Goal: Task Accomplishment & Management: Manage account settings

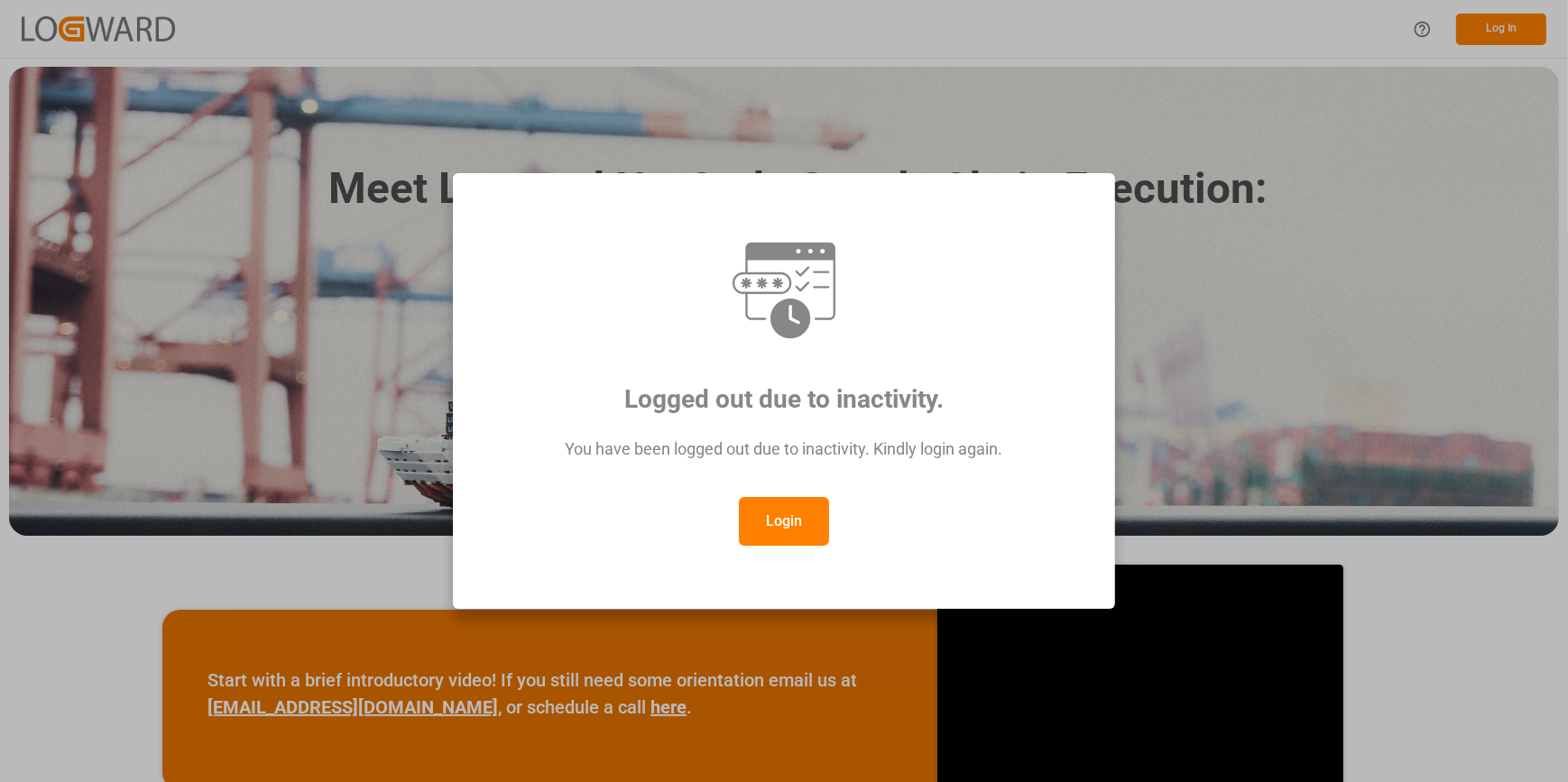
click at [805, 533] on button "Login" at bounding box center [784, 521] width 91 height 49
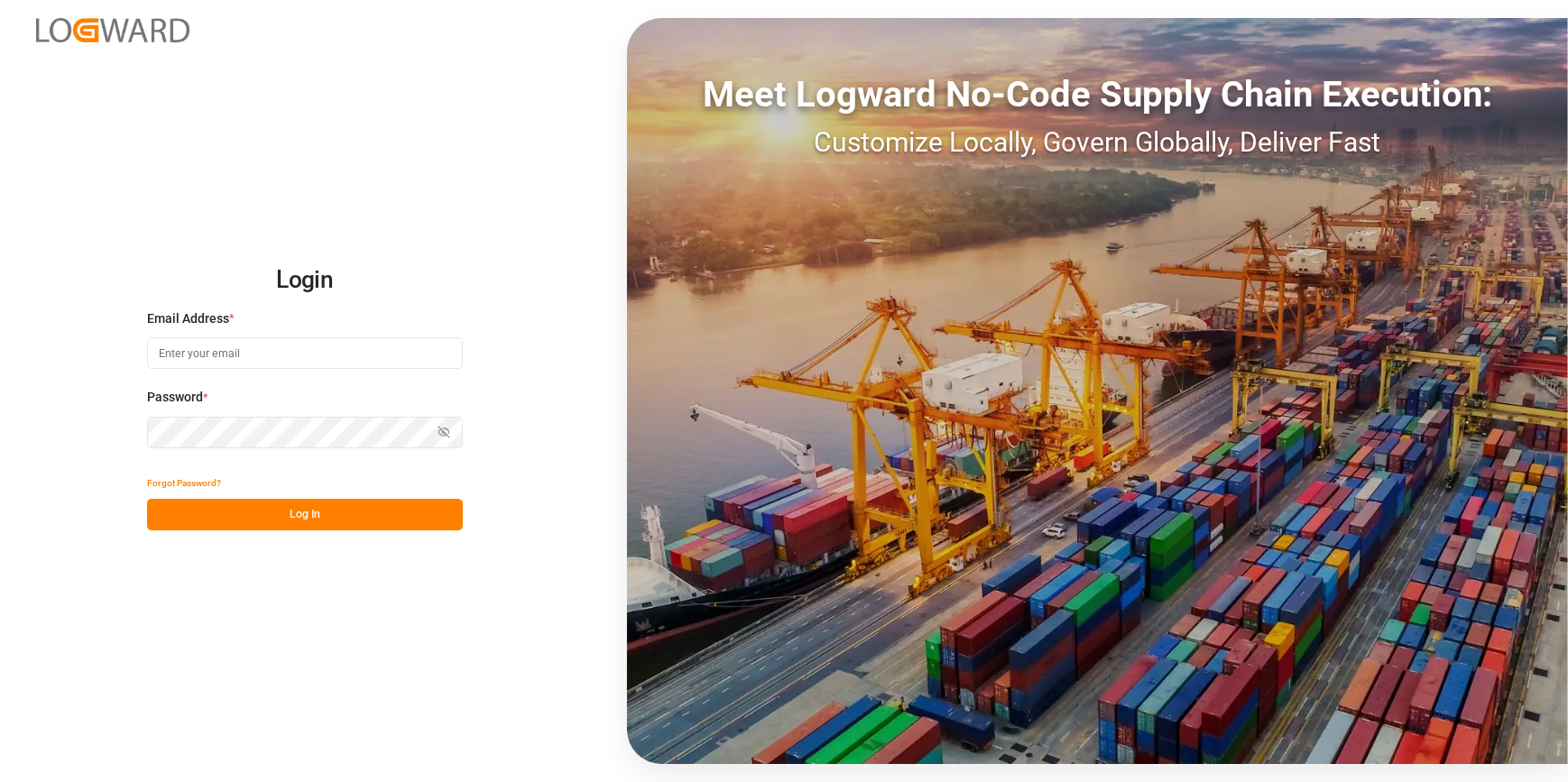
type input "catherine.heng@jamindustries.com"
click at [405, 506] on button "Log In" at bounding box center [305, 514] width 316 height 32
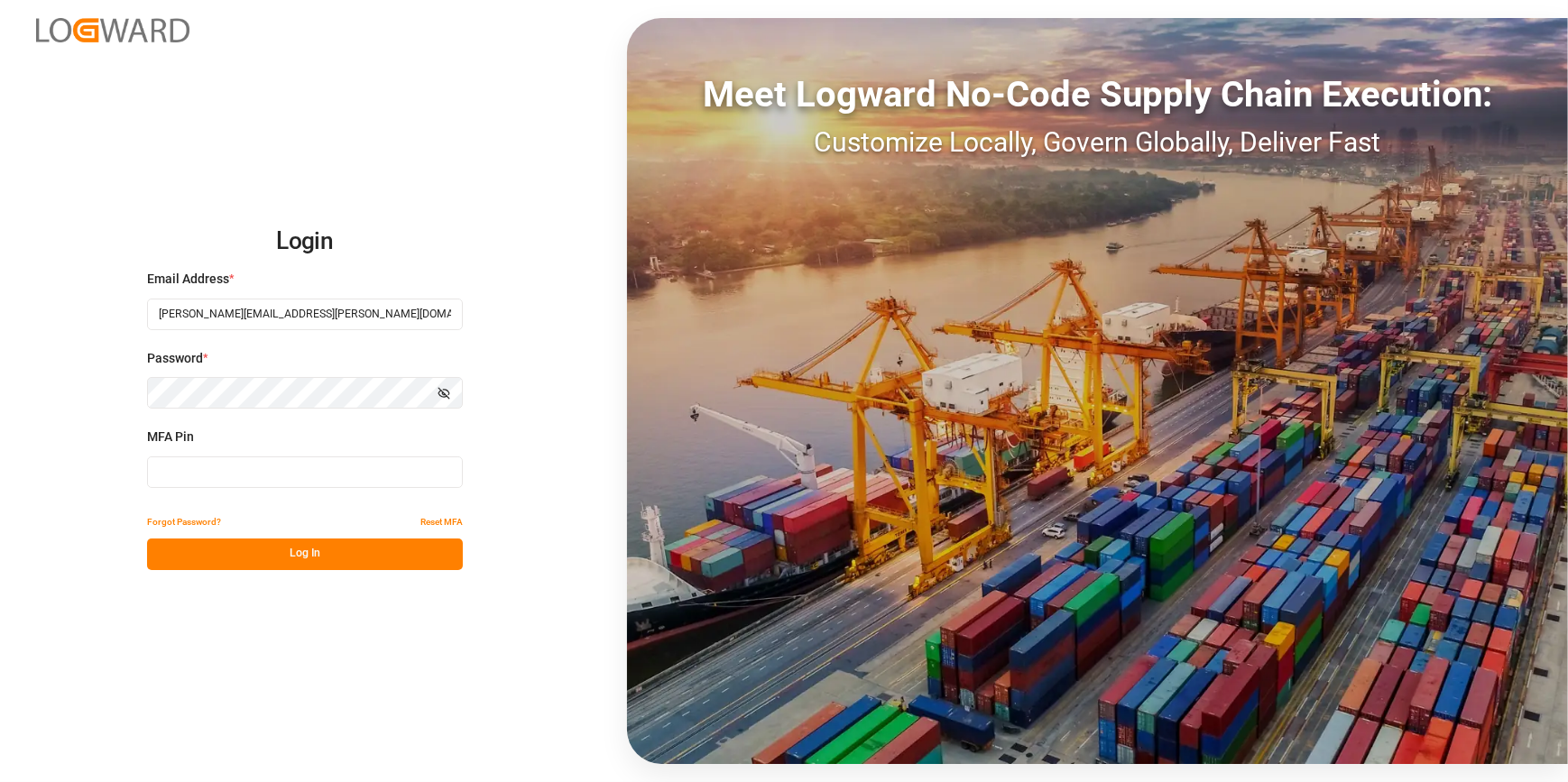
click at [250, 471] on input at bounding box center [305, 472] width 316 height 32
type input "739435"
click at [350, 565] on button "Log In" at bounding box center [305, 554] width 316 height 32
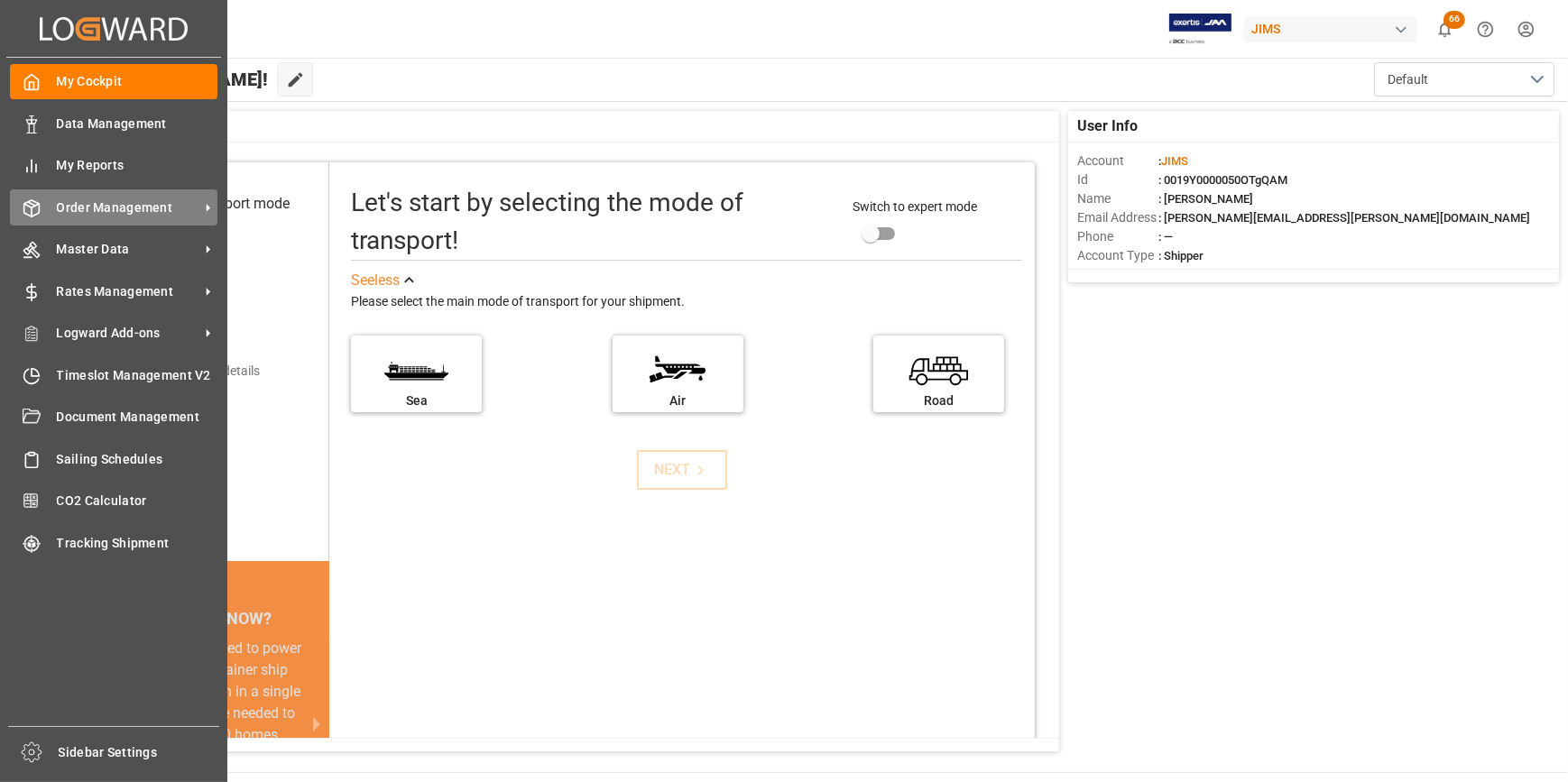
click at [84, 213] on span "Order Management" at bounding box center [128, 208] width 143 height 19
click at [126, 215] on span "Order Management" at bounding box center [128, 208] width 143 height 19
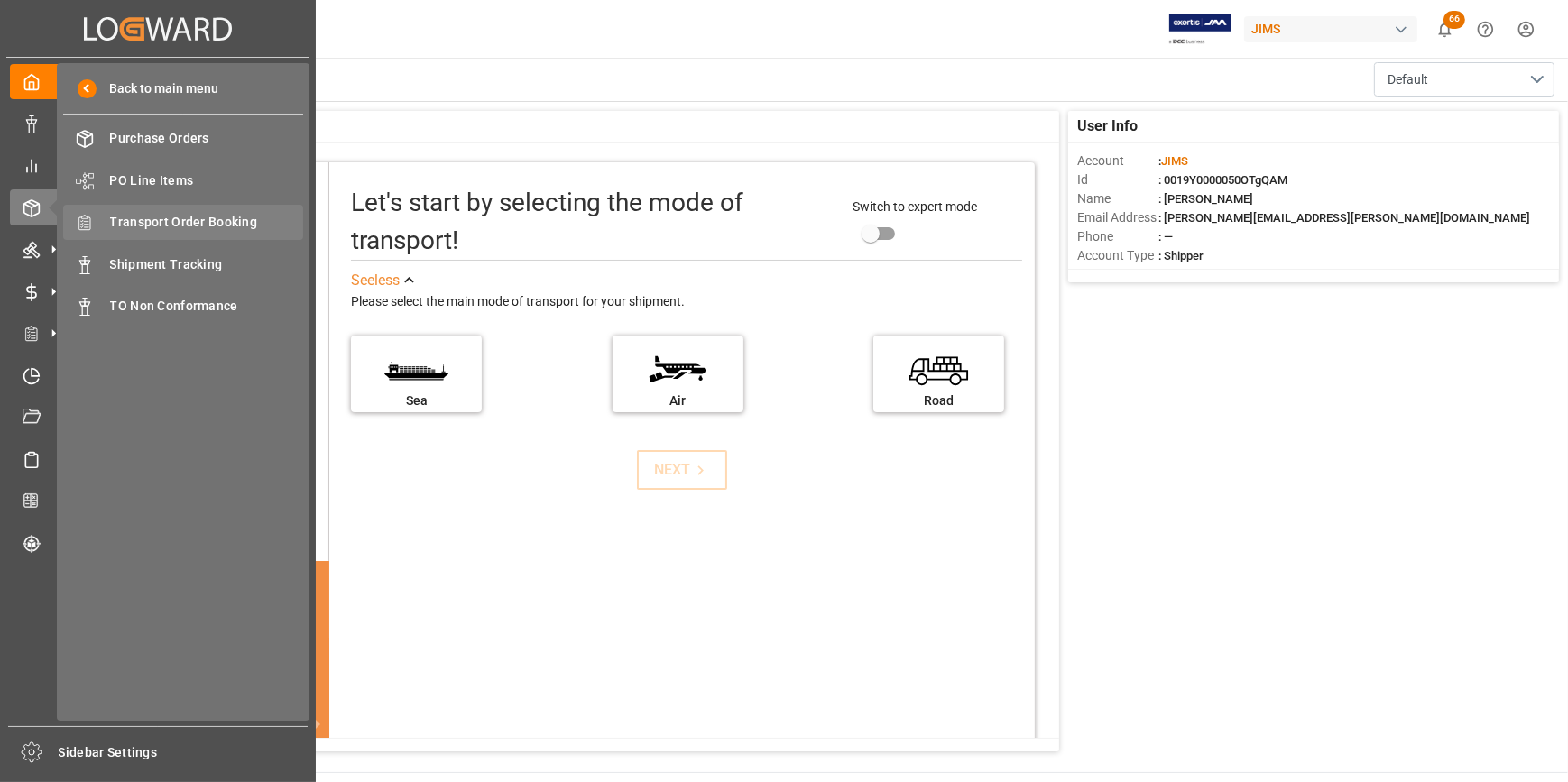
click at [166, 235] on div "Transport Order Booking Transport Order Booking" at bounding box center [183, 222] width 240 height 36
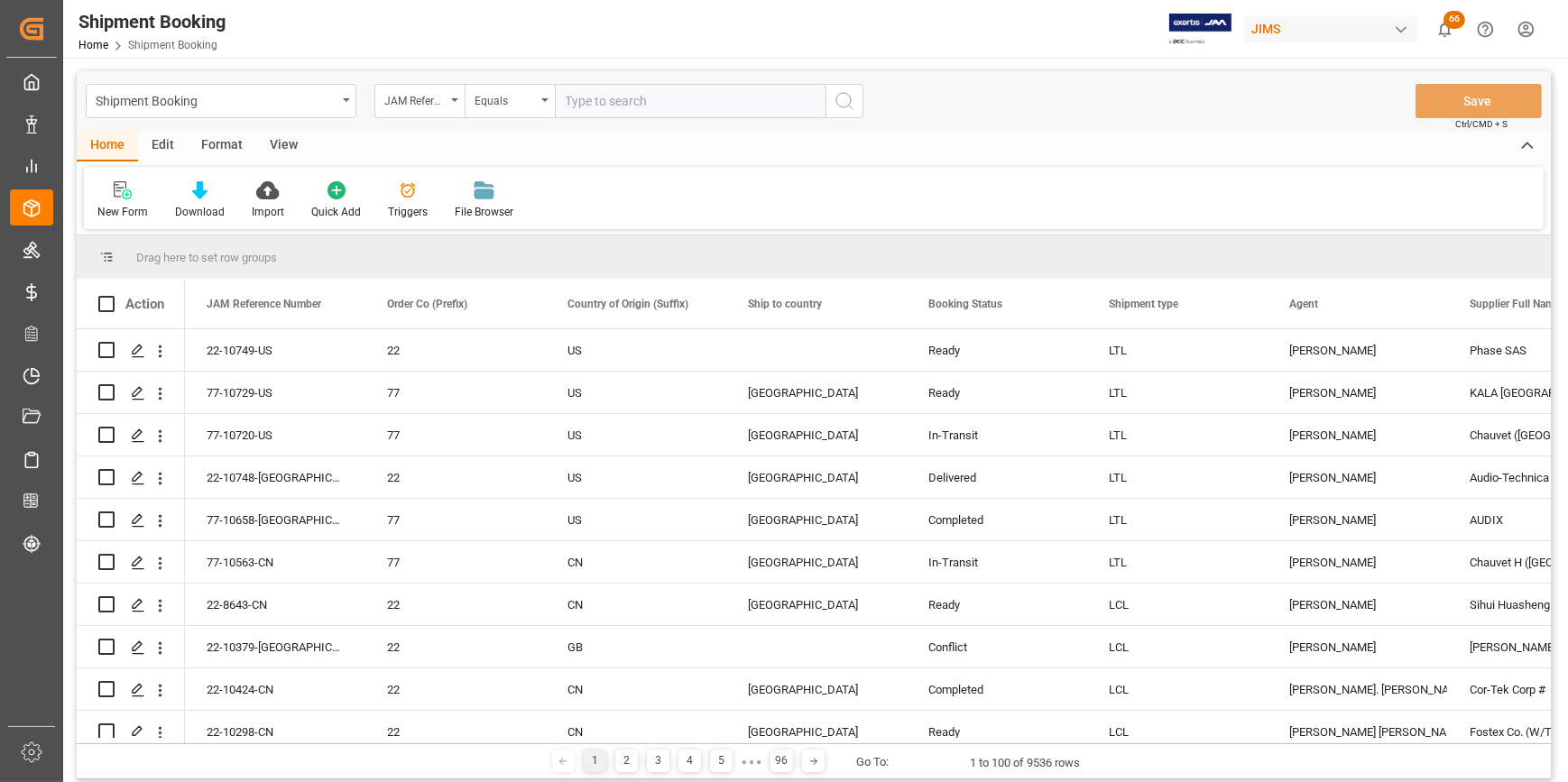
click at [606, 111] on input "text" at bounding box center [690, 101] width 271 height 35
type input "22-10682-CN"
click at [843, 104] on icon "search button" at bounding box center [845, 101] width 21 height 21
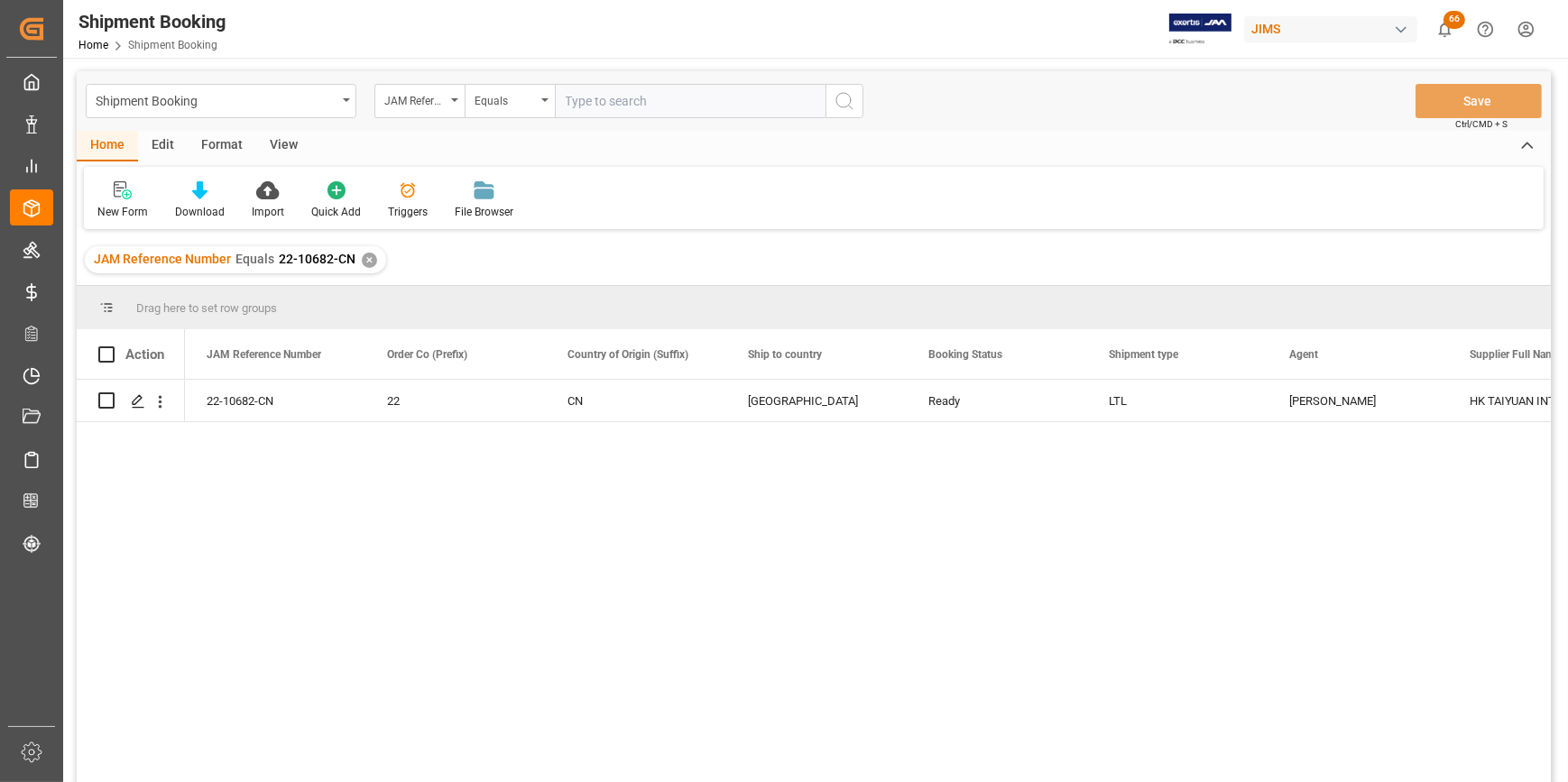
click at [787, 500] on div "22-10682-CN 22 CN United States Ready LTL Catherine Heng HK TAIYUAN INTERNATION…" at bounding box center [868, 586] width 1367 height 414
click at [141, 408] on div "Press SPACE to select this row." at bounding box center [137, 402] width 27 height 34
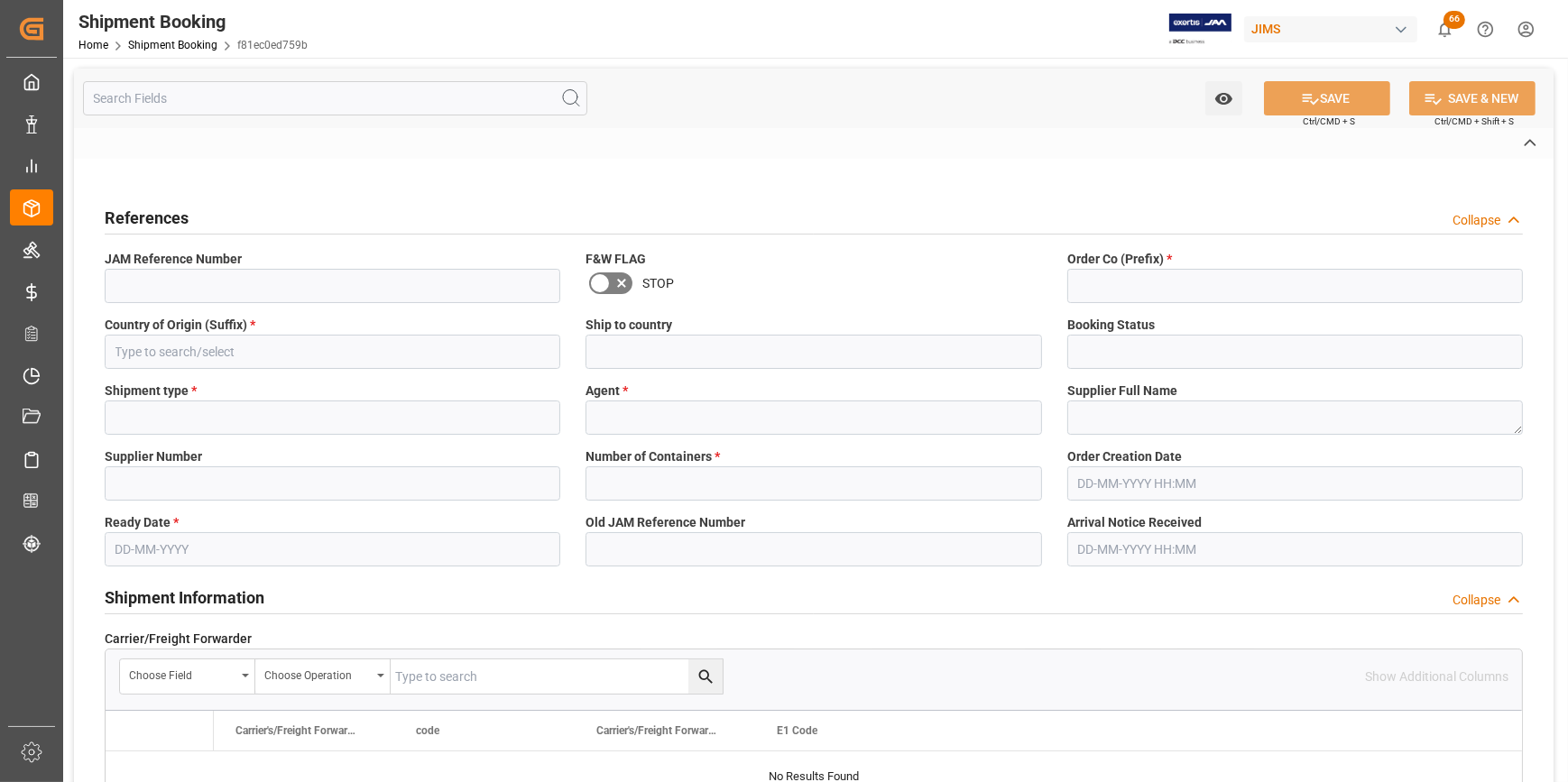
type input "22-10682-CN"
type input "22"
type input "CN"
type input "[GEOGRAPHIC_DATA]"
type input "Ready"
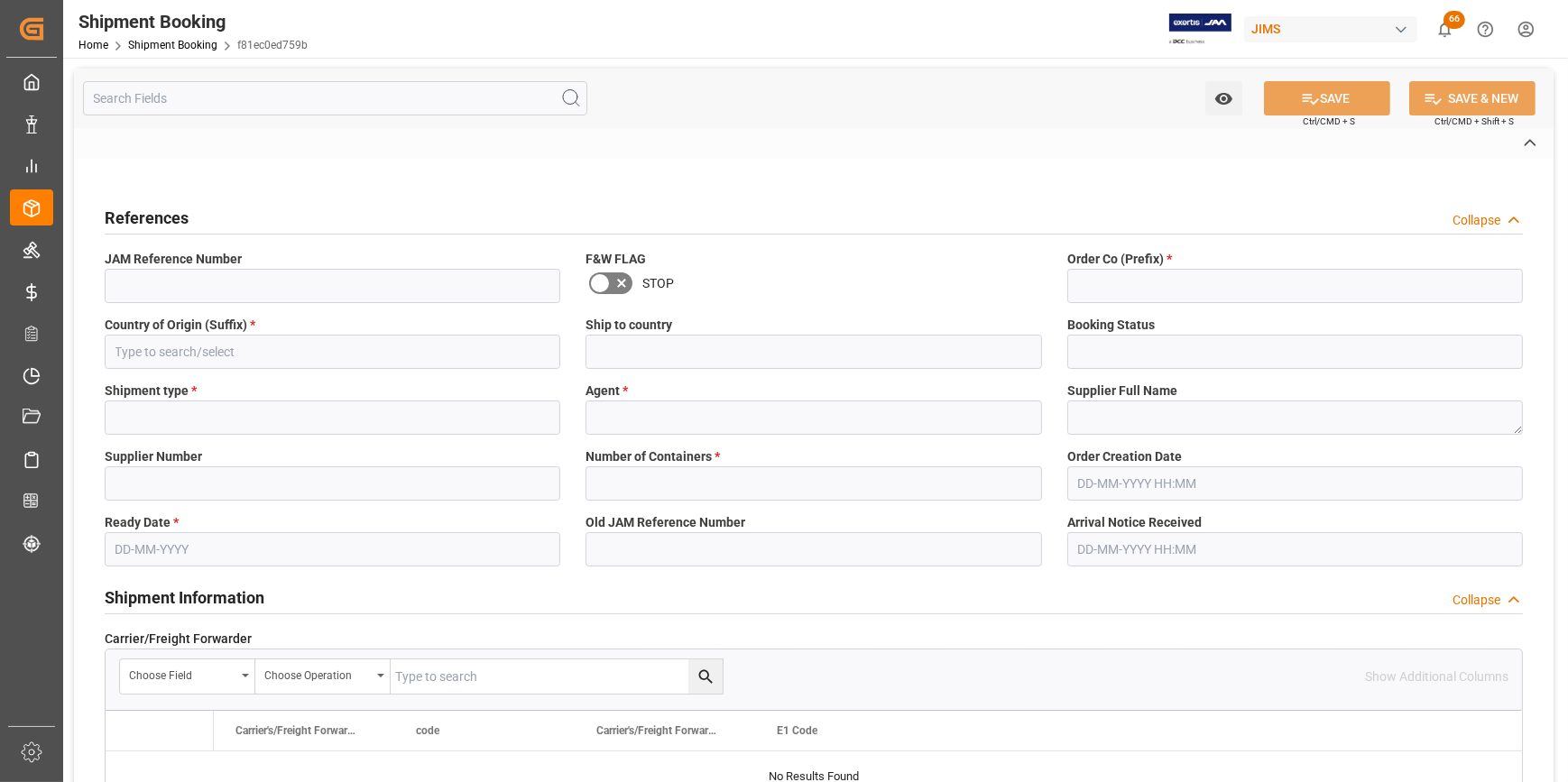
type input "LTL"
type input "[PERSON_NAME]"
type textarea "HK TAIYUAN INTERNATIONAL MUSIC INSTRUMENT"
type input "204156"
type input "J"
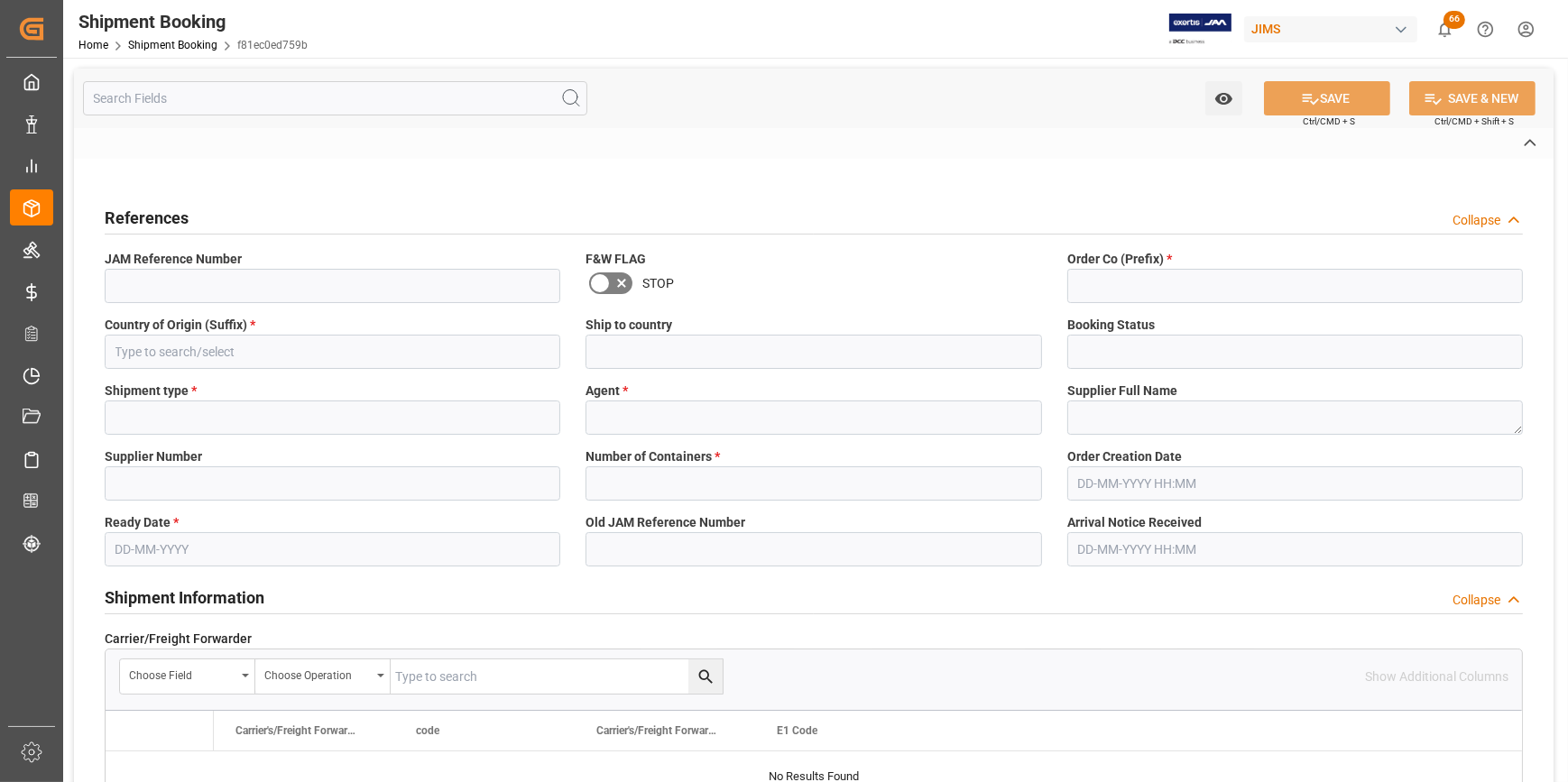
type input "FEDEX INTERNATIONAL ECONOMY"
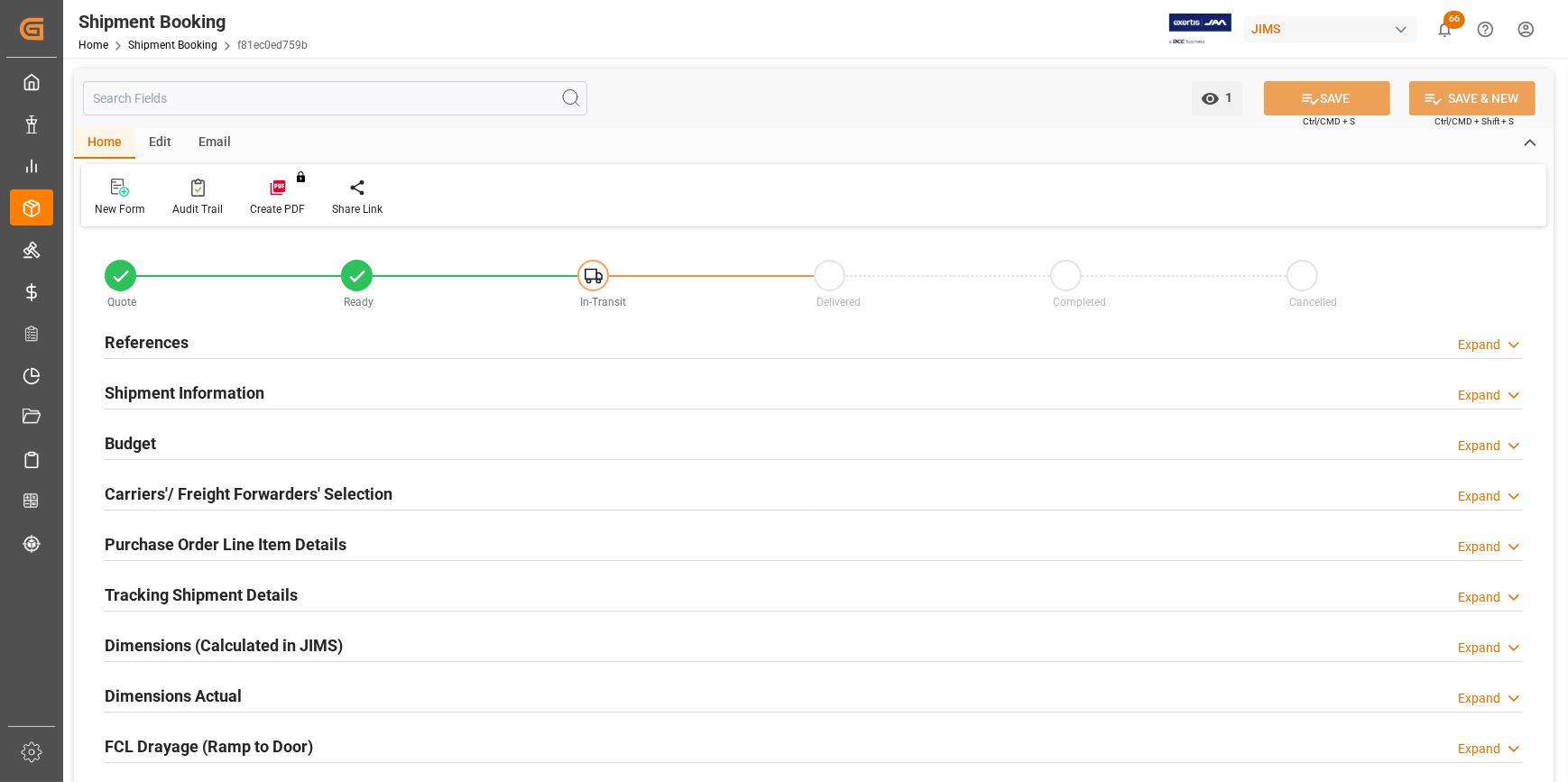
type input "0"
type input "21-08-2025"
click at [143, 333] on h2 "References" at bounding box center [146, 342] width 84 height 24
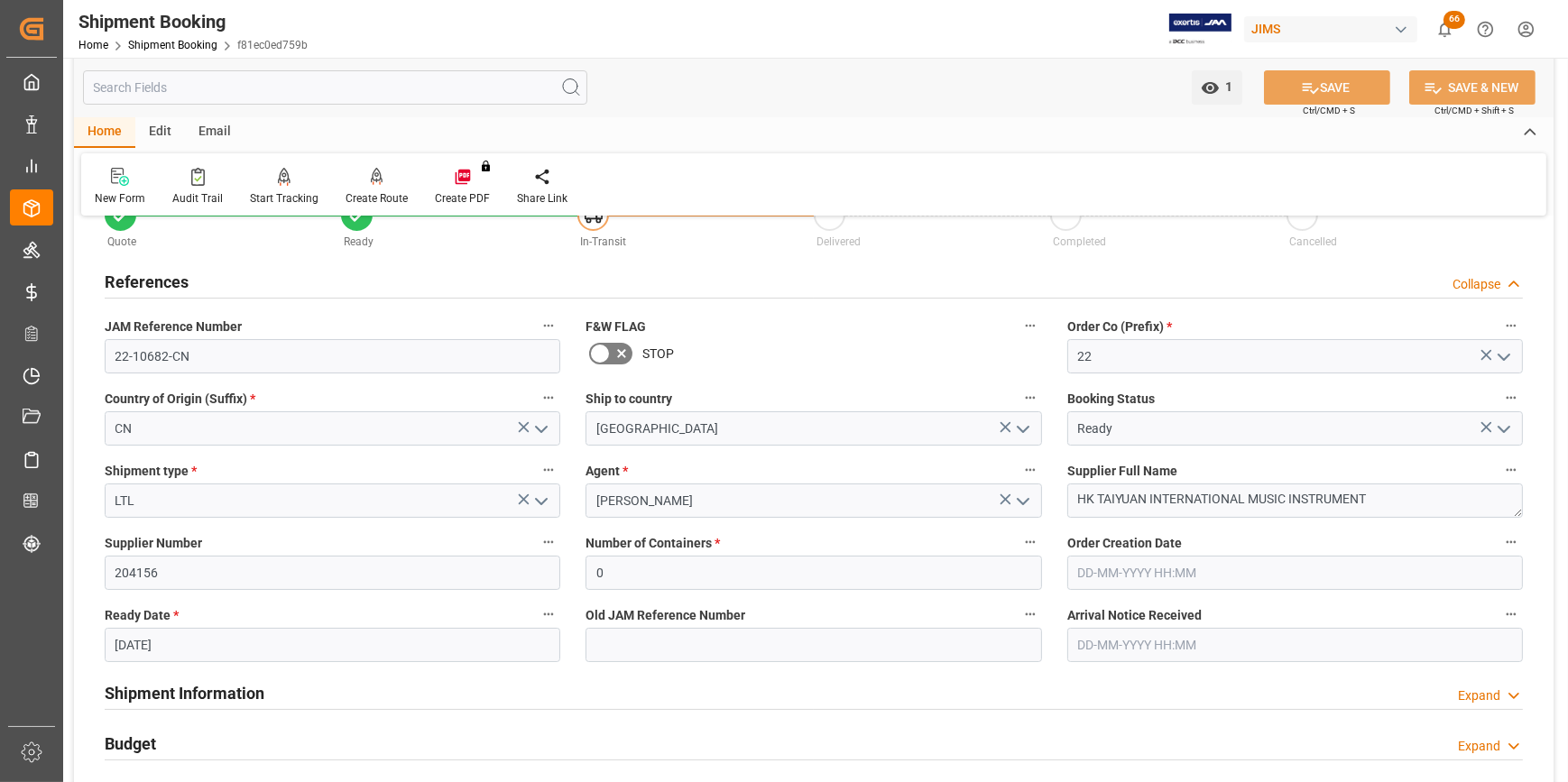
scroll to position [164, 0]
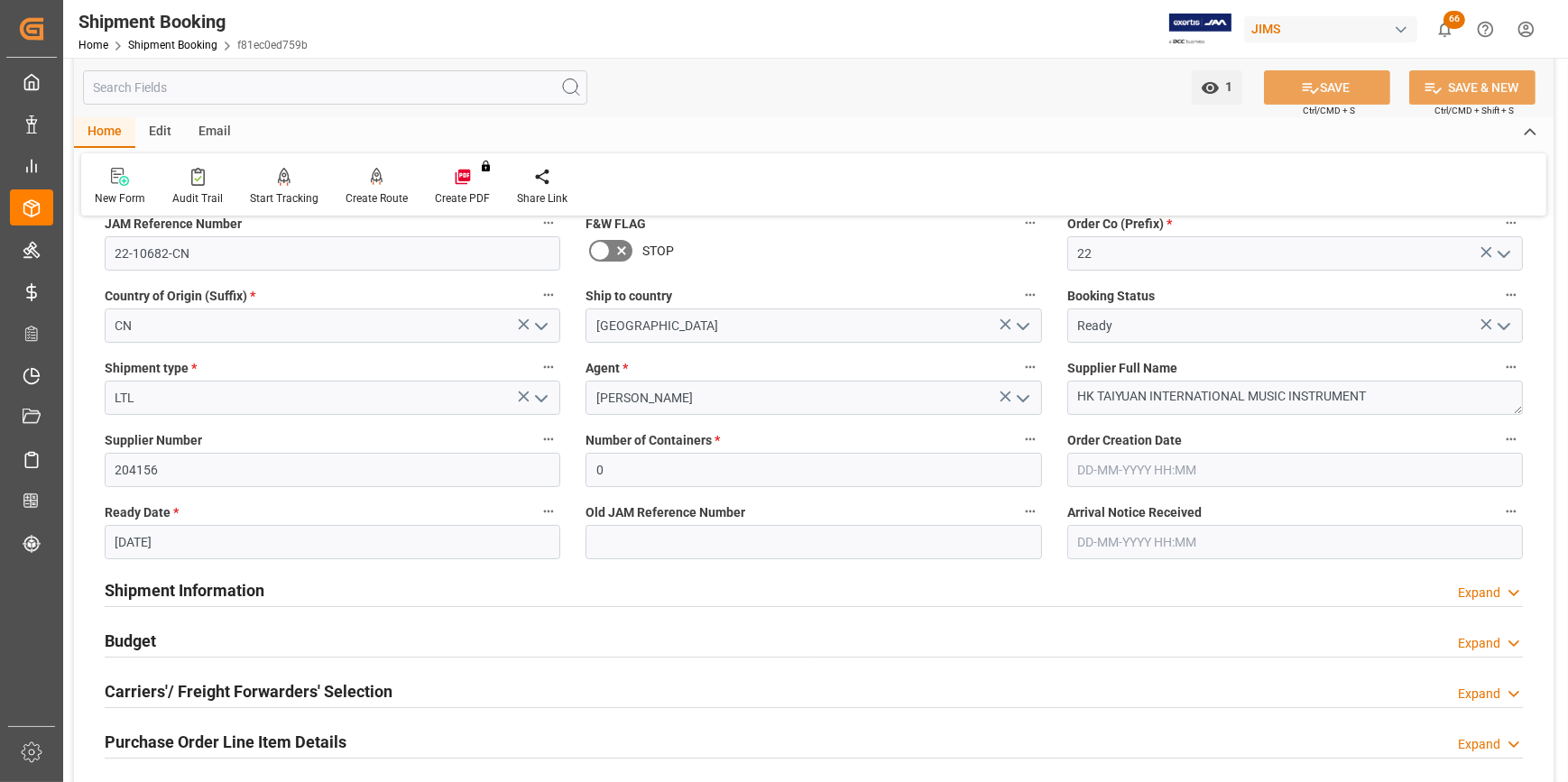
click at [163, 596] on h2 "Shipment Information" at bounding box center [185, 590] width 160 height 24
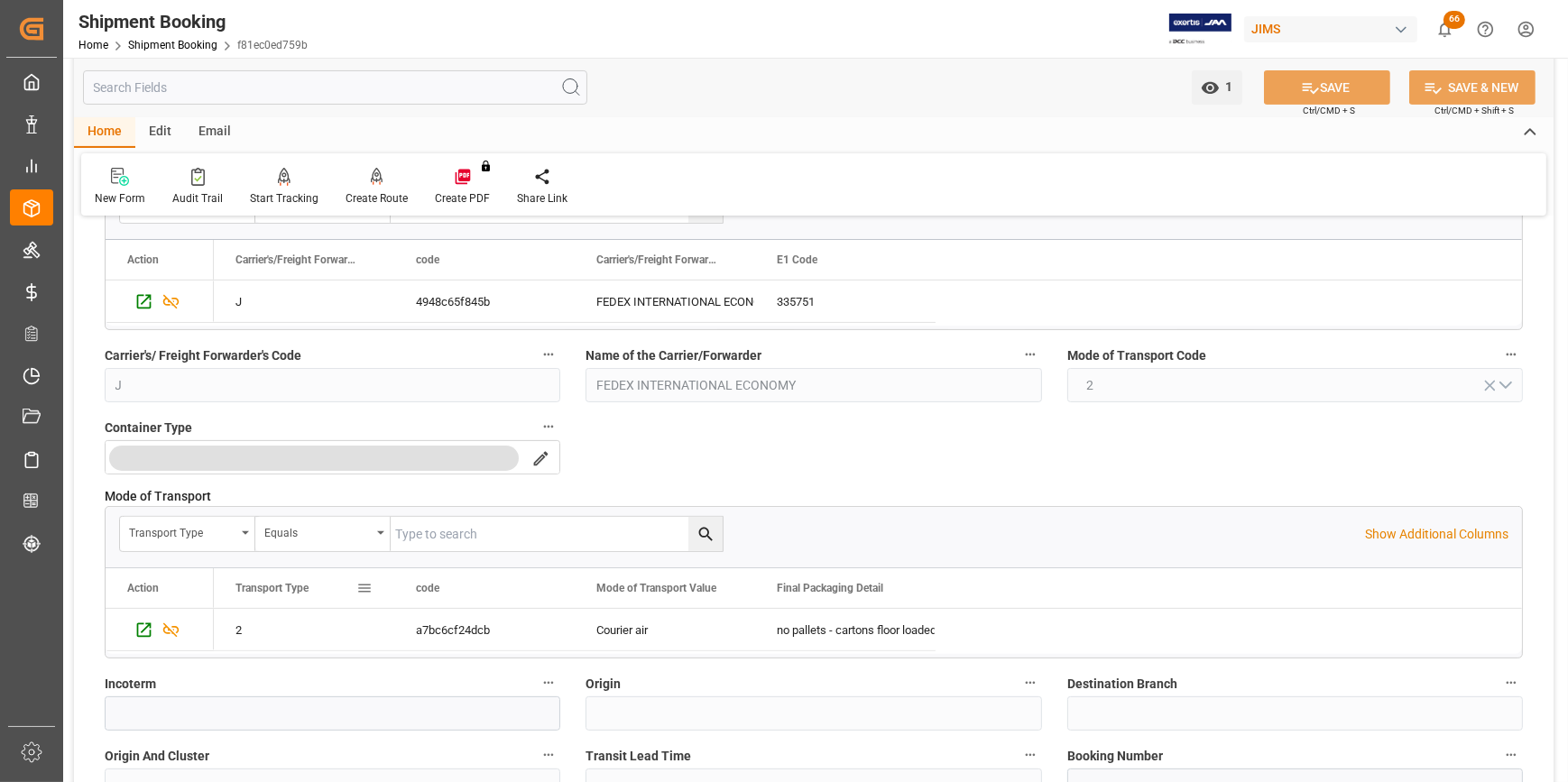
scroll to position [656, 0]
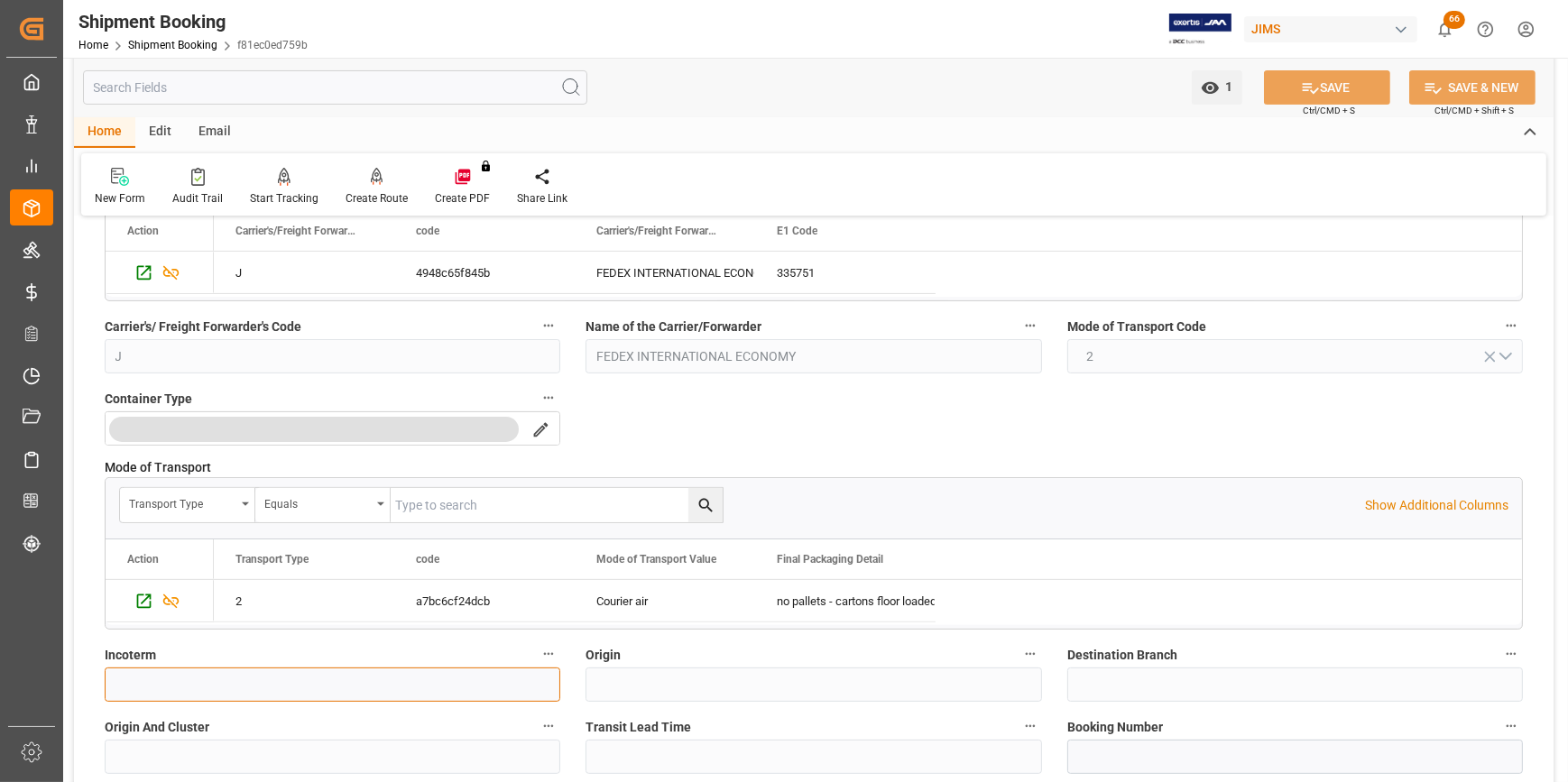
click at [140, 678] on input at bounding box center [332, 685] width 456 height 35
type input "FOB YANTIAN CHINA"
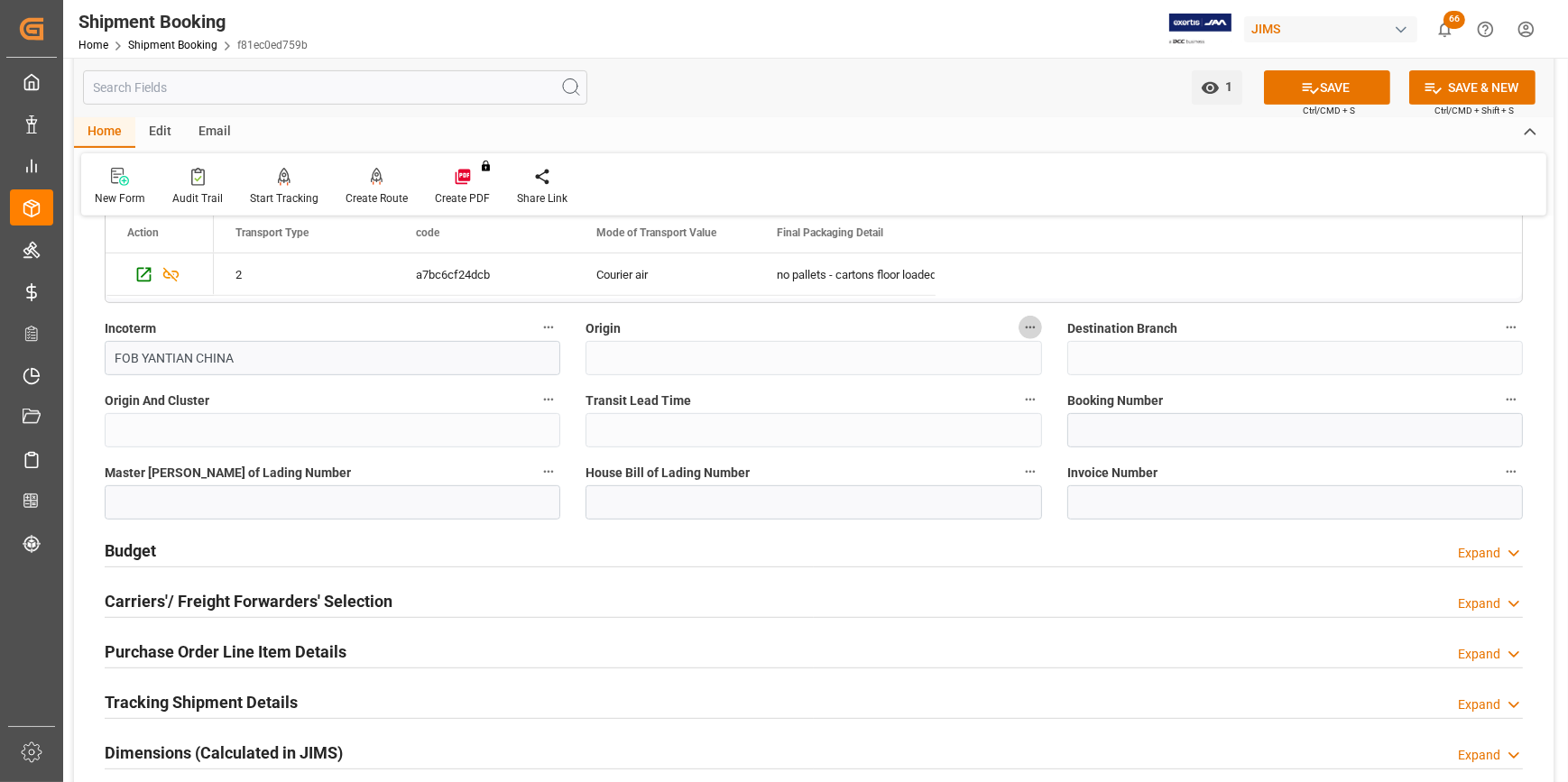
scroll to position [983, 0]
click at [1130, 420] on input at bounding box center [1294, 430] width 456 height 35
paste input "22-10682-CN"
type input "22-10682-CN"
click at [1008, 435] on div "Quote Ready In-Transit Delivered Completed Cancelled References Collapse JAM Re…" at bounding box center [814, 174] width 1480 height 1851
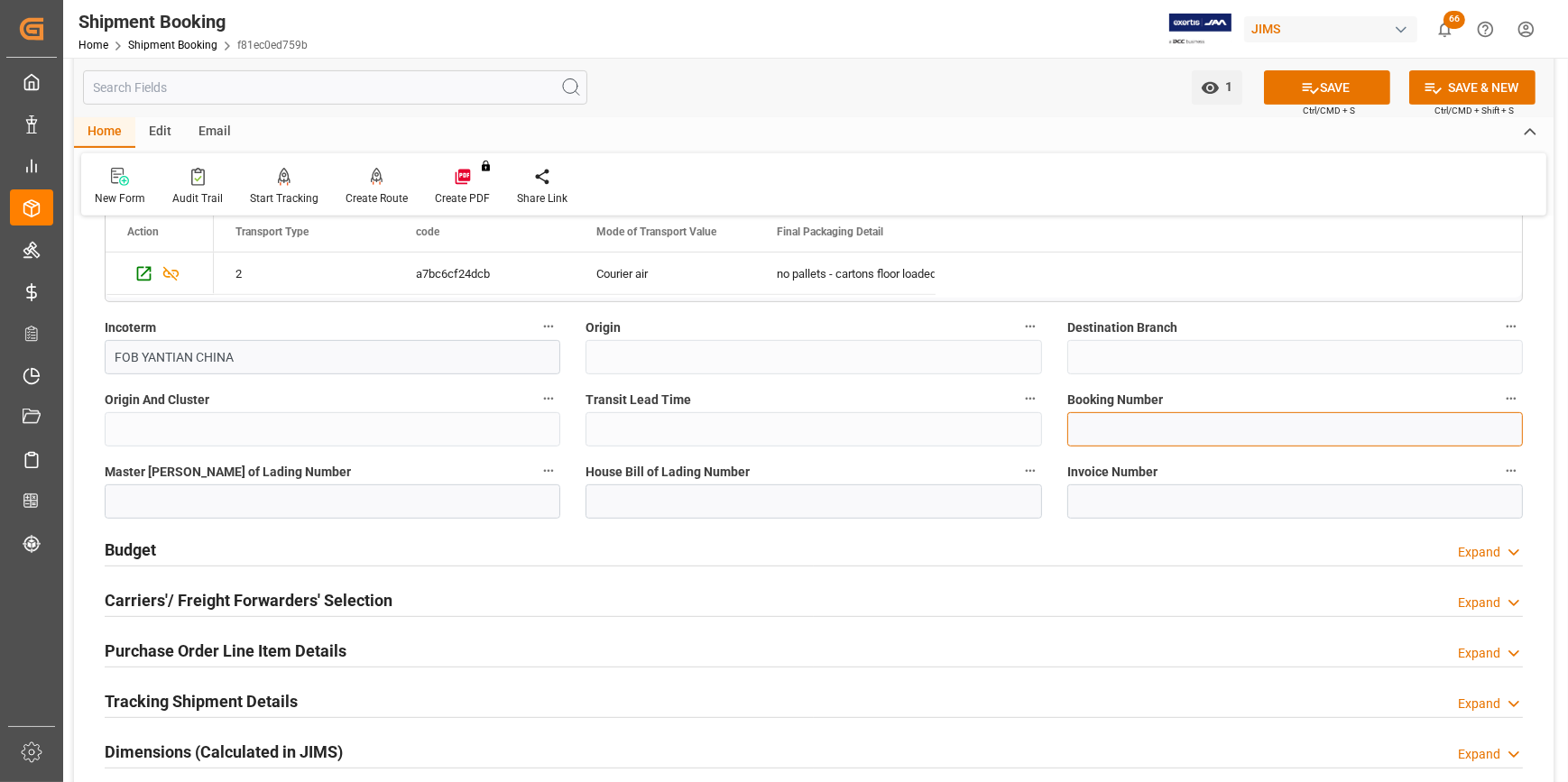
paste input "883858530517"
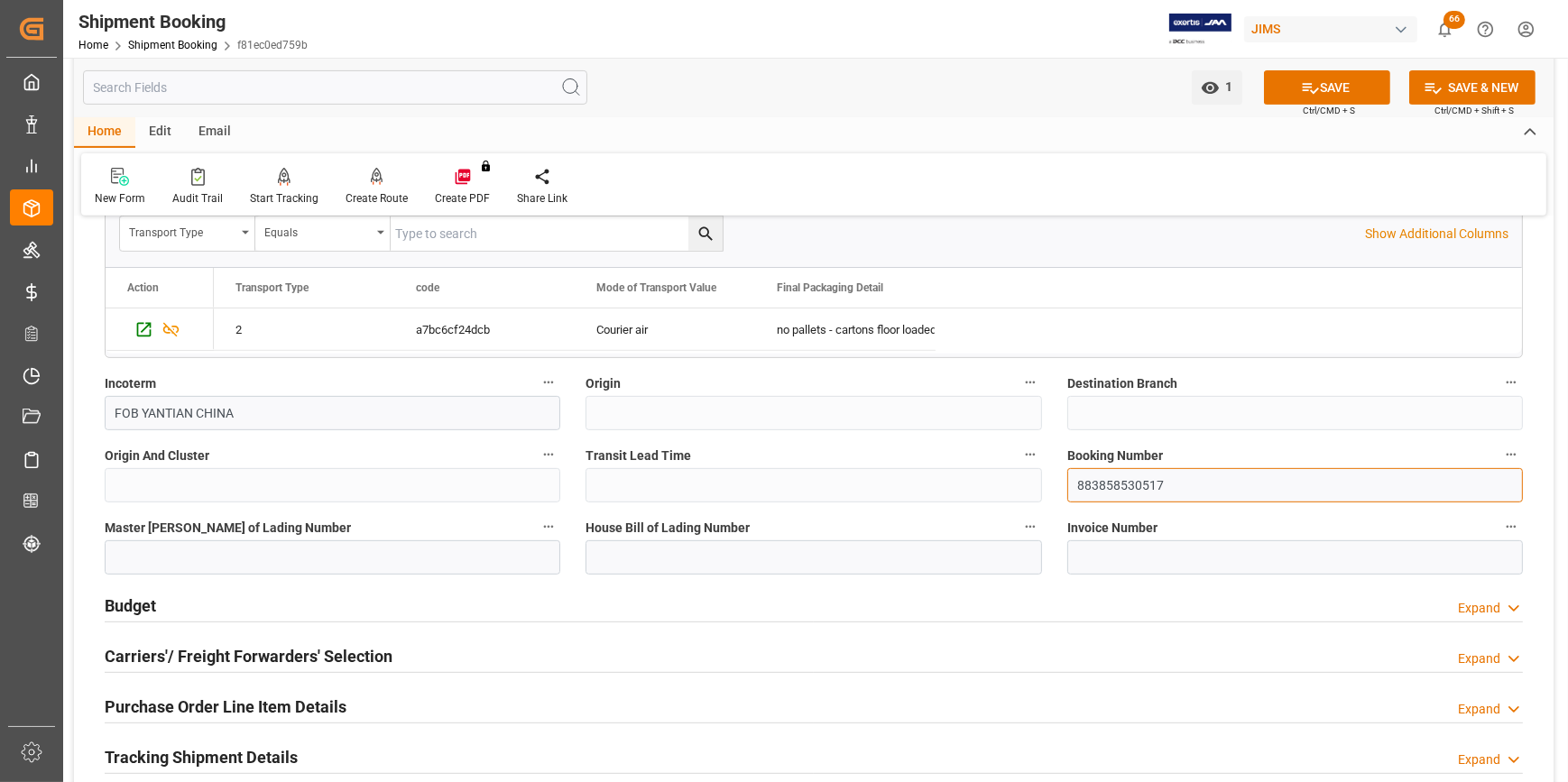
scroll to position [902, 0]
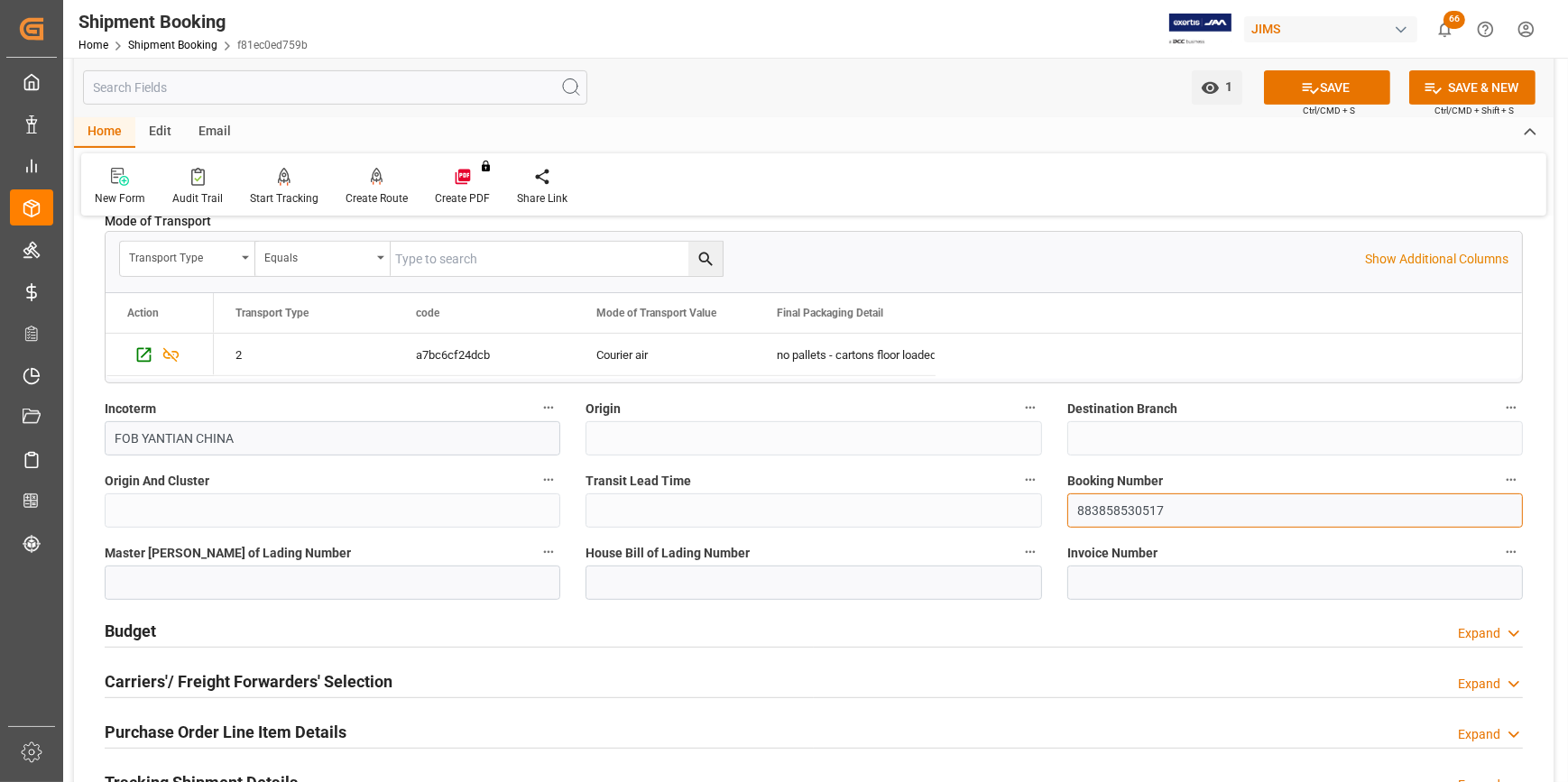
type input "883858530517"
click at [110, 635] on h2 "Budget" at bounding box center [130, 631] width 51 height 24
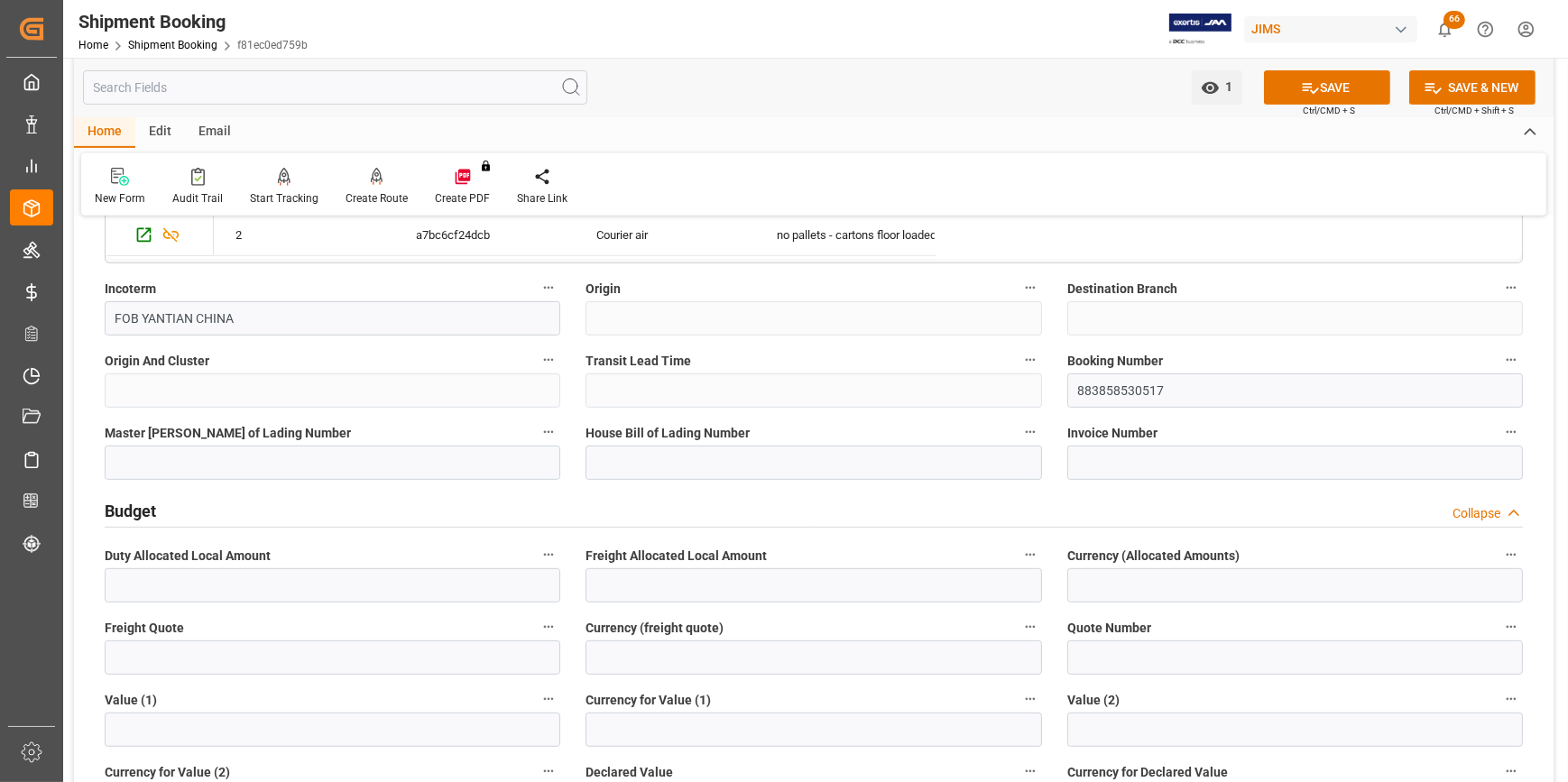
scroll to position [1230, 0]
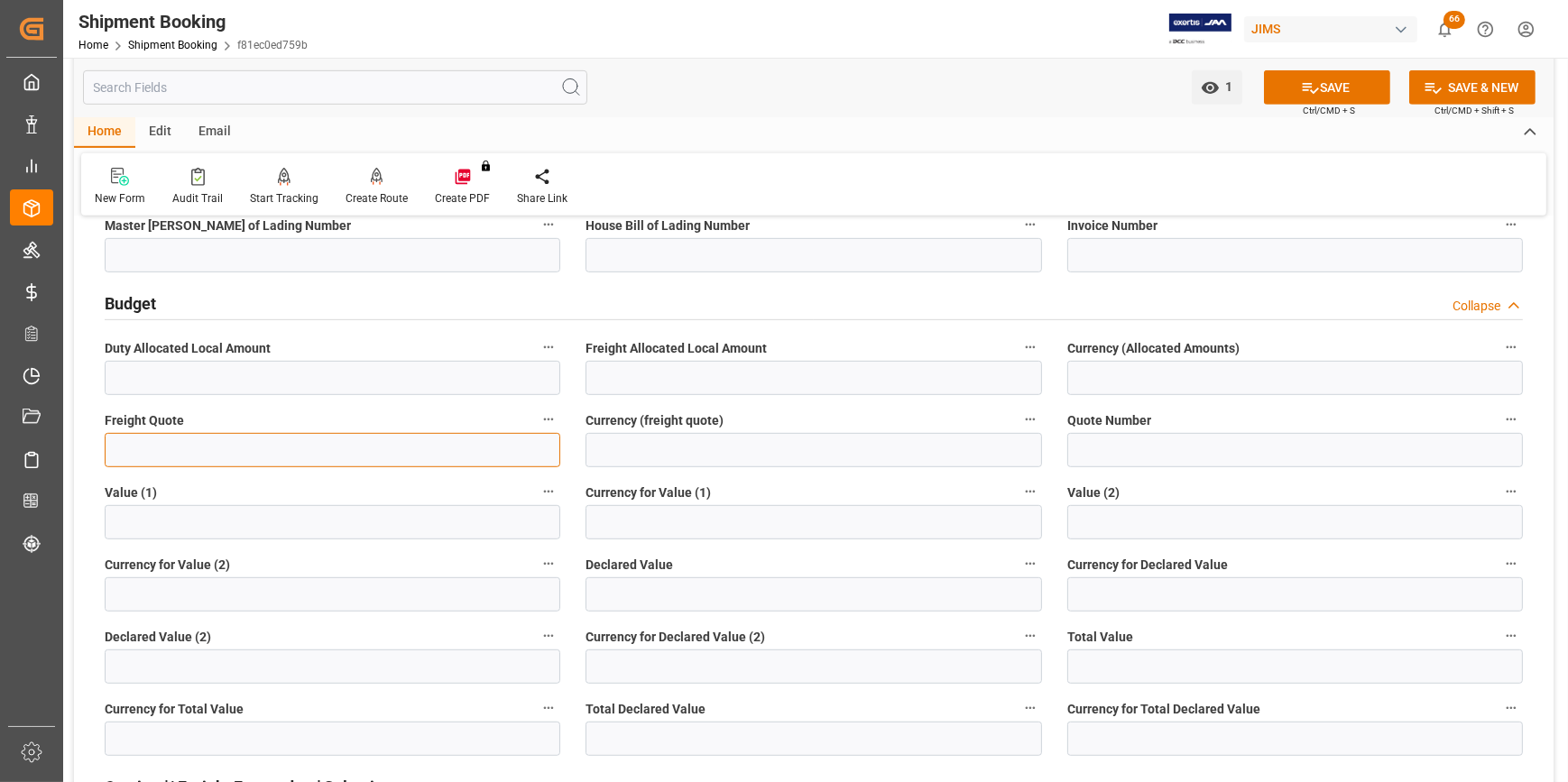
click at [151, 449] on input "text" at bounding box center [332, 451] width 456 height 35
click at [210, 450] on input "text" at bounding box center [332, 451] width 456 height 35
type input "220"
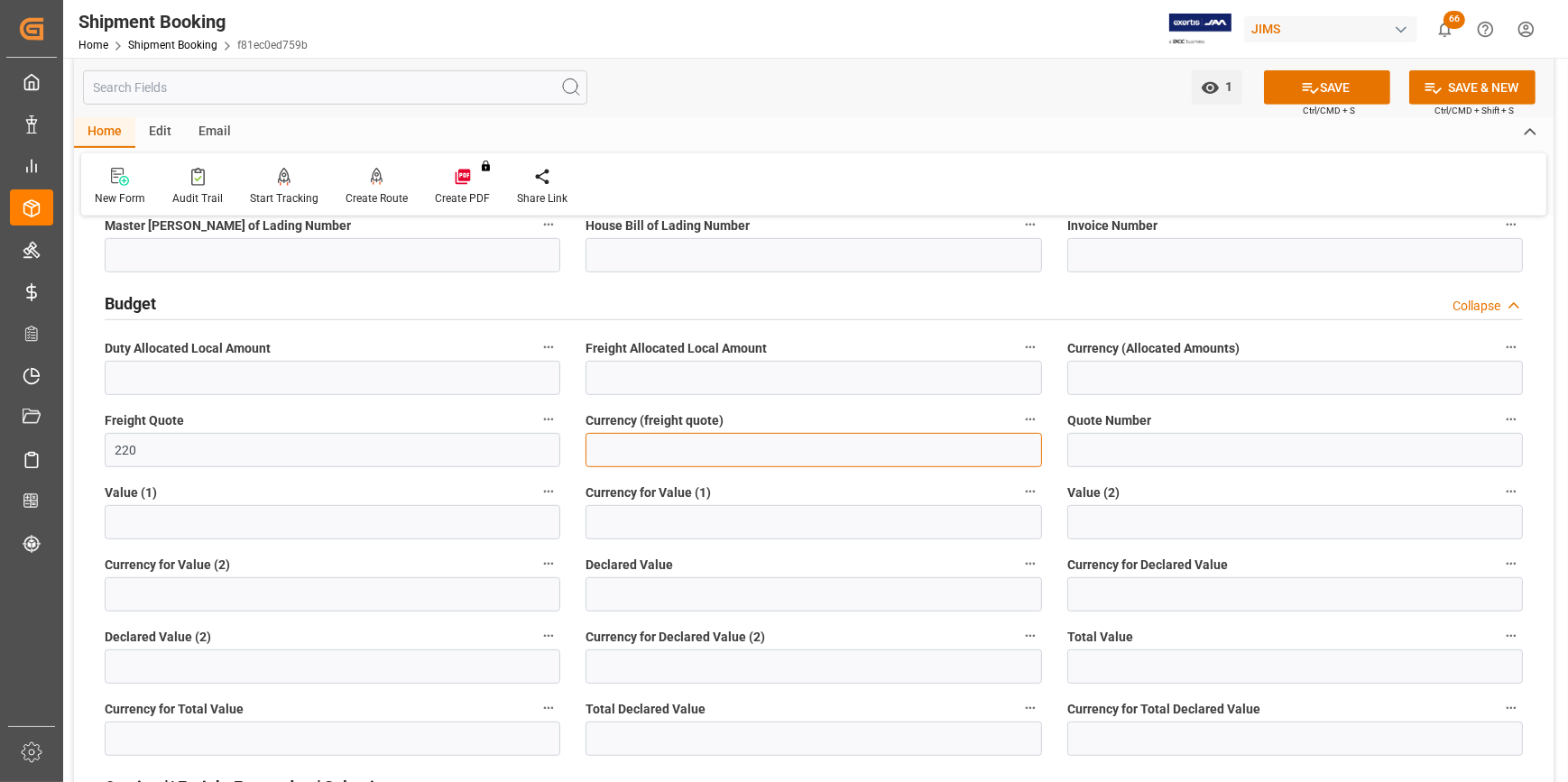
click at [709, 456] on input at bounding box center [813, 451] width 456 height 35
type input "USD"
type input "22-10430-ID"
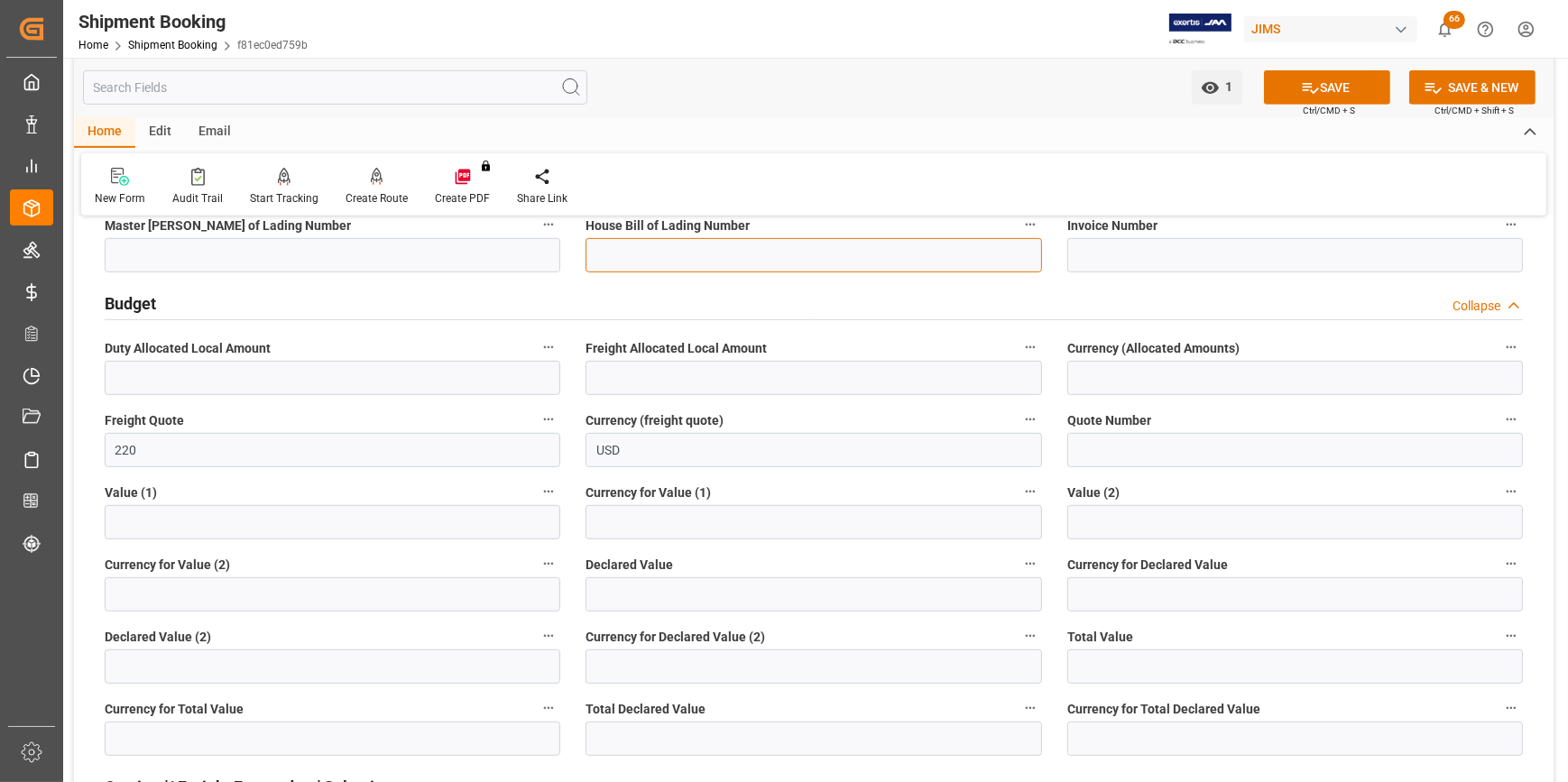
type input "RAF0019403"
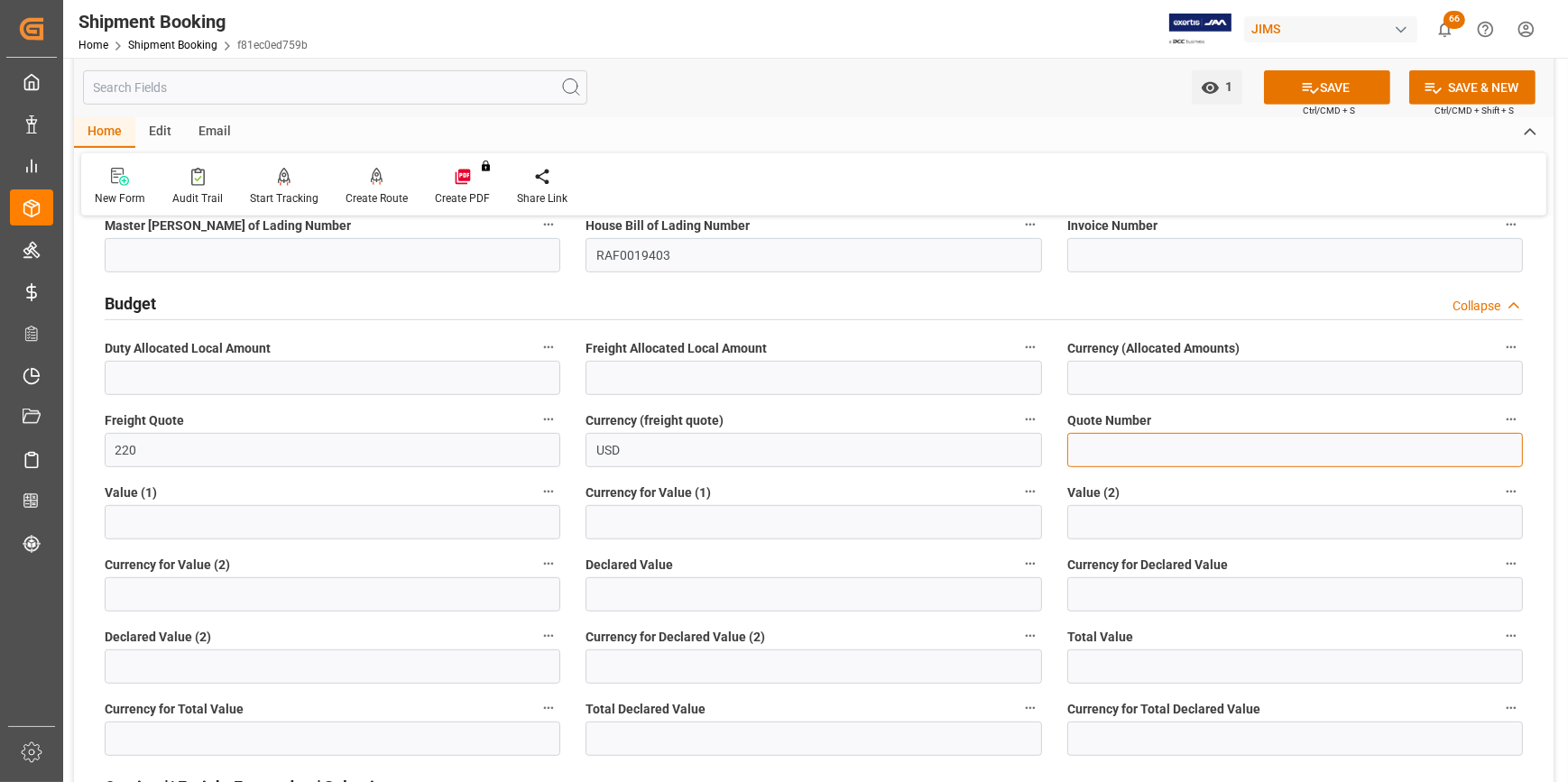
type input "QCVG00293851 -6408632040"
type input "0"
type input "USD"
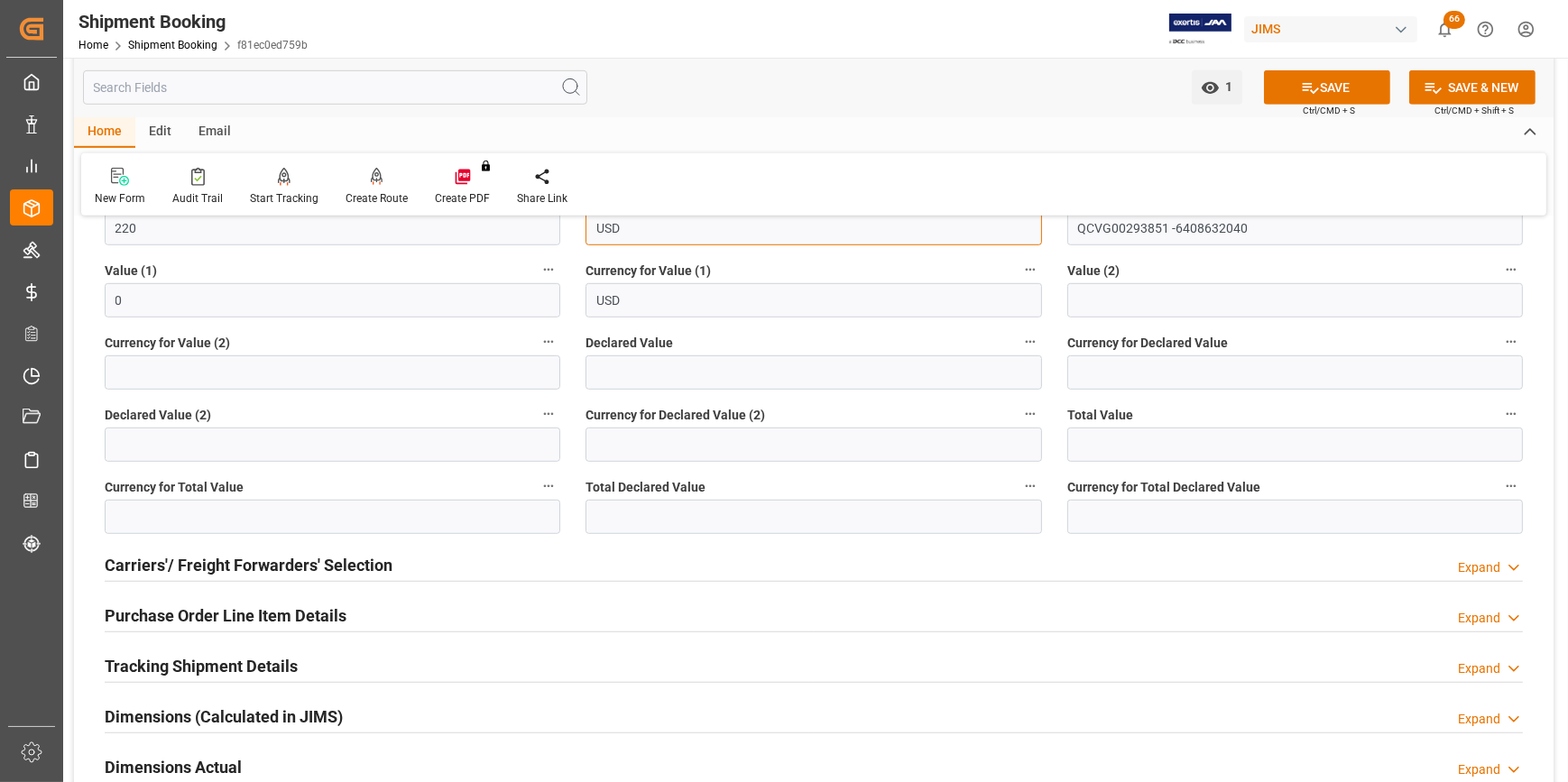
scroll to position [1476, 0]
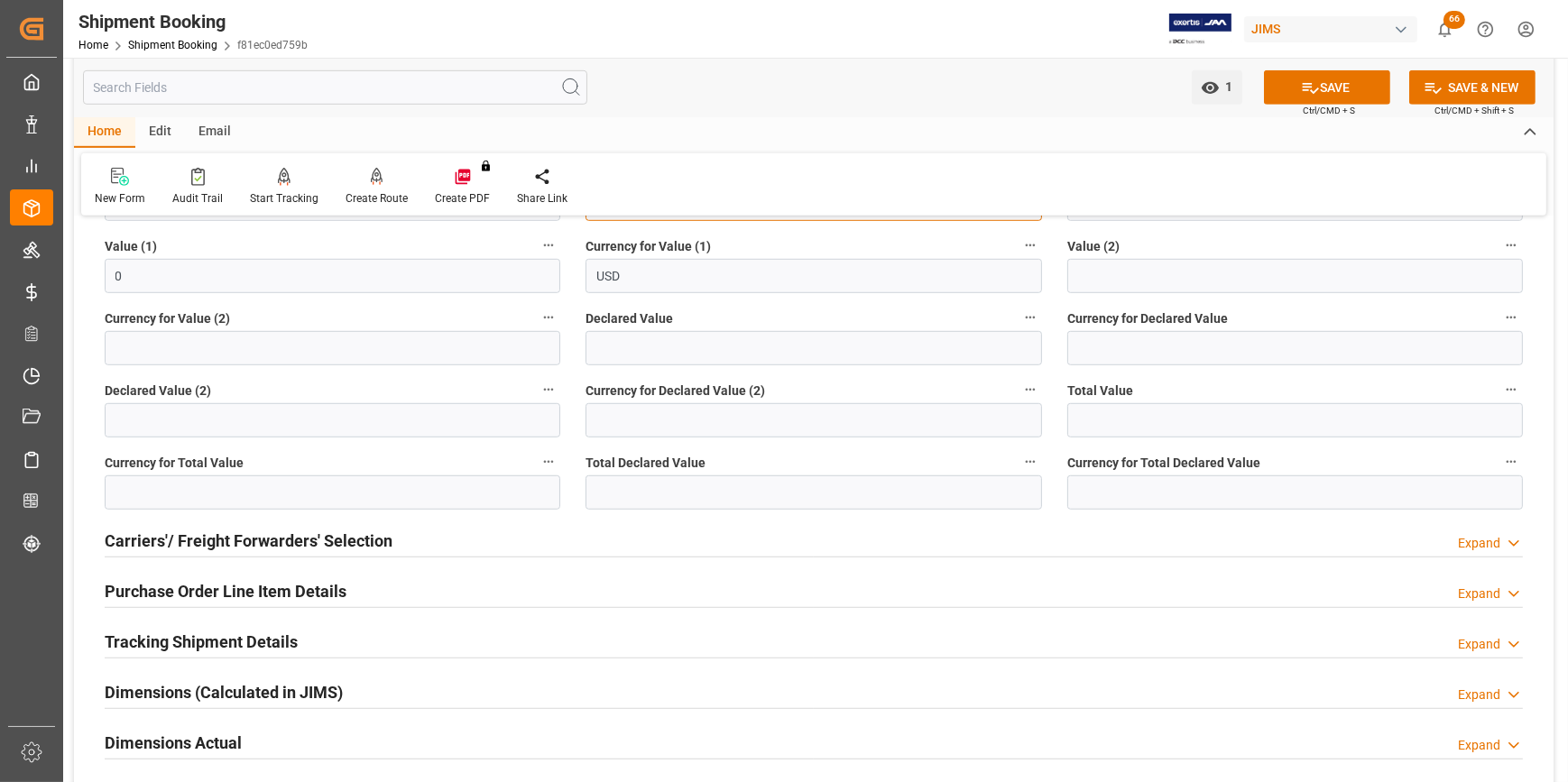
type input "USD"
click at [253, 595] on h2 "Purchase Order Line Item Details" at bounding box center [225, 591] width 242 height 24
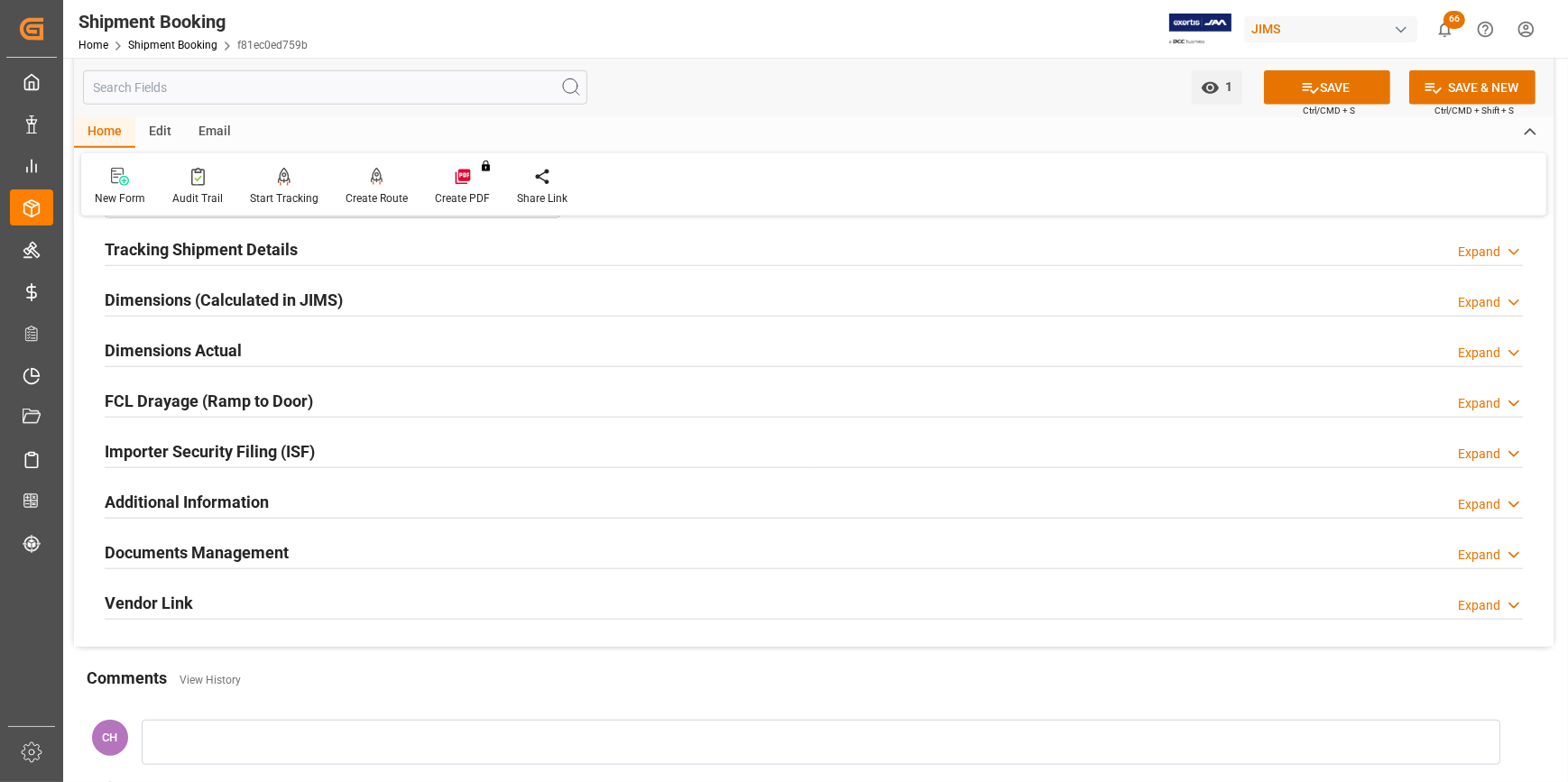
scroll to position [2132, 0]
click at [1321, 85] on button "SAVE" at bounding box center [1327, 88] width 126 height 35
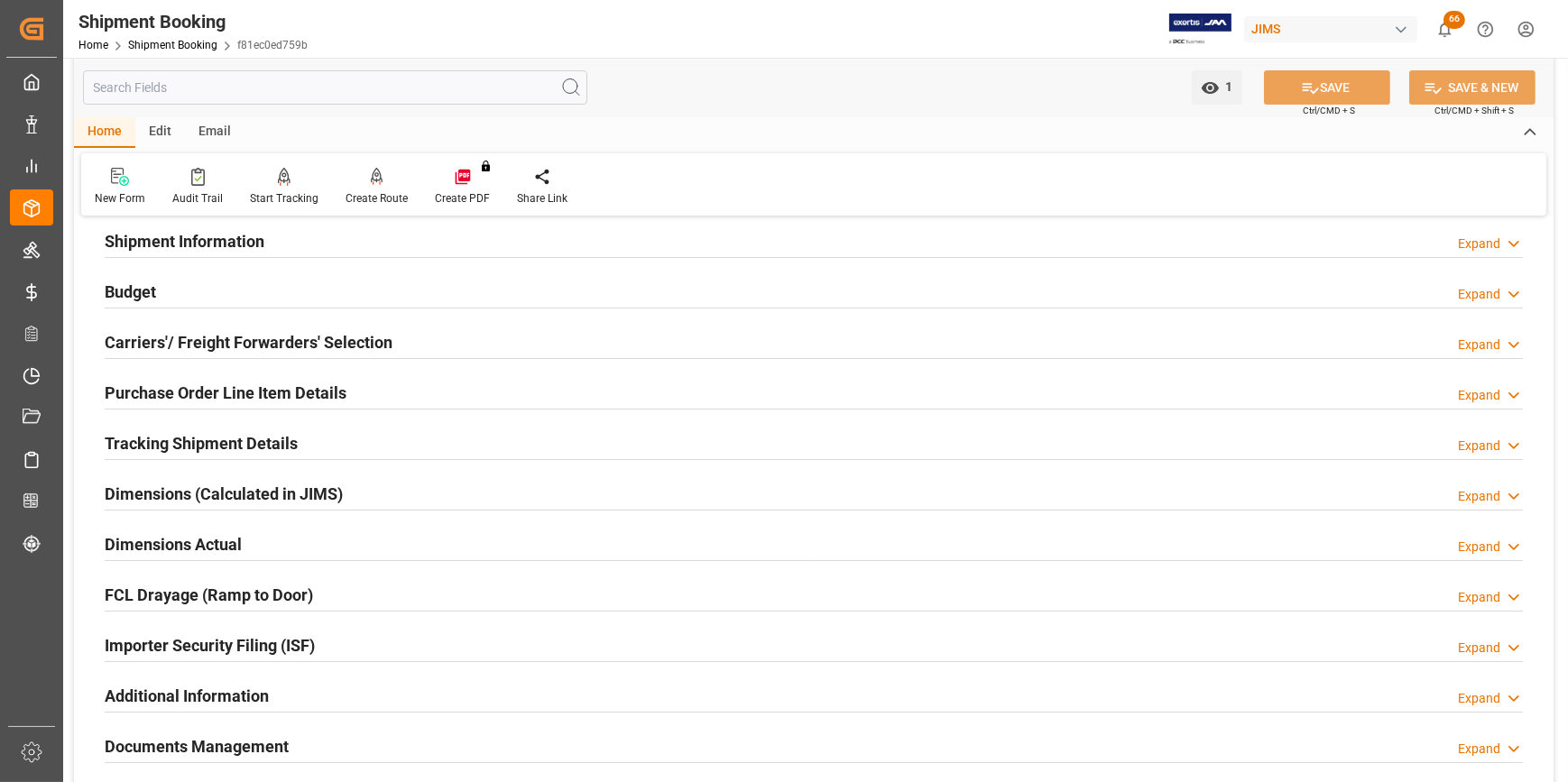
scroll to position [164, 0]
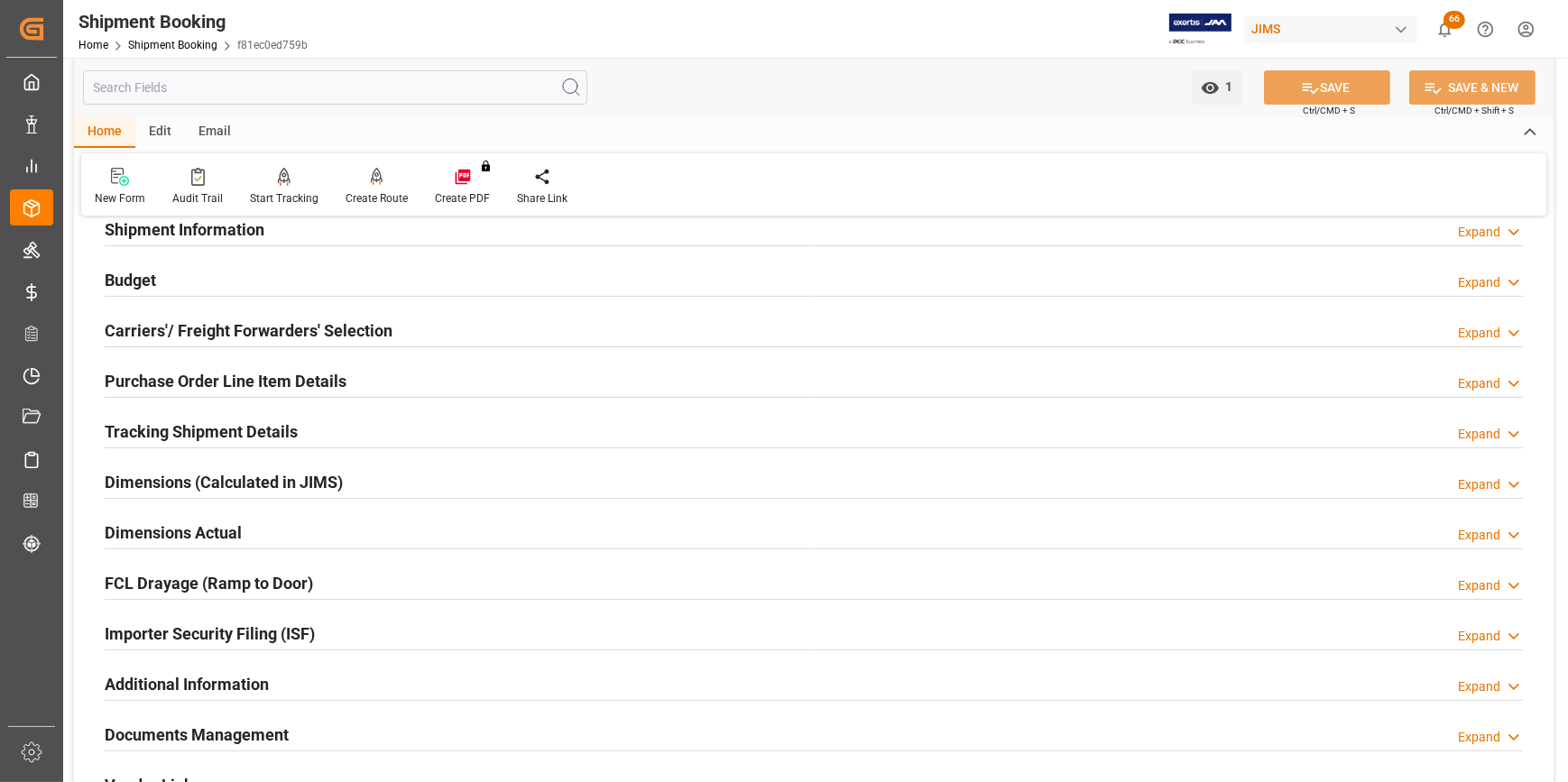
click at [193, 430] on h2 "Tracking Shipment Details" at bounding box center [201, 431] width 194 height 24
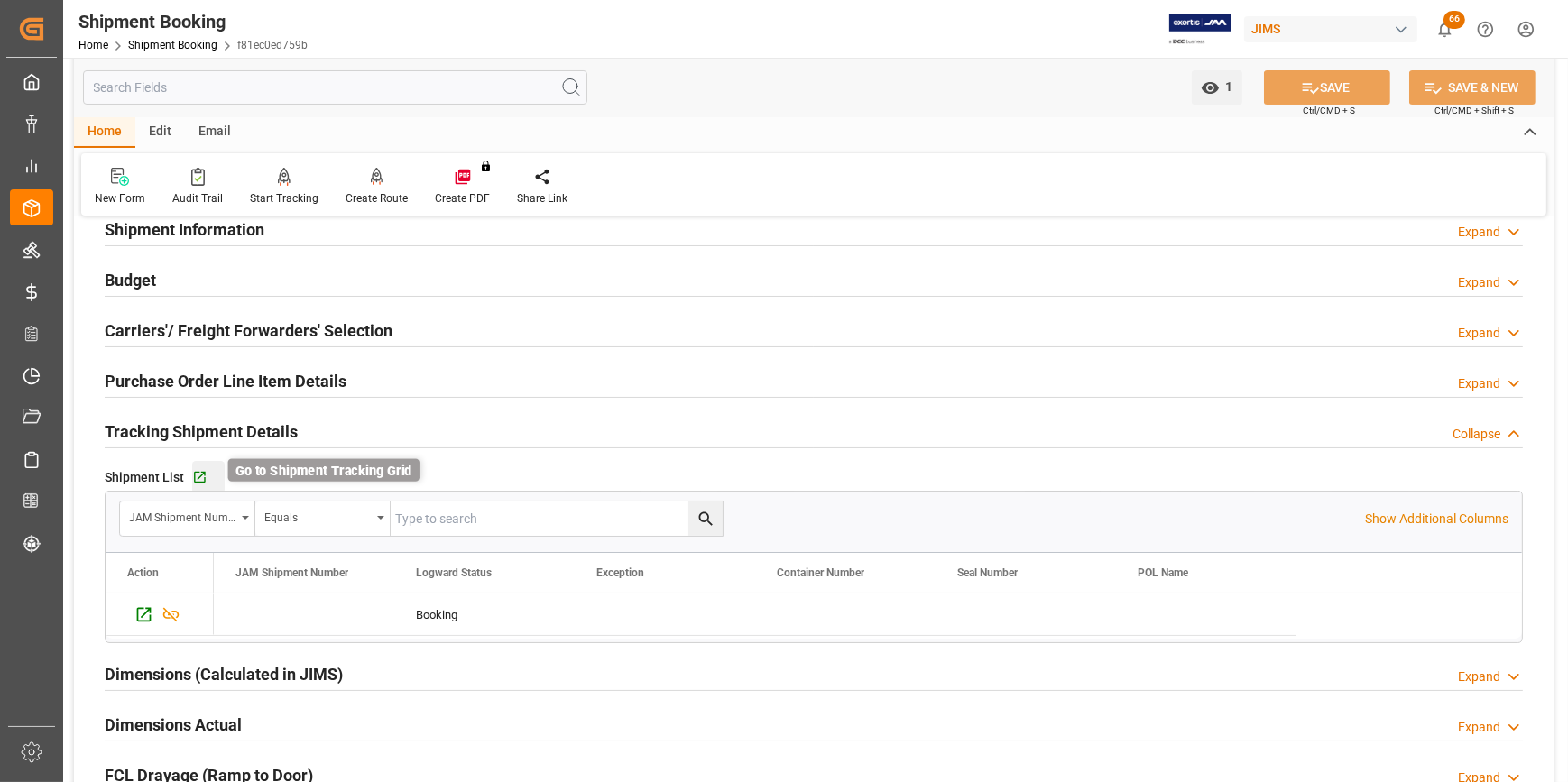
click at [200, 479] on icon "button" at bounding box center [200, 478] width 15 height 15
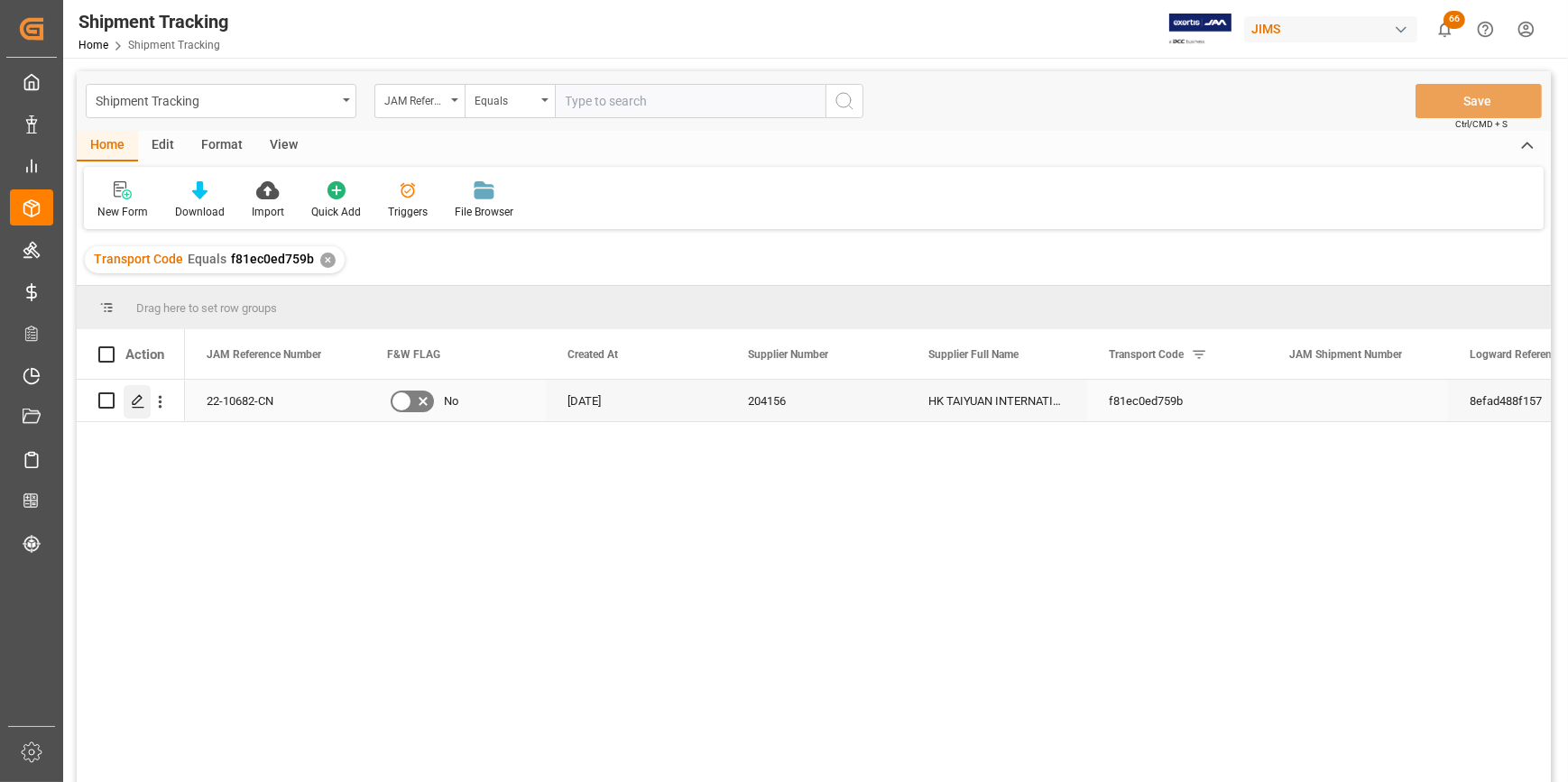
click at [135, 400] on polygon "Press SPACE to select this row." at bounding box center [137, 399] width 9 height 9
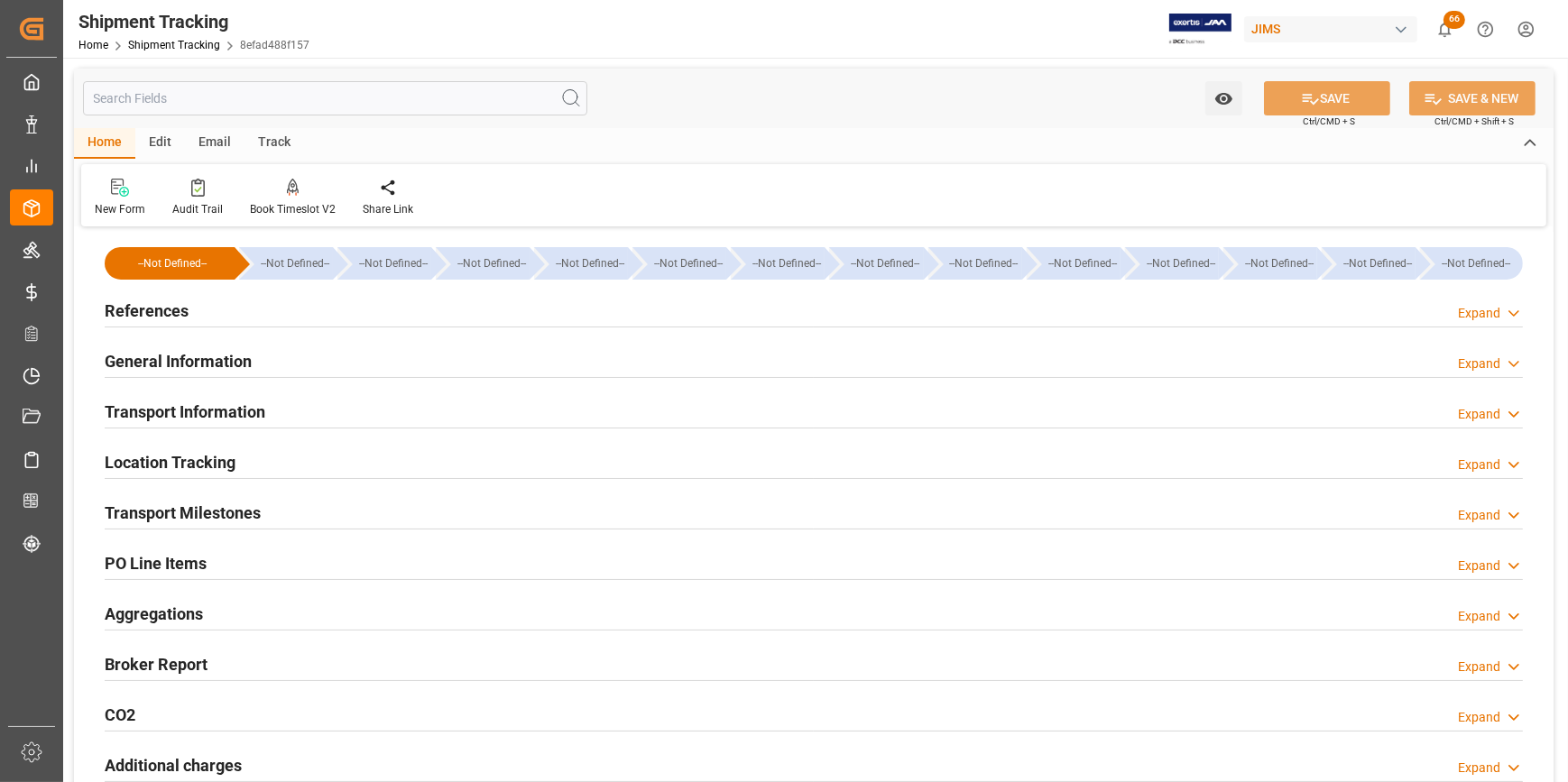
click at [233, 508] on h2 "Transport Milestones" at bounding box center [183, 512] width 156 height 24
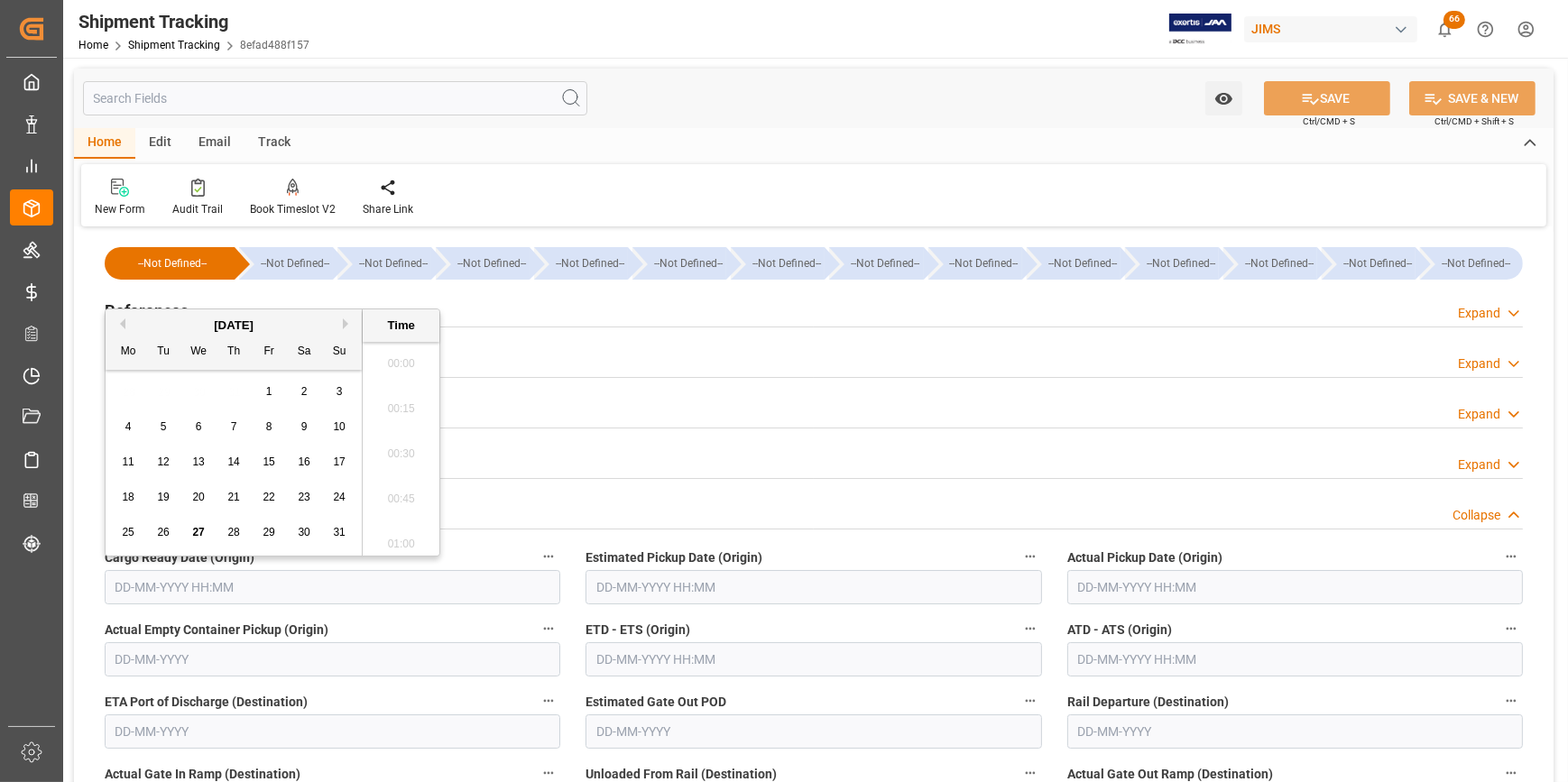
click at [251, 591] on input "text" at bounding box center [332, 587] width 456 height 35
click at [230, 497] on span "21" at bounding box center [233, 497] width 12 height 13
type input "21-08-2025 00:00"
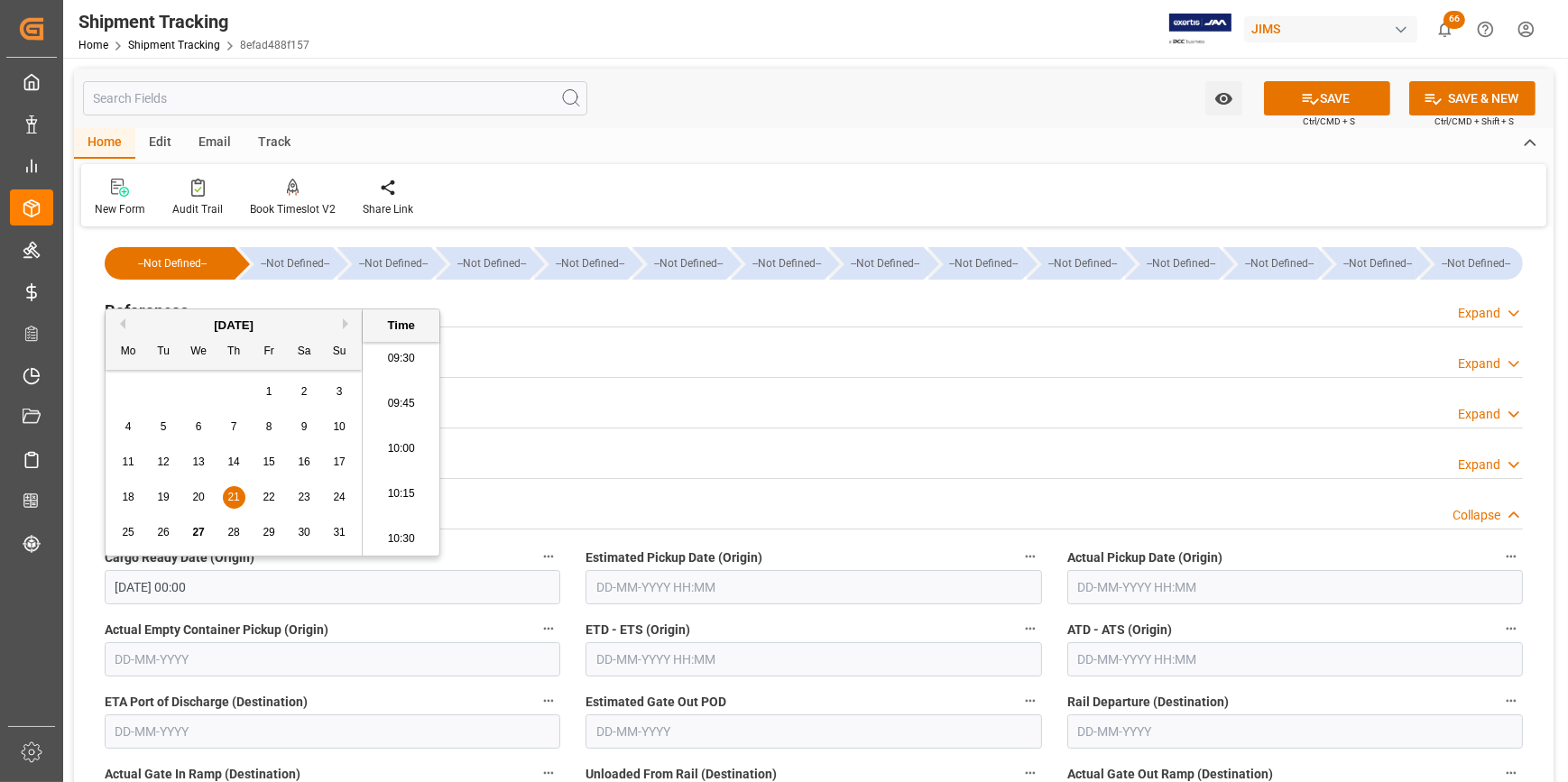
click at [643, 586] on input "text" at bounding box center [813, 587] width 456 height 35
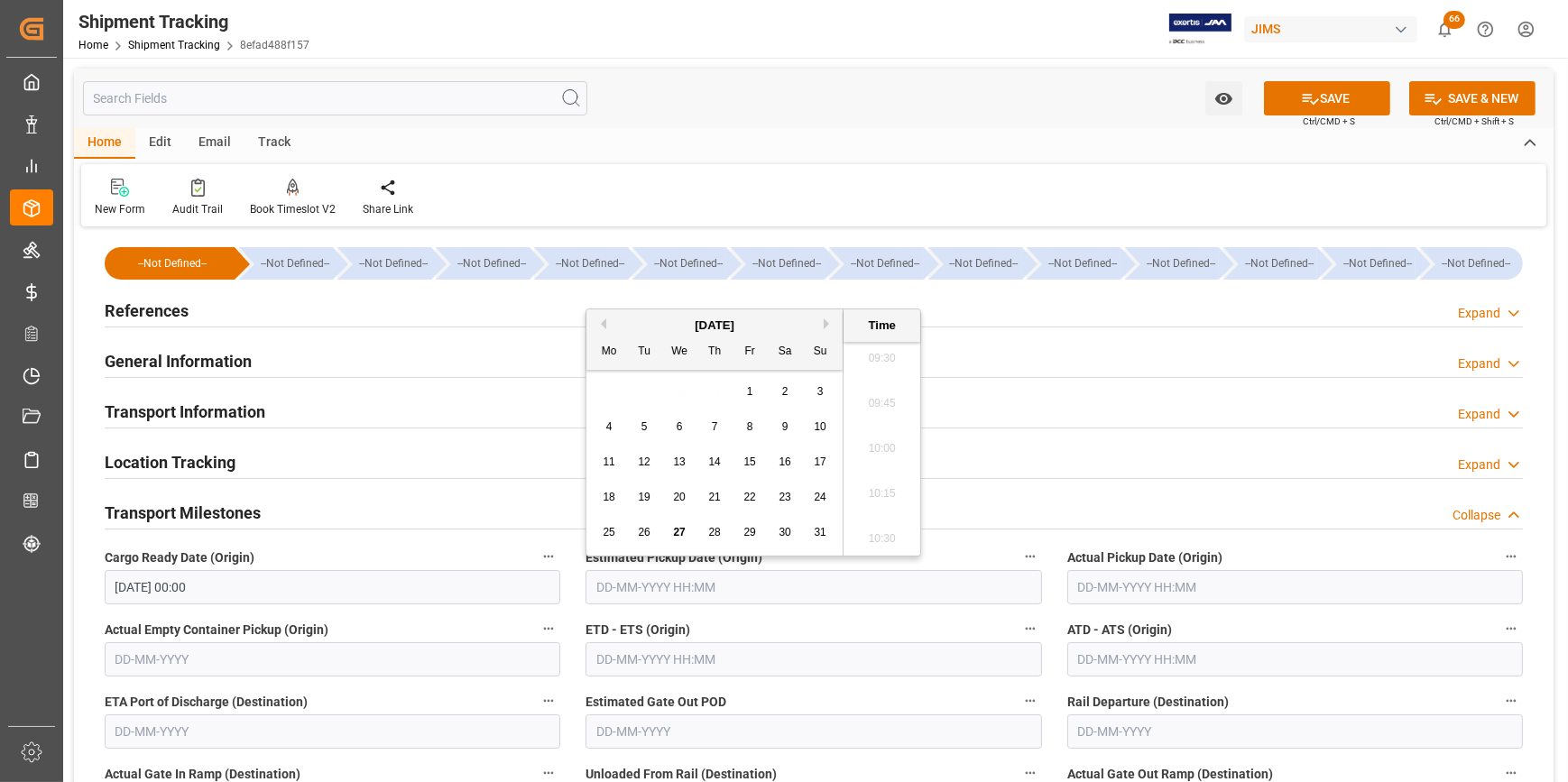
click at [652, 533] on div "26" at bounding box center [644, 533] width 22 height 21
type input "26-08-2025 00:00"
click at [1083, 578] on input "text" at bounding box center [1294, 587] width 456 height 35
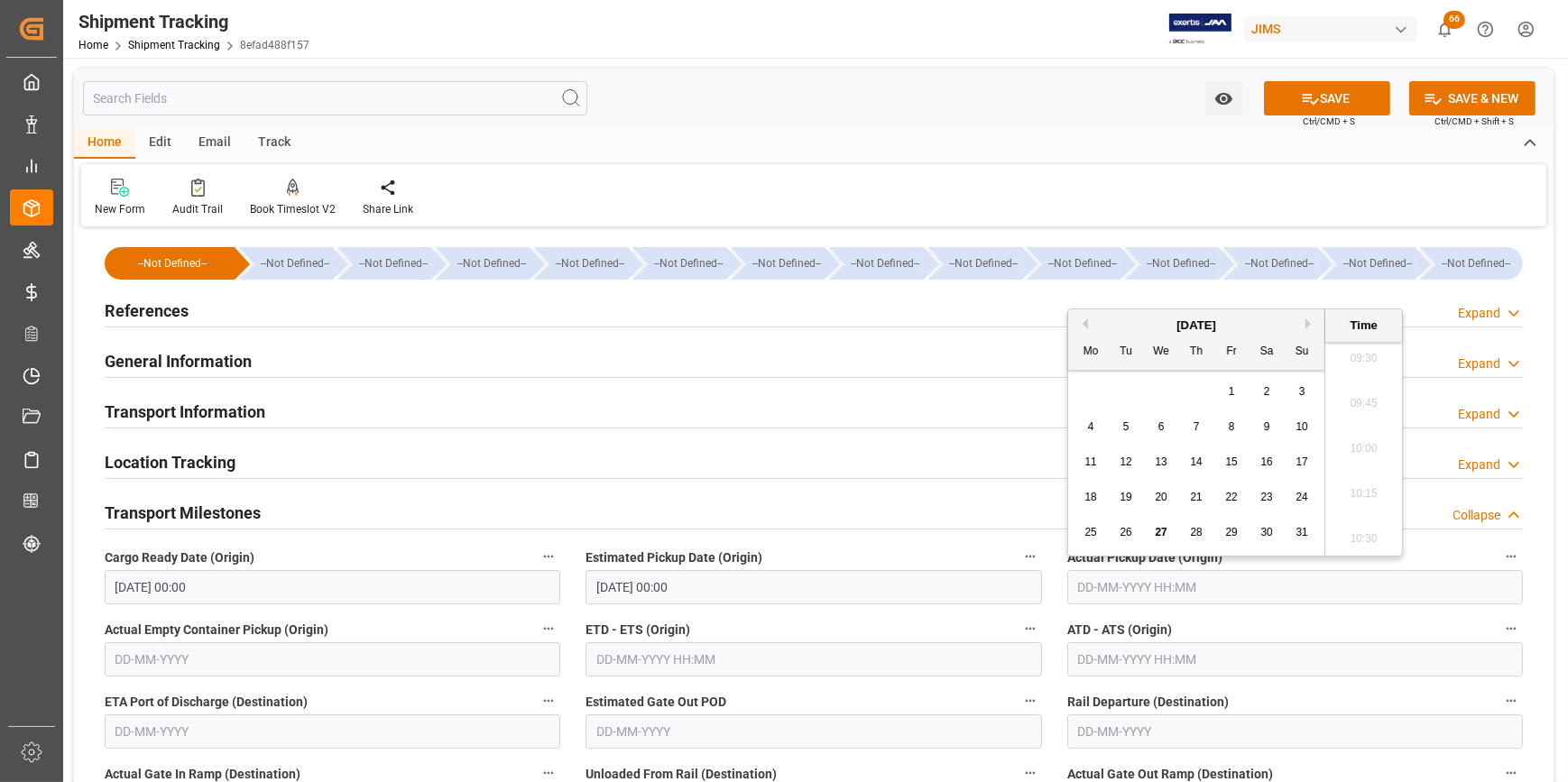
click at [1161, 500] on span "20" at bounding box center [1161, 497] width 12 height 13
click at [1121, 540] on div "26" at bounding box center [1126, 533] width 22 height 21
type input "26-08-2025 00:00"
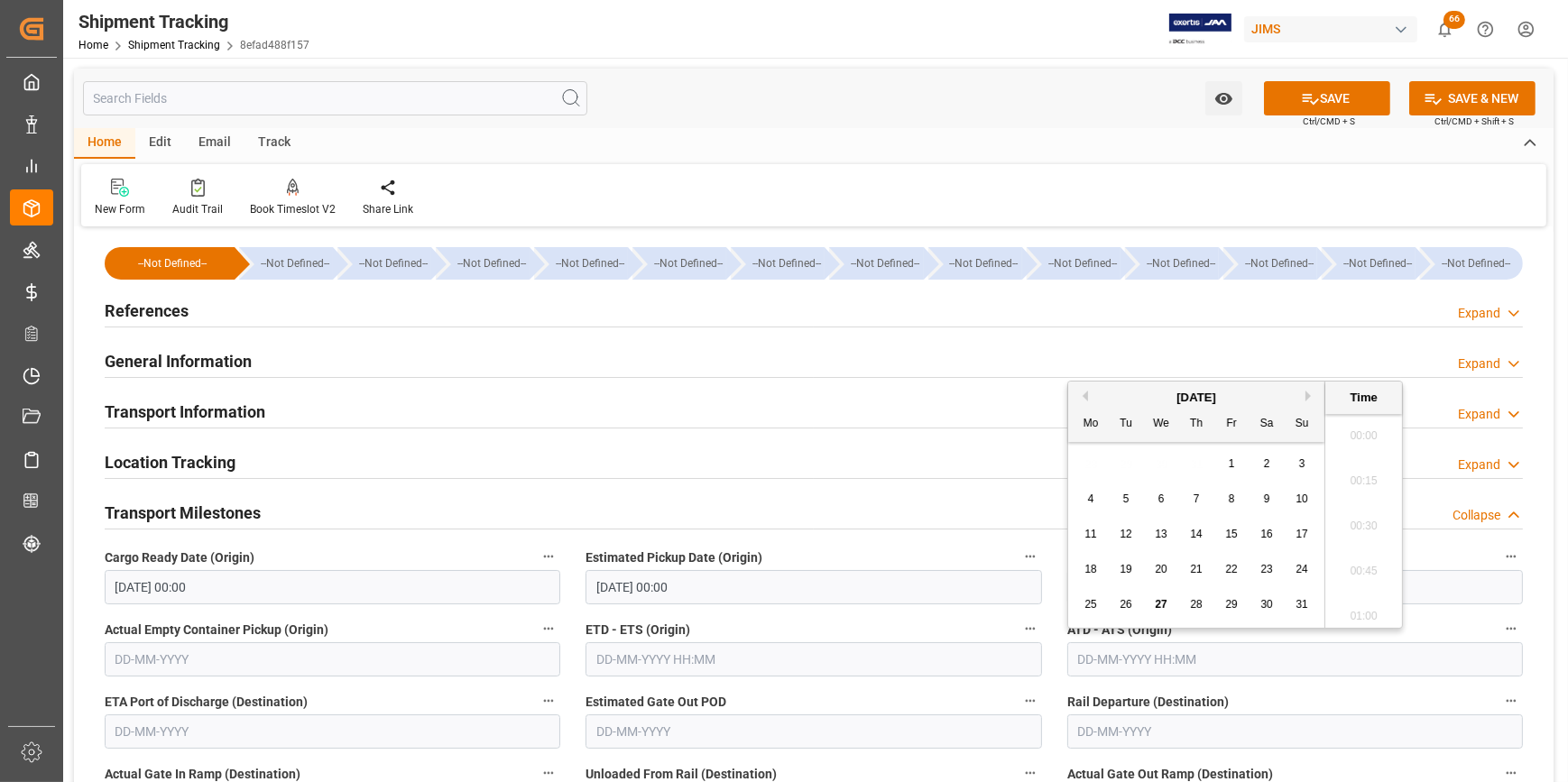
click at [1135, 659] on input "text" at bounding box center [1294, 660] width 456 height 35
click at [1128, 608] on span "26" at bounding box center [1126, 604] width 12 height 13
type input "26-08-2025 00:00"
click at [626, 659] on input "text" at bounding box center [813, 660] width 456 height 35
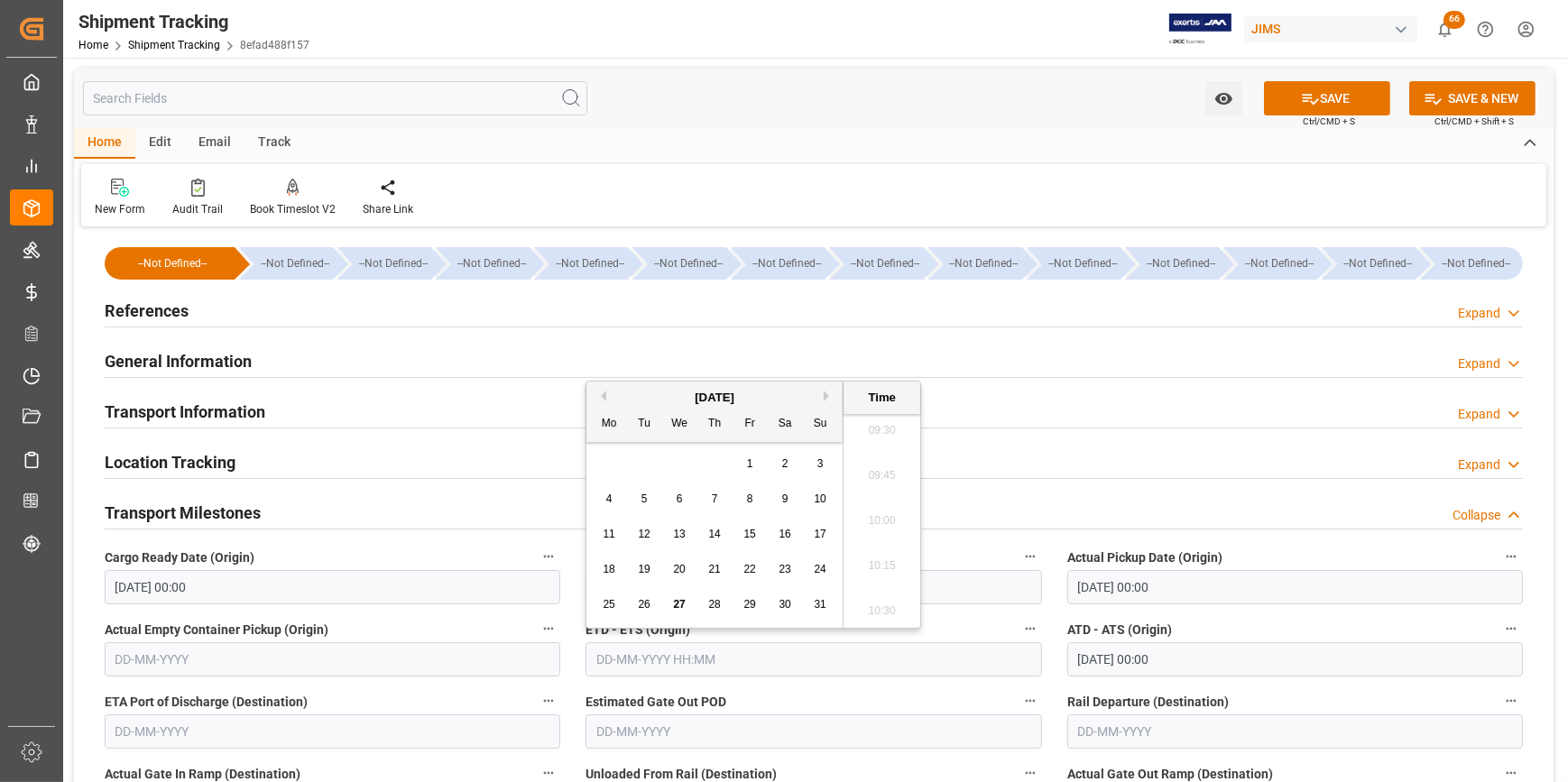
drag, startPoint x: 646, startPoint y: 602, endPoint x: 656, endPoint y: 591, distance: 14.9
click at [646, 603] on span "26" at bounding box center [643, 604] width 12 height 13
type input "26-08-2025 00:00"
click at [224, 652] on input "text" at bounding box center [332, 660] width 456 height 35
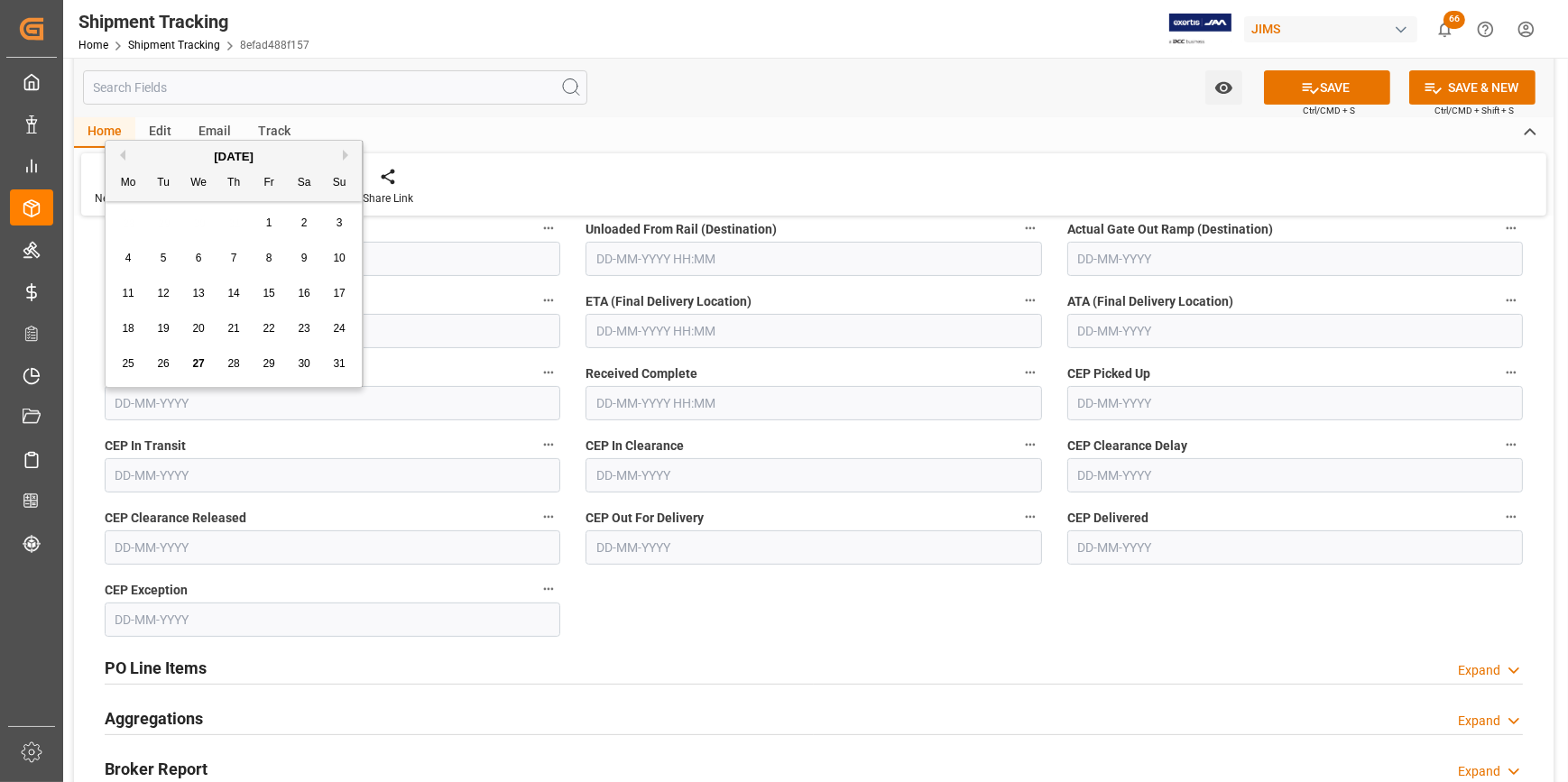
scroll to position [574, 0]
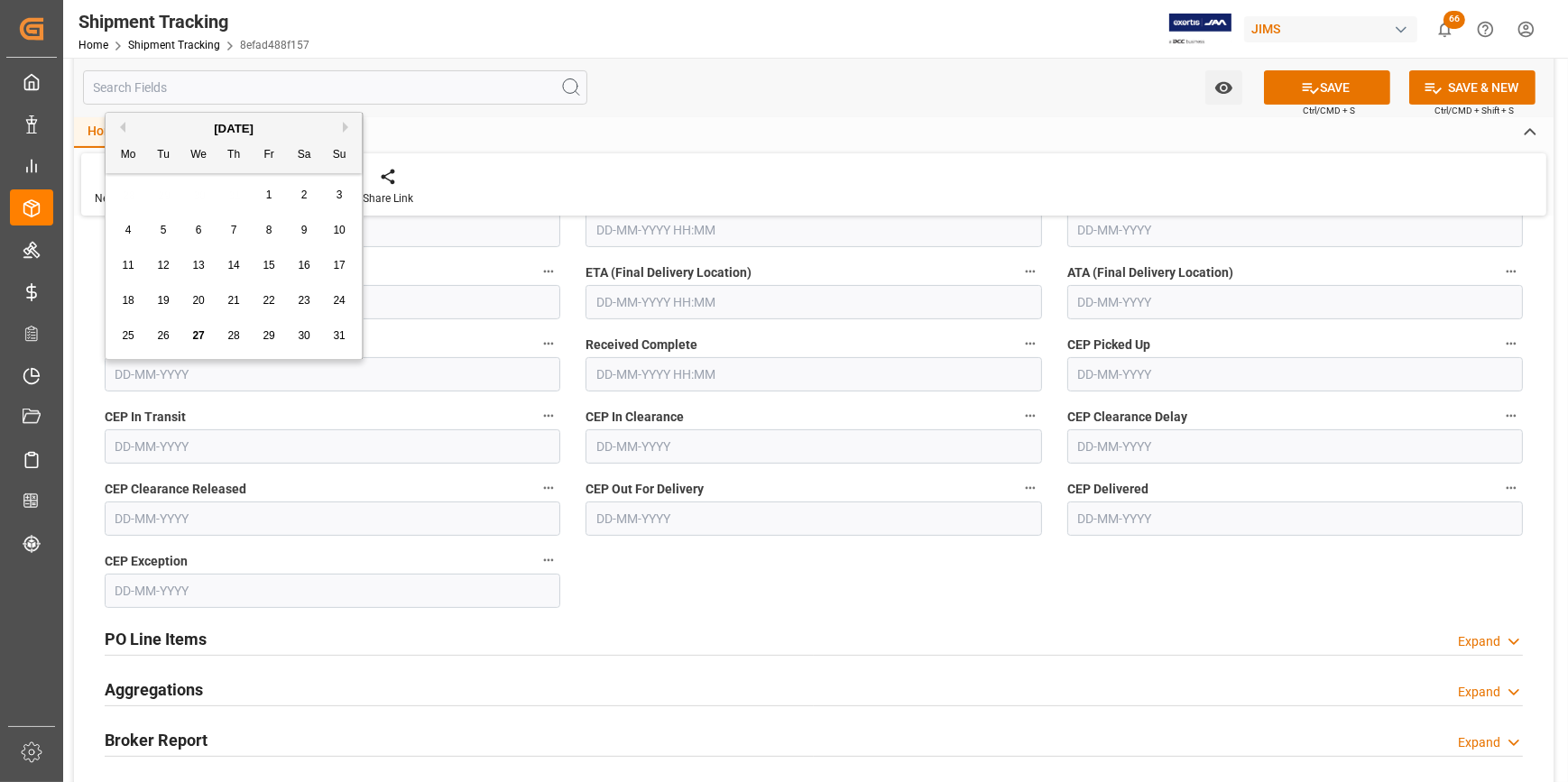
click at [619, 307] on input "text" at bounding box center [813, 302] width 456 height 35
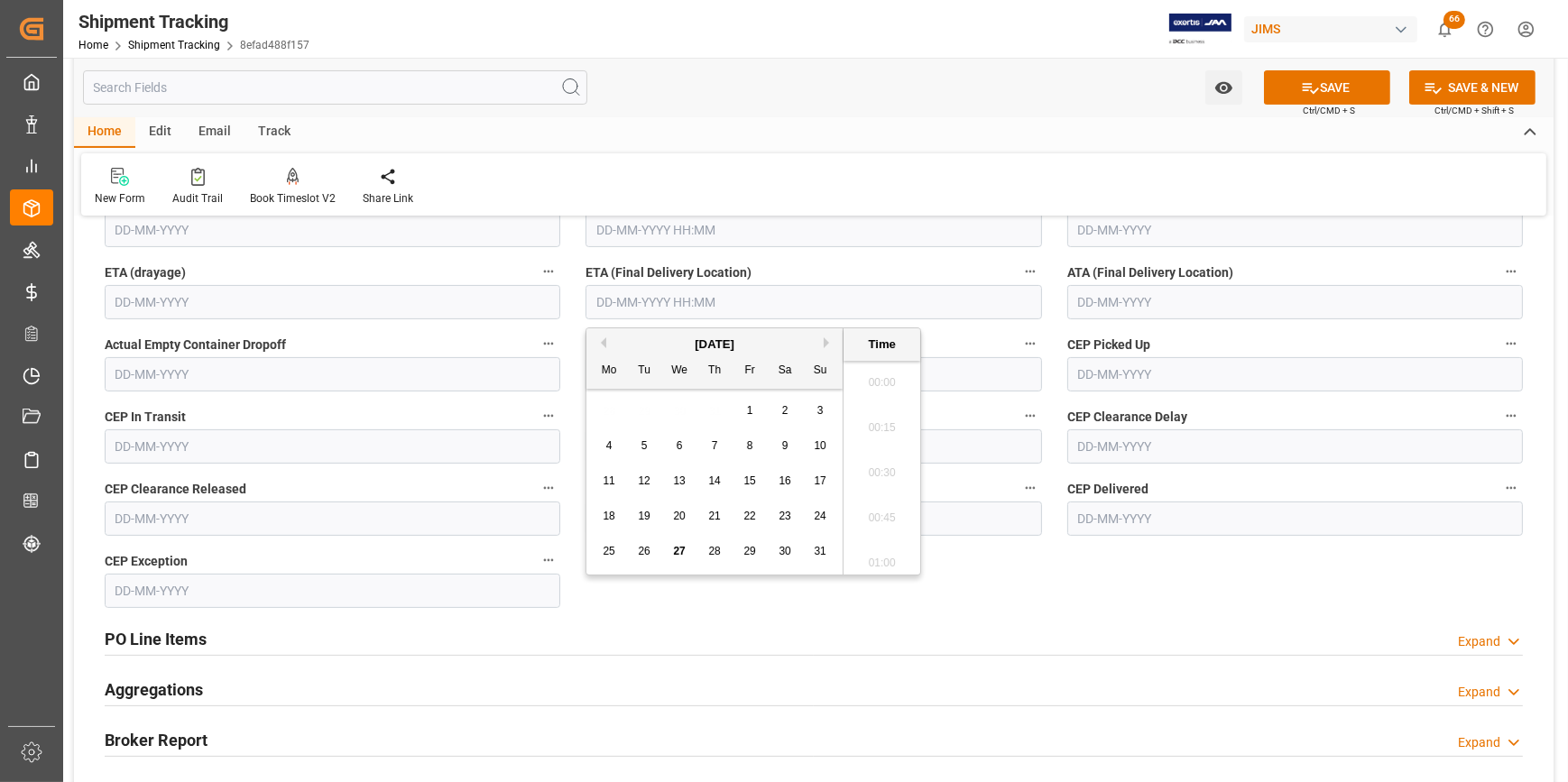
scroll to position [1720, 0]
click at [825, 344] on button "Next Month" at bounding box center [828, 342] width 11 height 11
click at [682, 411] on div "3" at bounding box center [679, 411] width 22 height 21
type input "03-09-2025 00:00"
click at [1221, 91] on icon "open menu" at bounding box center [1223, 88] width 17 height 12
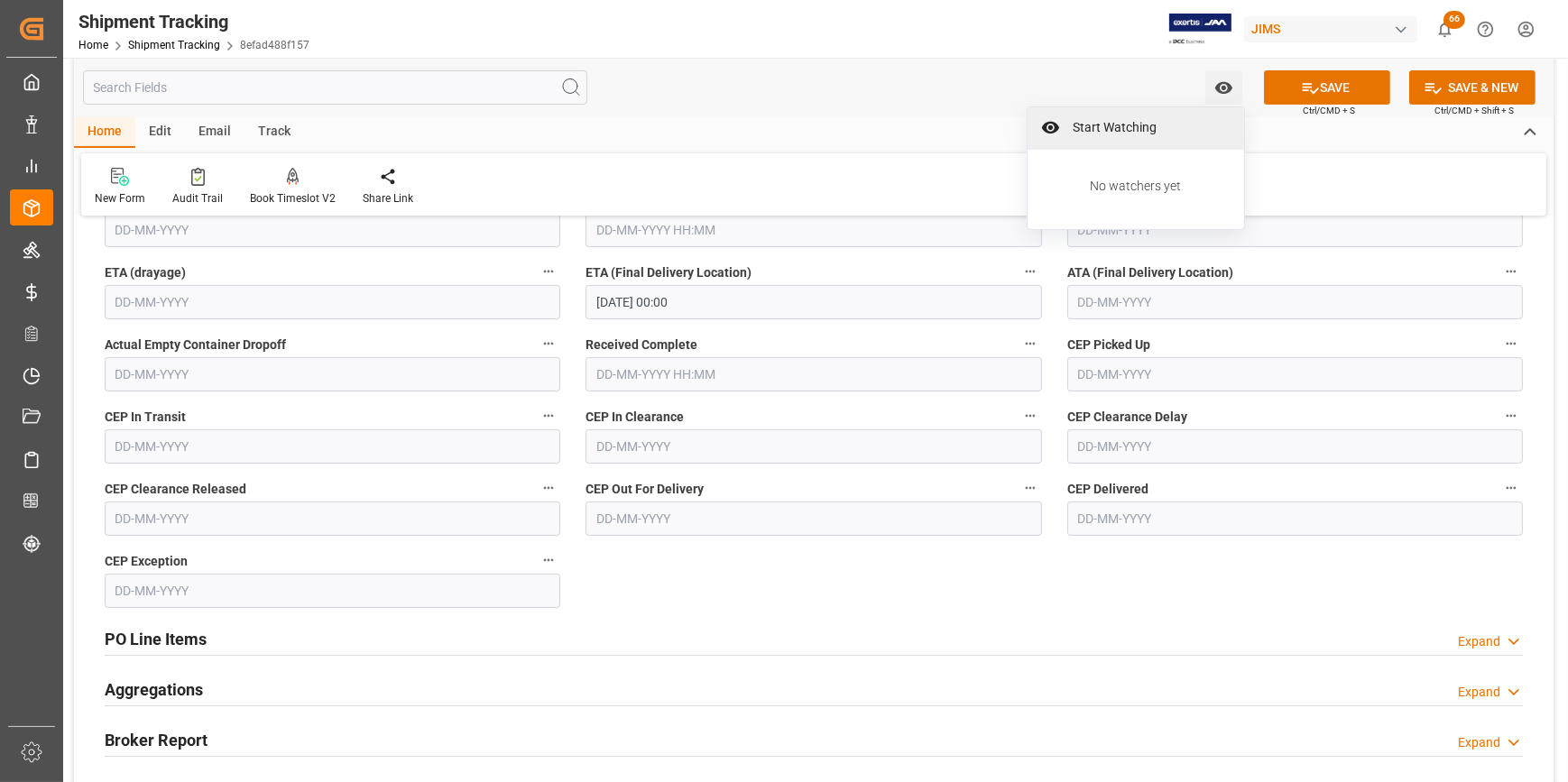
click at [1125, 136] on span "Start Watching" at bounding box center [1148, 128] width 165 height 19
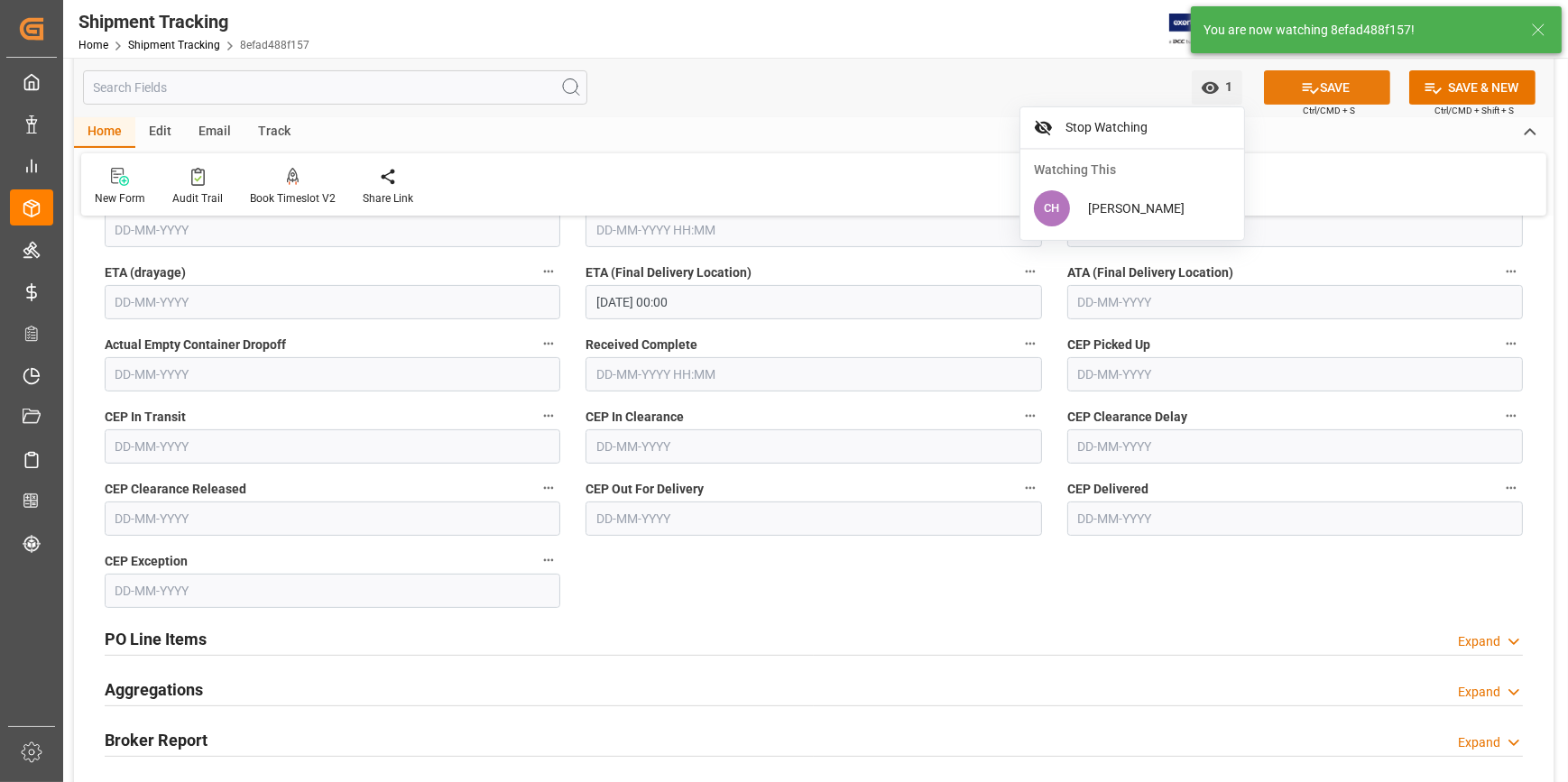
click at [1334, 89] on button "SAVE" at bounding box center [1327, 88] width 126 height 35
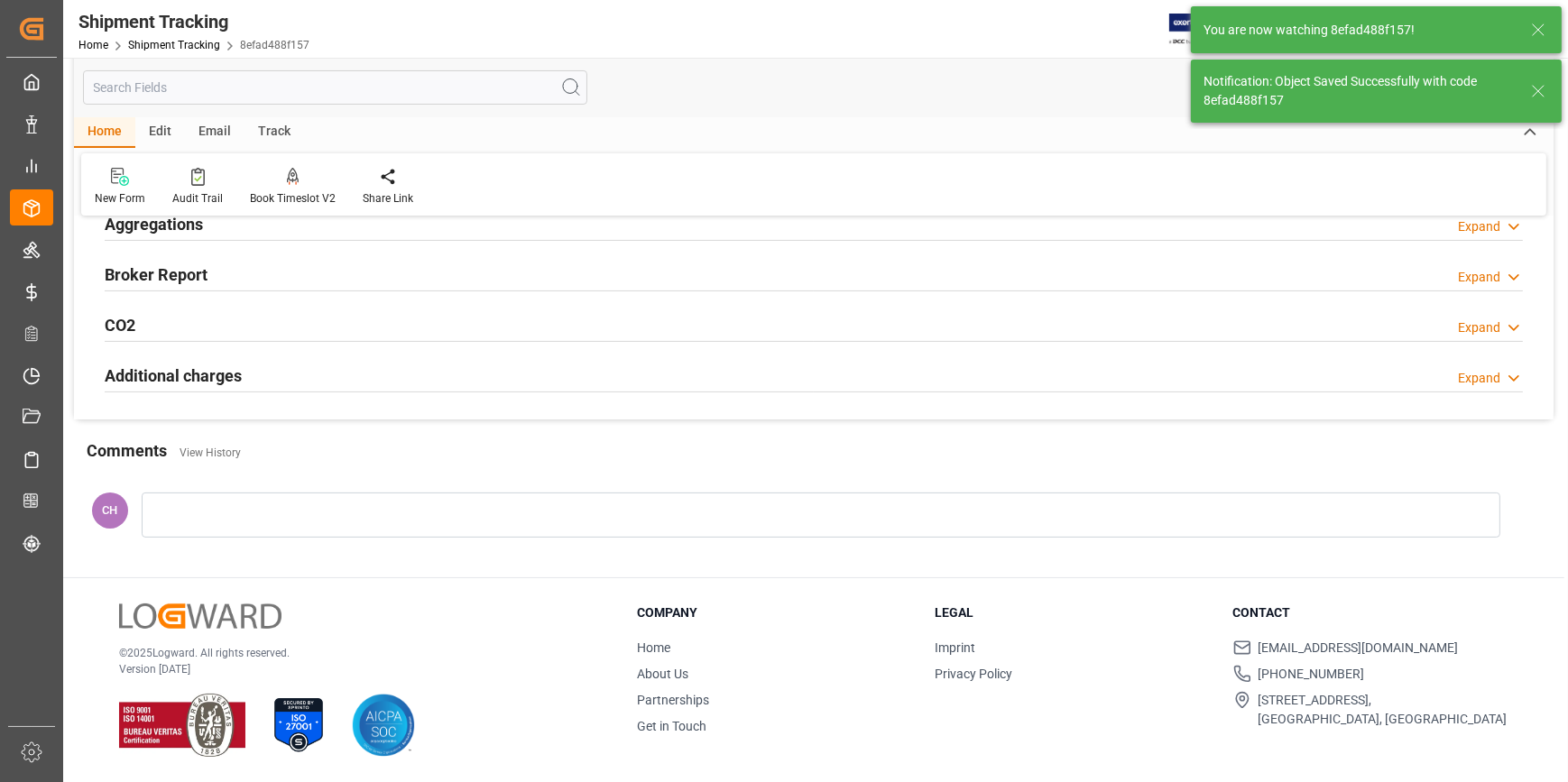
type input "In-transit"
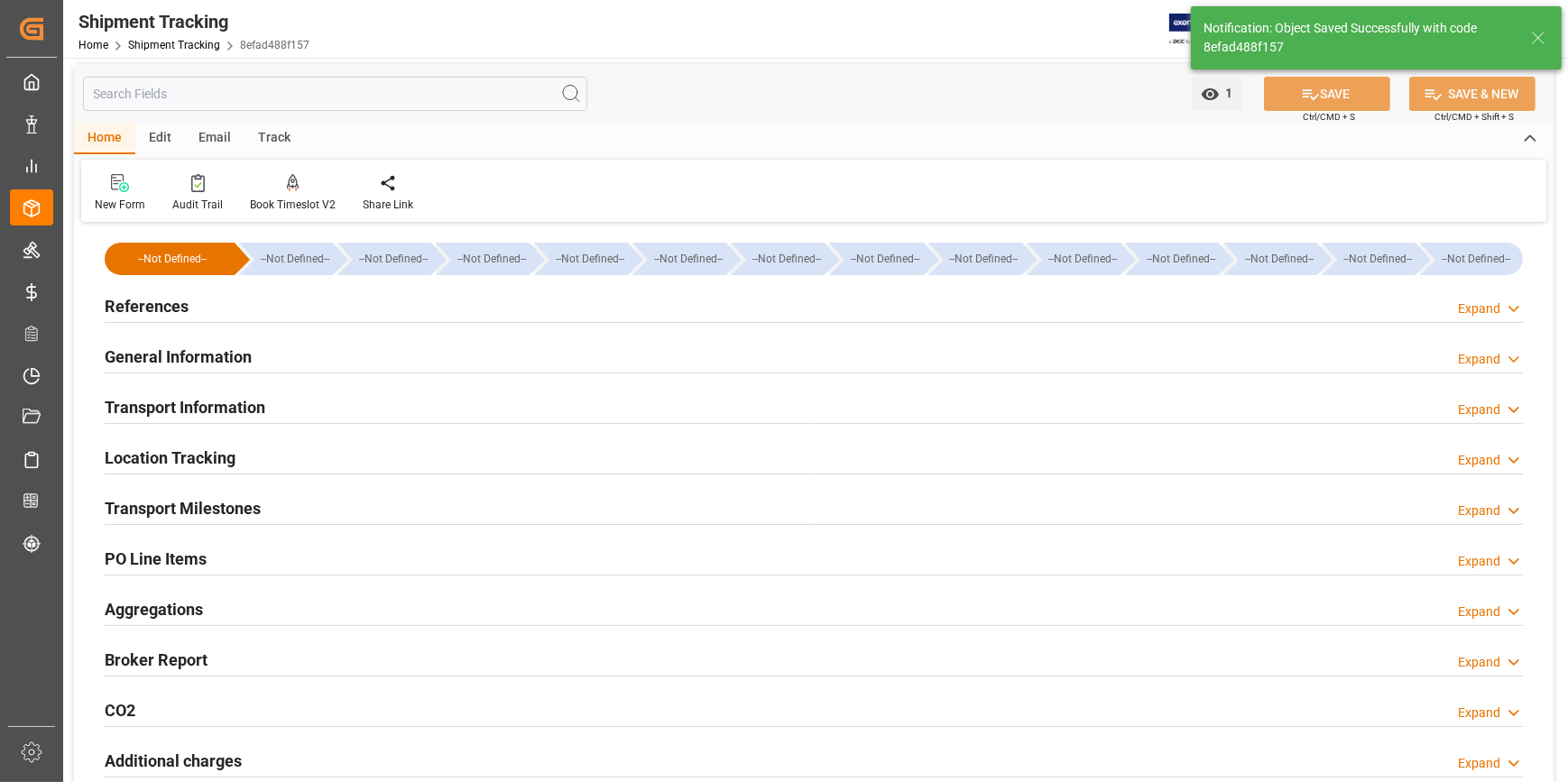
scroll to position [0, 0]
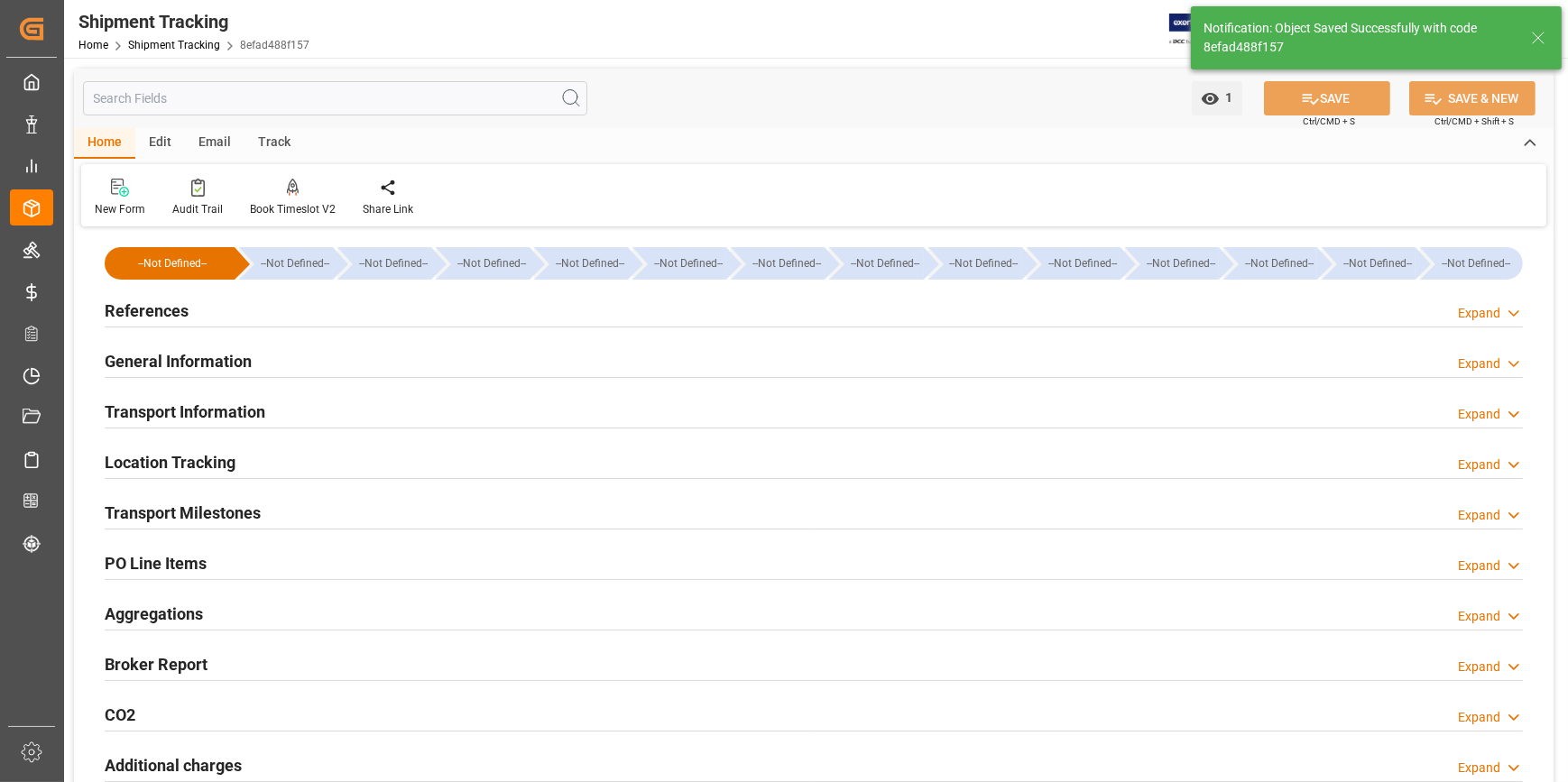
click at [166, 365] on h2 "General Information" at bounding box center [178, 361] width 147 height 24
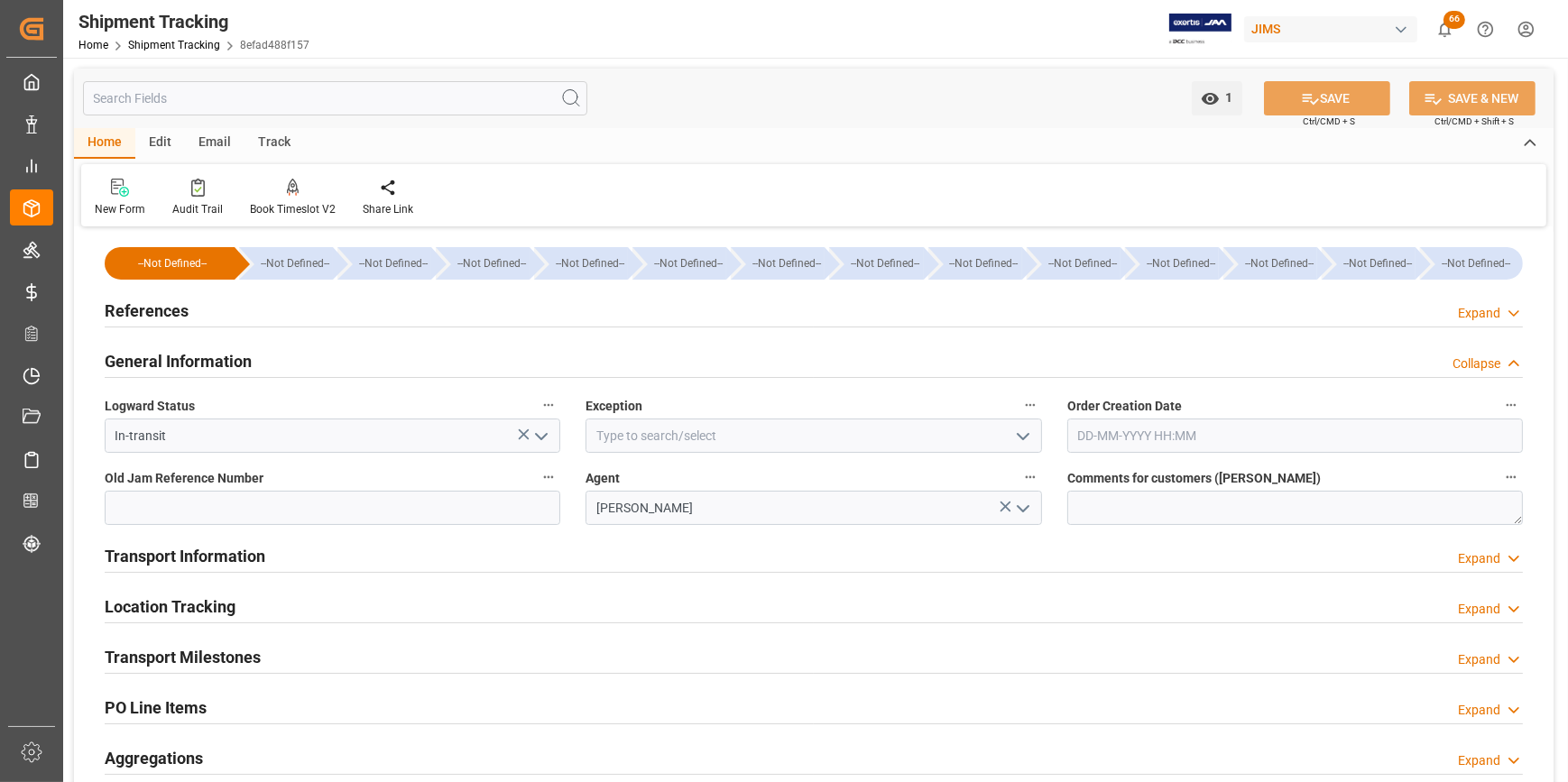
click at [165, 560] on h2 "Transport Information" at bounding box center [185, 556] width 161 height 24
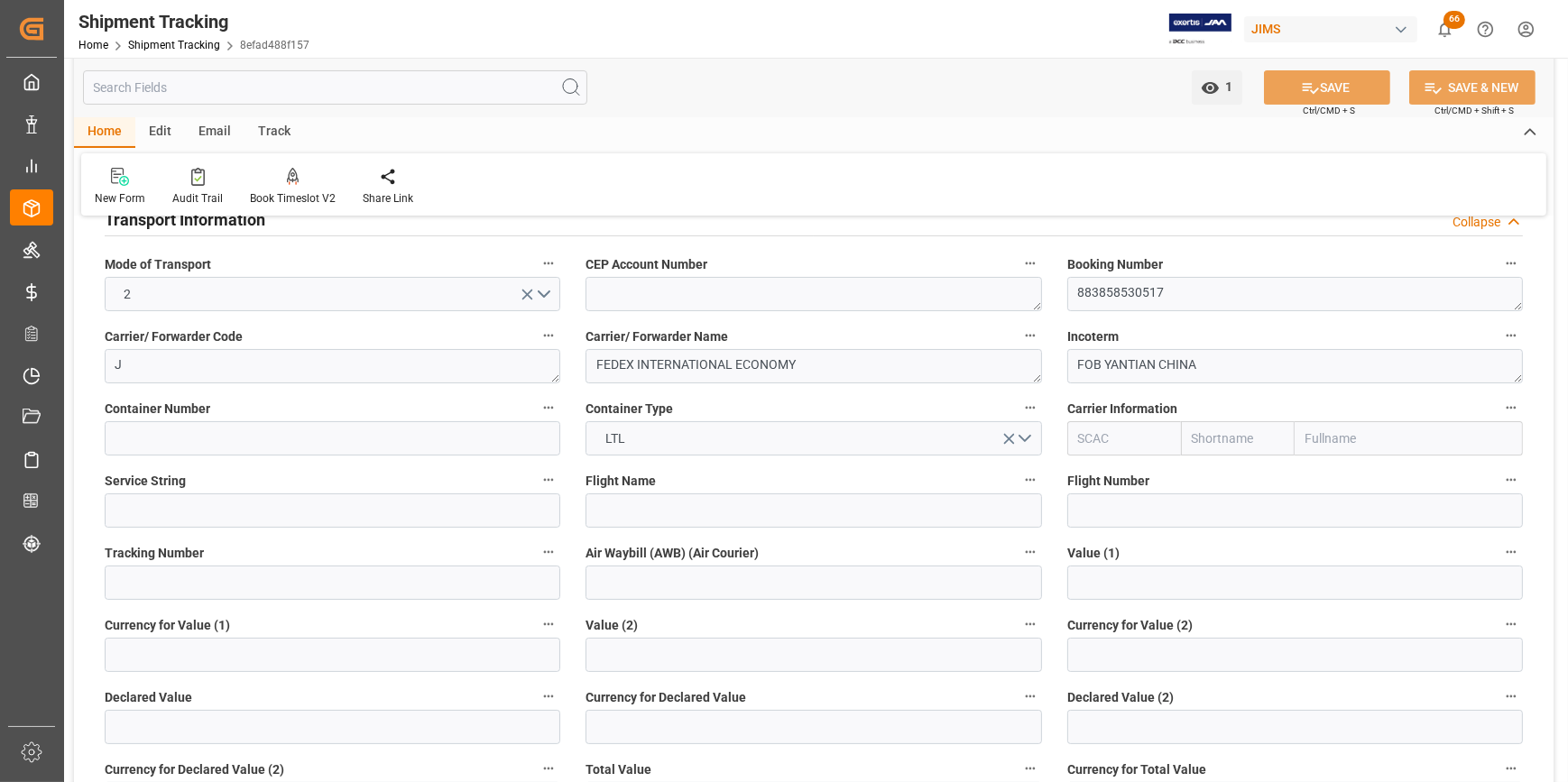
scroll to position [409, 0]
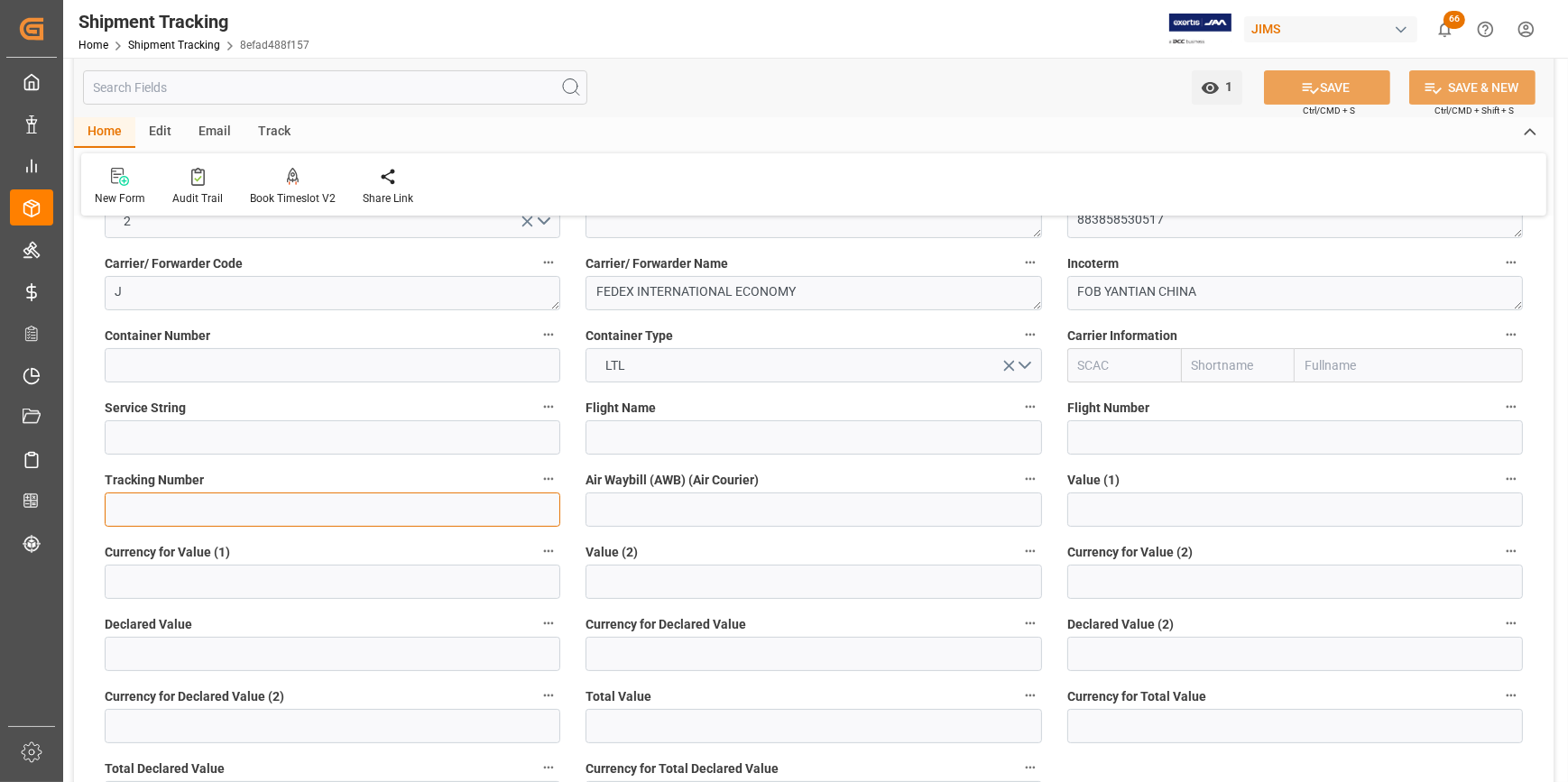
click at [167, 518] on input at bounding box center [332, 510] width 456 height 35
paste input "883858530517"
type input "883858530517"
click at [1293, 94] on button "SAVE" at bounding box center [1327, 88] width 126 height 35
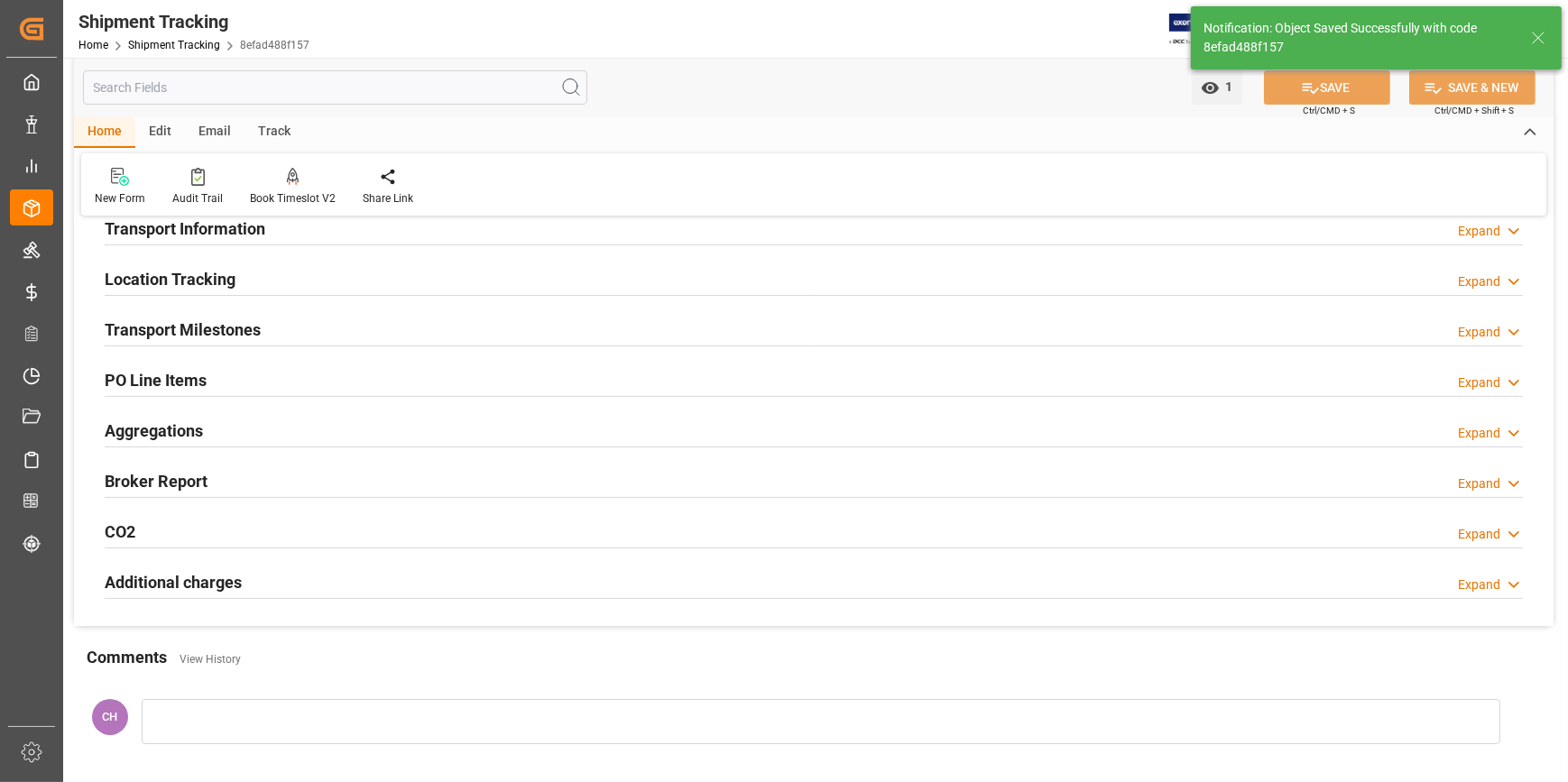
scroll to position [19, 0]
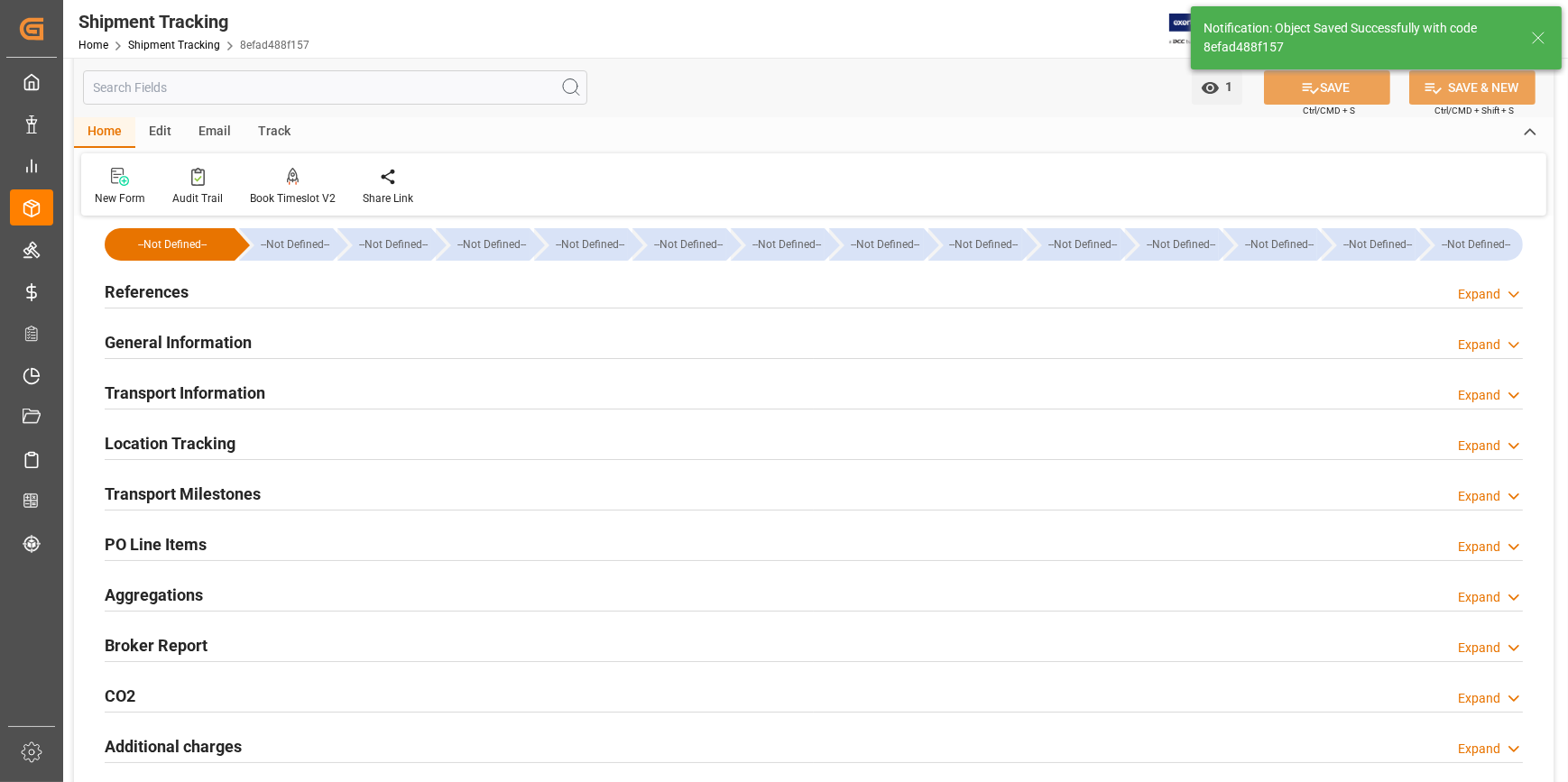
click at [158, 490] on h2 "Transport Milestones" at bounding box center [183, 493] width 156 height 24
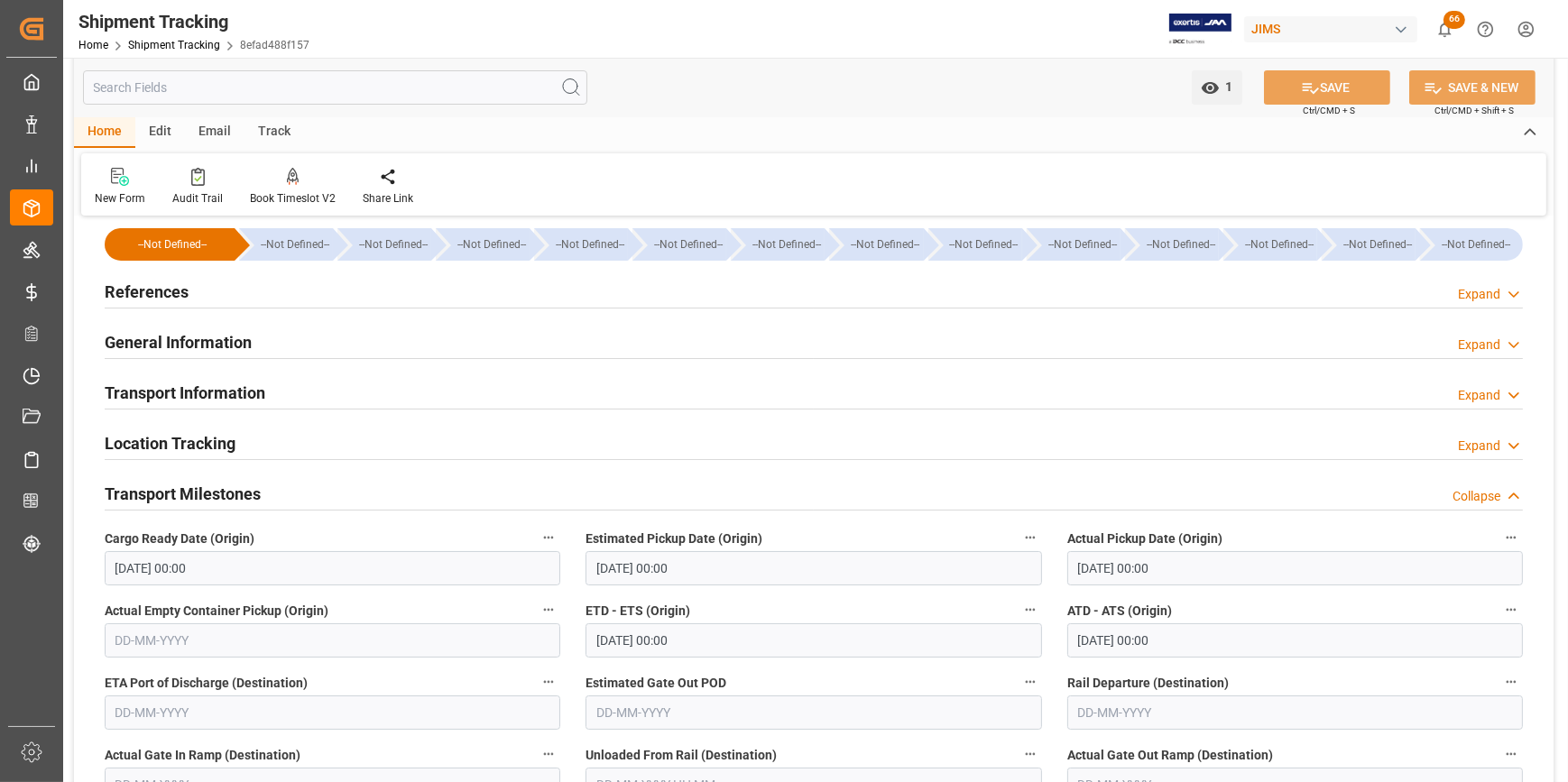
click at [150, 343] on h2 "General Information" at bounding box center [178, 342] width 147 height 24
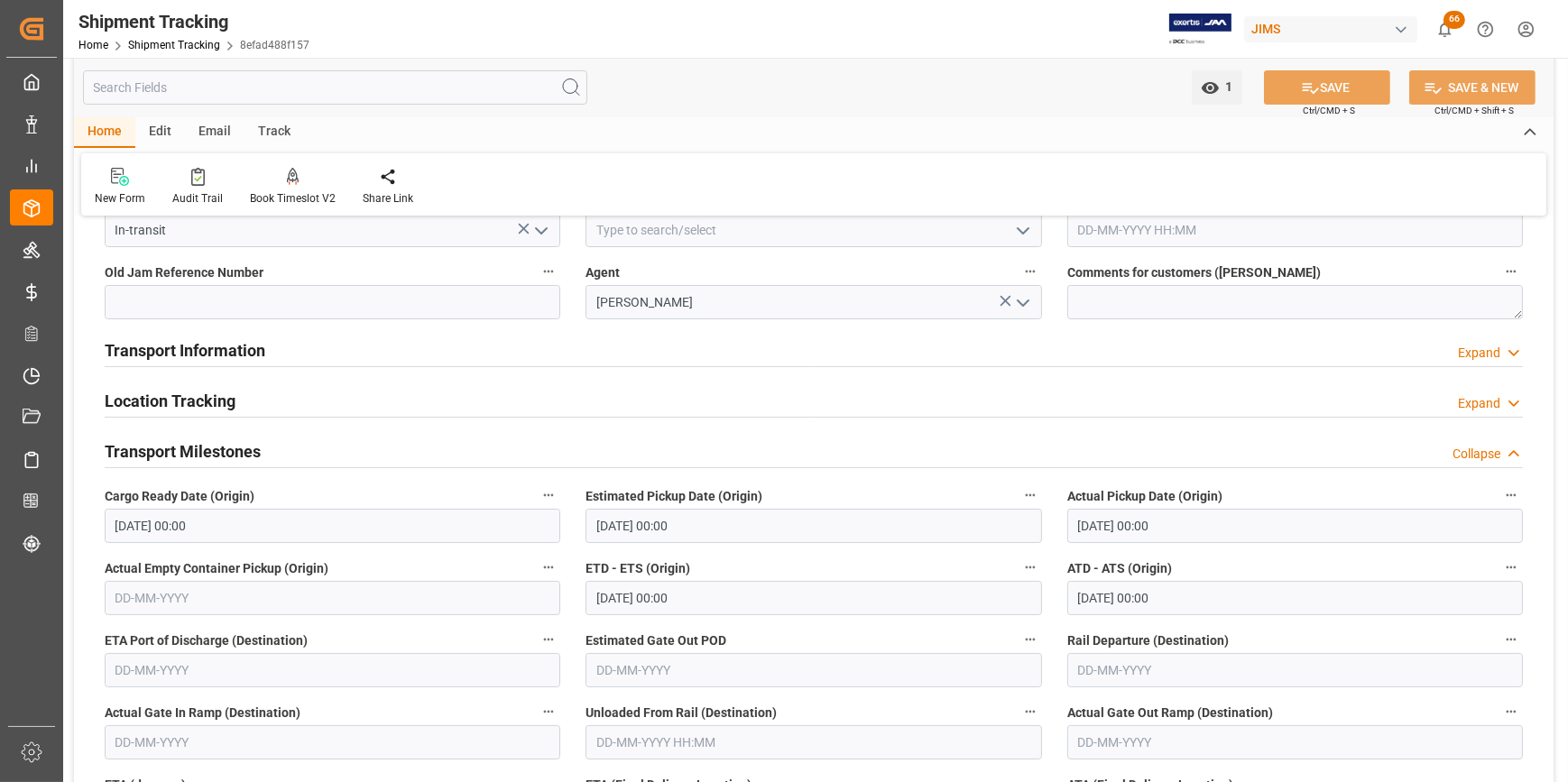
scroll to position [183, 0]
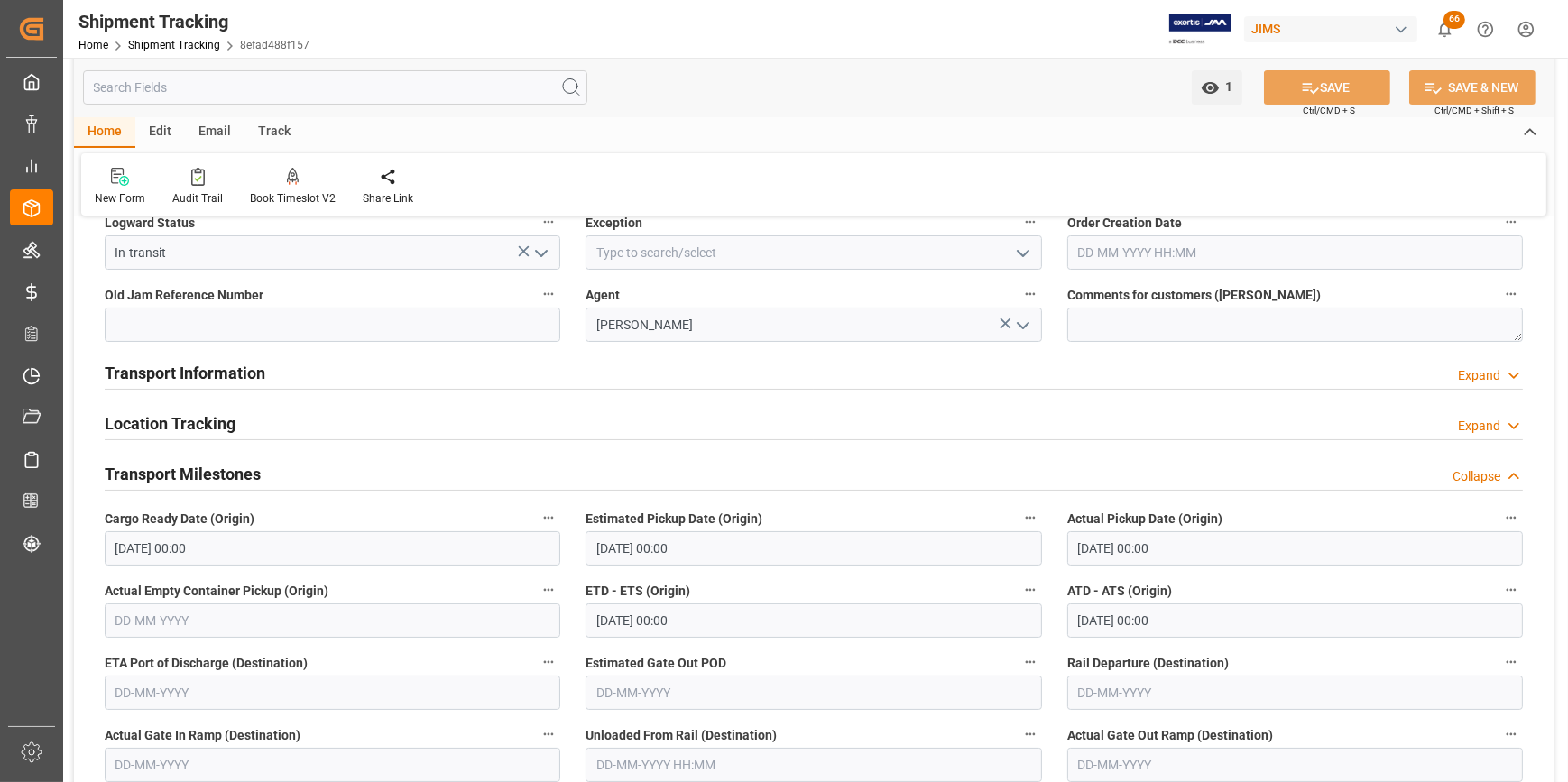
click at [150, 413] on h2 "Location Tracking" at bounding box center [170, 423] width 131 height 24
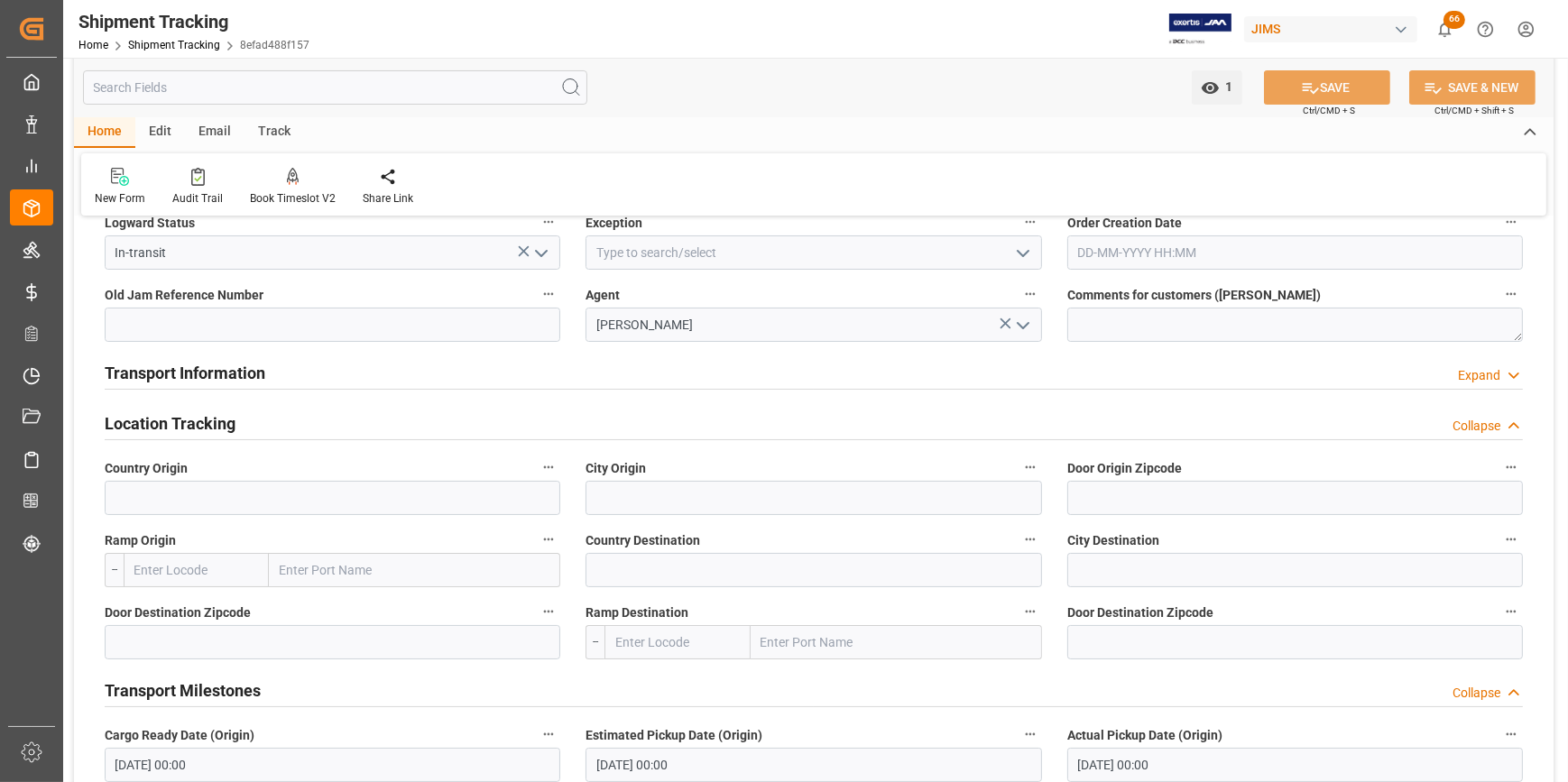
click at [190, 375] on h2 "Transport Information" at bounding box center [185, 373] width 161 height 24
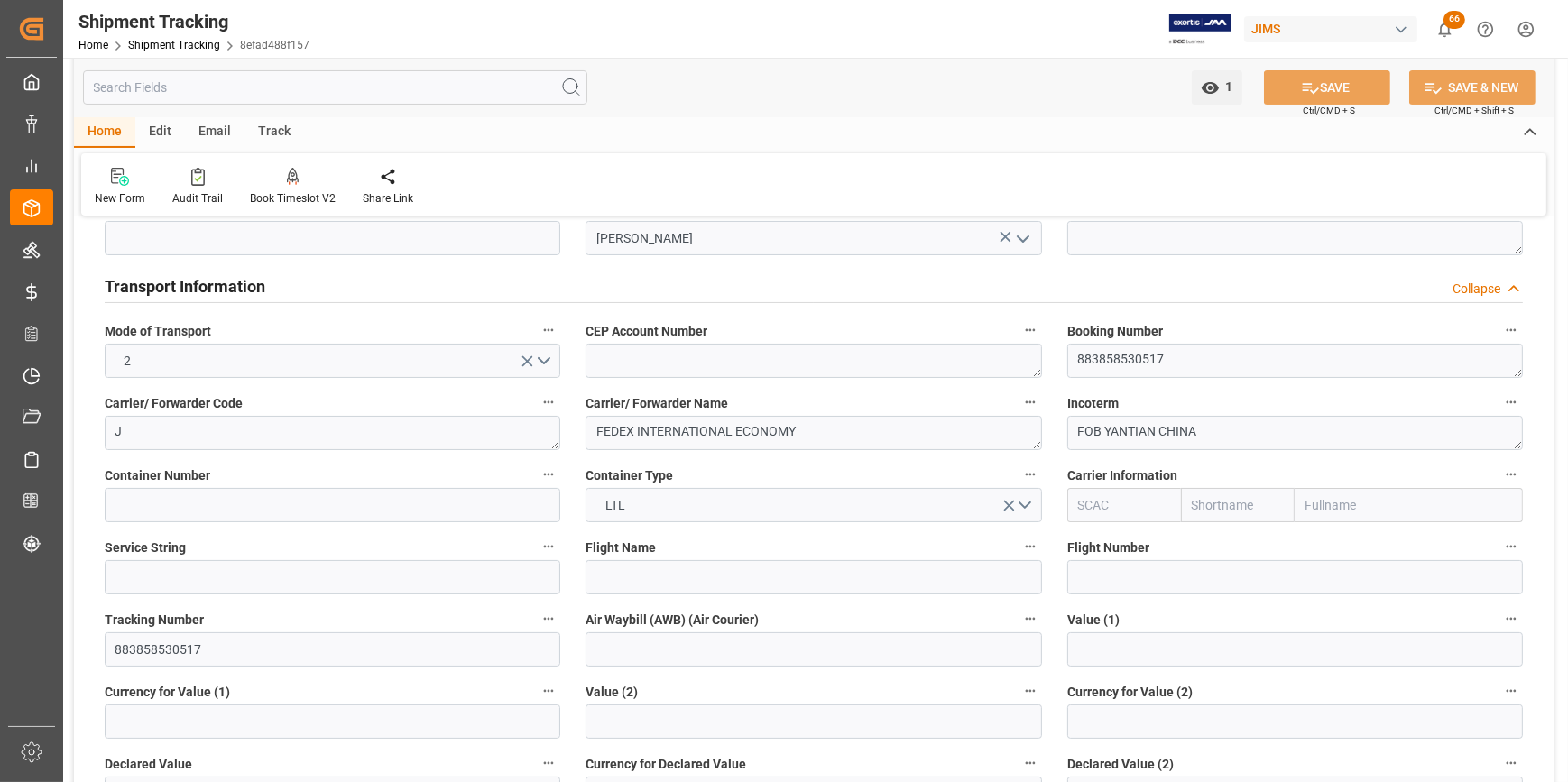
scroll to position [430, 0]
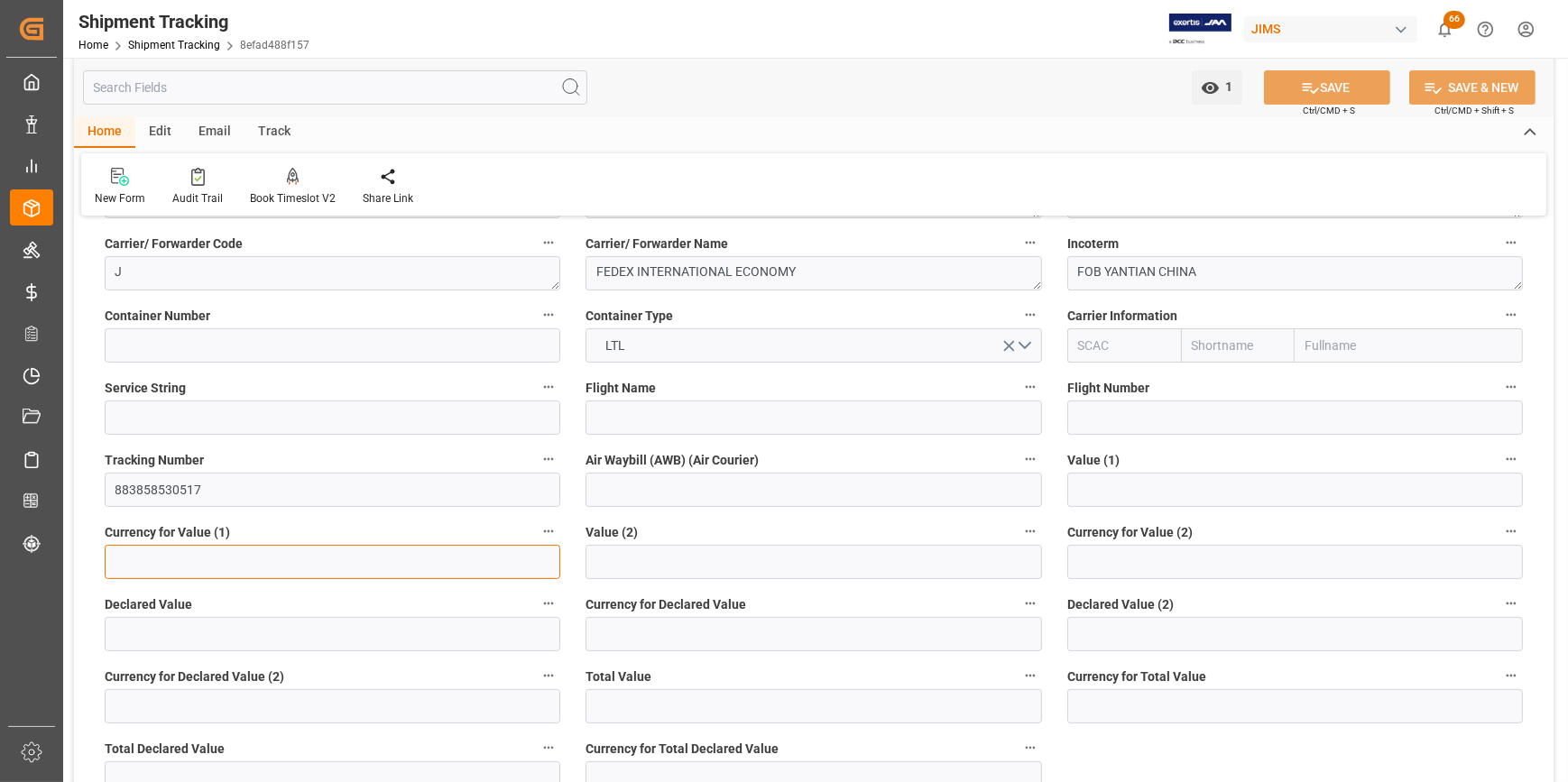
drag, startPoint x: 169, startPoint y: 559, endPoint x: 190, endPoint y: 554, distance: 21.6
click at [169, 559] on input at bounding box center [332, 562] width 456 height 35
type input "0"
type input "USD"
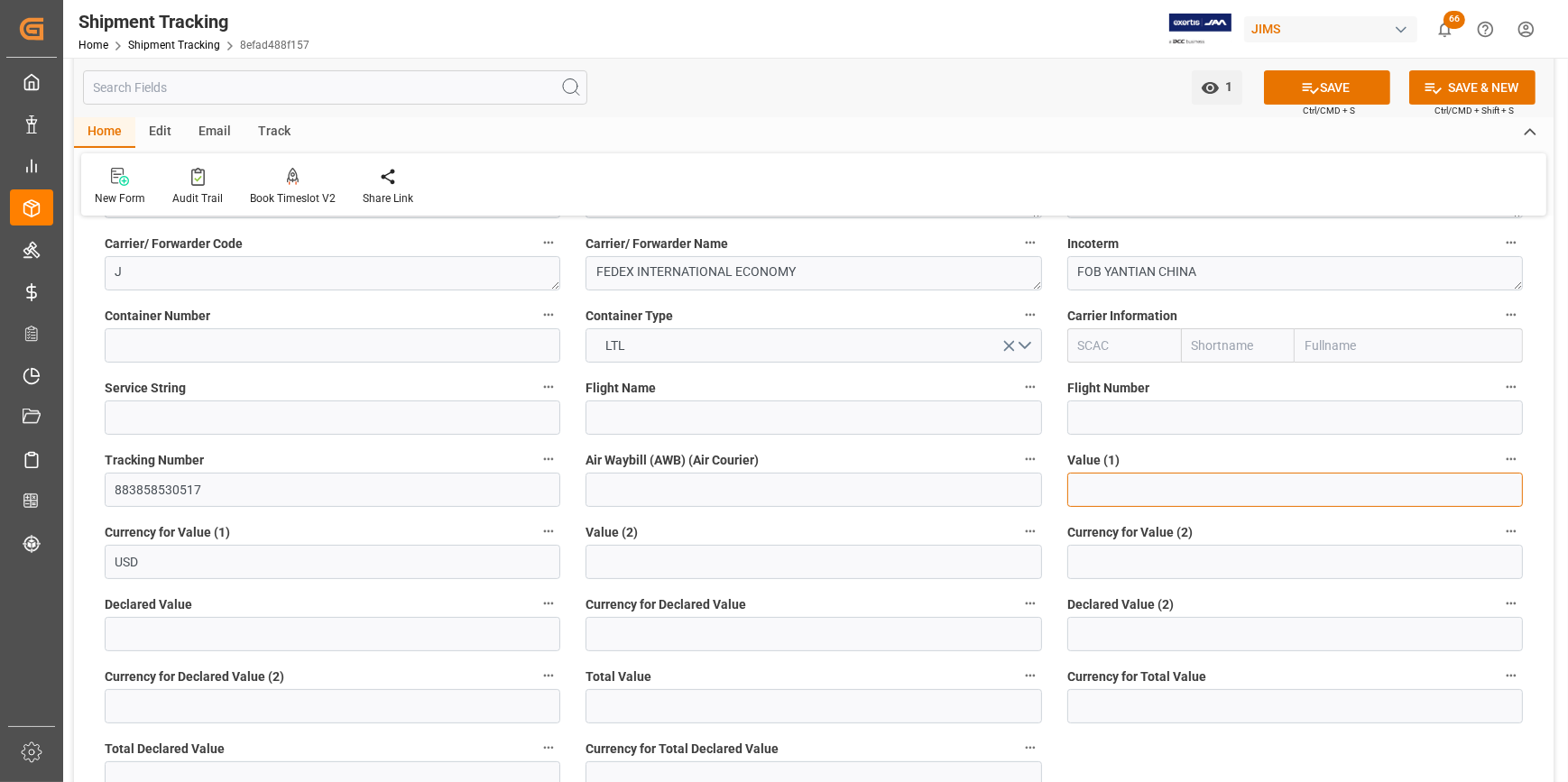
click at [1251, 497] on input "text" at bounding box center [1294, 490] width 456 height 35
type input "0"
click at [1324, 91] on button "SAVE" at bounding box center [1327, 88] width 126 height 35
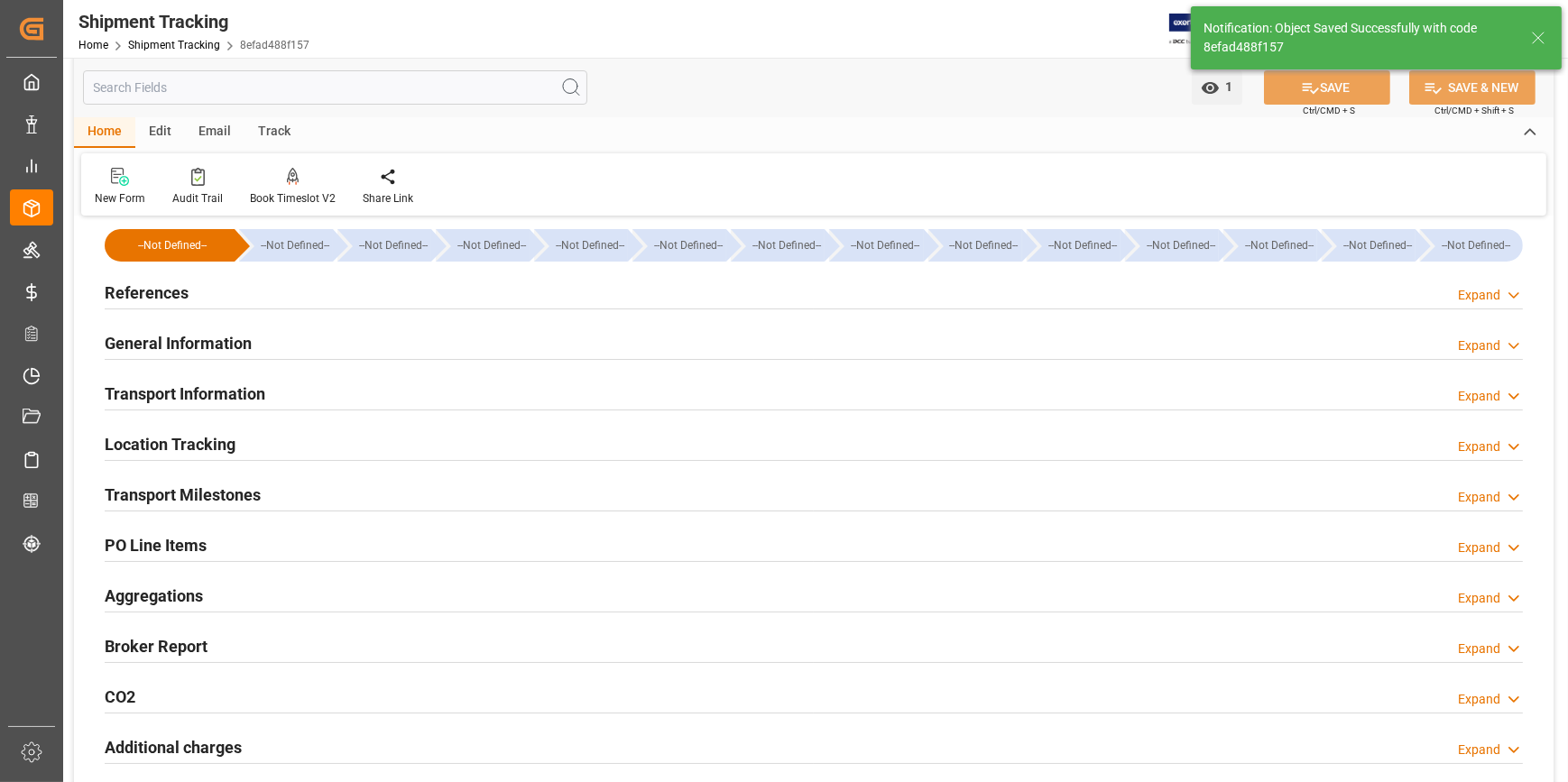
scroll to position [0, 0]
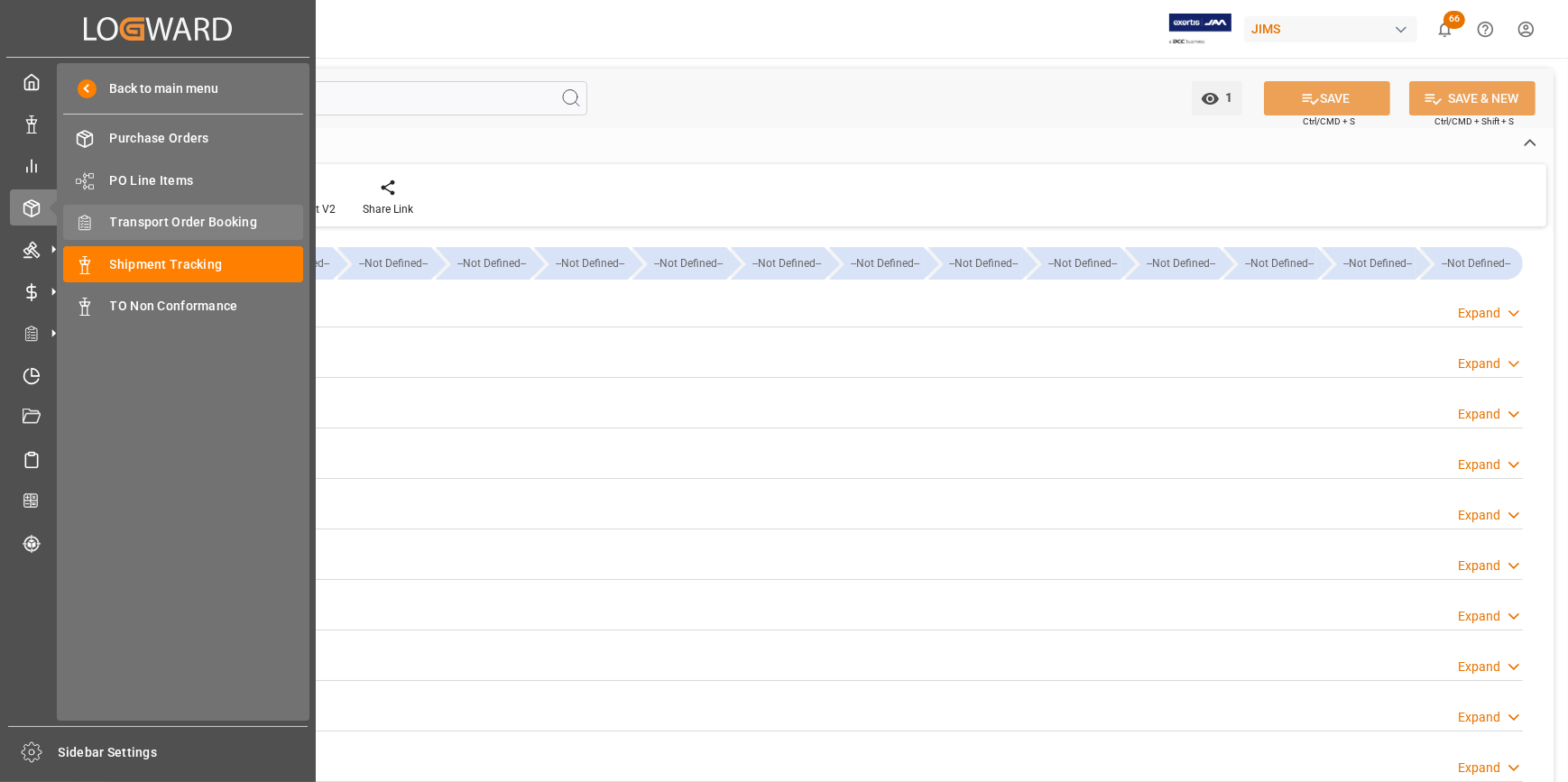
click at [194, 227] on span "Transport Order Booking" at bounding box center [206, 222] width 194 height 19
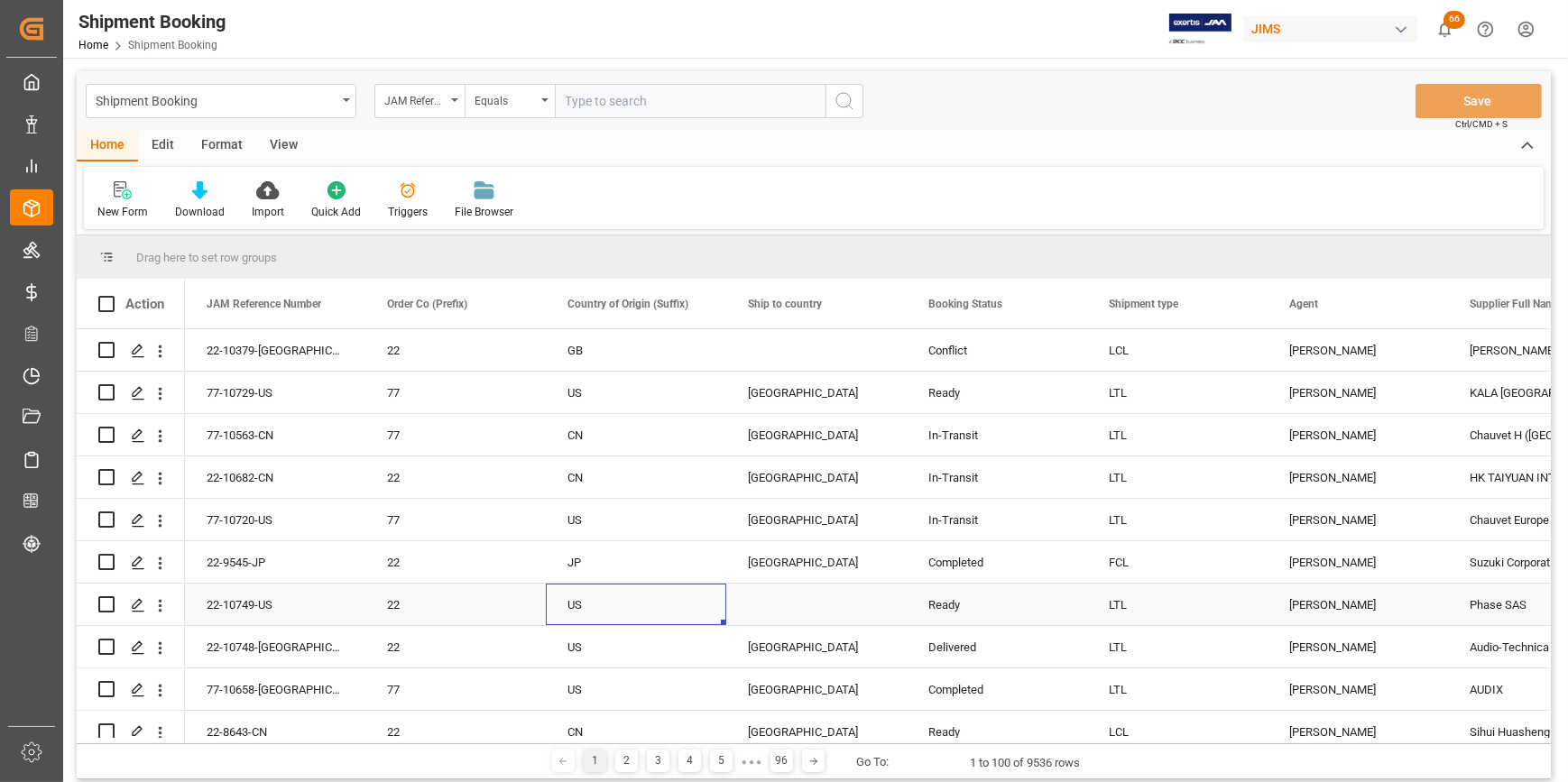
click at [569, 605] on div "US" at bounding box center [636, 605] width 137 height 41
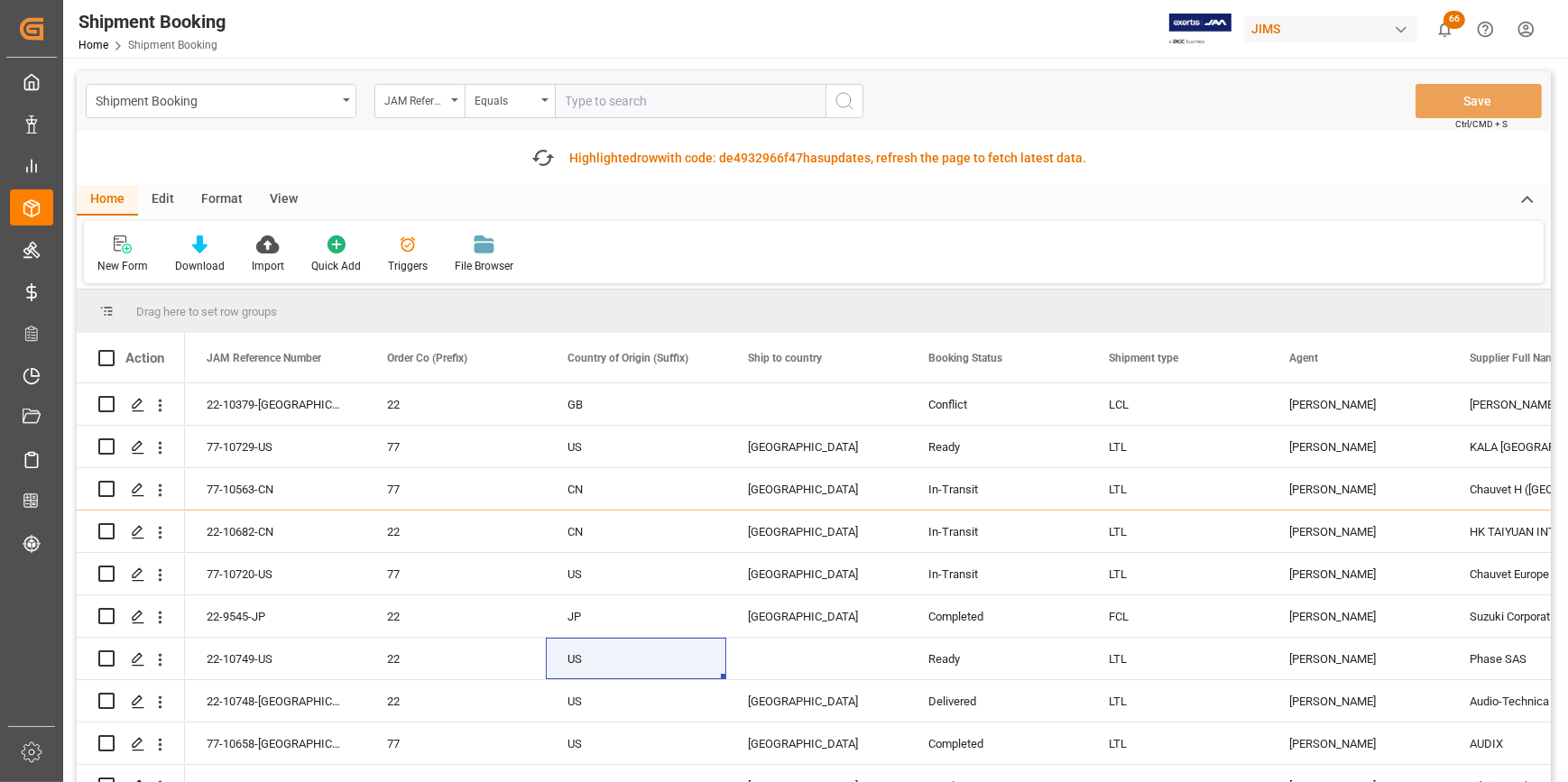
click at [593, 102] on input "text" at bounding box center [690, 101] width 271 height 35
paste input "22-10728-CN"
type input "22-10728-CN"
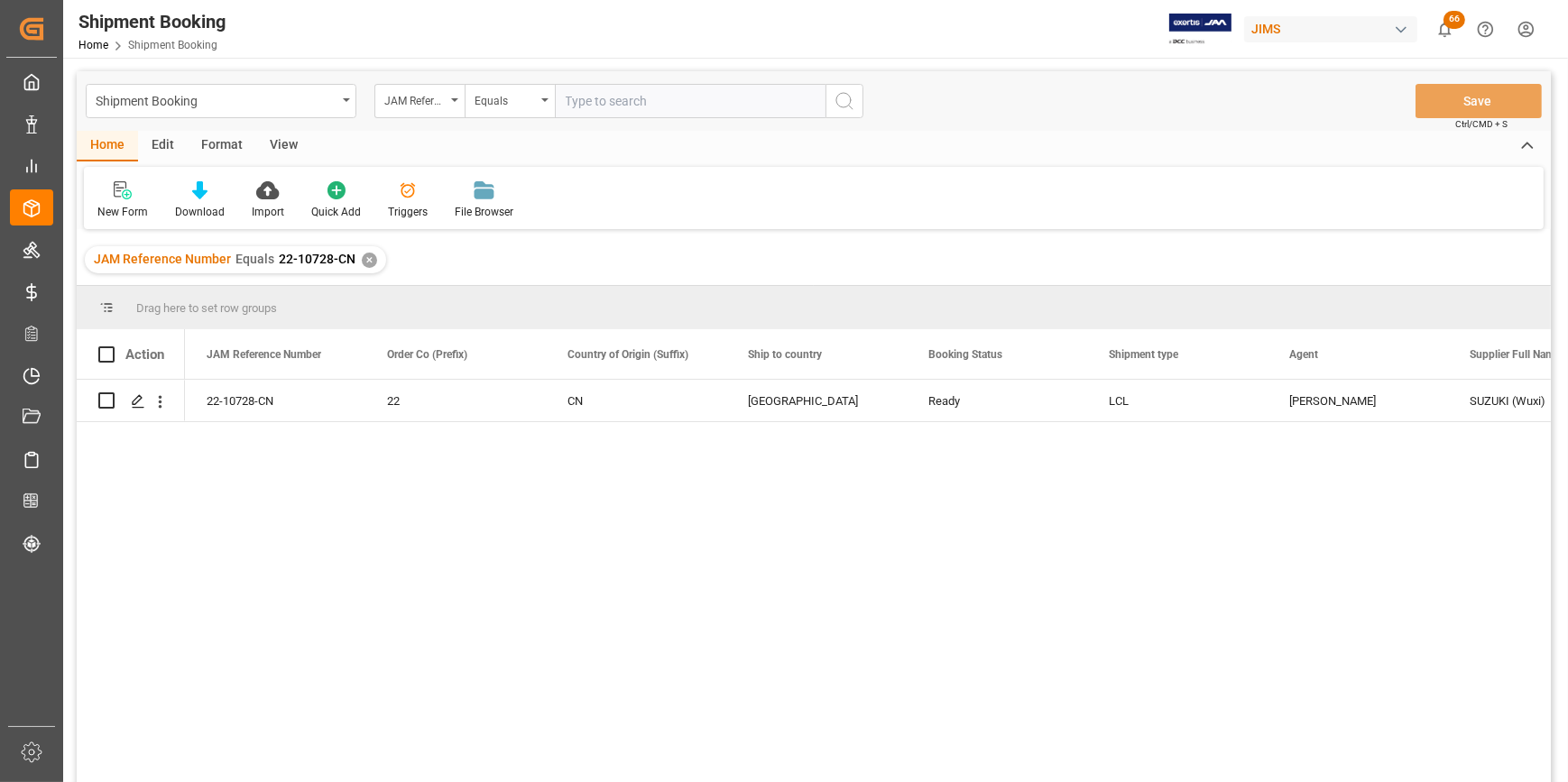
click at [379, 524] on div "22-10728-CN 22 CN United States Ready LCL Catherine Heng SUZUKI (Wuxi) 601859" at bounding box center [868, 586] width 1367 height 414
click at [135, 403] on icon "Press SPACE to select this row." at bounding box center [138, 401] width 14 height 14
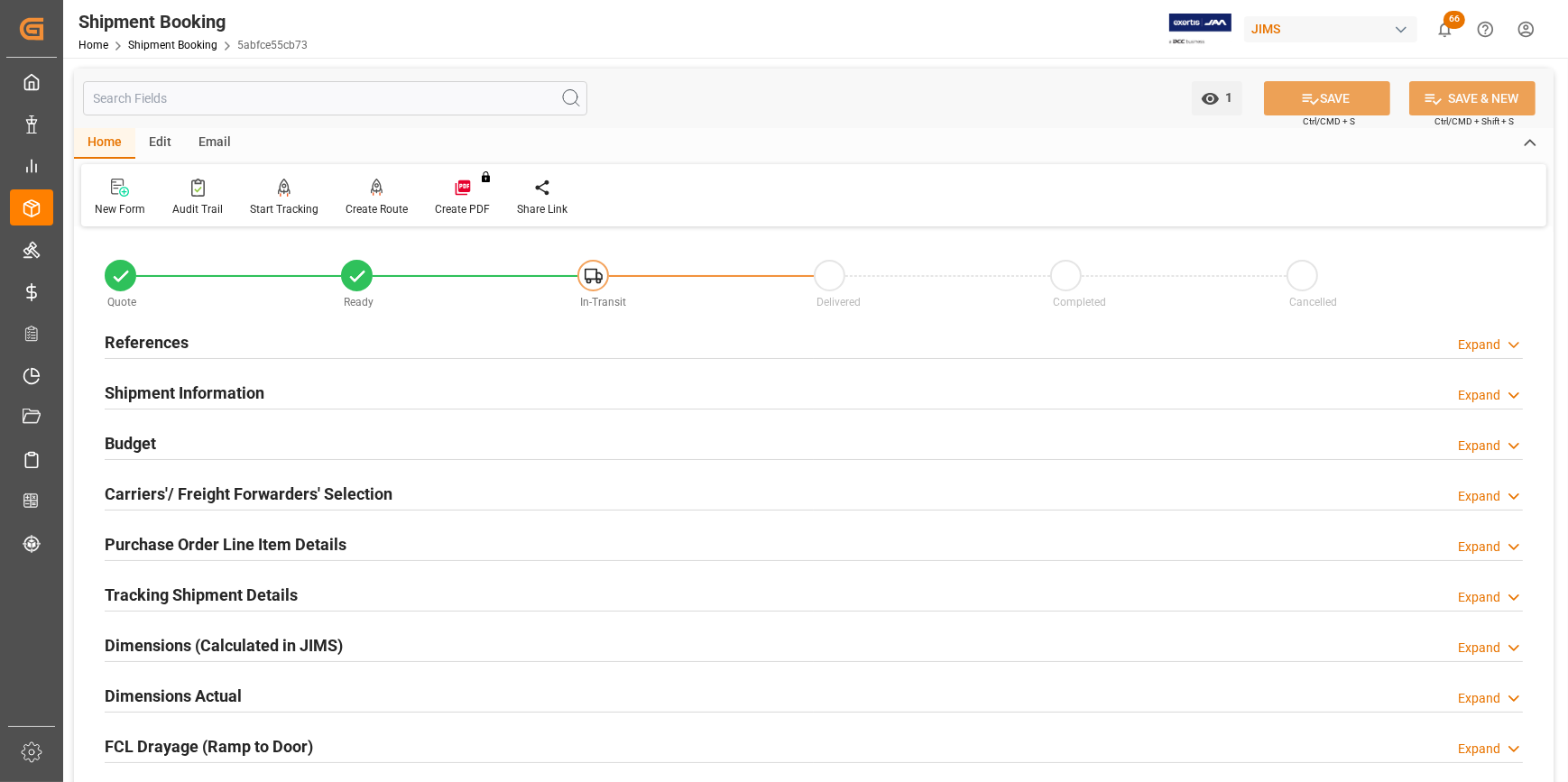
click at [138, 347] on h2 "References" at bounding box center [146, 342] width 84 height 24
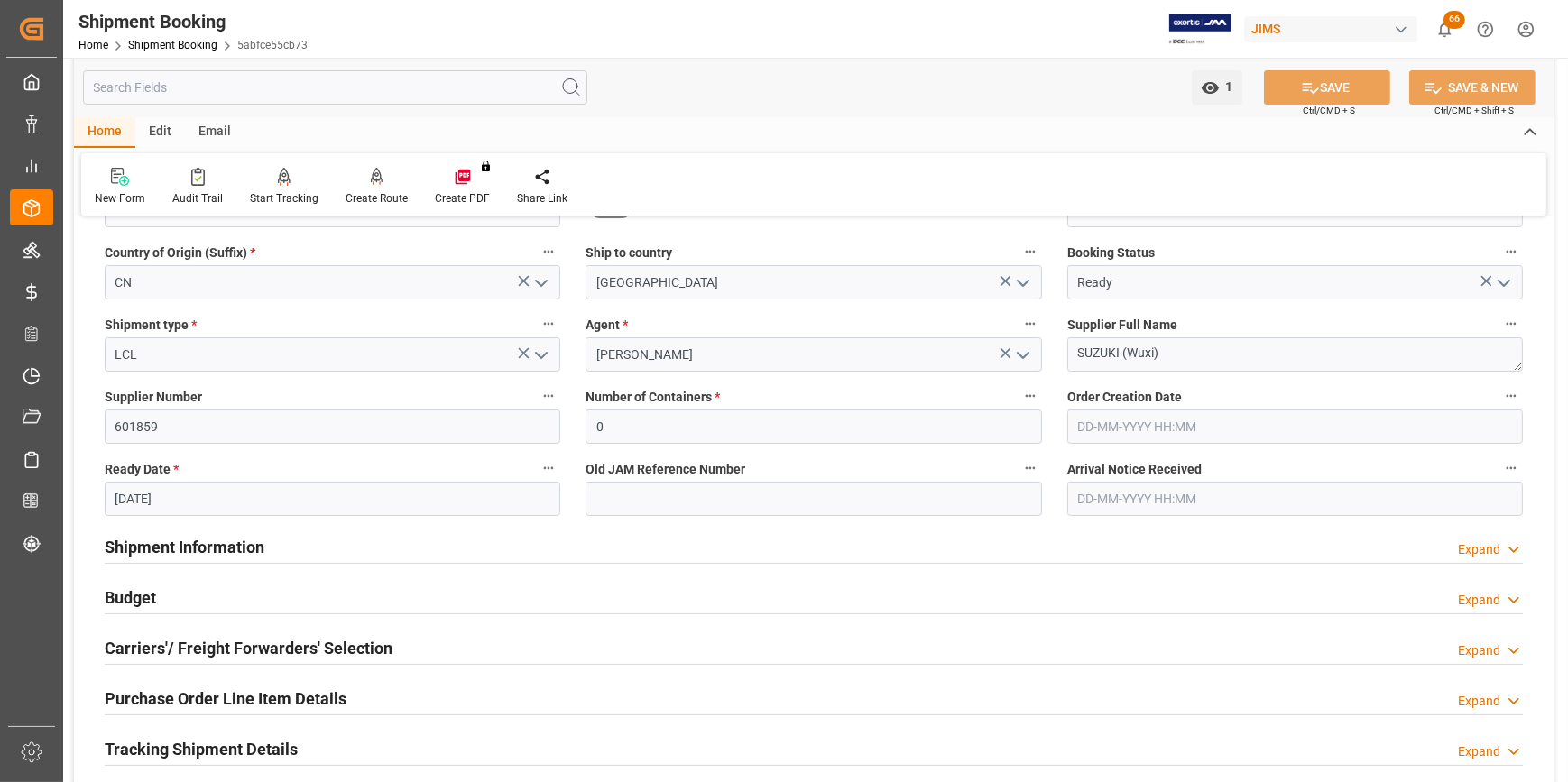
scroll to position [246, 0]
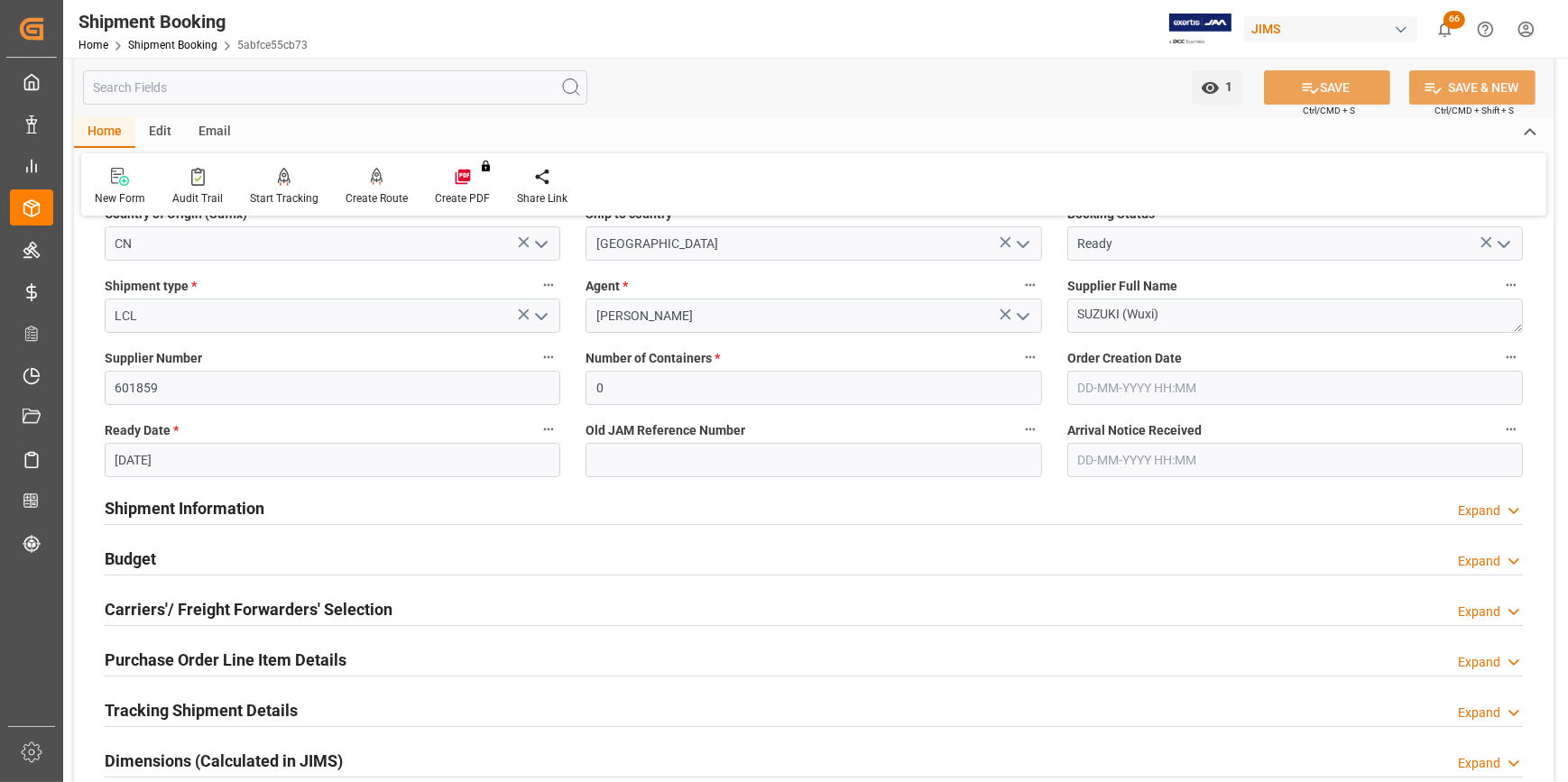
click at [165, 492] on div "Shipment Information" at bounding box center [185, 508] width 160 height 35
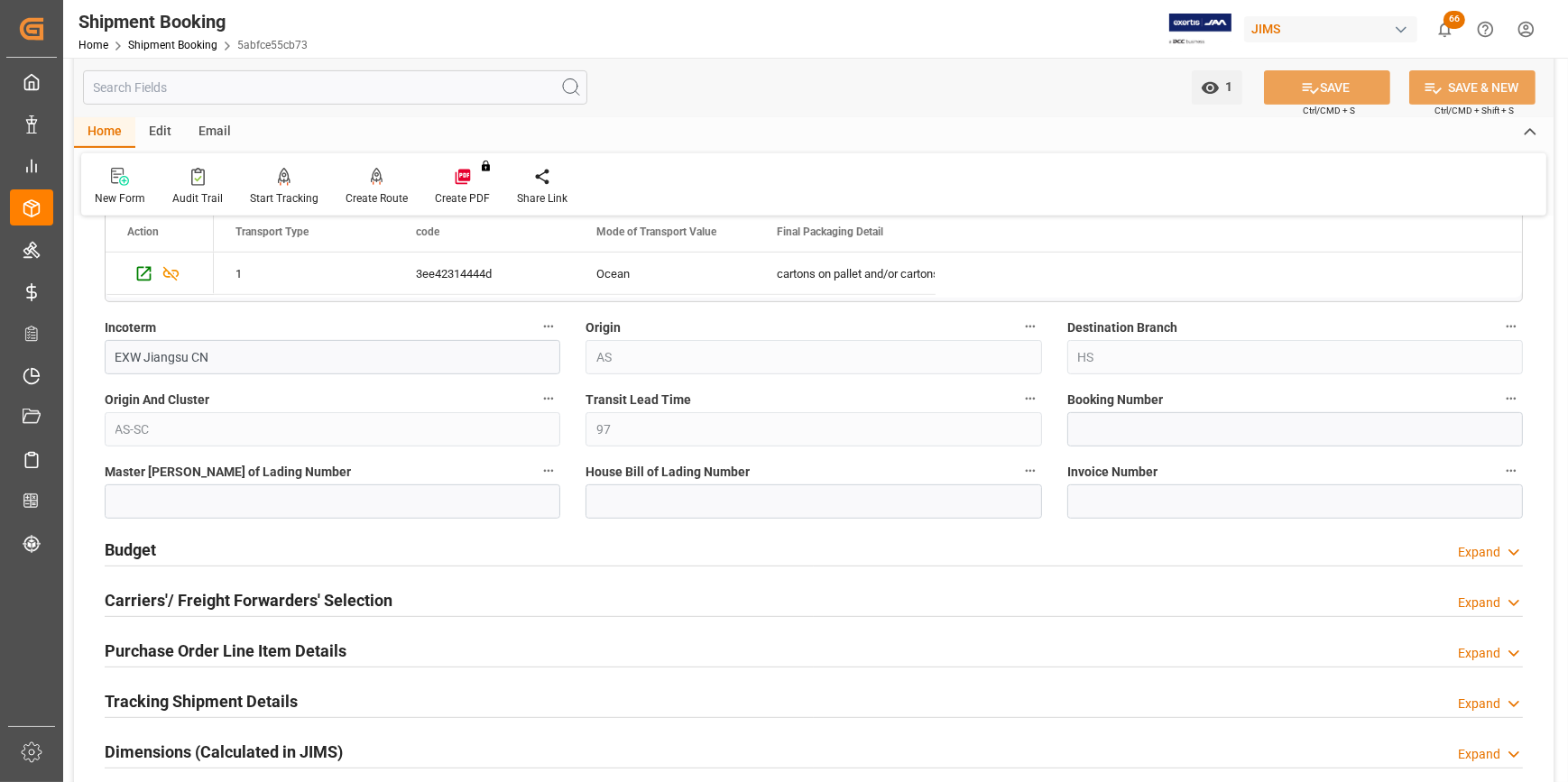
scroll to position [983, 0]
click at [136, 553] on h2 "Budget" at bounding box center [130, 549] width 51 height 24
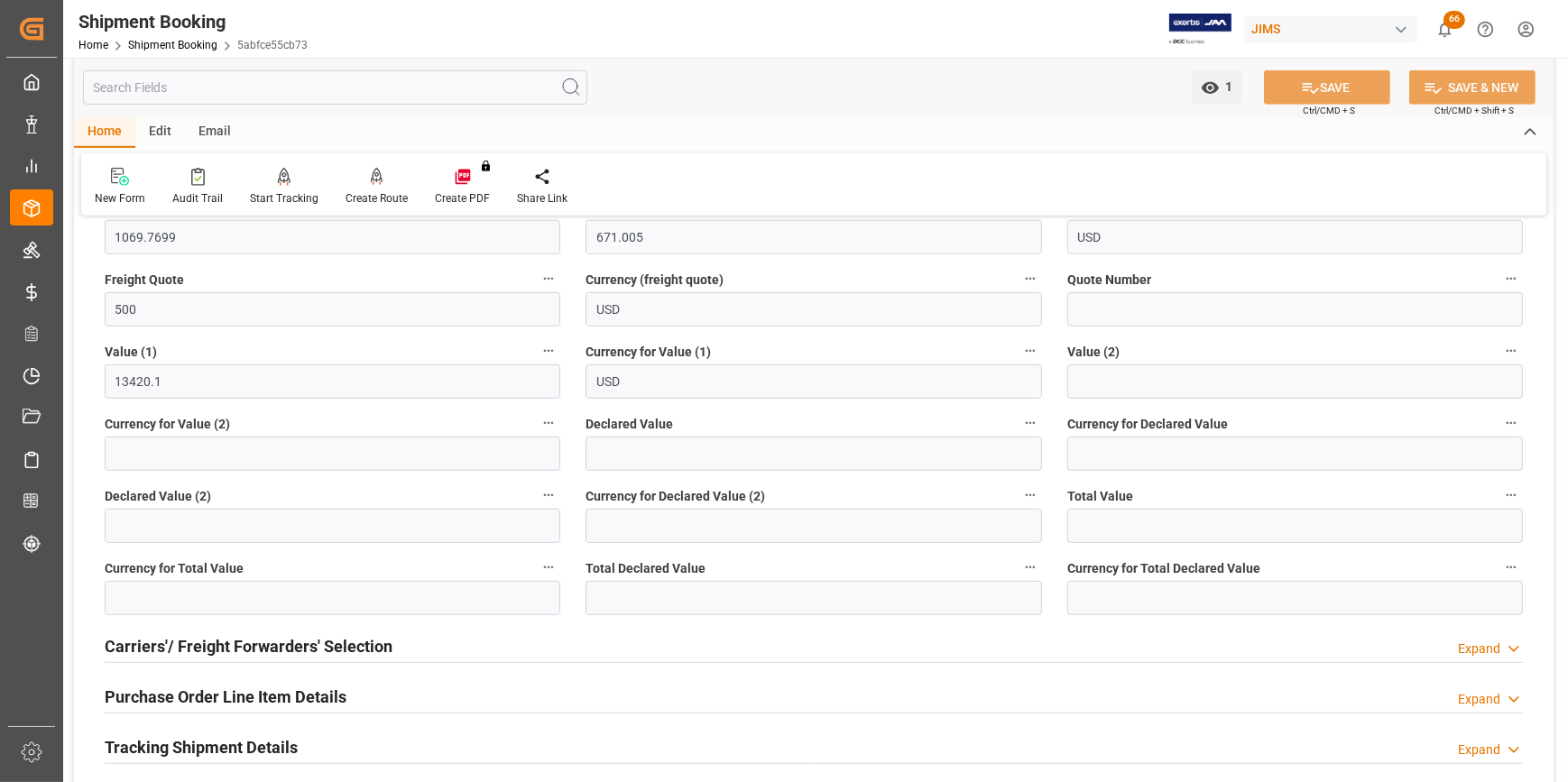
scroll to position [1395, 0]
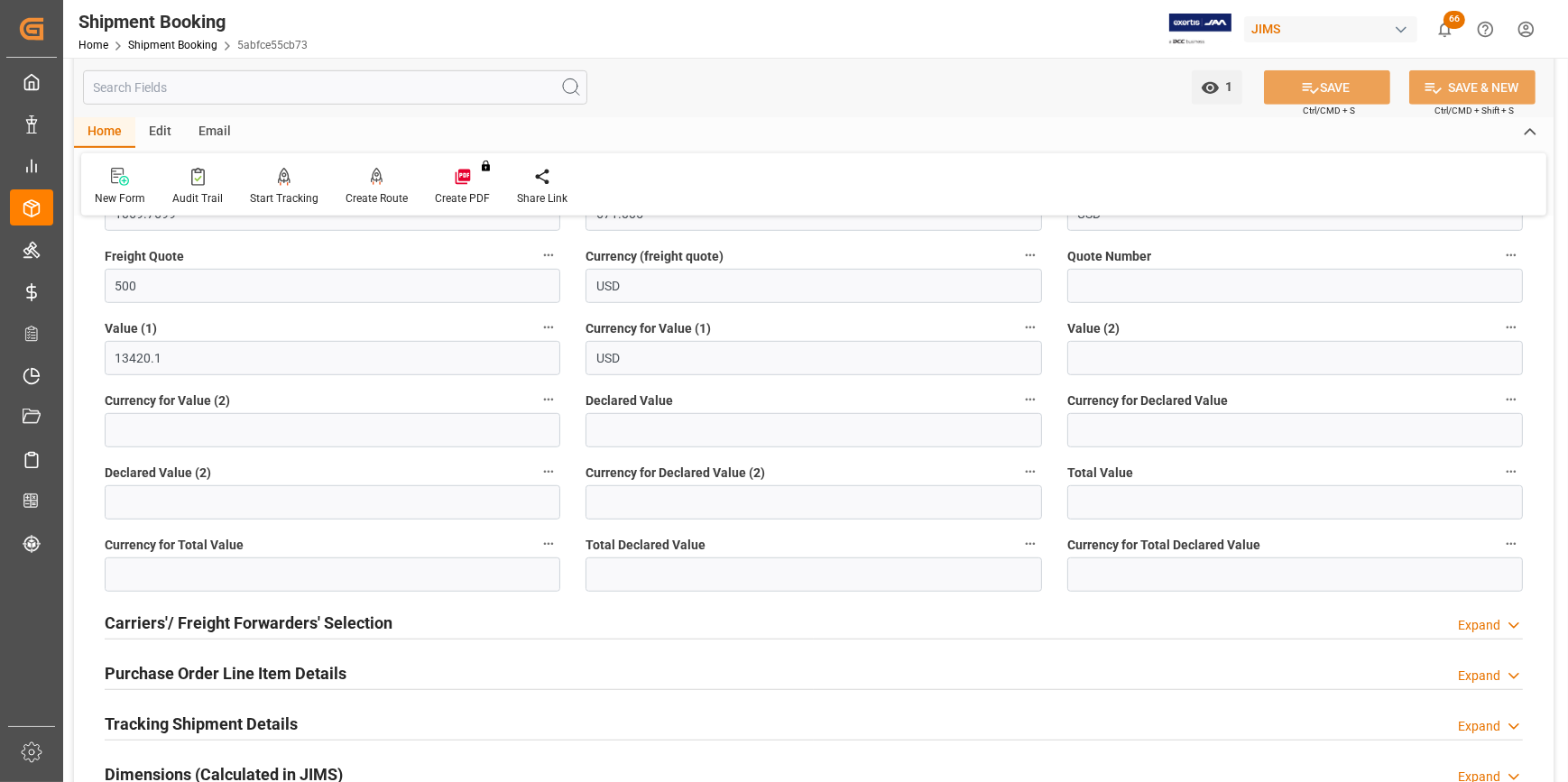
click at [163, 612] on h2 "Carriers'/ Freight Forwarders' Selection" at bounding box center [248, 622] width 288 height 24
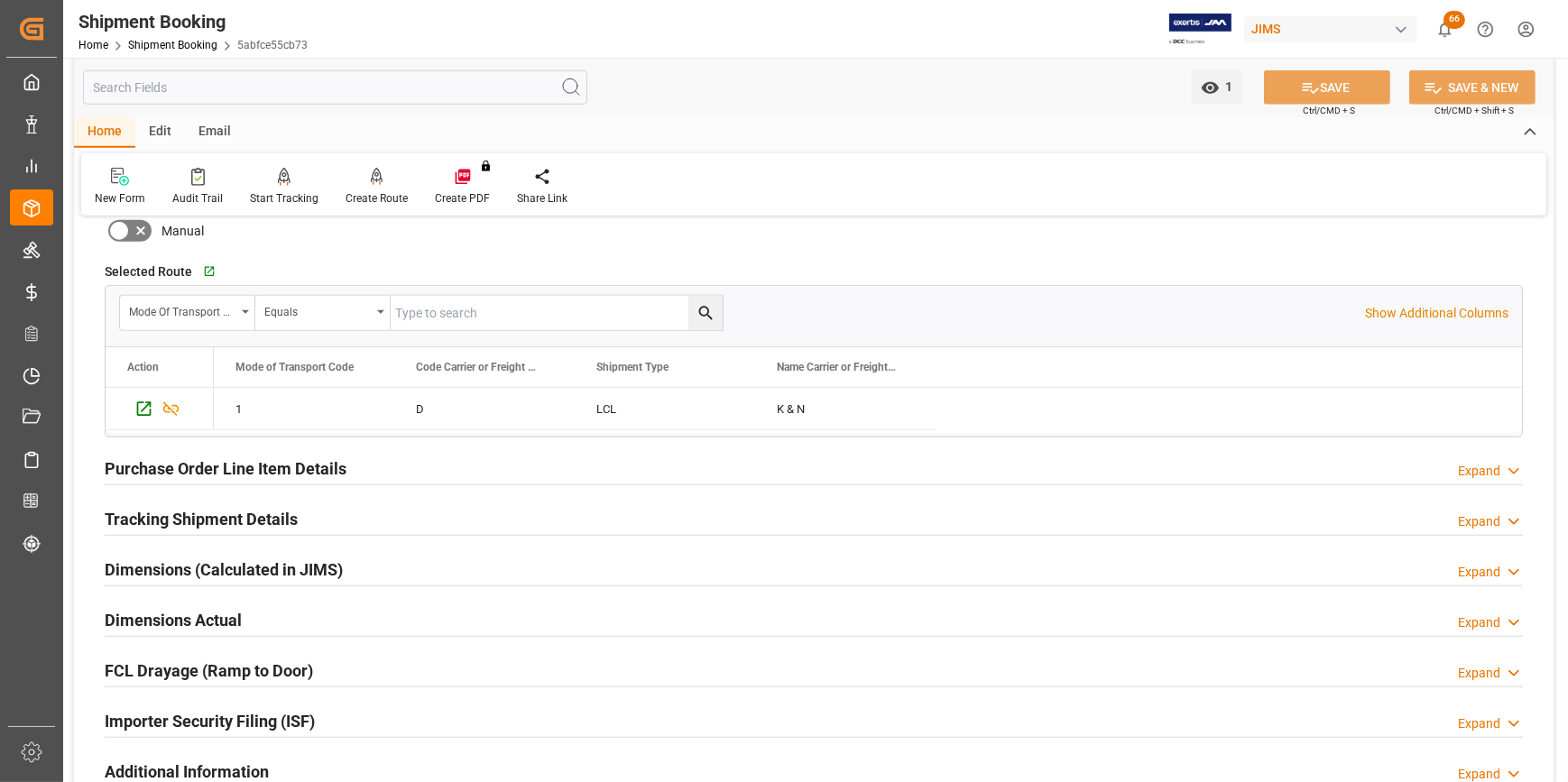
scroll to position [2214, 0]
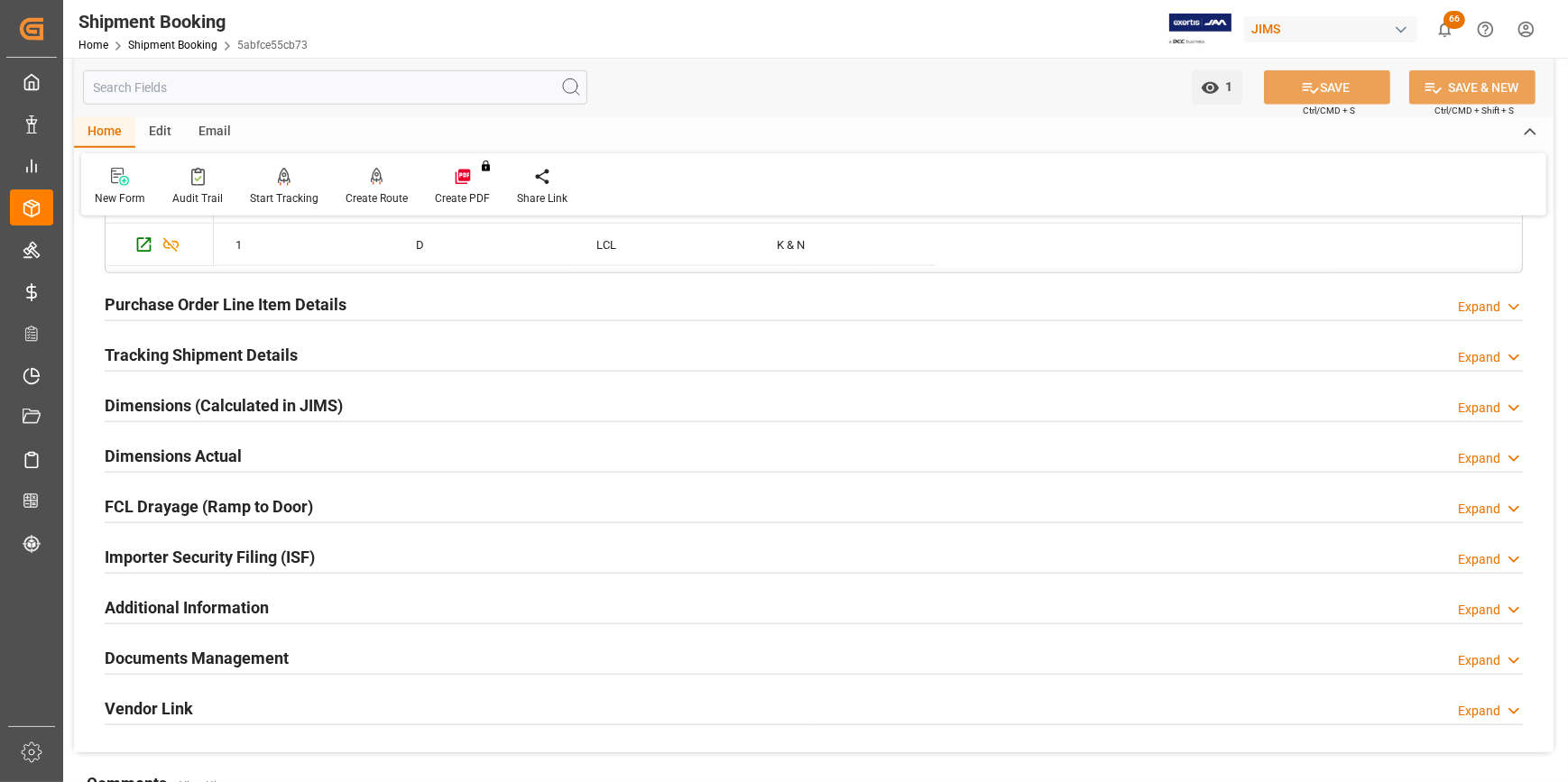
click at [194, 659] on h2 "Documents Management" at bounding box center [196, 658] width 184 height 24
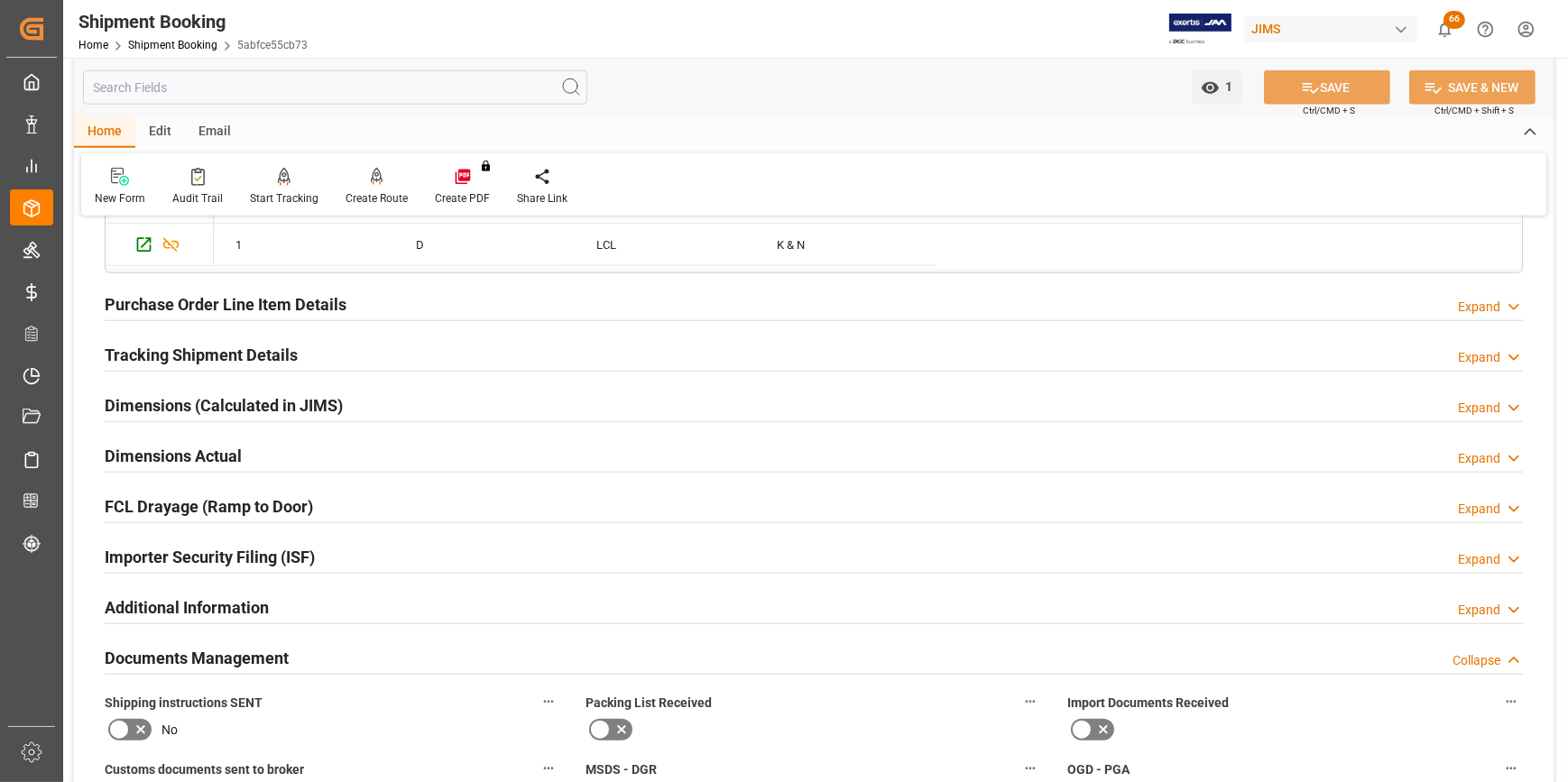
scroll to position [2050, 0]
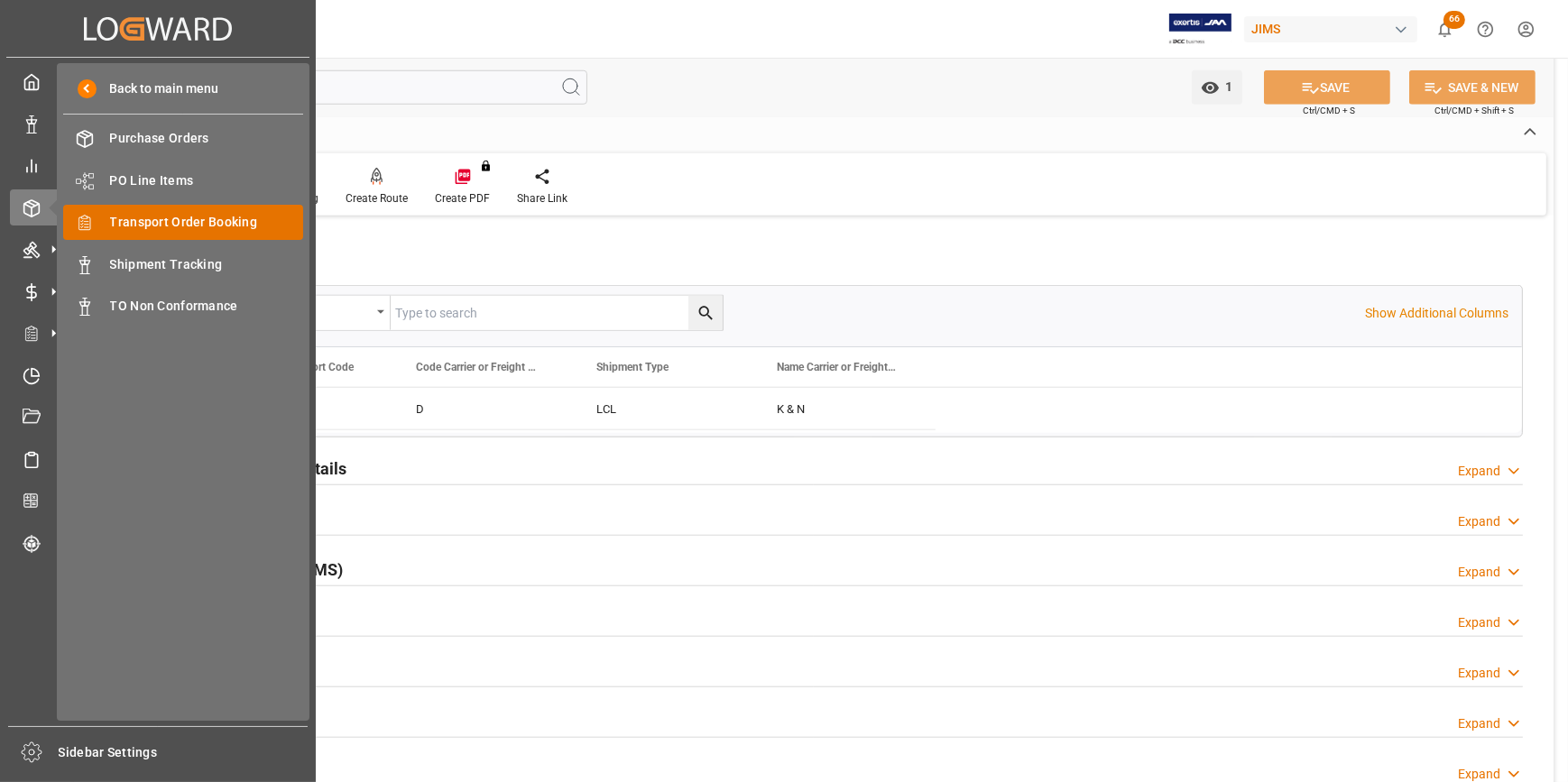
click at [144, 230] on span "Transport Order Booking" at bounding box center [206, 222] width 194 height 19
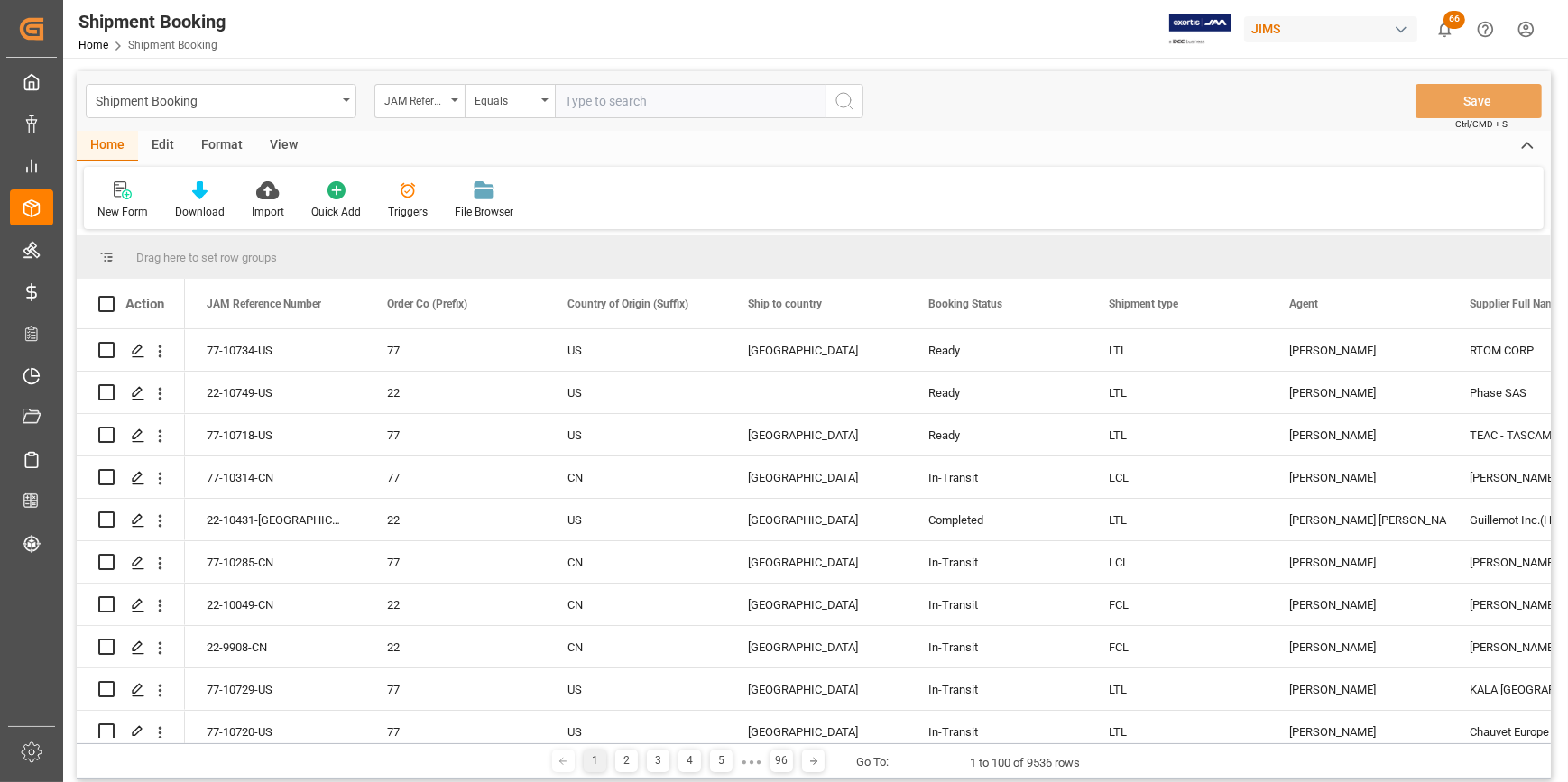
click at [580, 106] on input "text" at bounding box center [690, 101] width 271 height 35
type input "22-10603-CN"
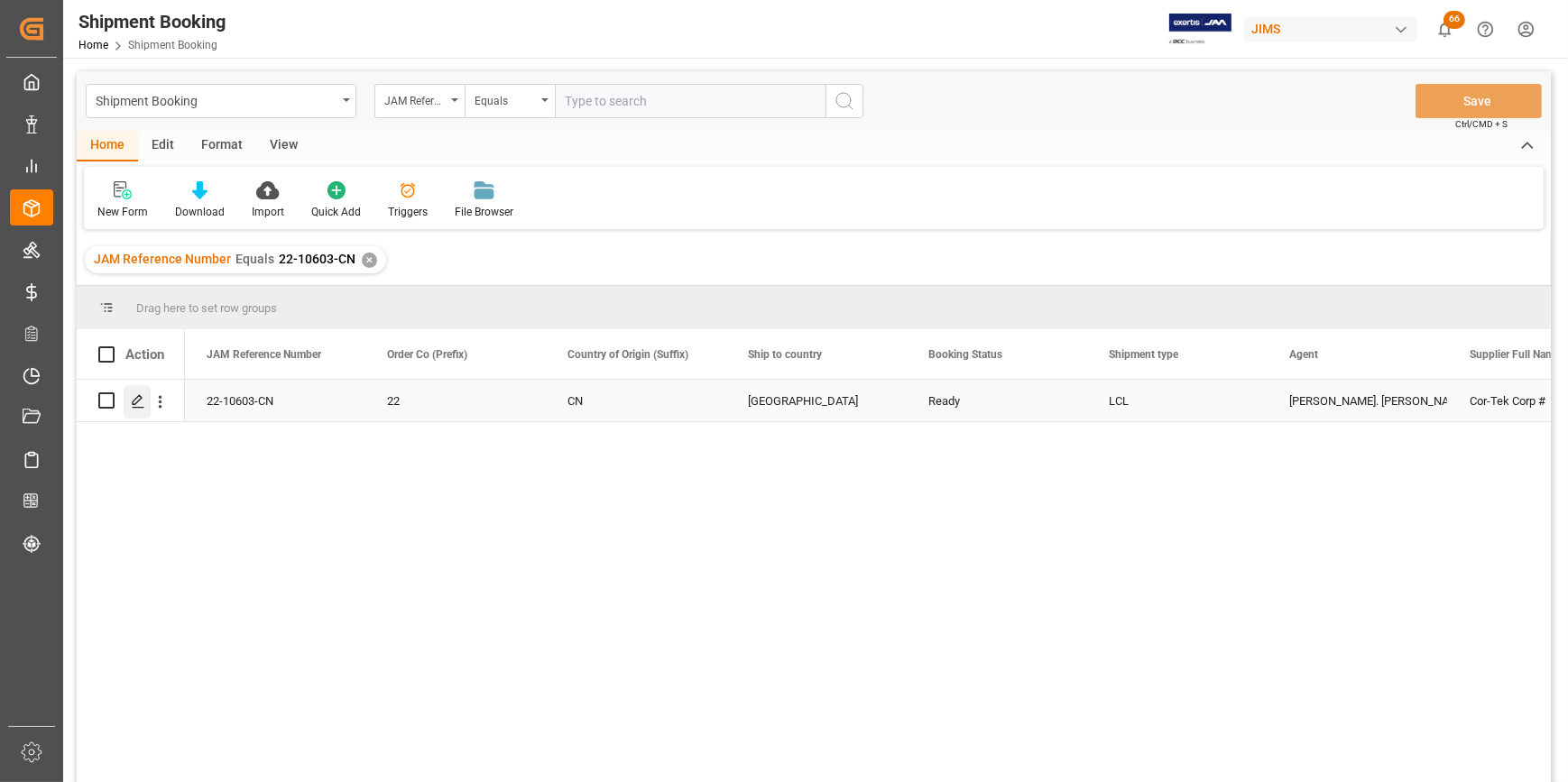
click at [139, 406] on icon "Press SPACE to select this row." at bounding box center [138, 401] width 14 height 14
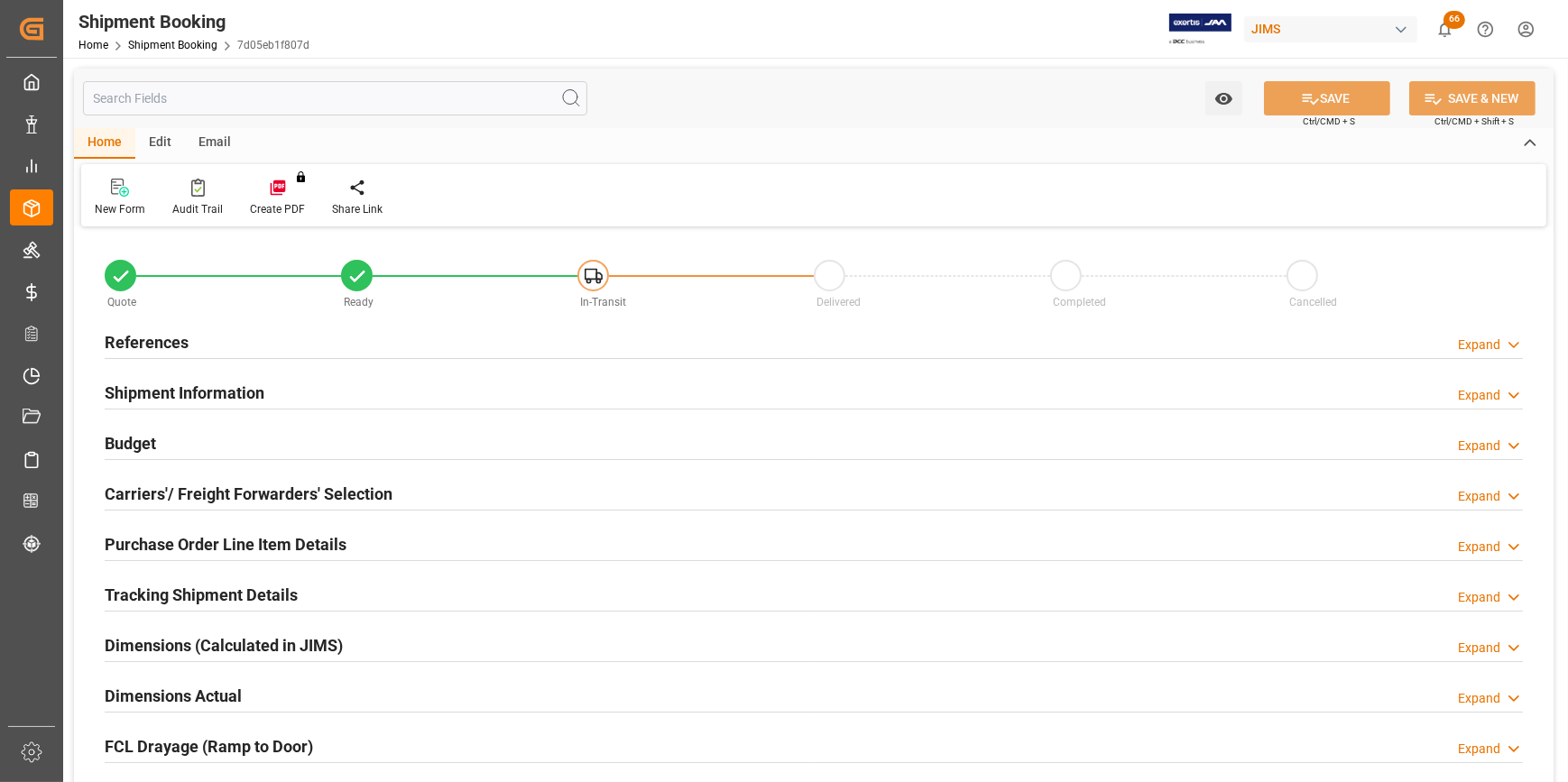
type input "0"
type input "30-08-2025"
click at [196, 344] on div "References Expand" at bounding box center [814, 341] width 1419 height 35
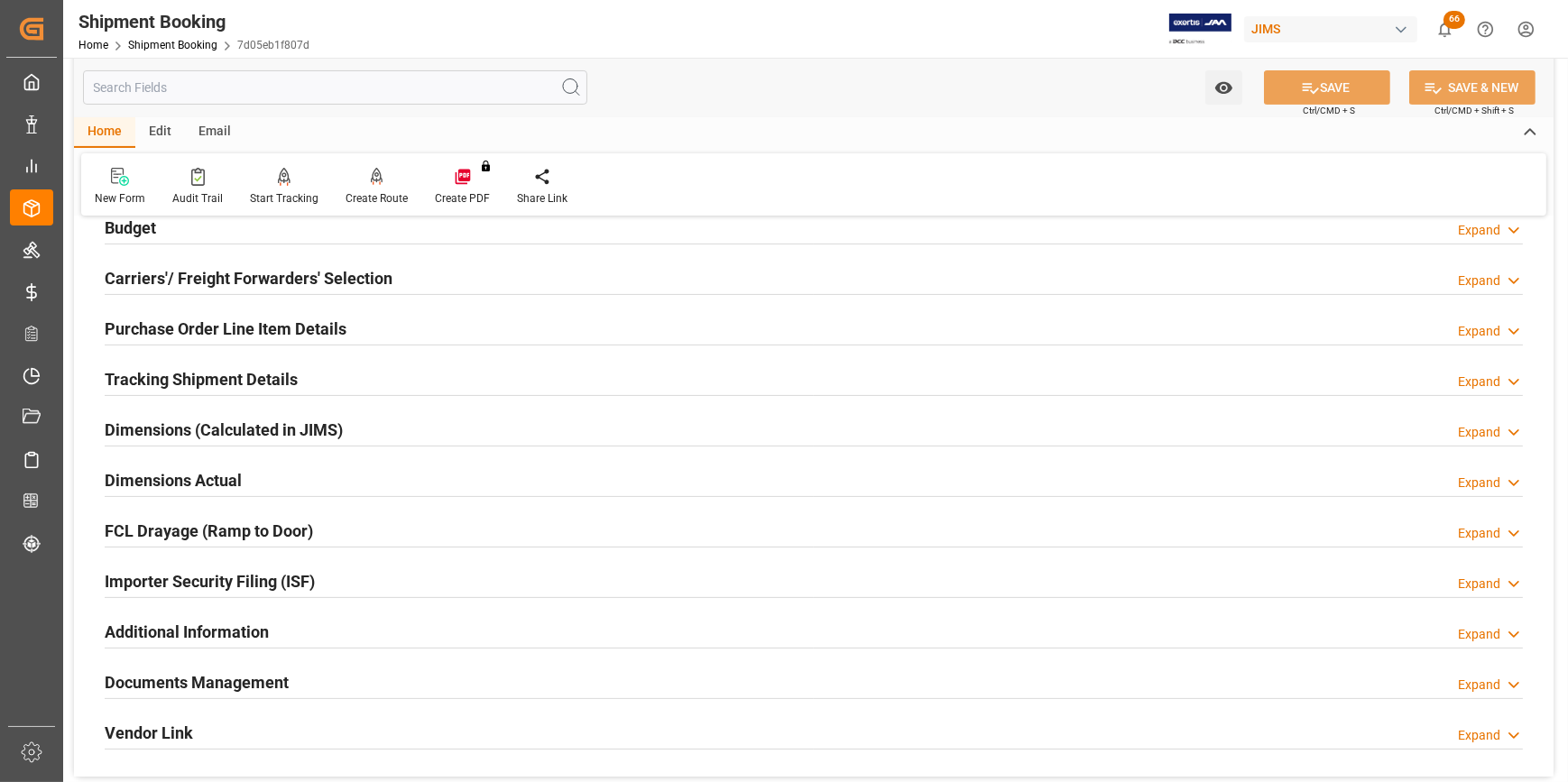
scroll to position [656, 0]
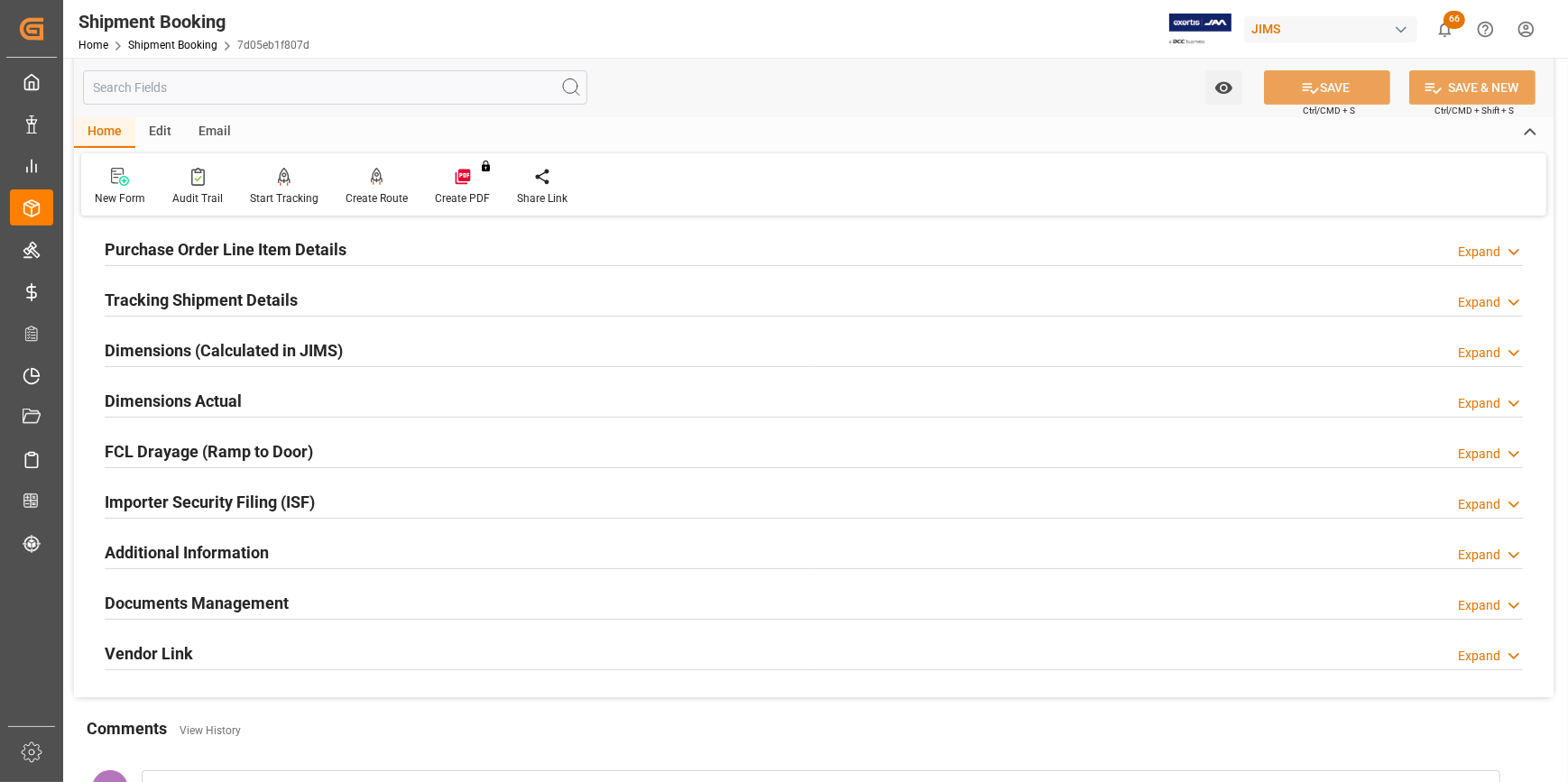
click at [222, 606] on h2 "Documents Management" at bounding box center [196, 603] width 184 height 24
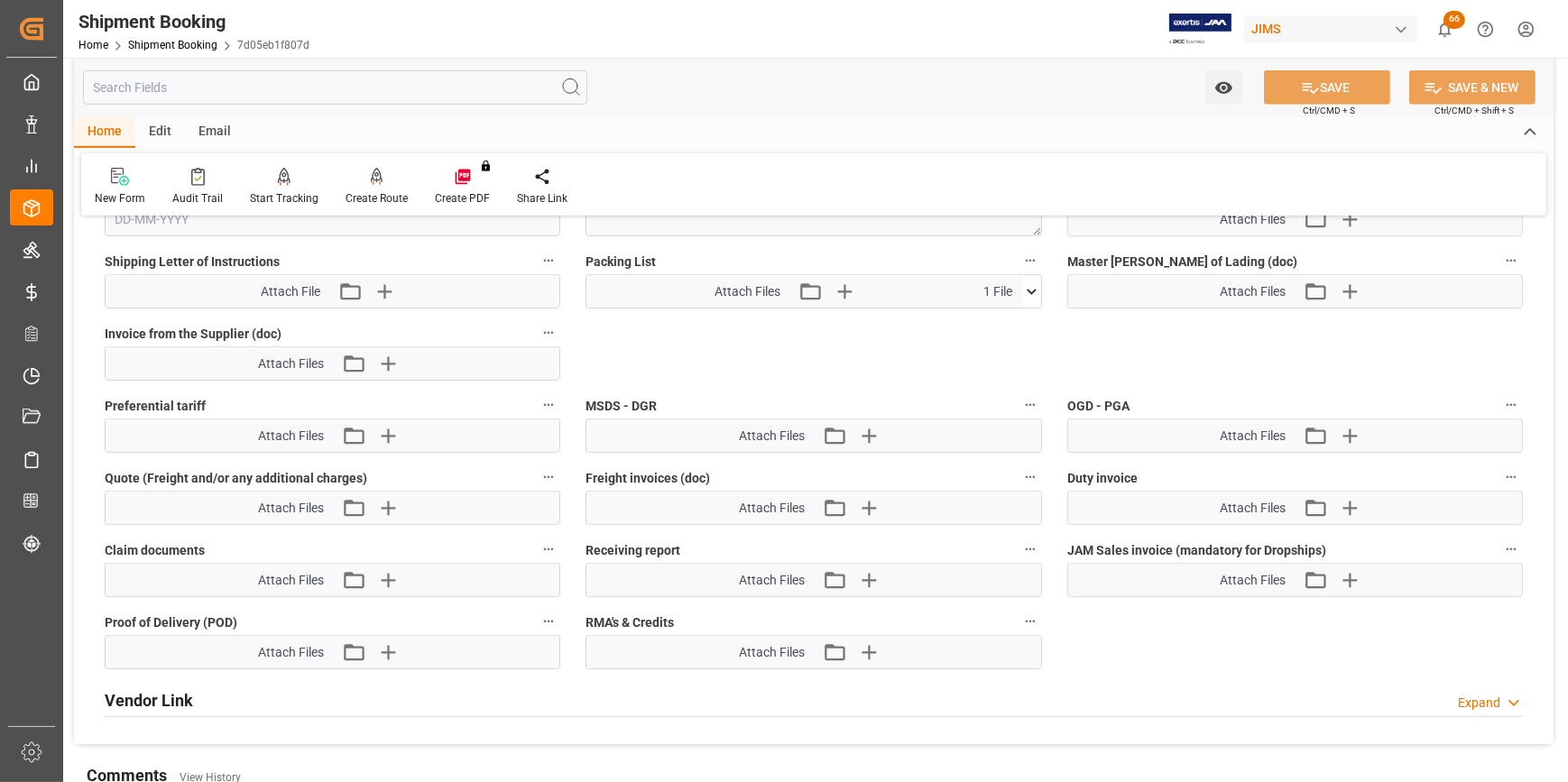
scroll to position [1395, 0]
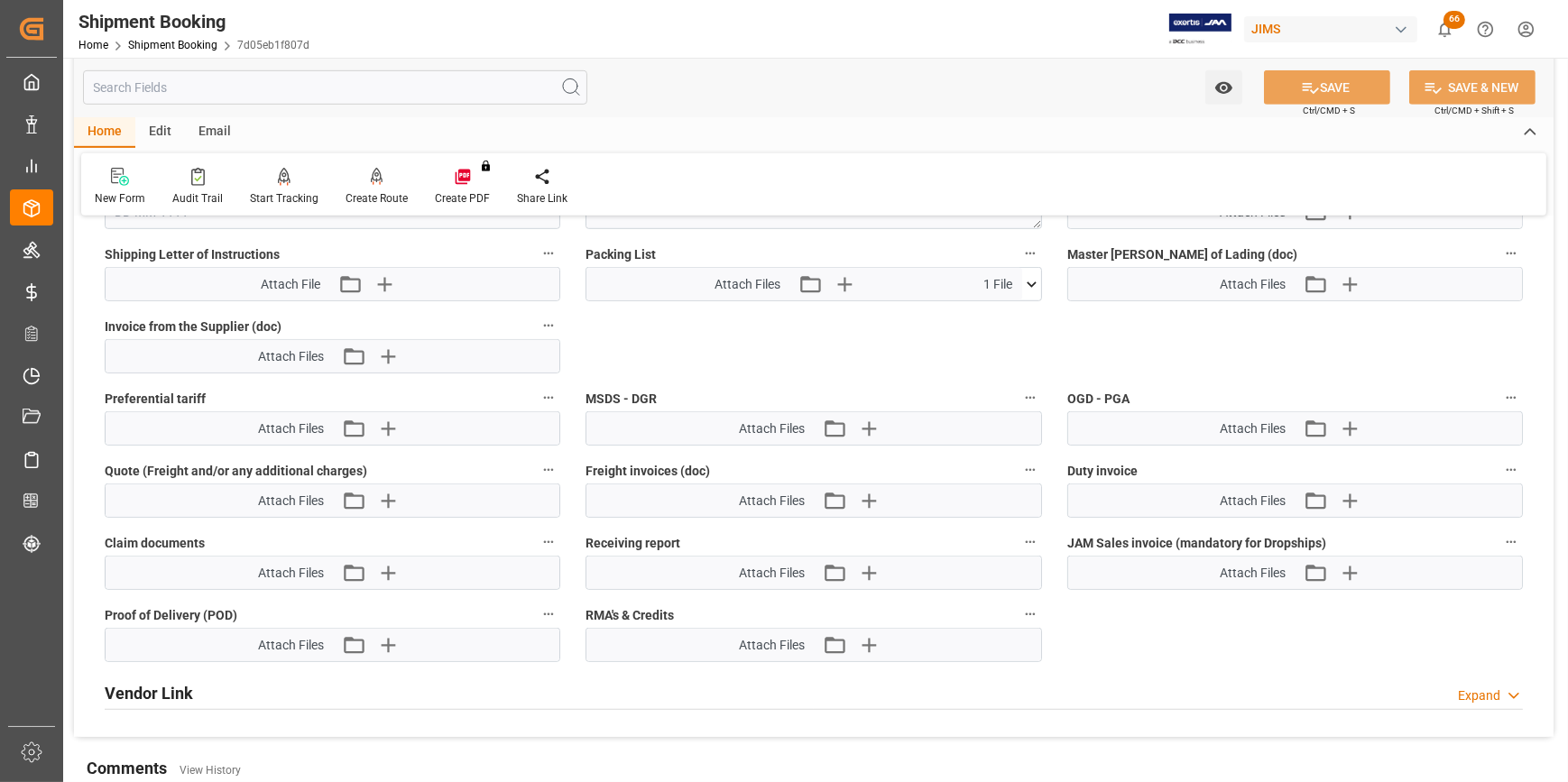
click at [1032, 285] on icon at bounding box center [1032, 285] width 19 height 19
click at [685, 321] on div "WHITE EDITION x 900 ...) (1).xlsx" at bounding box center [813, 318] width 434 height 19
click at [643, 318] on div "WHITE EDITION x 900 ...) (1).xlsx" at bounding box center [813, 318] width 434 height 19
click at [980, 317] on icon at bounding box center [984, 318] width 19 height 19
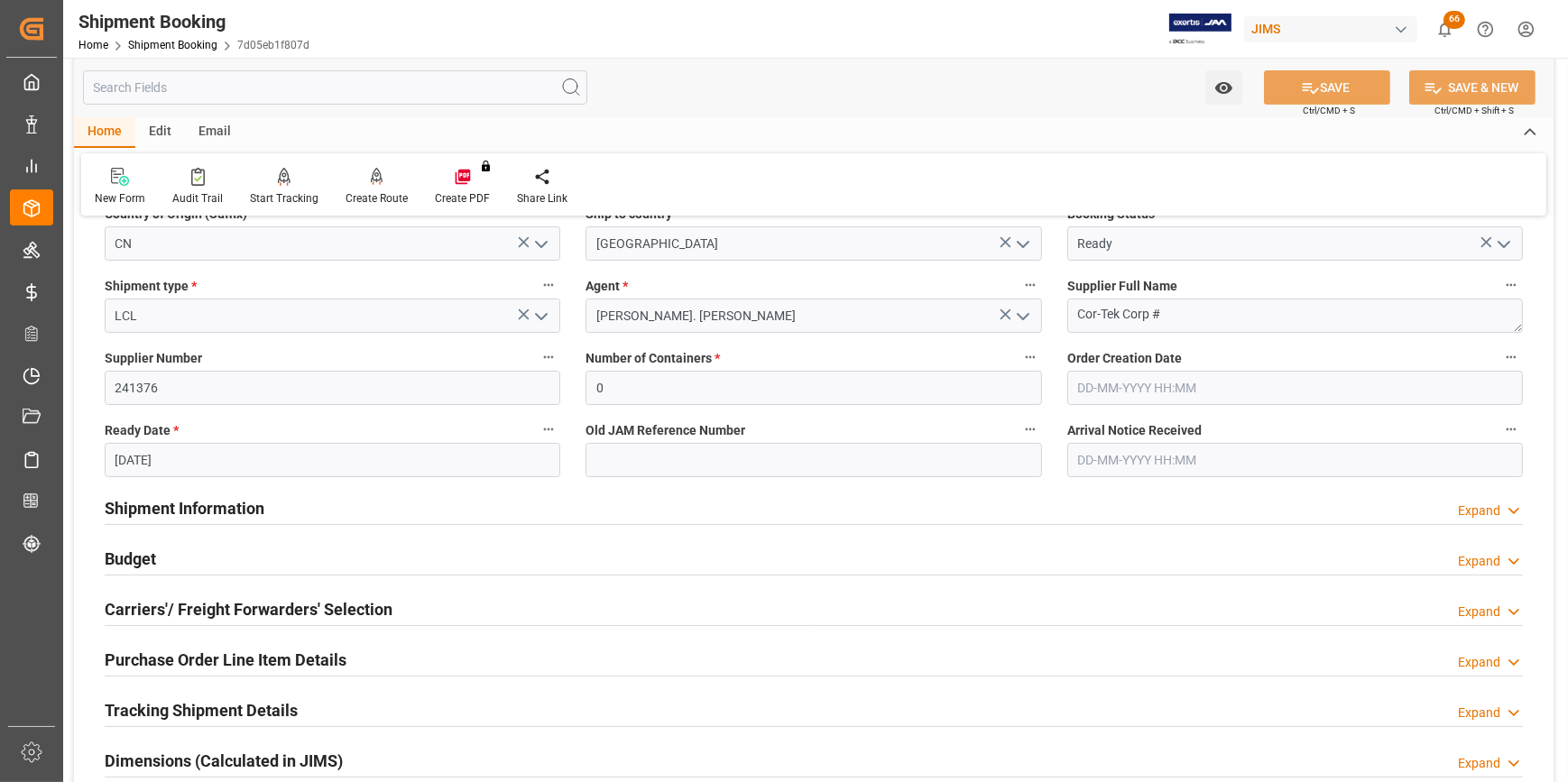
scroll to position [0, 0]
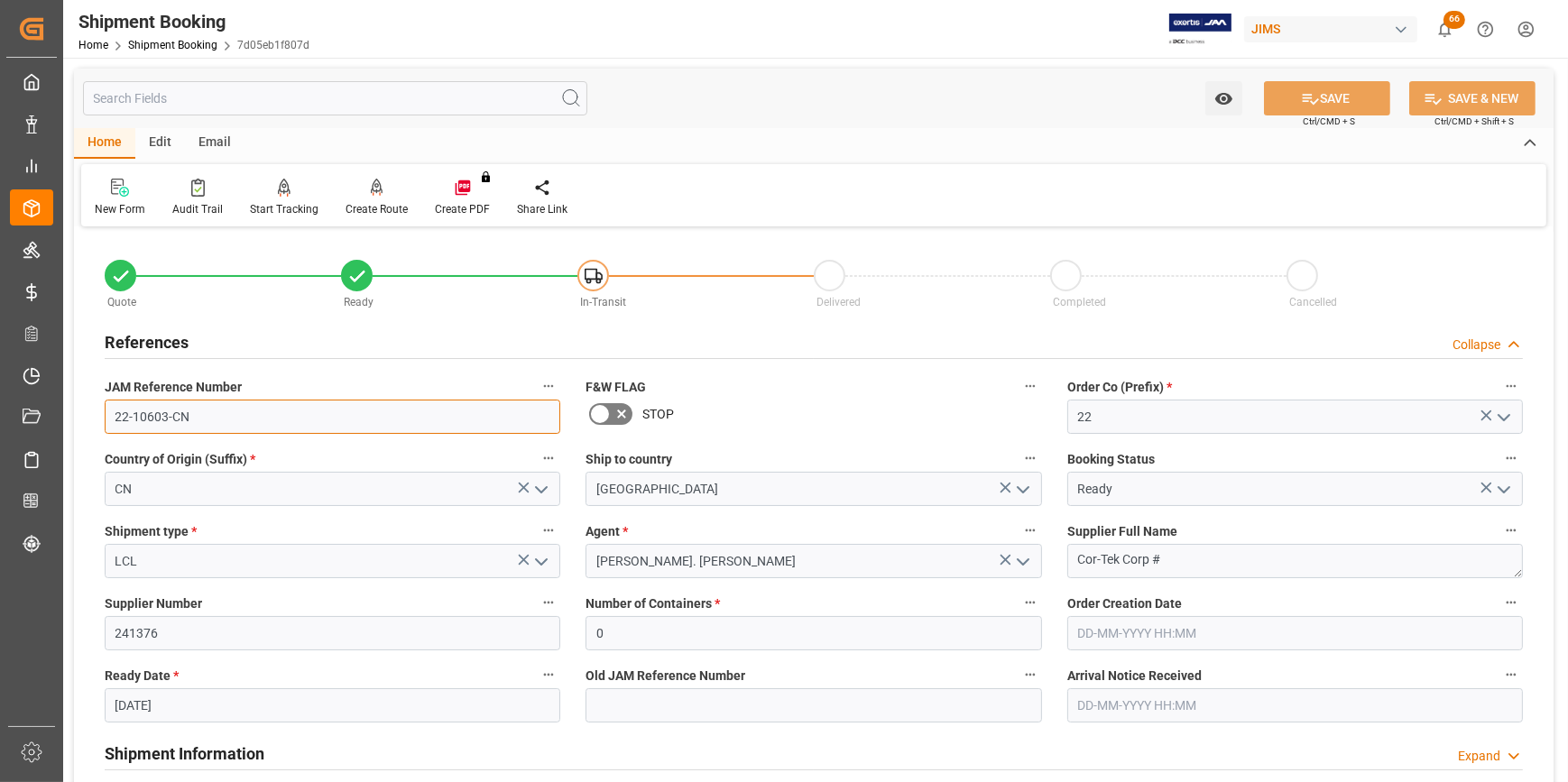
click at [214, 419] on input "22-10603-CN" at bounding box center [332, 417] width 456 height 35
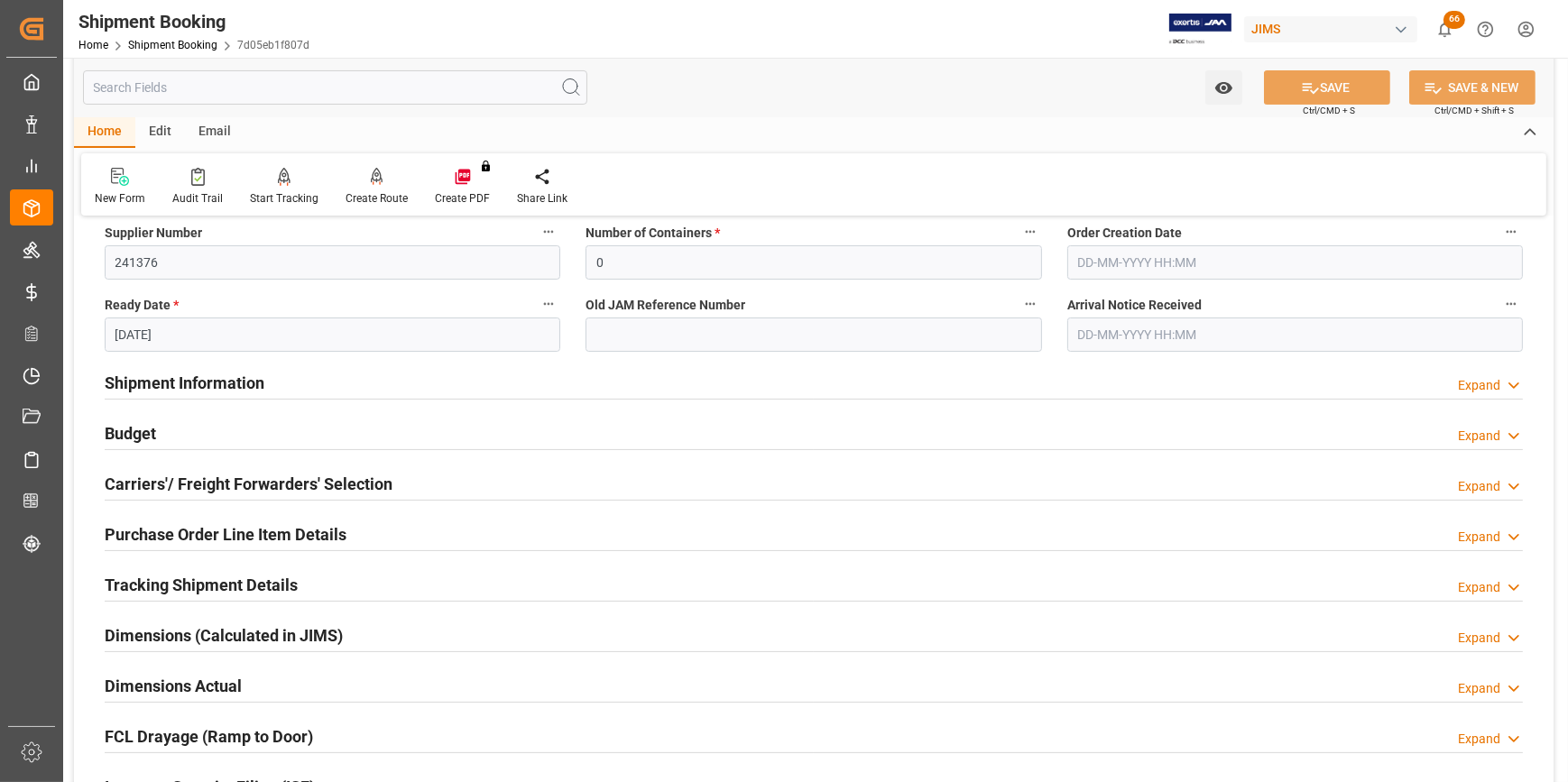
scroll to position [409, 0]
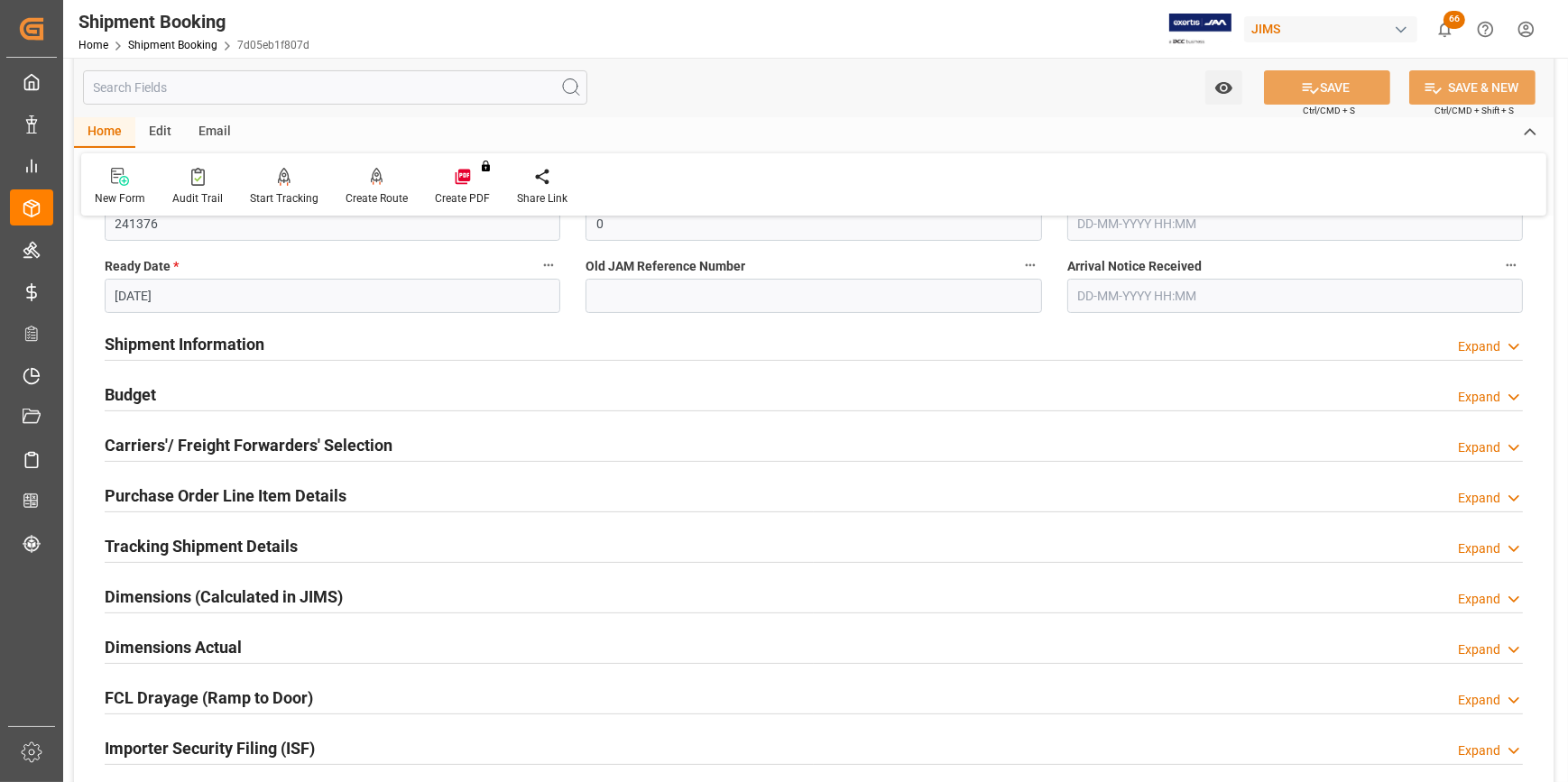
click at [170, 496] on h2 "Purchase Order Line Item Details" at bounding box center [225, 495] width 242 height 24
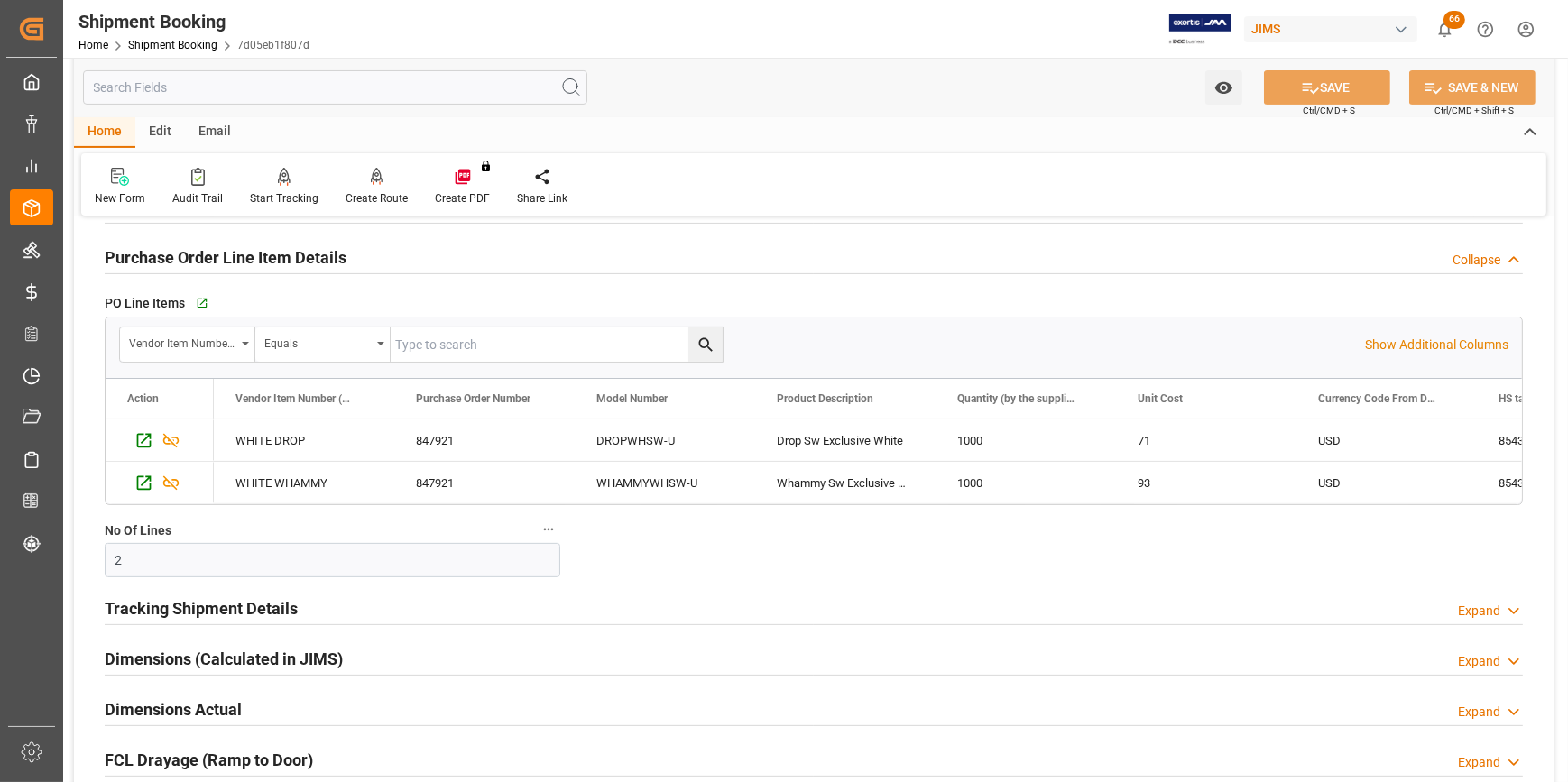
scroll to position [656, 0]
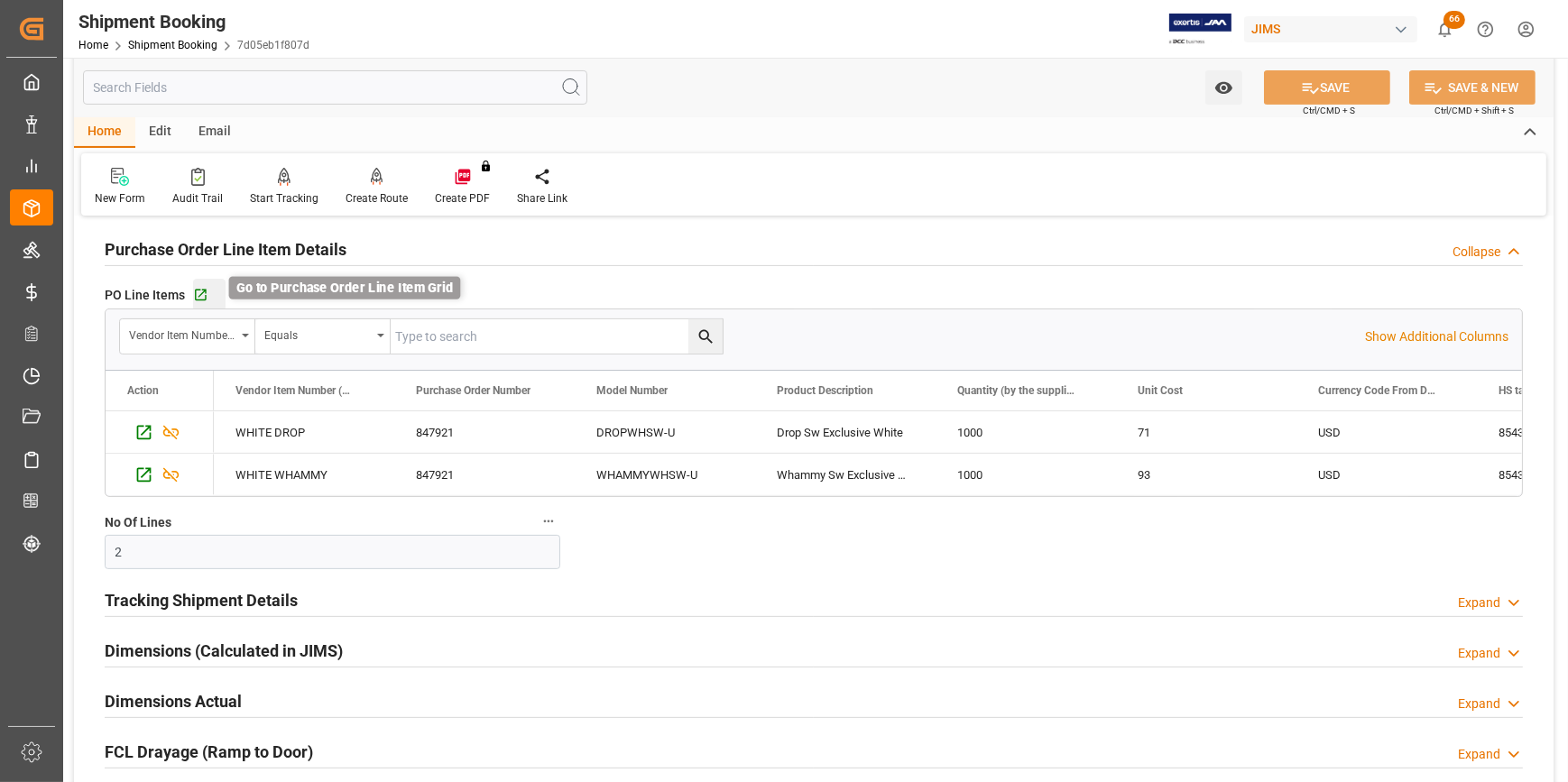
click at [204, 293] on icon "button" at bounding box center [201, 296] width 15 height 15
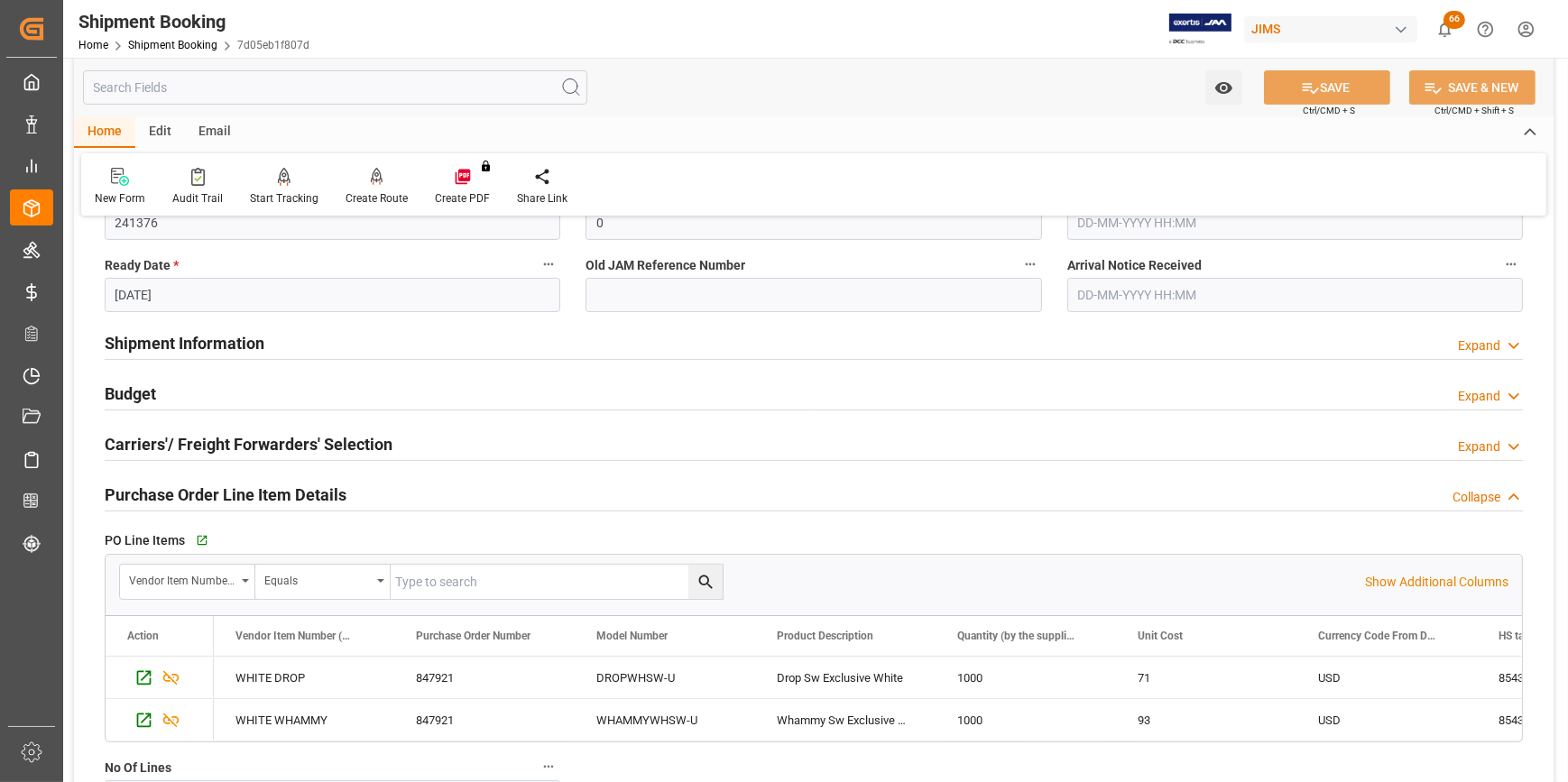
scroll to position [409, 0]
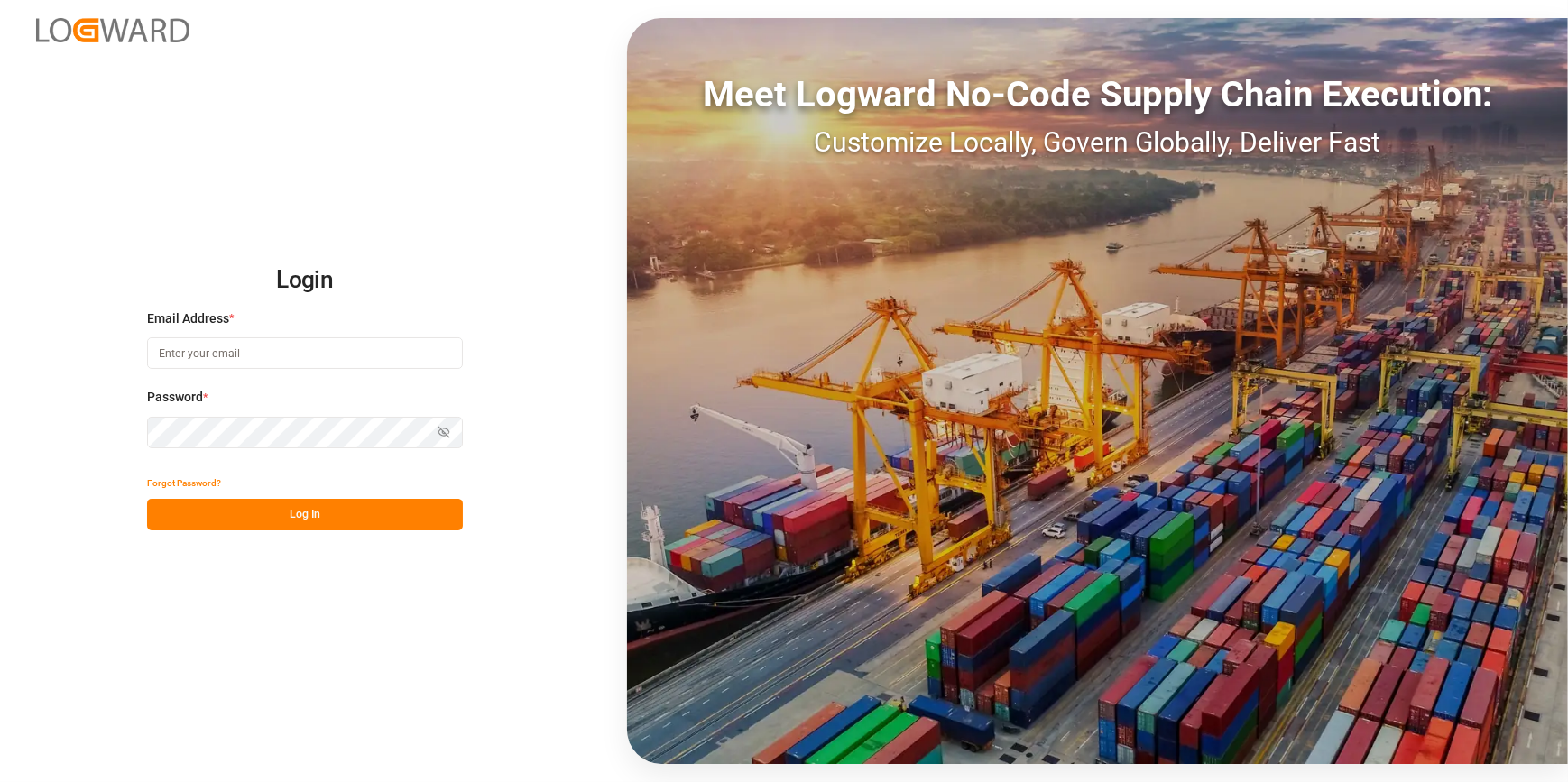
type input "[PERSON_NAME][EMAIL_ADDRESS][PERSON_NAME][DOMAIN_NAME]"
click at [247, 524] on button "Log In" at bounding box center [305, 514] width 316 height 32
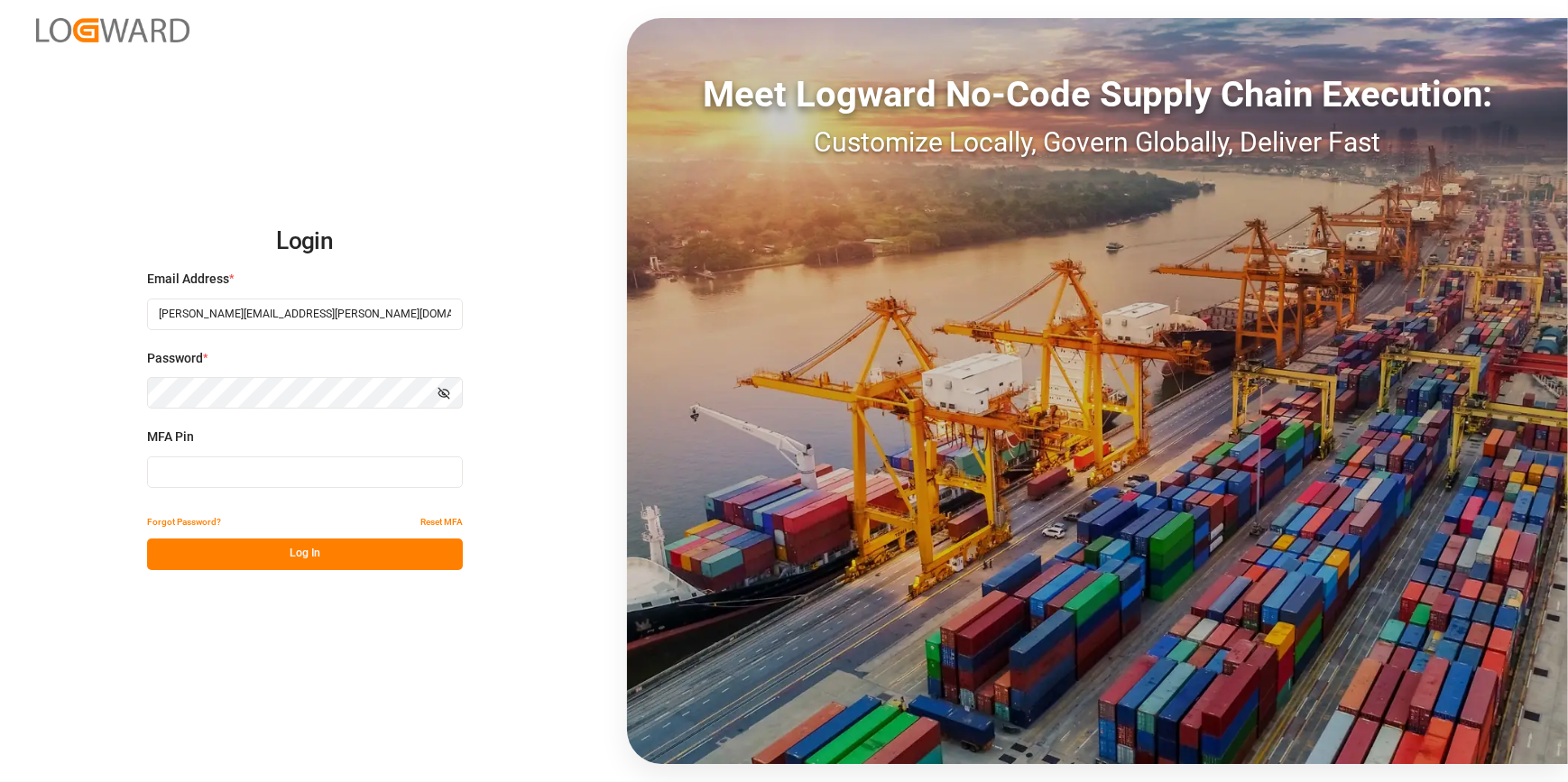
click at [194, 463] on input at bounding box center [305, 472] width 316 height 32
type input "698415"
click at [248, 549] on button "Log In" at bounding box center [305, 554] width 316 height 32
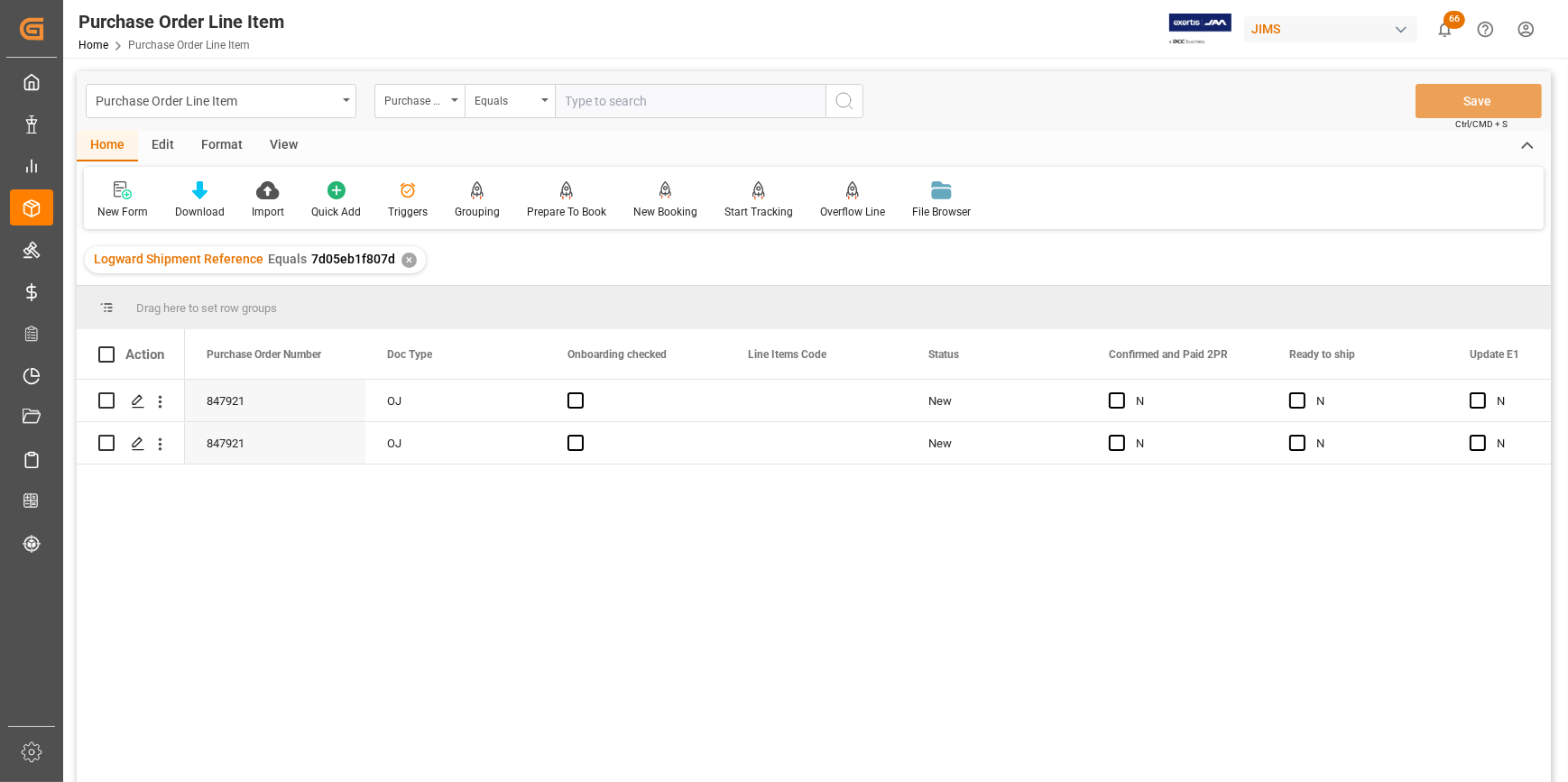
click at [589, 678] on div "847921 OJ New N N N Yes 847921 OJ New N N N Yes" at bounding box center [868, 586] width 1367 height 414
click at [1093, 603] on div "847921 OJ New N N N Yes 847921 OJ New N N N Yes" at bounding box center [868, 586] width 1367 height 414
click at [285, 153] on div "View" at bounding box center [283, 146] width 55 height 31
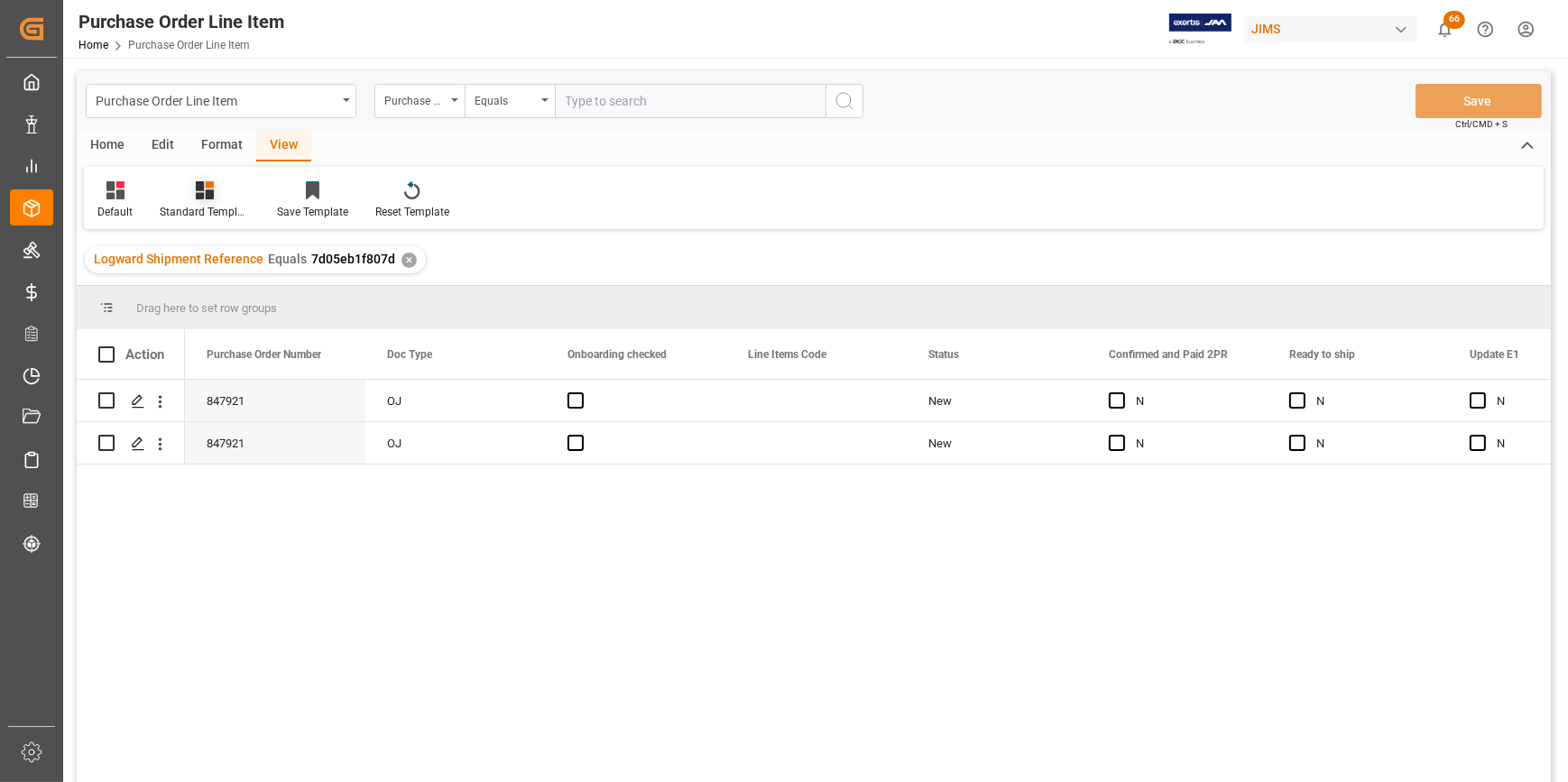
click at [196, 200] on div "Standard Templates" at bounding box center [205, 199] width 118 height 39
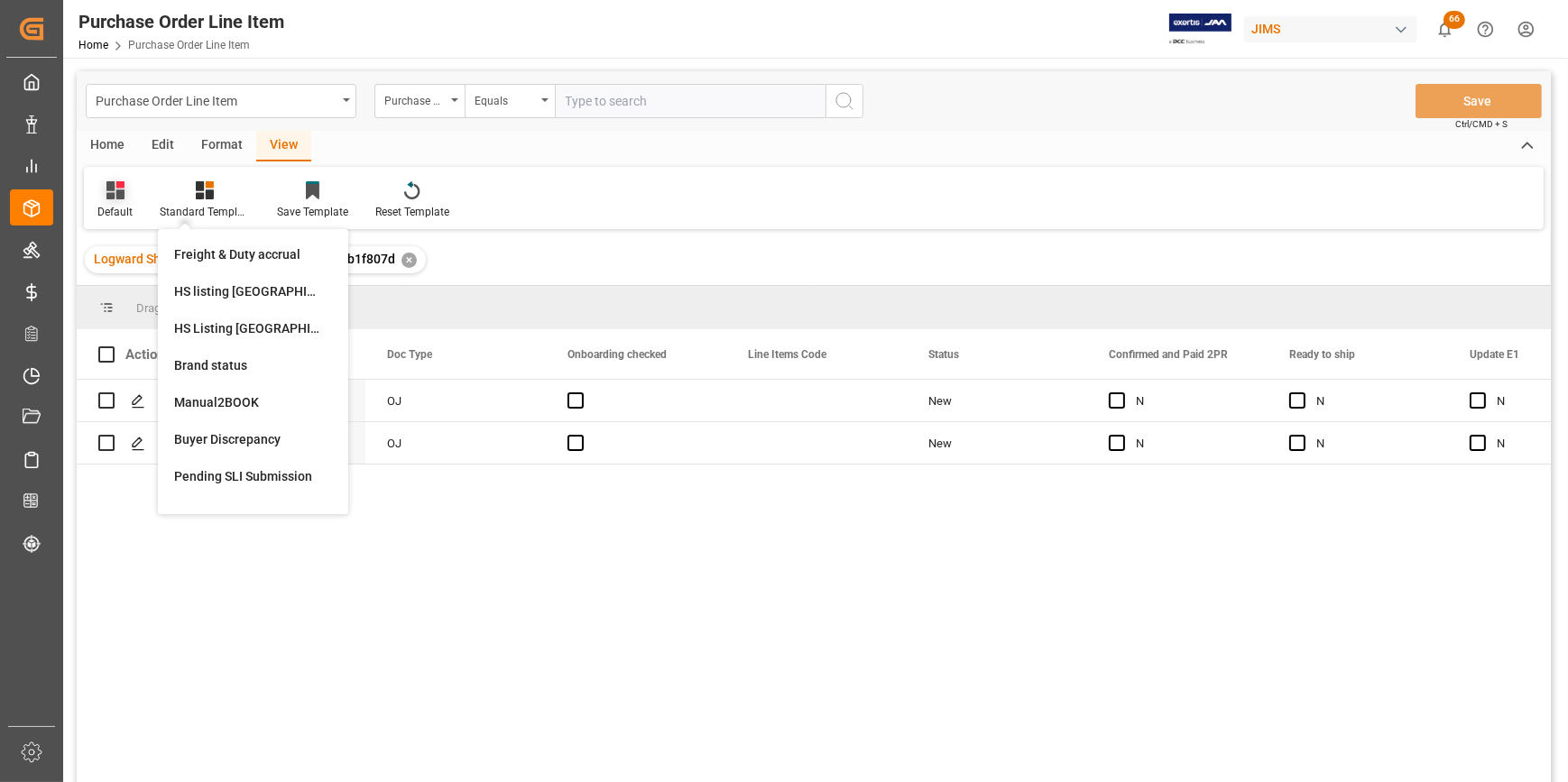
click at [113, 210] on div "Default" at bounding box center [115, 212] width 36 height 16
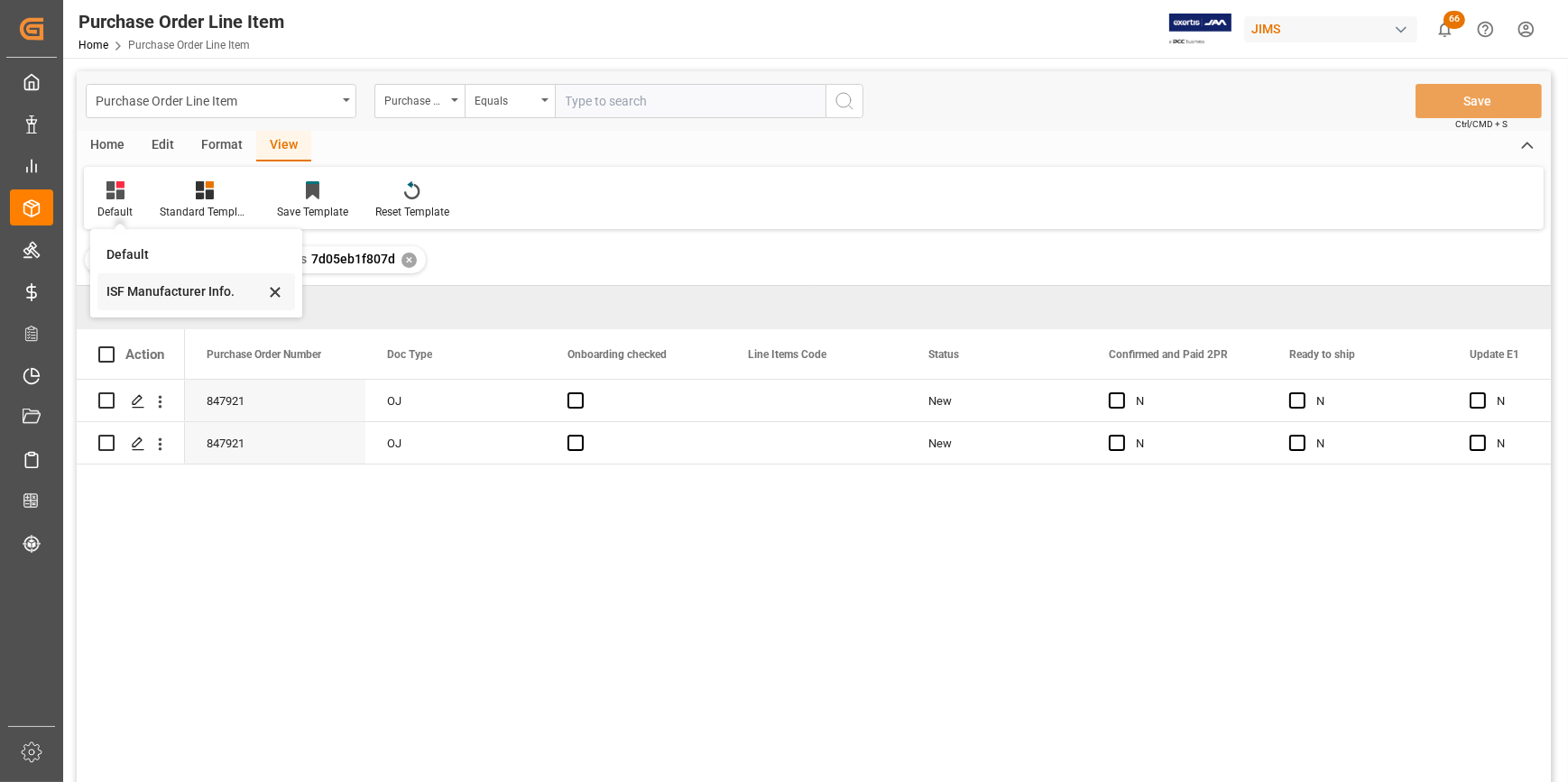
click at [171, 300] on div "ISF Manufacturer Info." at bounding box center [186, 292] width 158 height 19
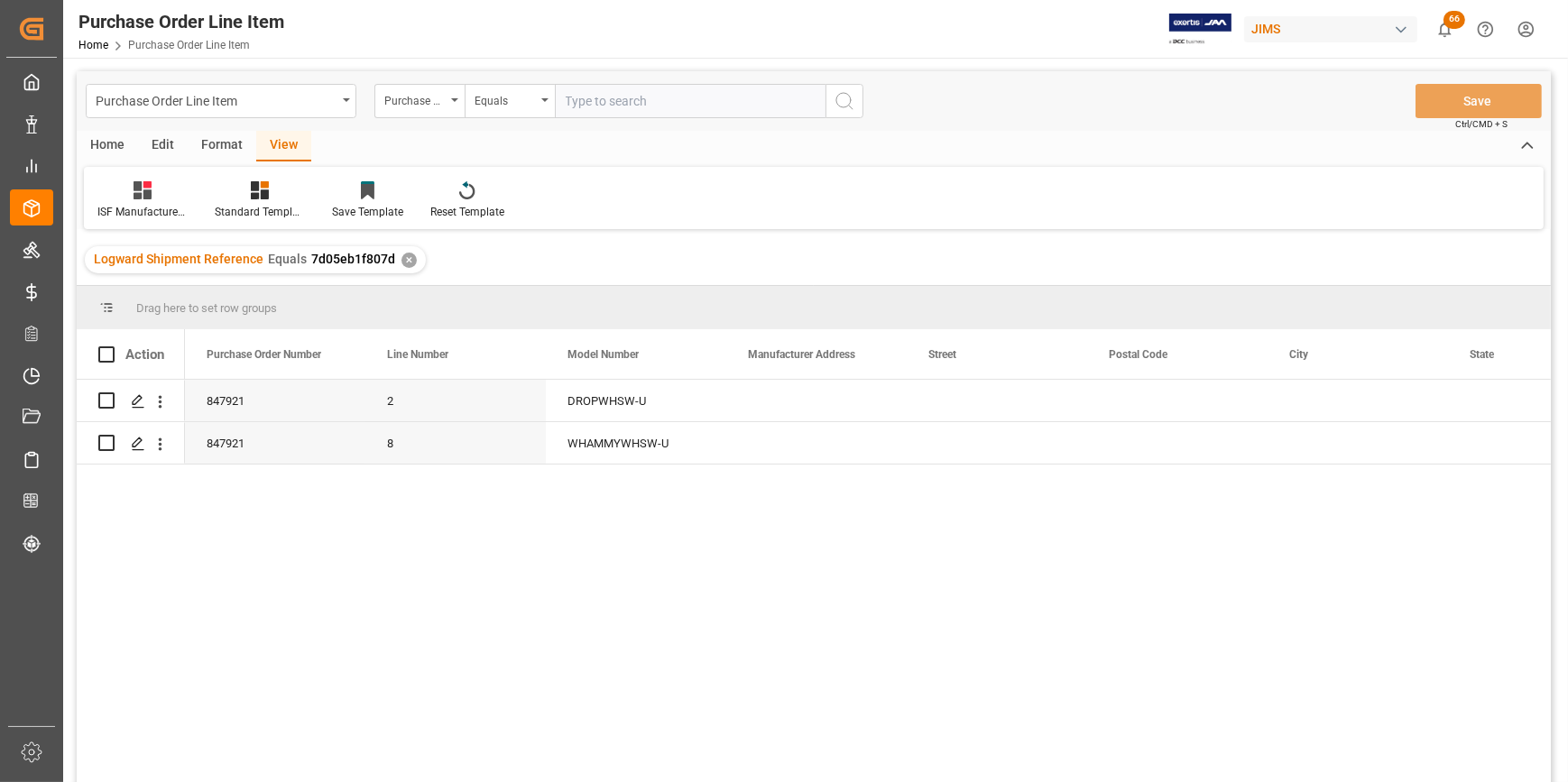
click at [783, 575] on div "847921 2 DROPWHSW-U 847921 8 WHAMMYWHSW-U" at bounding box center [868, 586] width 1367 height 414
click at [902, 402] on div "Press SPACE to select this row." at bounding box center [816, 400] width 180 height 41
click at [770, 404] on div "Press SPACE to select this row." at bounding box center [816, 400] width 180 height 41
click at [770, 404] on input "Press SPACE to select this row." at bounding box center [816, 411] width 151 height 35
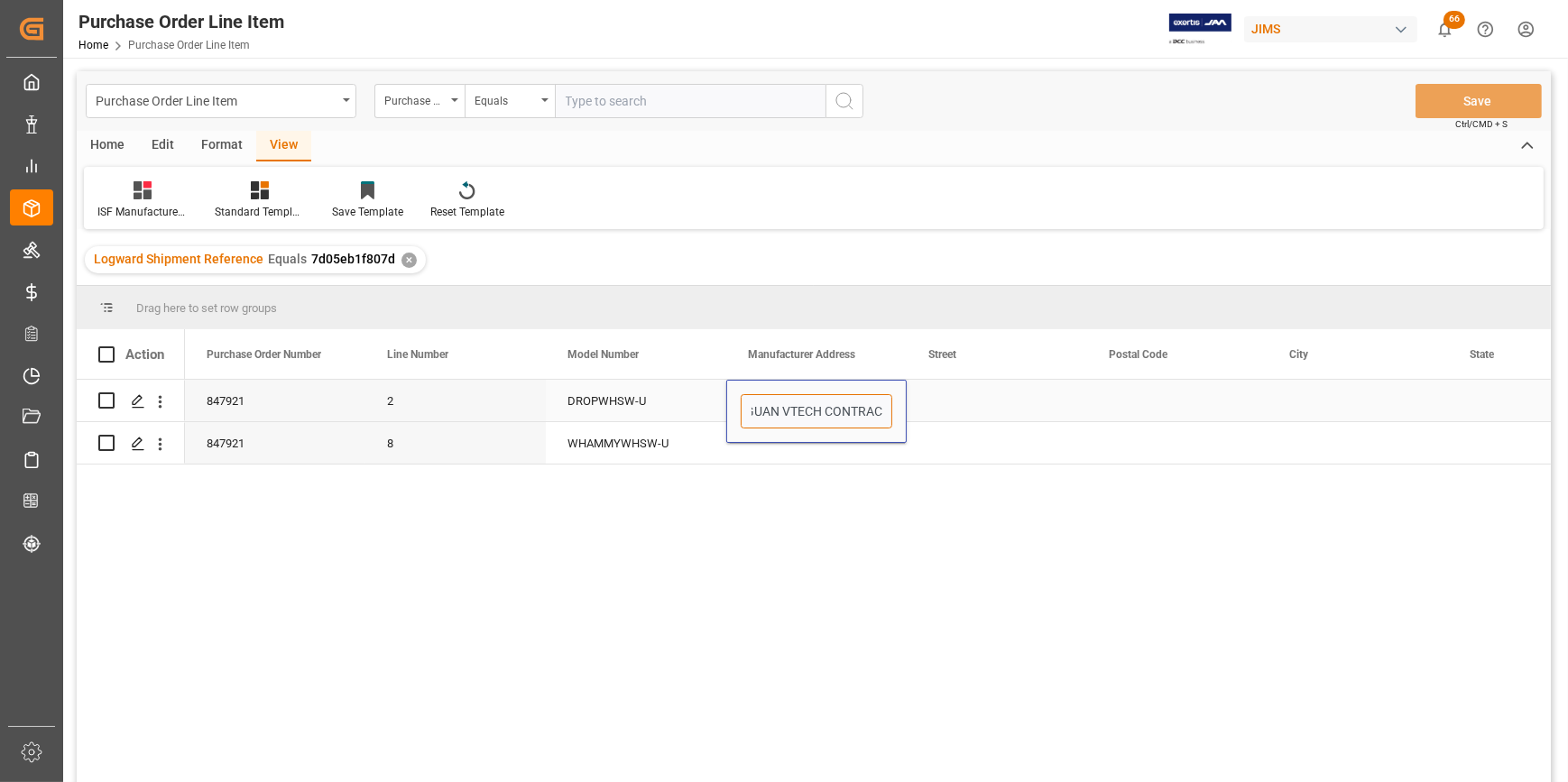
type input "DONGGUAN VTECH CONTRACT"
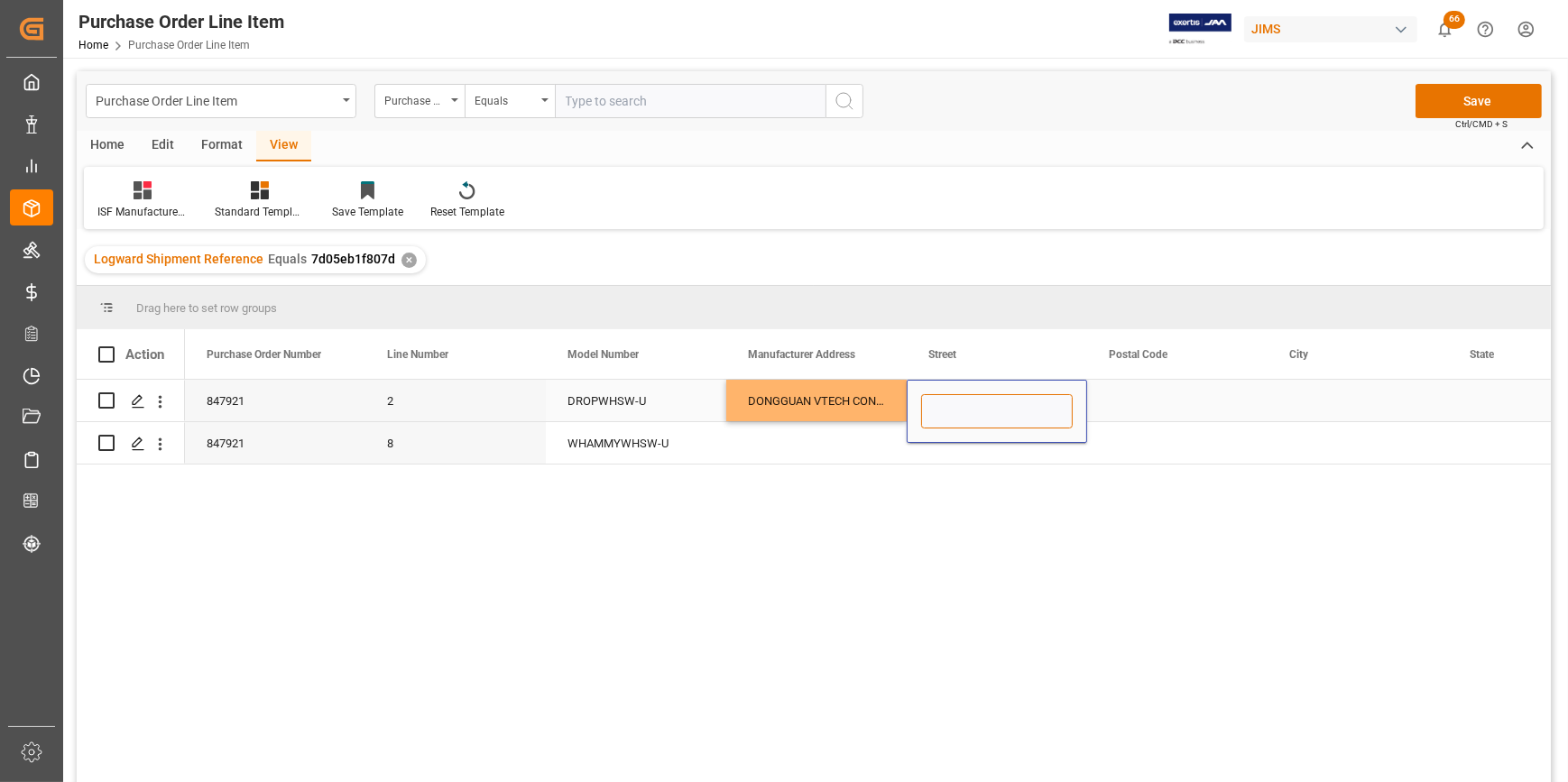
click at [950, 415] on input "Press SPACE to select this row." at bounding box center [997, 411] width 151 height 35
type input "MANUFACTURING INDUSTRIES XIA INGBEI MANAGEMENT ZONE LIAOBU DISTRICT"
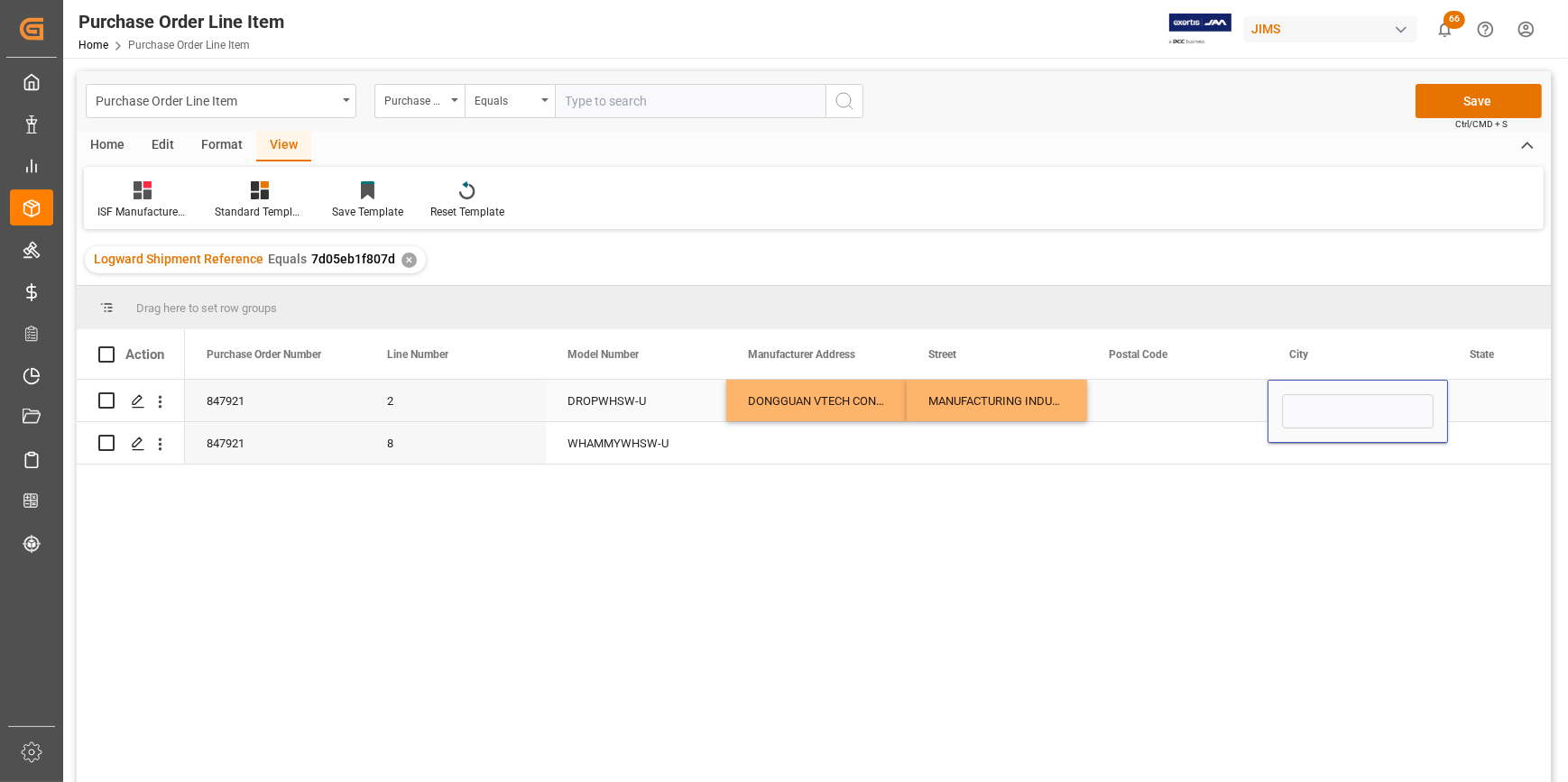
click at [1153, 410] on div "Press SPACE to select this row." at bounding box center [1177, 400] width 180 height 41
click at [1153, 410] on input "Press SPACE to select this row." at bounding box center [1177, 411] width 151 height 35
type input "523411"
click at [1303, 404] on input "Press SPACE to select this row." at bounding box center [1357, 411] width 151 height 35
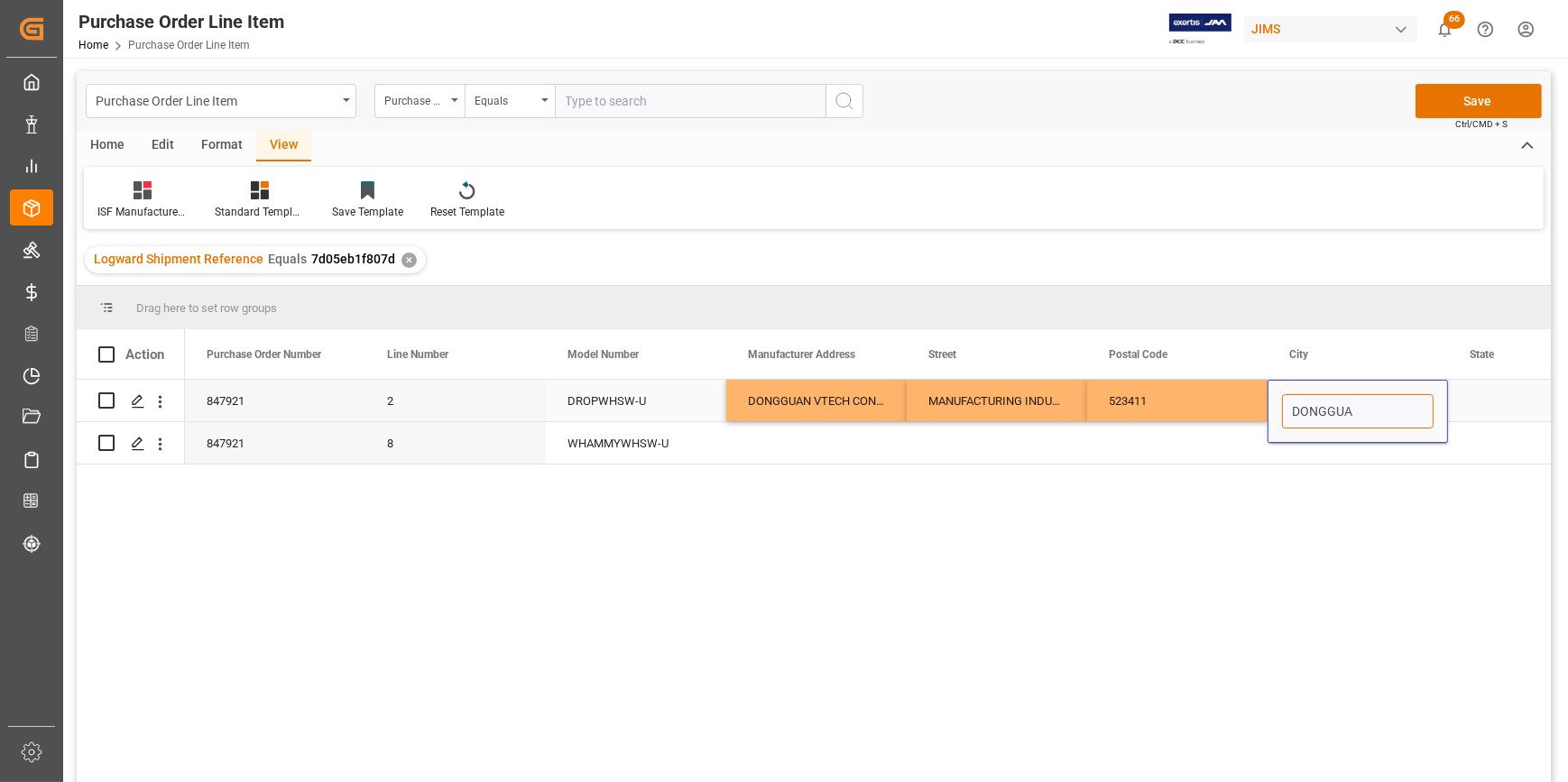
type input "DONGGUAN"
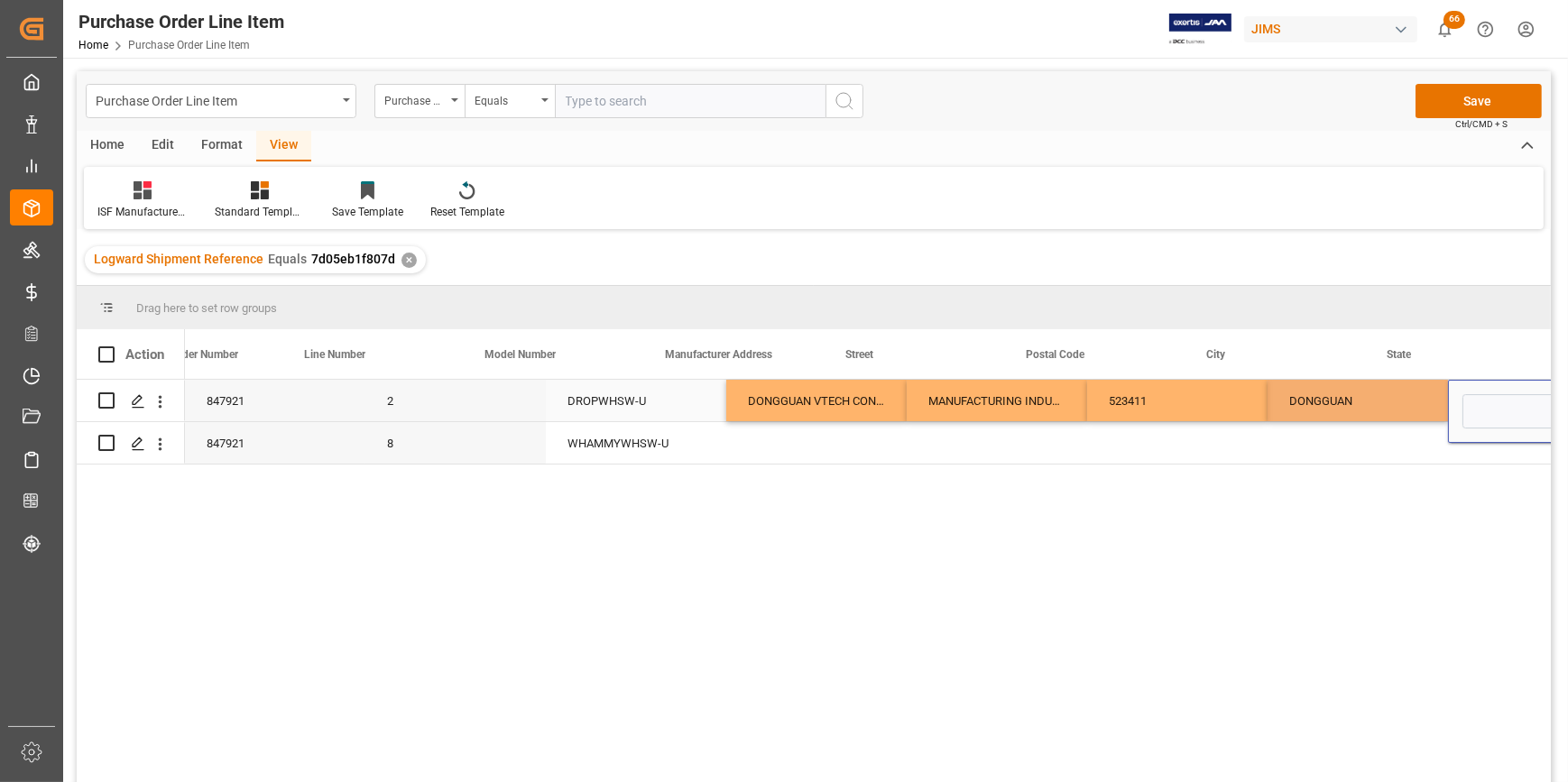
scroll to position [0, 82]
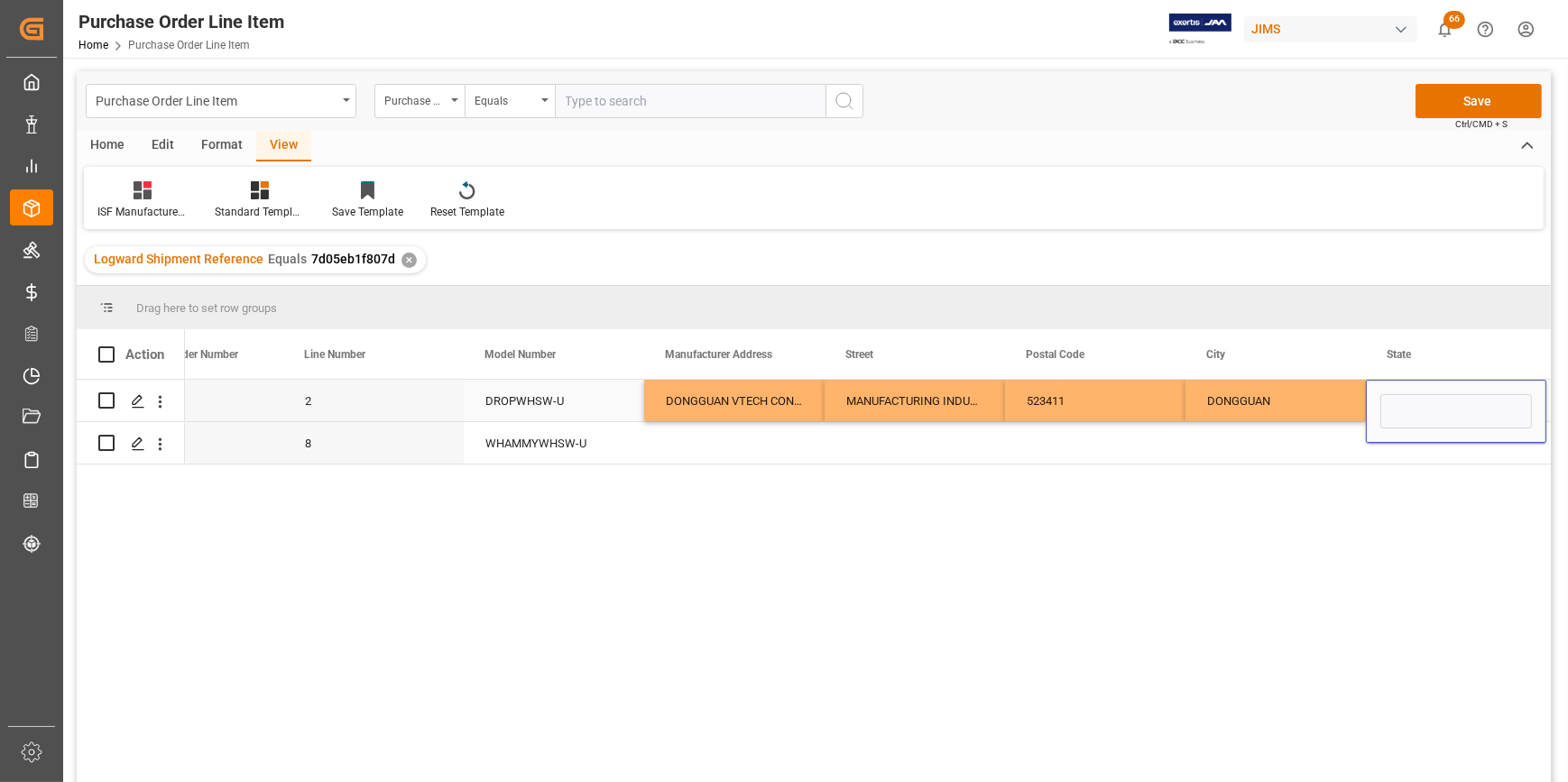
click at [1415, 392] on div "Press SPACE to select this row." at bounding box center [1456, 411] width 180 height 64
click at [1398, 412] on input "Press SPACE to select this row." at bounding box center [1456, 411] width 151 height 35
type input "GUANGDONG"
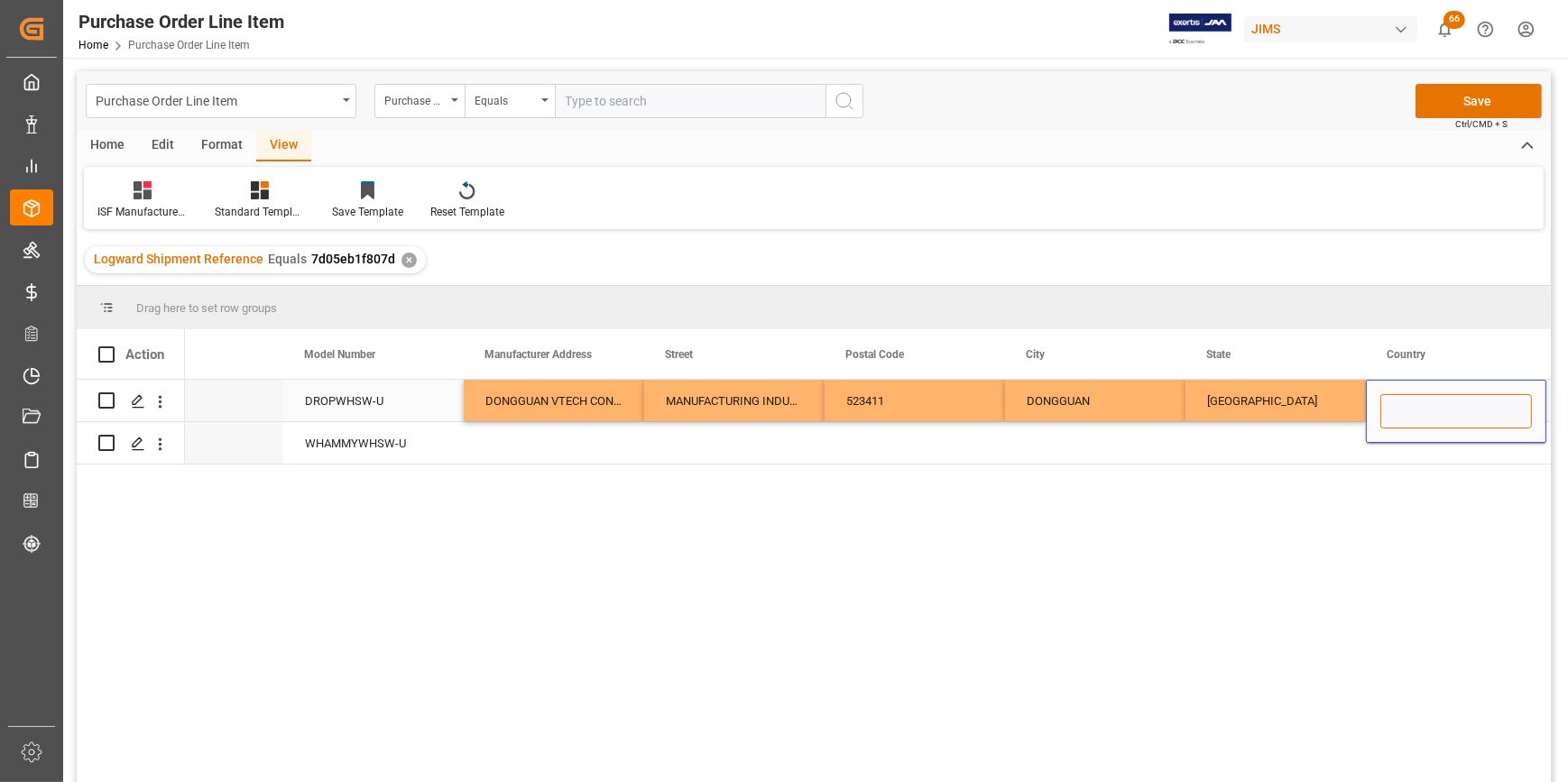
click at [1398, 412] on input "Press SPACE to select this row." at bounding box center [1456, 411] width 151 height 35
type input "CN"
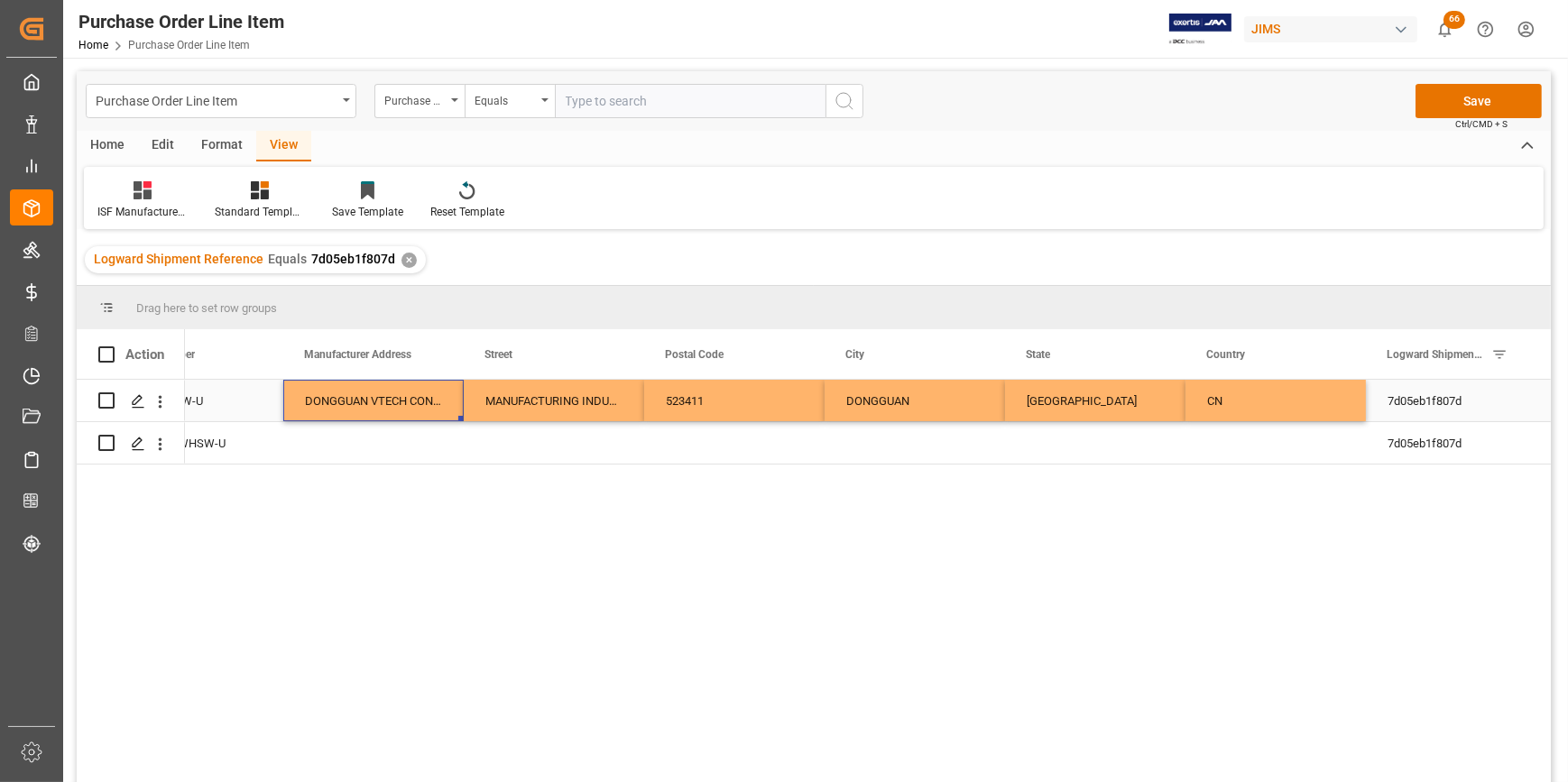
click at [382, 407] on div "DONGGUAN VTECH CONTRACT" at bounding box center [373, 400] width 180 height 41
drag, startPoint x: 459, startPoint y: 419, endPoint x: 457, endPoint y: 444, distance: 25.1
click at [608, 398] on div "MANUFACTURING INDUSTRIES XIA INGBEI MANAGEMENT ZONE LIAOBU DISTRICT" at bounding box center [554, 400] width 180 height 41
drag, startPoint x: 641, startPoint y: 415, endPoint x: 640, endPoint y: 455, distance: 40.0
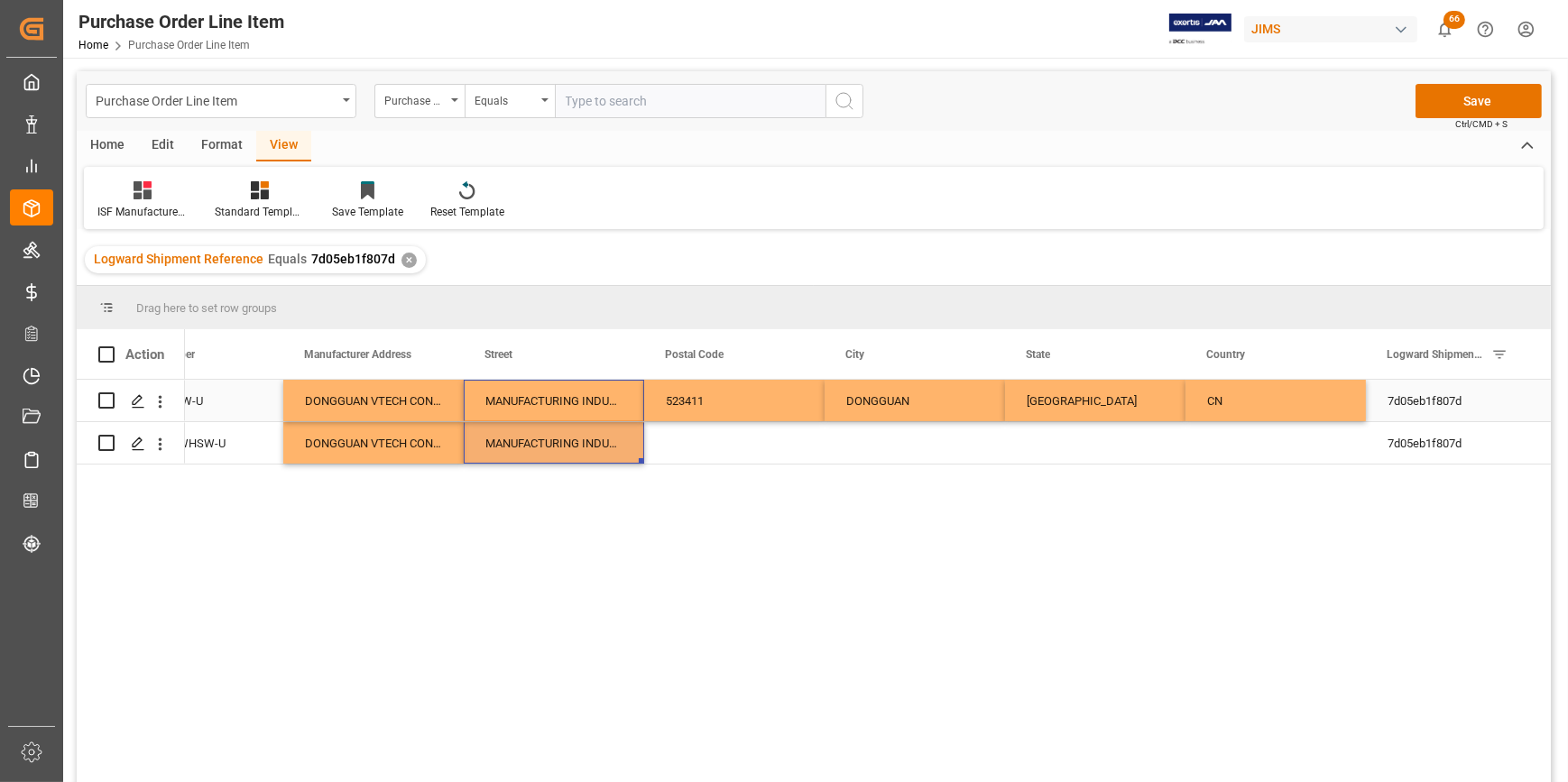
click at [724, 398] on div "523411" at bounding box center [734, 400] width 180 height 41
drag, startPoint x: 819, startPoint y: 417, endPoint x: 825, endPoint y: 464, distance: 47.4
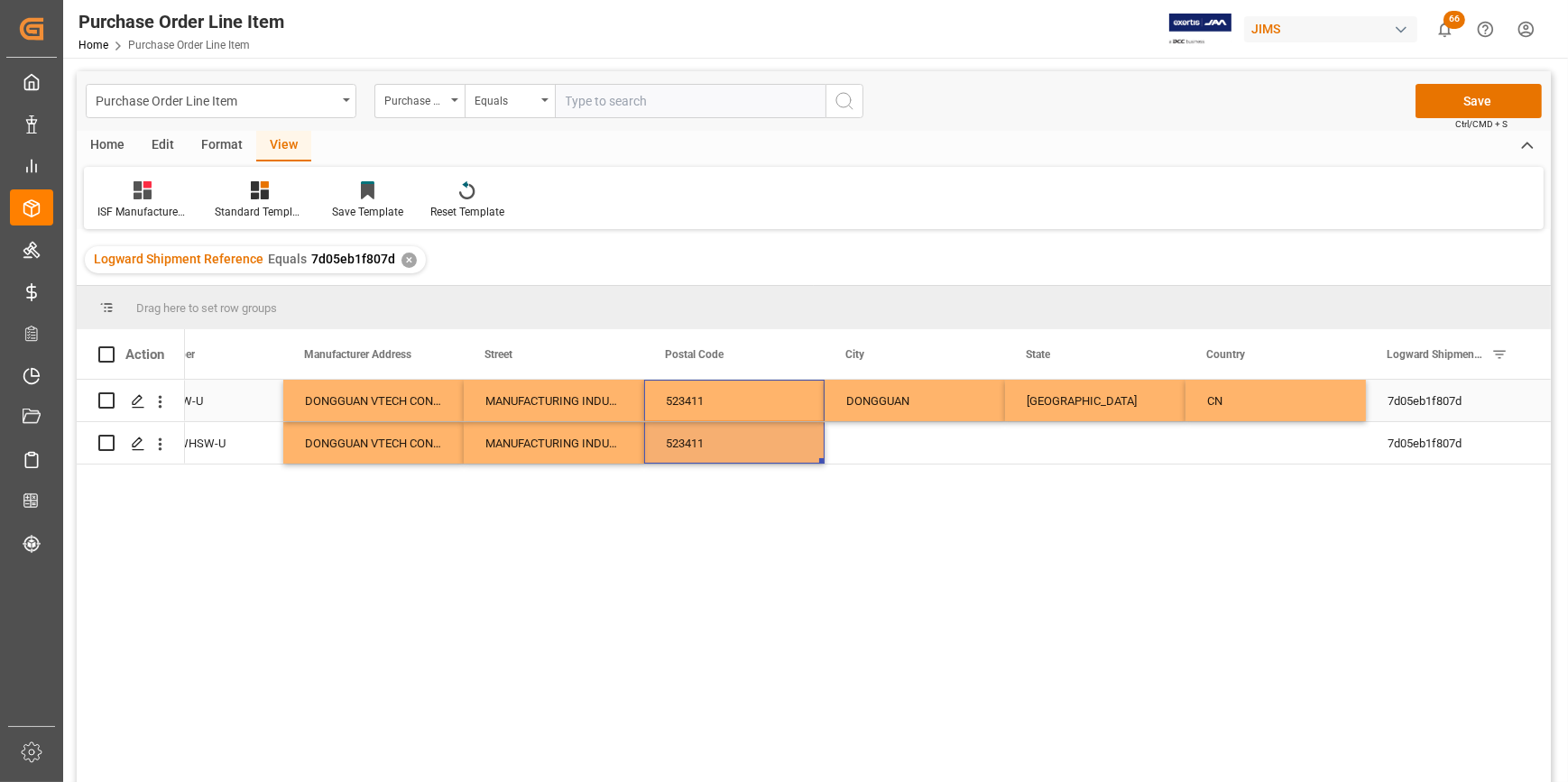
click at [915, 403] on div "DONGGUAN" at bounding box center [914, 400] width 180 height 41
drag, startPoint x: 1003, startPoint y: 419, endPoint x: 1002, endPoint y: 453, distance: 34.0
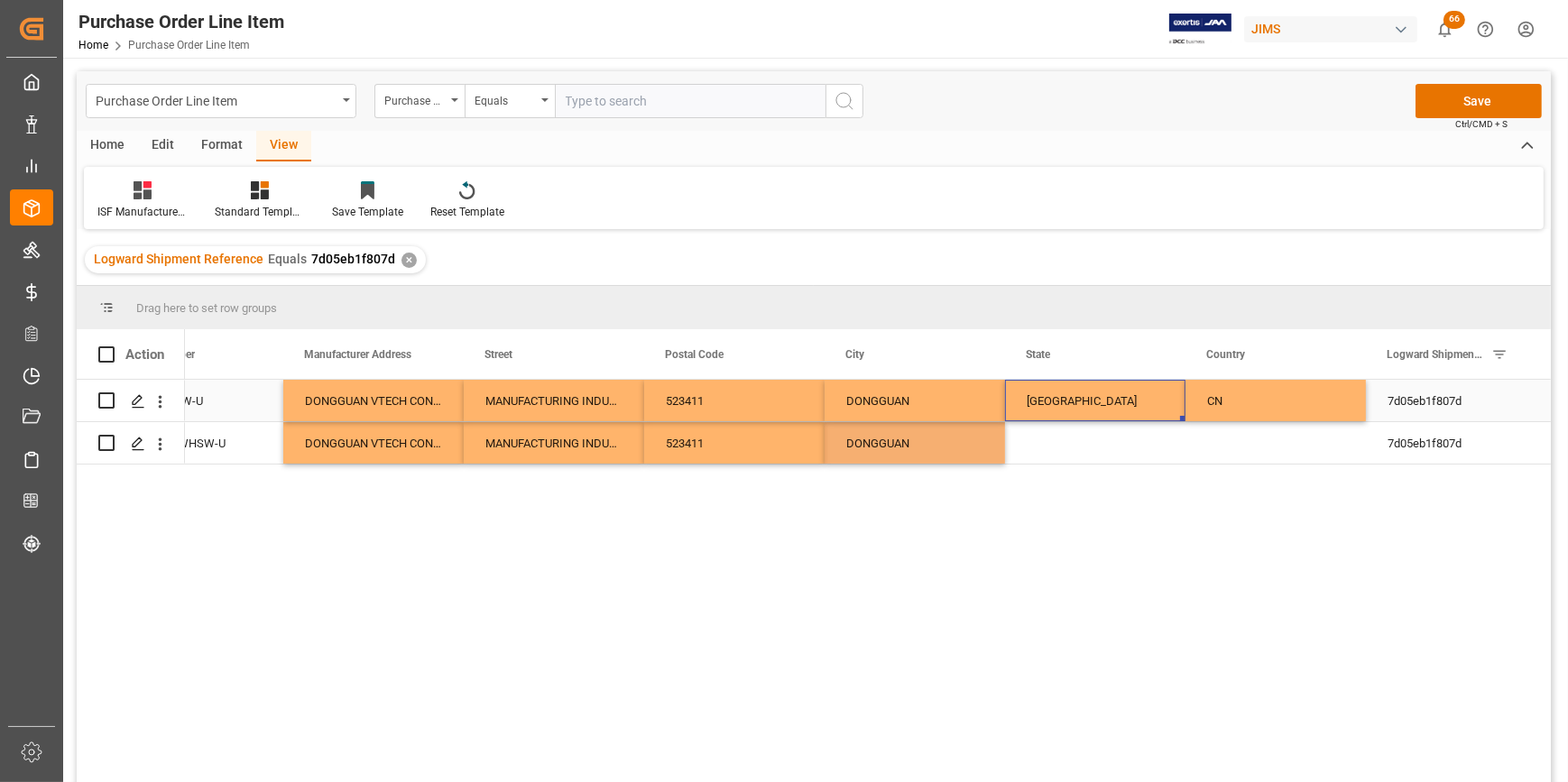
drag, startPoint x: 1119, startPoint y: 395, endPoint x: 1168, endPoint y: 403, distance: 49.6
click at [1129, 395] on div "GUANGDONG" at bounding box center [1095, 400] width 180 height 41
drag, startPoint x: 1181, startPoint y: 412, endPoint x: 1181, endPoint y: 443, distance: 31.0
click at [1181, 443] on div "2 DROPWHSW-U DONGGUAN VTECH CONTRACT MANUFACTURING INDUSTRIES XIA INGBEI MANAGE…" at bounding box center [824, 422] width 2166 height 85
click at [1150, 401] on div "GUANGDONG" at bounding box center [1095, 400] width 180 height 41
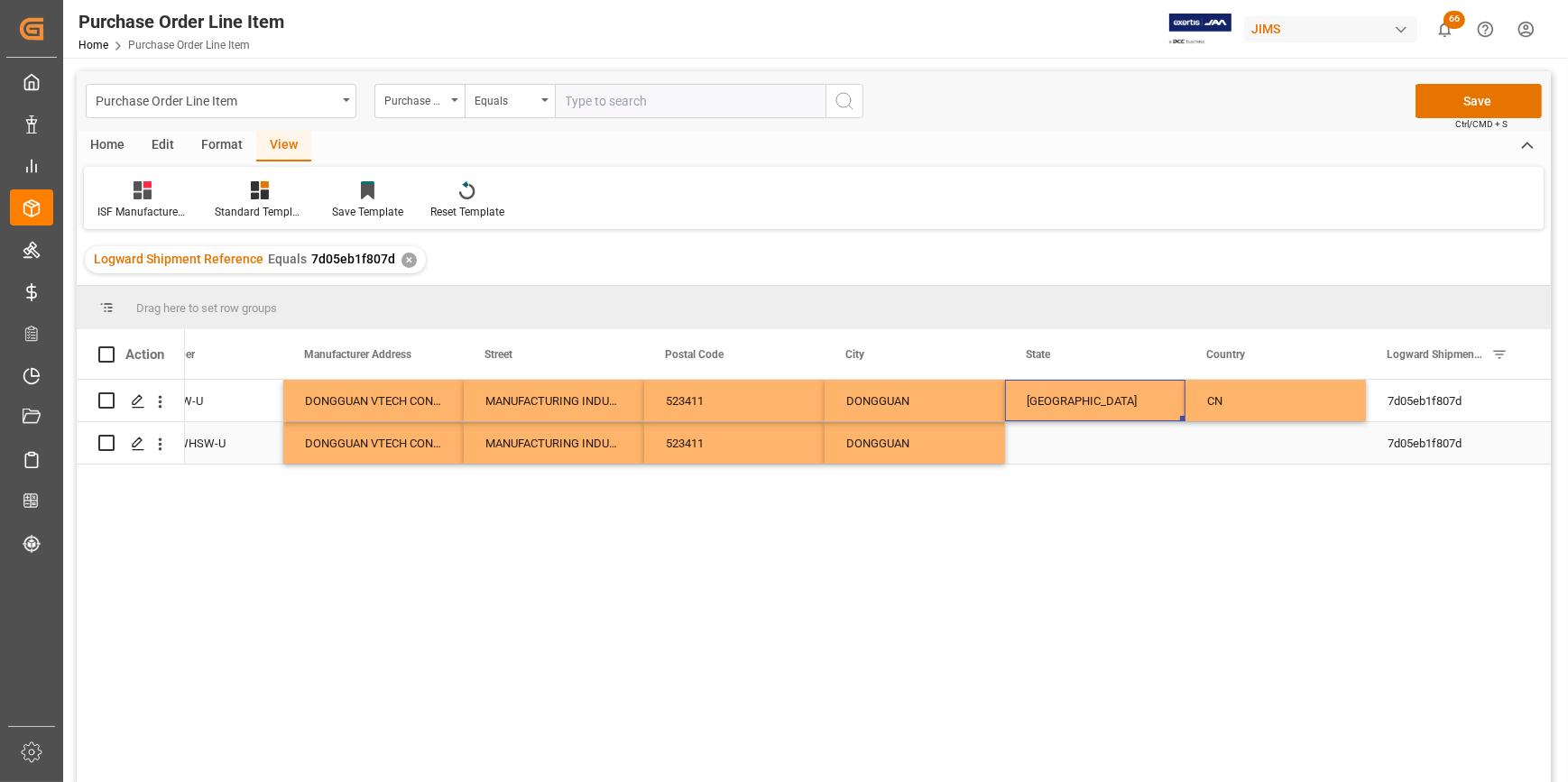
click at [1113, 446] on div "Press SPACE to select this row." at bounding box center [1095, 442] width 180 height 41
click at [1194, 412] on div "CN" at bounding box center [1275, 400] width 180 height 41
click at [1152, 402] on div "GUANGDONG" at bounding box center [1095, 400] width 180 height 41
click at [1100, 394] on div "GUANGDONG" at bounding box center [1095, 400] width 180 height 41
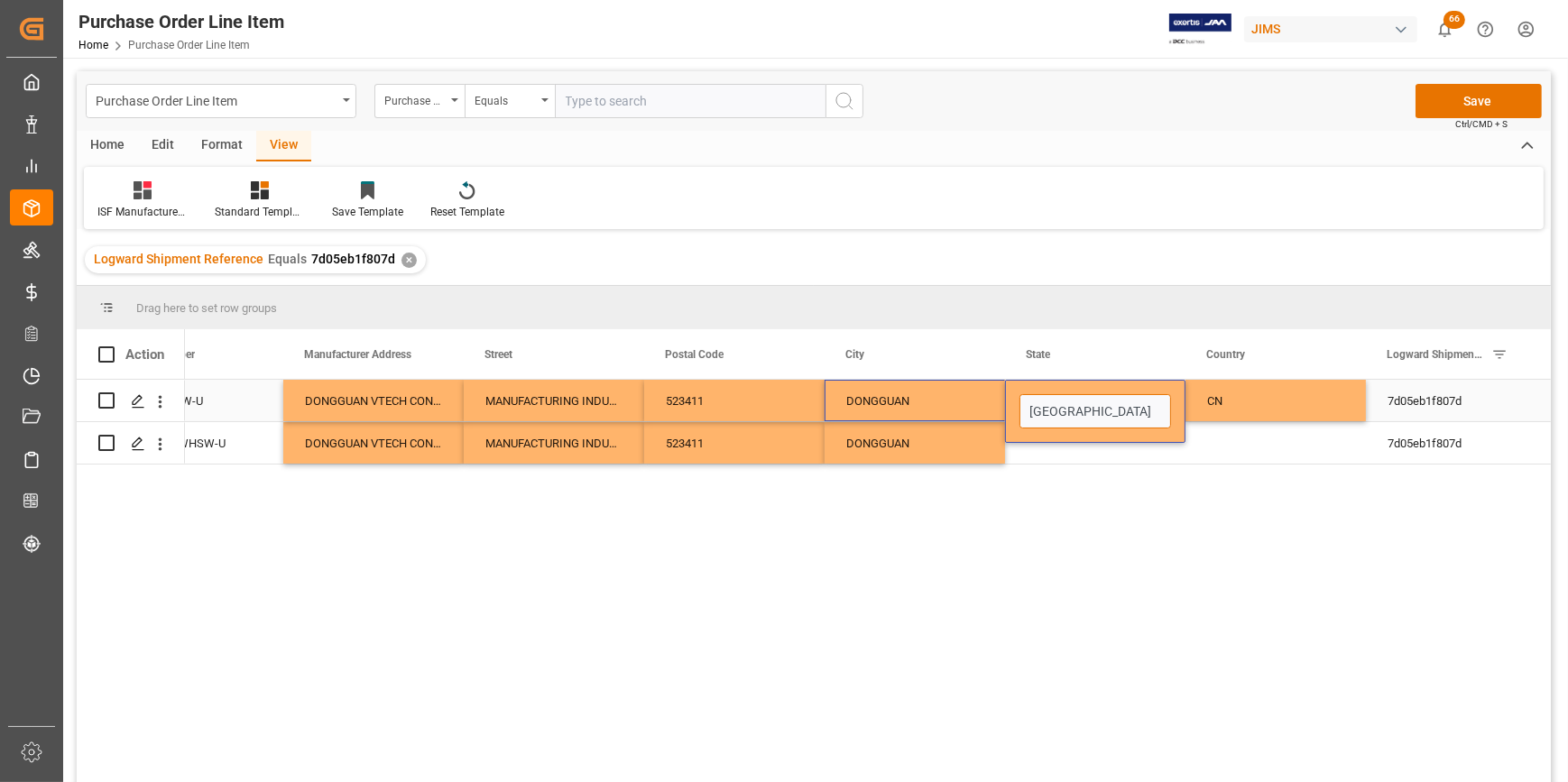
drag, startPoint x: 1123, startPoint y: 412, endPoint x: 927, endPoint y: 414, distance: 196.0
click at [927, 414] on div "2 DROPWHSW-U DONGGUAN VTECH CONTRACT MANUFACTURING INDUSTRIES XIA INGBEI MANAGE…" at bounding box center [824, 401] width 2166 height 42
click at [1080, 469] on div "2 DROPWHSW-U DONGGUAN VTECH CONTRACT MANUFACTURING INDUSTRIES XIA INGBEI MANAGE…" at bounding box center [868, 586] width 1367 height 414
click at [1066, 455] on div "Press SPACE to select this row." at bounding box center [1095, 442] width 180 height 41
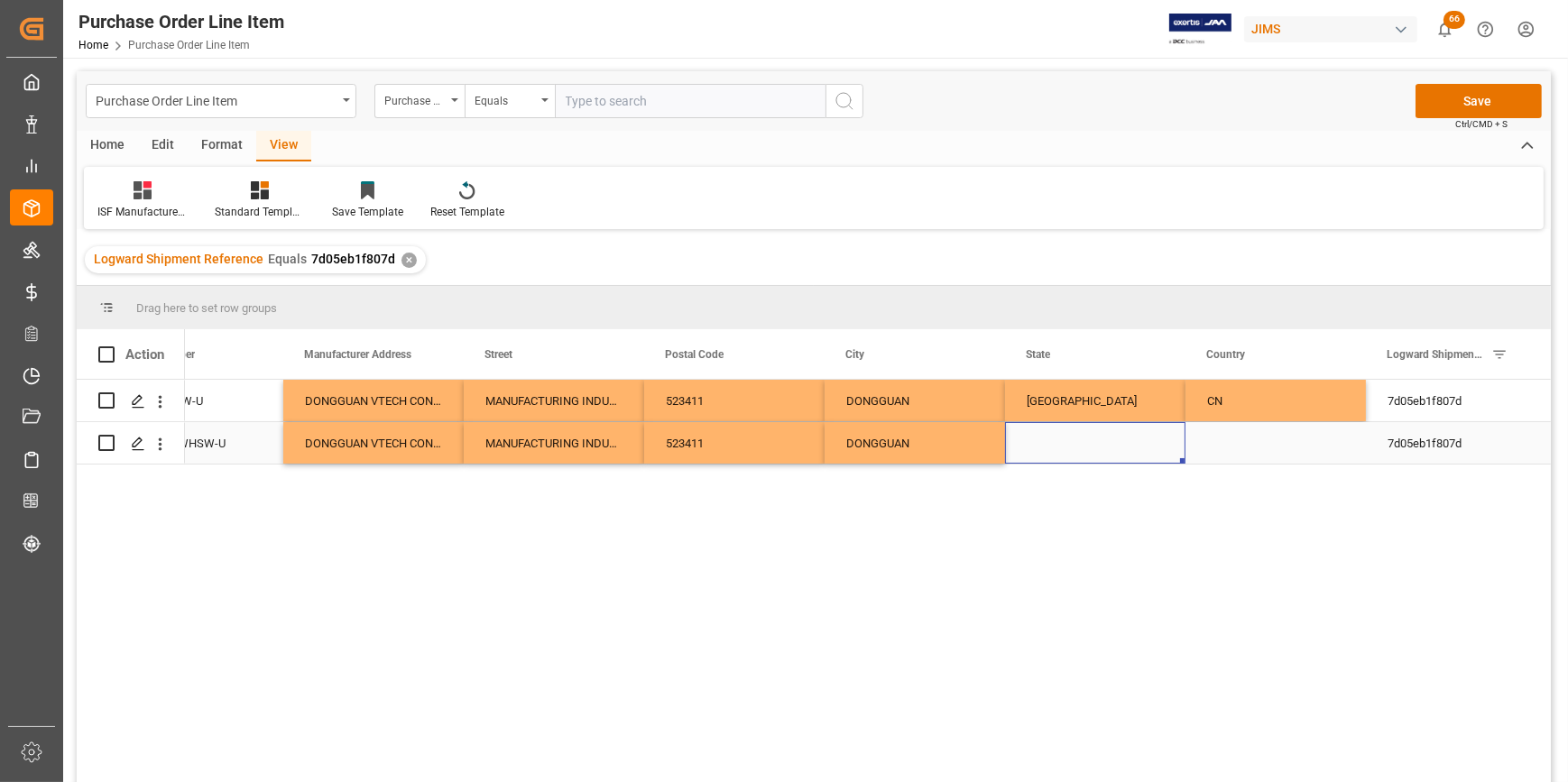
click at [1066, 454] on div "Press SPACE to select this row." at bounding box center [1095, 442] width 180 height 41
click at [1052, 432] on input "Press SPACE to select this row." at bounding box center [1095, 432] width 151 height 35
paste input "GUANGDONG"
type input "GUANGDONG"
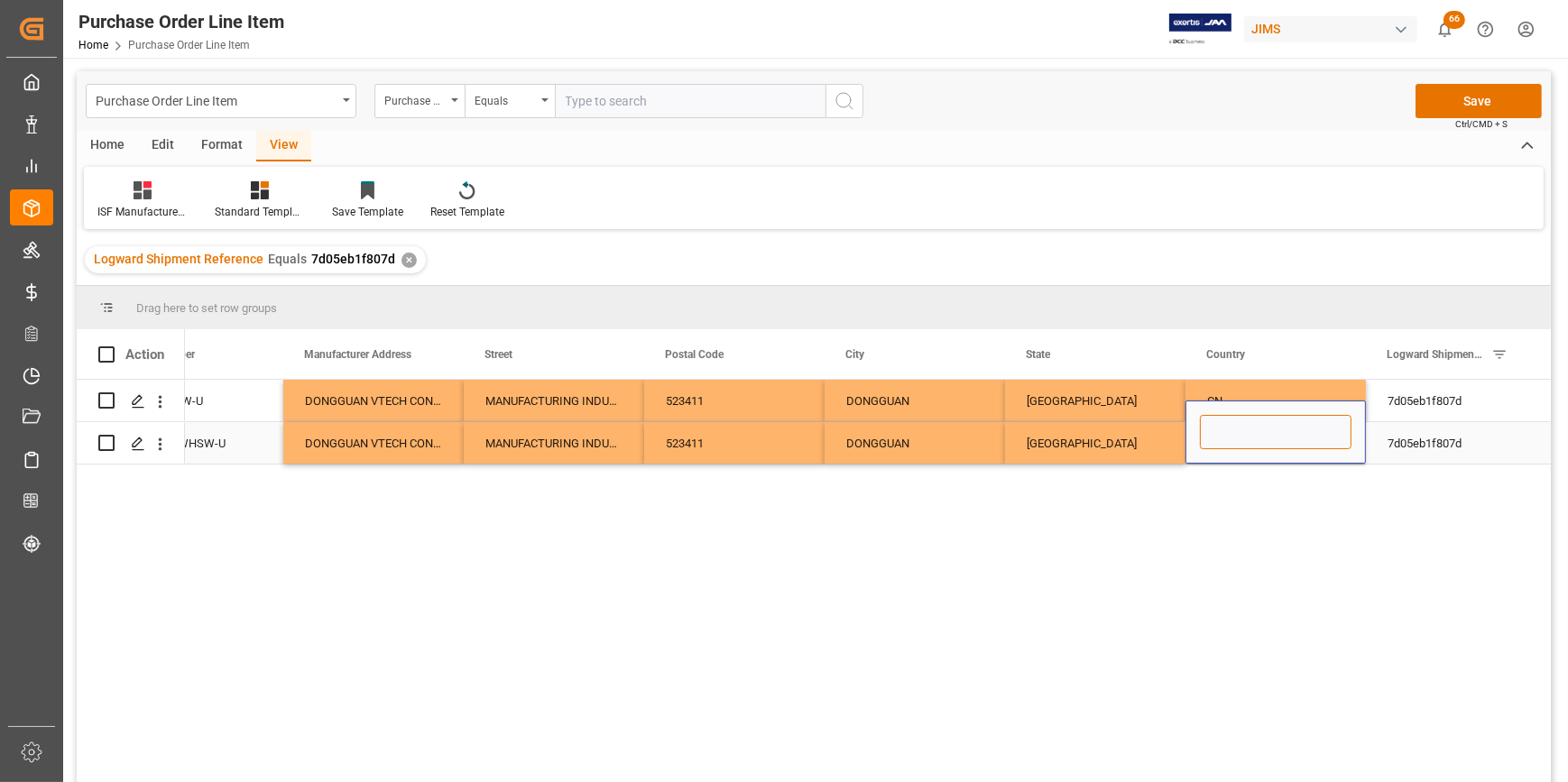
click at [1217, 436] on input "Press SPACE to select this row." at bounding box center [1275, 432] width 151 height 35
type input "CN"
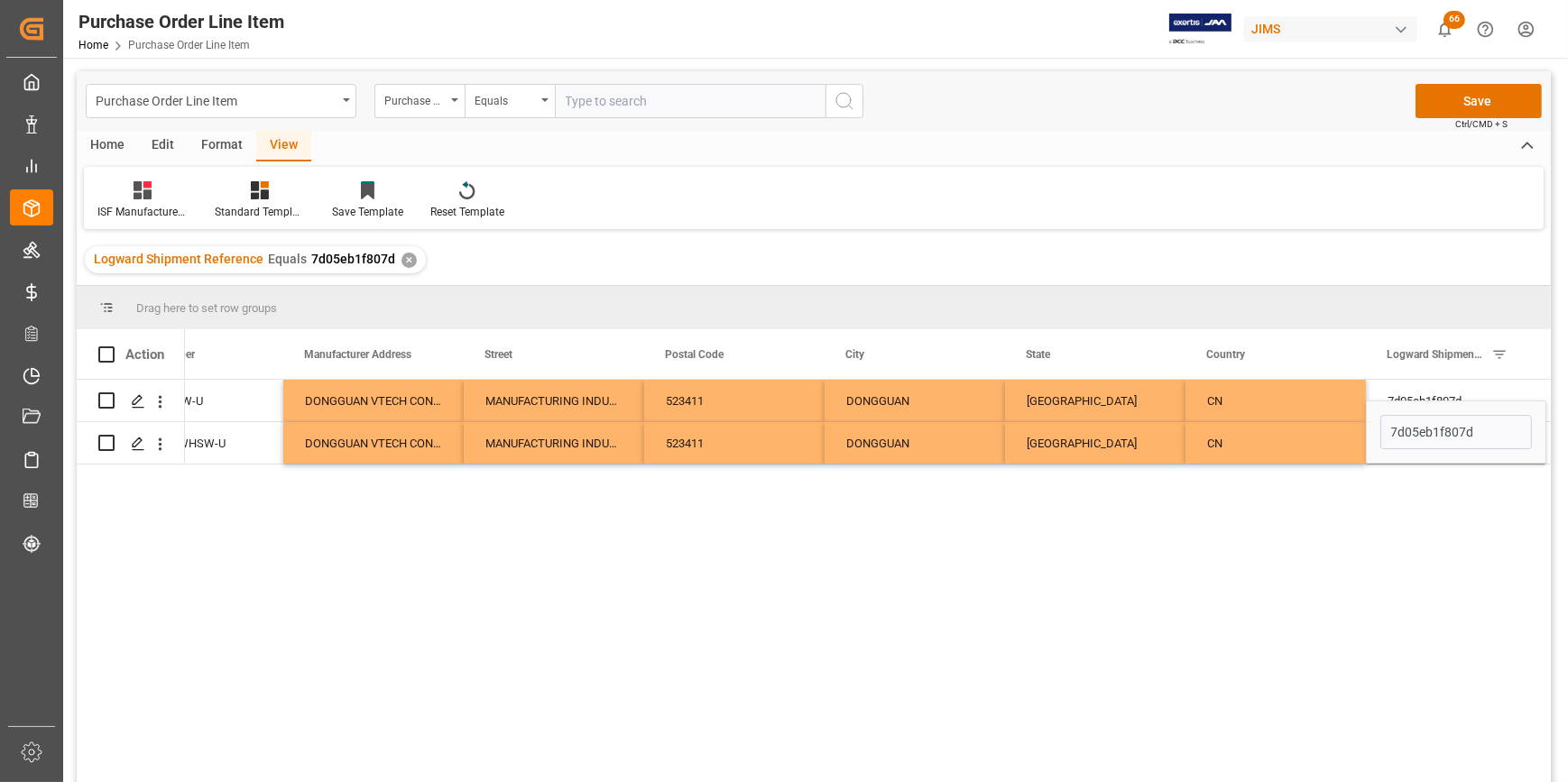
click at [1209, 610] on div "2 DROPWHSW-U DONGGUAN VTECH CONTRACT MANUFACTURING INDUSTRIES XIA INGBEI MANAGE…" at bounding box center [868, 586] width 1367 height 414
click at [1464, 107] on button "Save" at bounding box center [1478, 101] width 126 height 35
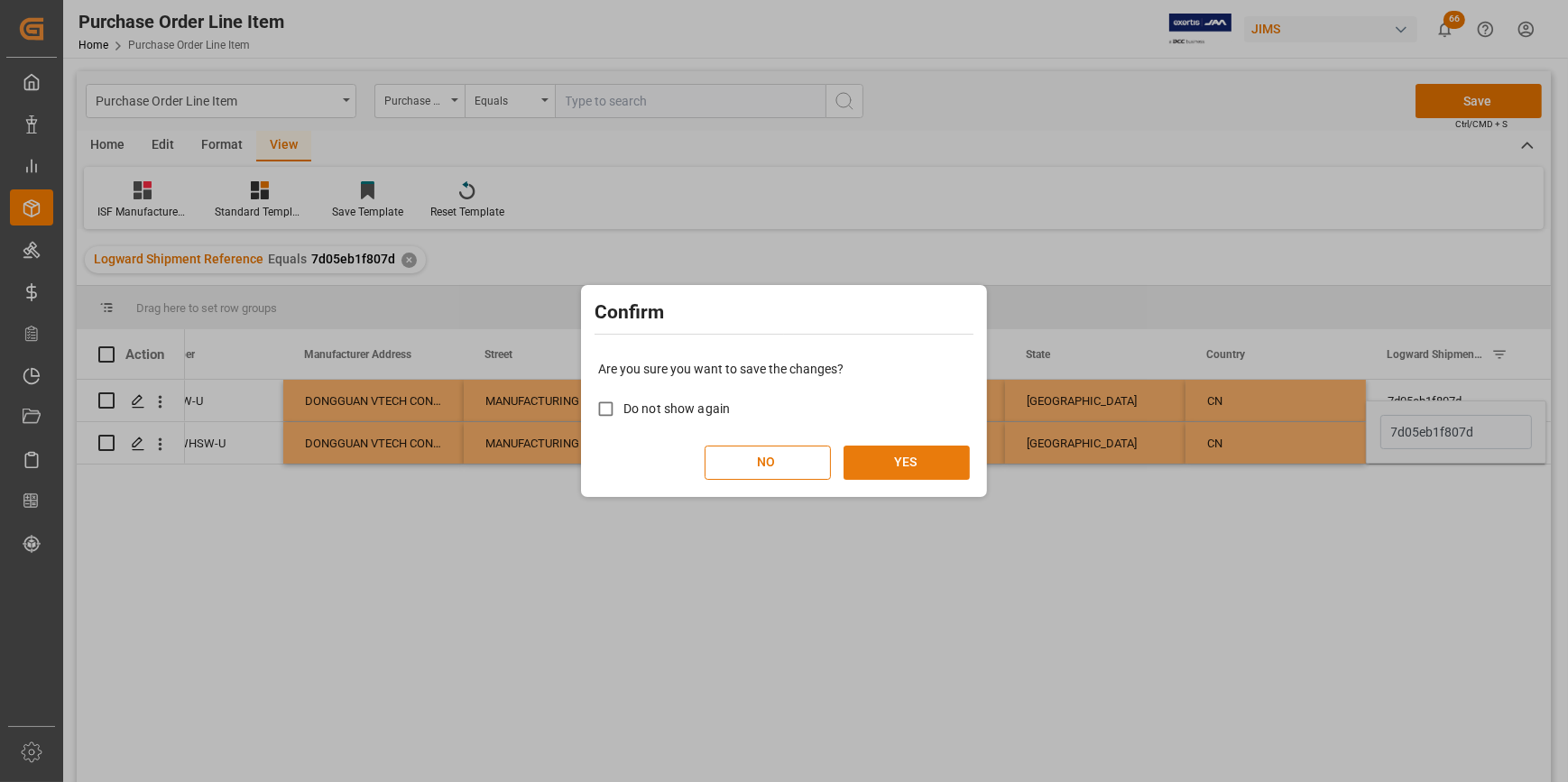
click at [877, 460] on button "YES" at bounding box center [906, 463] width 126 height 35
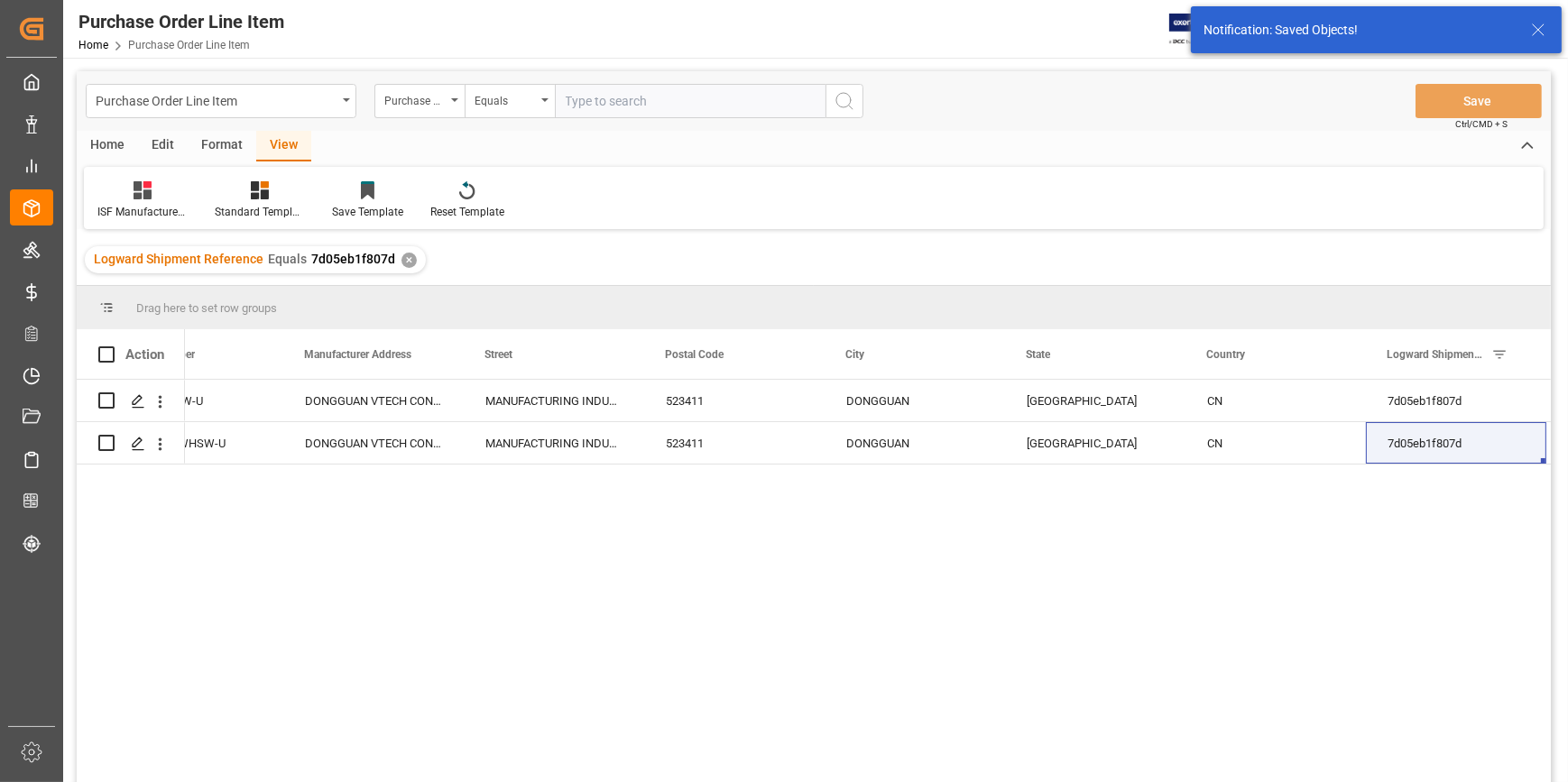
click at [724, 601] on div "2 DROPWHSW-U DONGGUAN VTECH CONTRACT MANUFACTURING INDUSTRIES XIA INGBEI MANAGE…" at bounding box center [868, 586] width 1367 height 414
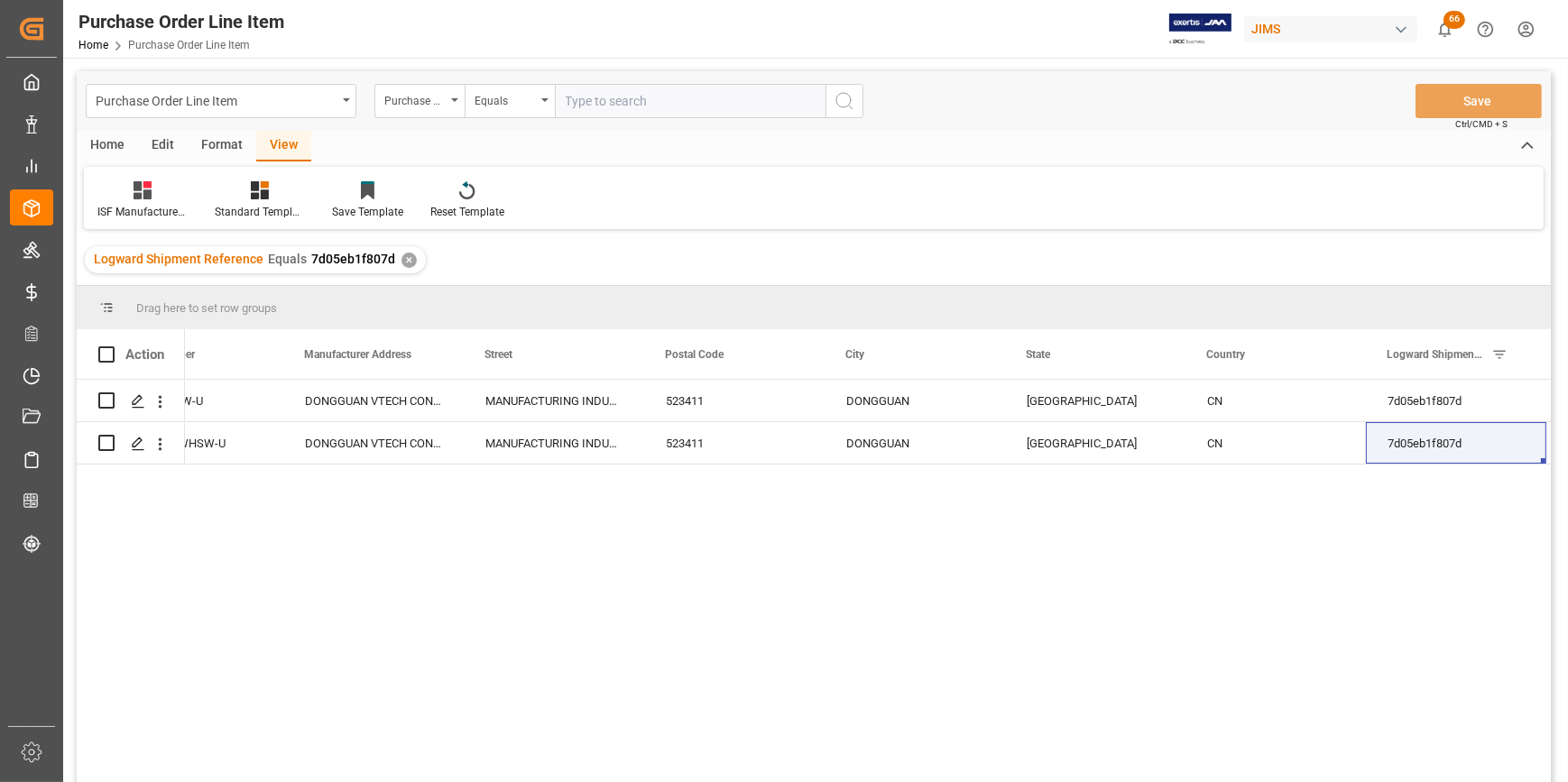
click at [901, 668] on div "2 DROPWHSW-U DONGGUAN VTECH CONTRACT MANUFACTURING INDUSTRIES XIA INGBEI MANAGE…" at bounding box center [868, 586] width 1367 height 414
click at [403, 542] on div "2 DROPWHSW-U DONGGUAN VTECH CONTRACT MANUFACTURING INDUSTRIES XIA INGBEI MANAGE…" at bounding box center [868, 586] width 1367 height 414
click at [522, 539] on div "2 DROPWHSW-U DONGGUAN VTECH CONTRACT MANUFACTURING INDUSTRIES XIA INGBEI MANAGE…" at bounding box center [868, 586] width 1367 height 414
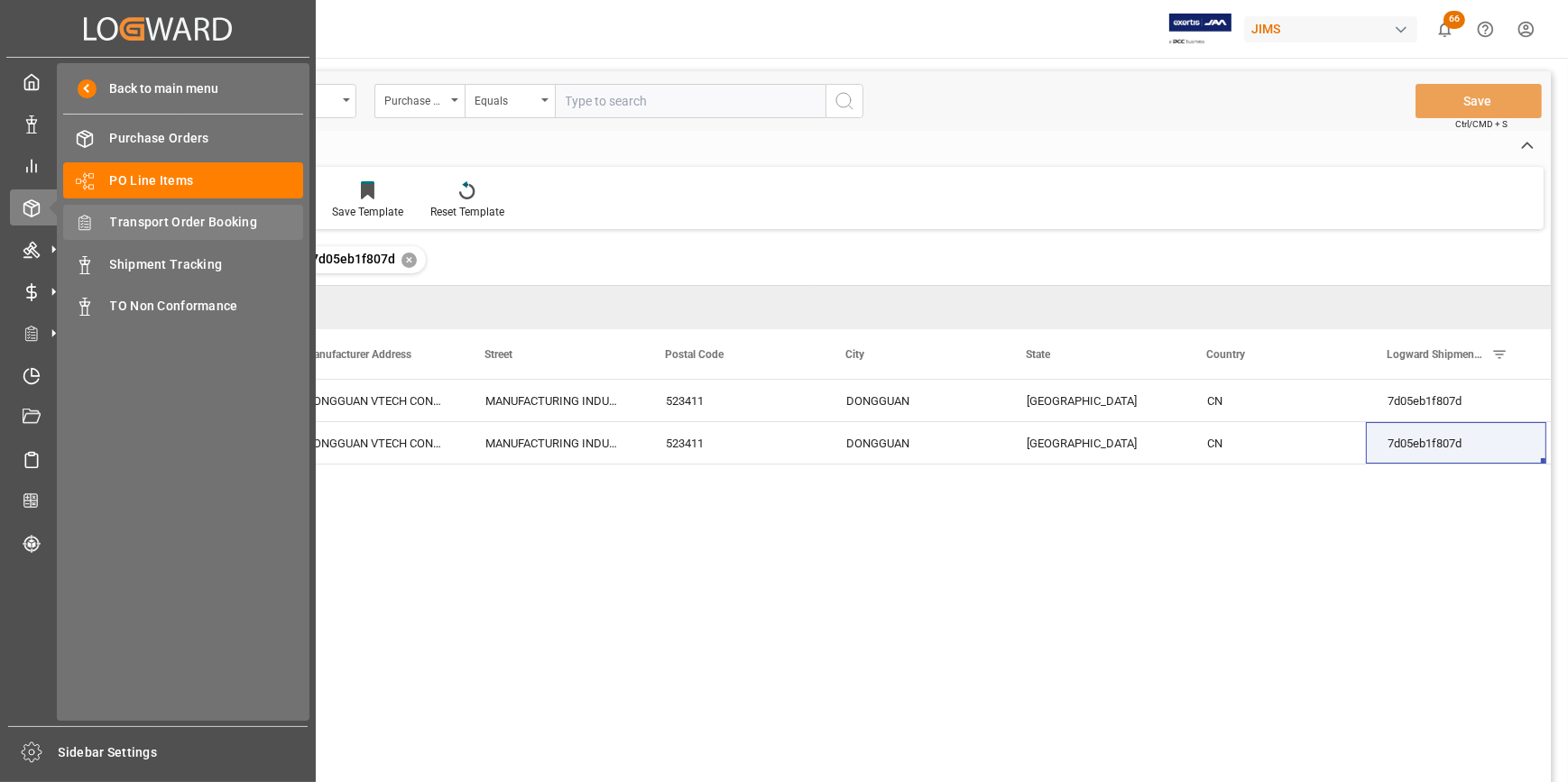
drag, startPoint x: 196, startPoint y: 218, endPoint x: 279, endPoint y: 237, distance: 85.1
click at [196, 218] on span "Transport Order Booking" at bounding box center [206, 222] width 194 height 19
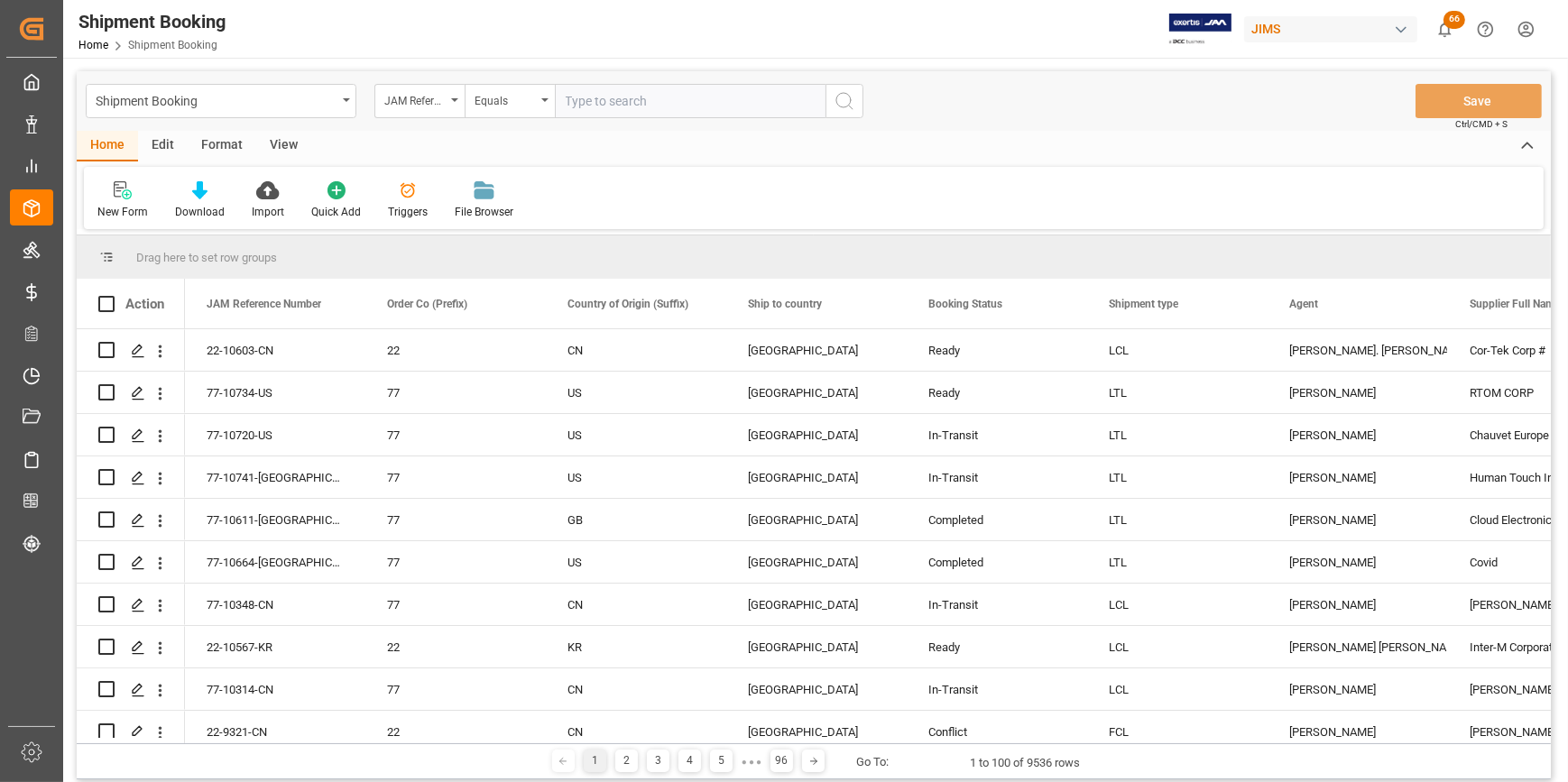
click at [598, 97] on input "text" at bounding box center [690, 101] width 271 height 35
click at [132, 350] on icon "Press SPACE to select this row." at bounding box center [138, 351] width 14 height 14
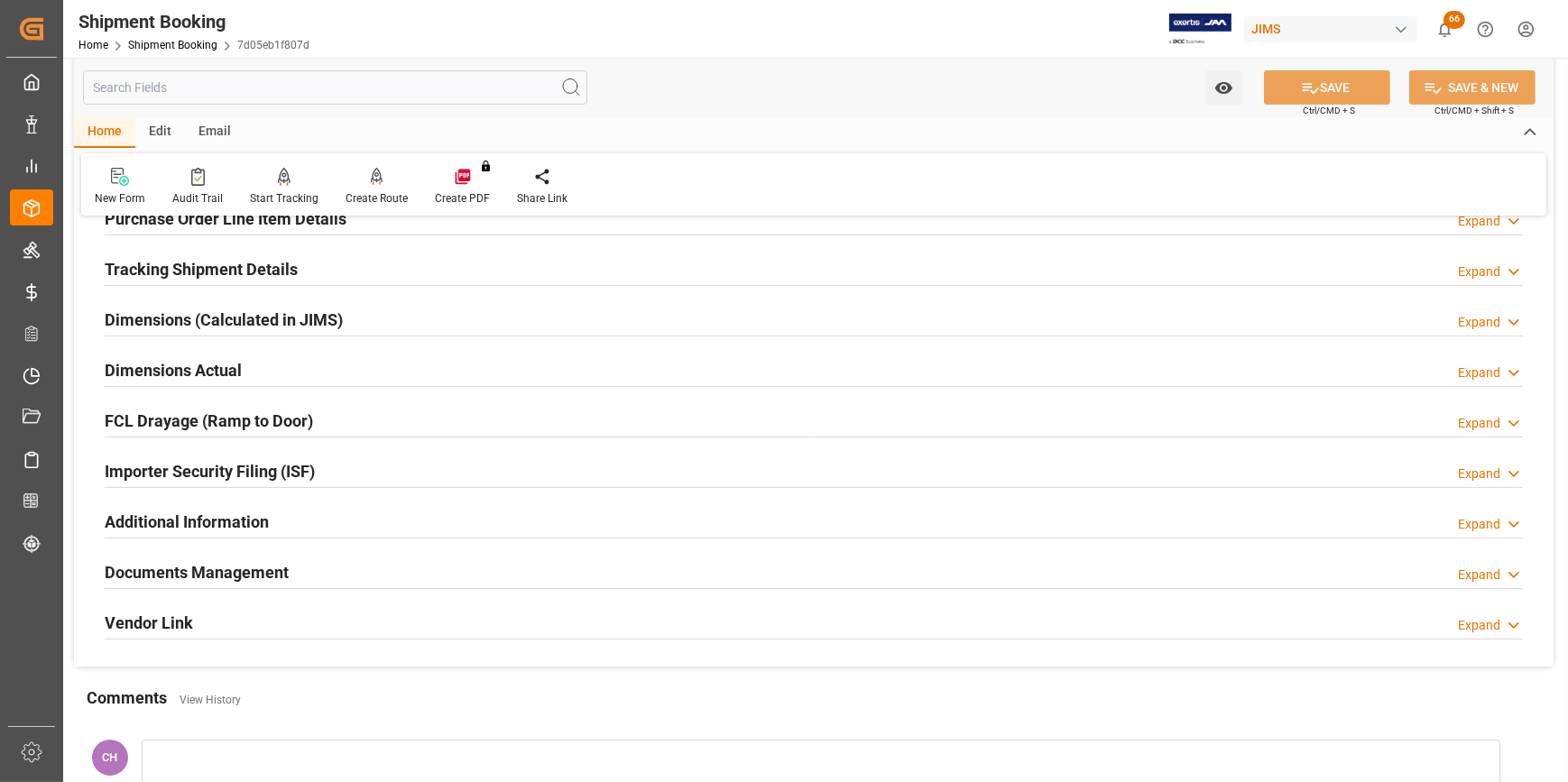
scroll to position [327, 0]
click at [192, 467] on h2 "Importer Security Filing (ISF)" at bounding box center [210, 469] width 210 height 24
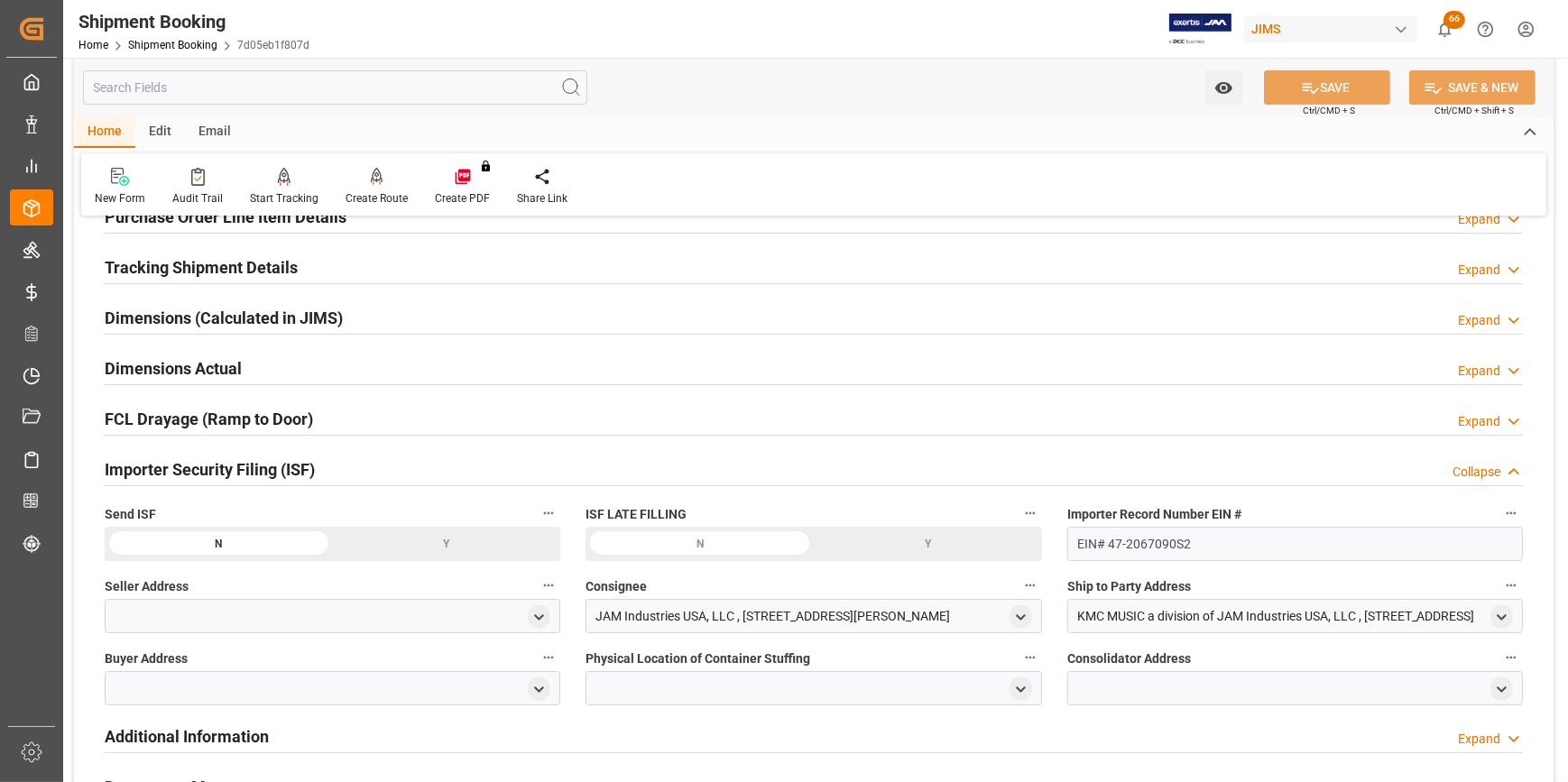
scroll to position [409, 0]
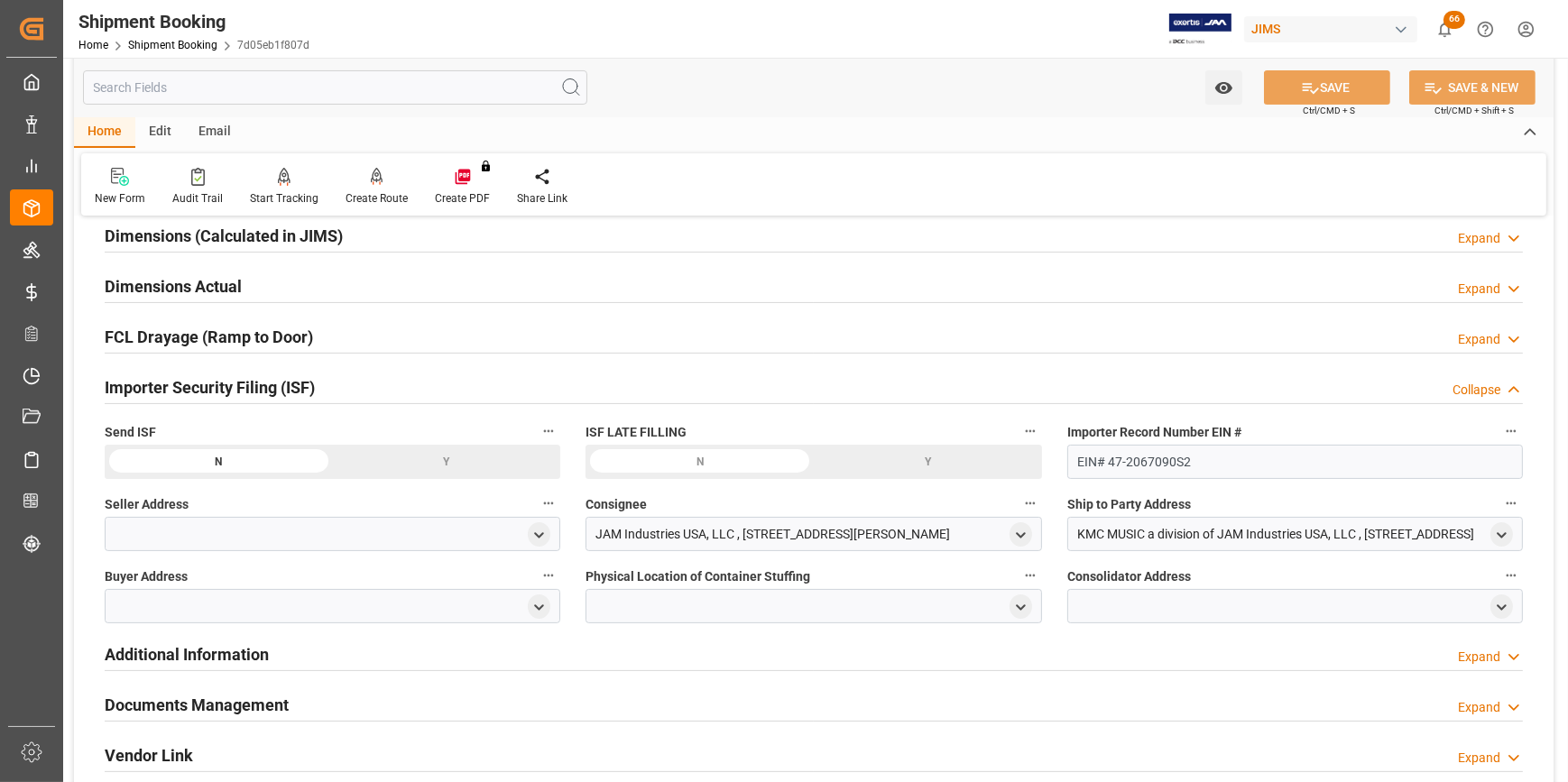
click at [216, 530] on div at bounding box center [332, 534] width 456 height 35
click at [535, 540] on icon "open menu" at bounding box center [539, 535] width 15 height 15
click at [213, 590] on input at bounding box center [306, 587] width 376 height 35
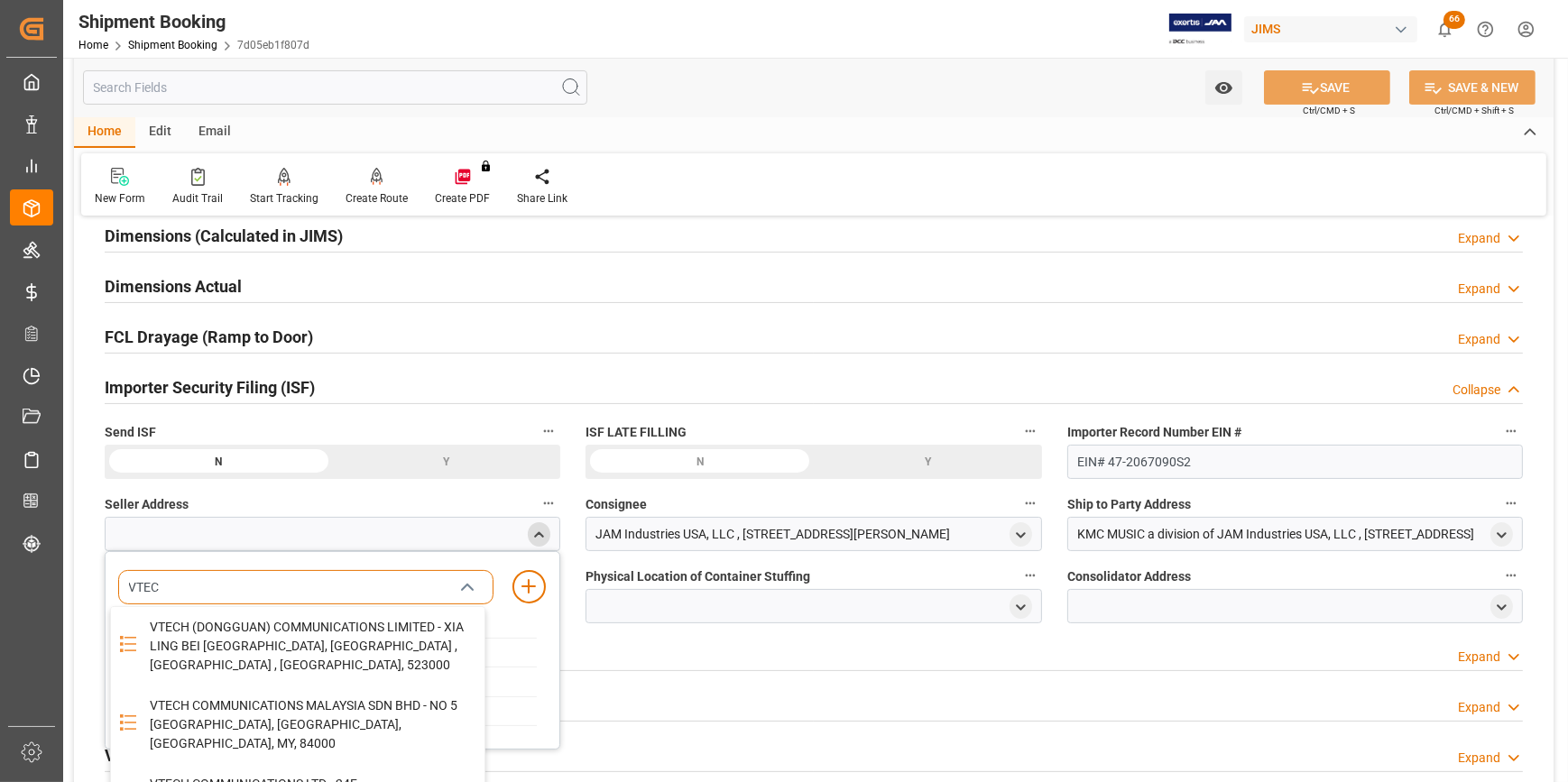
type input "VTECH"
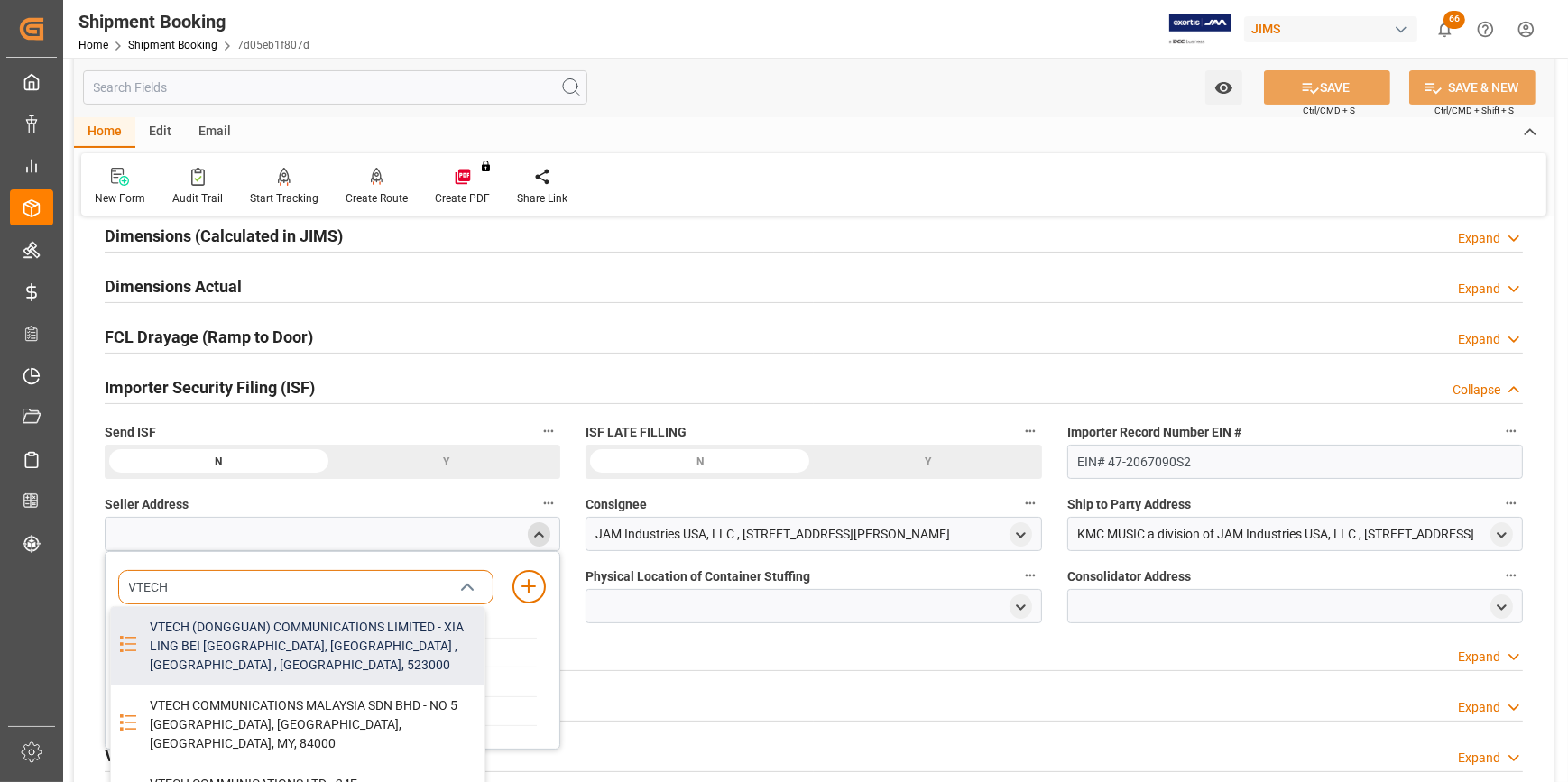
click at [275, 651] on div "VTECH (DONGGUAN) COMMUNICATIONS LIMITED - XIA LING BEI MANAGEMENT ZONE, DONGGUA…" at bounding box center [311, 647] width 346 height 79
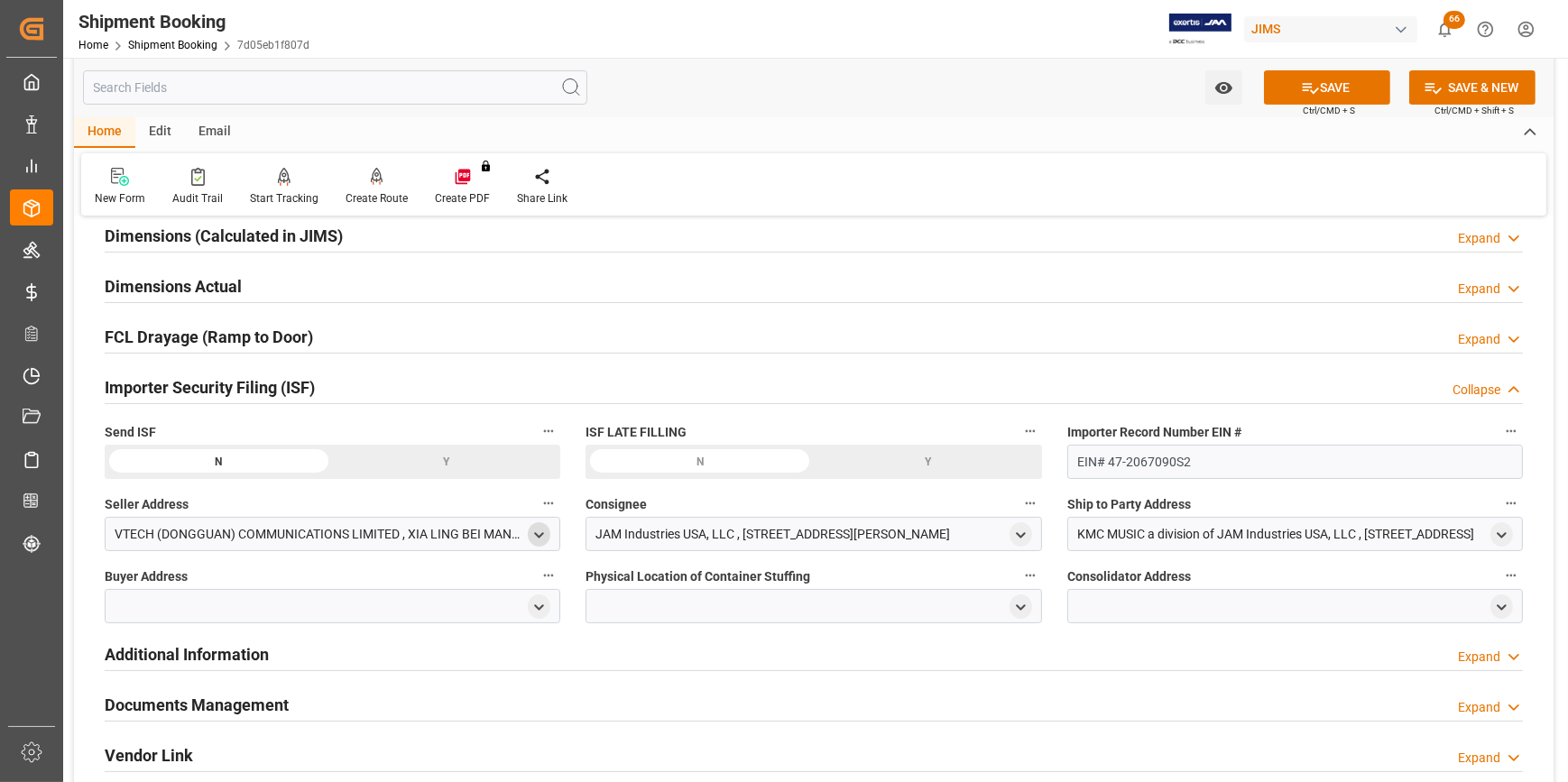
click at [536, 538] on icon "open menu" at bounding box center [539, 535] width 15 height 15
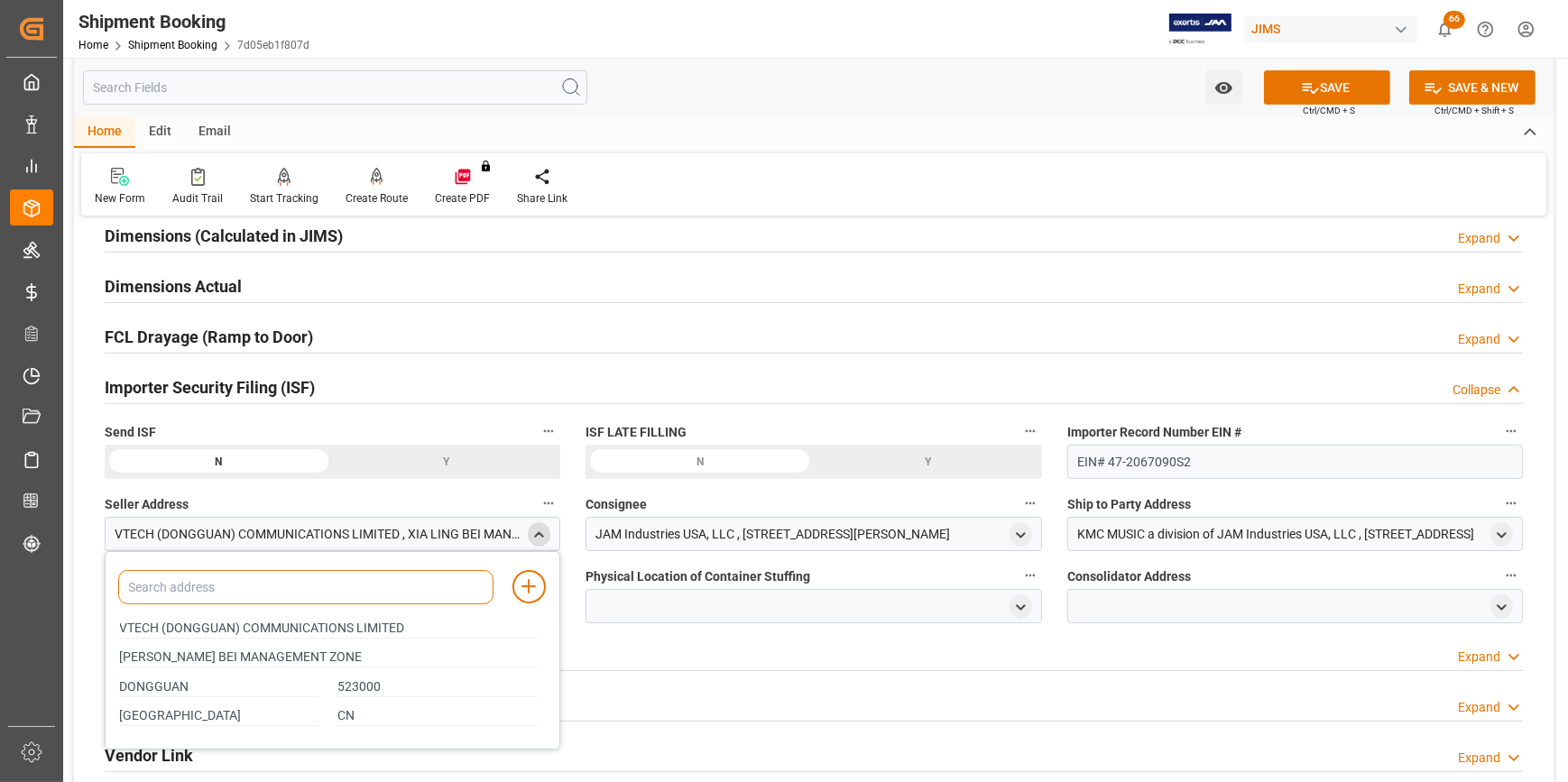
click at [217, 587] on input at bounding box center [306, 587] width 376 height 35
type input "VTECH COMMUNICATIONS"
click at [545, 536] on icon "close menu" at bounding box center [539, 535] width 15 height 15
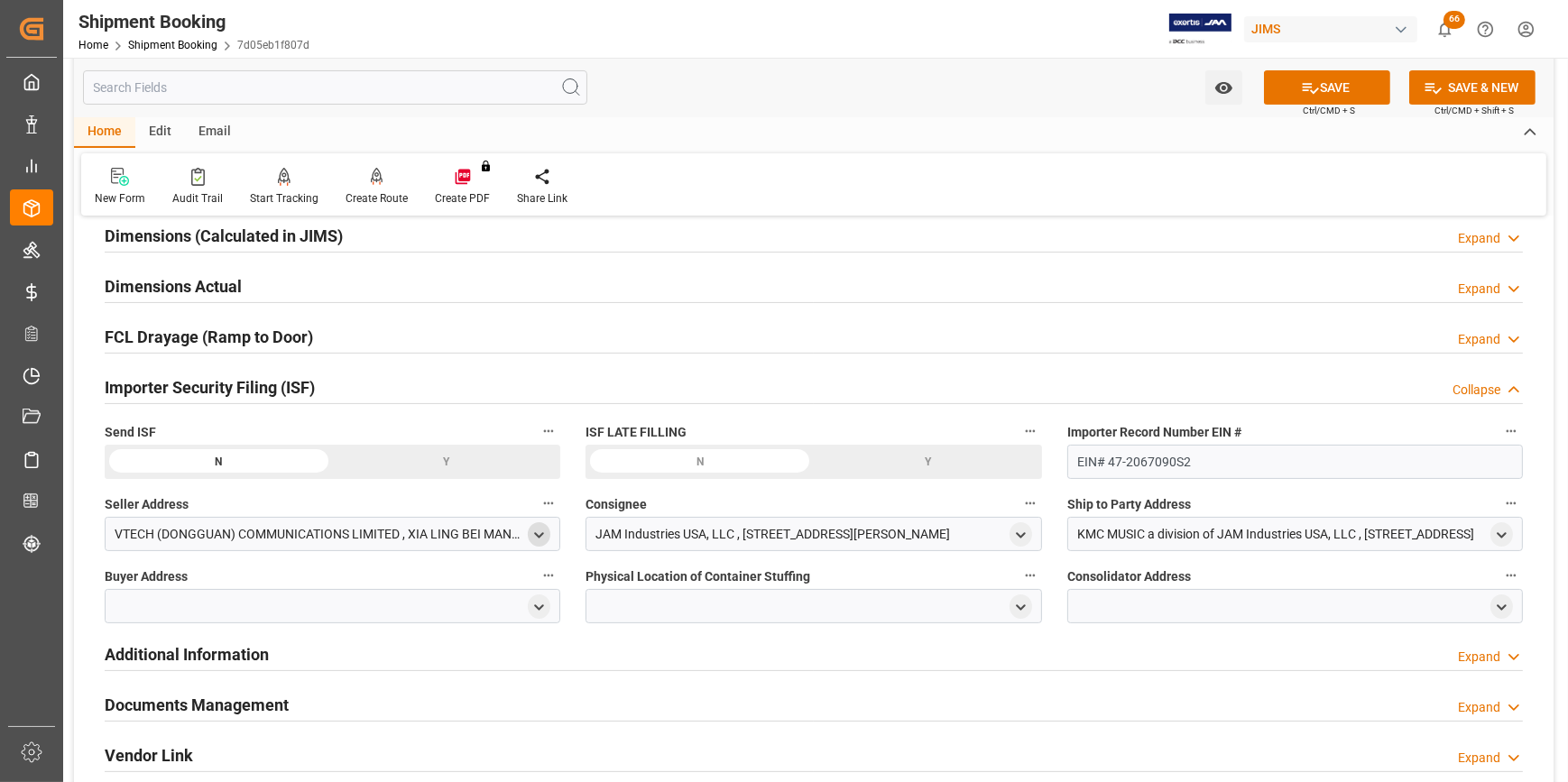
click at [538, 534] on polyline "open menu" at bounding box center [540, 535] width 8 height 4
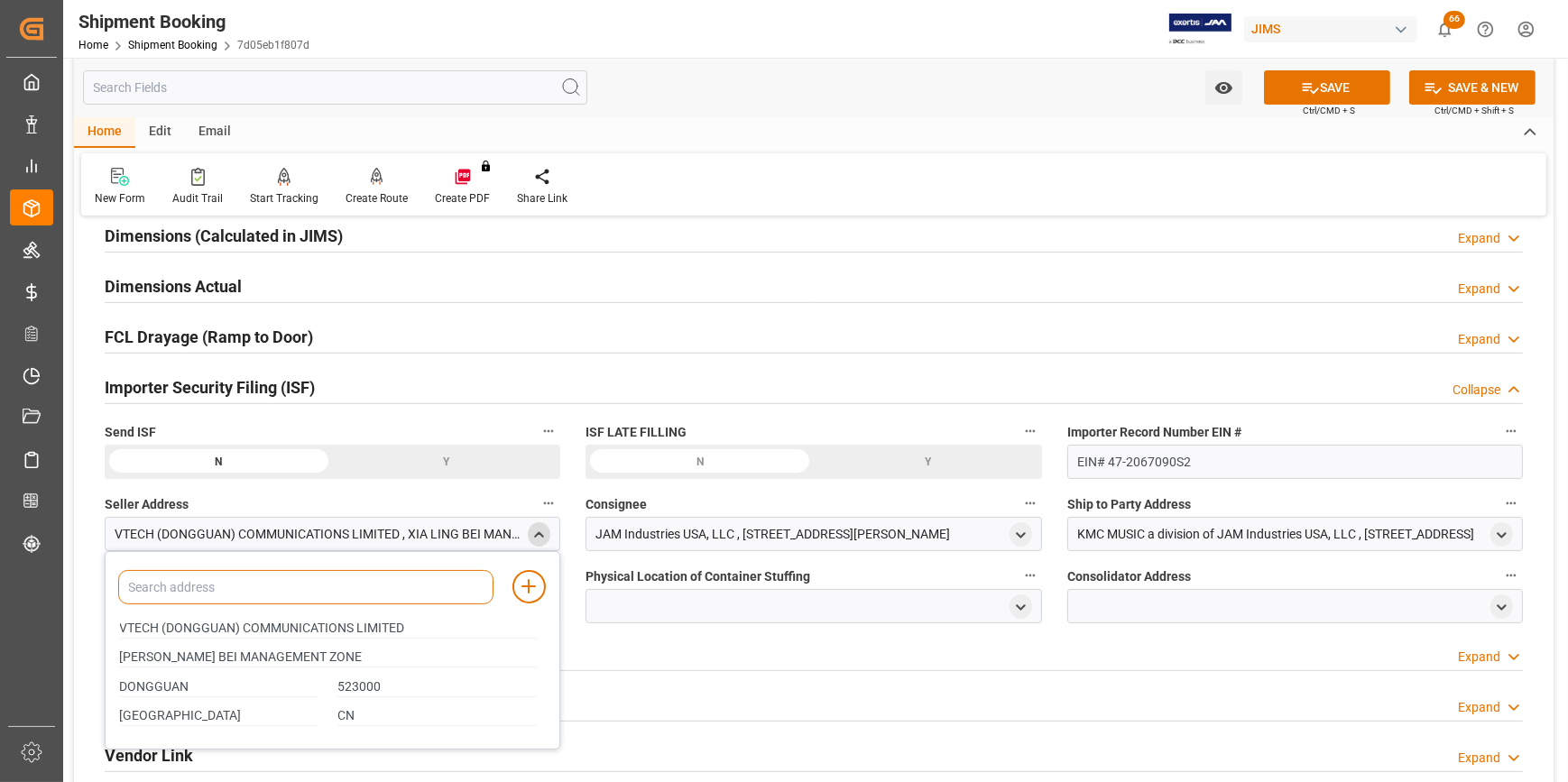
click at [345, 588] on input at bounding box center [306, 587] width 376 height 35
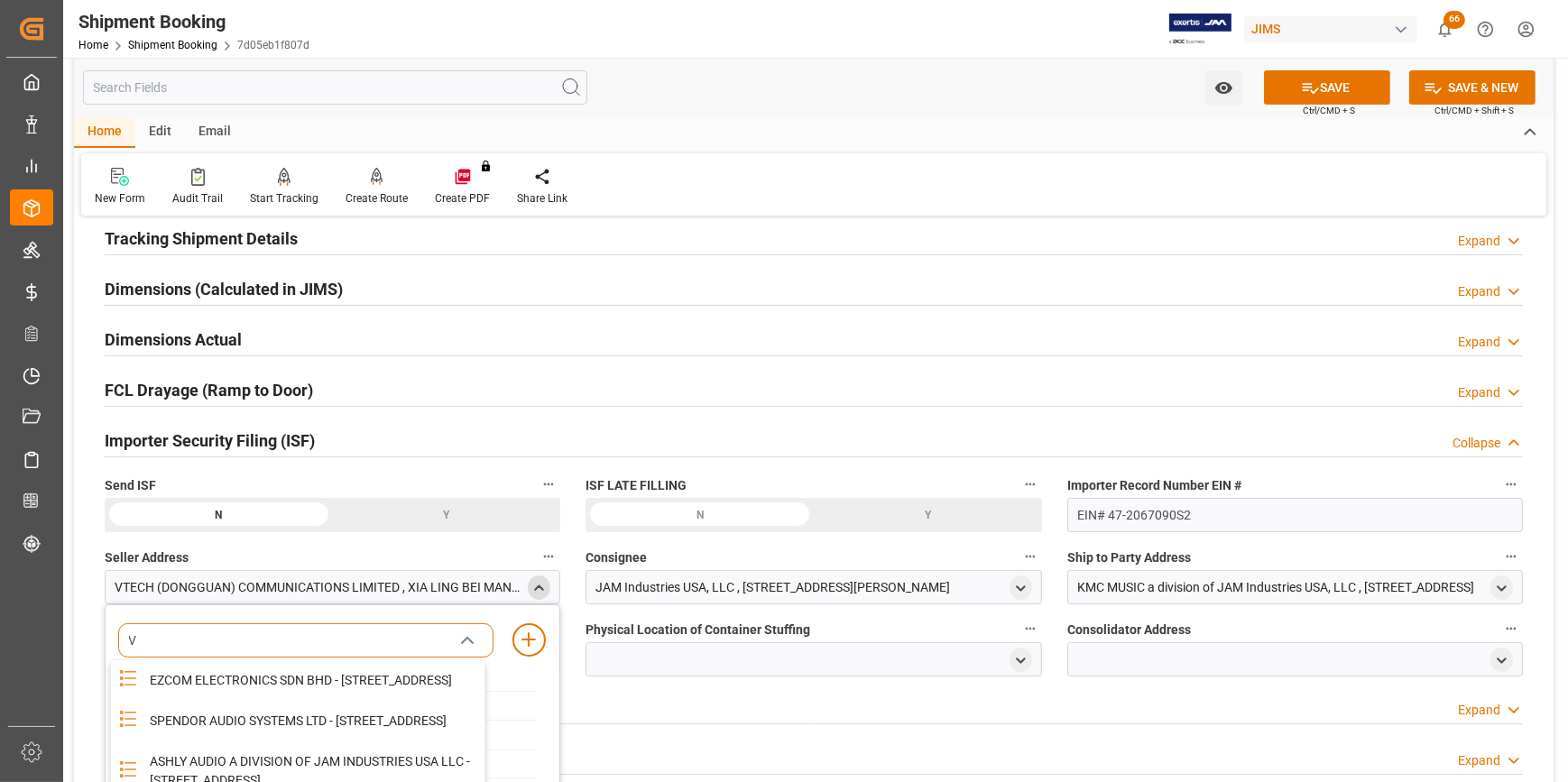
scroll to position [327, 0]
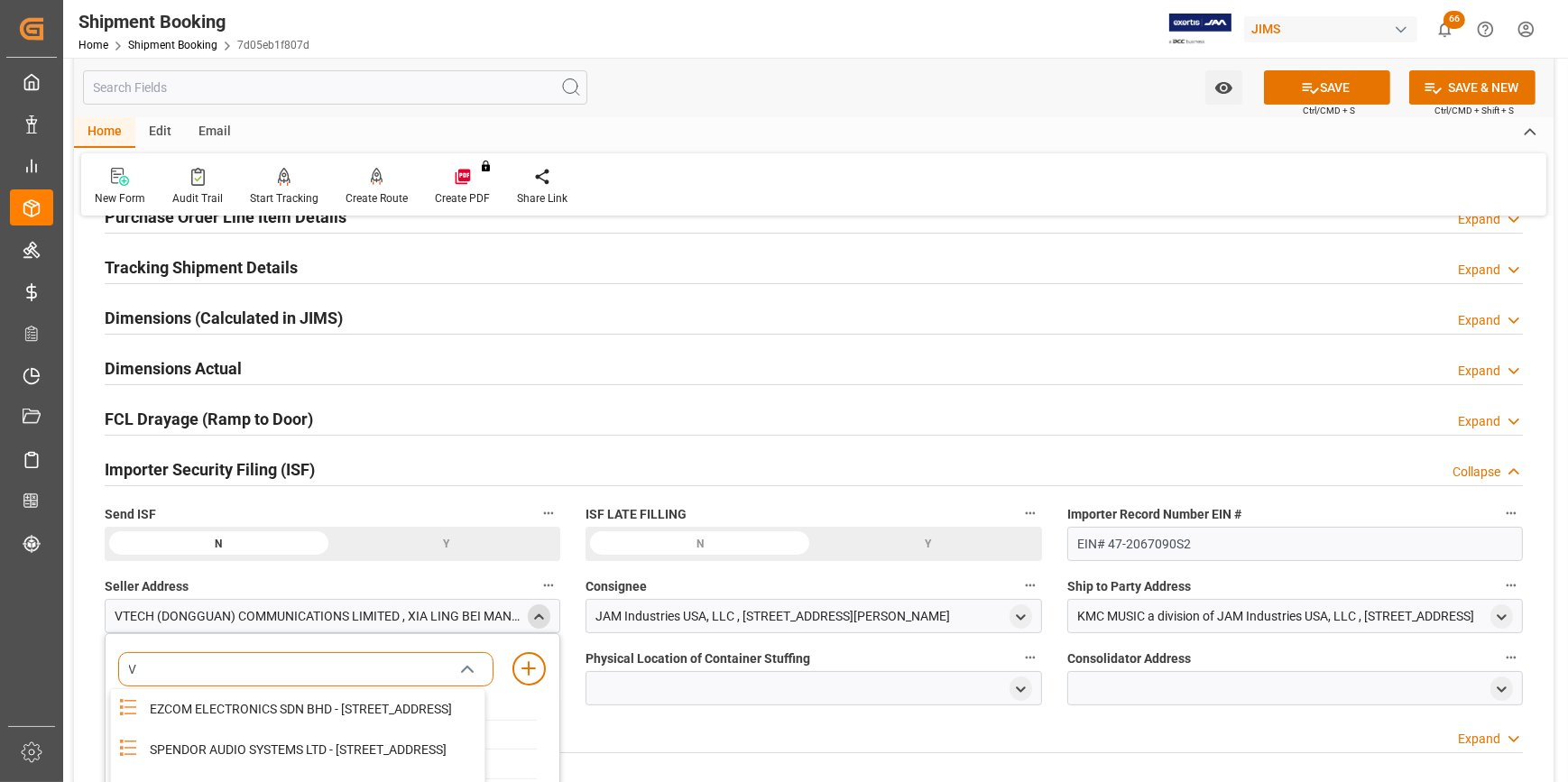
type input "V"
click at [536, 613] on icon "close menu" at bounding box center [539, 617] width 15 height 15
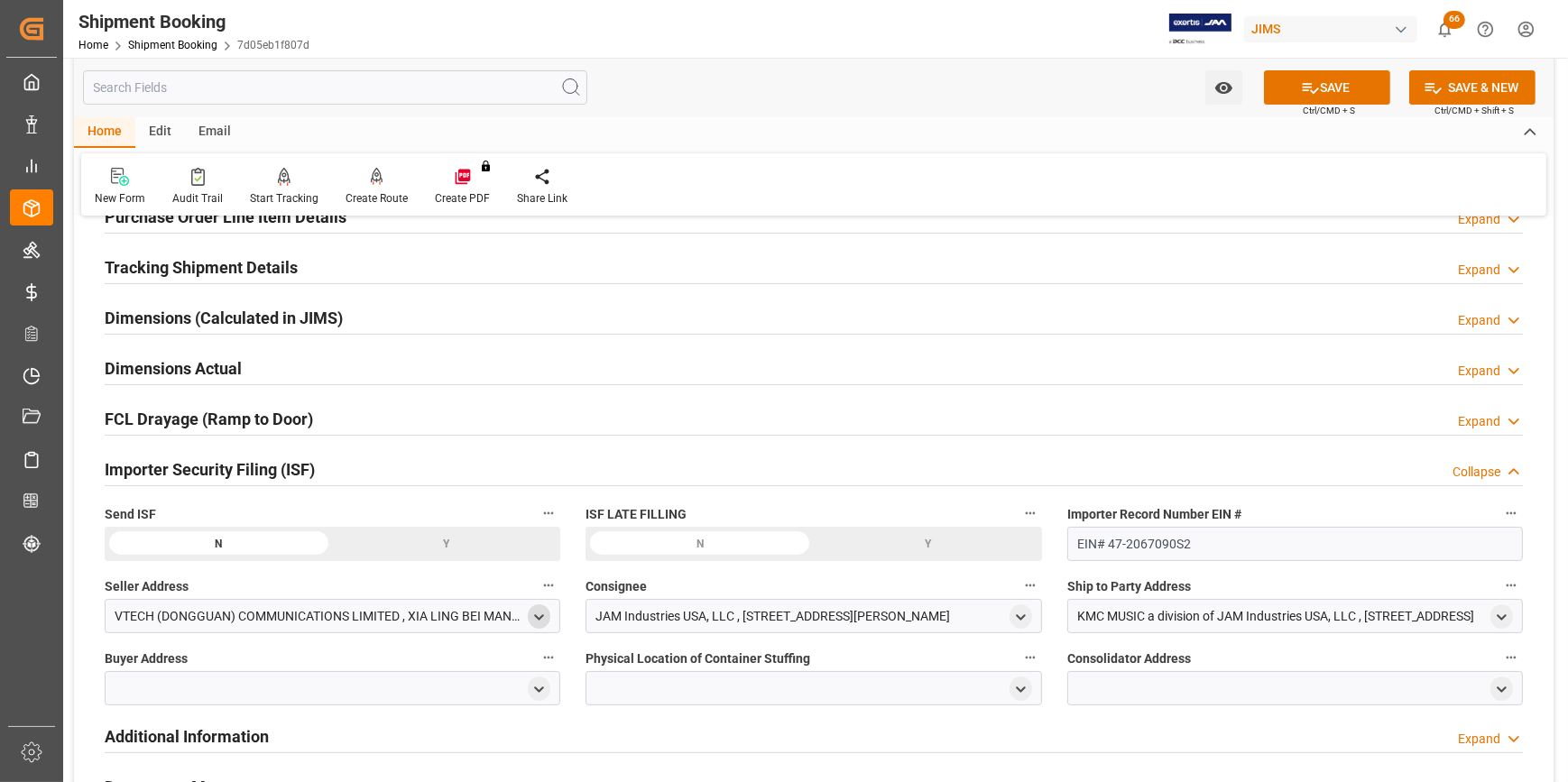
click at [536, 613] on icon "open menu" at bounding box center [539, 617] width 15 height 15
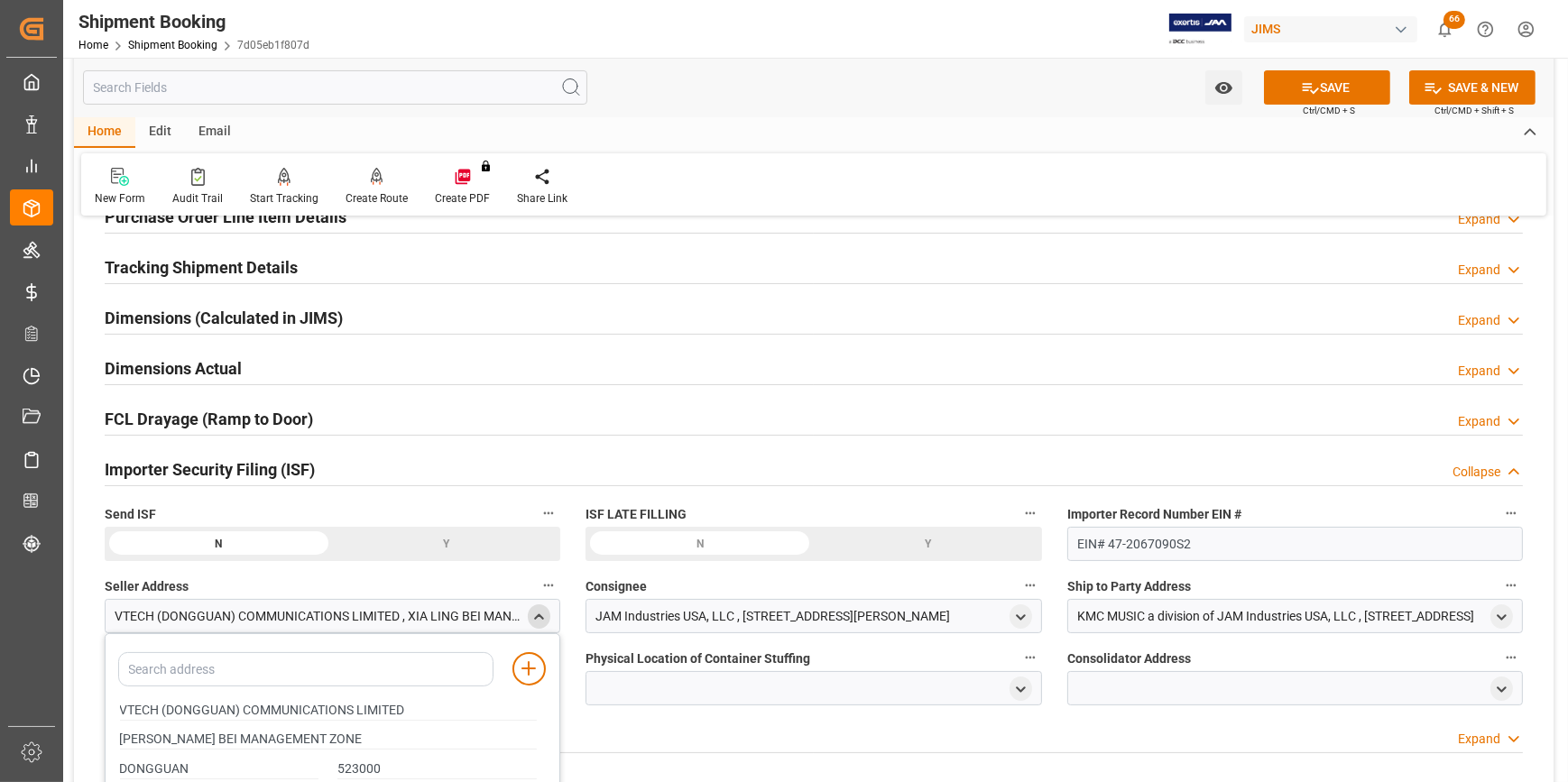
scroll to position [492, 0]
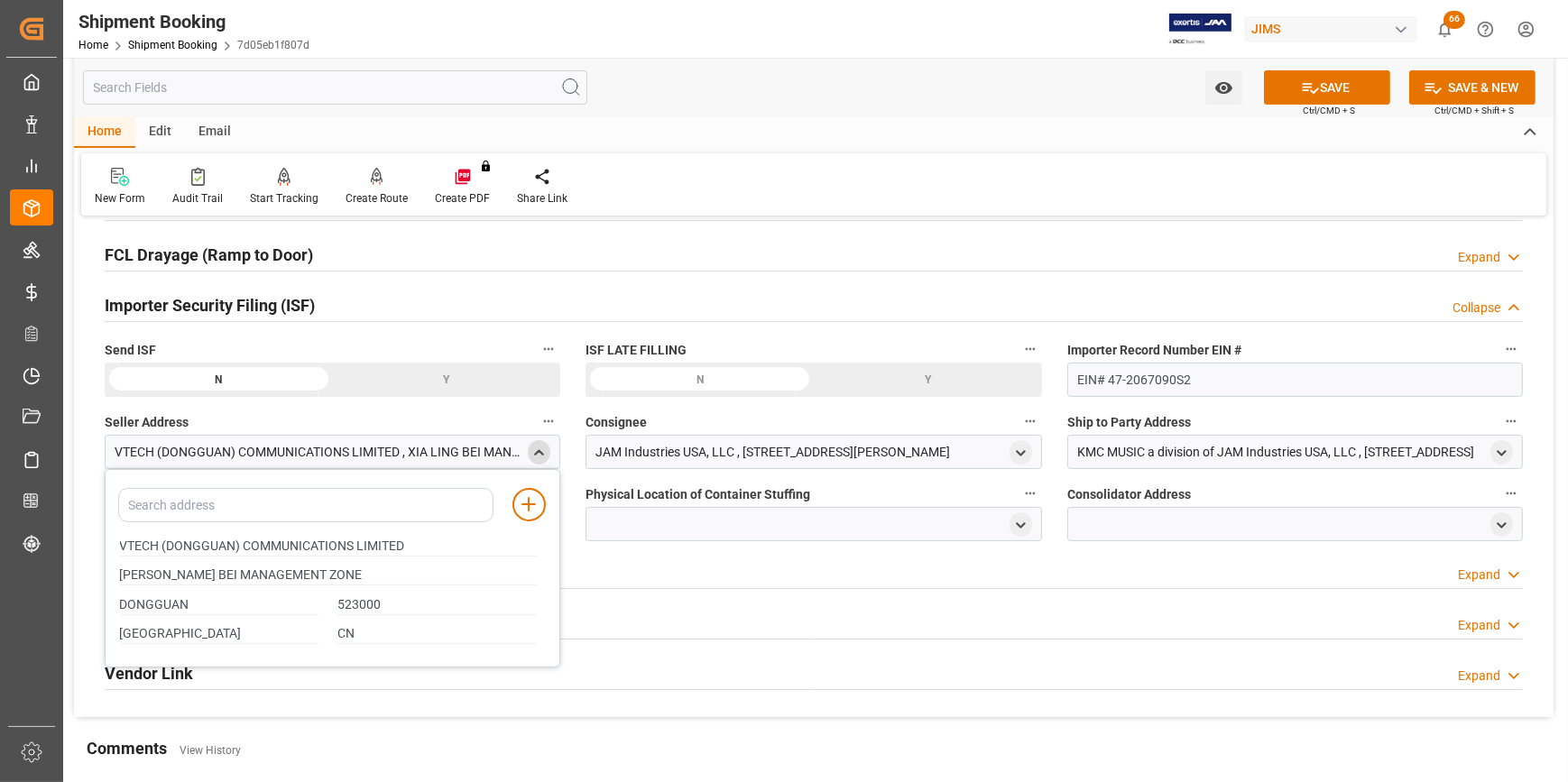
click at [712, 578] on div "Additional Information Expand" at bounding box center [814, 571] width 1419 height 35
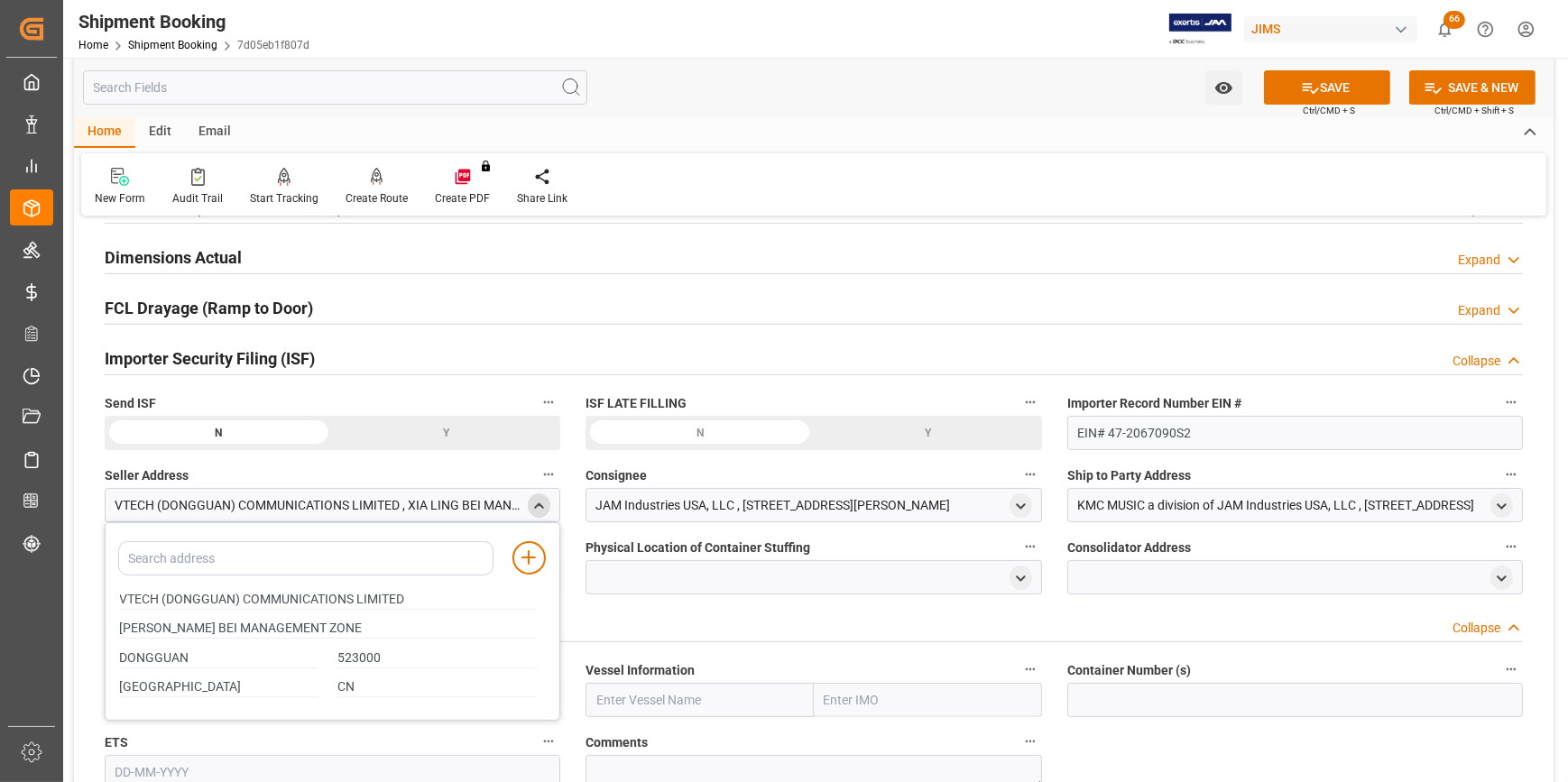
scroll to position [409, 0]
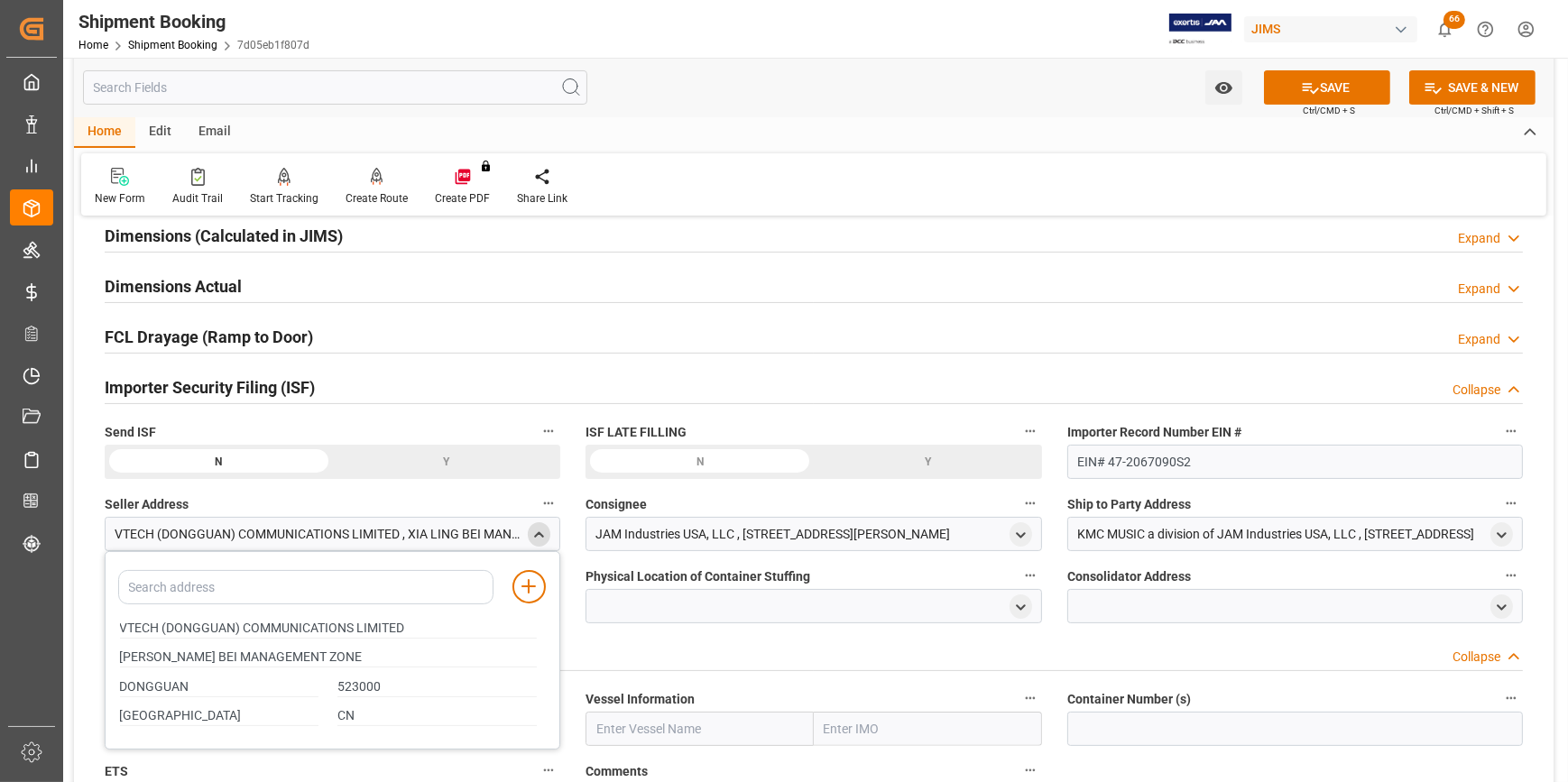
click at [540, 537] on icon "close menu" at bounding box center [539, 535] width 15 height 15
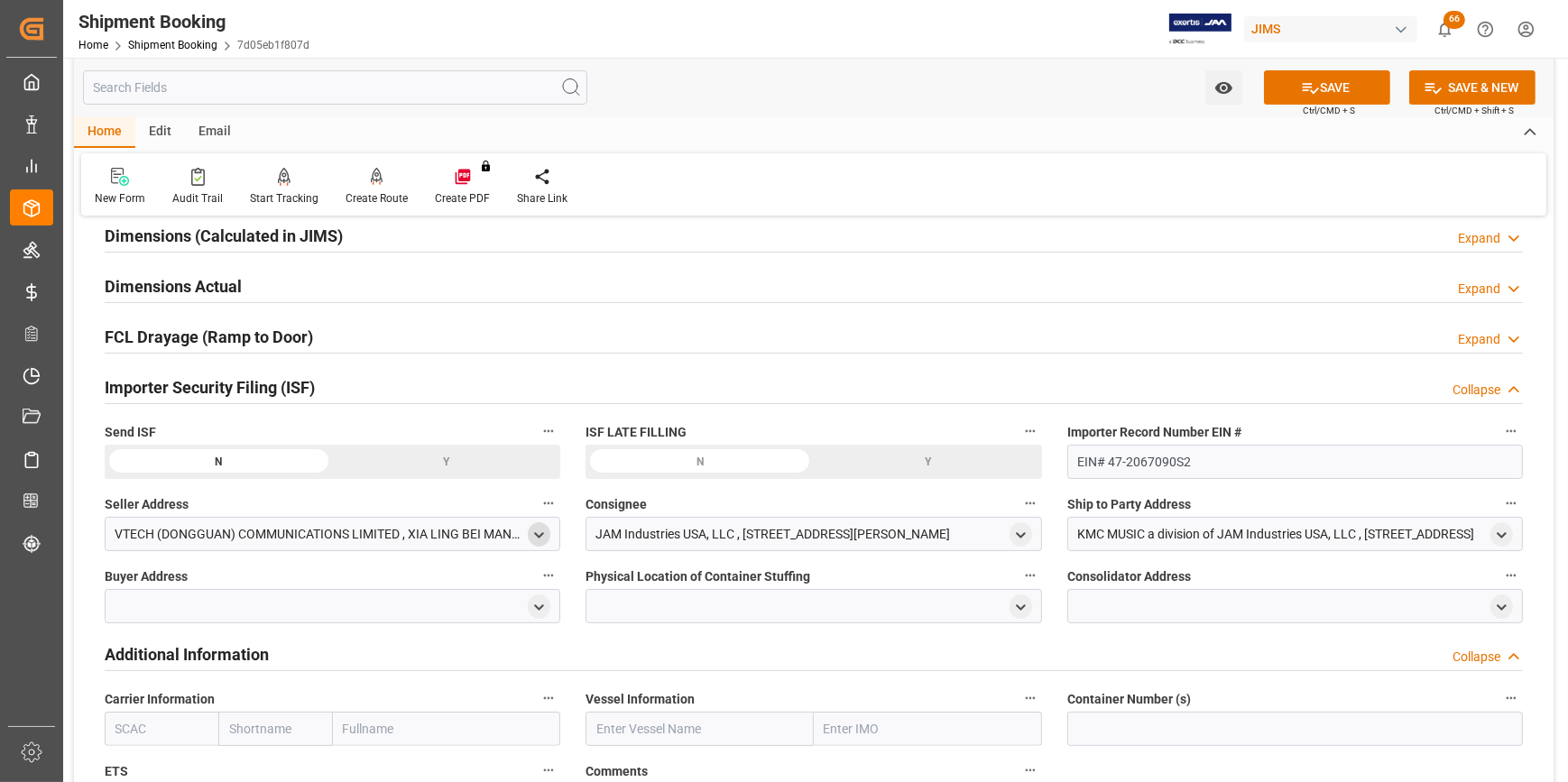
click at [556, 504] on icon "button" at bounding box center [548, 503] width 14 height 14
click at [456, 536] on div at bounding box center [784, 391] width 1568 height 782
click at [534, 531] on icon "open menu" at bounding box center [539, 535] width 15 height 15
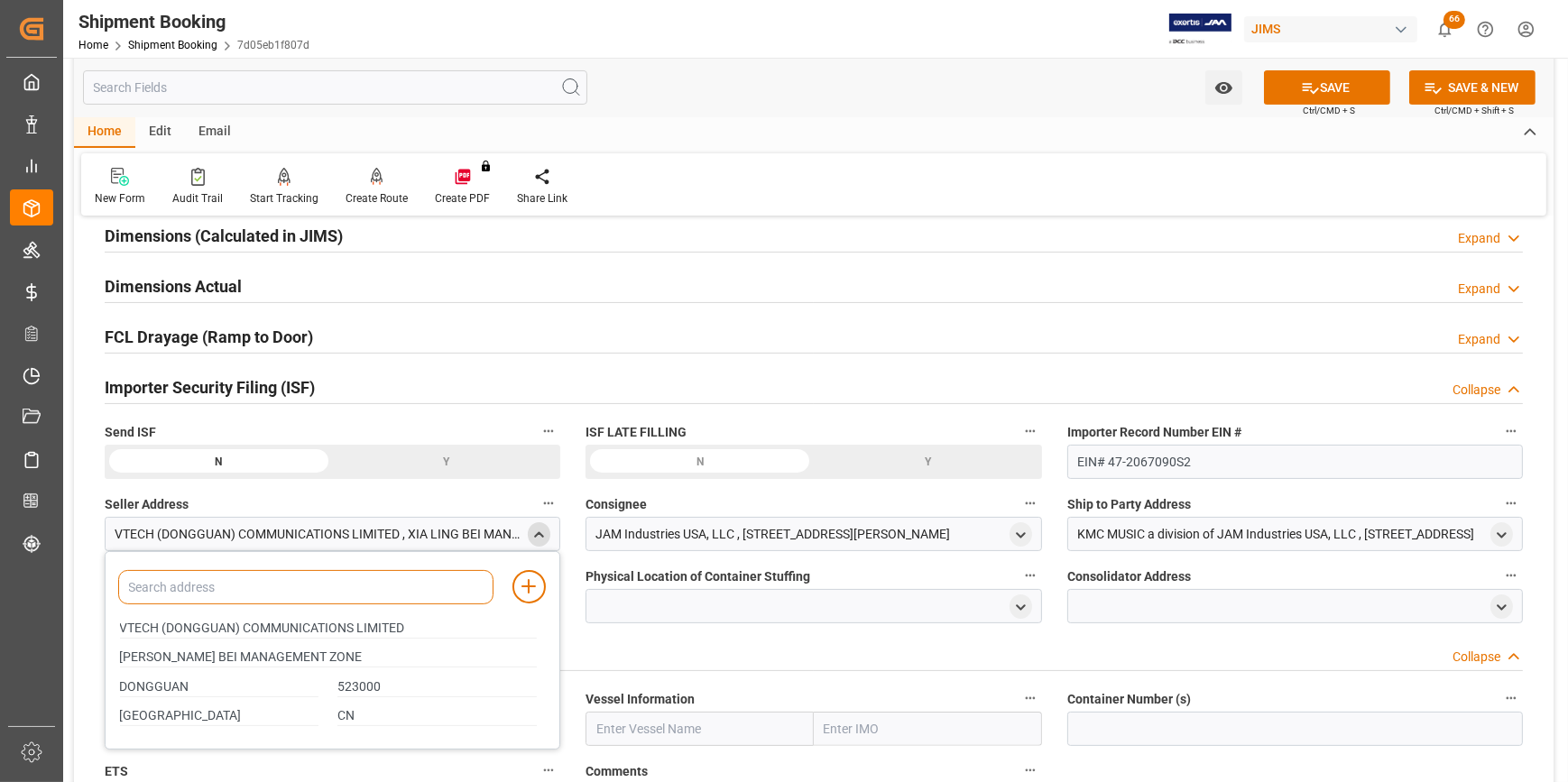
click at [230, 593] on input at bounding box center [306, 587] width 376 height 35
click at [238, 632] on input "VTECH (DONGGUAN) COMMUNICATIONS LIMITED" at bounding box center [328, 629] width 417 height 20
click at [289, 632] on input "VTECH (DONGGUAN) COMMUNICATIONS LIMITED" at bounding box center [328, 629] width 417 height 20
drag, startPoint x: 408, startPoint y: 631, endPoint x: 101, endPoint y: 637, distance: 307.1
click at [101, 637] on div "Quote Ready In-Transit Delivered Completed Cancelled References Expand JAM Refe…" at bounding box center [814, 382] width 1480 height 1122
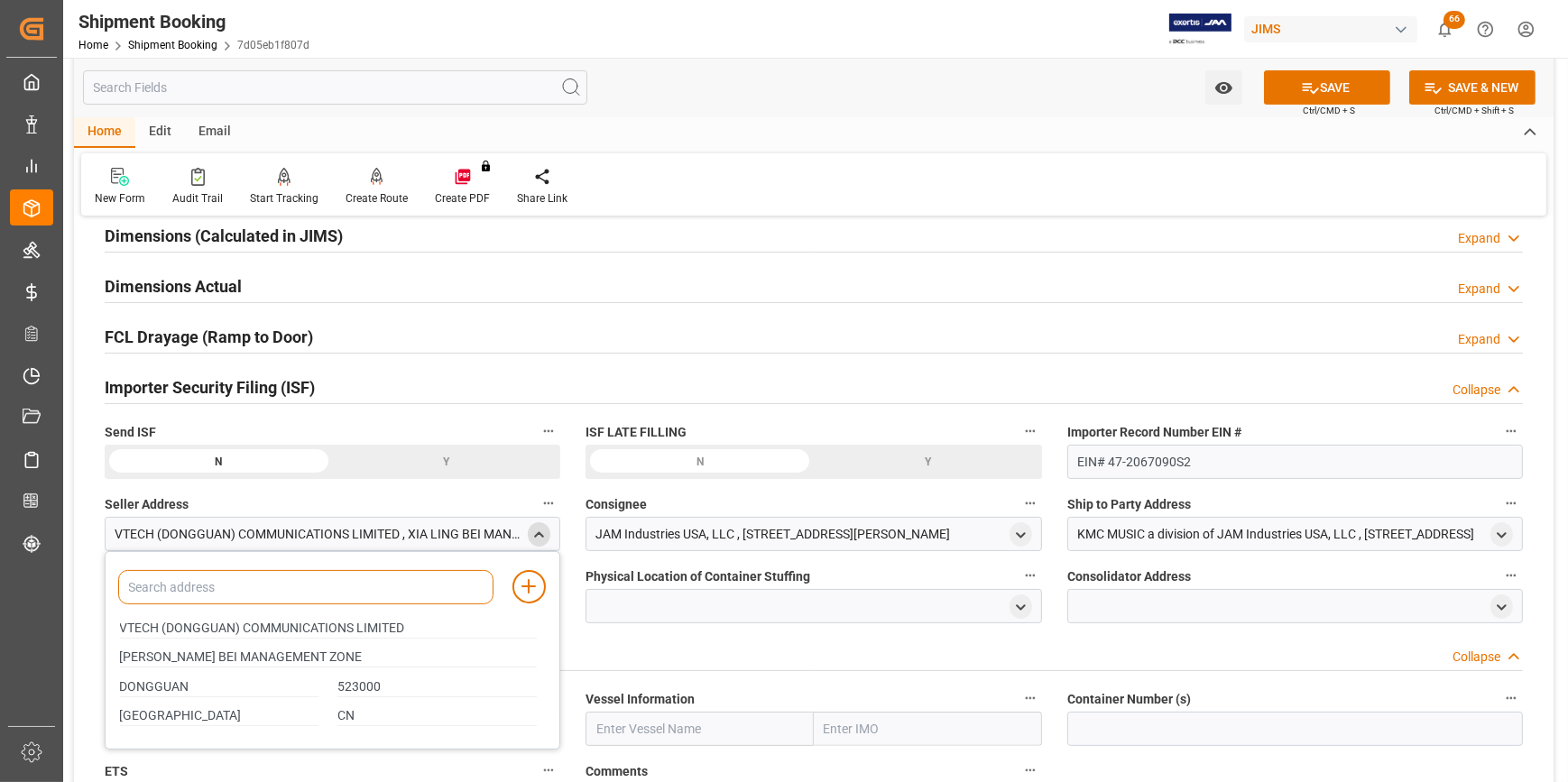
click at [163, 593] on input at bounding box center [306, 587] width 376 height 35
paste input "VTECH (DONGGUAN) COMMUNICATIONS LIMITED"
click at [251, 586] on input "VTECH (DONGGUAN) COMMUNICATIONS LIMITED" at bounding box center [306, 587] width 376 height 35
type input "VTECH COMMUNICATIONS LIMITED"
click at [265, 617] on div at bounding box center [298, 617] width 376 height 21
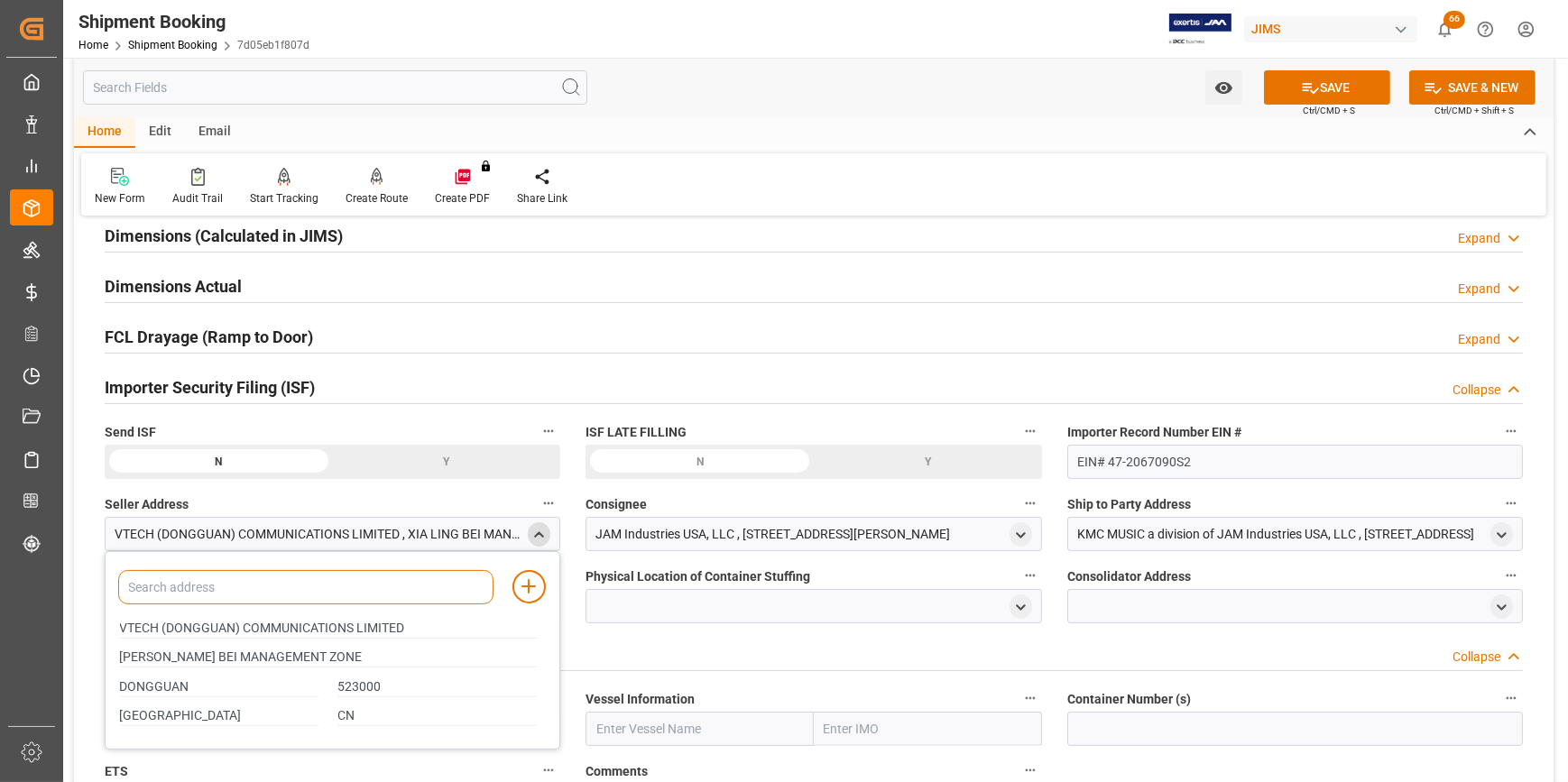
click at [284, 592] on input at bounding box center [306, 587] width 376 height 35
paste input "VTECH (DONGGUAN) COMMUNICATIONS LIMITED"
drag, startPoint x: 255, startPoint y: 585, endPoint x: 171, endPoint y: 587, distance: 84.0
click at [171, 587] on input "VTECH (DONGGUAN) COMMUNICATIONS LIMITED" at bounding box center [306, 587] width 376 height 35
type input "VTECH COMMUNICATIONS LIMITED"
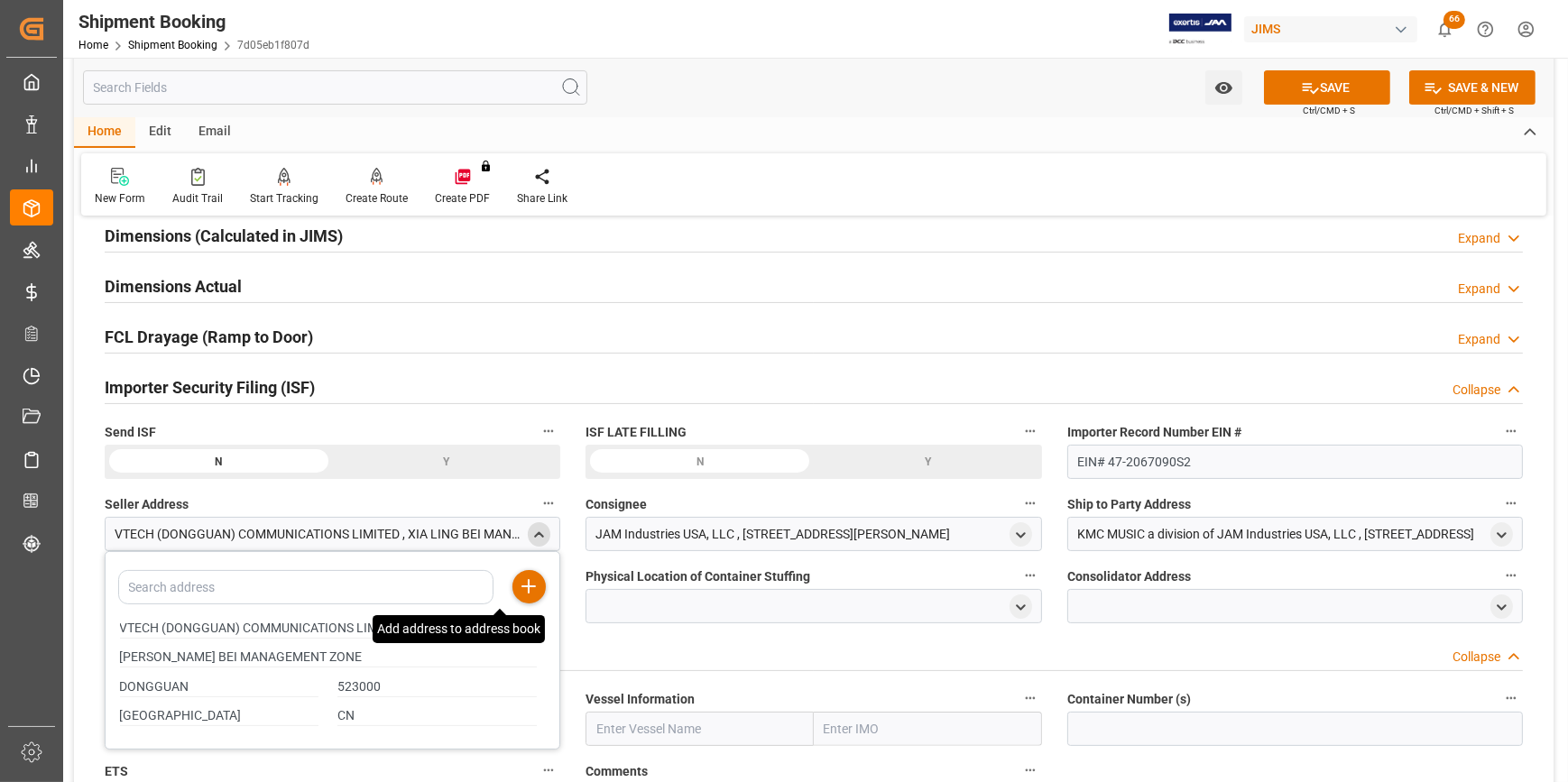
click at [529, 589] on line at bounding box center [529, 586] width 0 height 13
click at [185, 631] on input "VTECH (DONGGUAN) COMMUNICATIONS LIMITED" at bounding box center [328, 629] width 417 height 20
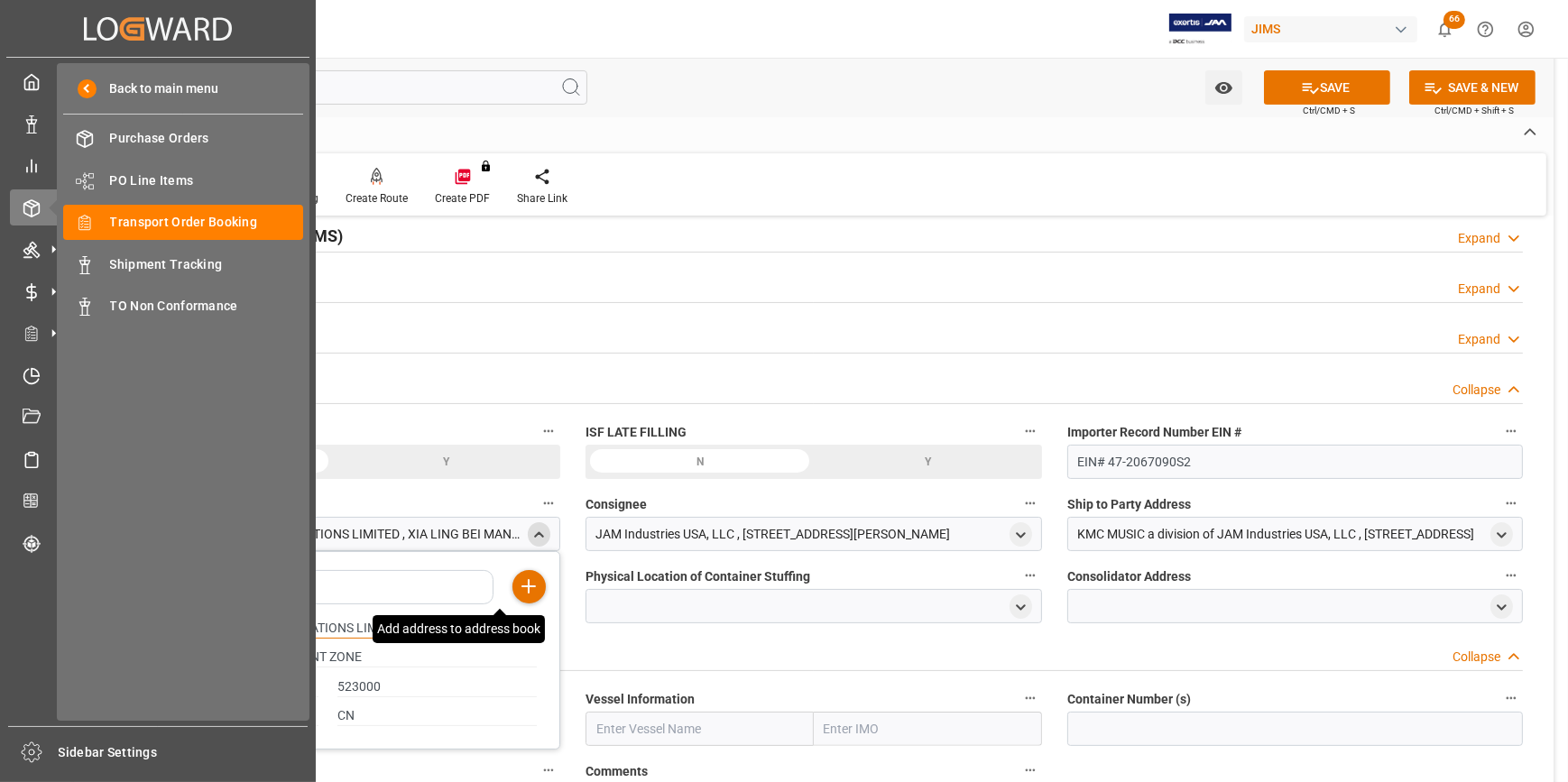
drag, startPoint x: 427, startPoint y: 632, endPoint x: 33, endPoint y: 627, distance: 394.0
click at [33, 627] on div "Created by potrace 1.15, written by Peter Selinger 2001-2017 Created by potrace…" at bounding box center [784, 391] width 1568 height 782
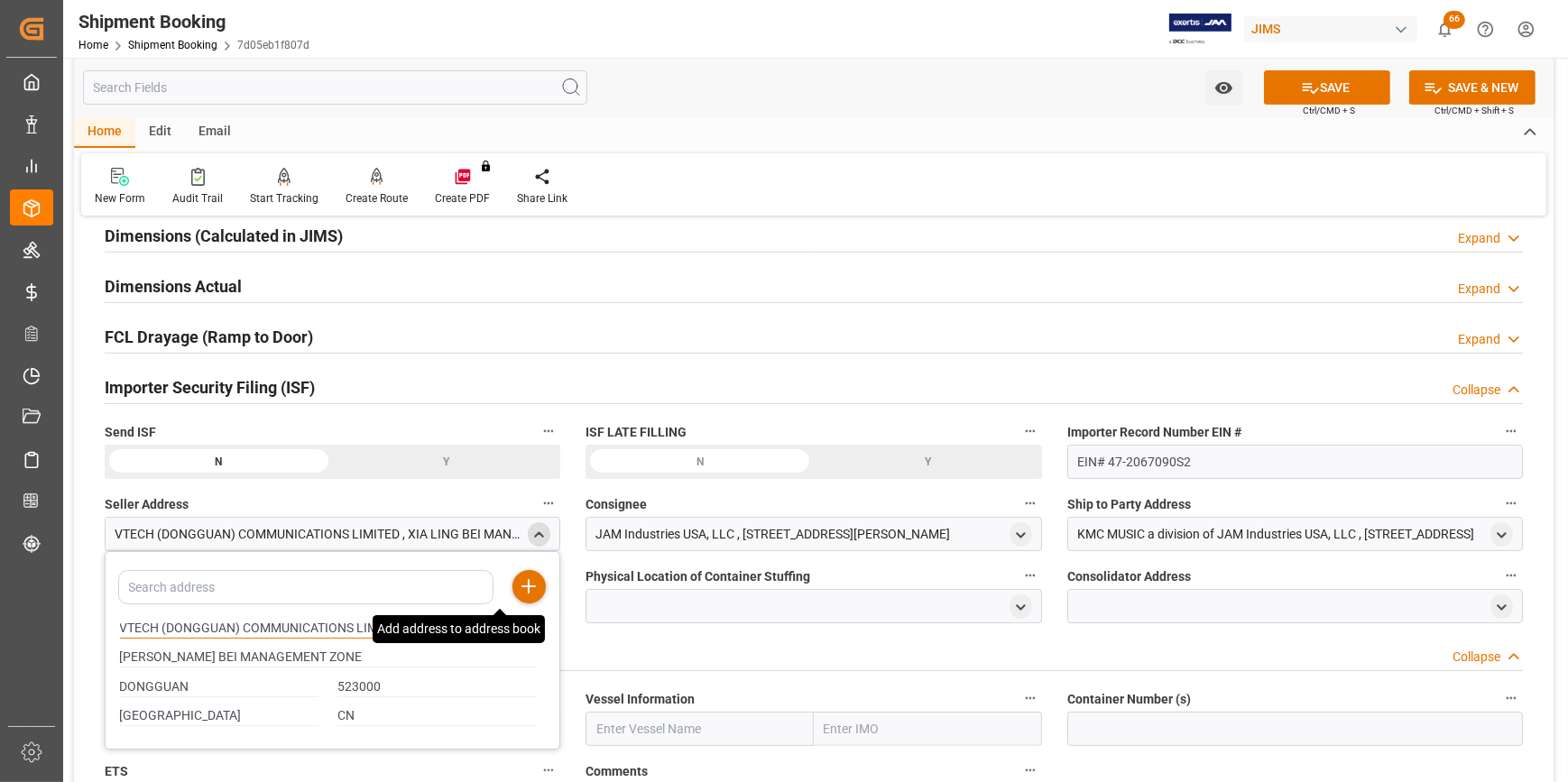
drag, startPoint x: 244, startPoint y: 624, endPoint x: 163, endPoint y: 623, distance: 81.0
click at [163, 623] on input "VTECH (DONGGUAN) COMMUNICATIONS LIMITED" at bounding box center [328, 629] width 417 height 20
type input "VTECH COMMUNICATIONS LIMITED"
click at [300, 651] on input "XIA LING BEI MANAGEMENT ZONE" at bounding box center [328, 658] width 417 height 20
click at [357, 630] on input "VTECH COMMUNICATIONS LIMITED" at bounding box center [328, 629] width 417 height 20
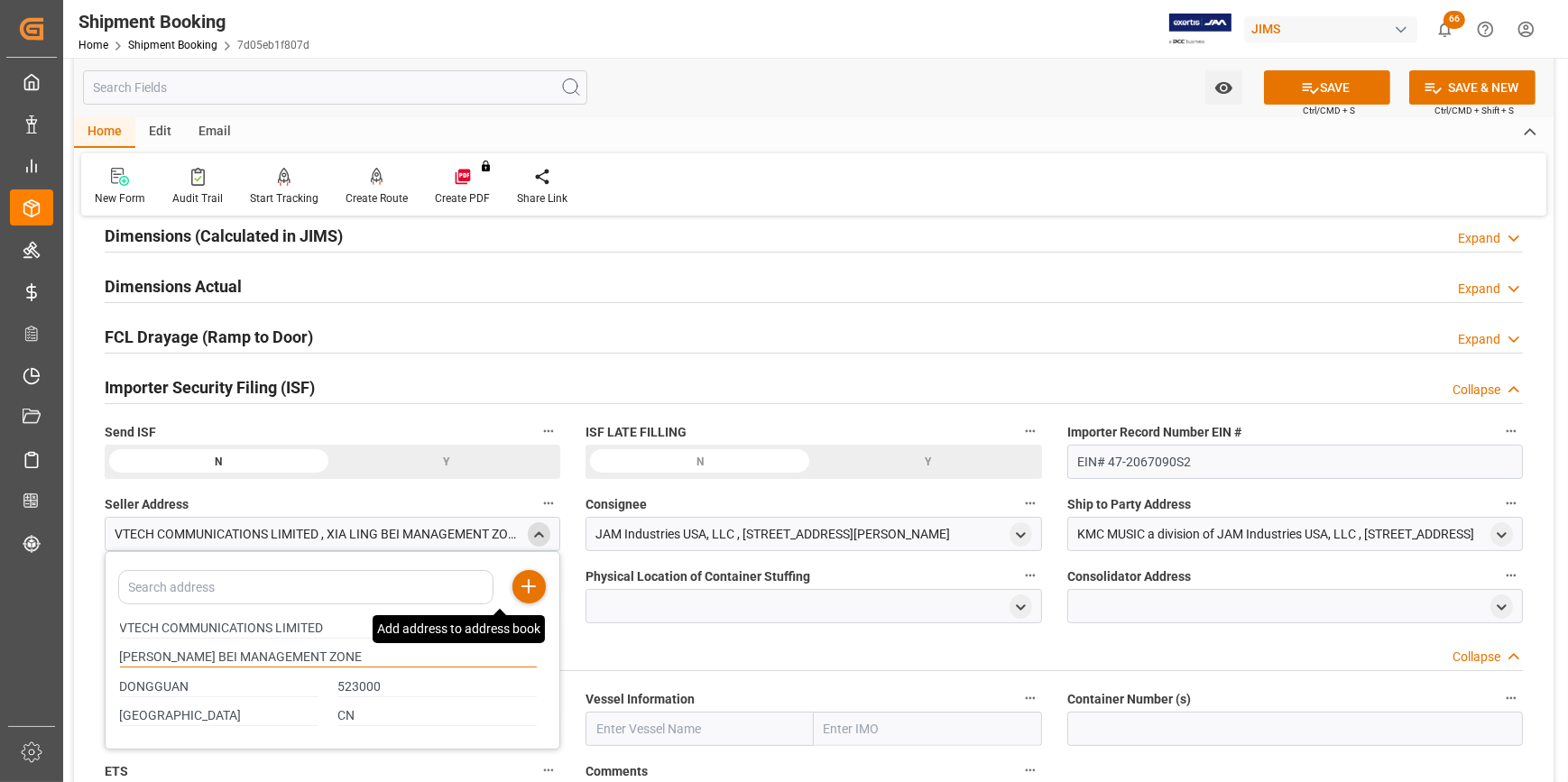
drag, startPoint x: 340, startPoint y: 654, endPoint x: 65, endPoint y: 654, distance: 275.0
click at [65, 654] on div "Watch Option SAVE Ctrl/CMD + S SAVE & NEW Ctrl/CMD + Shift + S Home Edit Email …" at bounding box center [814, 375] width 1502 height 1453
type input "23/F, TAI PING INDUSTRIAL CENTER BLOCK 1, 57 TING KOK ROAD, TAI PO N.T."
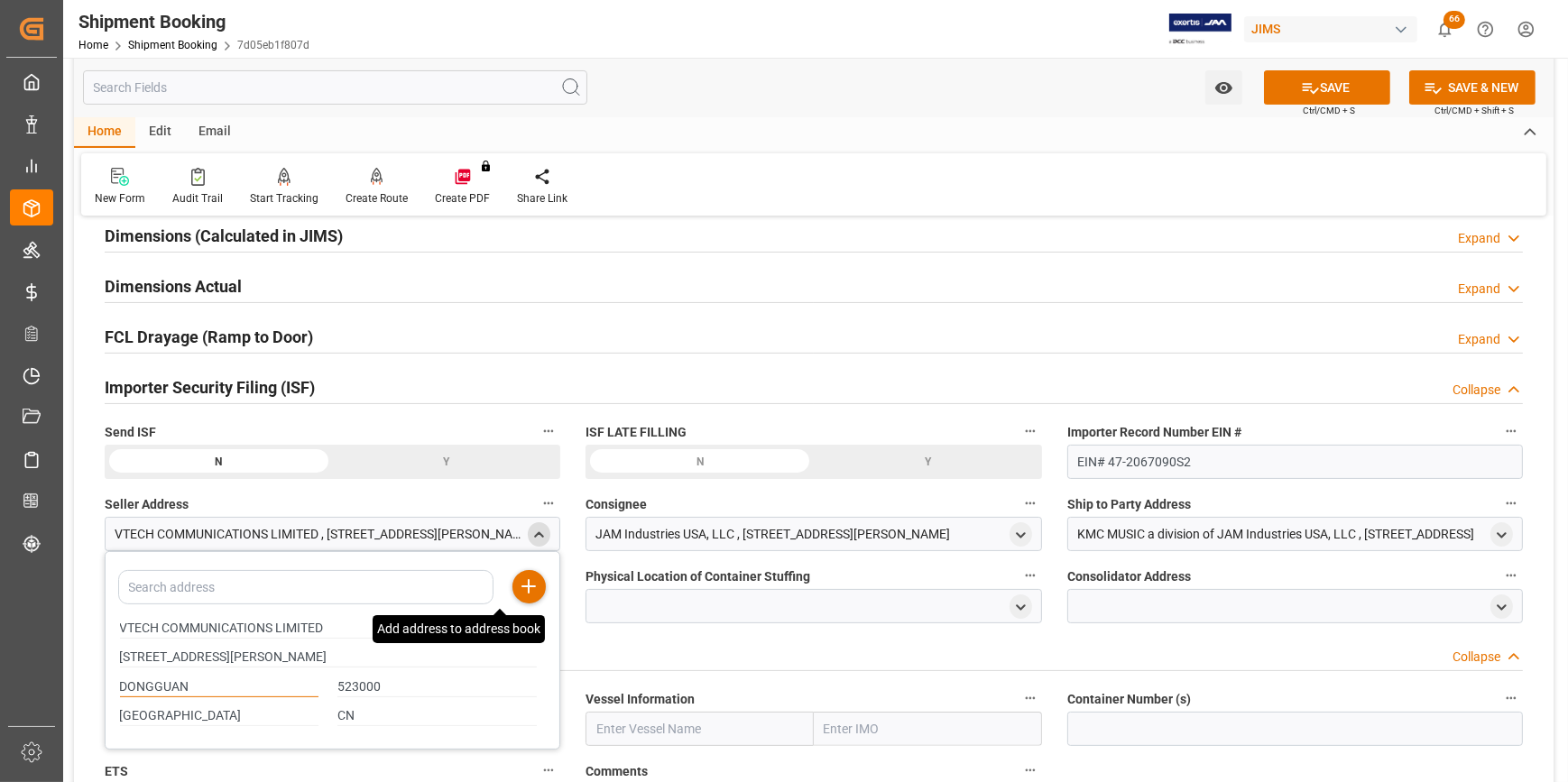
drag, startPoint x: 190, startPoint y: 688, endPoint x: 115, endPoint y: 686, distance: 75.0
click at [115, 686] on div "DONGGUAN" at bounding box center [219, 687] width 219 height 30
type input "HONG KONG"
drag, startPoint x: 361, startPoint y: 620, endPoint x: 93, endPoint y: 613, distance: 268.1
click at [93, 613] on div "Quote Ready In-Transit Delivered Completed Cancelled References Expand JAM Refe…" at bounding box center [814, 382] width 1480 height 1122
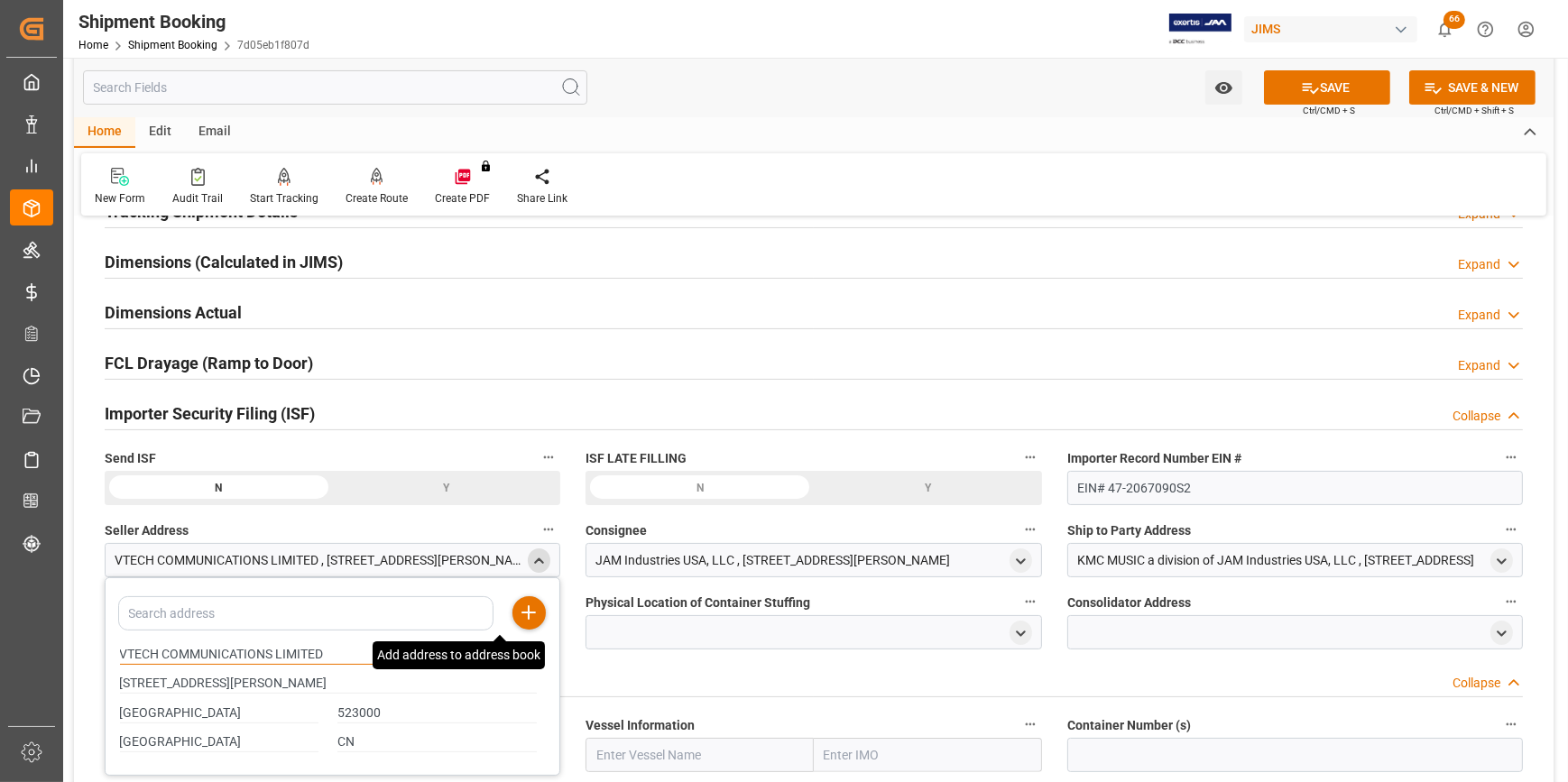
scroll to position [409, 0]
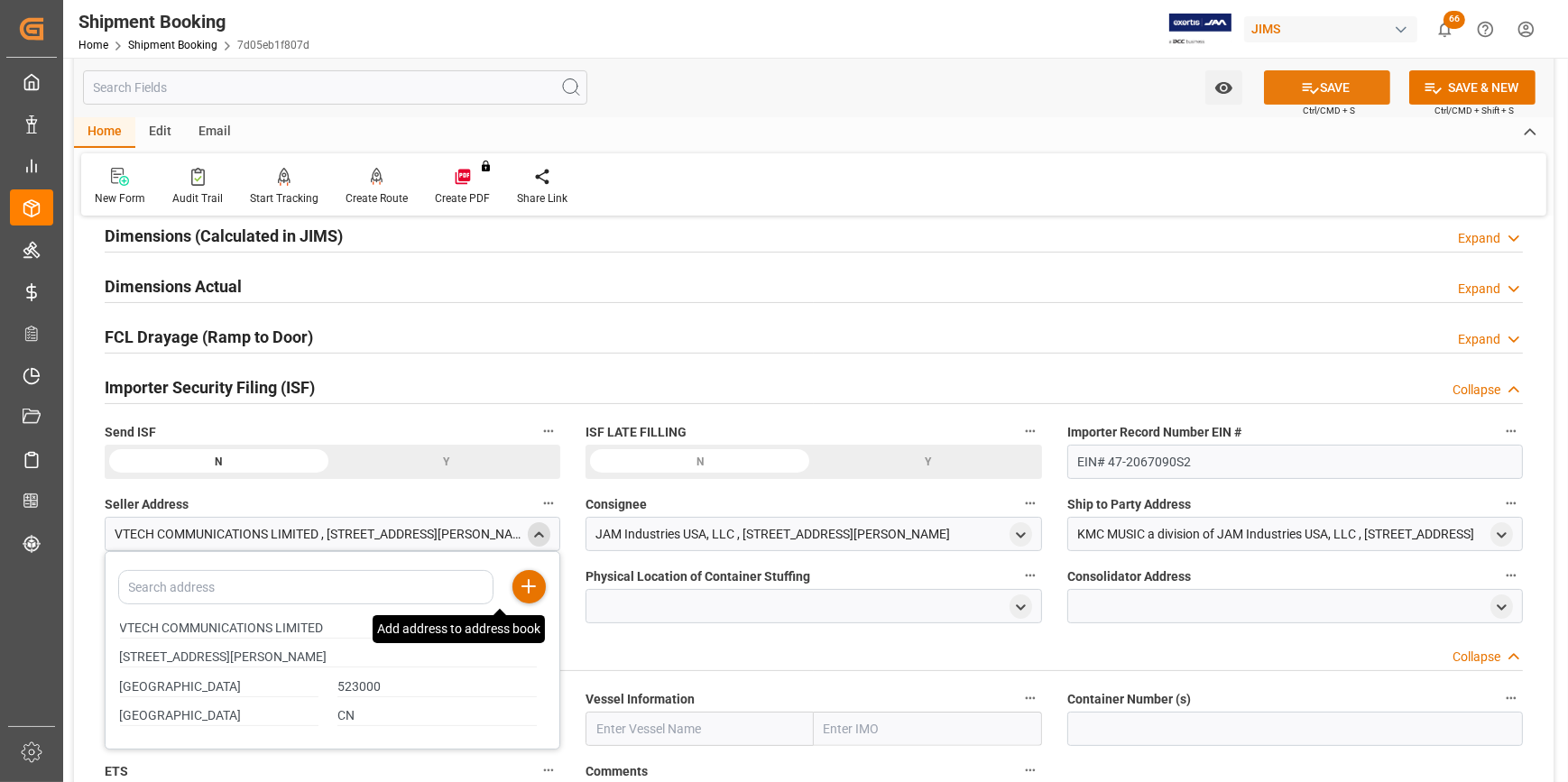
click at [1324, 92] on button "SAVE" at bounding box center [1327, 88] width 126 height 35
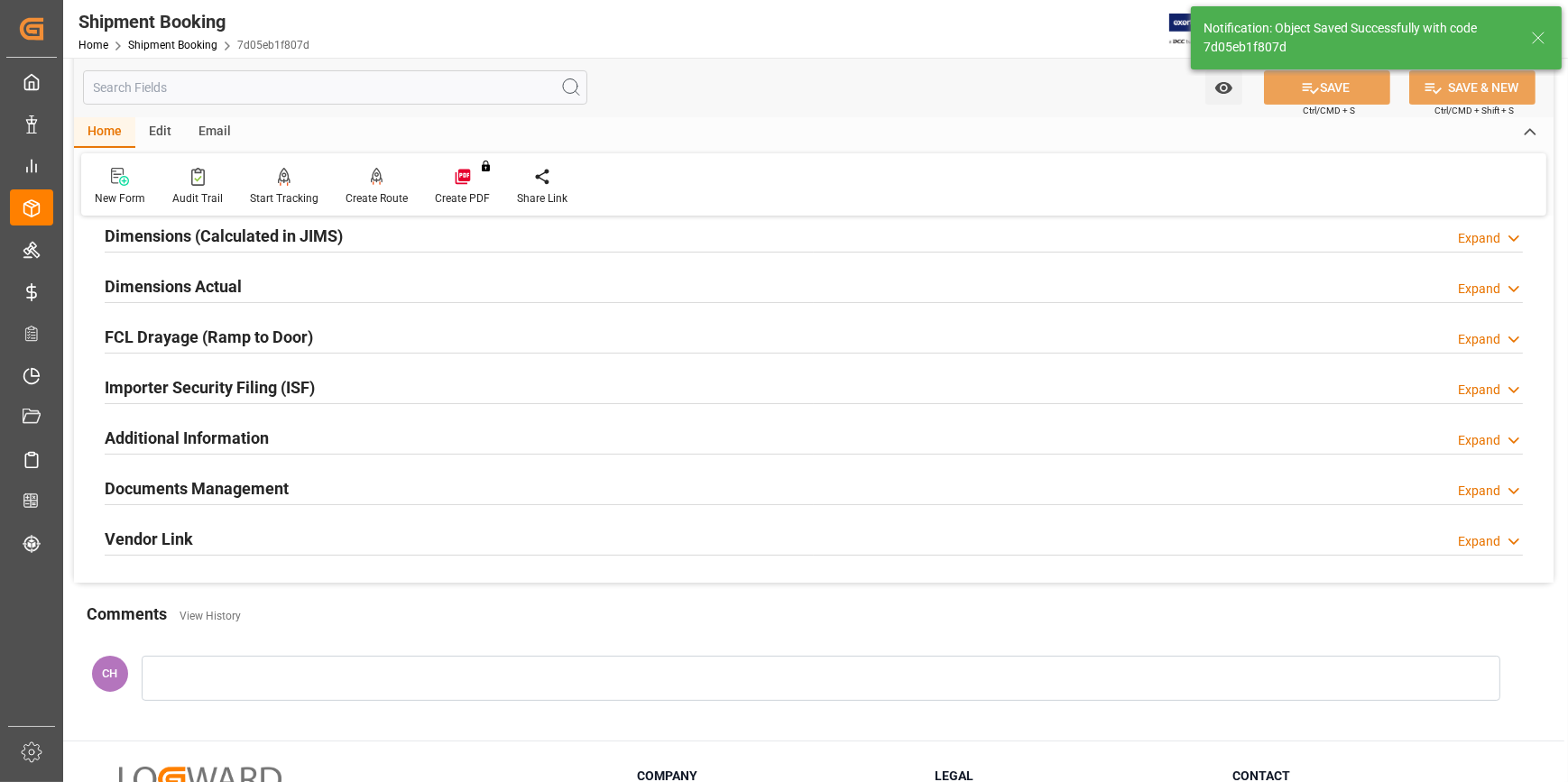
click at [533, 588] on div "Watch Option SAVE Ctrl/CMD + S SAVE & NEW Ctrl/CMD + Shift + S Home Edit Email …" at bounding box center [814, 195] width 1480 height 1071
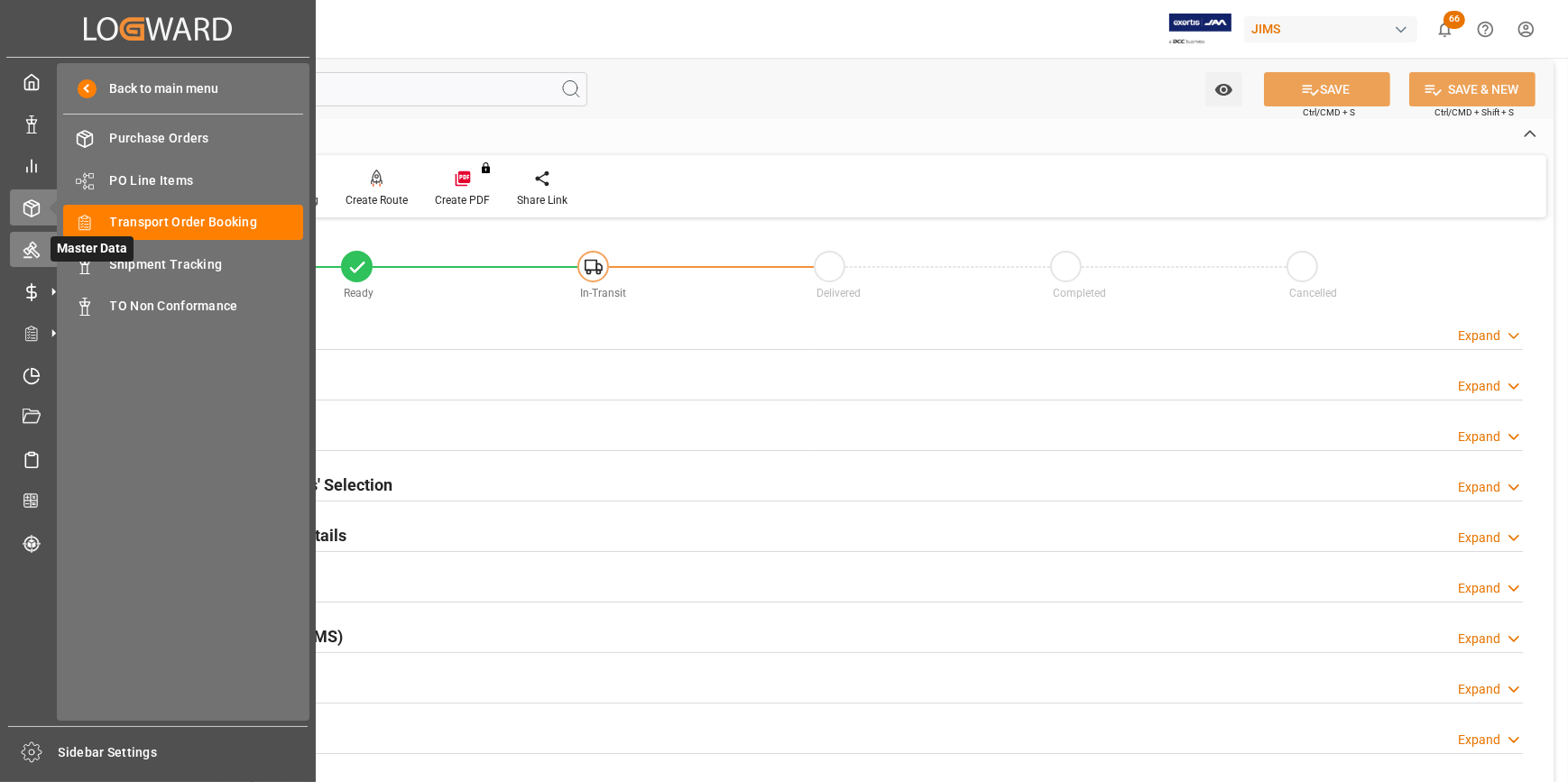
scroll to position [0, 0]
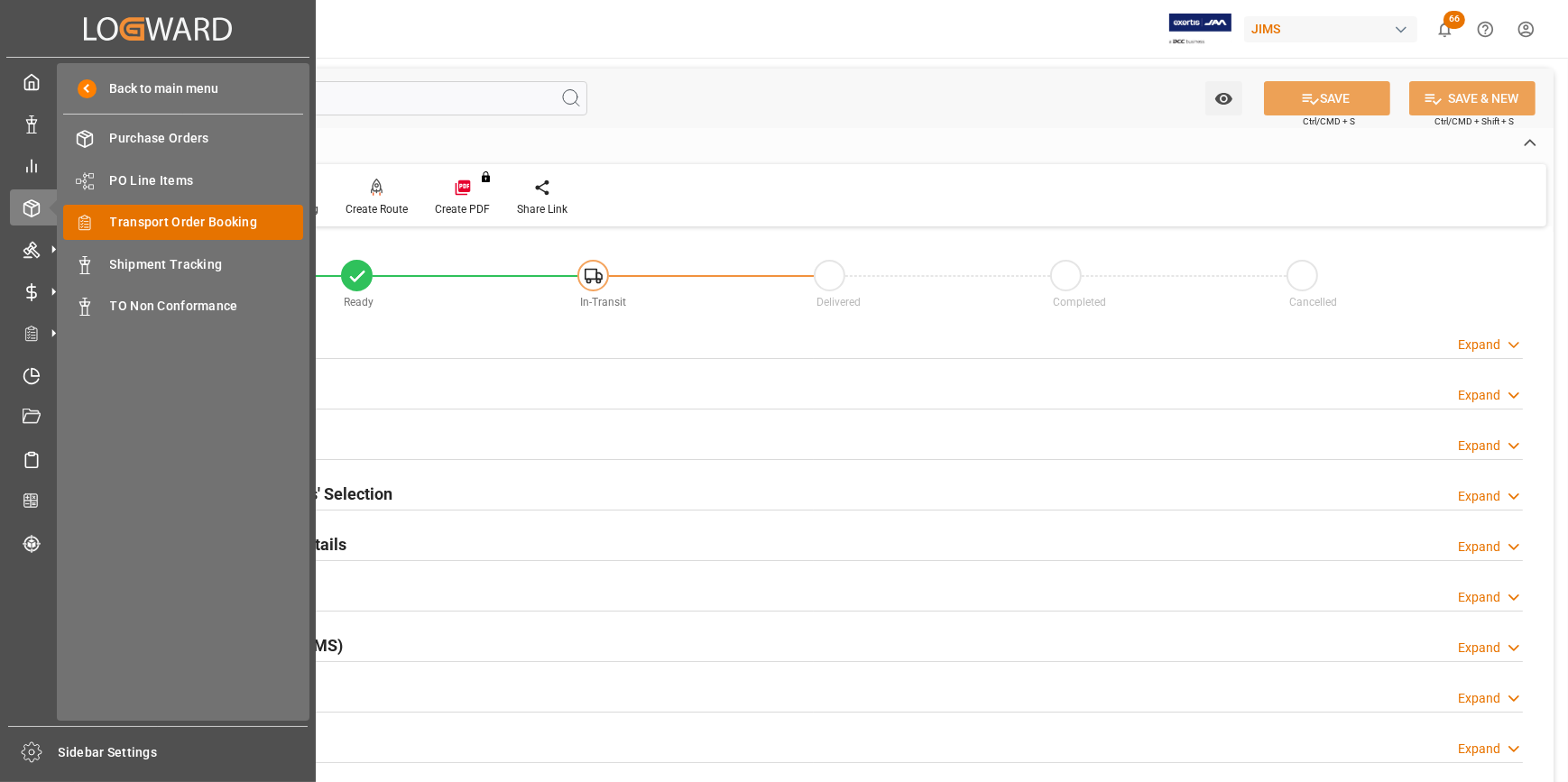
click at [184, 216] on span "Transport Order Booking" at bounding box center [206, 222] width 194 height 19
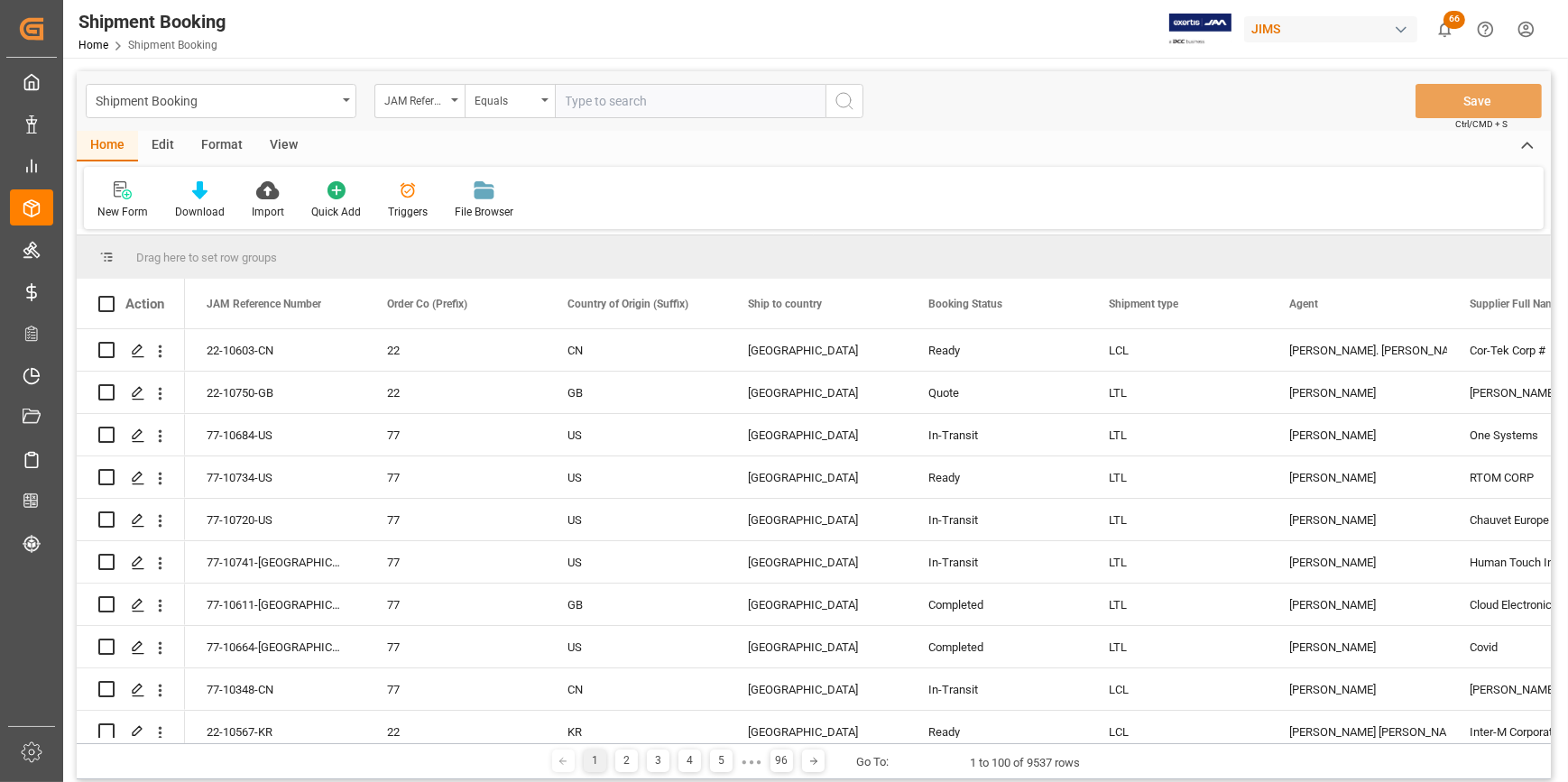
click at [580, 102] on input "text" at bounding box center [690, 101] width 271 height 35
type input "22-10120-CN"
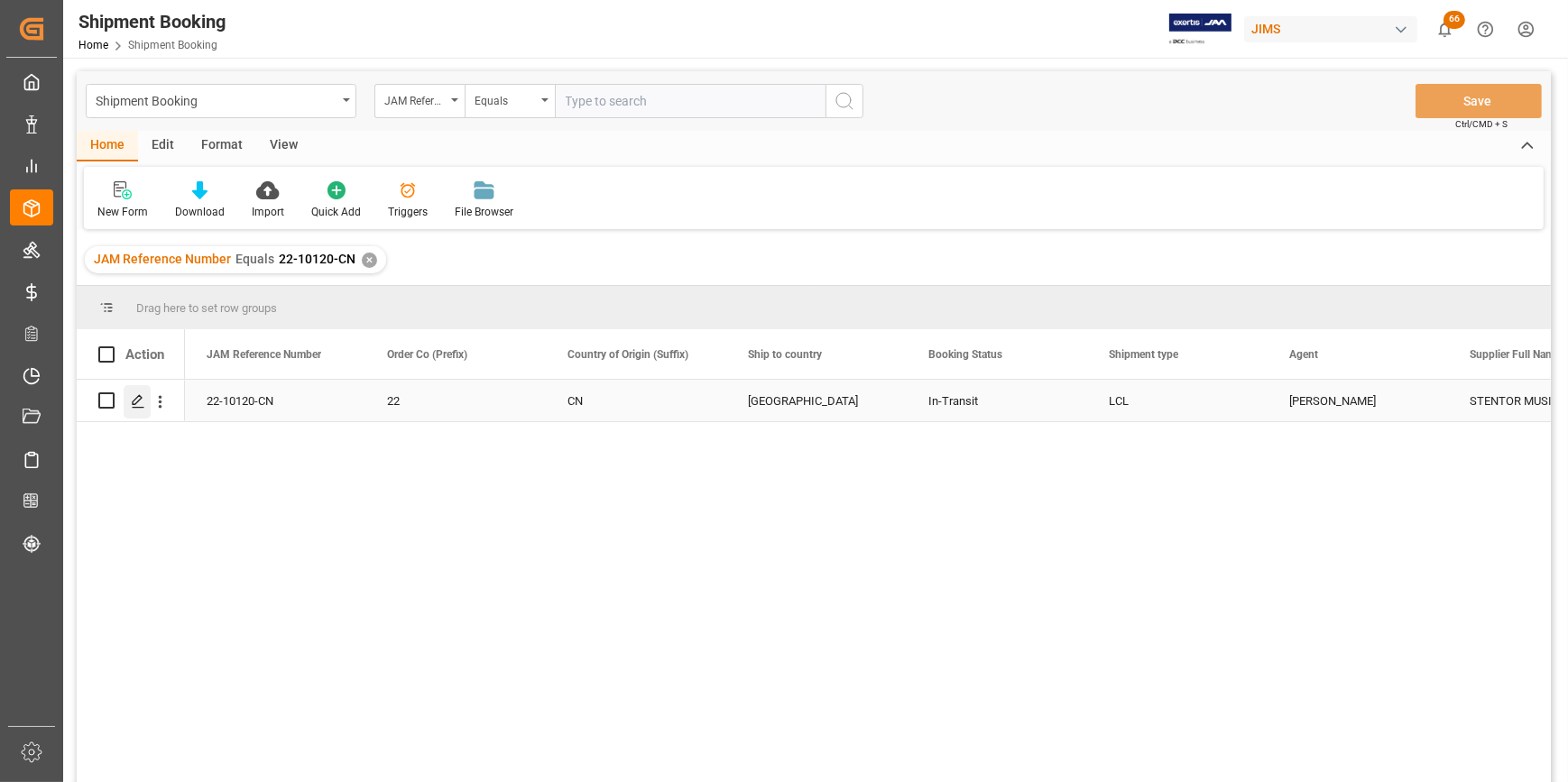
click at [127, 399] on div "Press SPACE to select this row." at bounding box center [137, 402] width 27 height 34
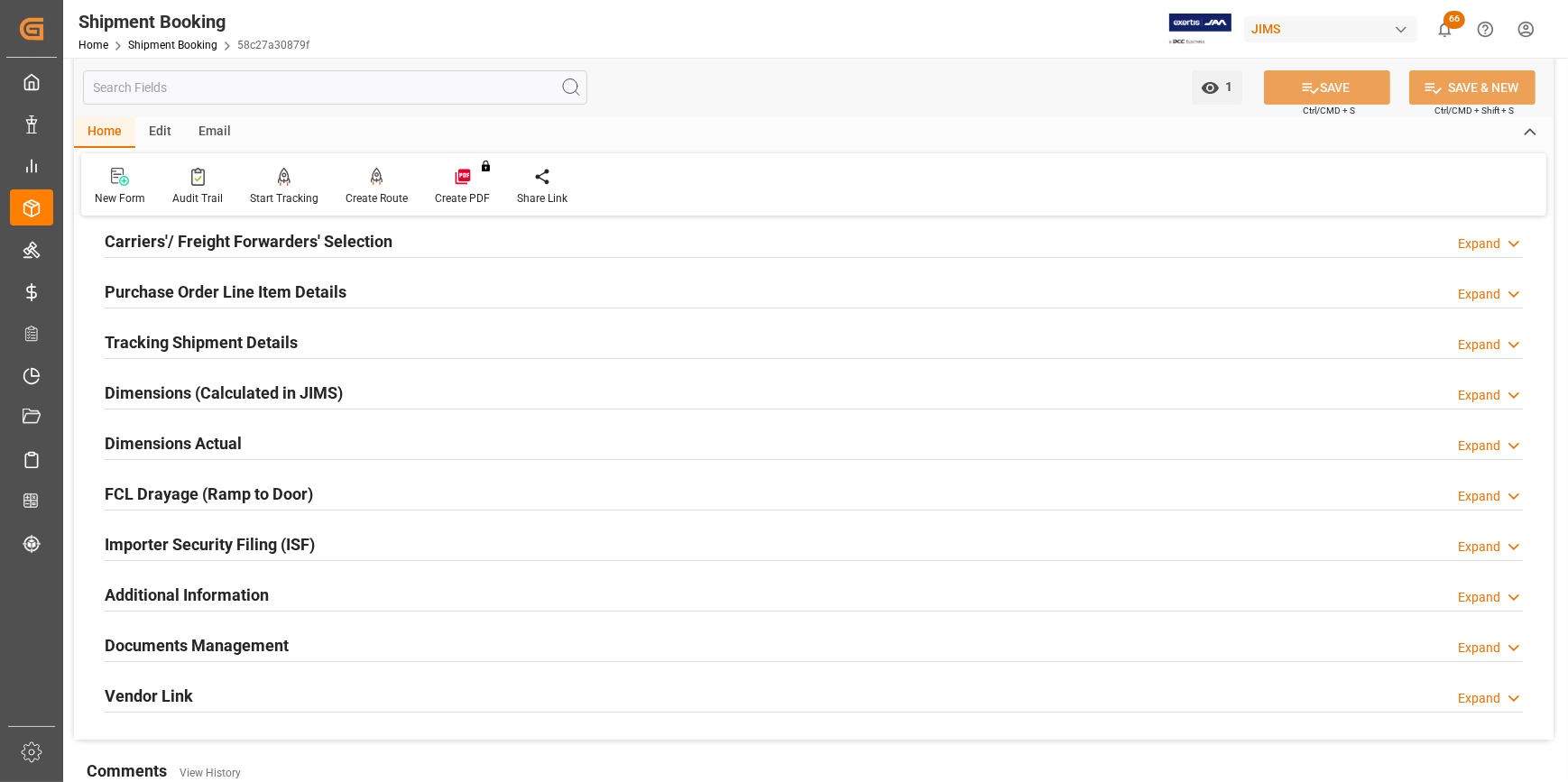
scroll to position [327, 0]
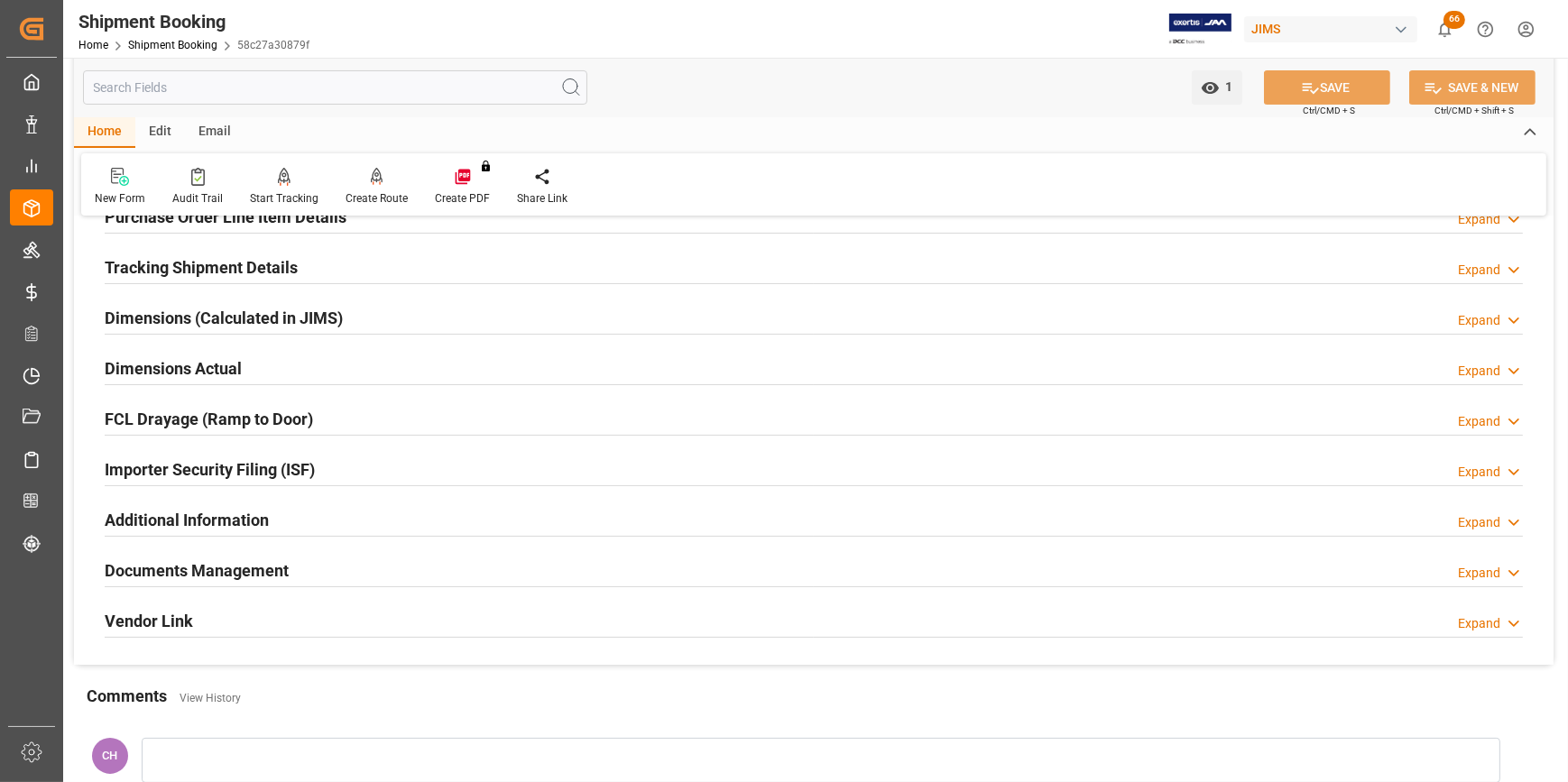
click at [289, 481] on div "Importer Security Filing (ISF)" at bounding box center [210, 468] width 210 height 35
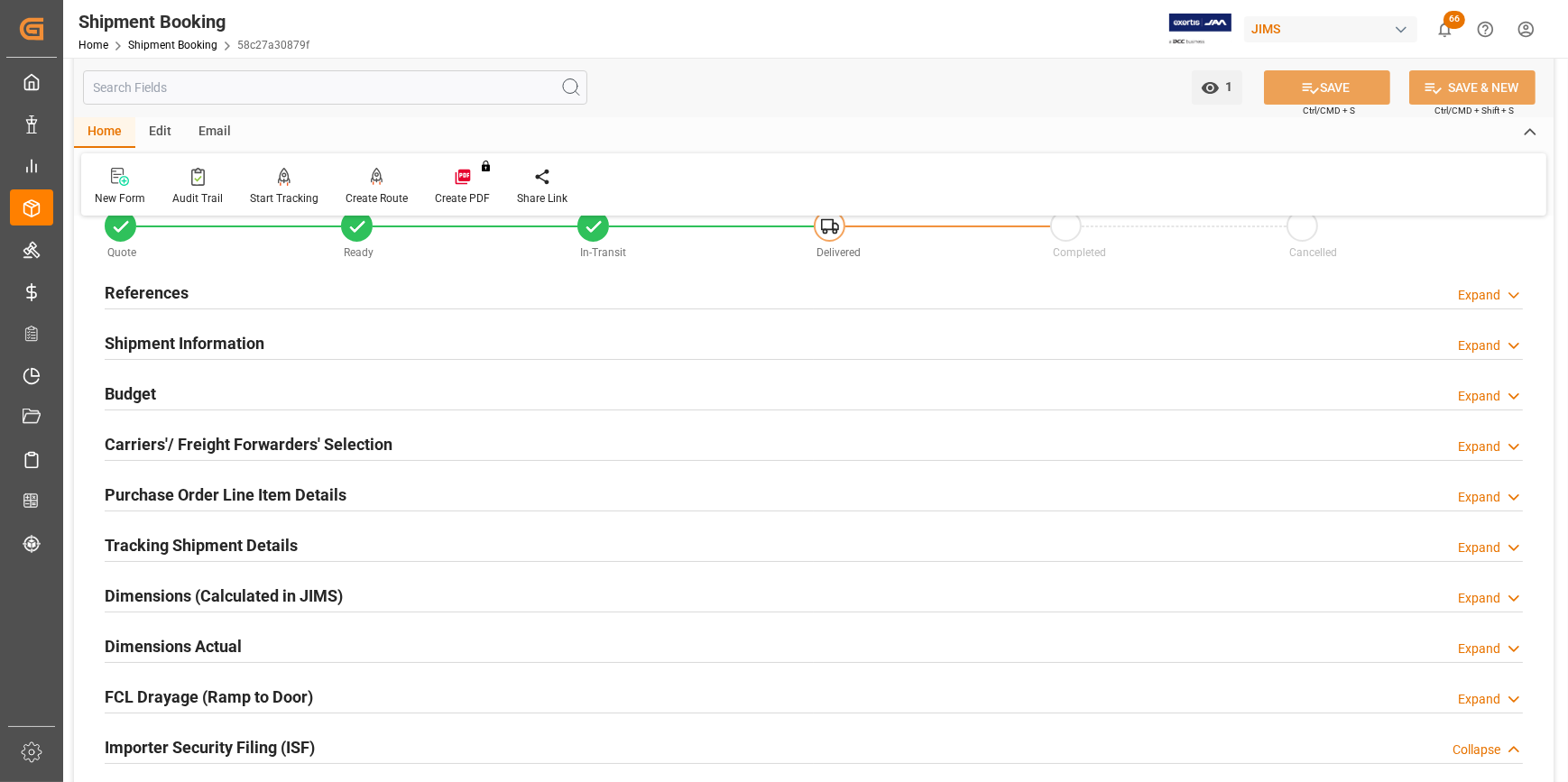
scroll to position [0, 0]
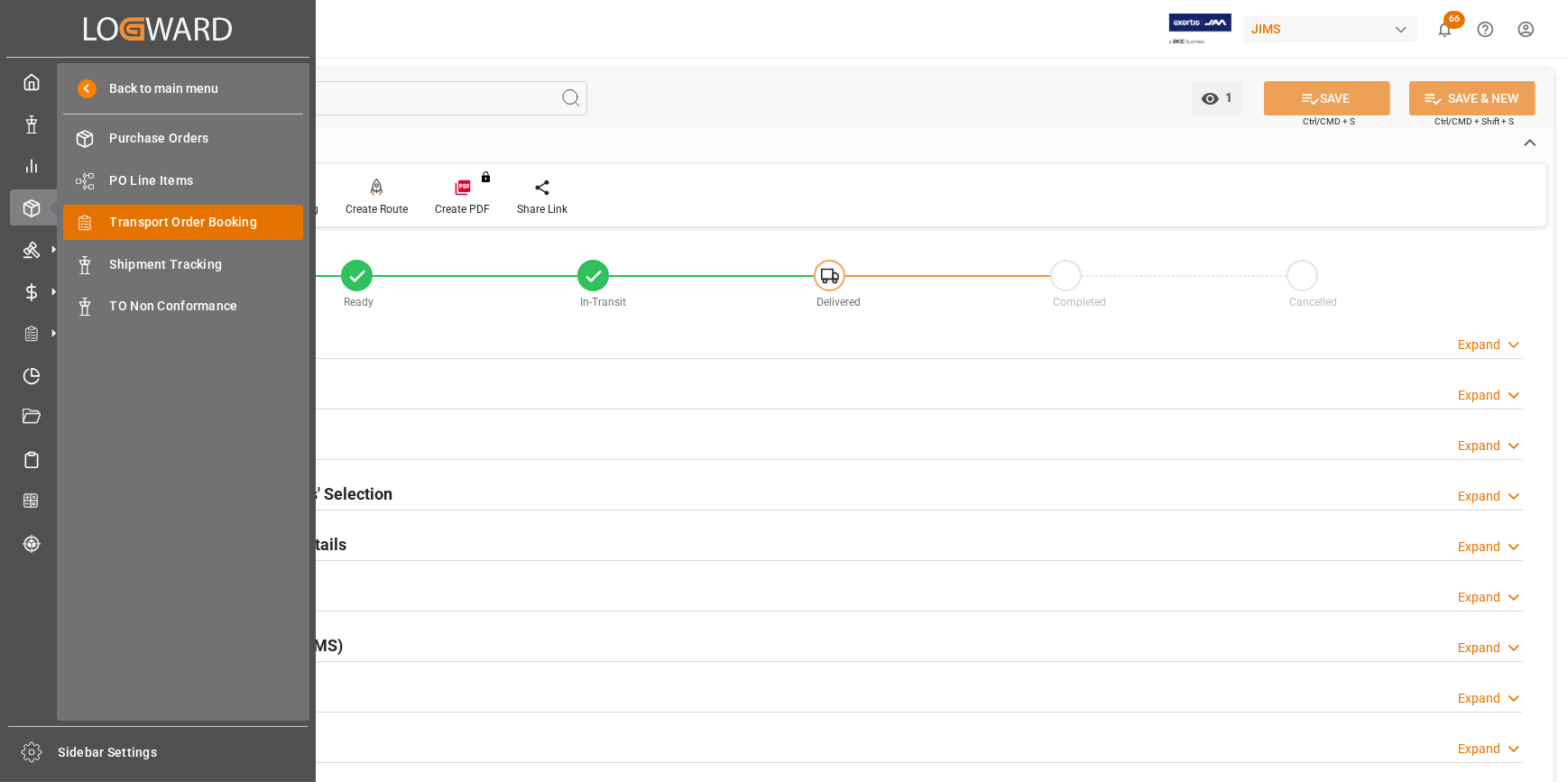
click at [186, 235] on div "Transport Order Booking Transport Order Booking" at bounding box center [183, 222] width 240 height 36
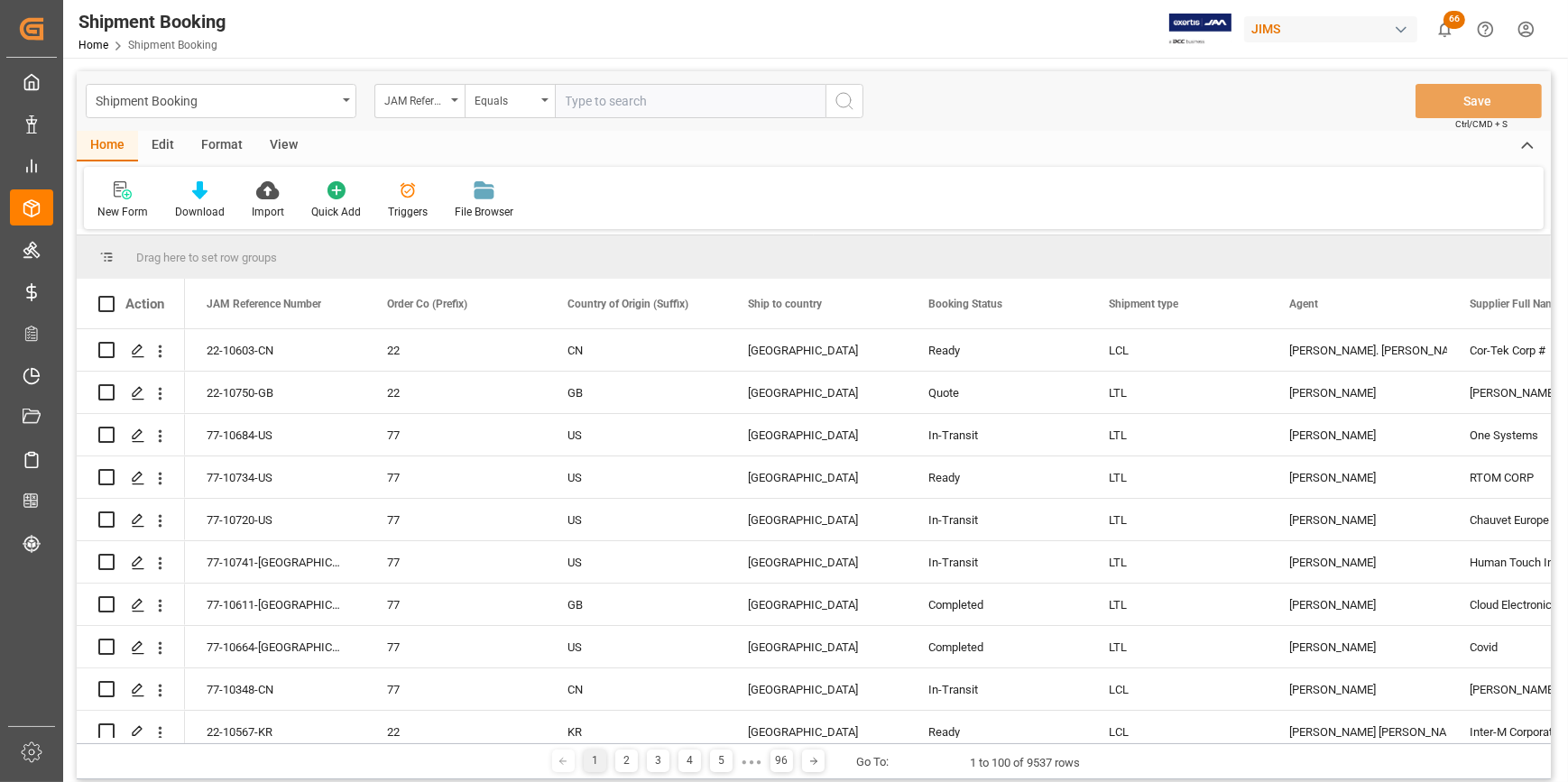
click at [596, 98] on input "text" at bounding box center [690, 101] width 271 height 35
type input "22-9892-CN"
click at [848, 96] on icon "search button" at bounding box center [845, 101] width 21 height 21
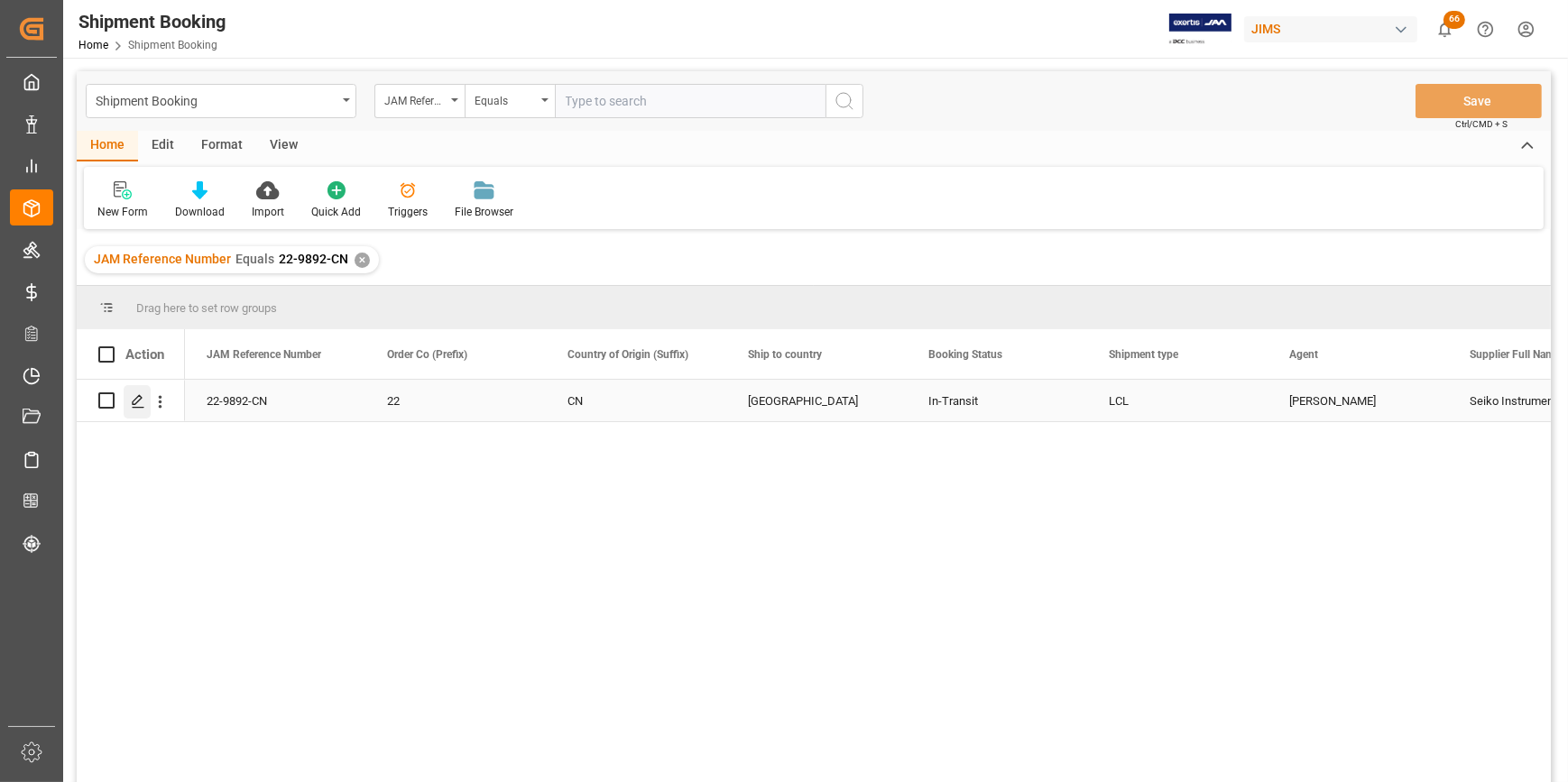
click at [143, 396] on icon "Press SPACE to select this row." at bounding box center [138, 401] width 14 height 14
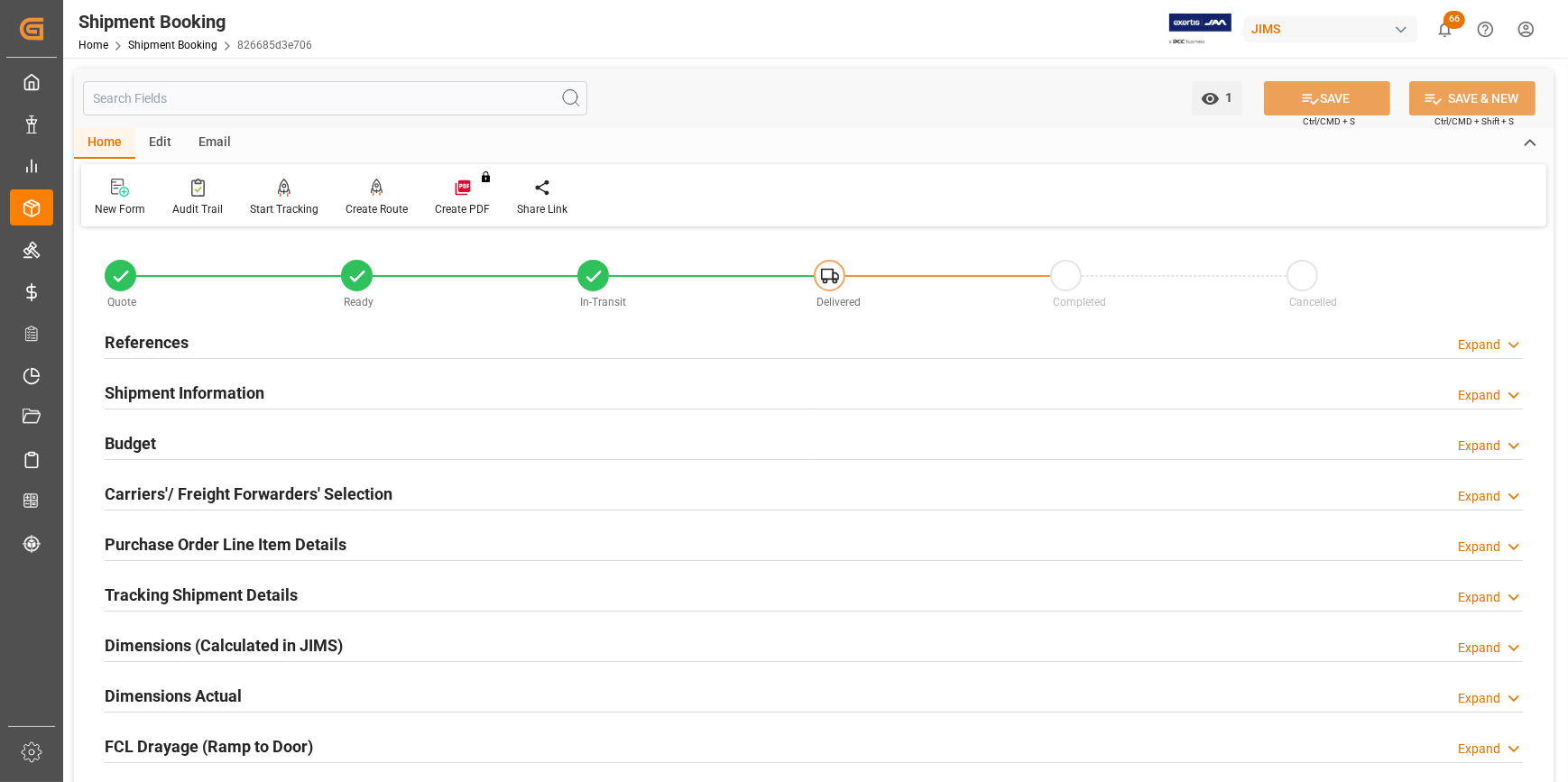
scroll to position [81, 0]
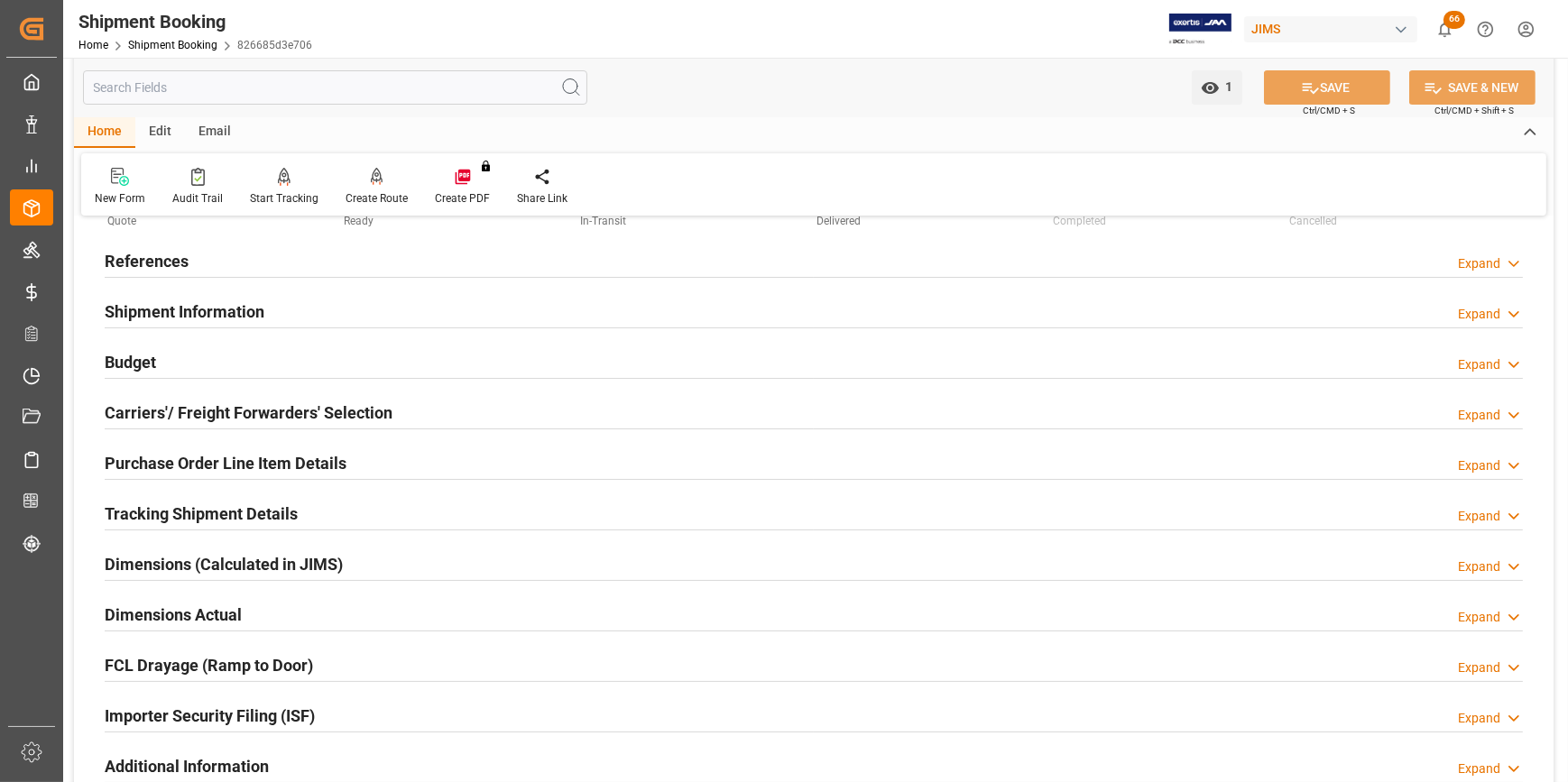
click at [268, 701] on div "Importer Security Filing (ISF)" at bounding box center [210, 715] width 210 height 35
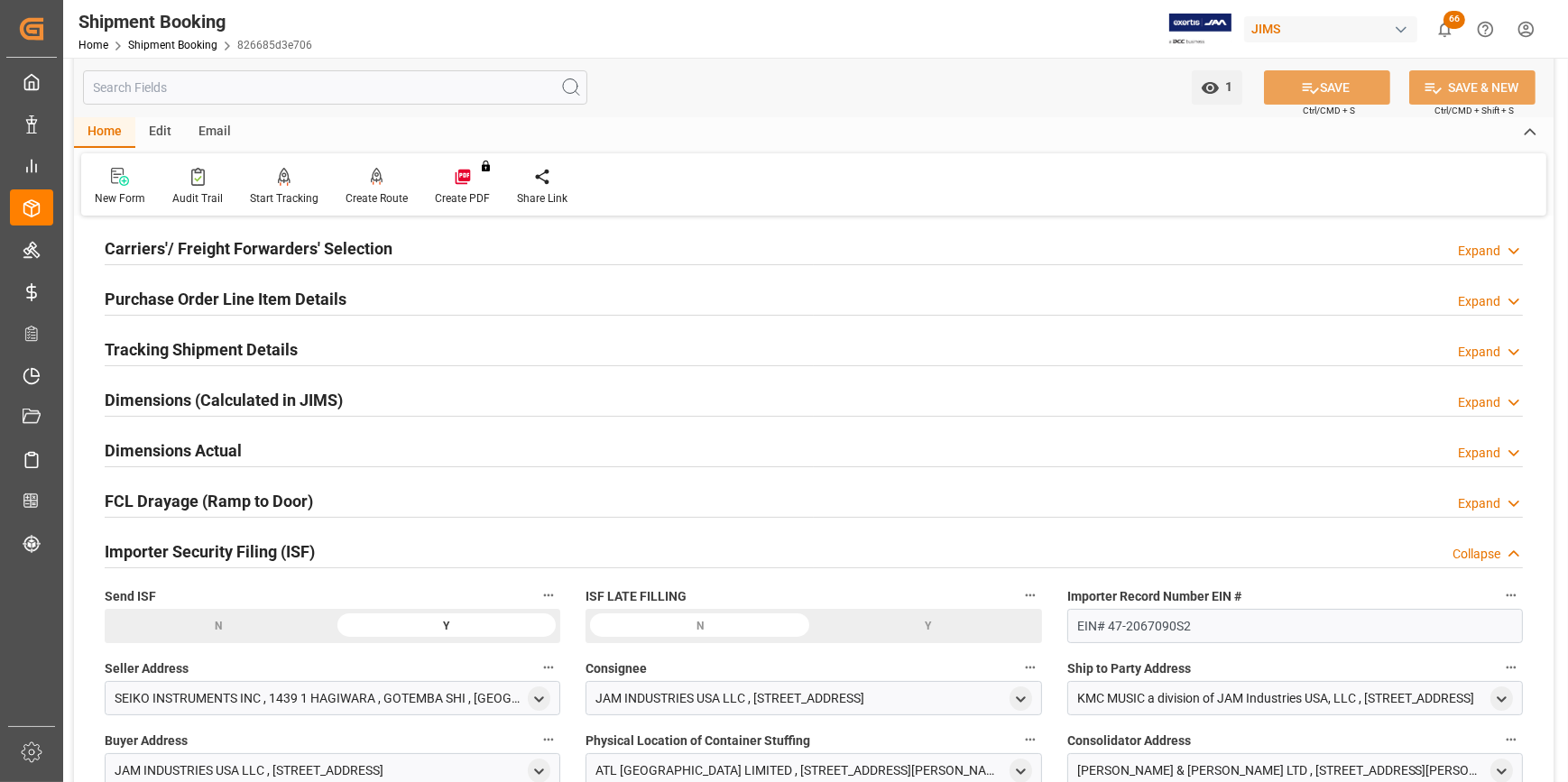
scroll to position [327, 0]
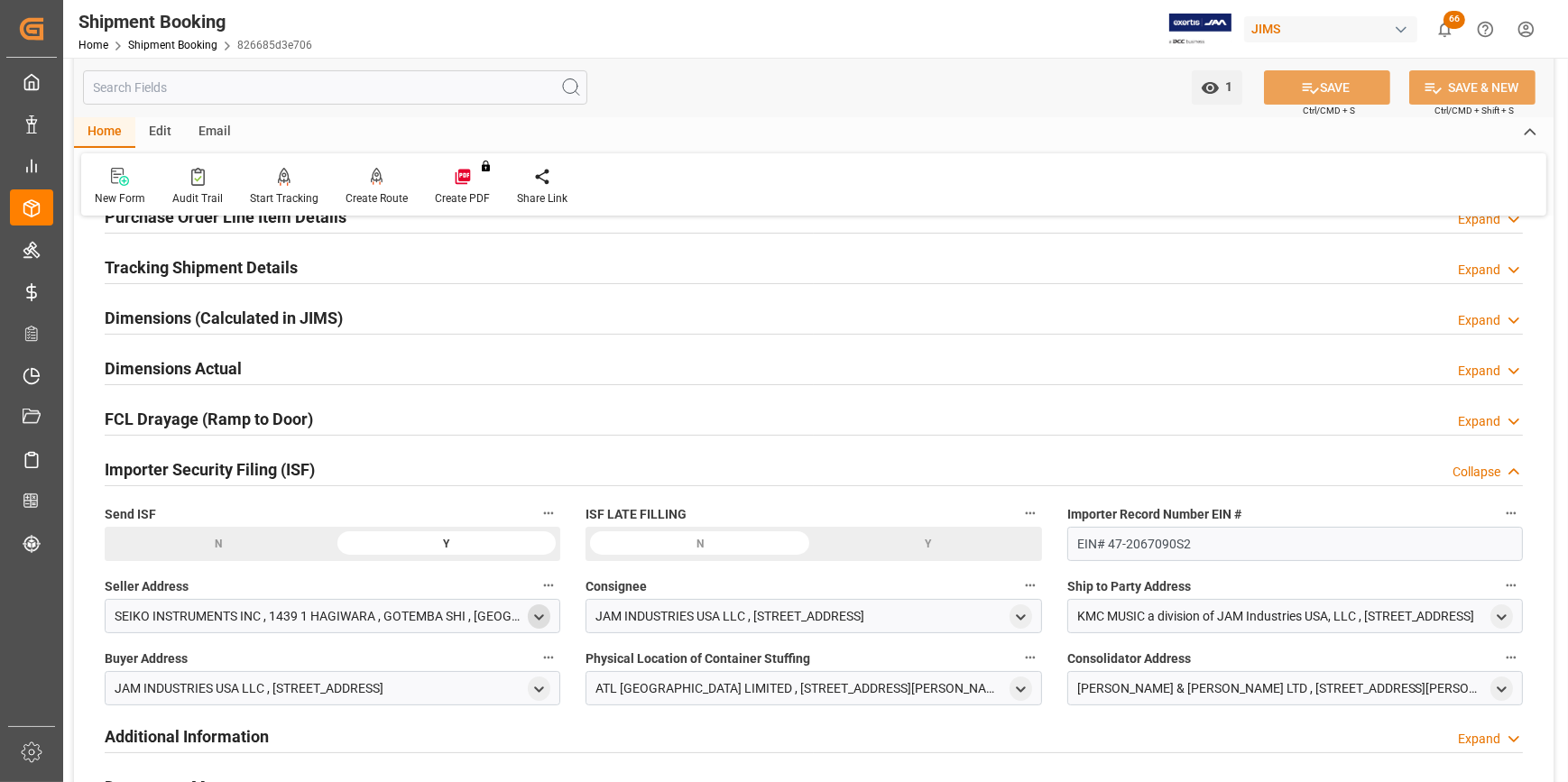
click at [536, 616] on polyline "open menu" at bounding box center [540, 617] width 8 height 4
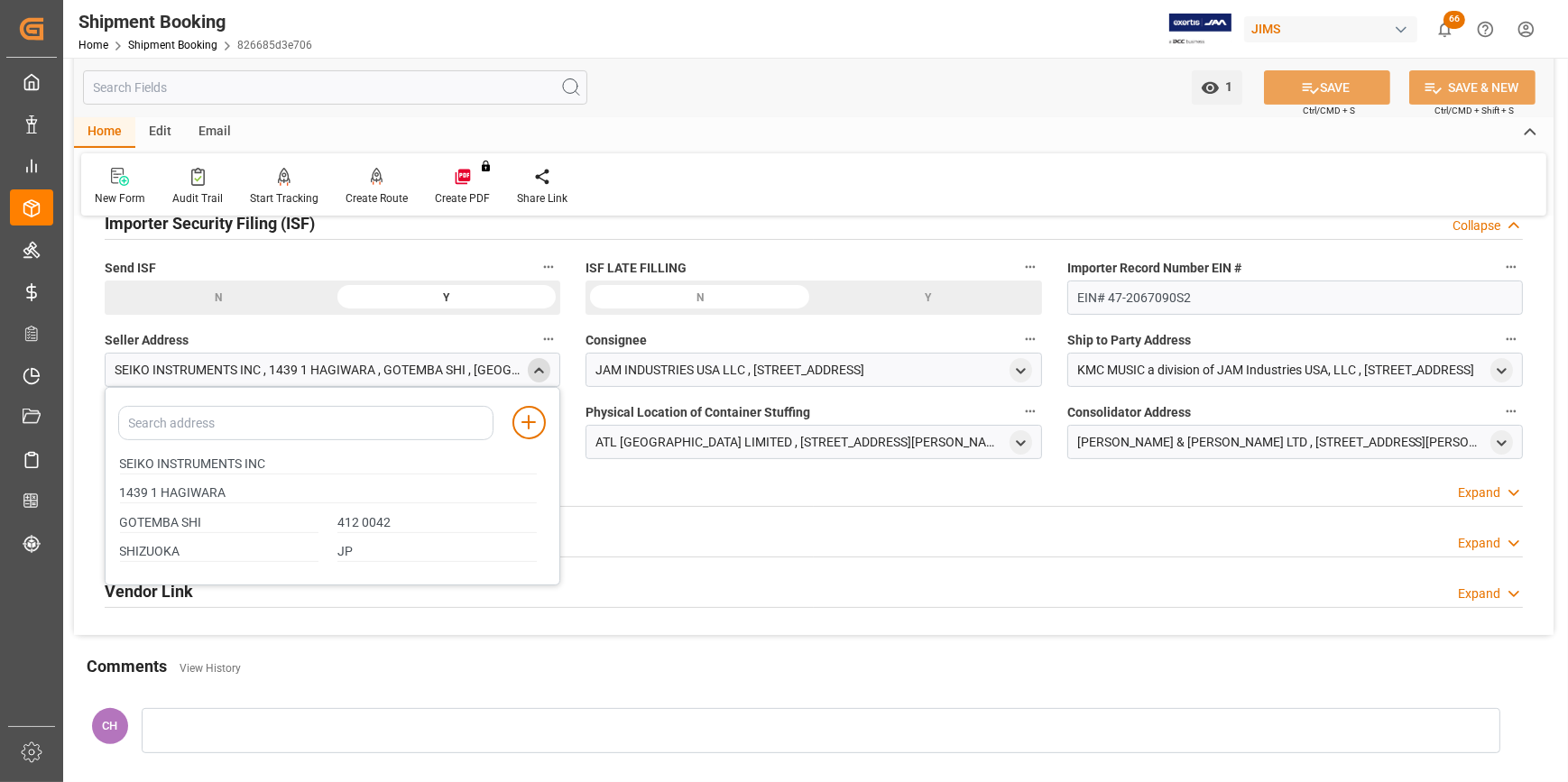
scroll to position [492, 0]
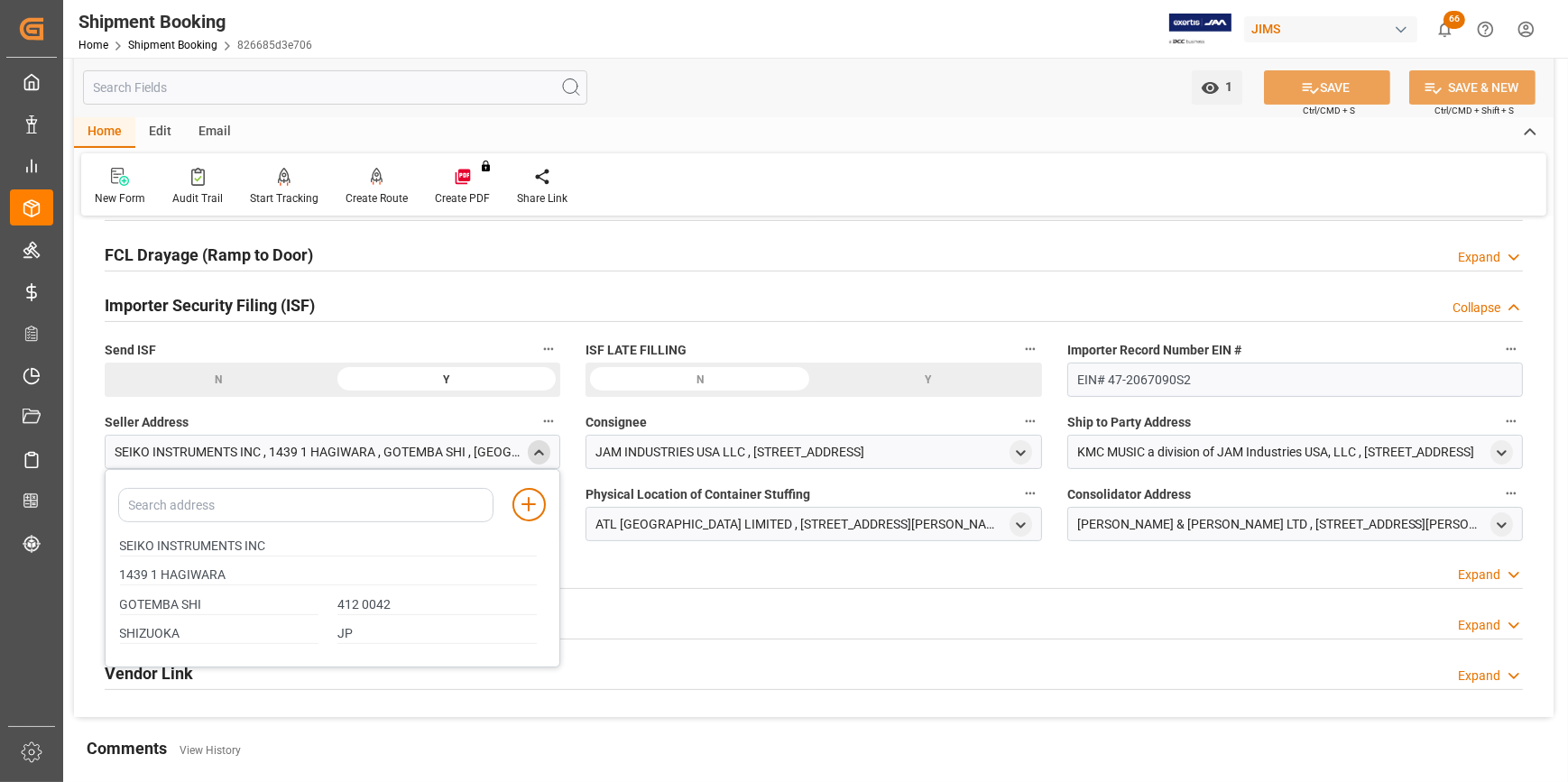
click at [847, 580] on div "Additional Information Expand" at bounding box center [814, 571] width 1419 height 35
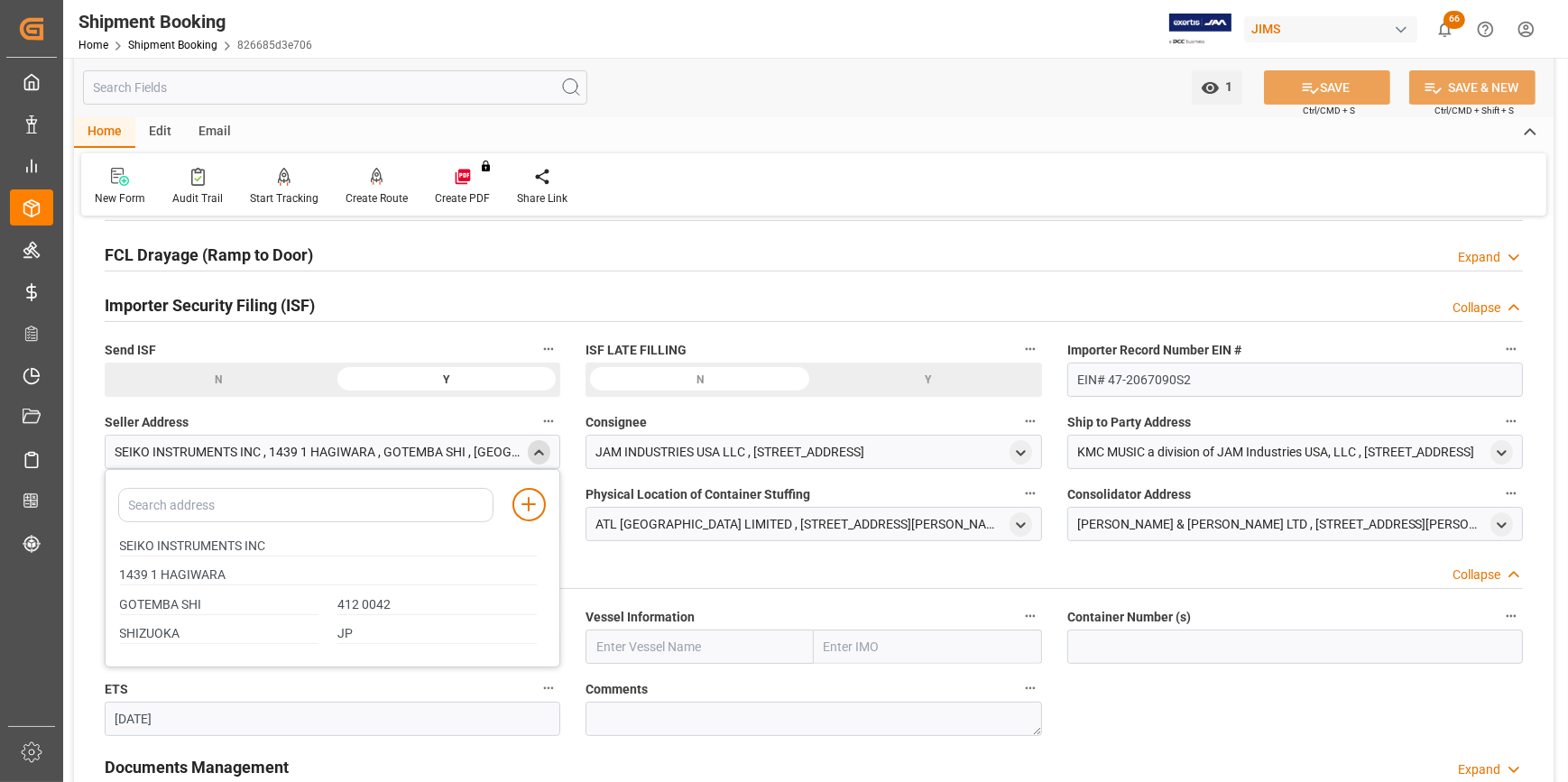
click at [1175, 549] on div "Additional Information Collapse" at bounding box center [814, 573] width 1444 height 50
click at [1249, 528] on div "KUEHNE & NAGEL LTD , 32/F MANHATTAN PLACE 23 WANG TAI ROAD , KOWLOON BAY , KOWL…" at bounding box center [1282, 525] width 408 height 19
click at [1507, 522] on icon "open menu" at bounding box center [1503, 526] width 15 height 15
click at [617, 560] on div "Additional Information Collapse" at bounding box center [814, 571] width 1419 height 35
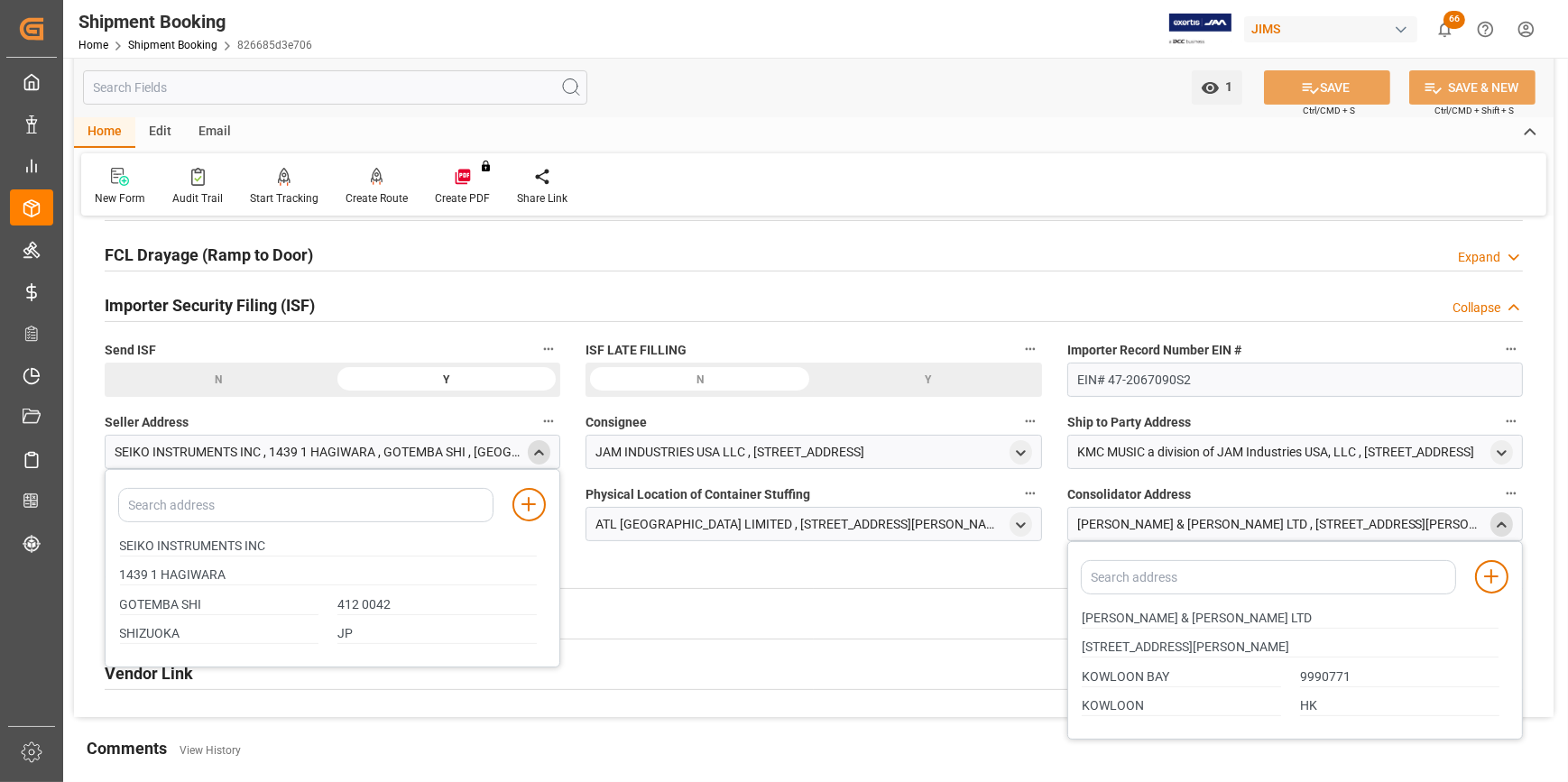
click at [494, 419] on label "Seller Address" at bounding box center [332, 422] width 456 height 25
click at [536, 419] on button "Seller Address" at bounding box center [548, 421] width 23 height 23
click at [534, 456] on div at bounding box center [784, 391] width 1568 height 782
click at [543, 451] on icon "close menu" at bounding box center [539, 454] width 15 height 15
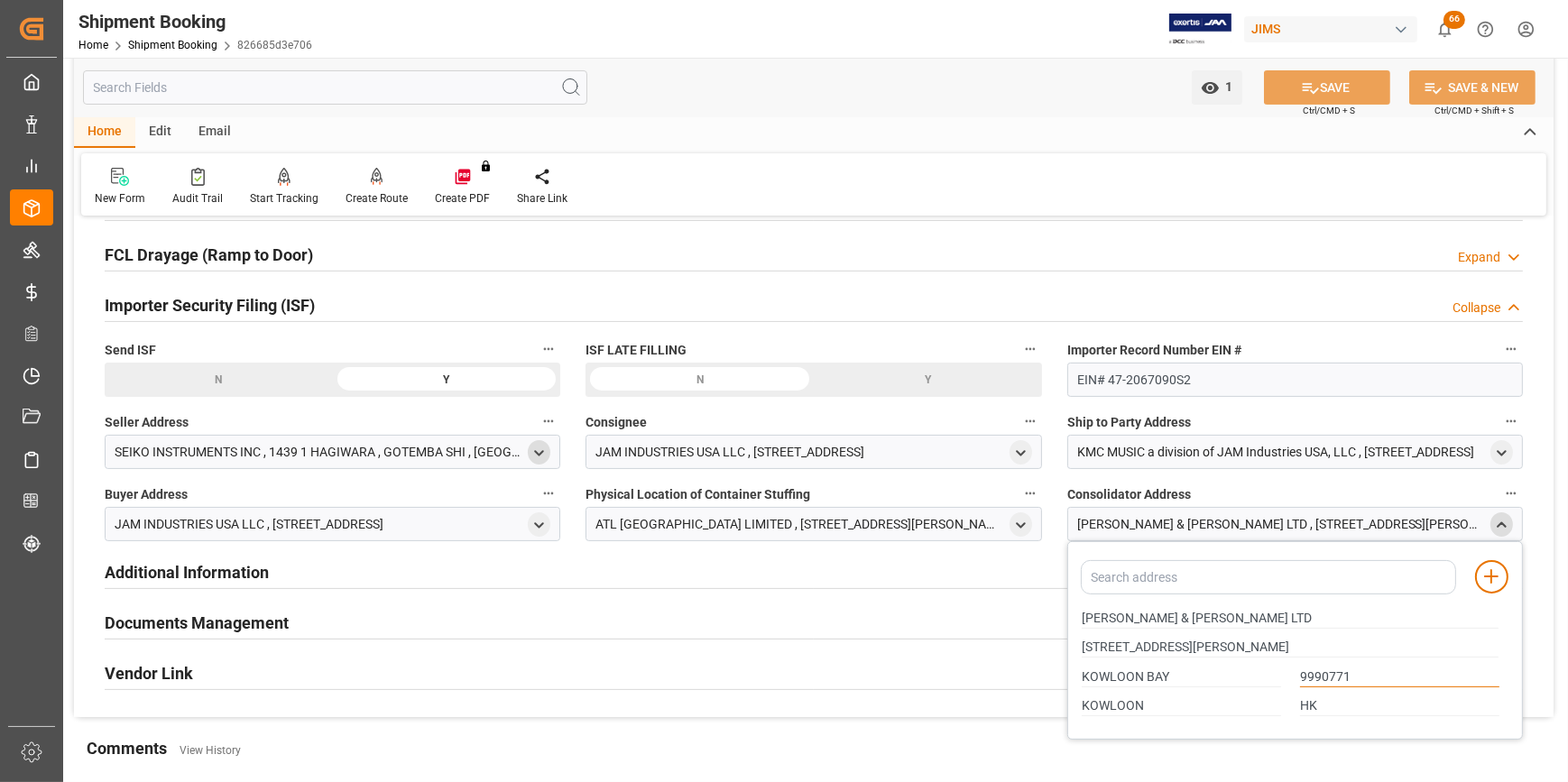
click at [1309, 675] on input "9990771" at bounding box center [1399, 677] width 199 height 20
click at [1310, 675] on input "9990771" at bounding box center [1399, 677] width 199 height 20
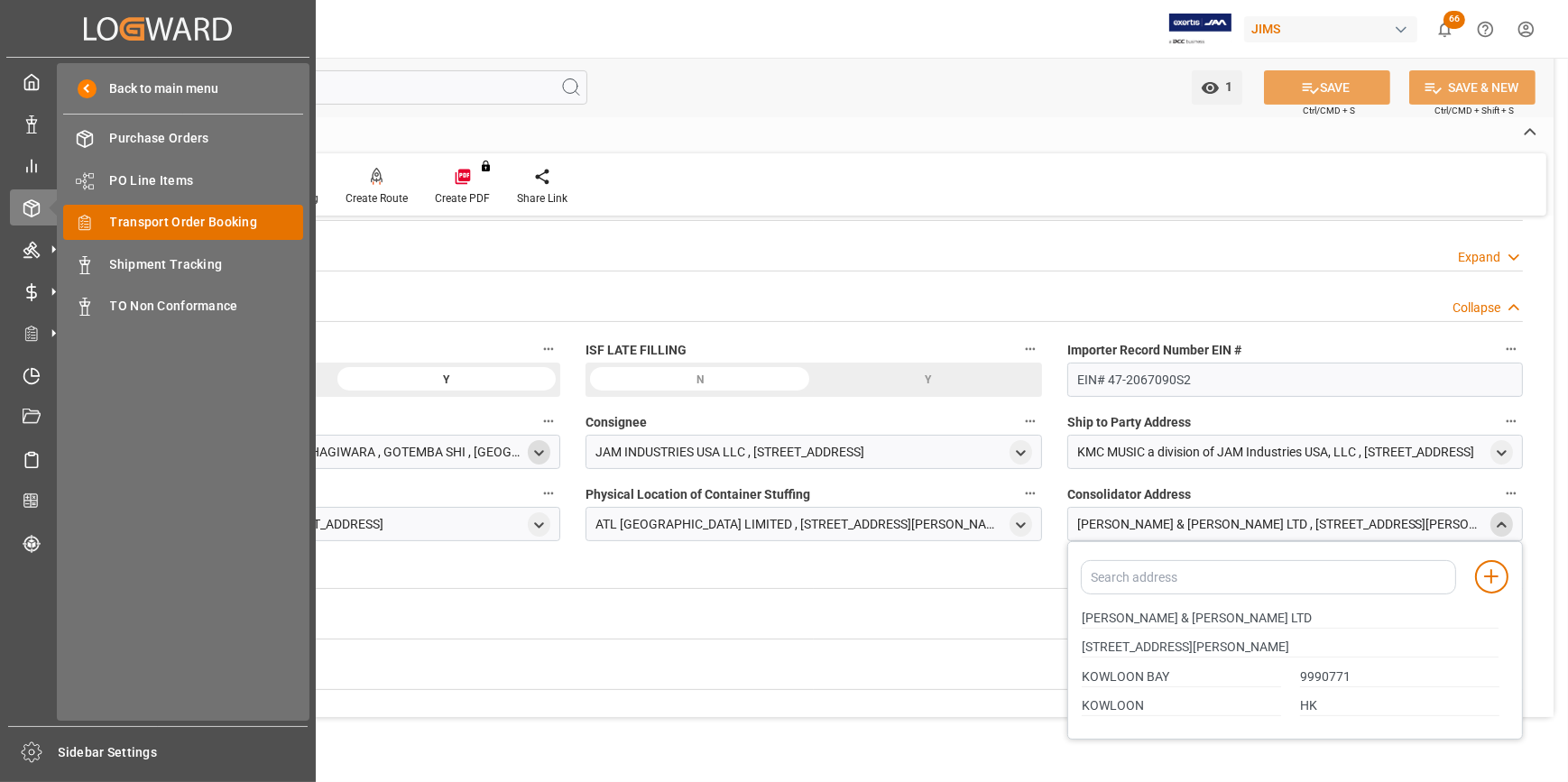
click at [150, 229] on span "Transport Order Booking" at bounding box center [206, 222] width 194 height 19
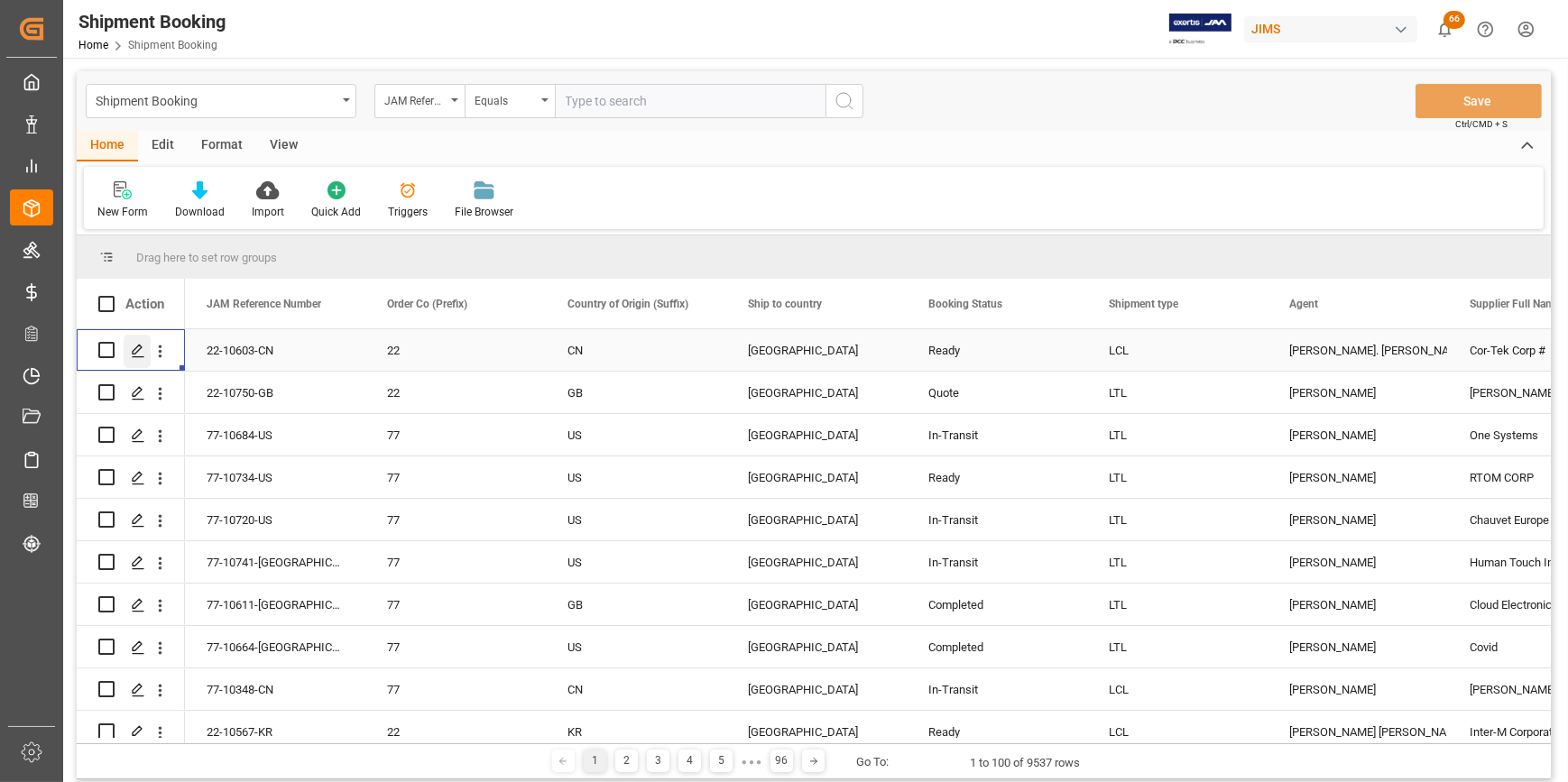
click at [134, 354] on icon "Press SPACE to select this row." at bounding box center [138, 351] width 14 height 14
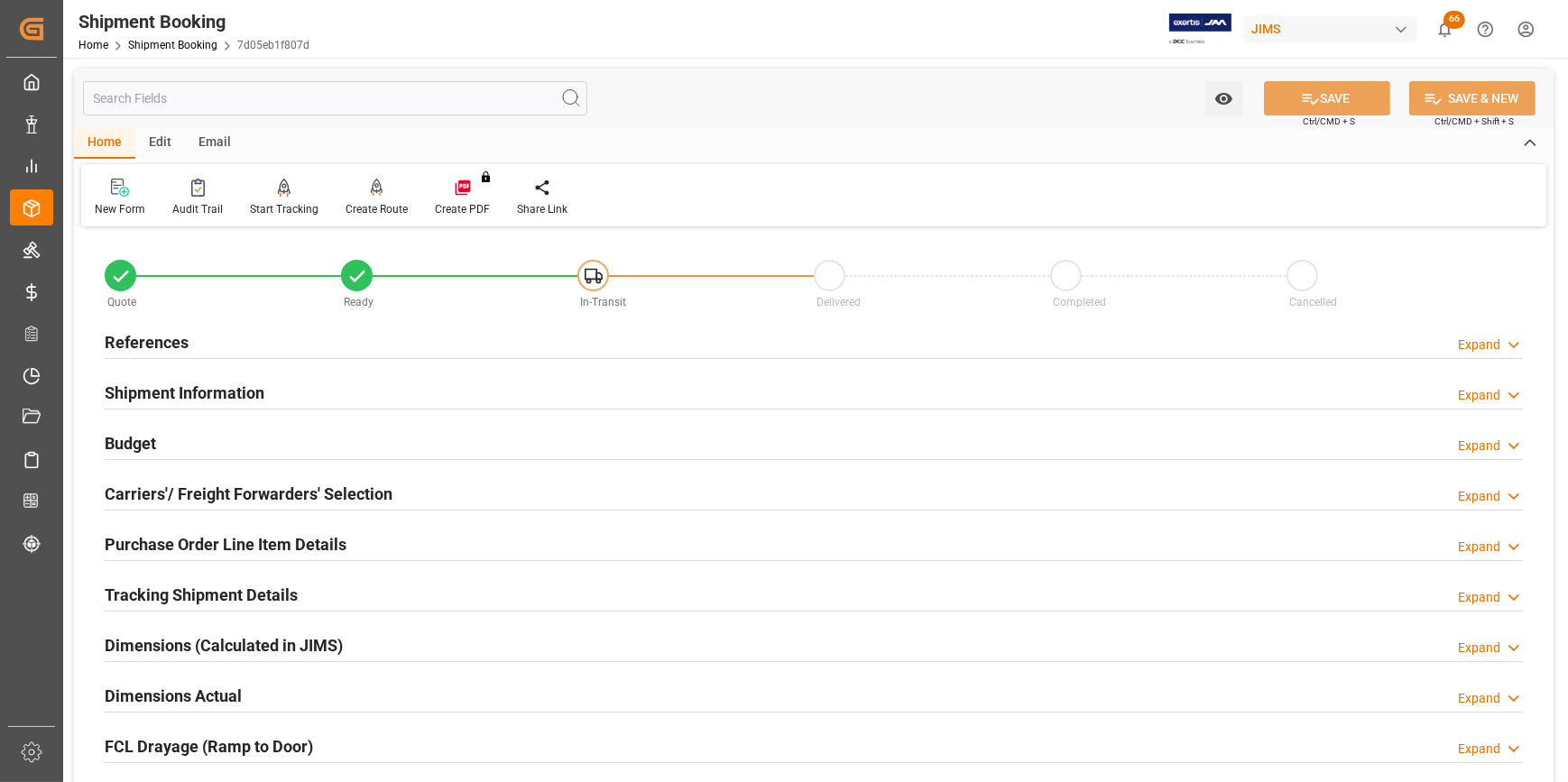
scroll to position [164, 0]
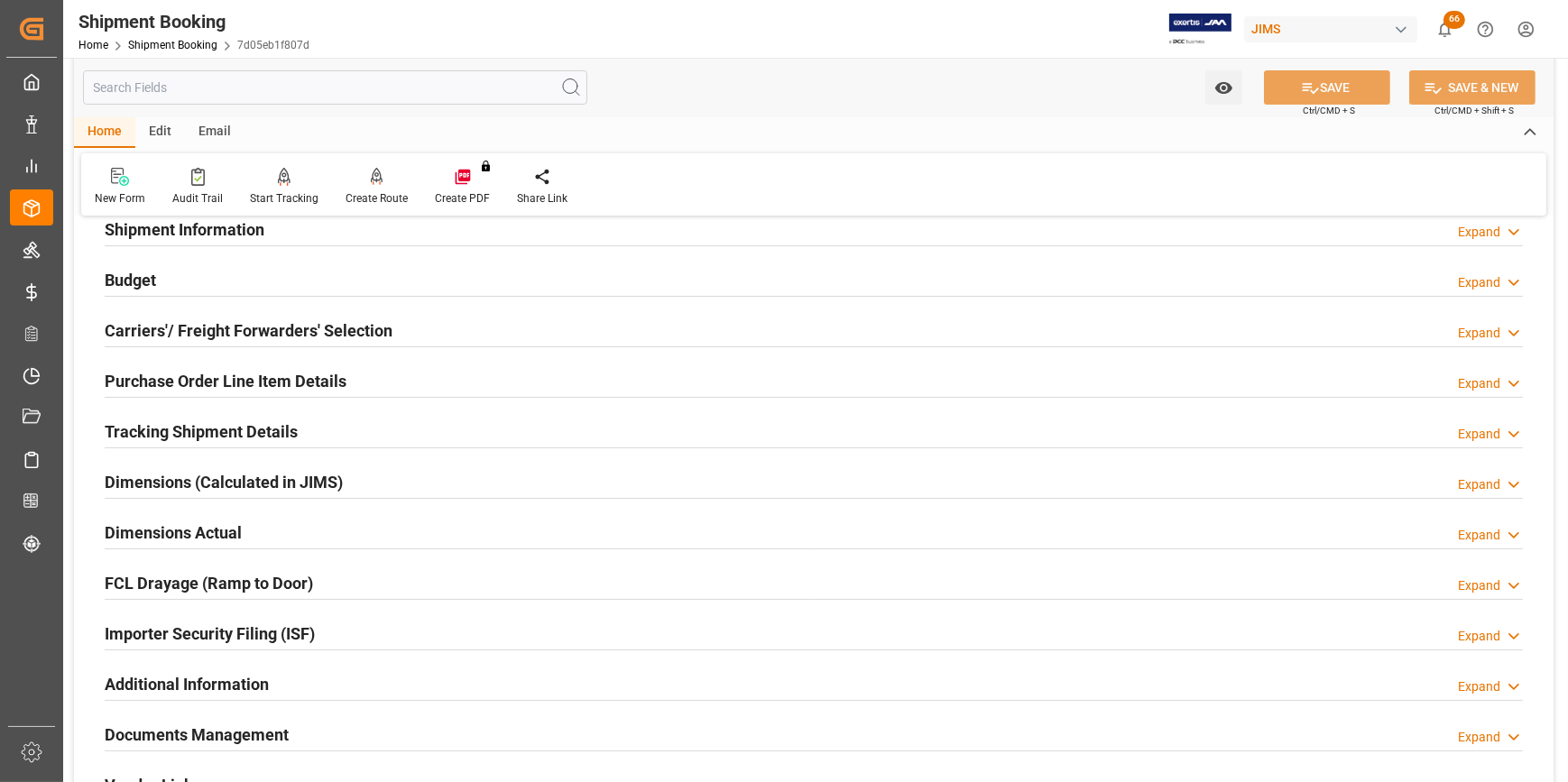
click at [295, 626] on h2 "Importer Security Filing (ISF)" at bounding box center [210, 634] width 210 height 24
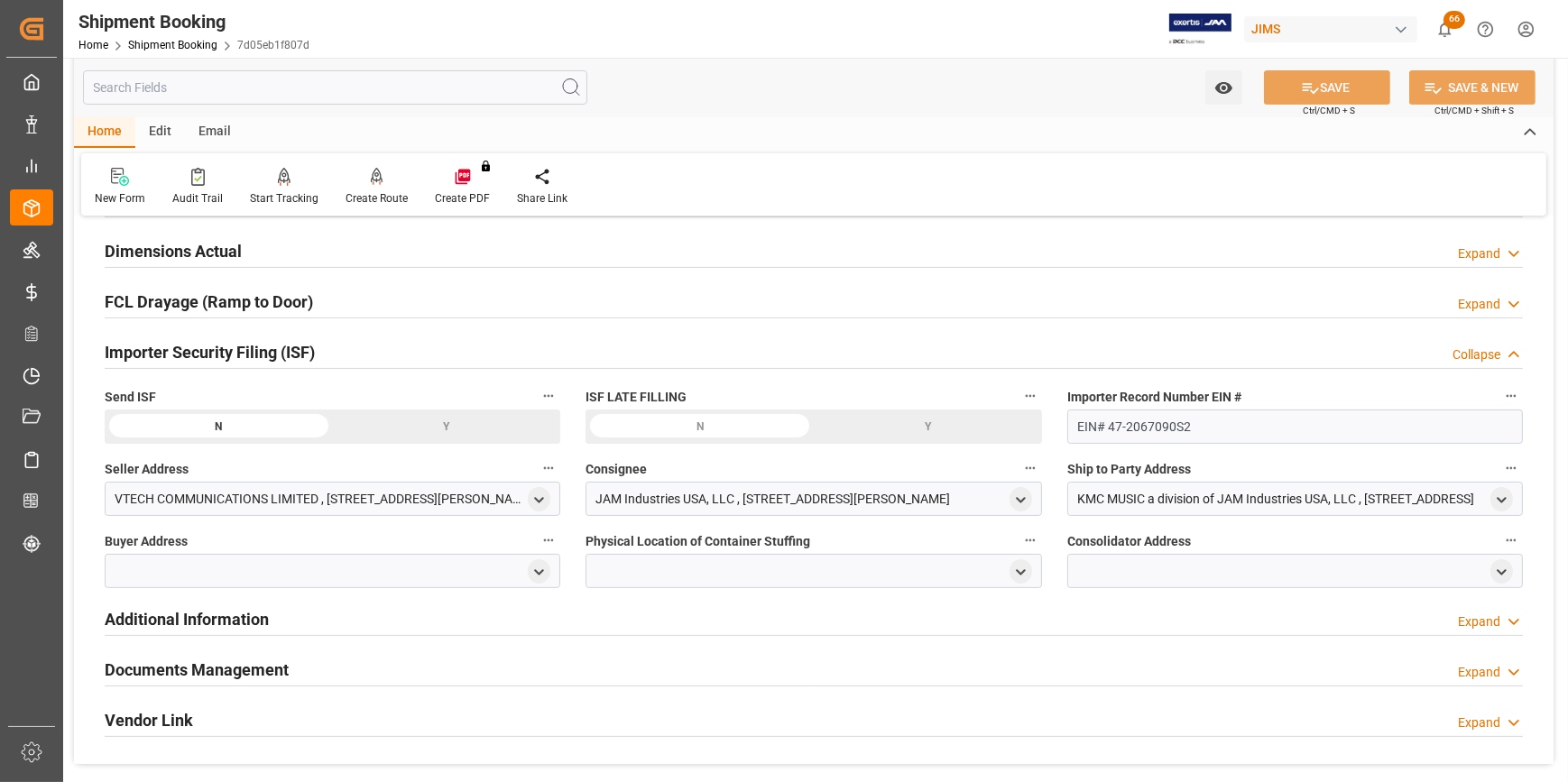
scroll to position [492, 0]
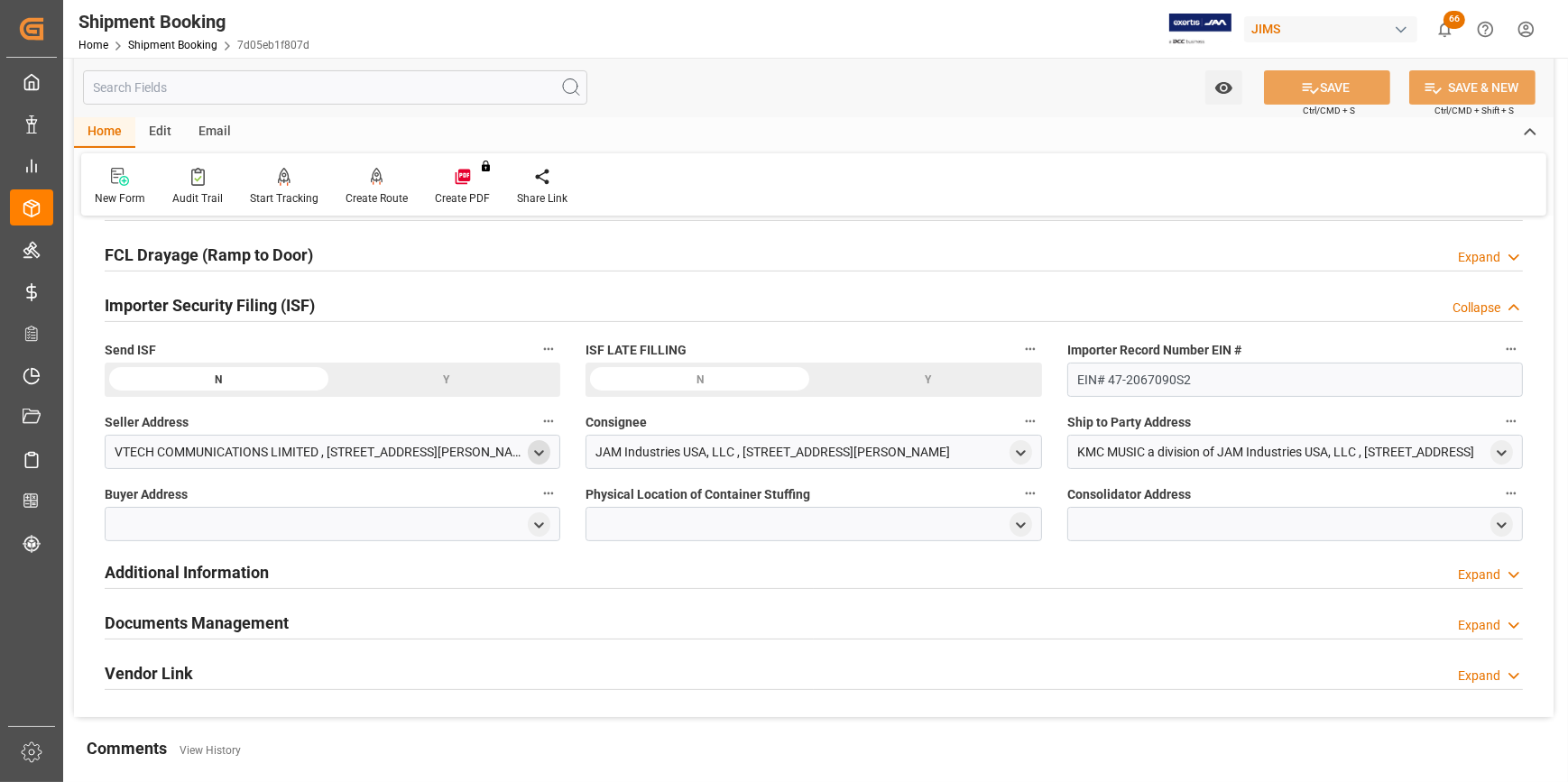
click at [539, 440] on div "open menu" at bounding box center [538, 452] width 22 height 24
click at [545, 451] on icon "open menu" at bounding box center [539, 454] width 15 height 15
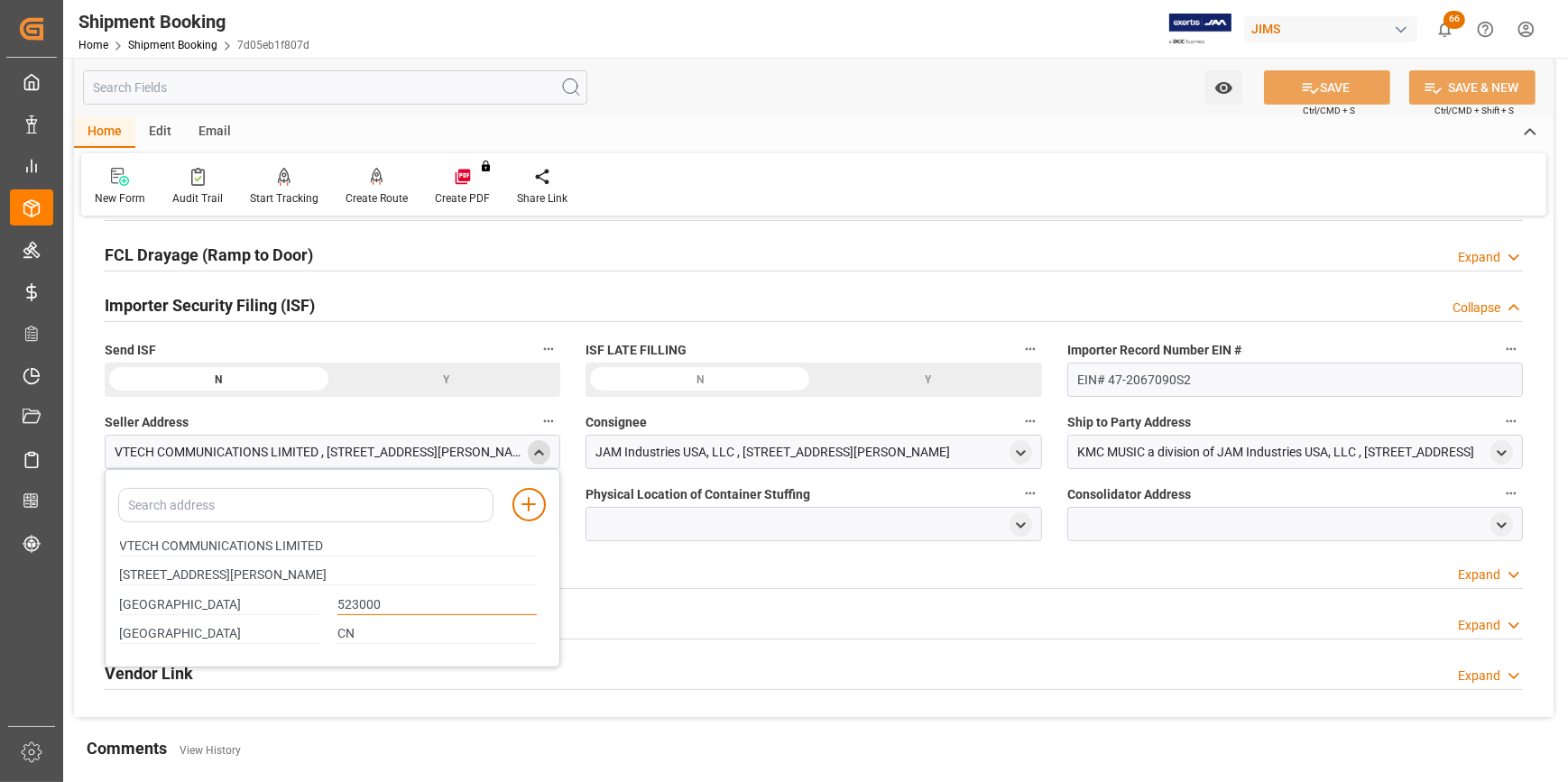
drag, startPoint x: 403, startPoint y: 608, endPoint x: 323, endPoint y: 605, distance: 80.1
click at [323, 605] on div "HONG KONG 523000" at bounding box center [327, 605] width 436 height 30
paste input "9990771"
type input "9990771"
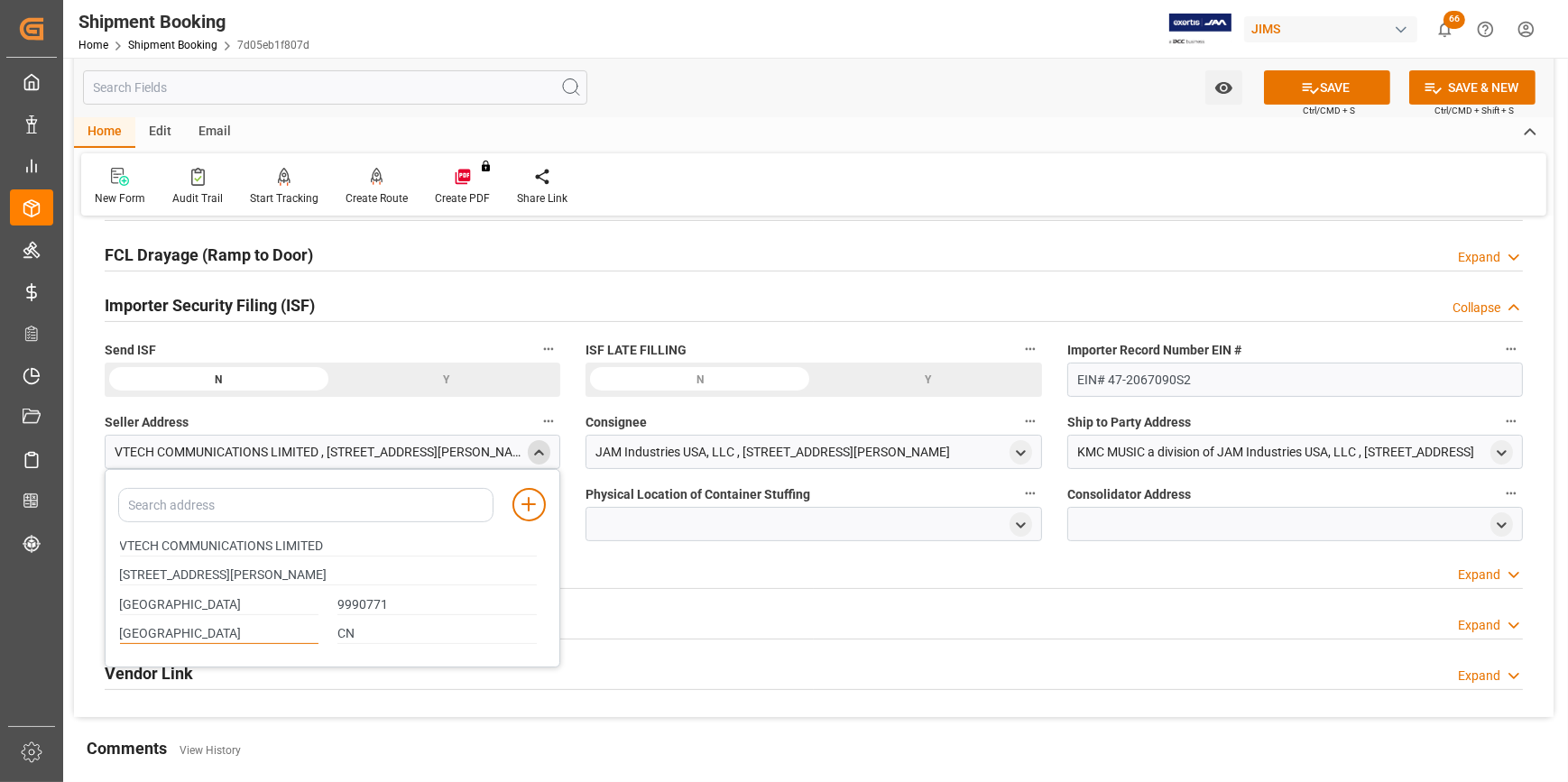
drag, startPoint x: 207, startPoint y: 637, endPoint x: -7, endPoint y: 622, distance: 214.5
click at [0, 622] on html "Created by potrace 1.15, written by Peter Selinger 2001-2017 Created by potrace…" at bounding box center [784, 391] width 1568 height 782
type input "HONGKONG"
click at [379, 632] on input "CN" at bounding box center [436, 634] width 199 height 20
click at [527, 505] on icon at bounding box center [529, 505] width 21 height 21
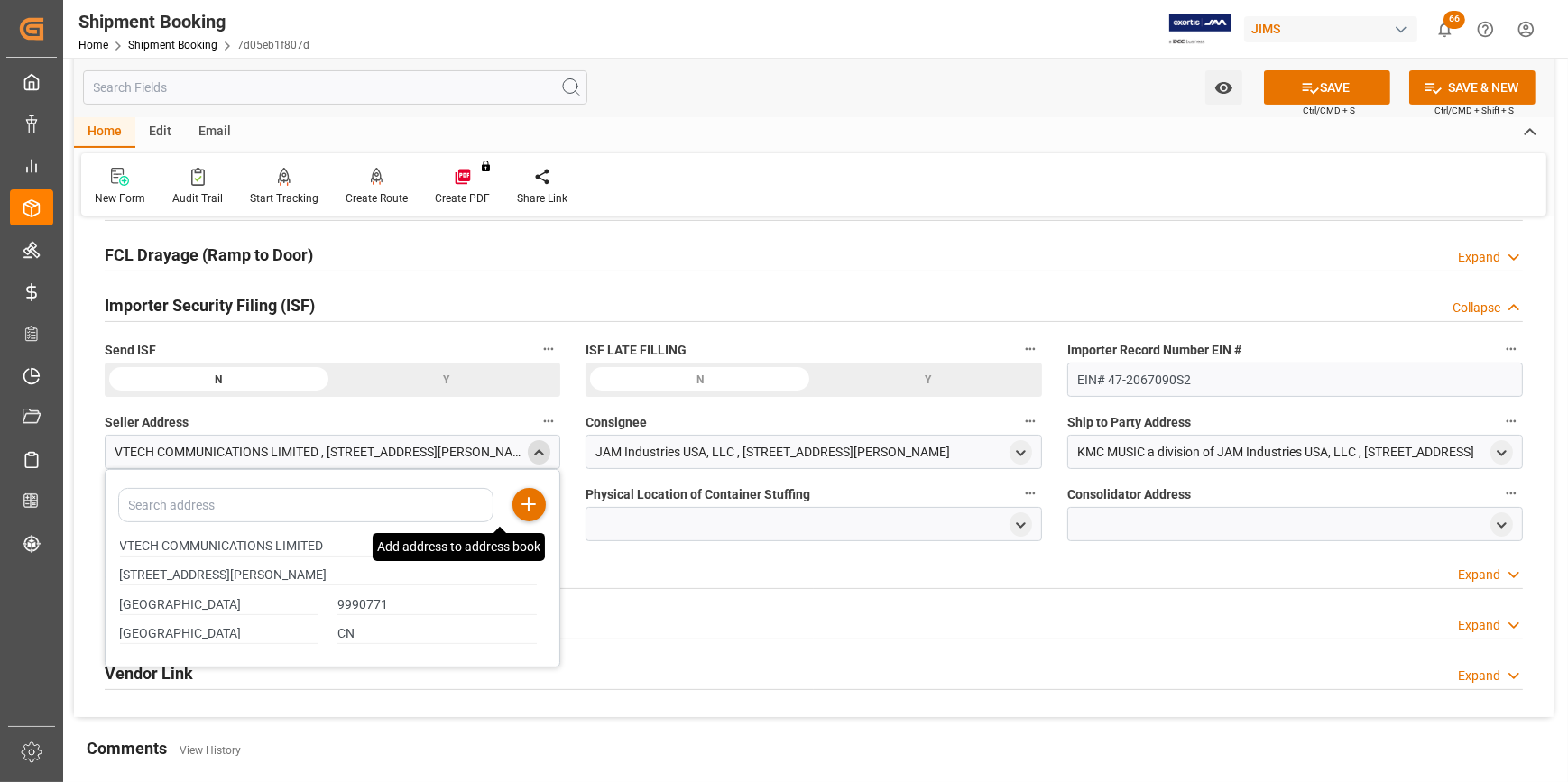
click at [199, 620] on div "HONGKONG" at bounding box center [219, 635] width 219 height 30
click at [195, 609] on input "HONG KONG" at bounding box center [220, 605] width 199 height 20
click at [705, 524] on div at bounding box center [813, 525] width 456 height 35
click at [529, 498] on line at bounding box center [529, 504] width 0 height 13
click at [756, 513] on div at bounding box center [813, 525] width 456 height 35
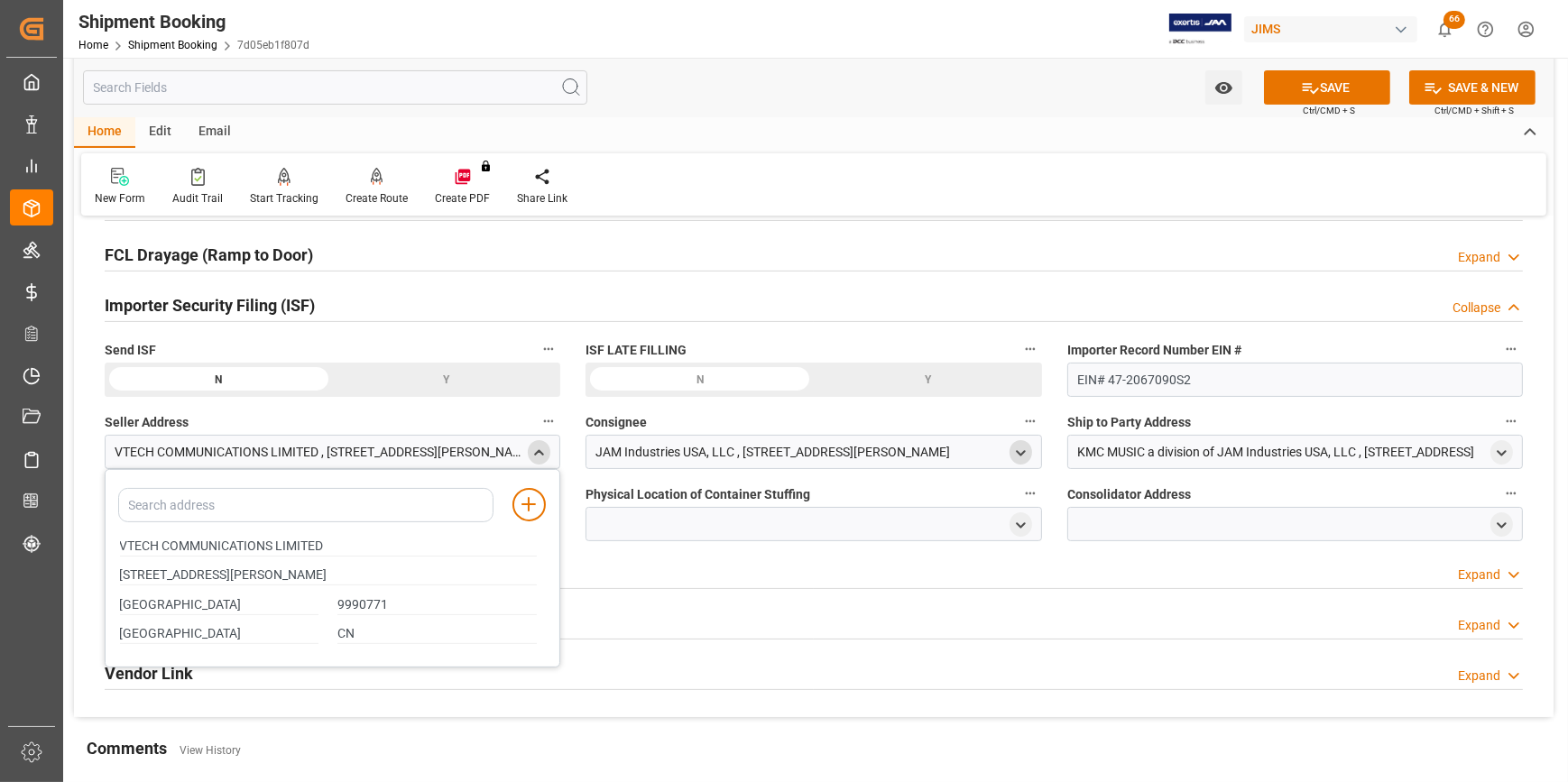
click at [1029, 454] on div "open menu" at bounding box center [1020, 452] width 22 height 24
click at [1019, 459] on icon "open menu" at bounding box center [1021, 454] width 15 height 15
click at [802, 500] on input at bounding box center [787, 506] width 376 height 35
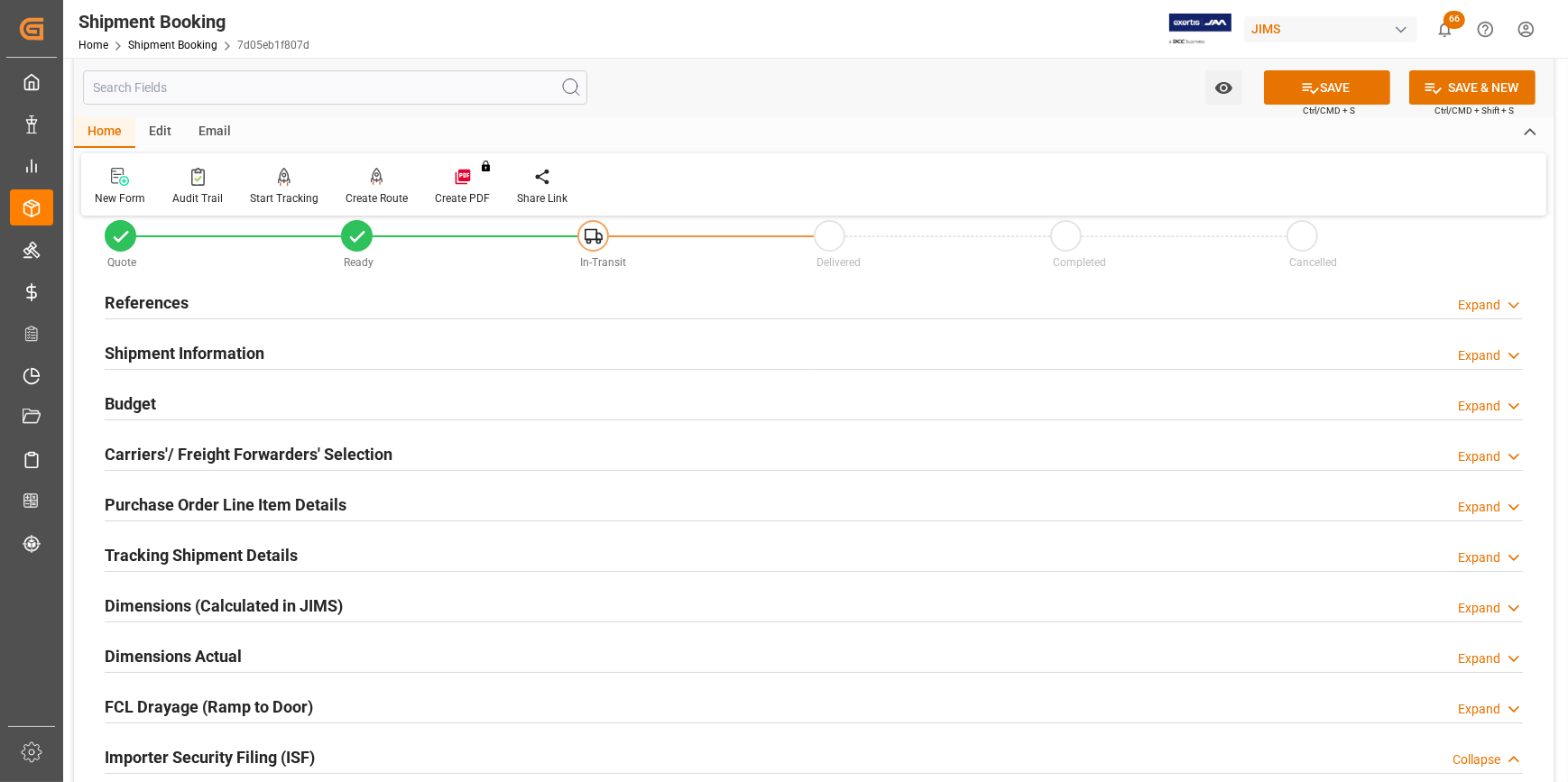
scroll to position [0, 0]
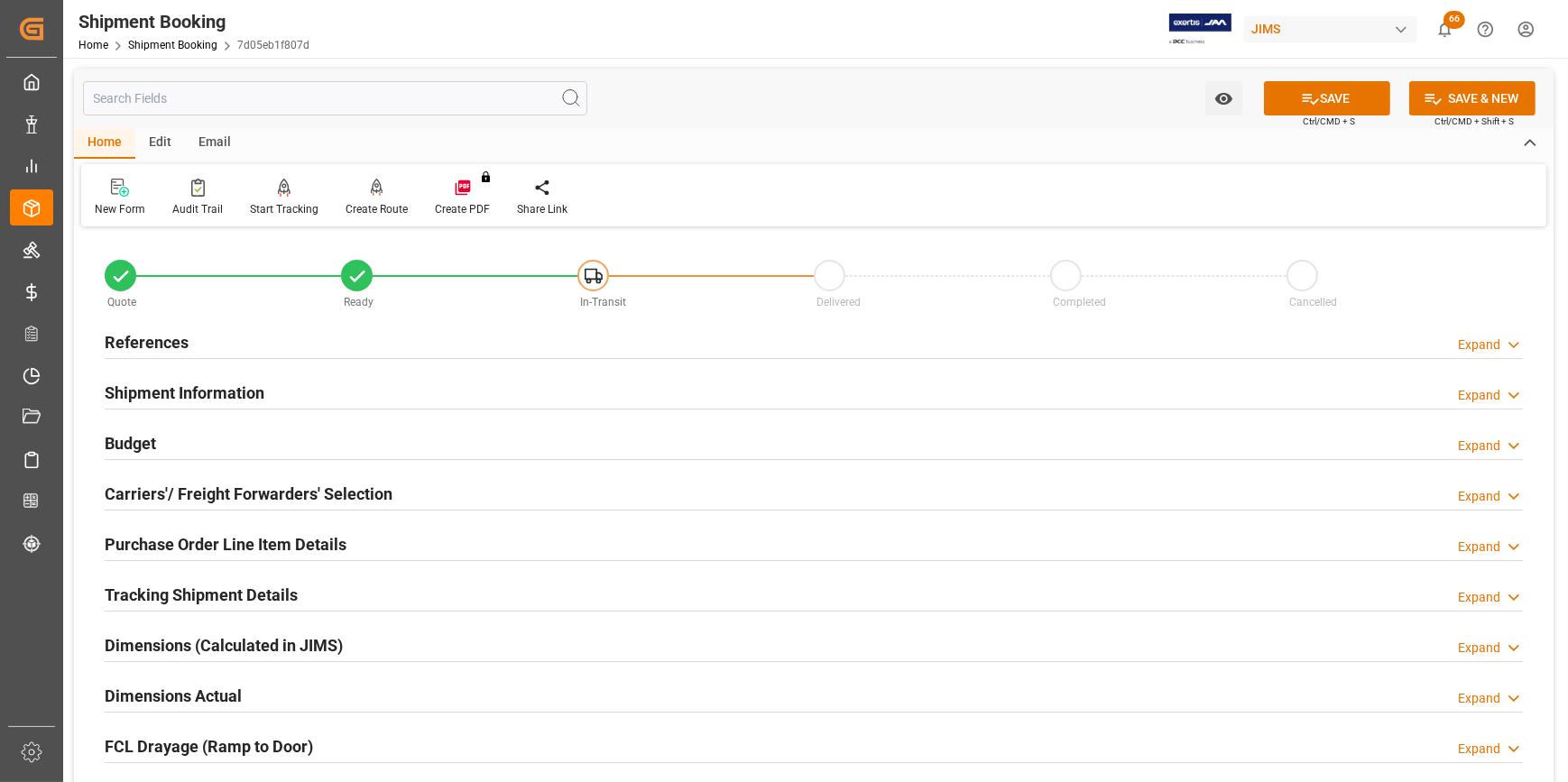
click at [169, 347] on h2 "References" at bounding box center [146, 342] width 84 height 24
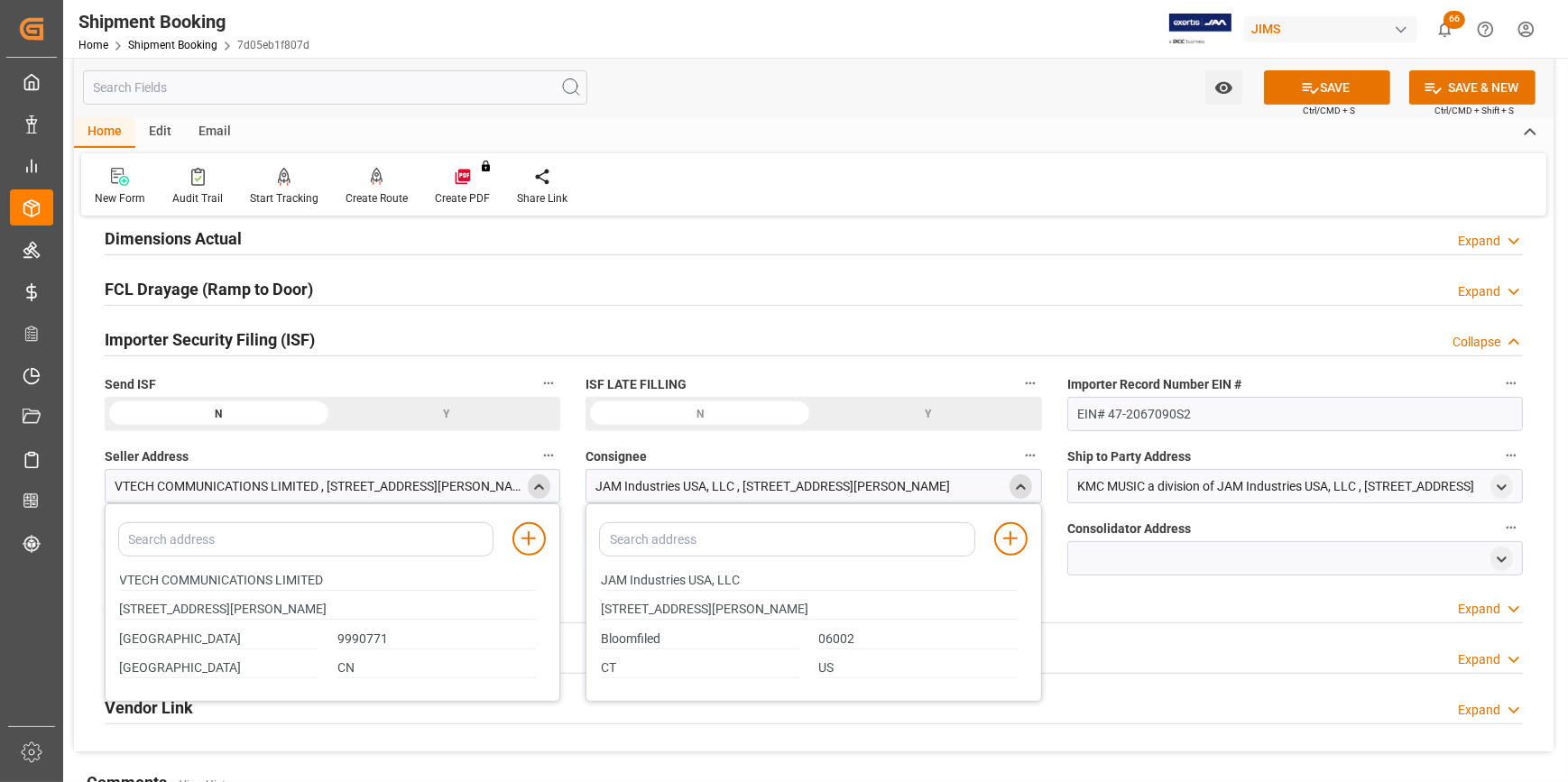
scroll to position [821, 0]
click at [879, 538] on input at bounding box center [787, 538] width 376 height 35
type input "JAM"
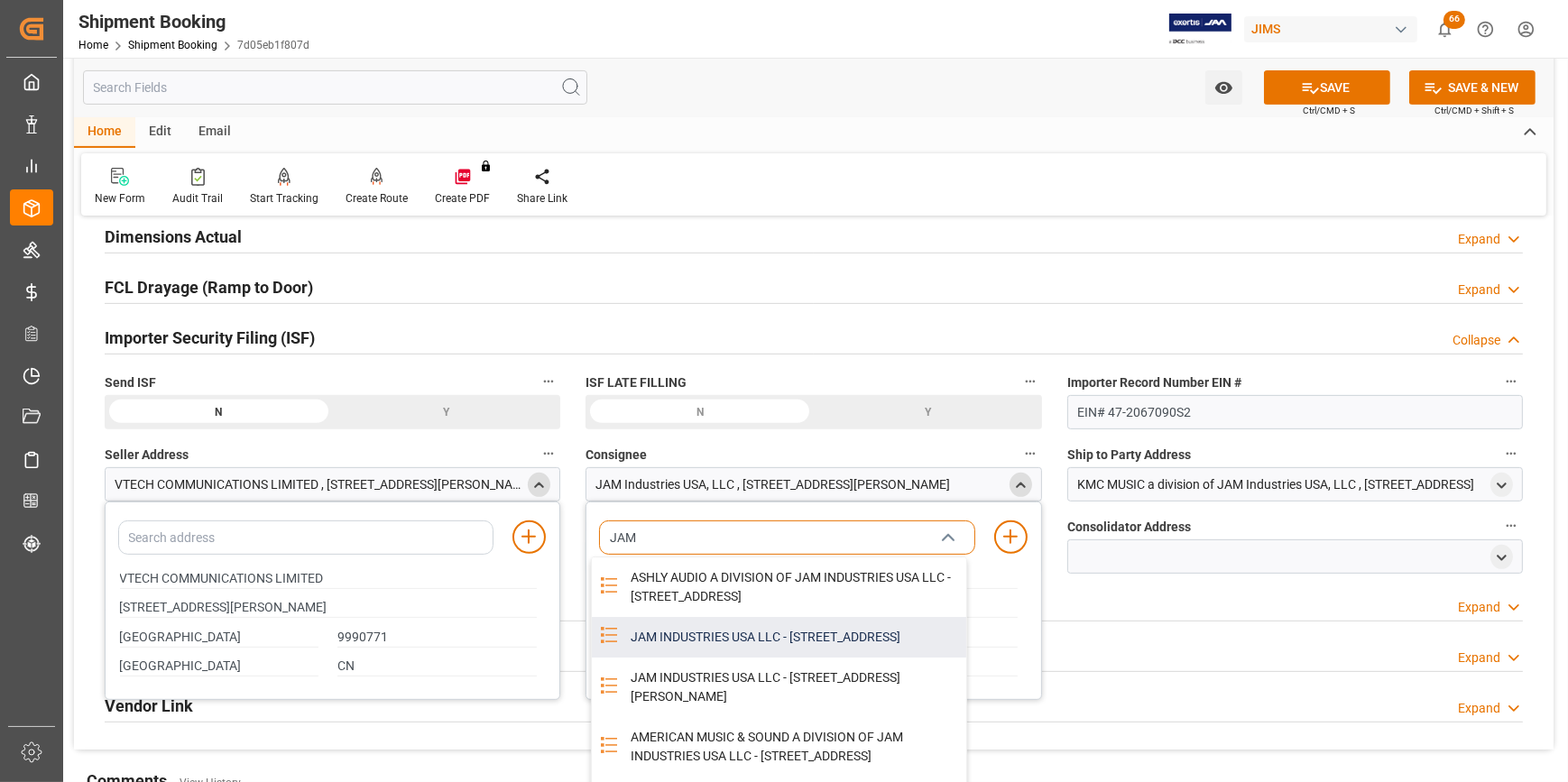
click at [788, 658] on div "JAM INDUSTRIES USA LLC - 154 WOODLAWN RD, BERLIN, CT, US, 06037" at bounding box center [793, 638] width 346 height 40
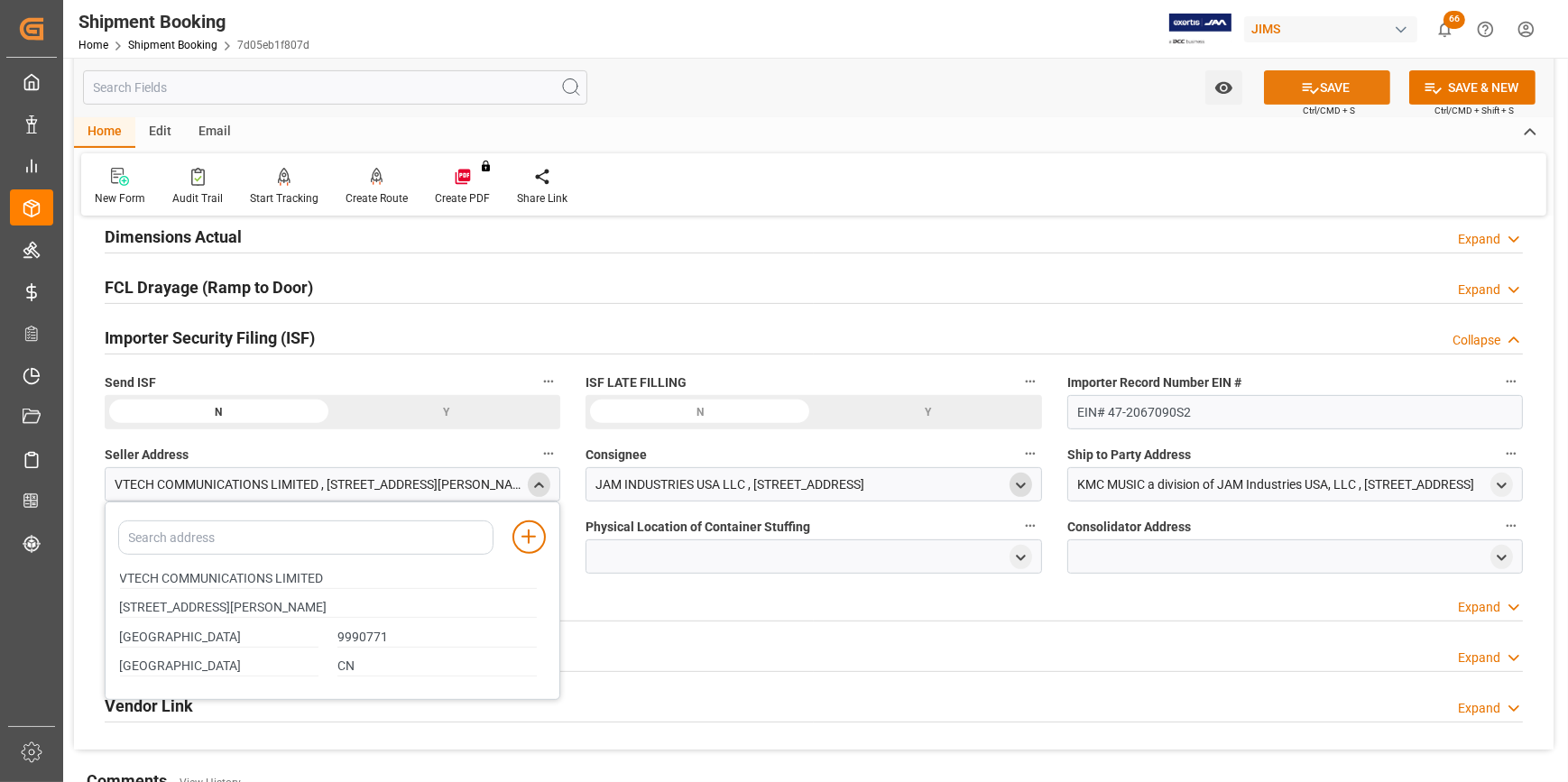
click at [1301, 86] on icon at bounding box center [1311, 89] width 19 height 19
click at [671, 551] on div at bounding box center [813, 557] width 456 height 35
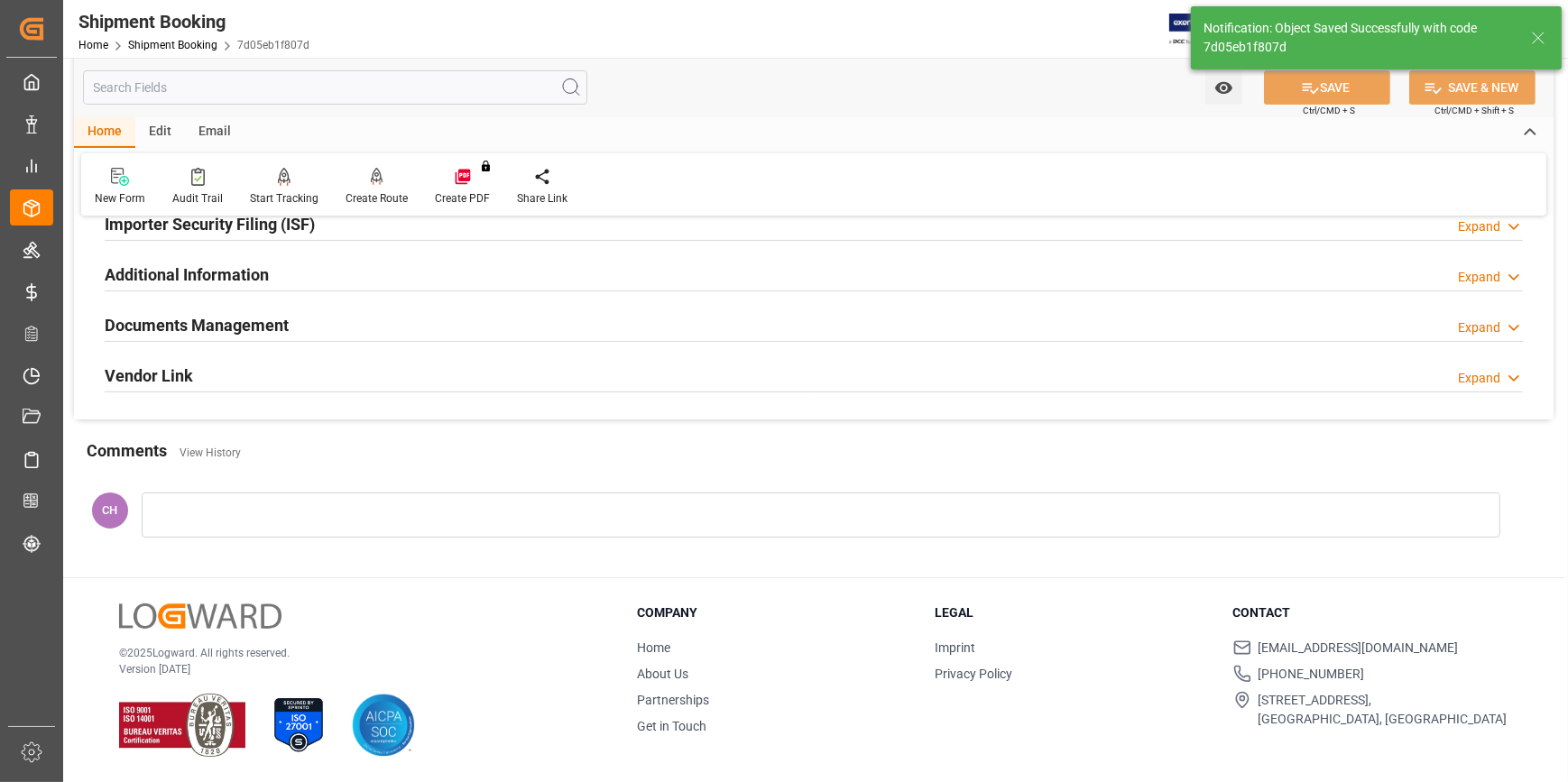
scroll to position [459, 0]
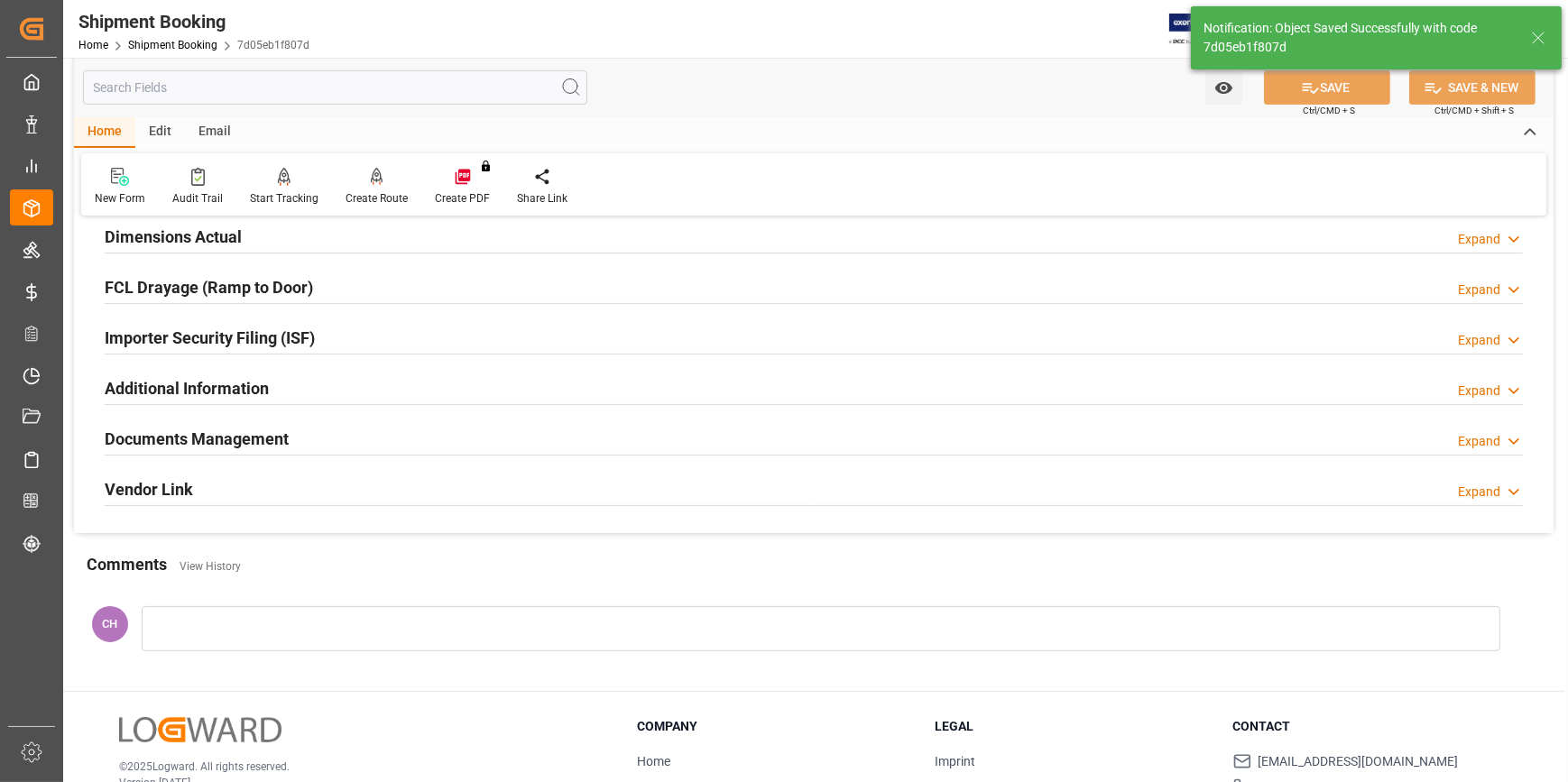
click at [254, 334] on h2 "Importer Security Filing (ISF)" at bounding box center [210, 337] width 210 height 24
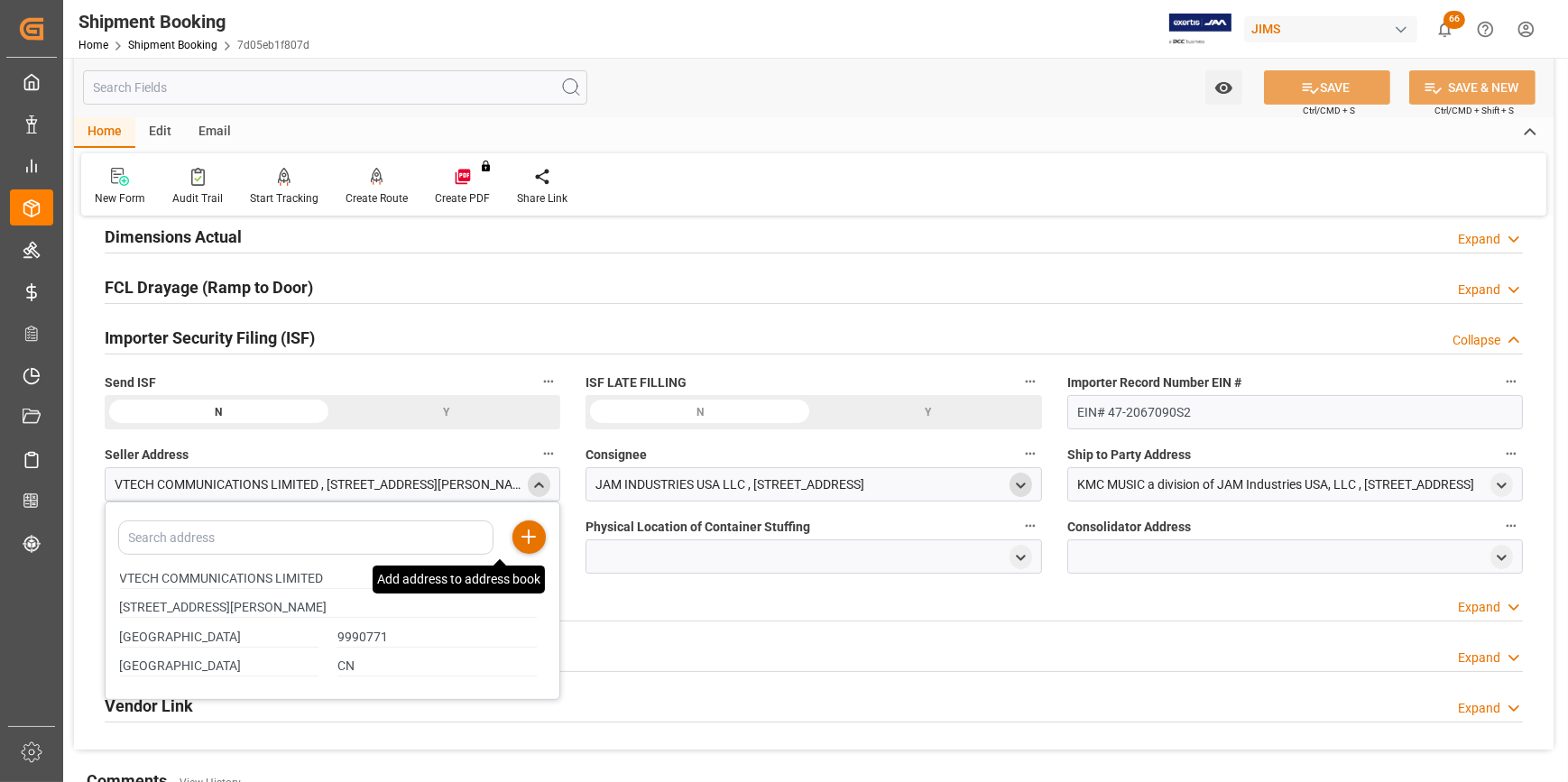
click at [531, 536] on icon at bounding box center [529, 536] width 21 height 21
click at [543, 491] on icon "close menu" at bounding box center [539, 486] width 15 height 15
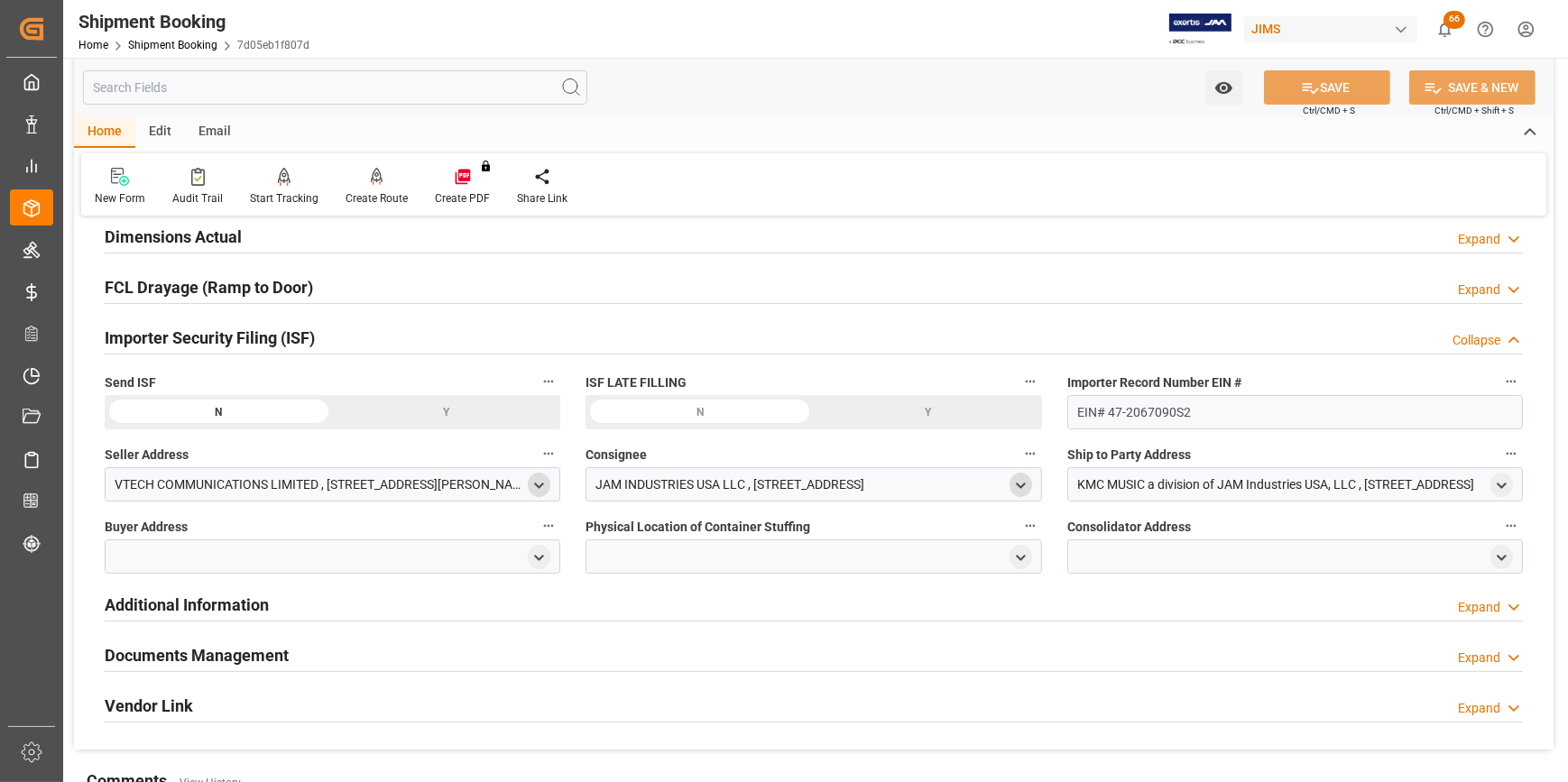
click at [226, 557] on div at bounding box center [332, 557] width 456 height 35
click at [524, 553] on div at bounding box center [332, 557] width 456 height 35
click at [533, 560] on icon "open menu" at bounding box center [539, 559] width 15 height 15
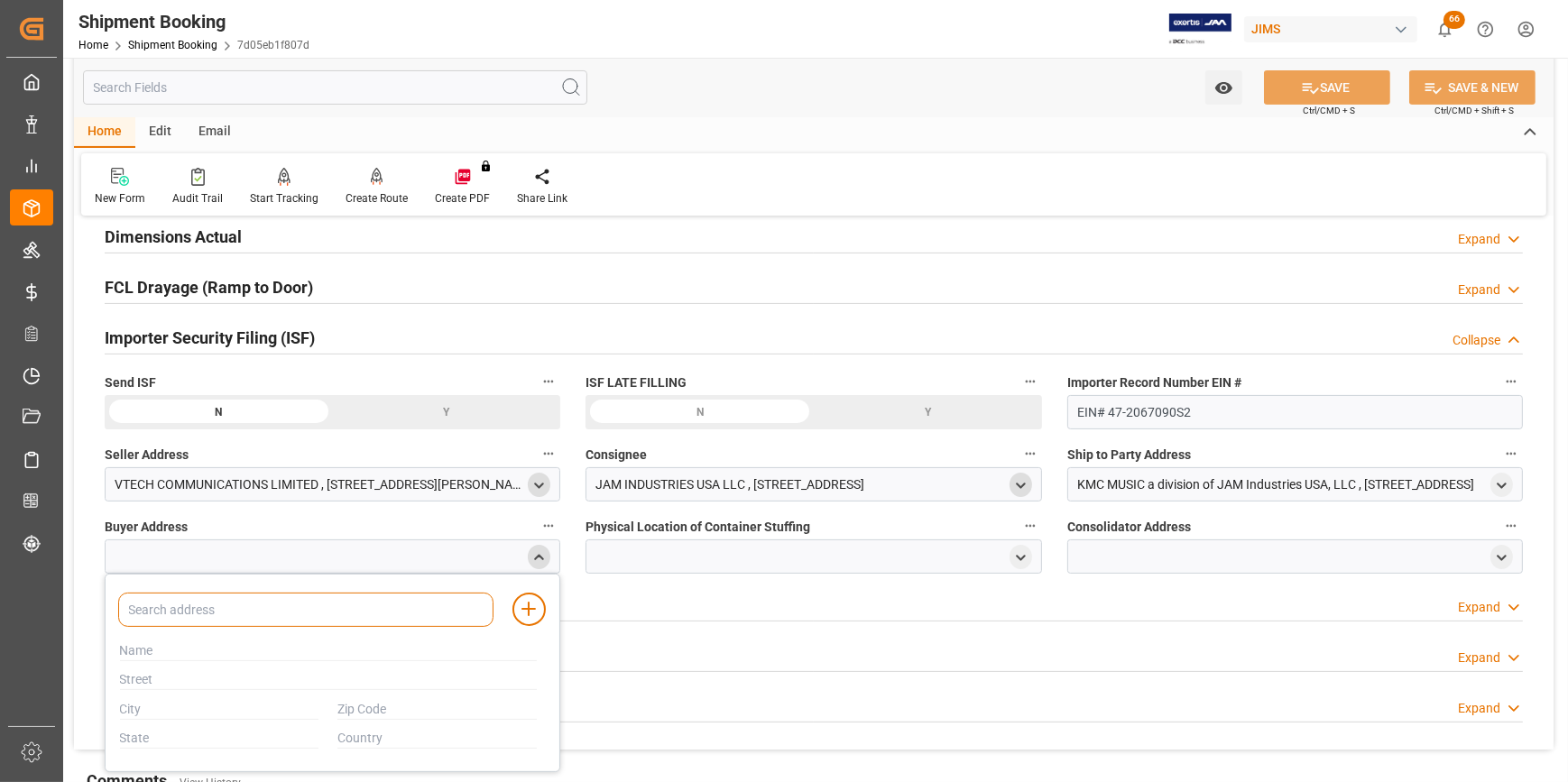
click at [160, 607] on input at bounding box center [306, 611] width 376 height 35
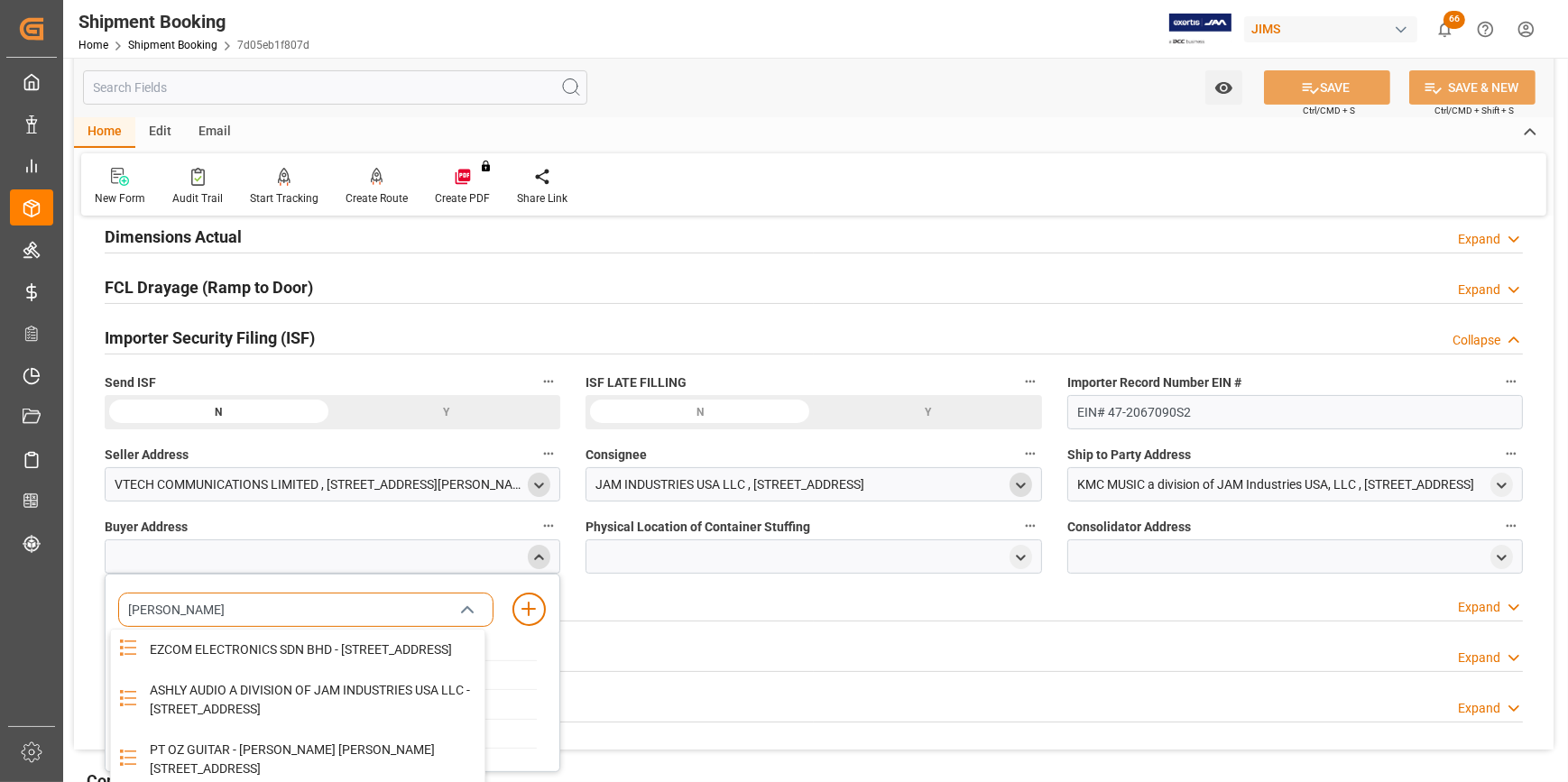
type input "JAM"
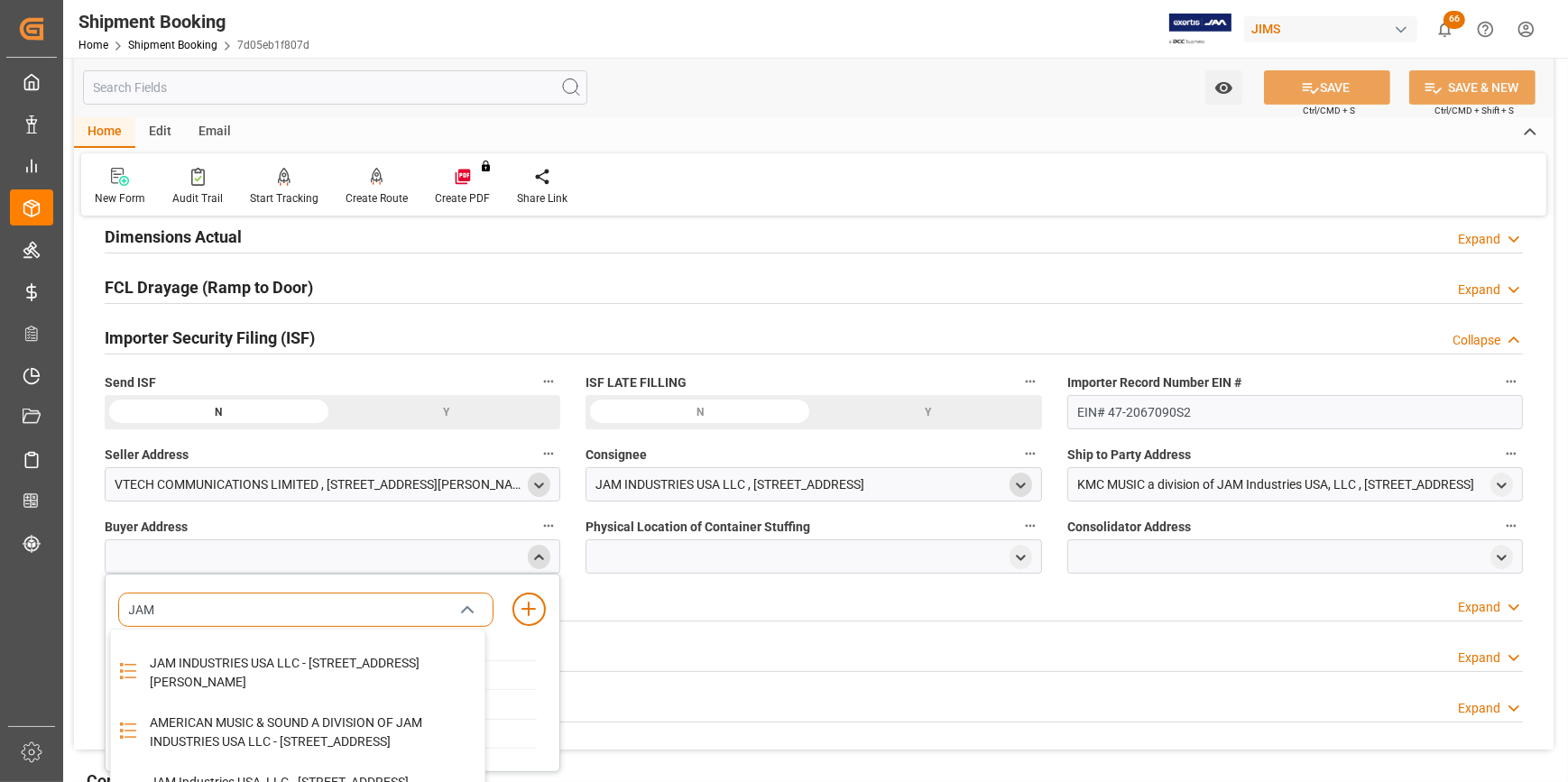
scroll to position [81, 0]
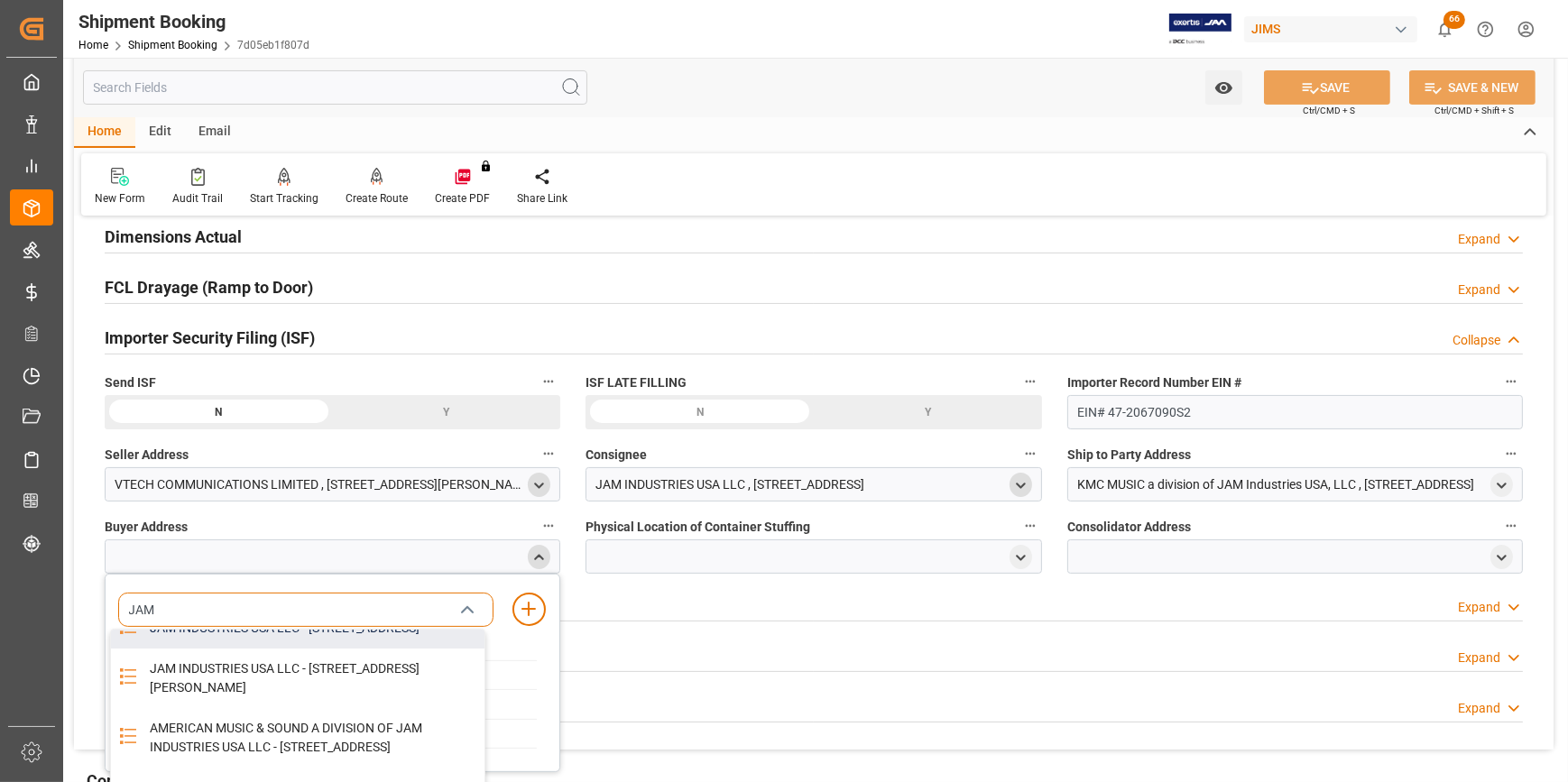
click at [211, 649] on div "JAM INDUSTRIES USA LLC - 154 WOODLAWN RD, BERLIN, CT, US, 06037" at bounding box center [311, 628] width 346 height 40
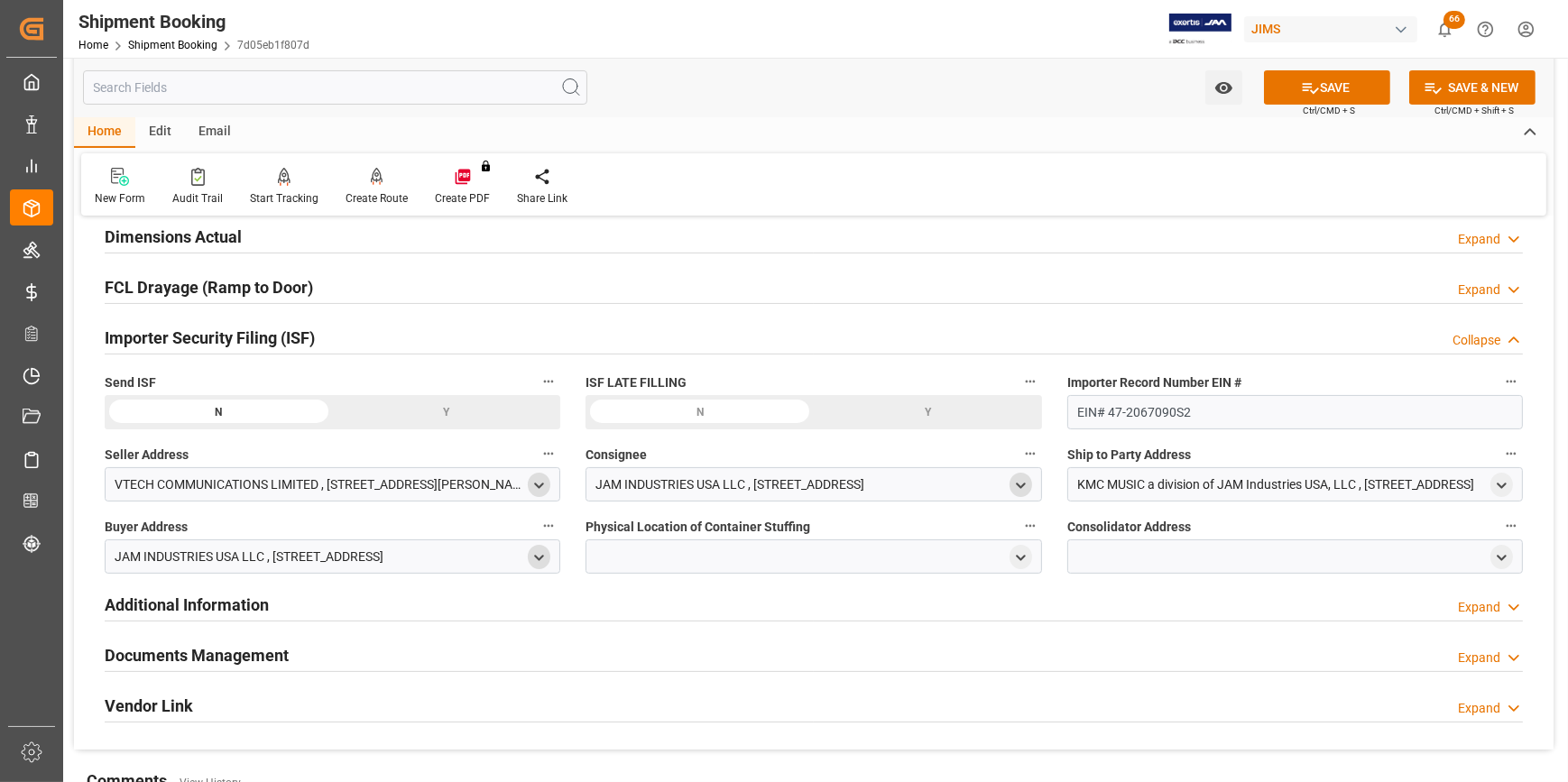
click at [625, 552] on div at bounding box center [813, 557] width 456 height 35
click at [662, 556] on div at bounding box center [813, 557] width 456 height 35
click at [1019, 563] on icon "open menu" at bounding box center [1021, 559] width 15 height 15
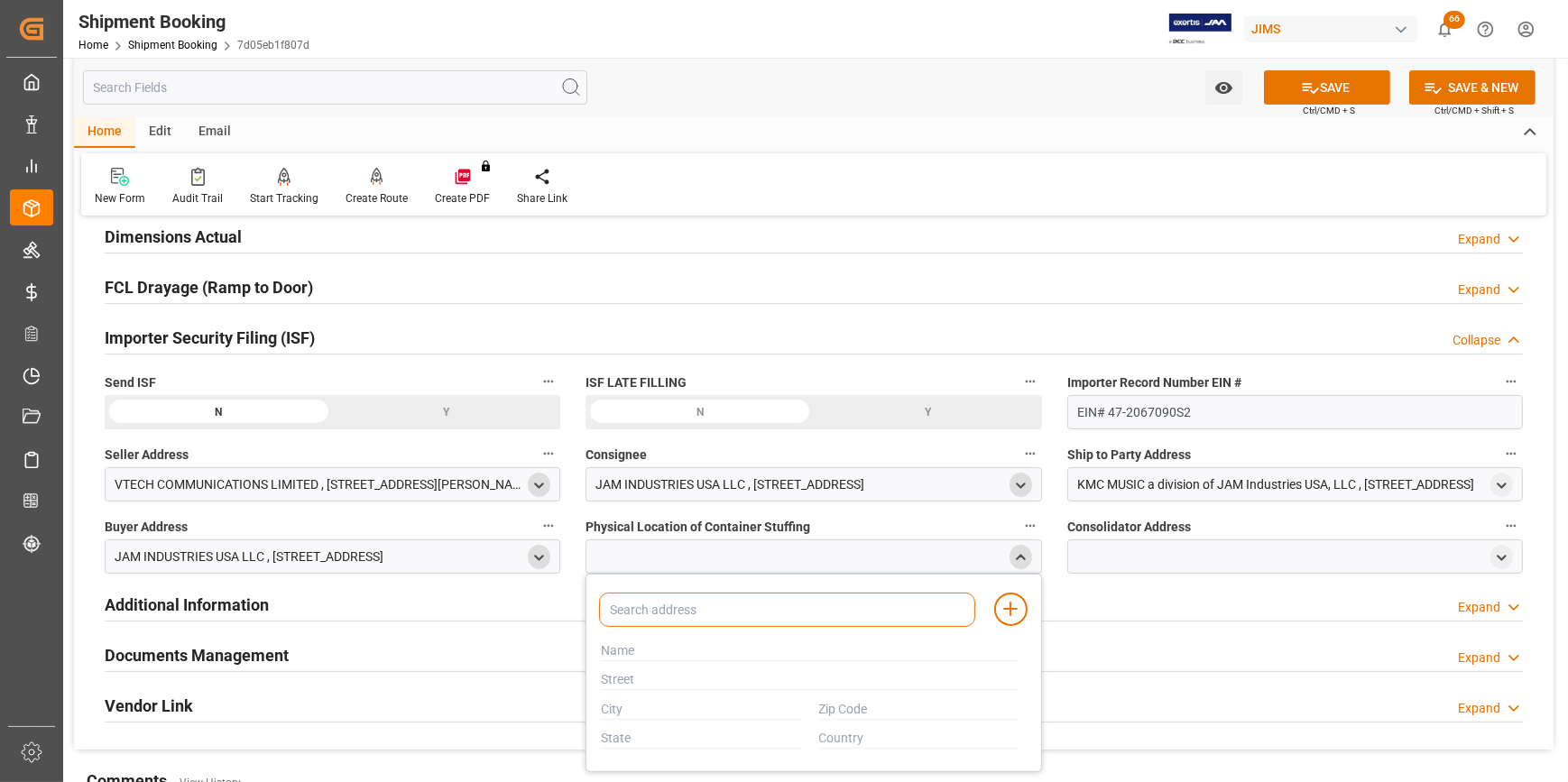
click at [785, 613] on input at bounding box center [787, 611] width 376 height 35
type input "PROLOGIS"
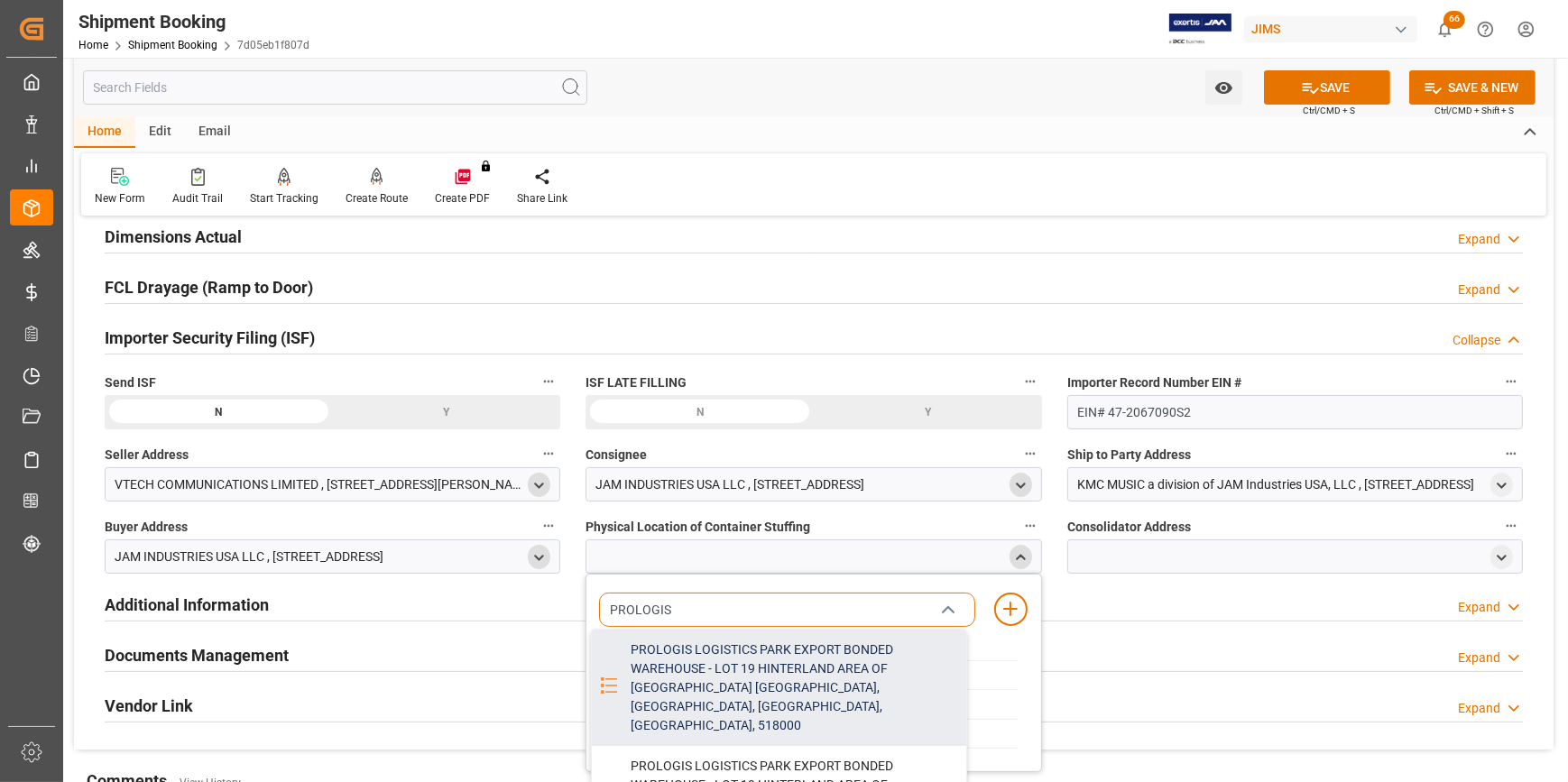
click at [797, 693] on div "PROLOGIS LOGISTICS PARK EXPORT BONDED WAREHOUSE - LOT 19 HINTERLAND AREA OF YAN…" at bounding box center [793, 688] width 346 height 117
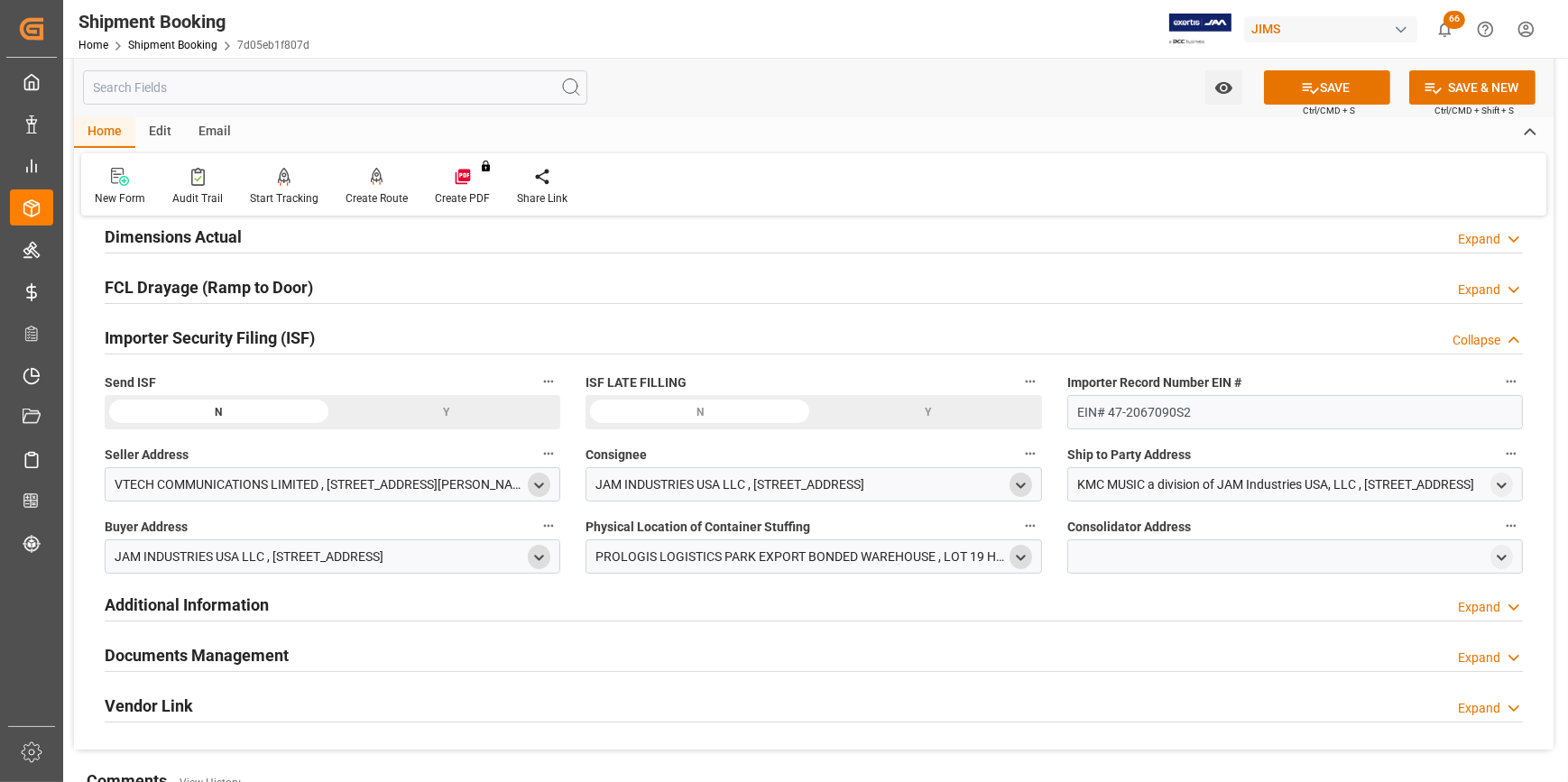
click at [1143, 553] on div at bounding box center [1294, 557] width 456 height 35
click at [1502, 561] on icon "open menu" at bounding box center [1503, 559] width 15 height 15
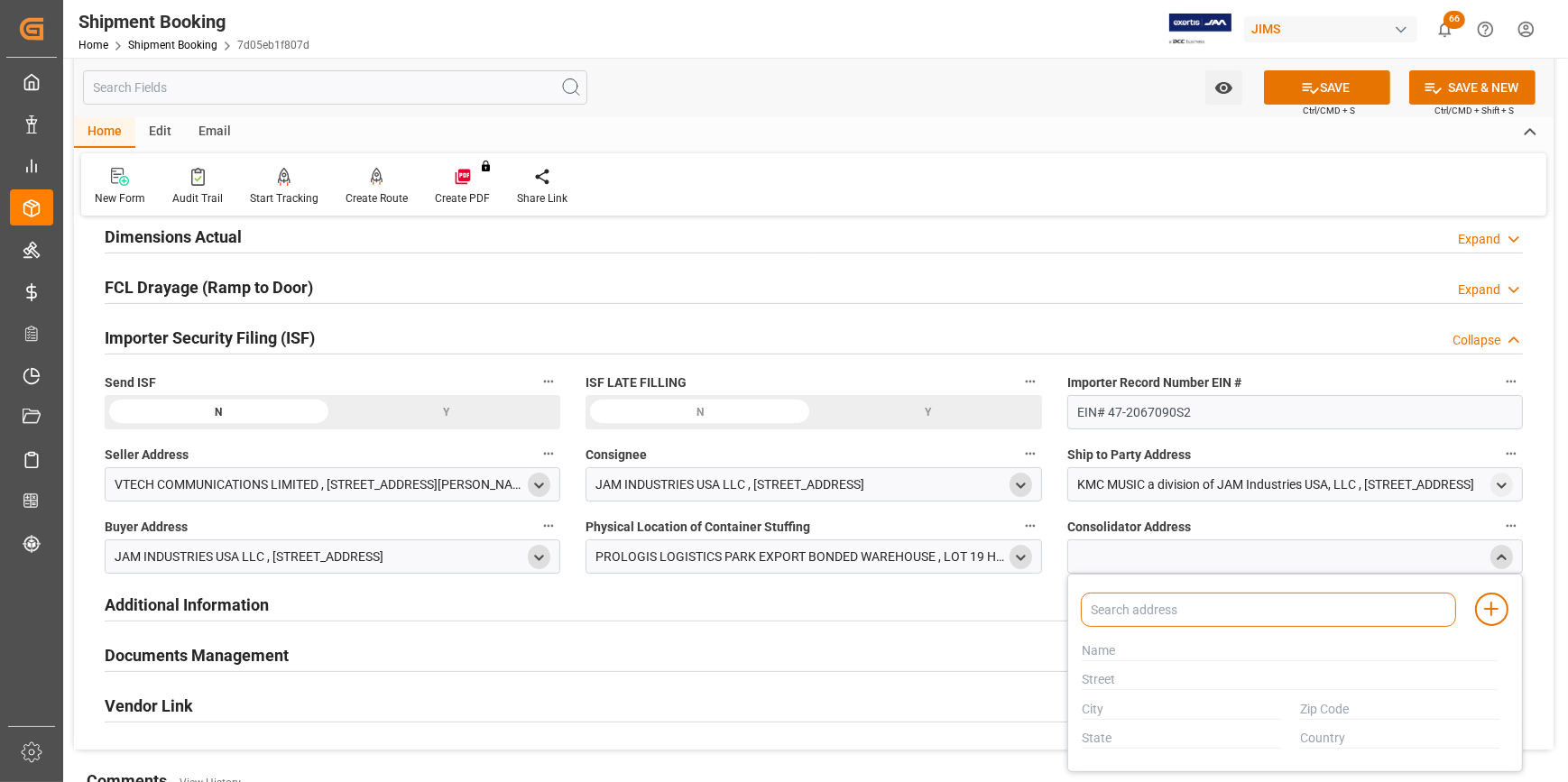
click at [1163, 608] on input at bounding box center [1268, 611] width 376 height 35
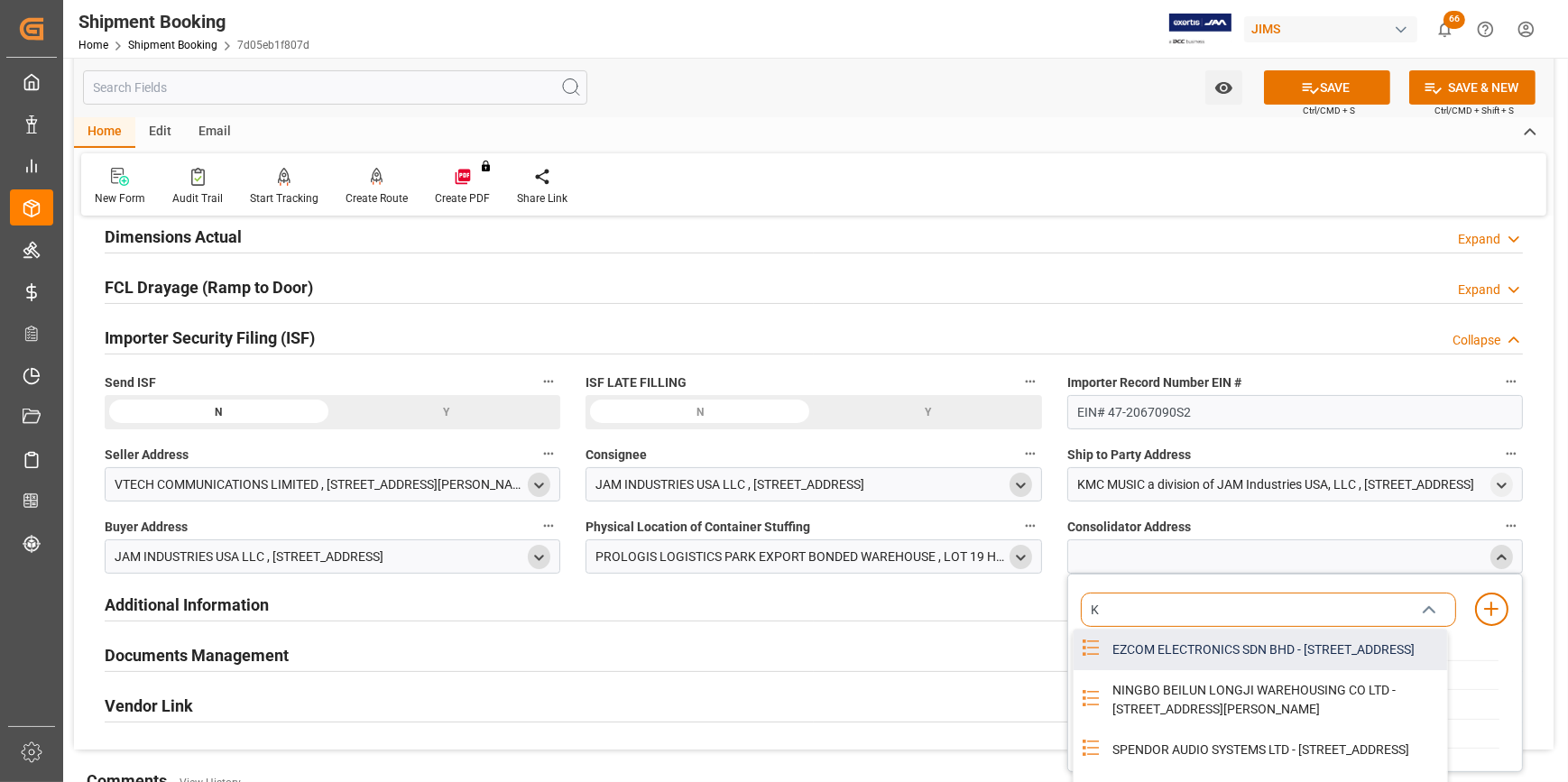
type input "KU"
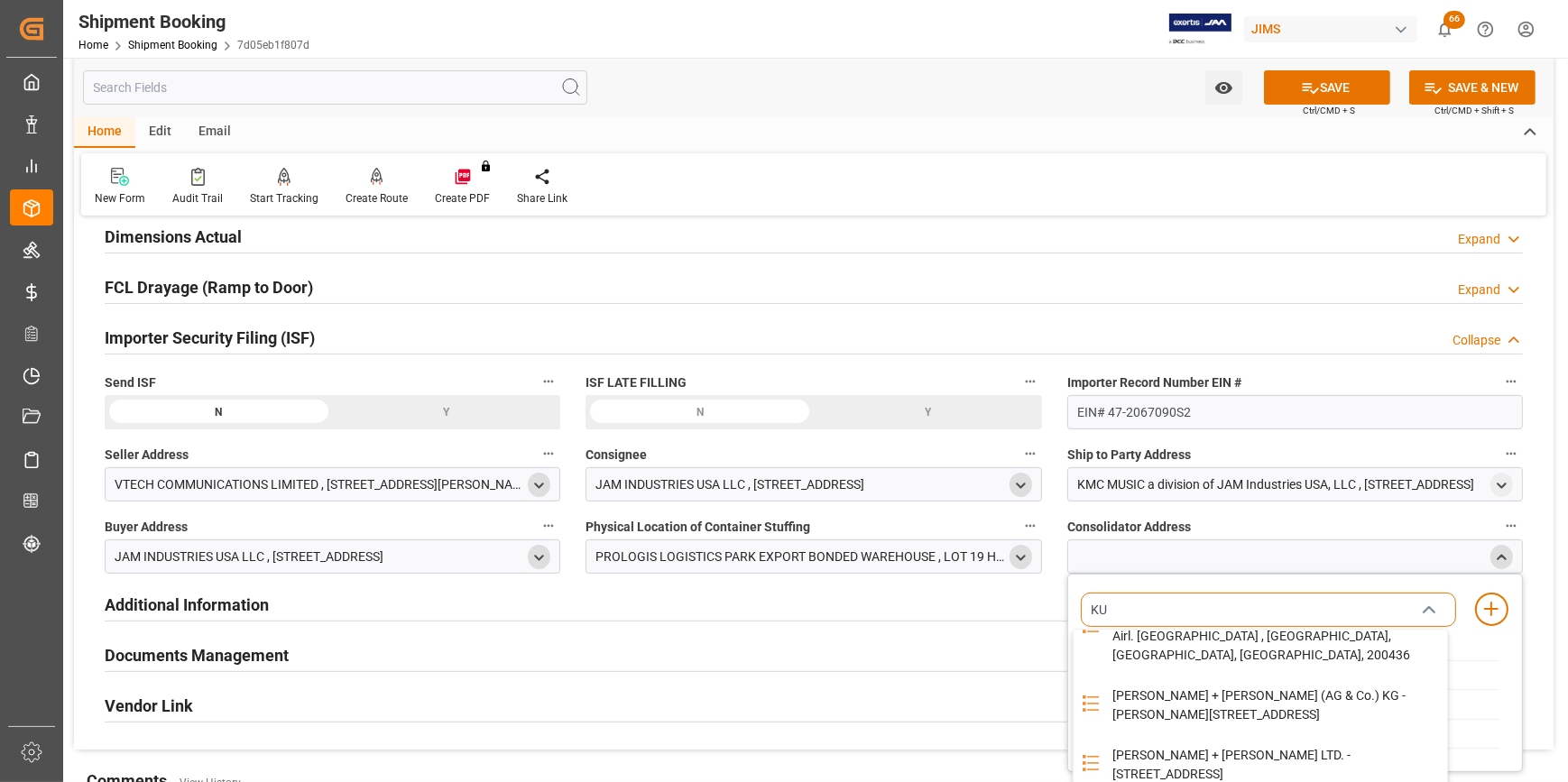
scroll to position [397, 0]
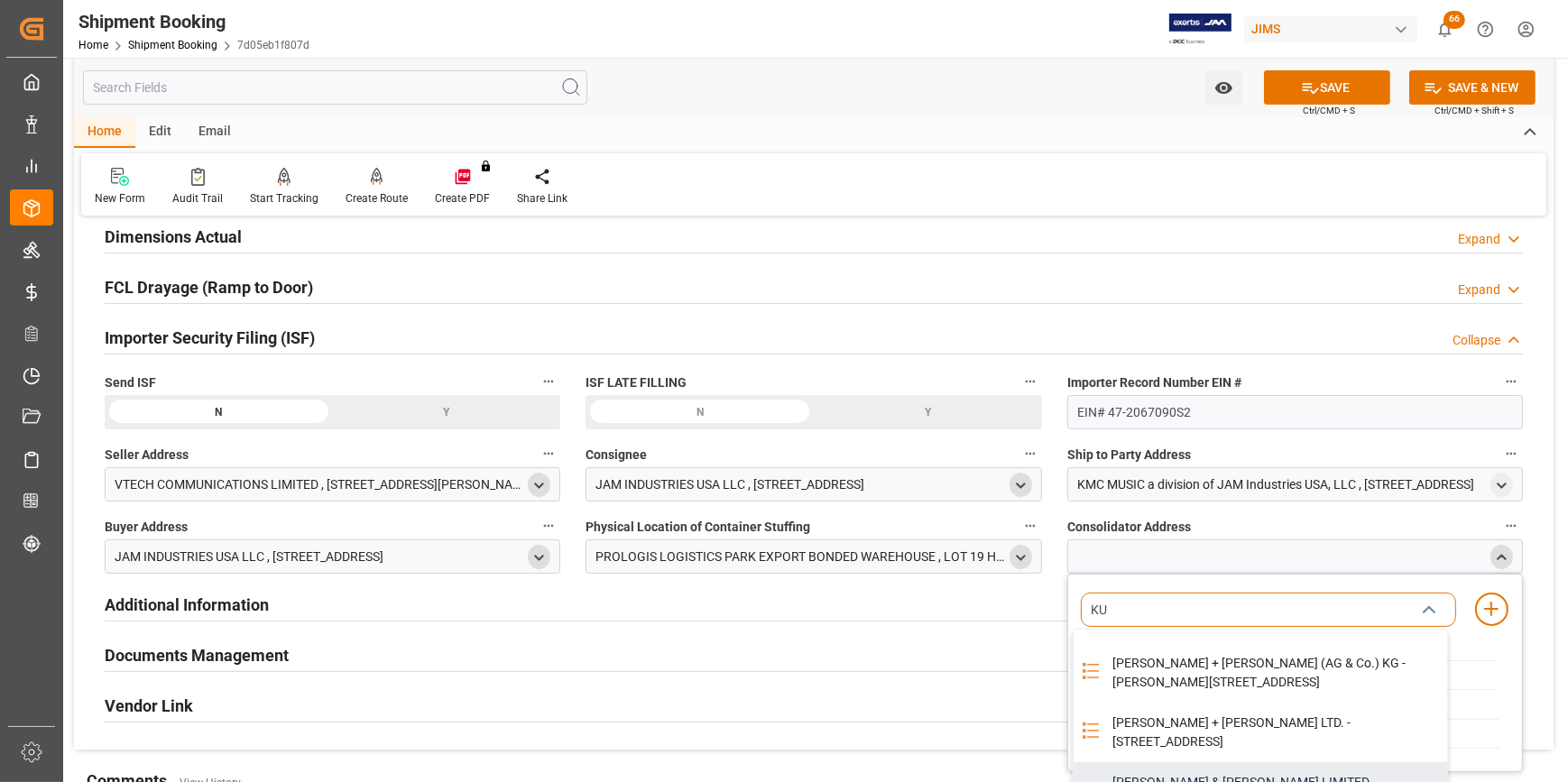
click at [1197, 763] on div "KUEHNE & NAGEL LIMITED SHENZHEN BRANCH OFFICE - UNIT A/B/C/D 28/F BLOCK A WORLD…" at bounding box center [1274, 793] width 346 height 60
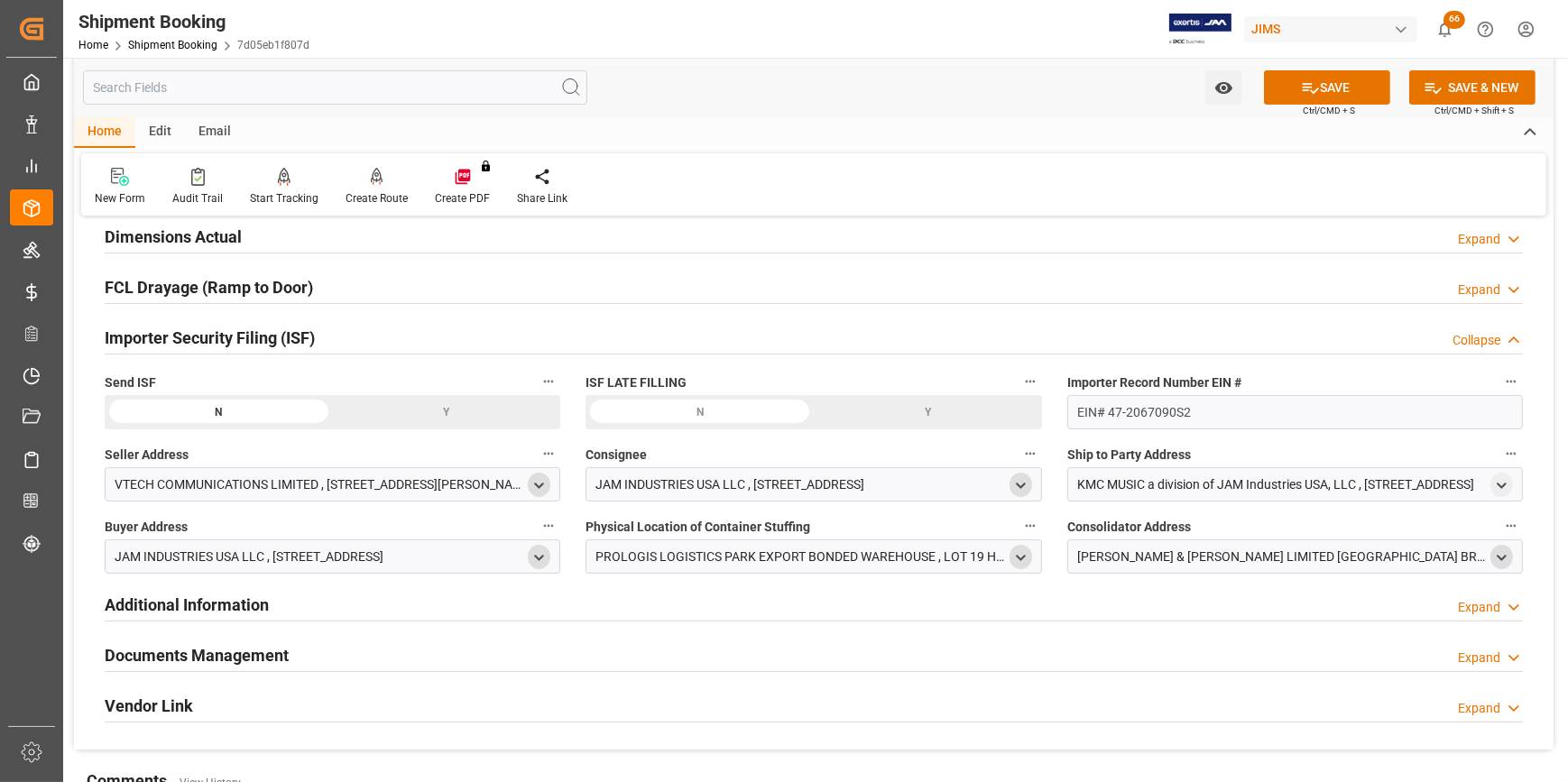
click at [1502, 556] on icon "open menu" at bounding box center [1503, 559] width 15 height 15
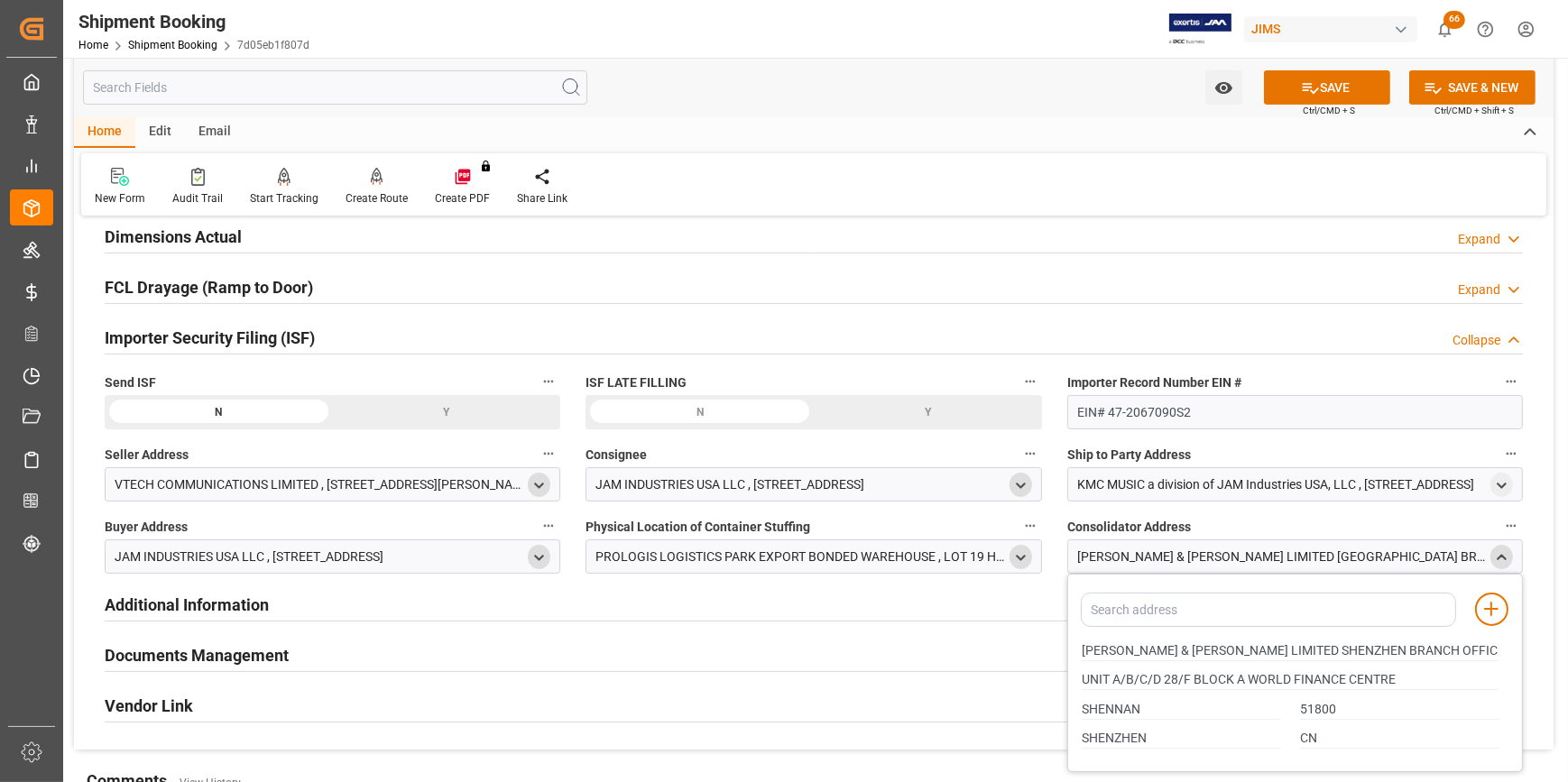
click at [974, 646] on div "Documents Management Expand" at bounding box center [814, 654] width 1419 height 35
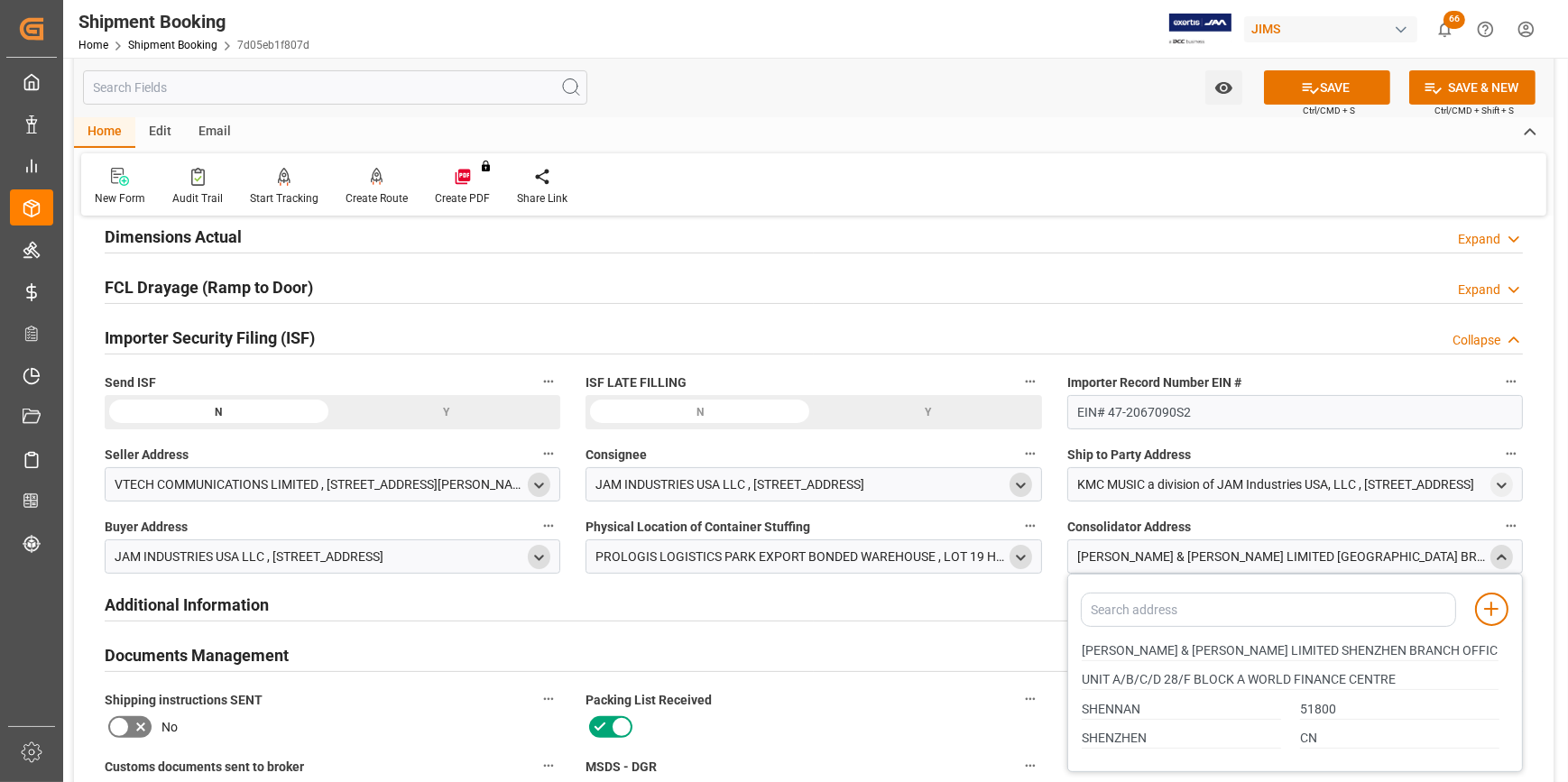
click at [1012, 599] on div "Additional Information Expand" at bounding box center [814, 604] width 1419 height 35
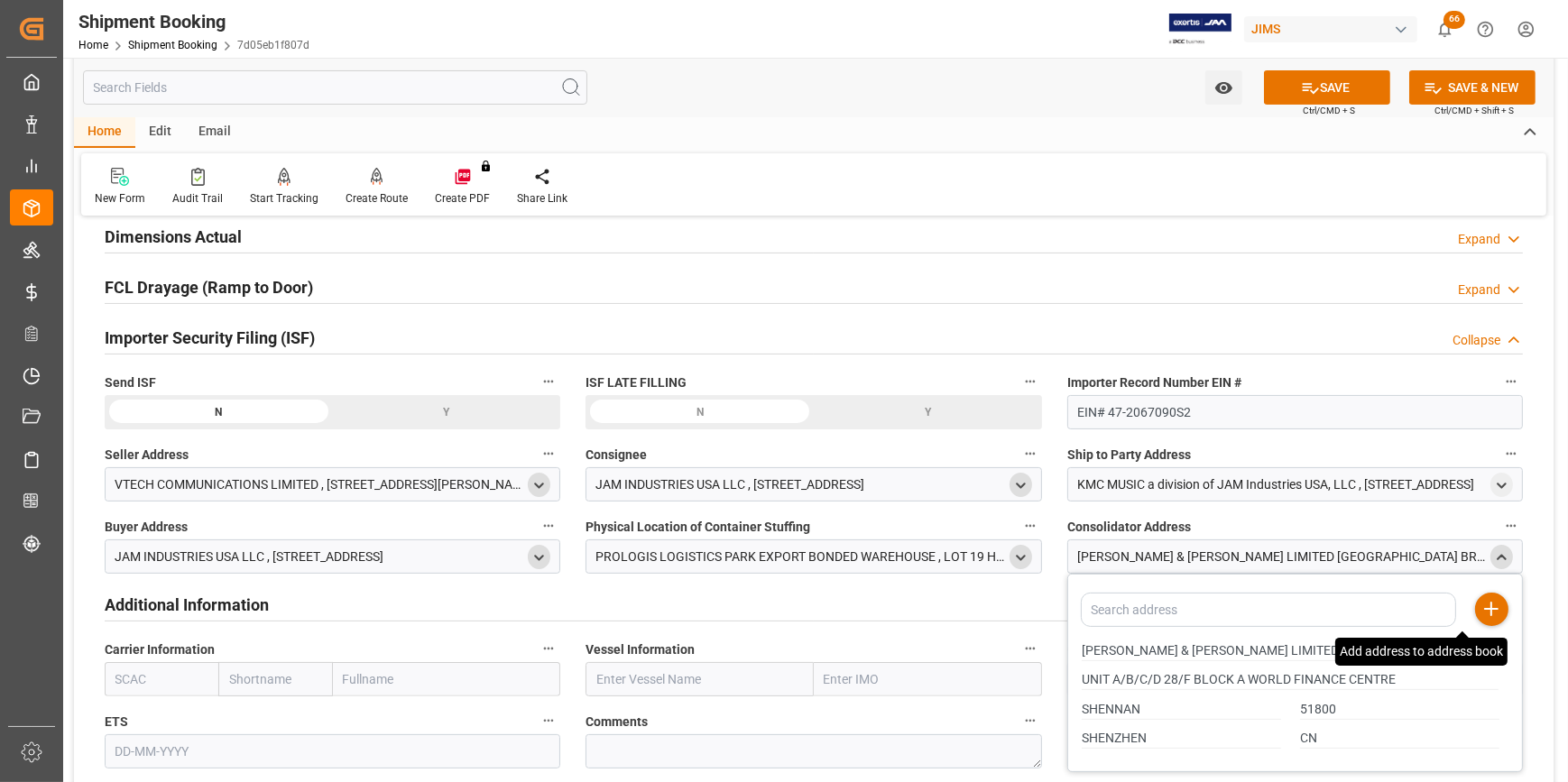
click at [1497, 599] on icon at bounding box center [1492, 609] width 21 height 21
click at [1504, 560] on icon "close menu" at bounding box center [1503, 559] width 15 height 15
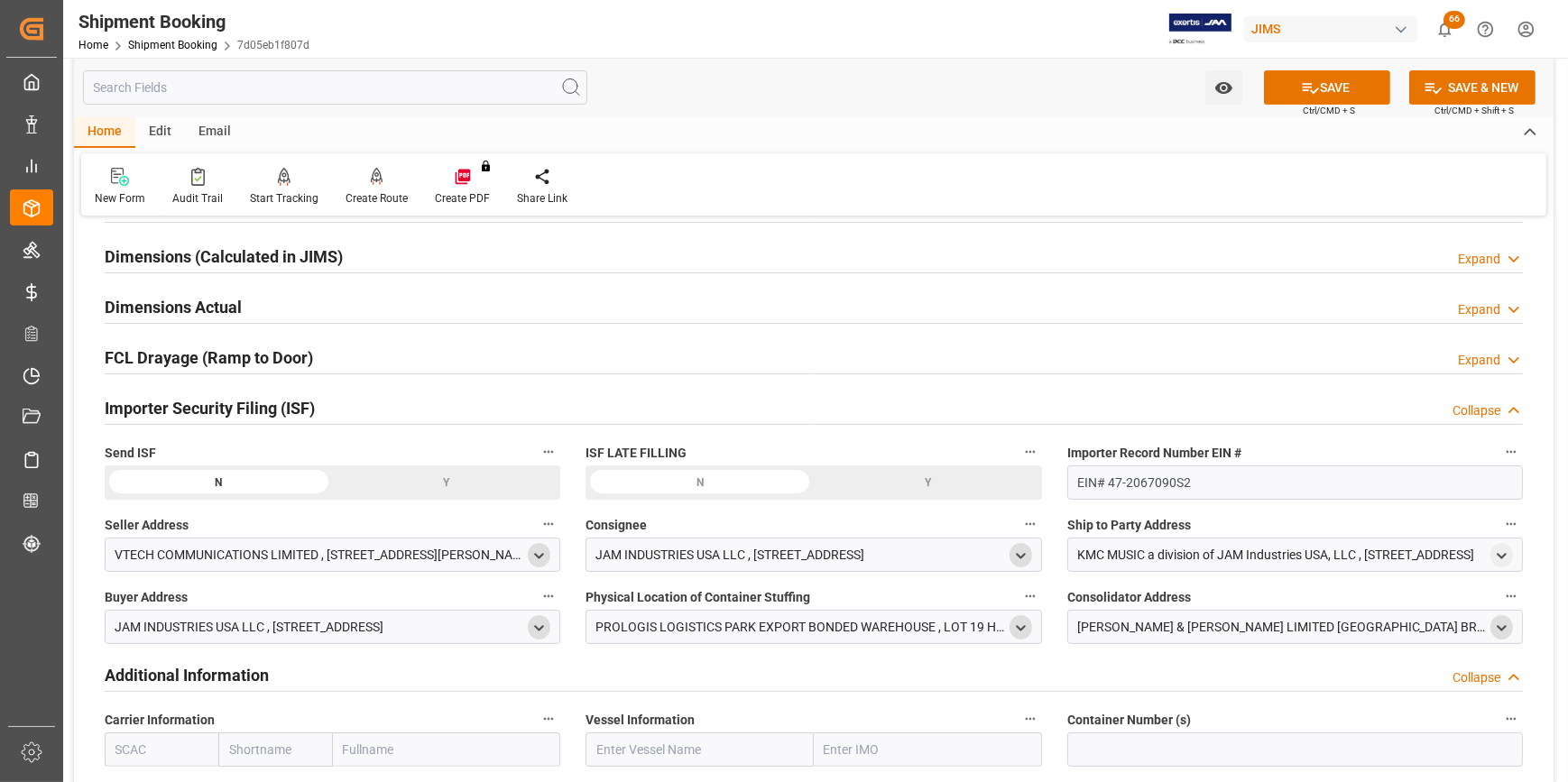
scroll to position [295, 0]
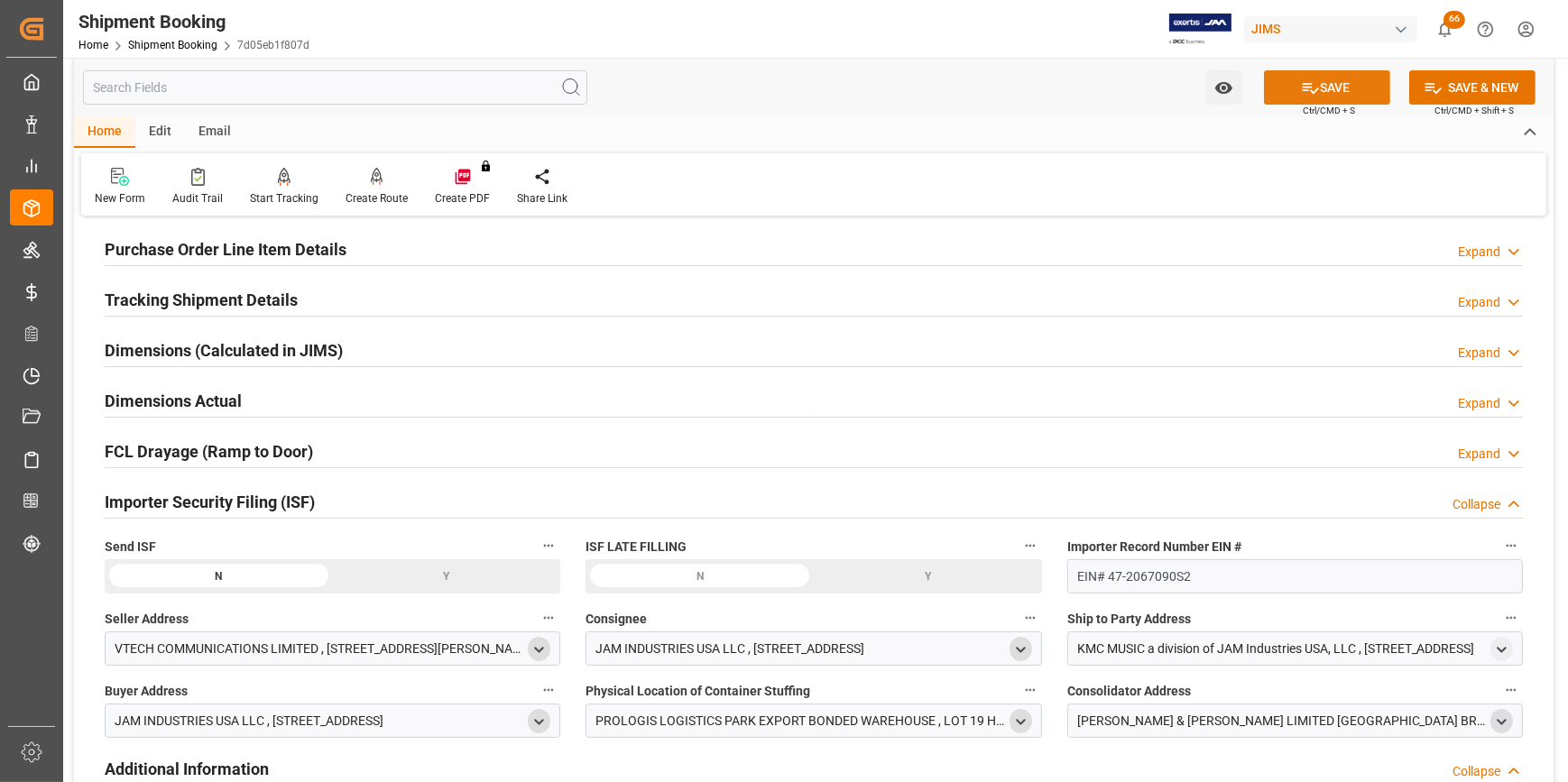
click at [1309, 92] on icon at bounding box center [1311, 89] width 19 height 19
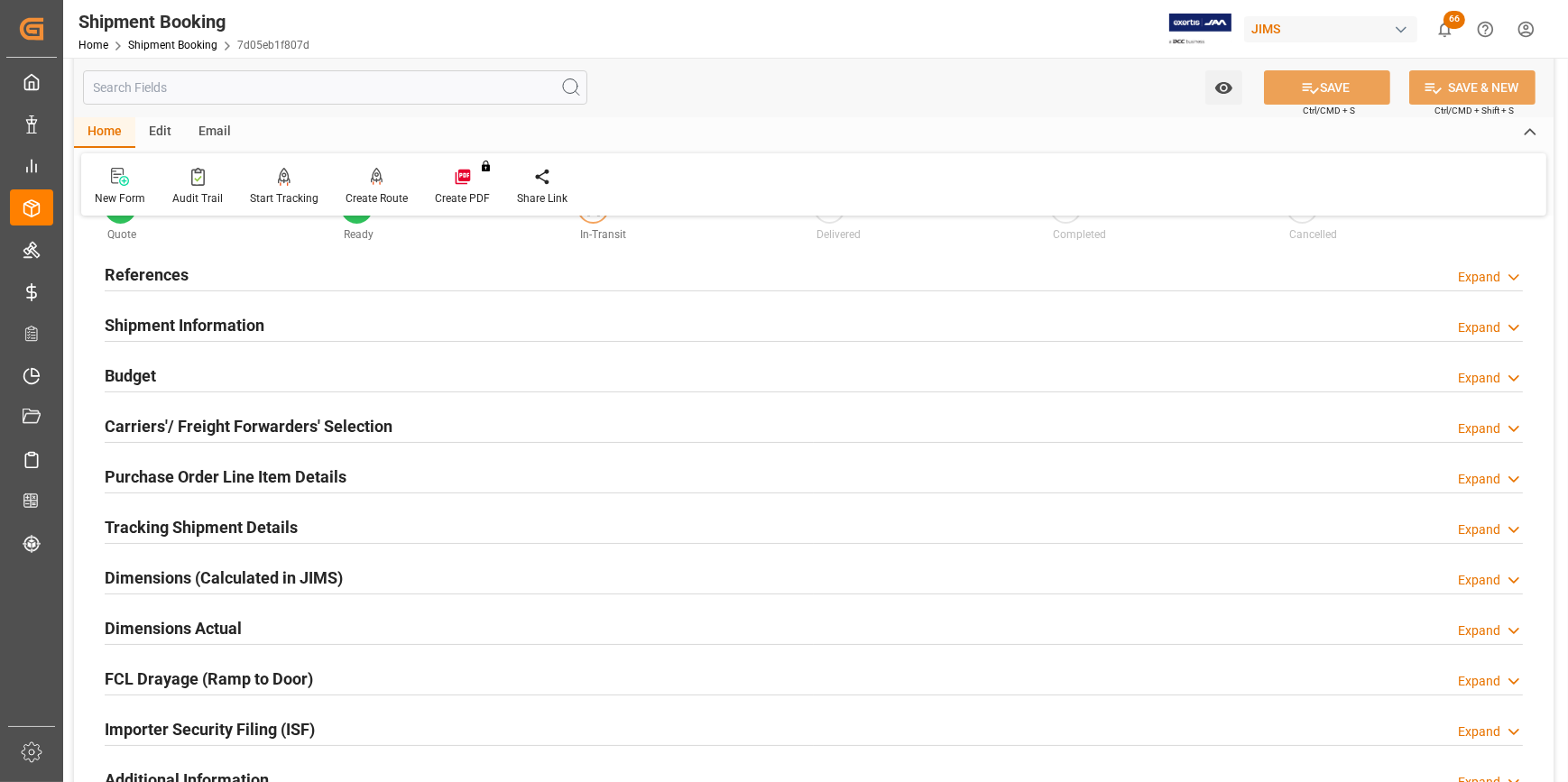
scroll to position [49, 0]
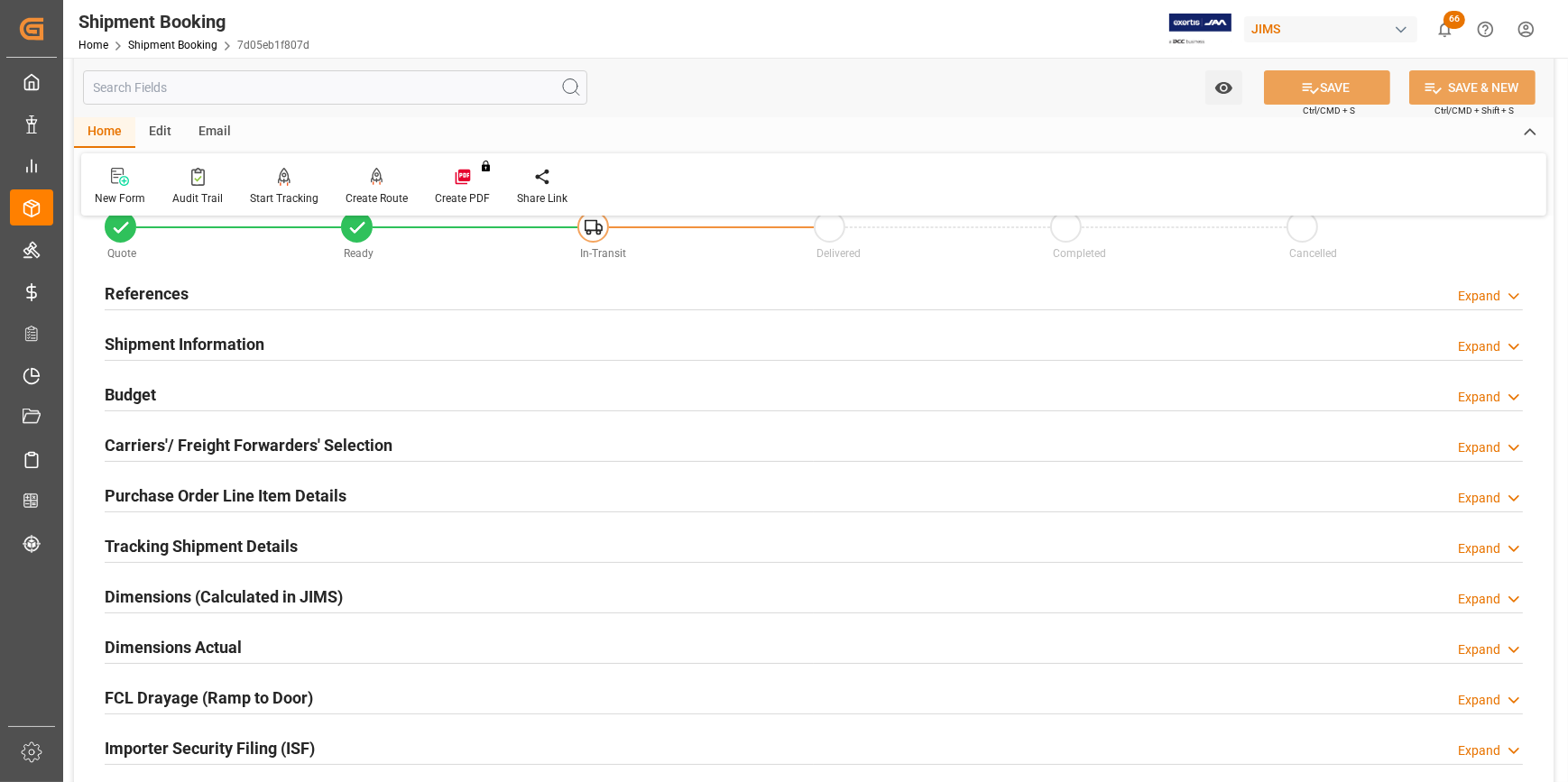
click at [220, 347] on h2 "Shipment Information" at bounding box center [185, 344] width 160 height 24
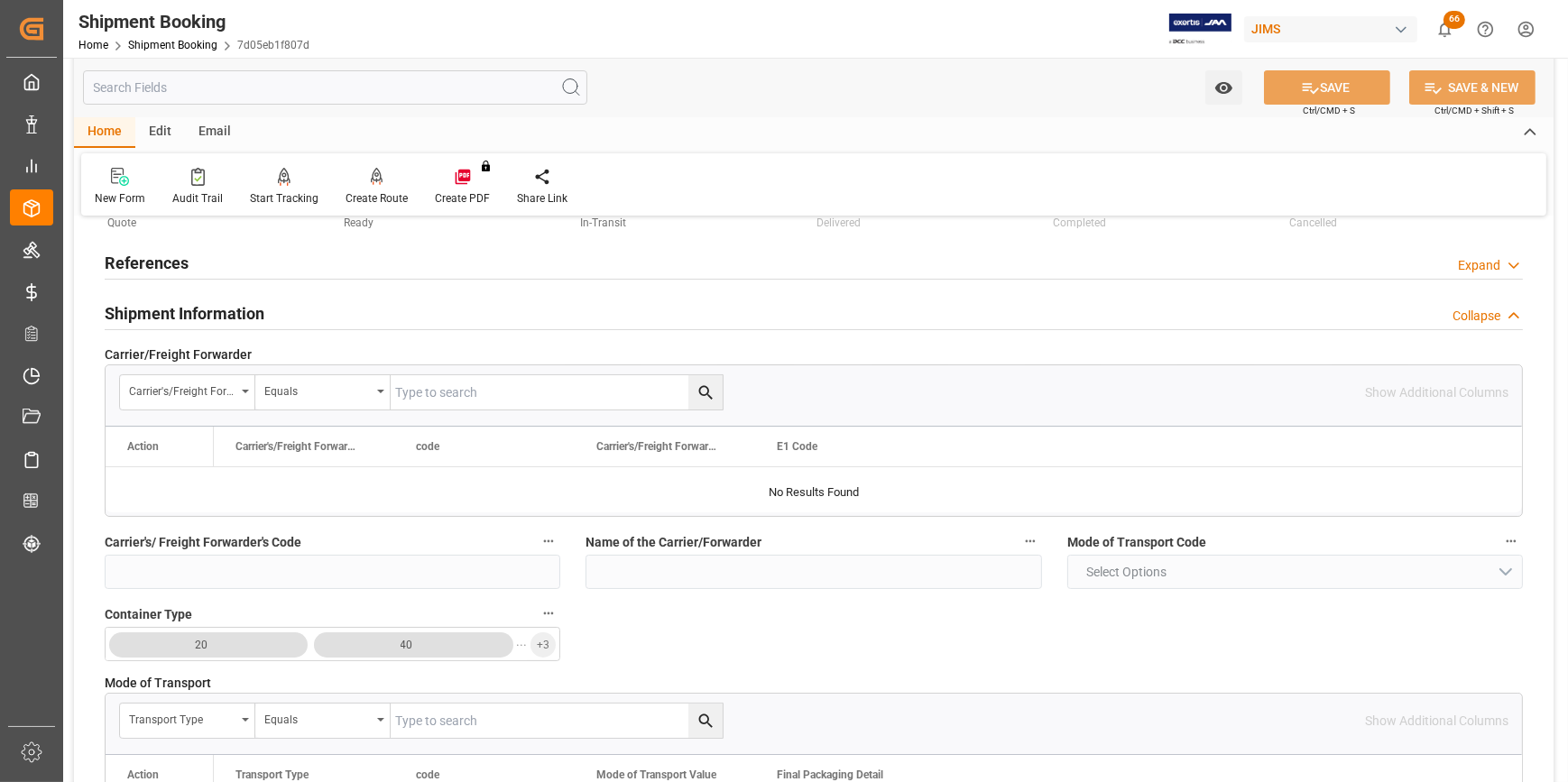
scroll to position [0, 0]
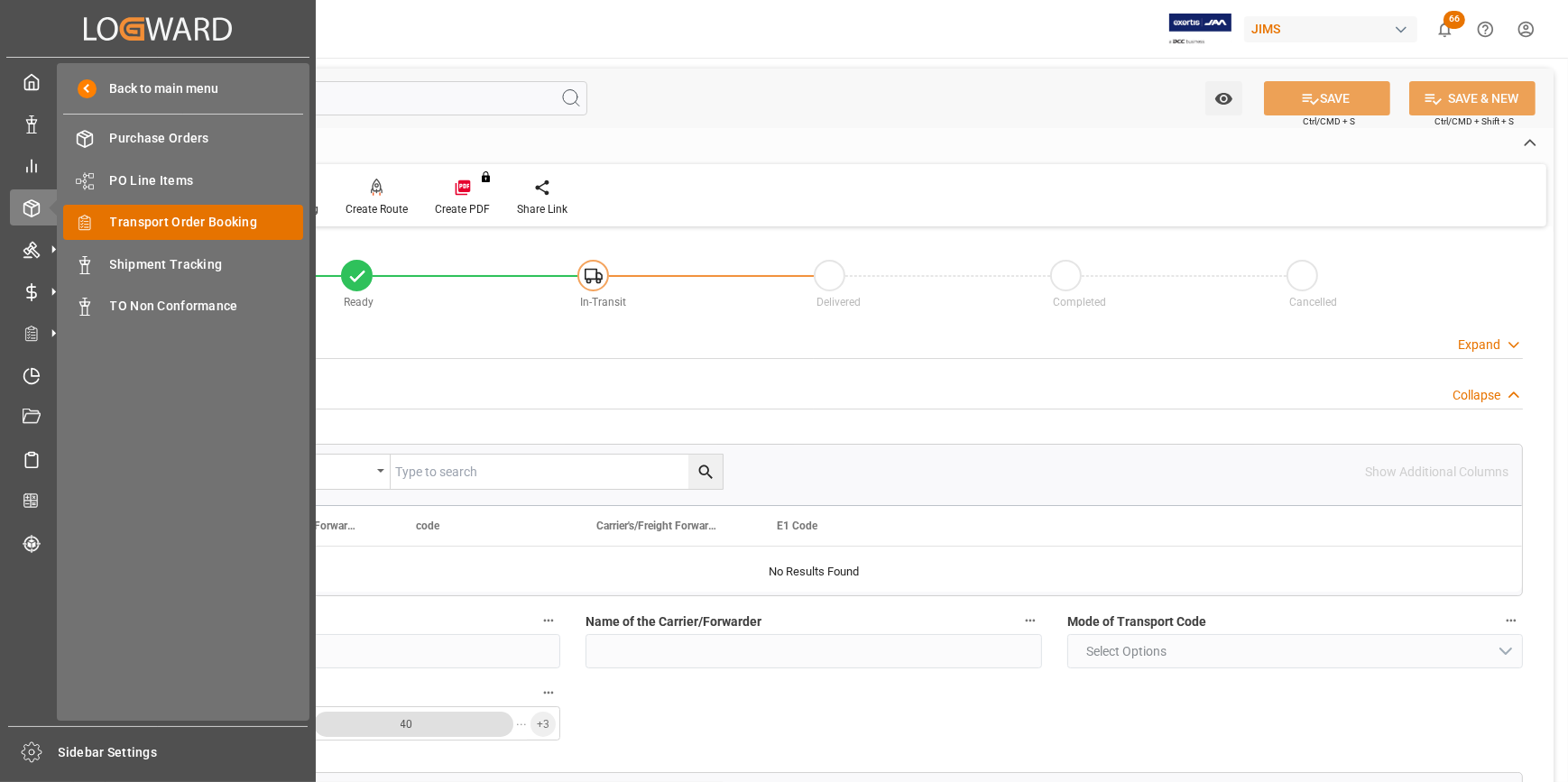
click at [149, 231] on span "Transport Order Booking" at bounding box center [206, 222] width 194 height 19
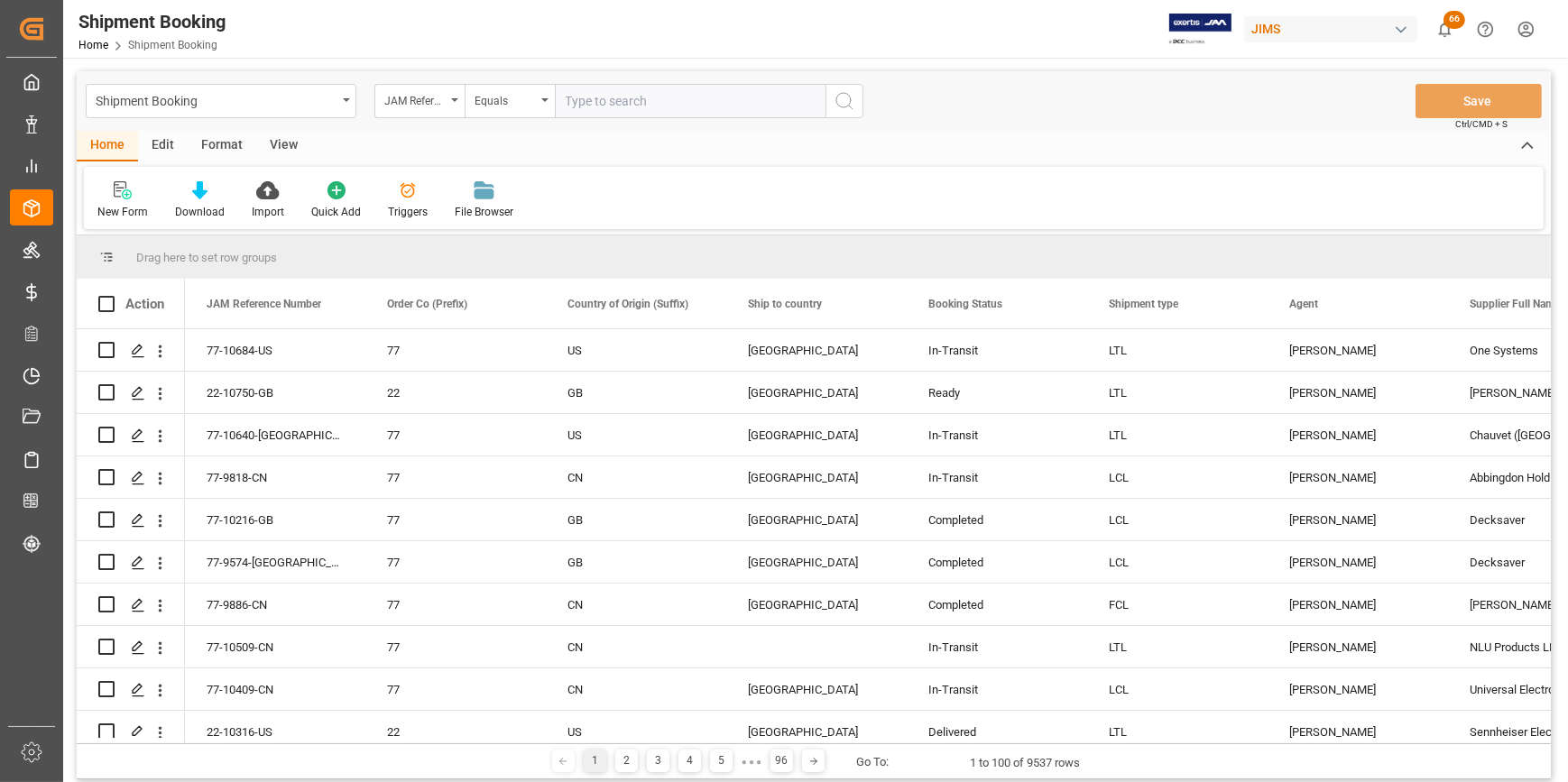
click at [588, 102] on input "text" at bounding box center [690, 101] width 271 height 35
type input "828928"
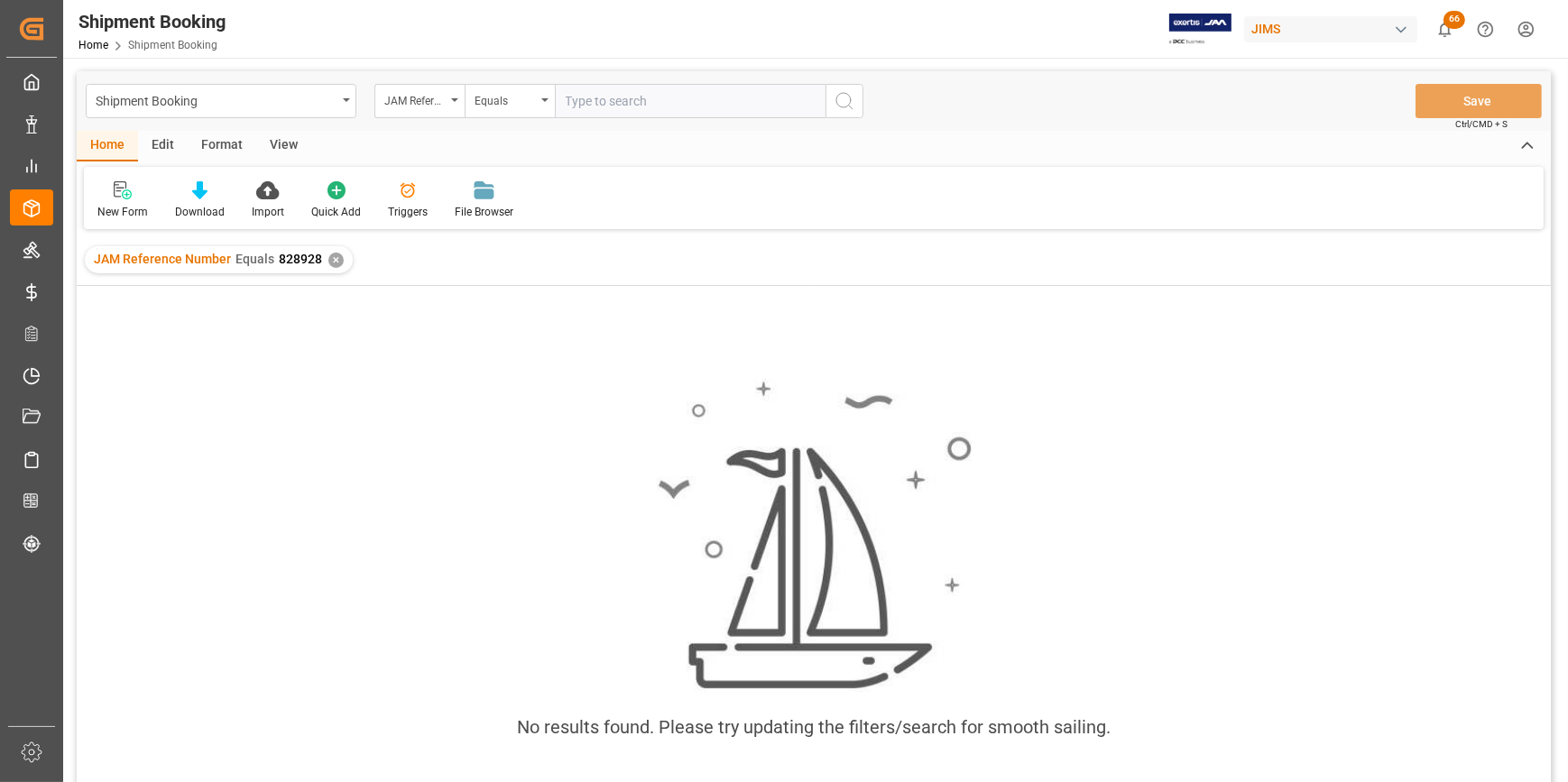
click at [329, 260] on div "✕" at bounding box center [336, 260] width 15 height 15
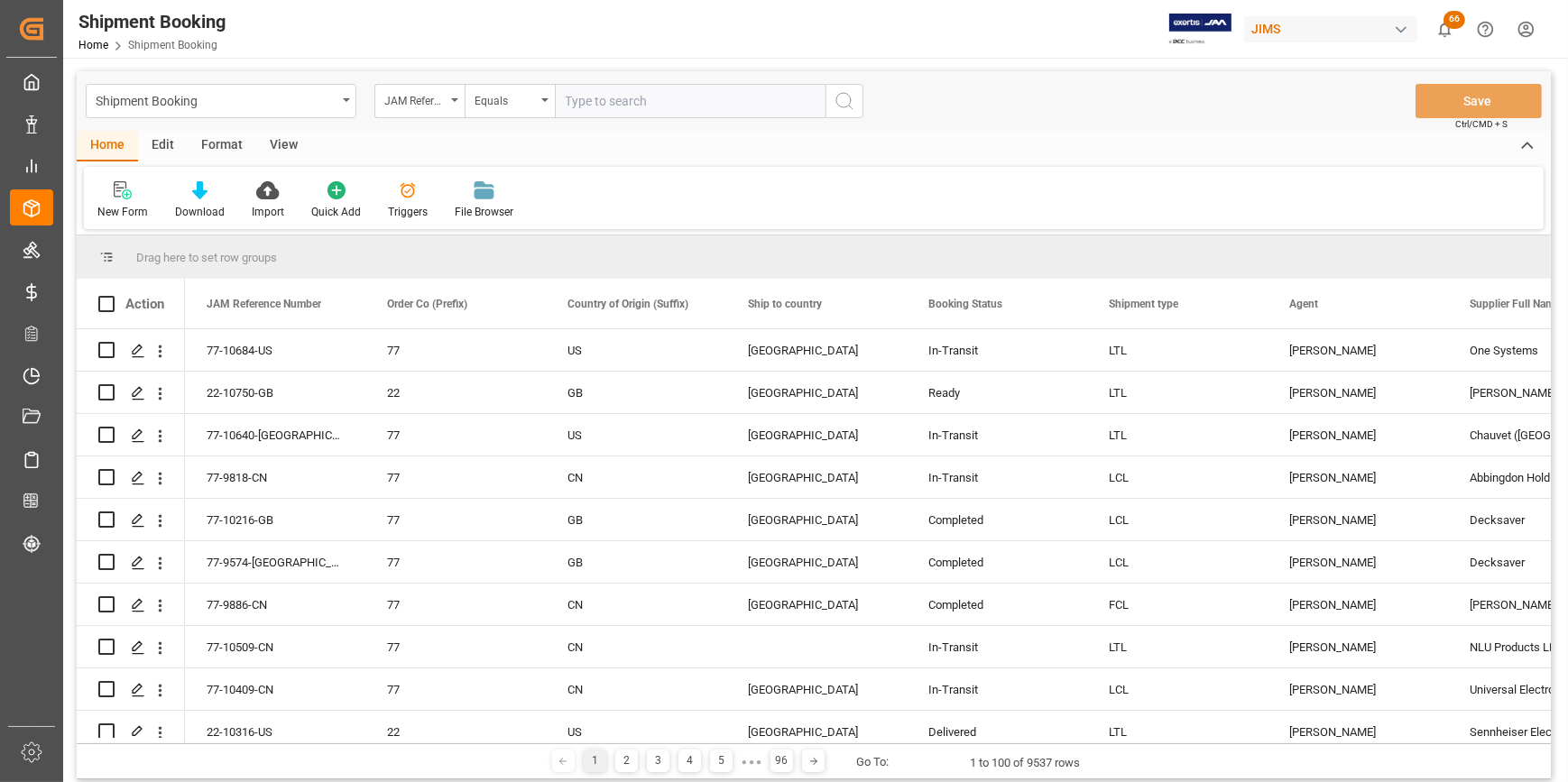
click at [118, 206] on div "New Form" at bounding box center [122, 212] width 50 height 16
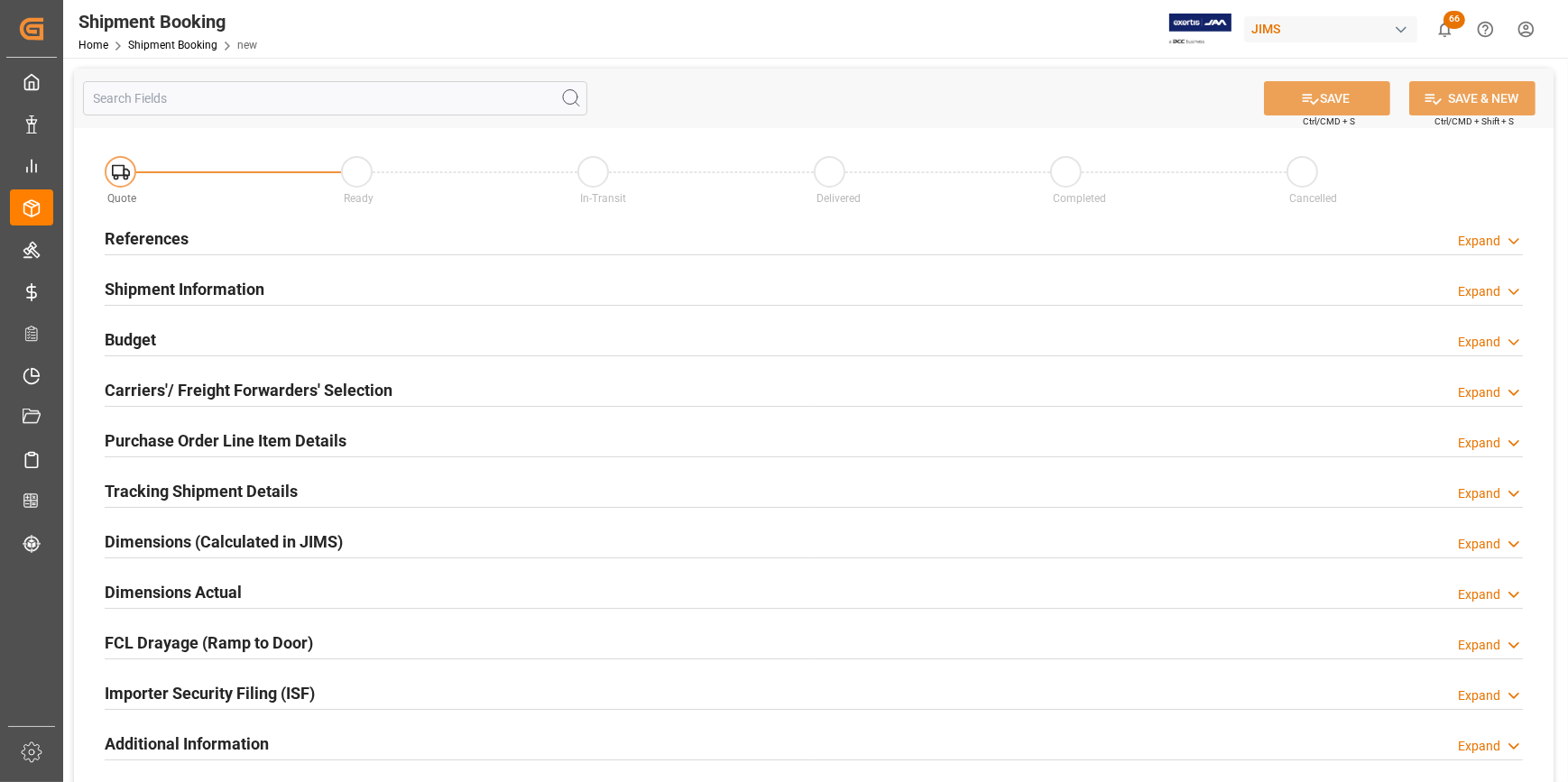
click at [132, 235] on h2 "References" at bounding box center [146, 238] width 84 height 24
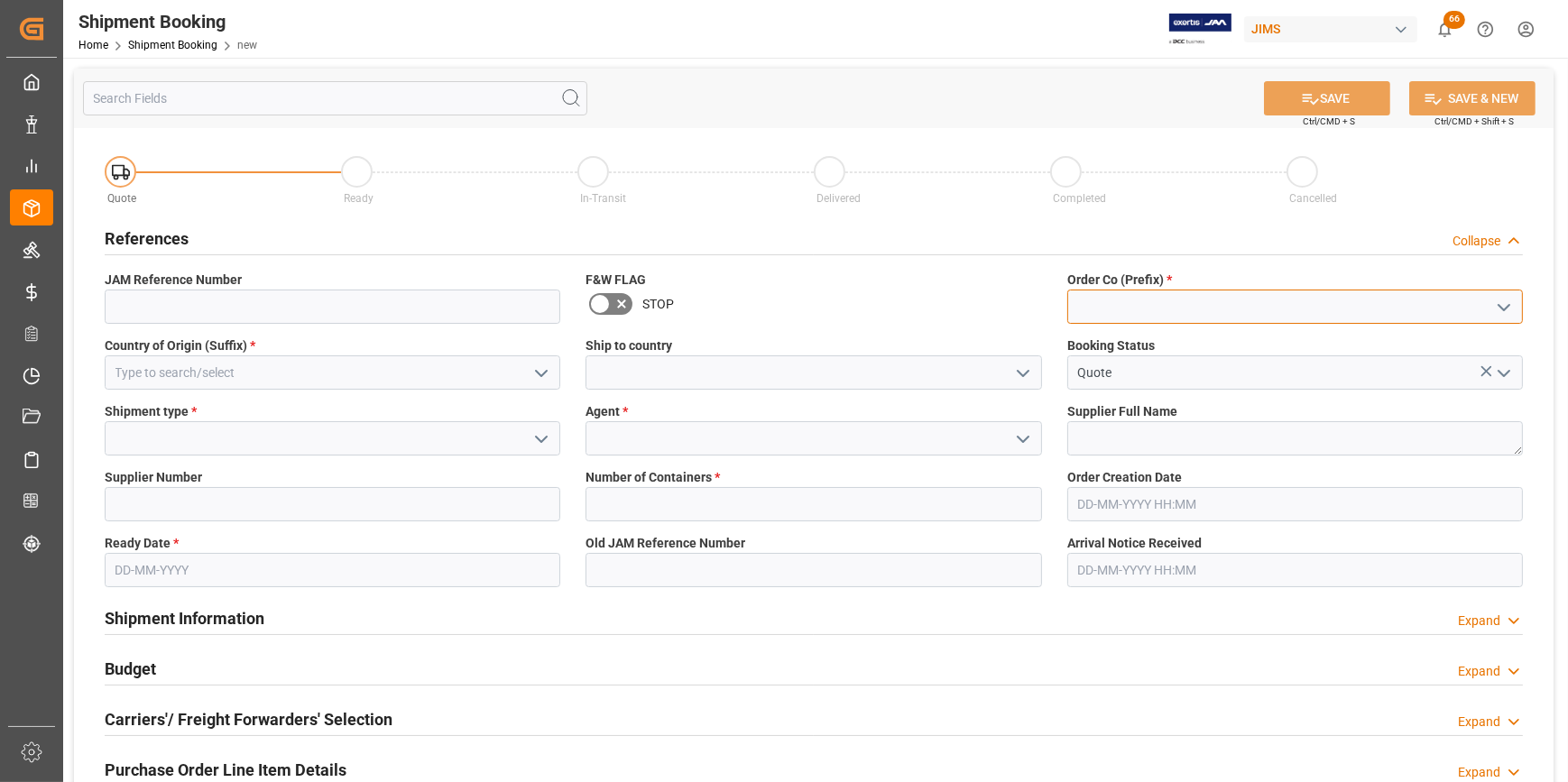
click at [1093, 300] on input at bounding box center [1294, 307] width 456 height 35
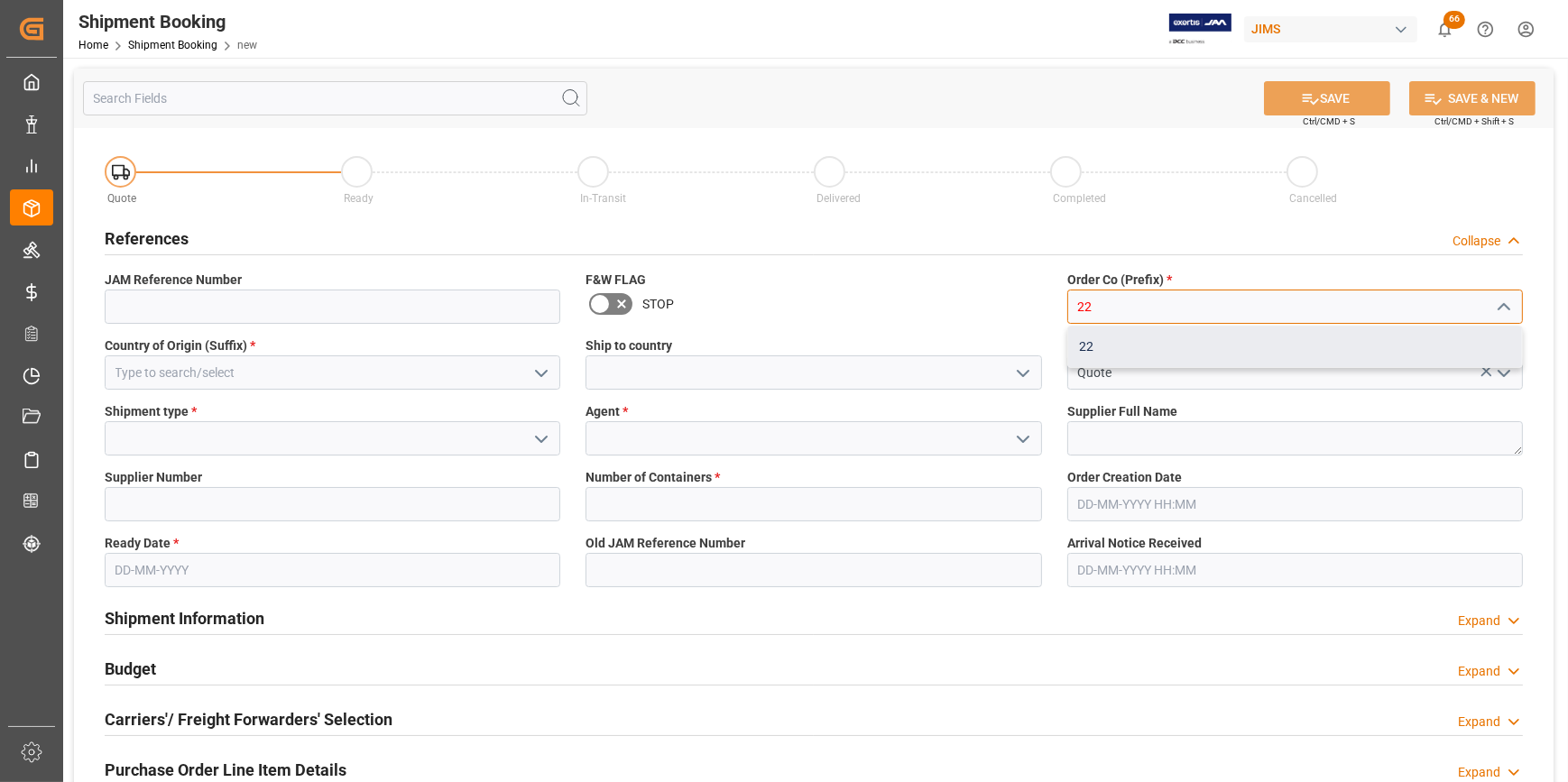
click at [1220, 365] on div "22" at bounding box center [1294, 347] width 454 height 40
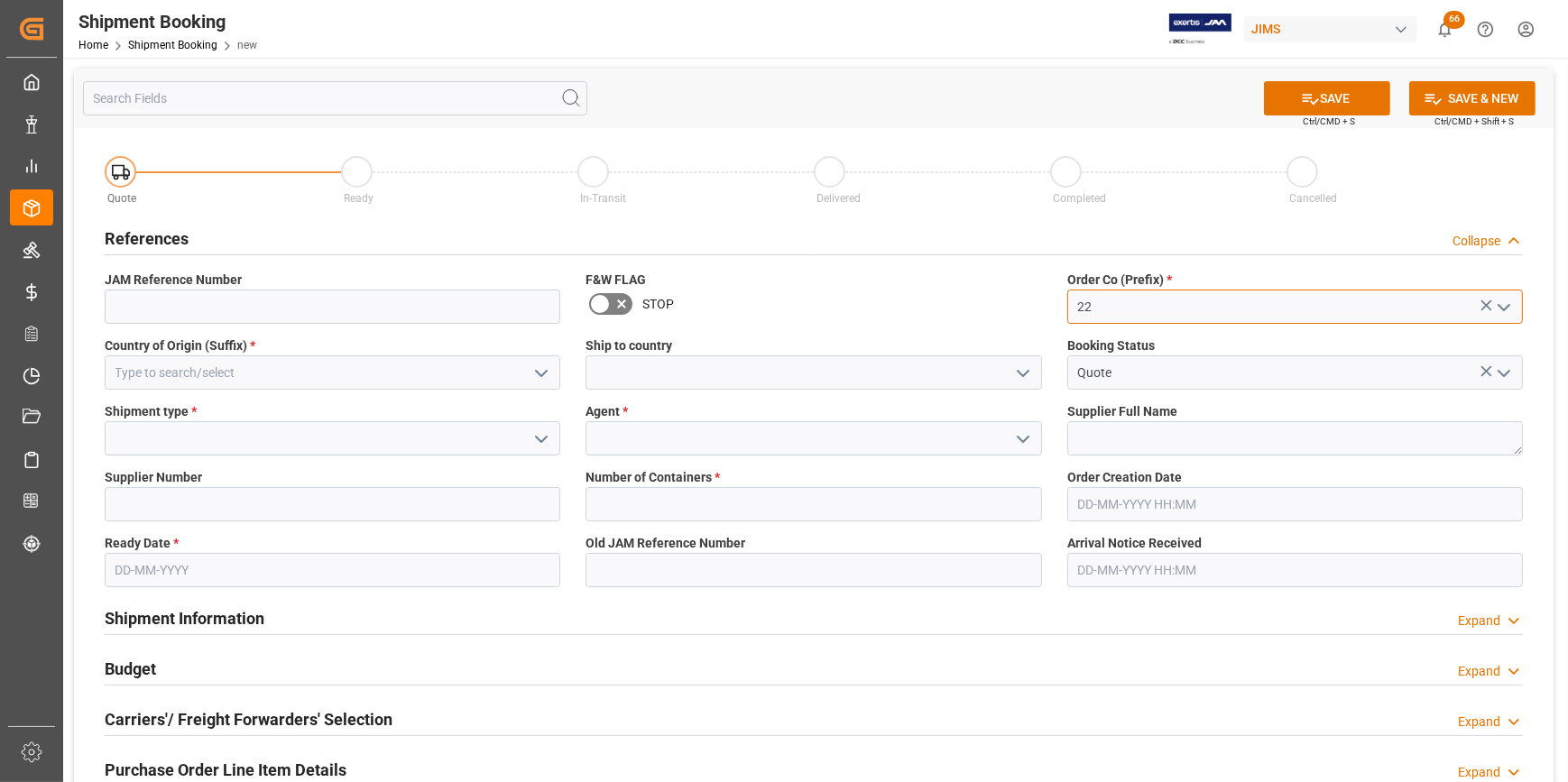
type input "22"
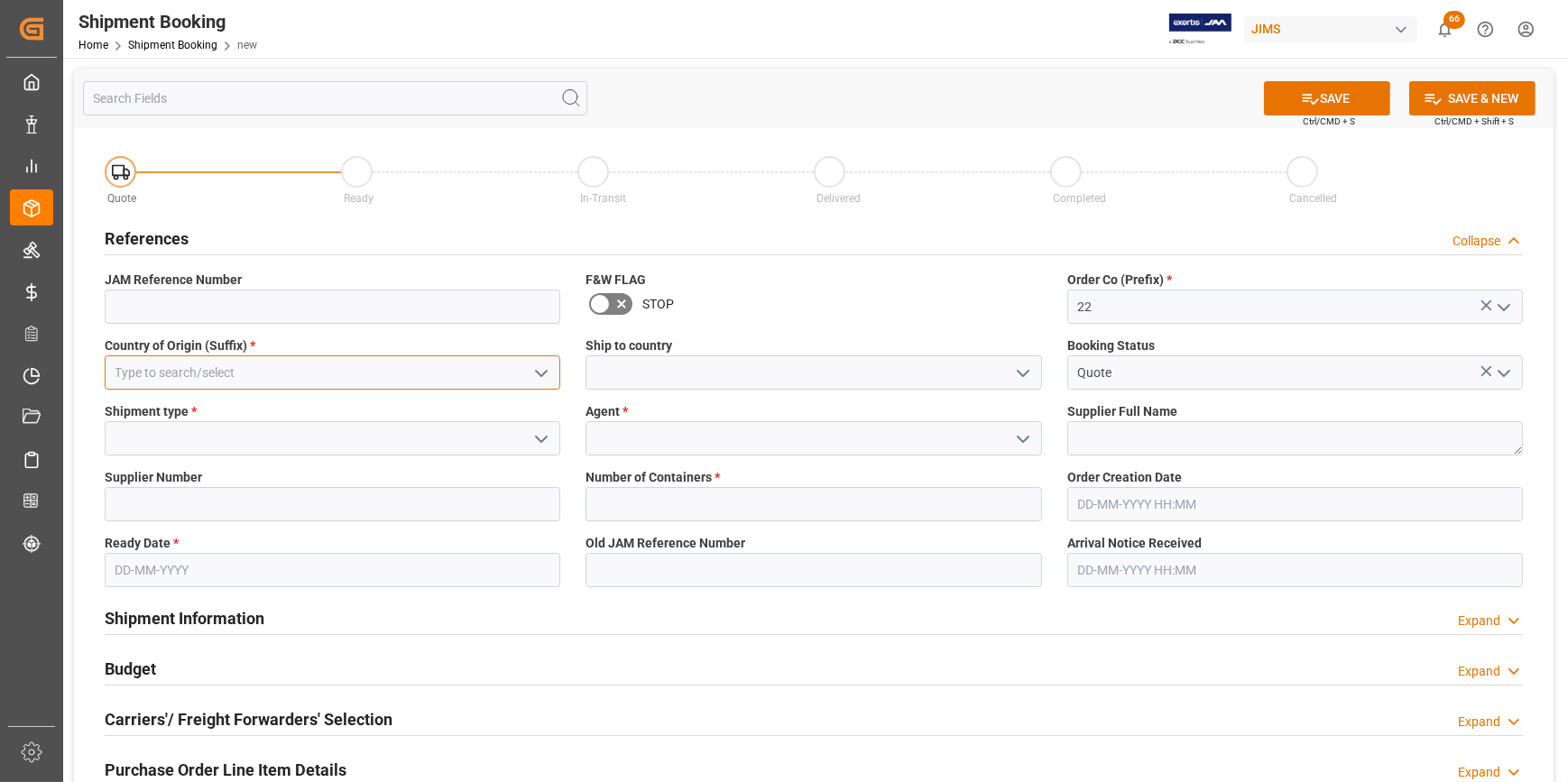
click at [186, 375] on input at bounding box center [332, 373] width 456 height 35
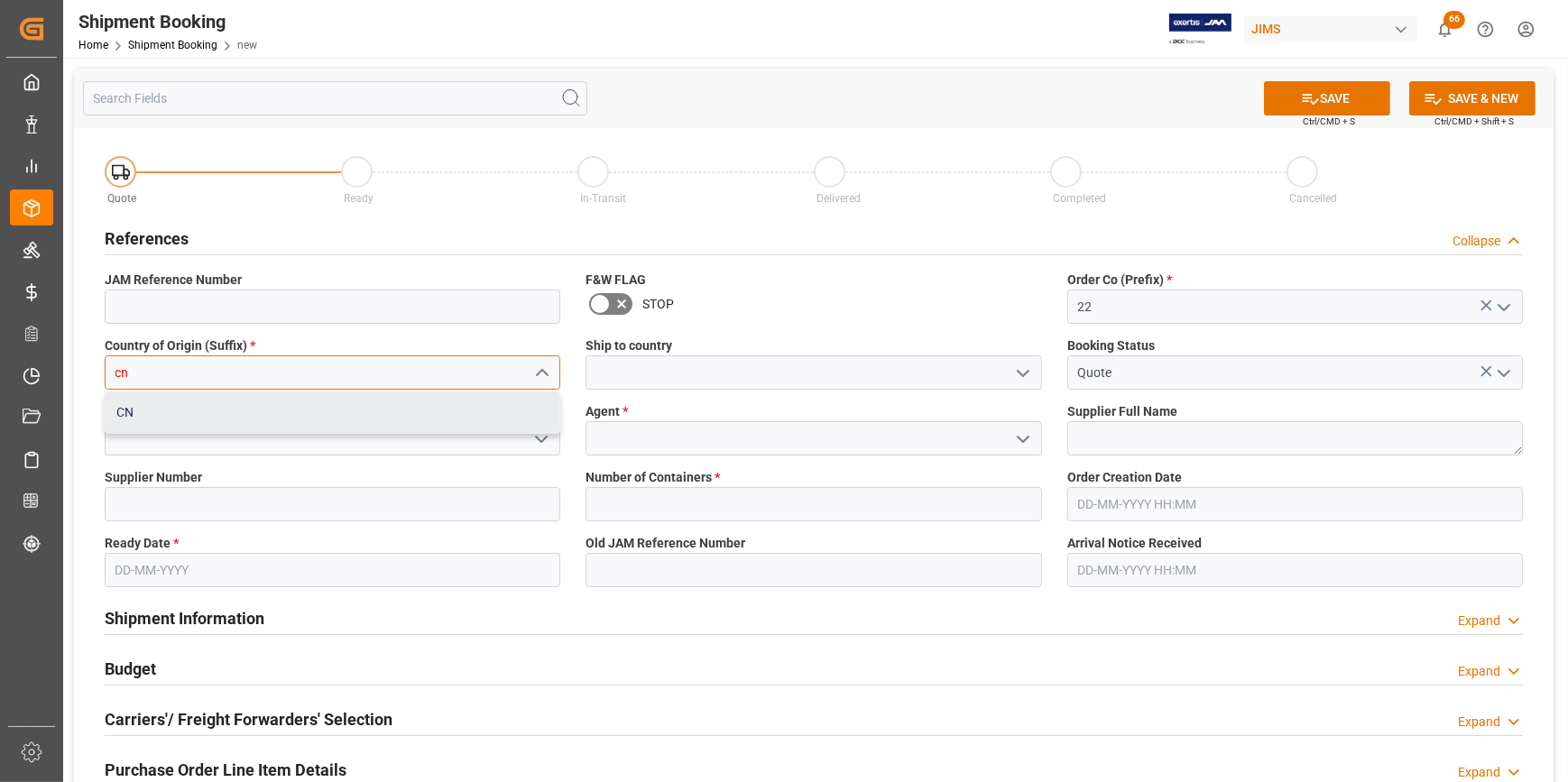
click at [114, 405] on div "CN" at bounding box center [332, 413] width 454 height 40
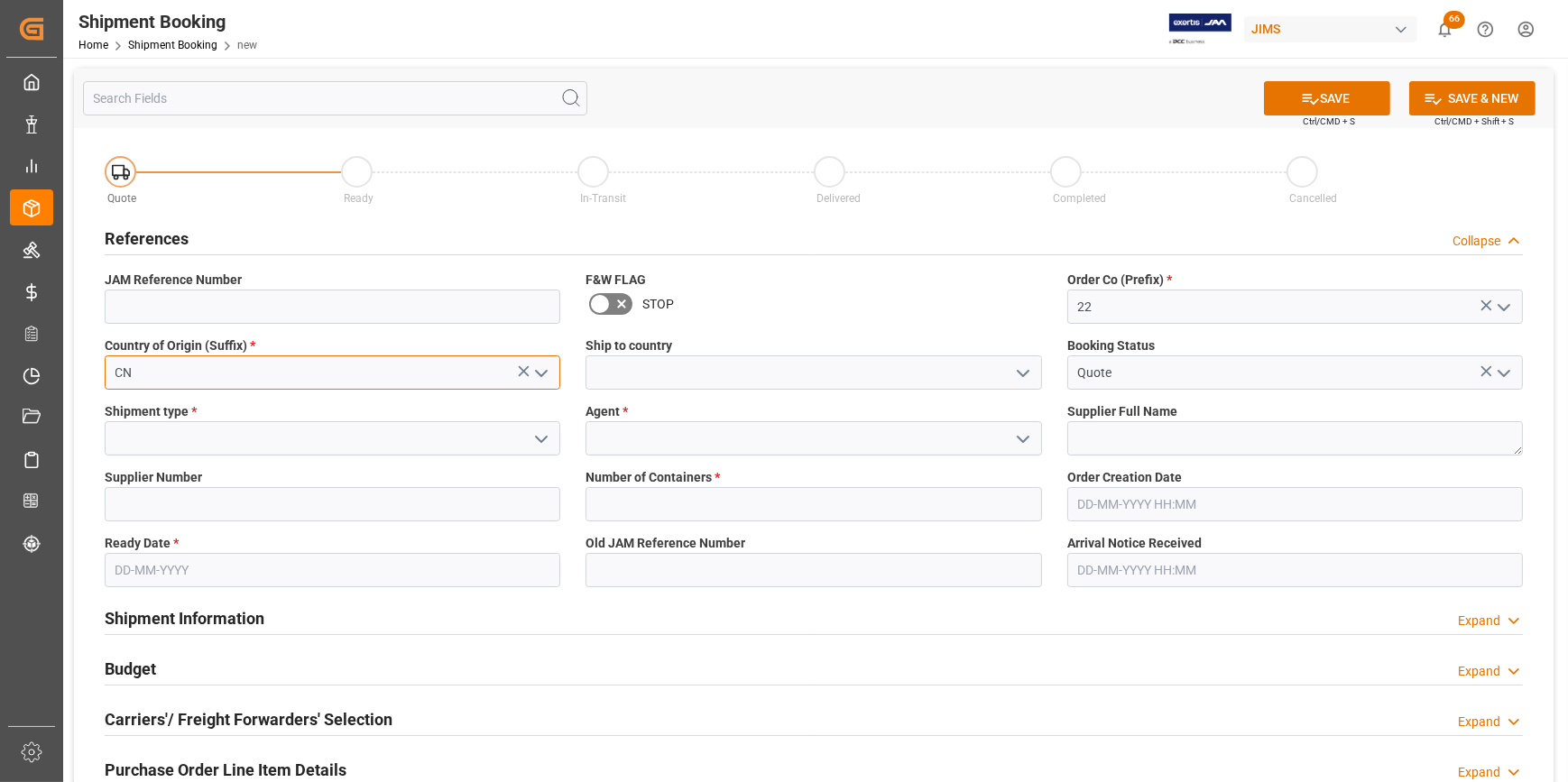
type input "CN"
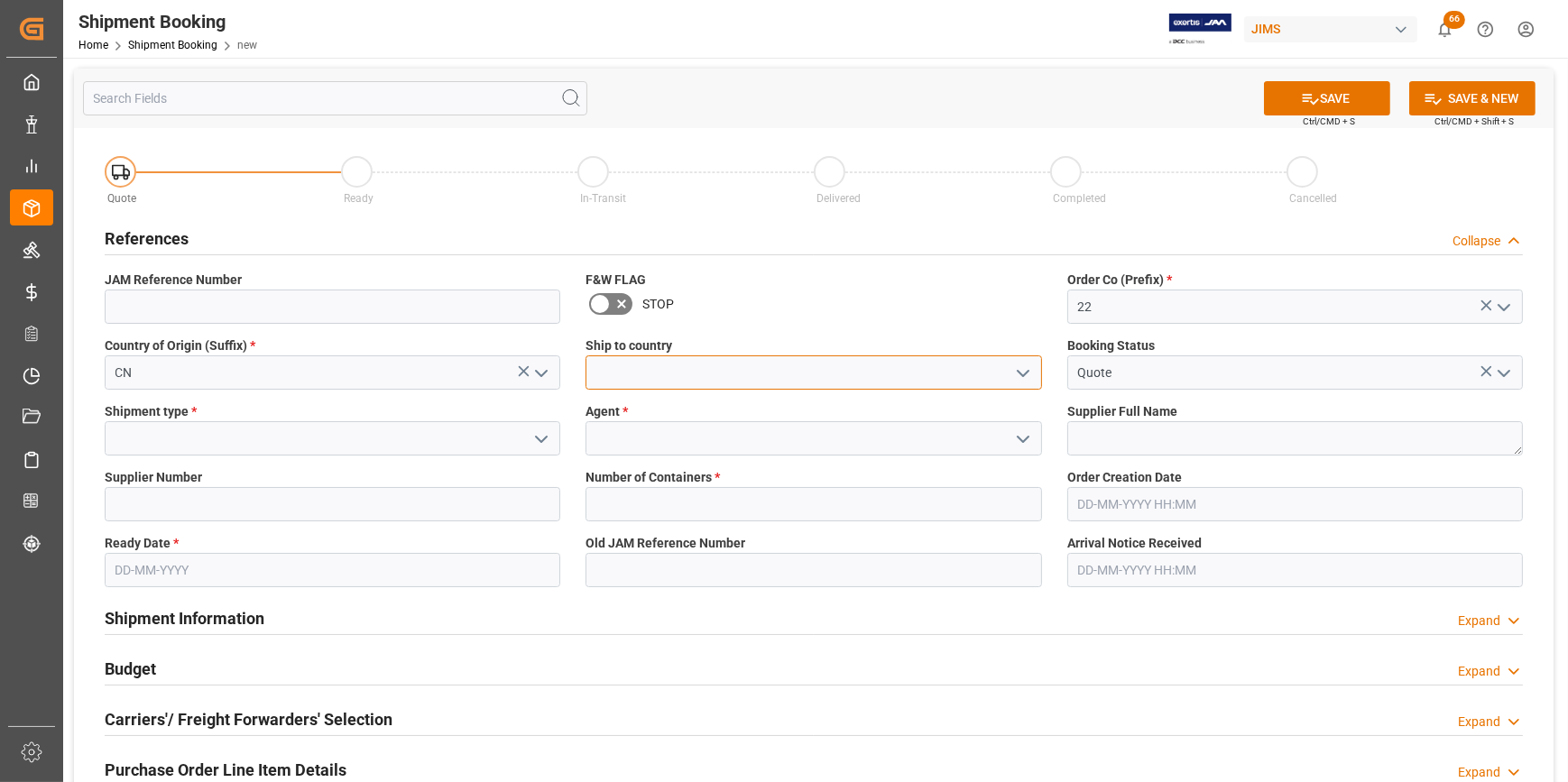
click at [673, 377] on input at bounding box center [813, 373] width 456 height 35
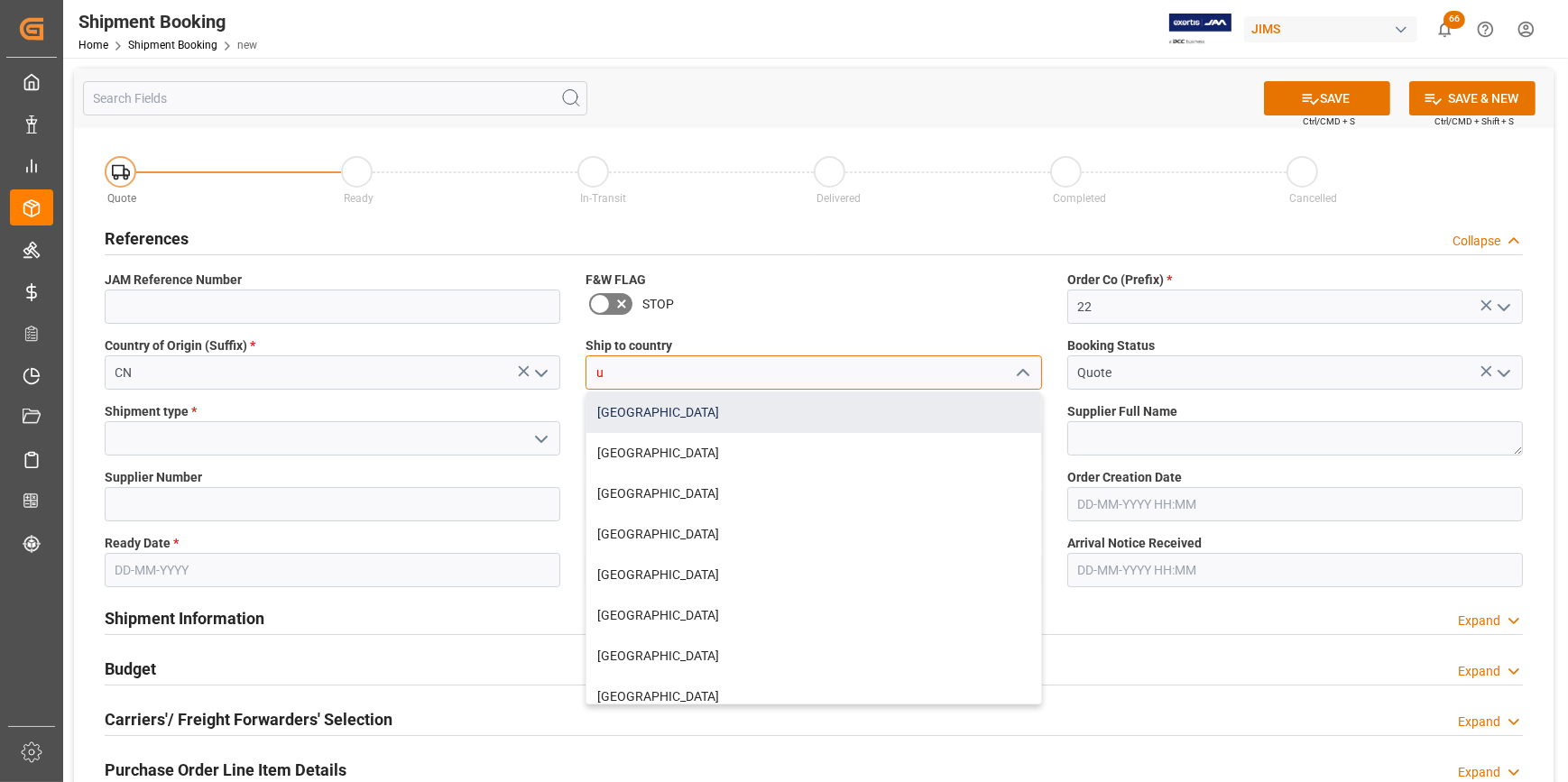
click at [657, 405] on div "[GEOGRAPHIC_DATA]" at bounding box center [813, 413] width 454 height 40
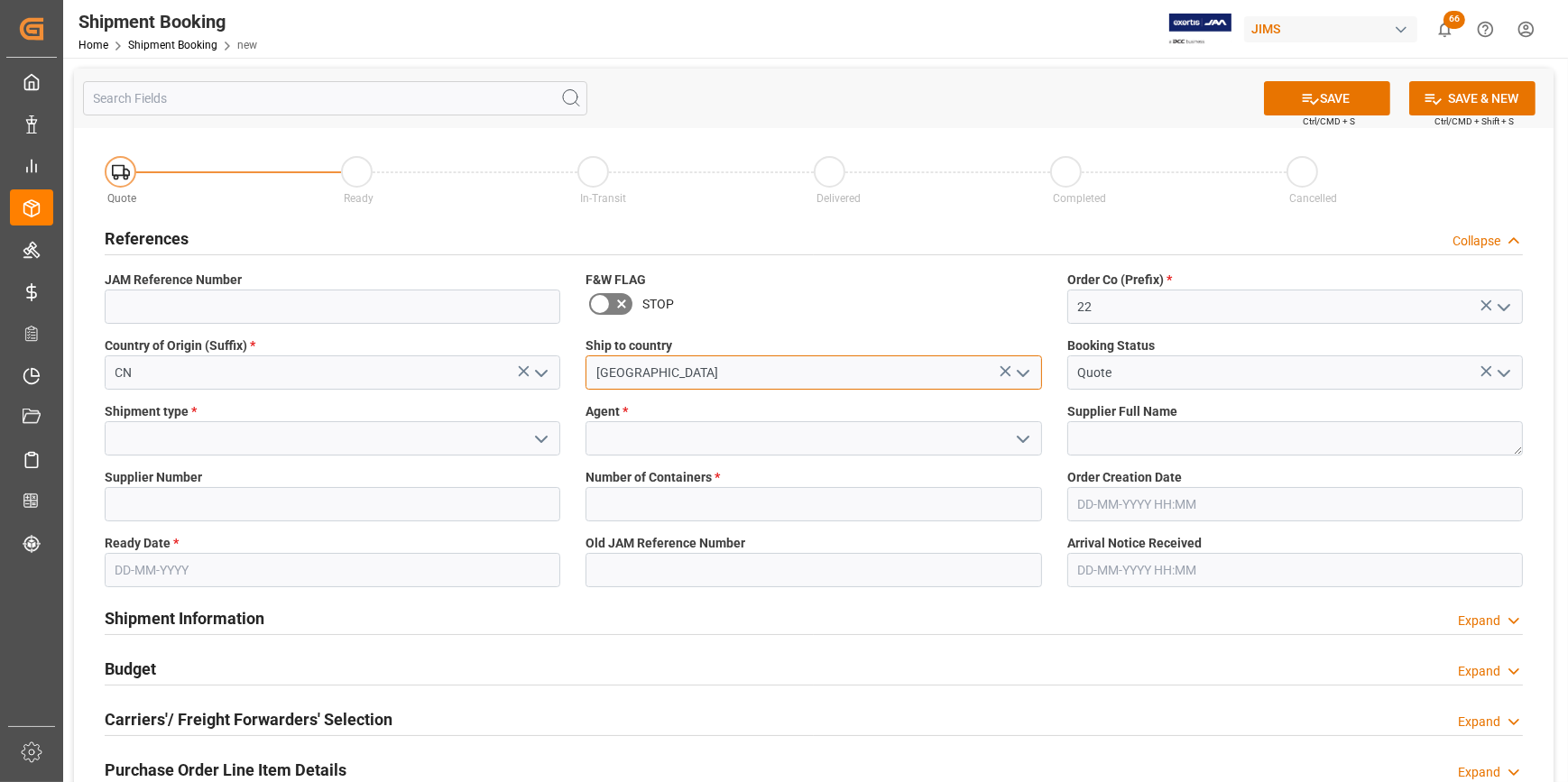
type input "[GEOGRAPHIC_DATA]"
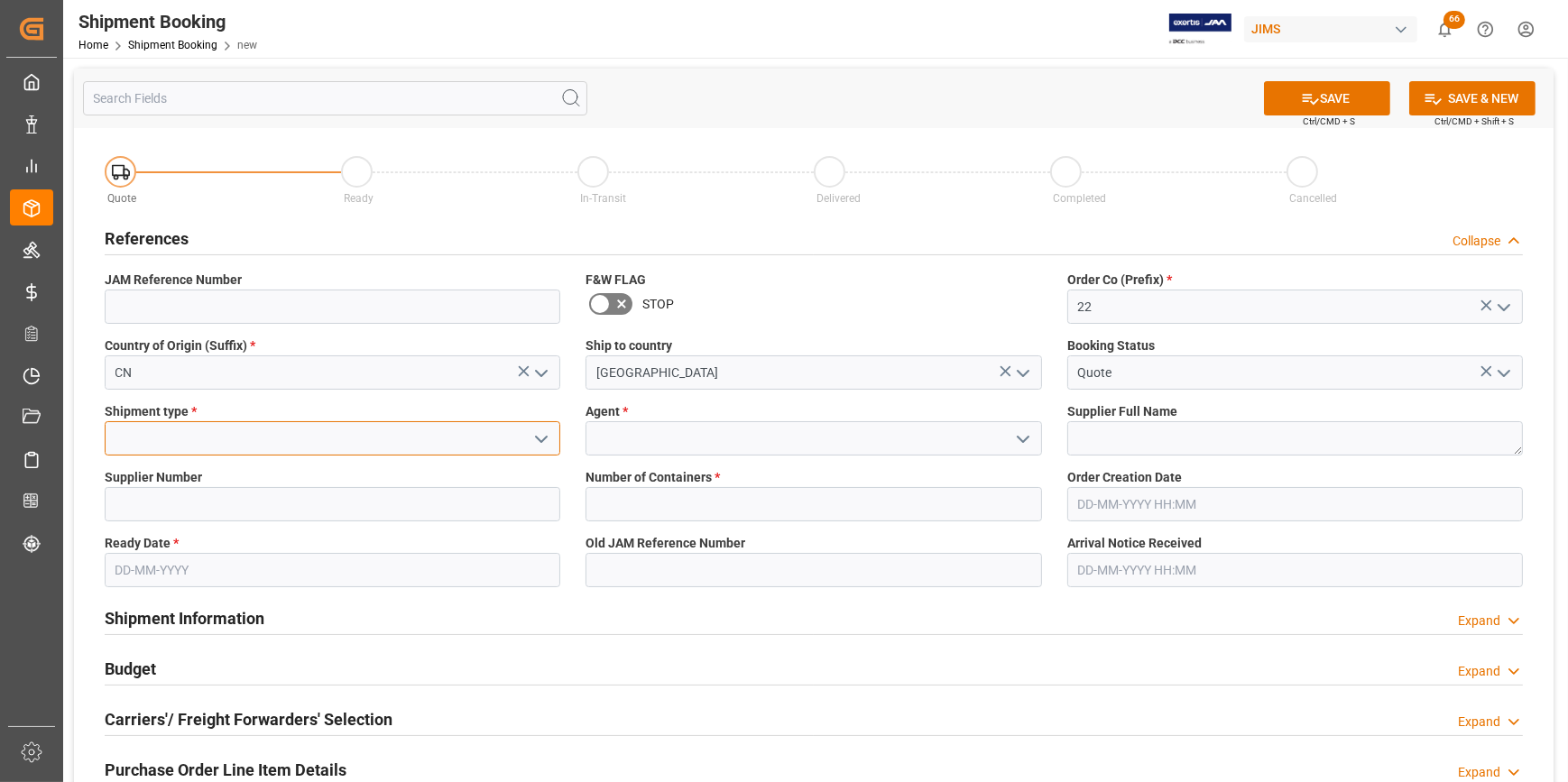
click at [126, 443] on input at bounding box center [332, 439] width 456 height 35
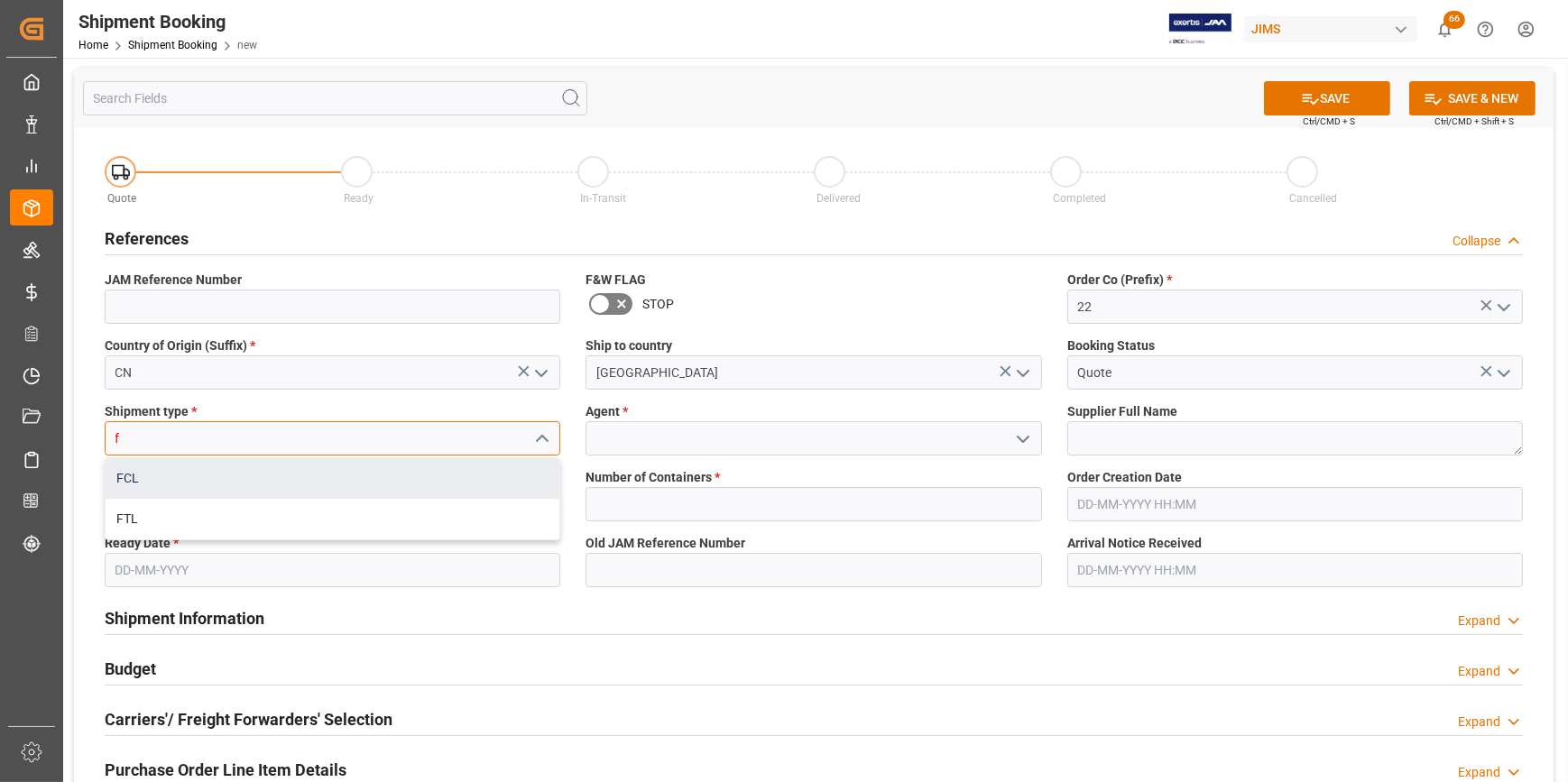
click at [128, 483] on div "FCL" at bounding box center [332, 479] width 454 height 40
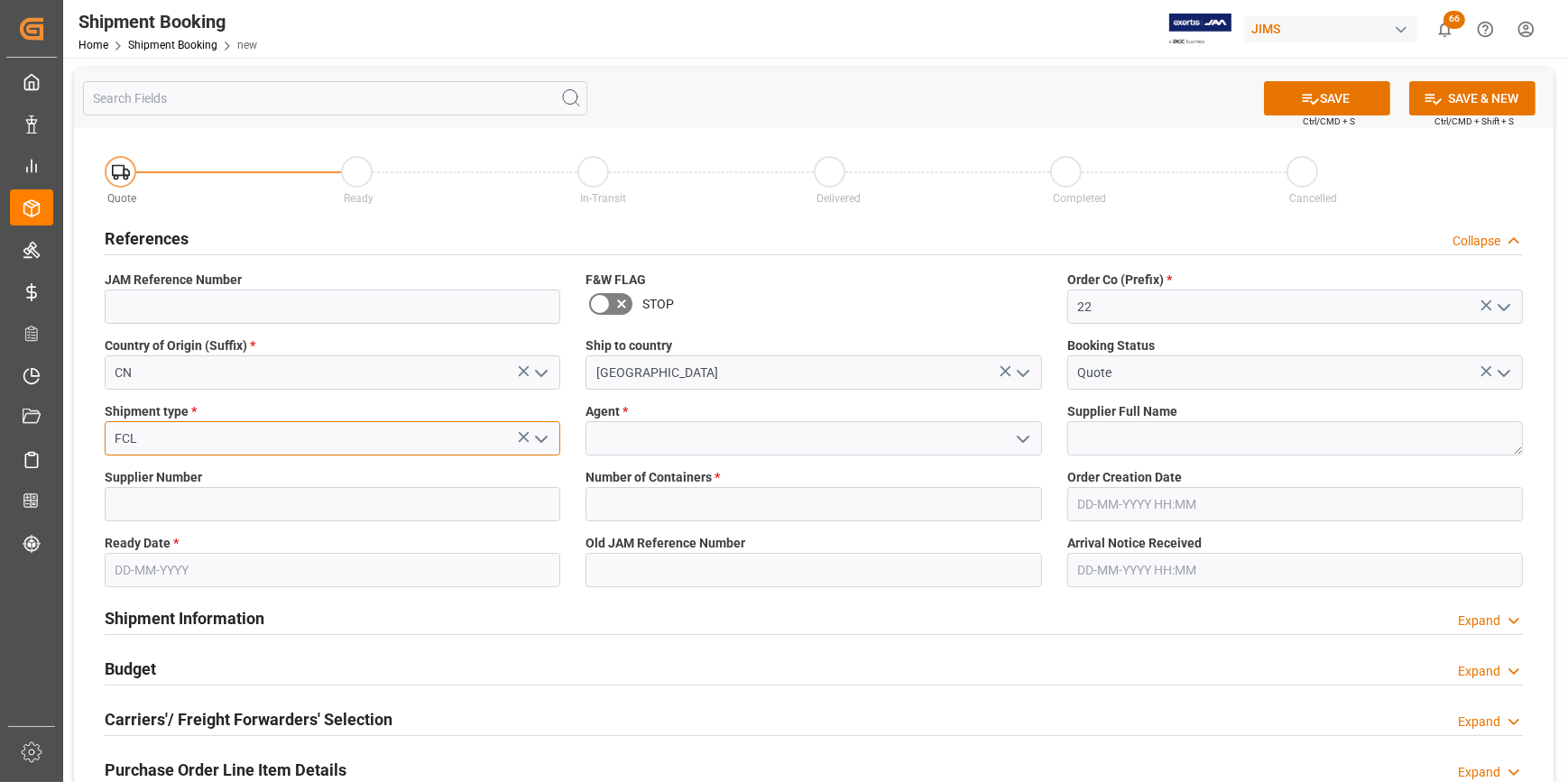
type input "FCL"
click at [681, 448] on input at bounding box center [813, 439] width 456 height 35
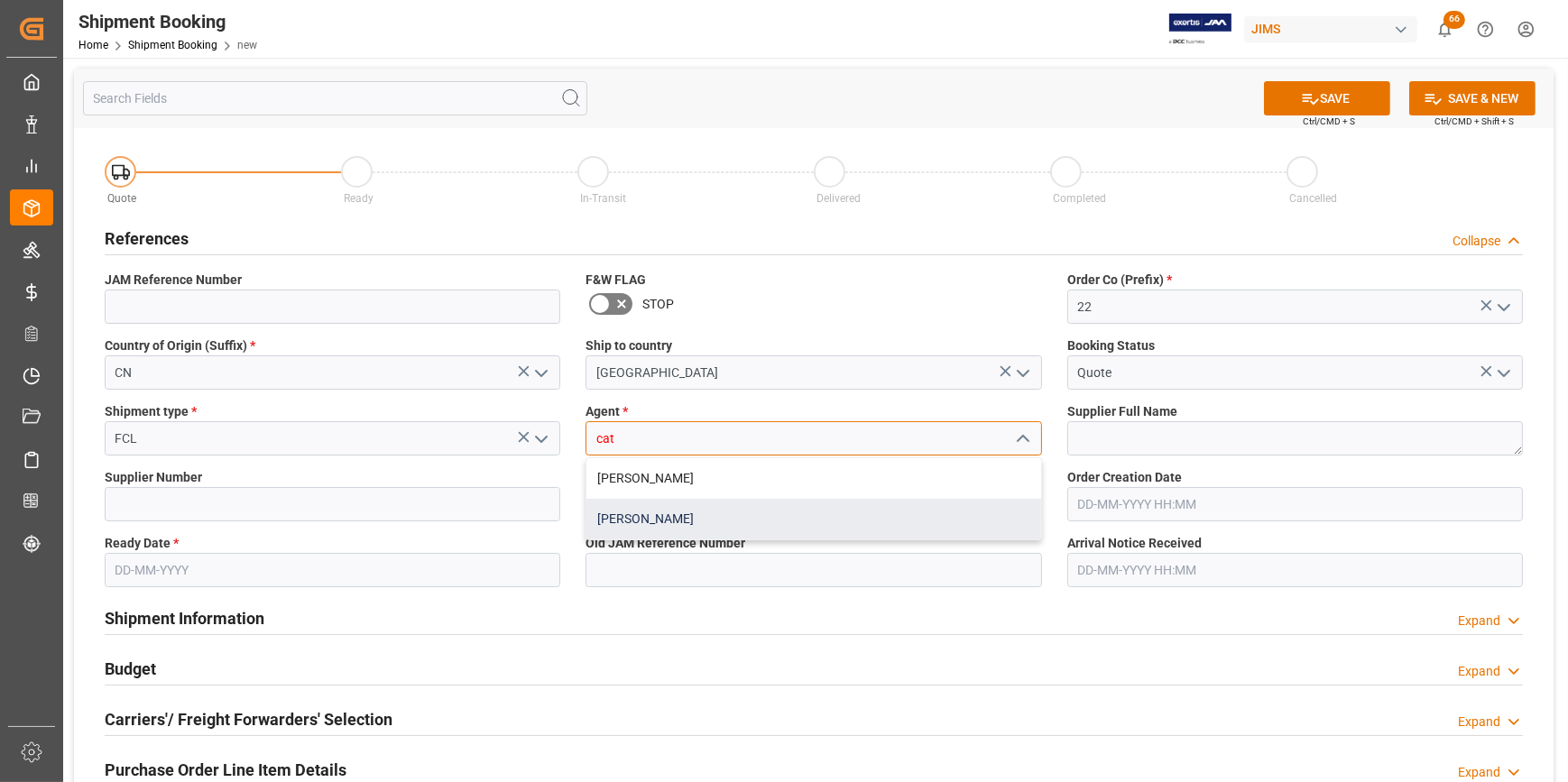
click at [695, 508] on div "[PERSON_NAME]" at bounding box center [813, 519] width 454 height 40
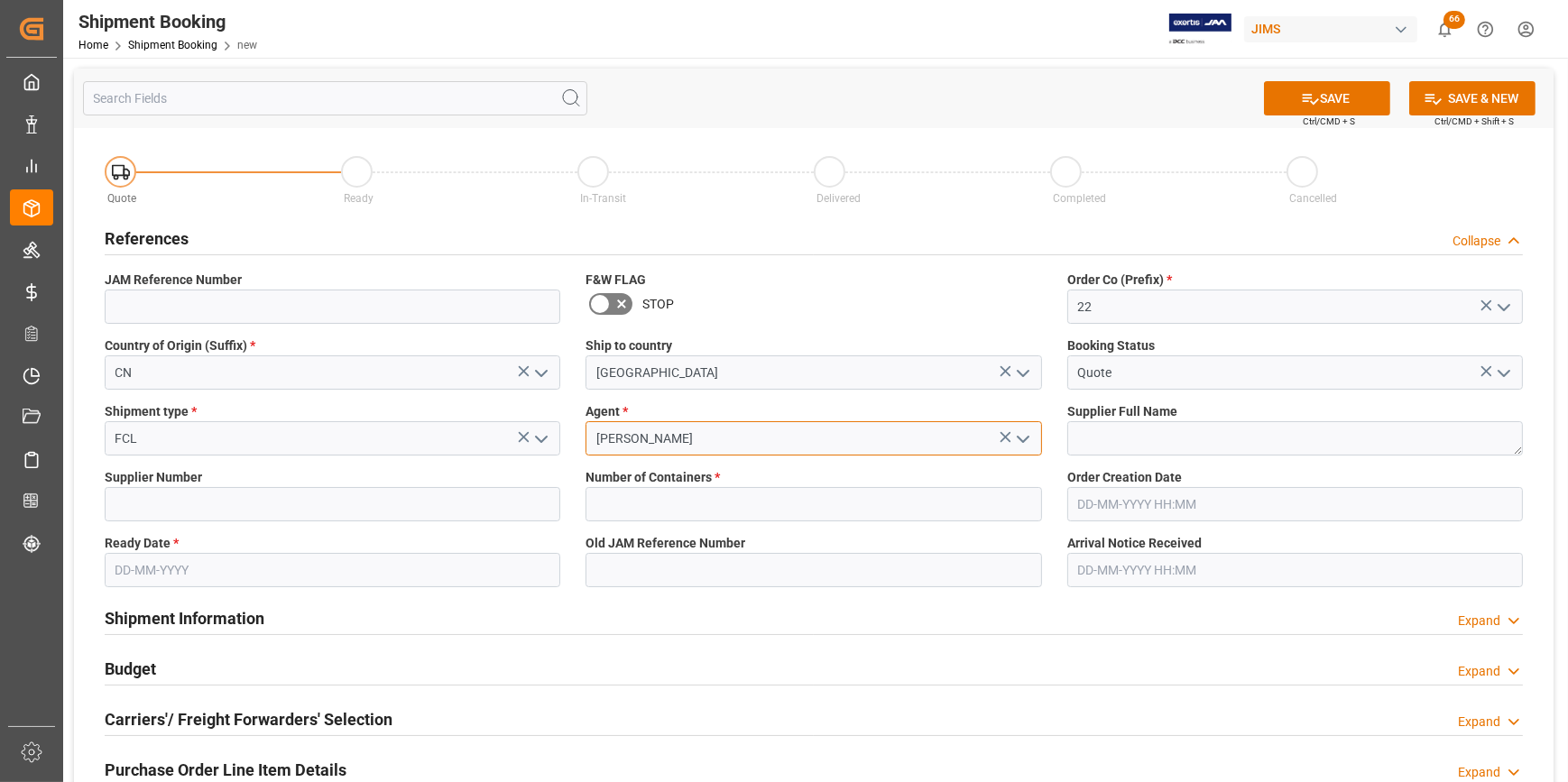
type input "[PERSON_NAME]"
click at [1227, 433] on textarea at bounding box center [1294, 439] width 456 height 35
click at [196, 510] on input at bounding box center [332, 505] width 456 height 35
paste input "204156"
type input "204156"
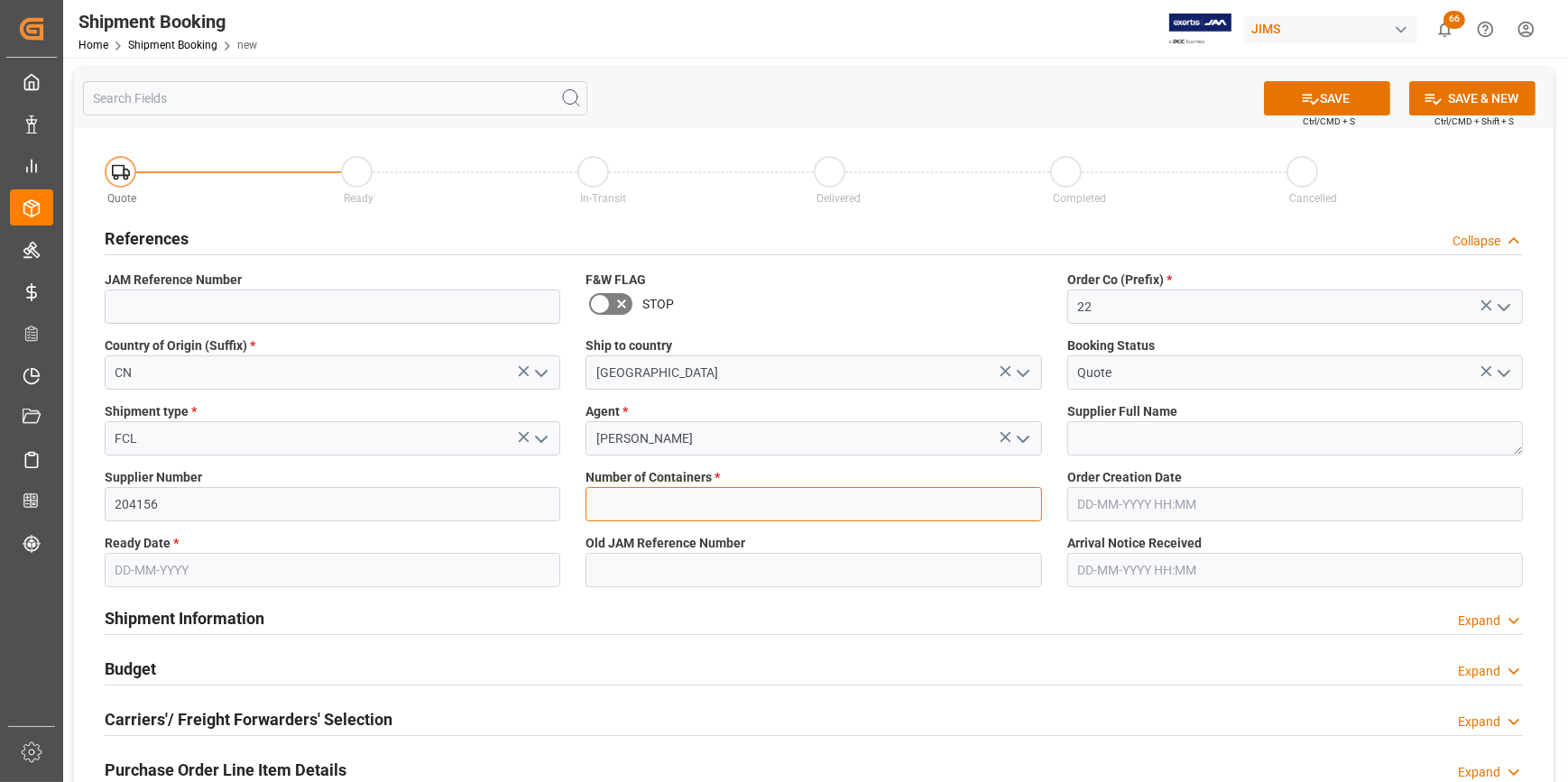
click at [679, 502] on input "text" at bounding box center [813, 505] width 456 height 35
click at [1127, 452] on textarea at bounding box center [1294, 439] width 456 height 35
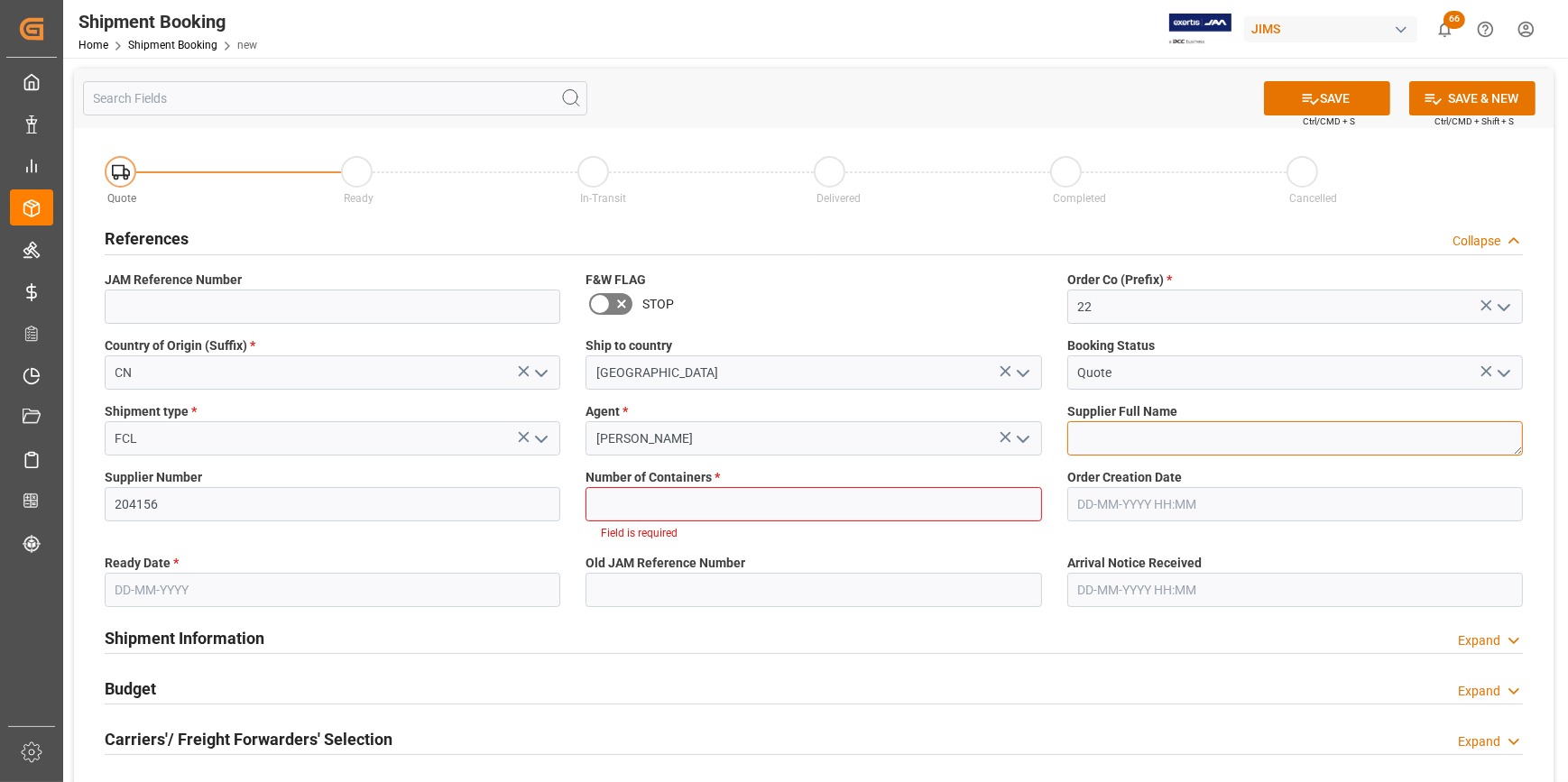
paste textarea "HK TAIYUAN INTERNATIONAL MUSIC"
type textarea "HK TAIYUAN INTERNATIONAL MUSIC"
click at [656, 503] on input "text" at bounding box center [813, 505] width 456 height 35
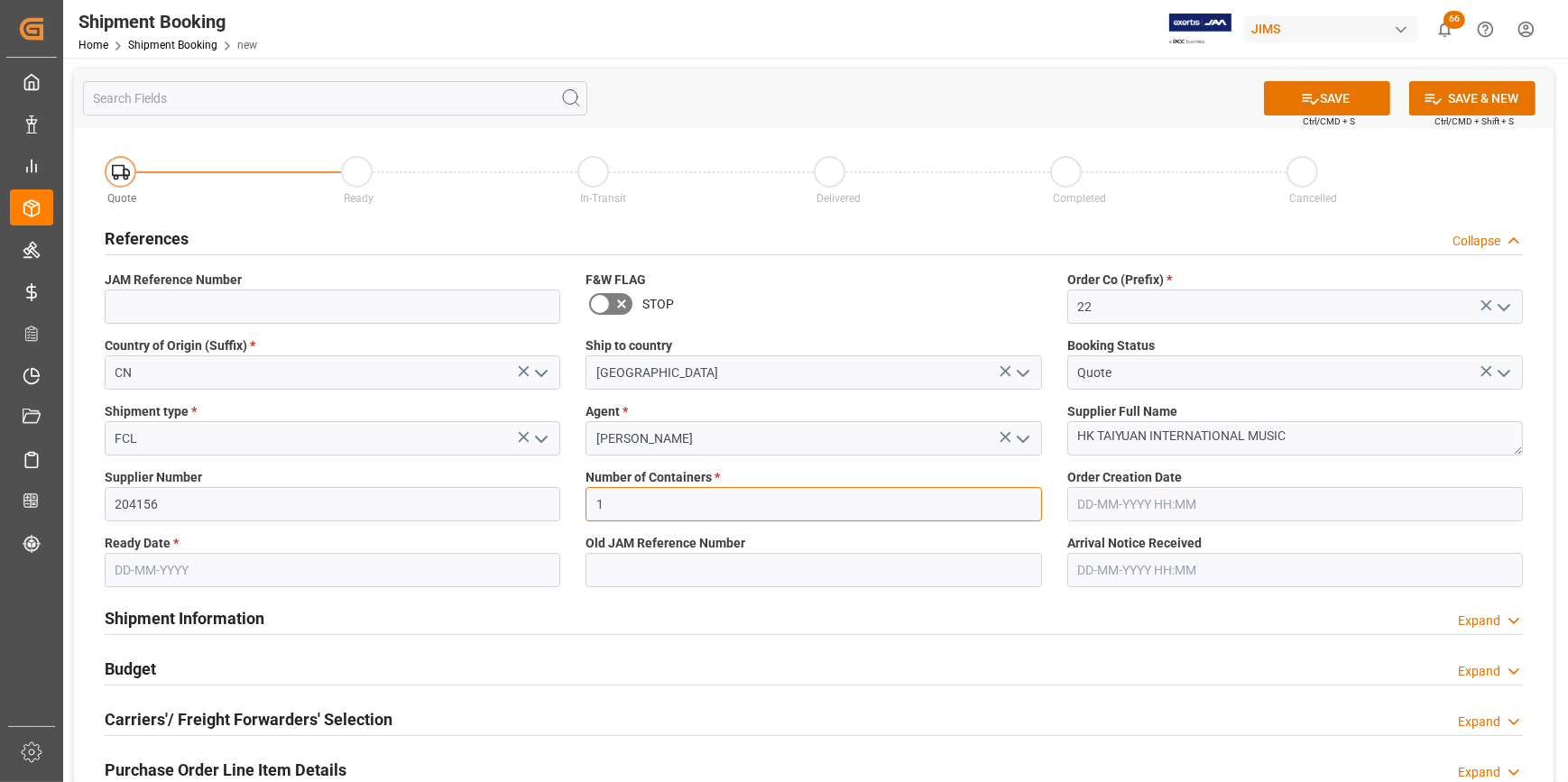
type input "1"
click at [207, 577] on input "text" at bounding box center [332, 570] width 456 height 35
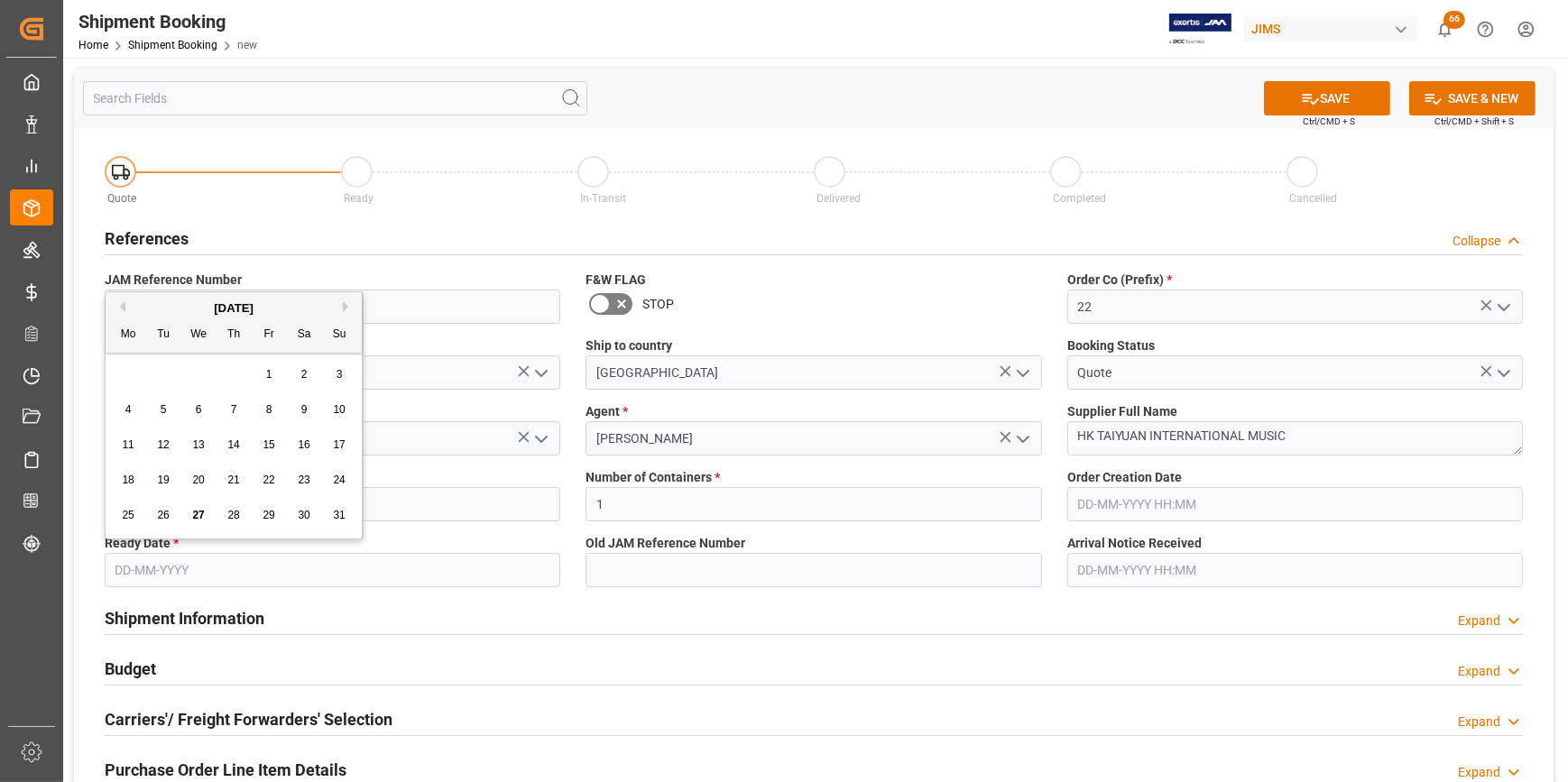
click at [244, 508] on div "28" at bounding box center [233, 516] width 22 height 21
type input "[DATE]"
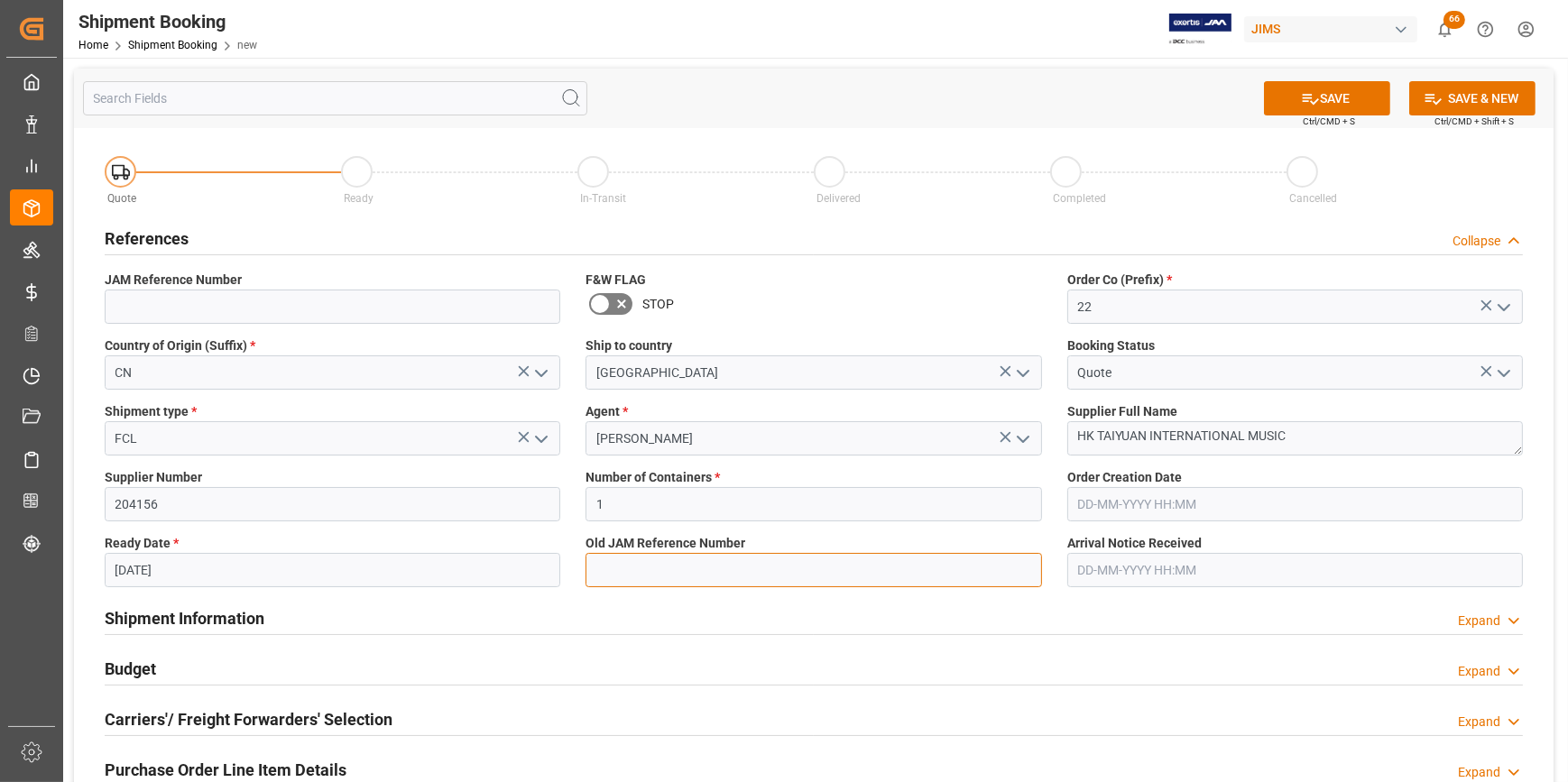
click at [633, 565] on input at bounding box center [813, 570] width 456 height 35
click at [1320, 97] on button "SAVE" at bounding box center [1327, 98] width 126 height 35
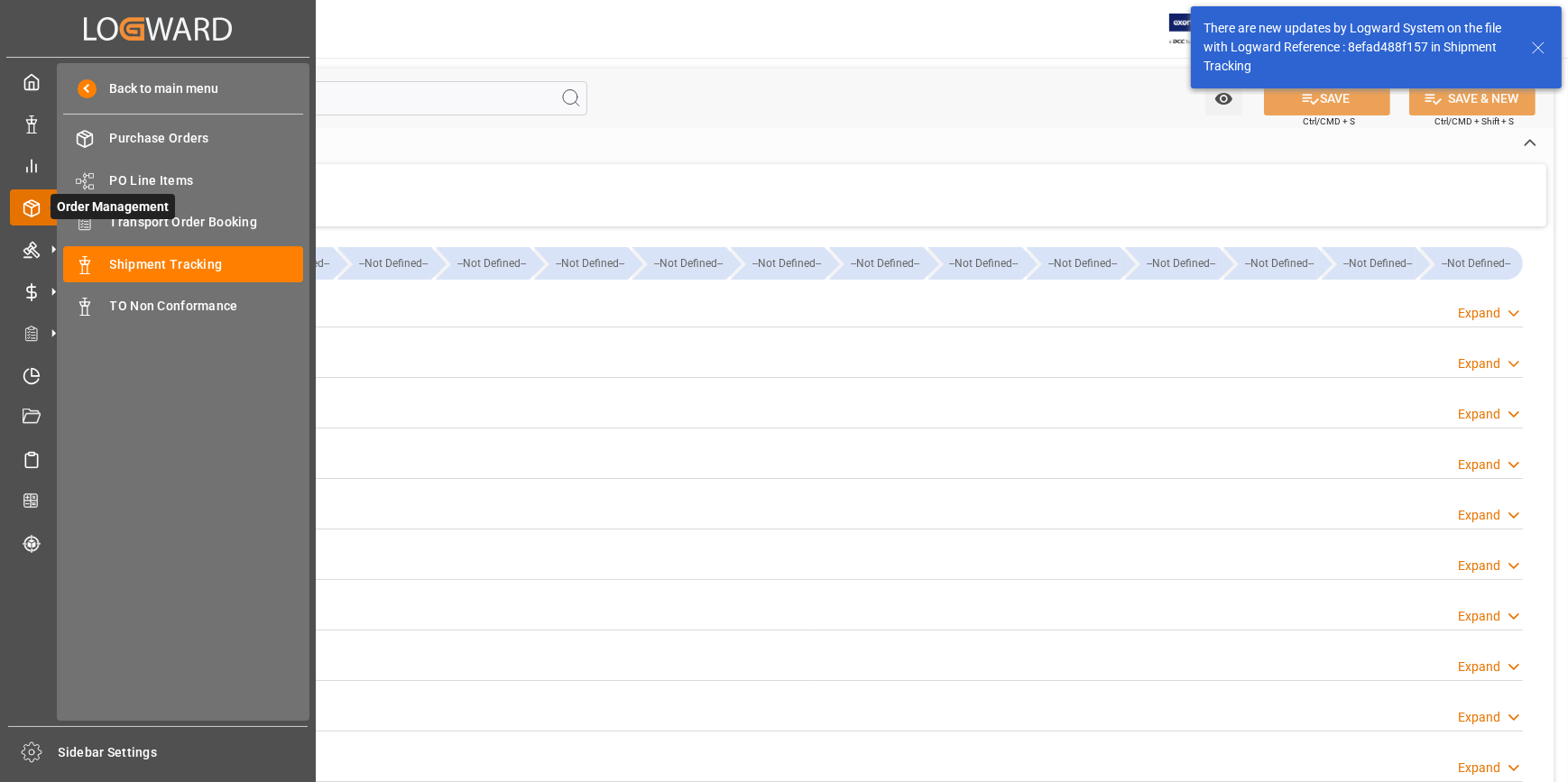
type input "21-08-2025"
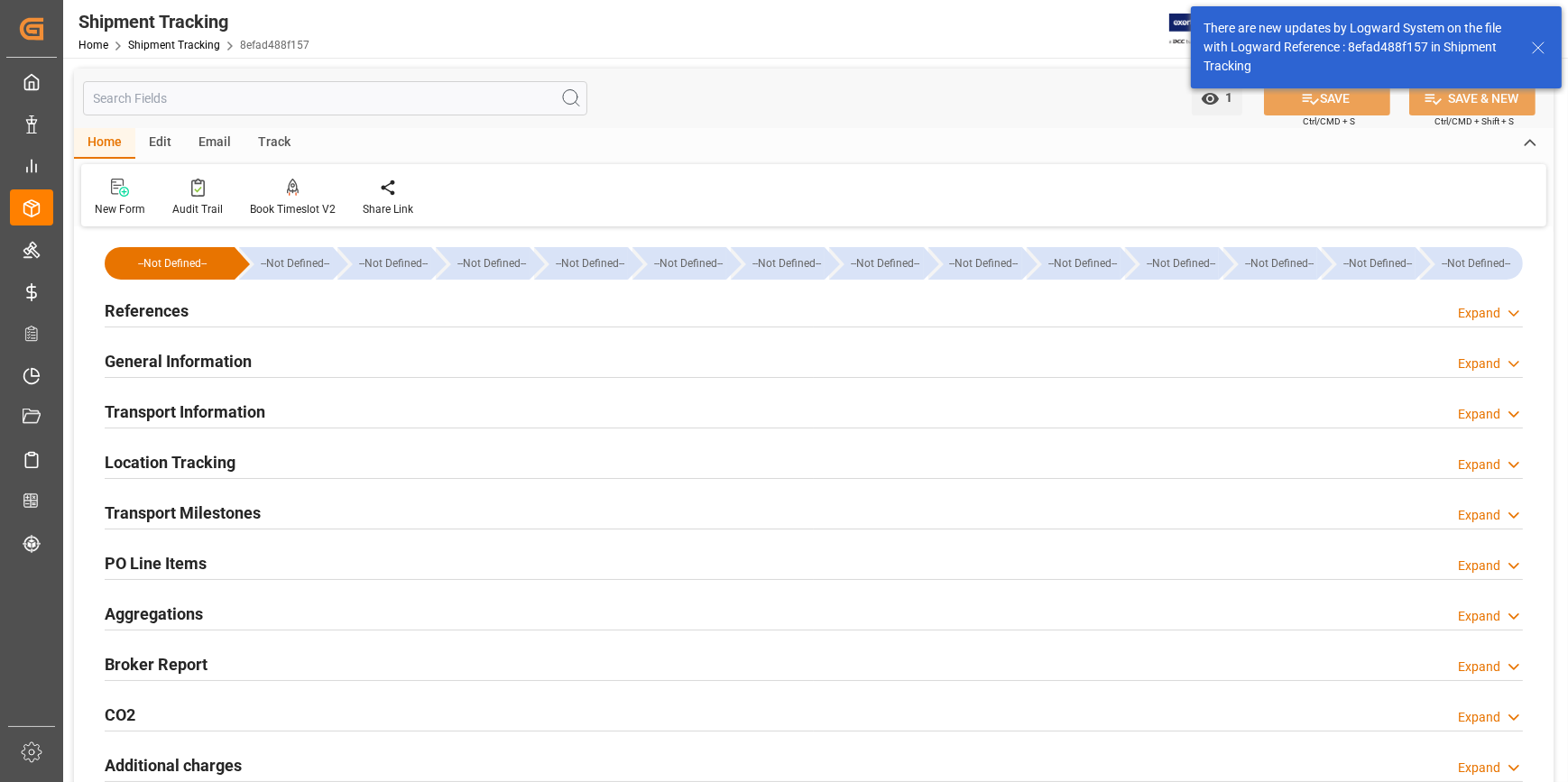
click at [171, 310] on h2 "References" at bounding box center [146, 310] width 84 height 24
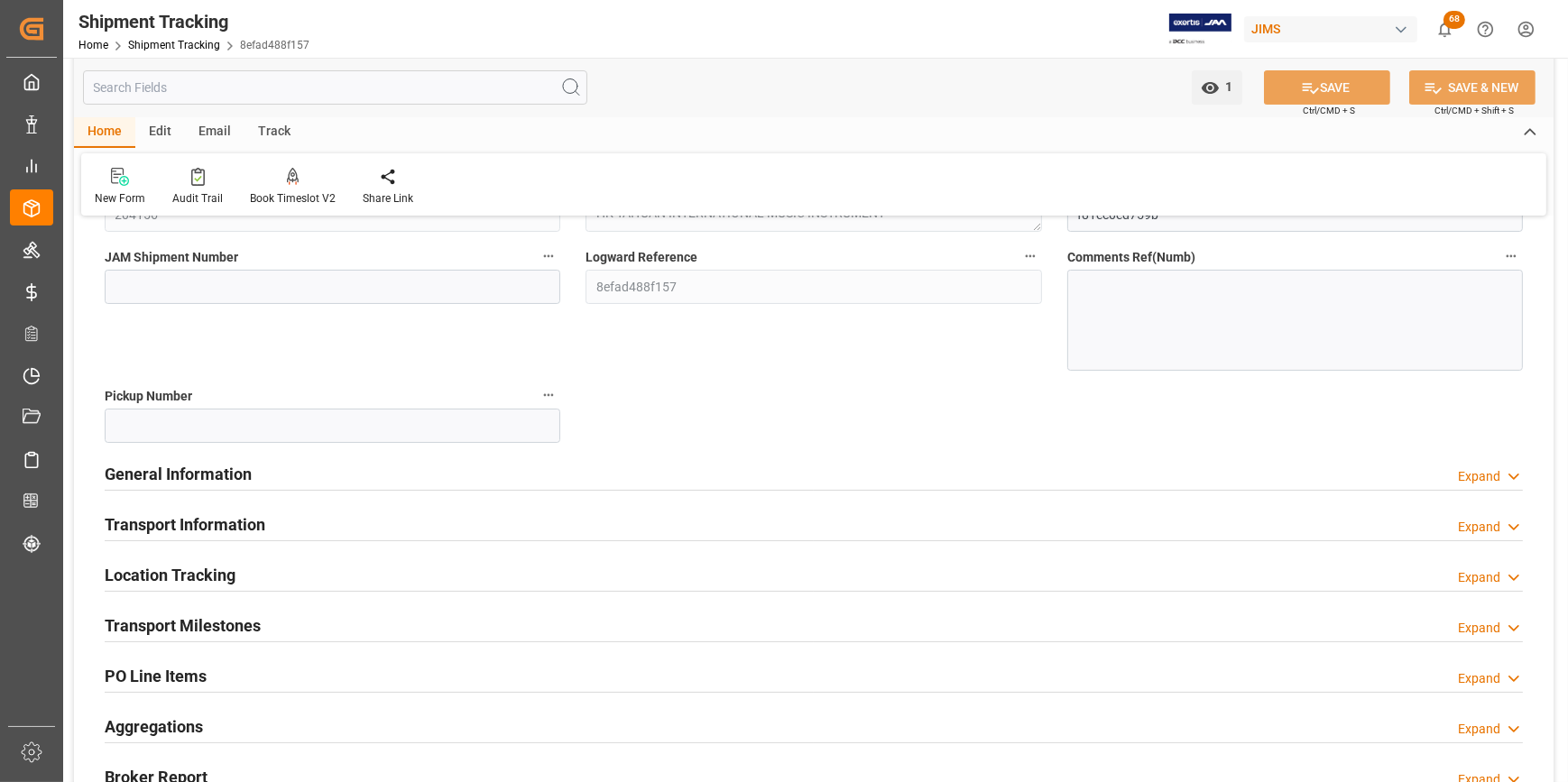
scroll to position [327, 0]
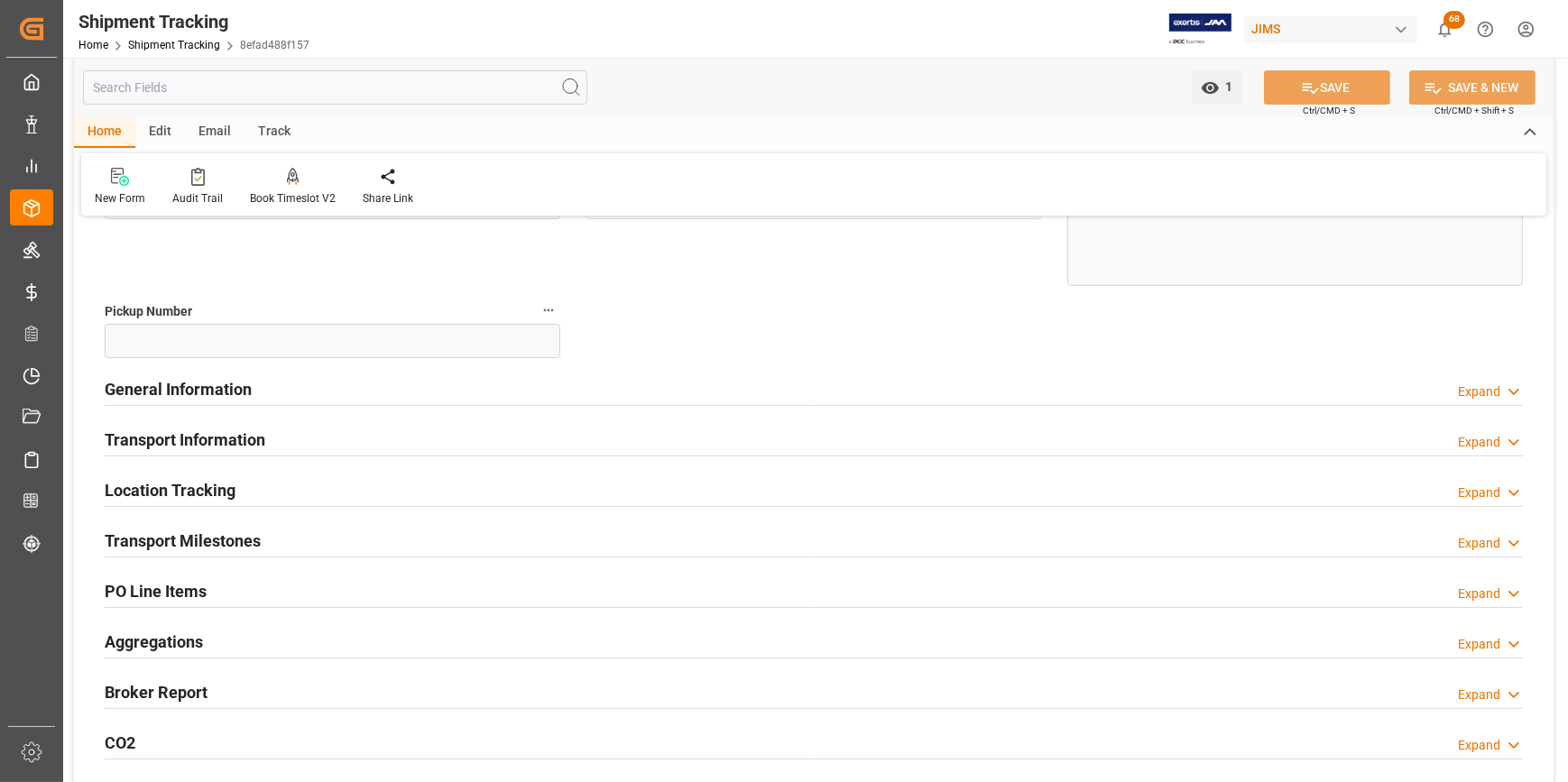
click at [157, 539] on h2 "Transport Milestones" at bounding box center [183, 540] width 156 height 24
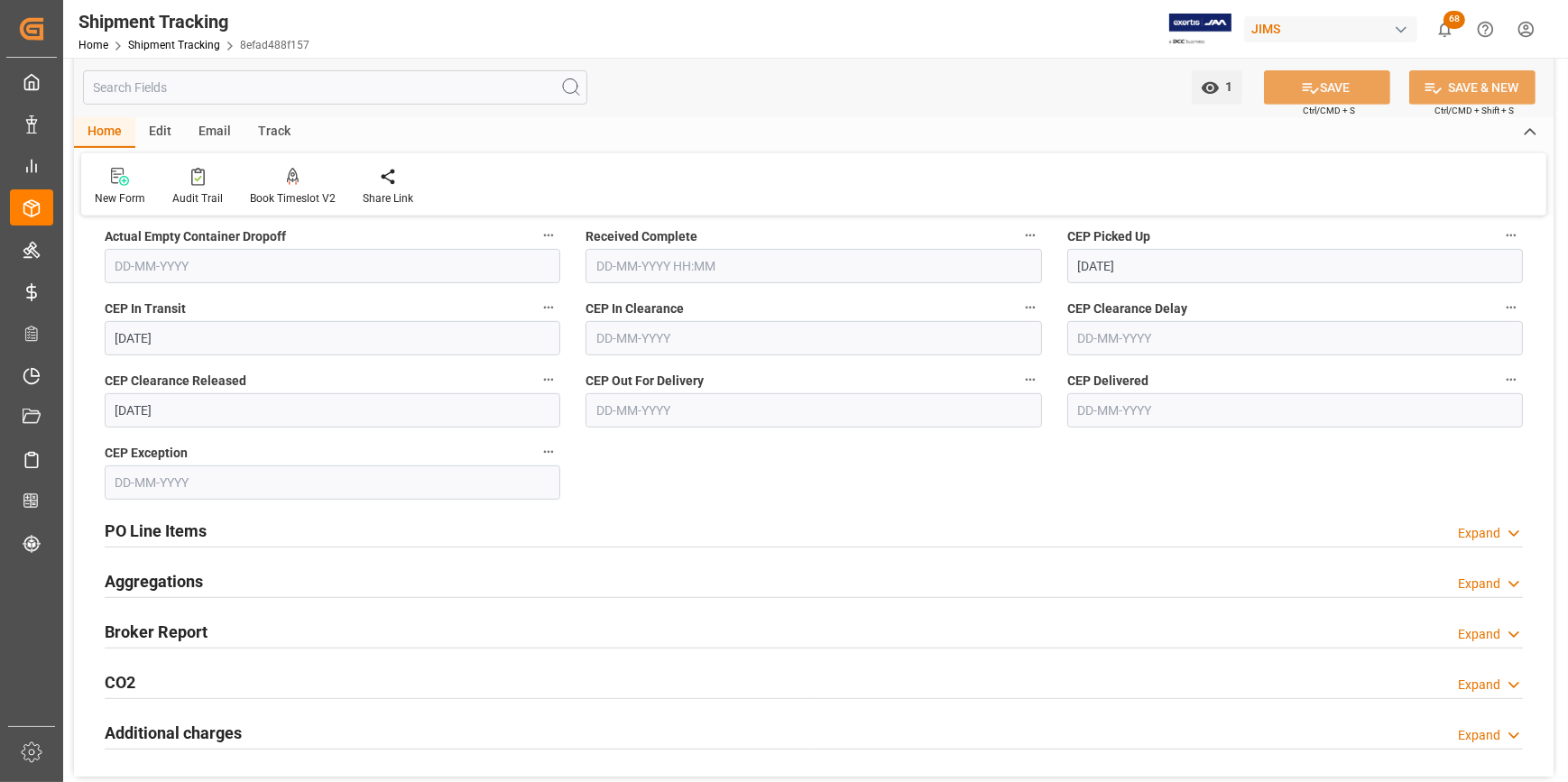
scroll to position [1066, 0]
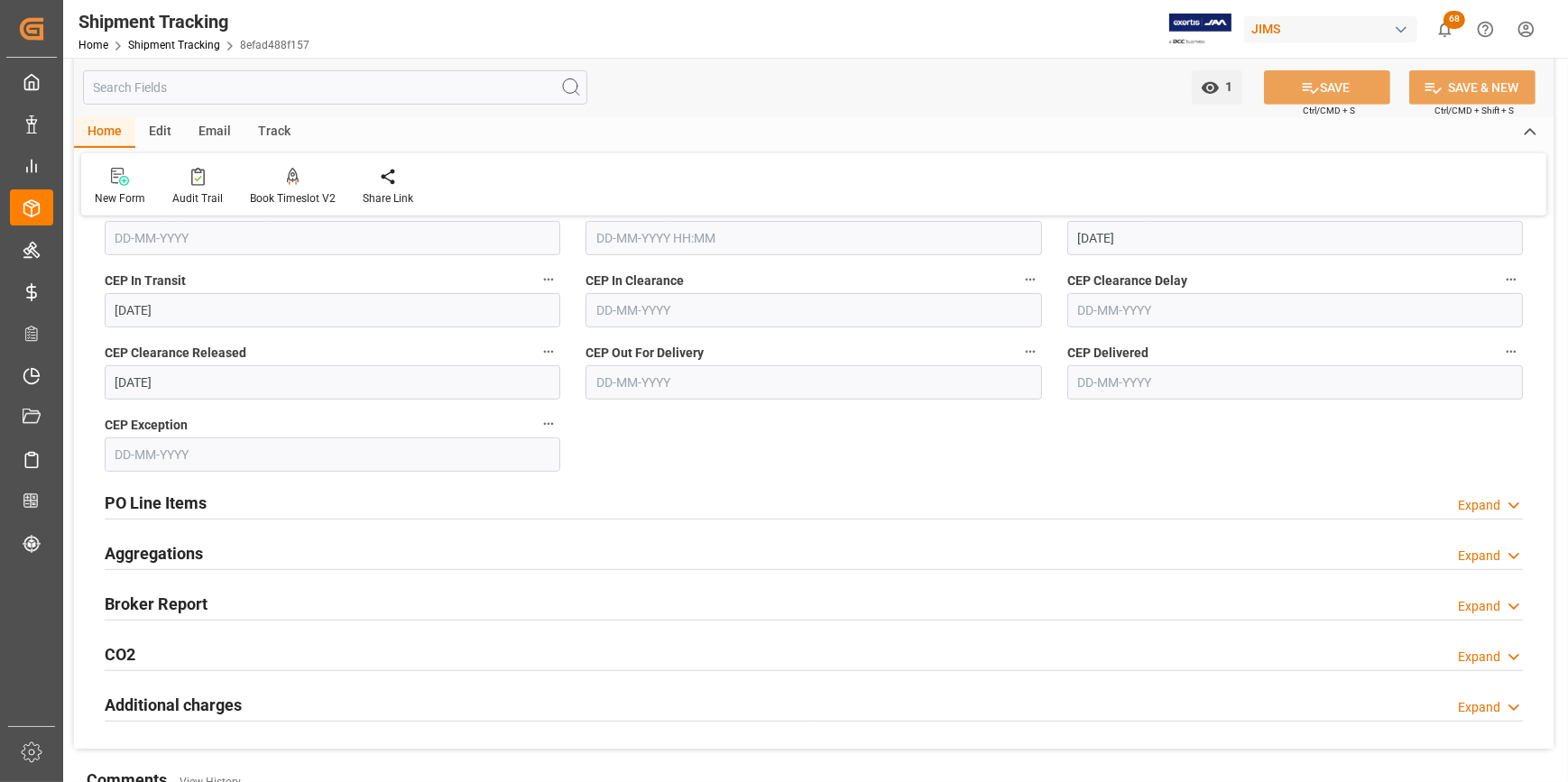
click at [150, 501] on h2 "PO Line Items" at bounding box center [156, 503] width 102 height 24
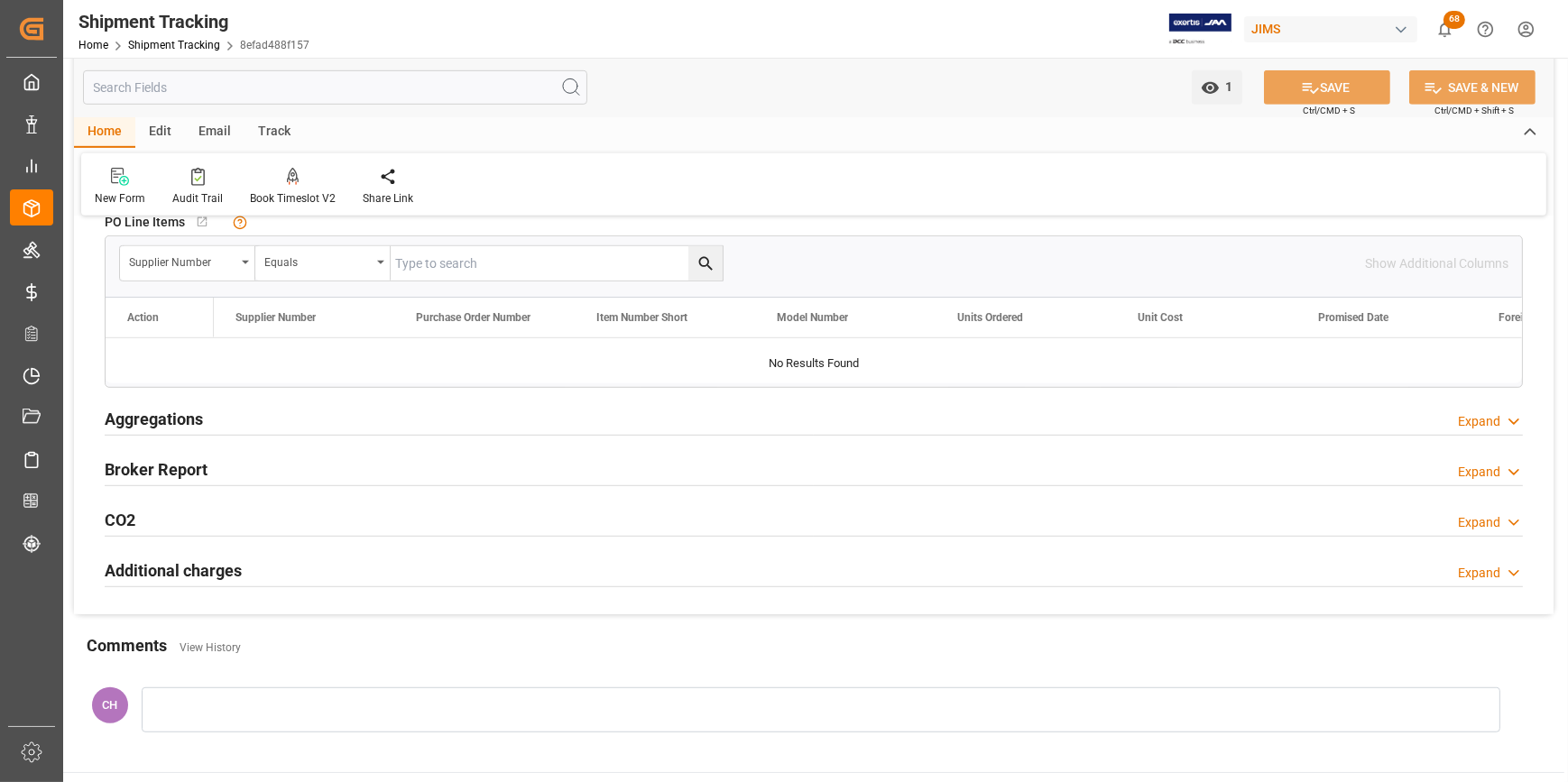
scroll to position [1395, 0]
click at [214, 697] on div at bounding box center [821, 708] width 1359 height 45
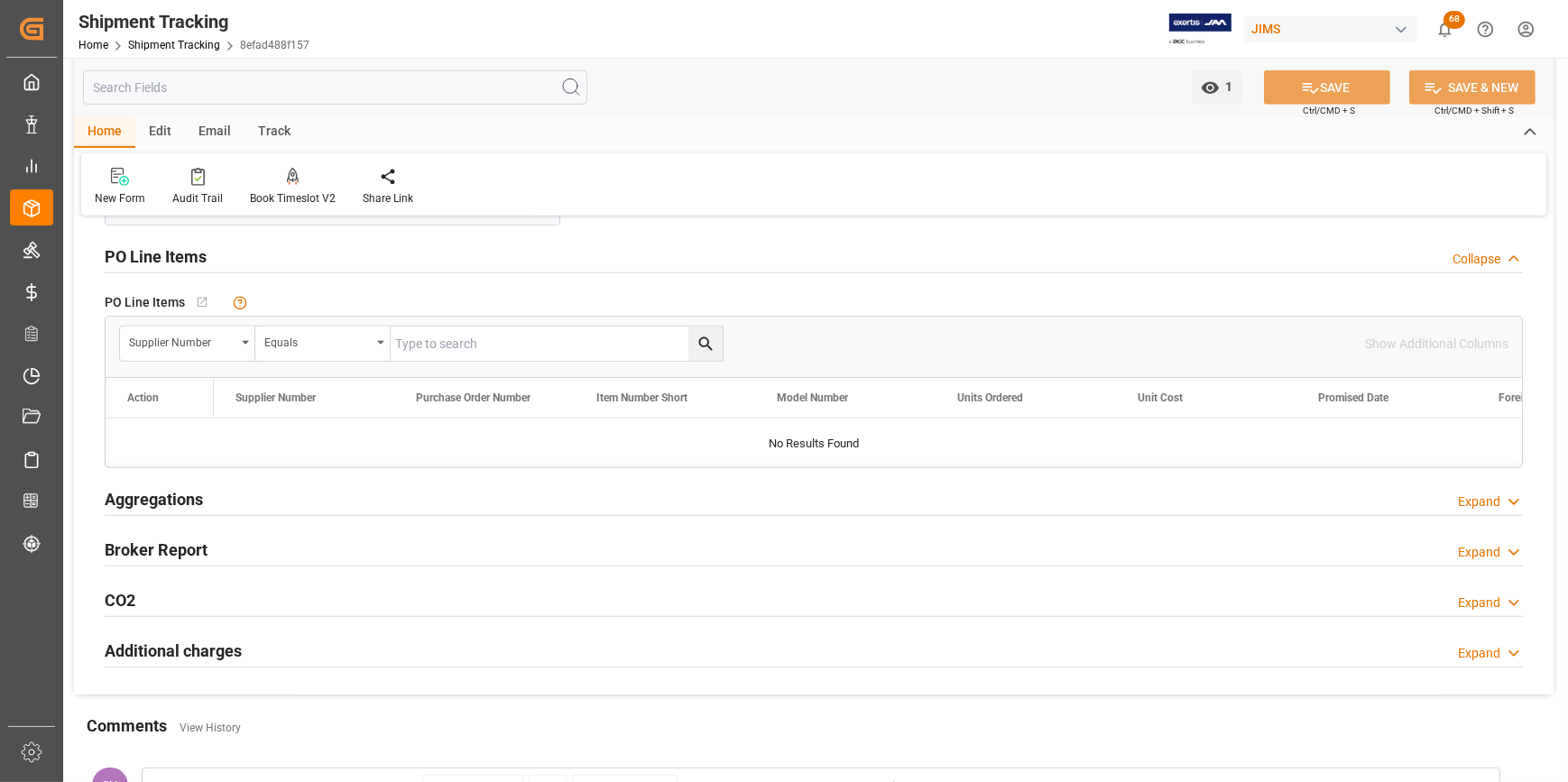
scroll to position [1312, 0]
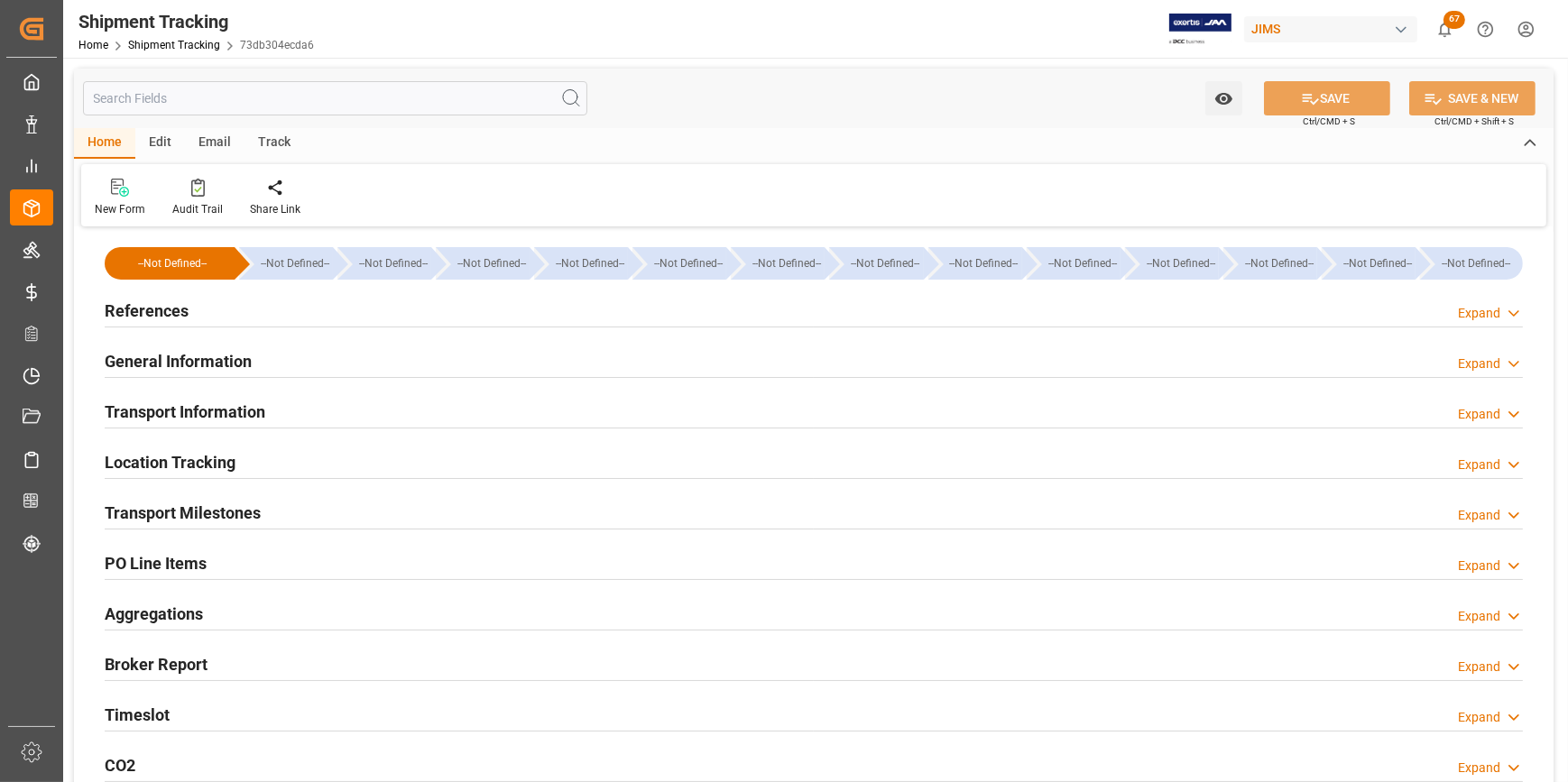
type input "[DATE]"
click at [149, 316] on h2 "References" at bounding box center [146, 310] width 84 height 24
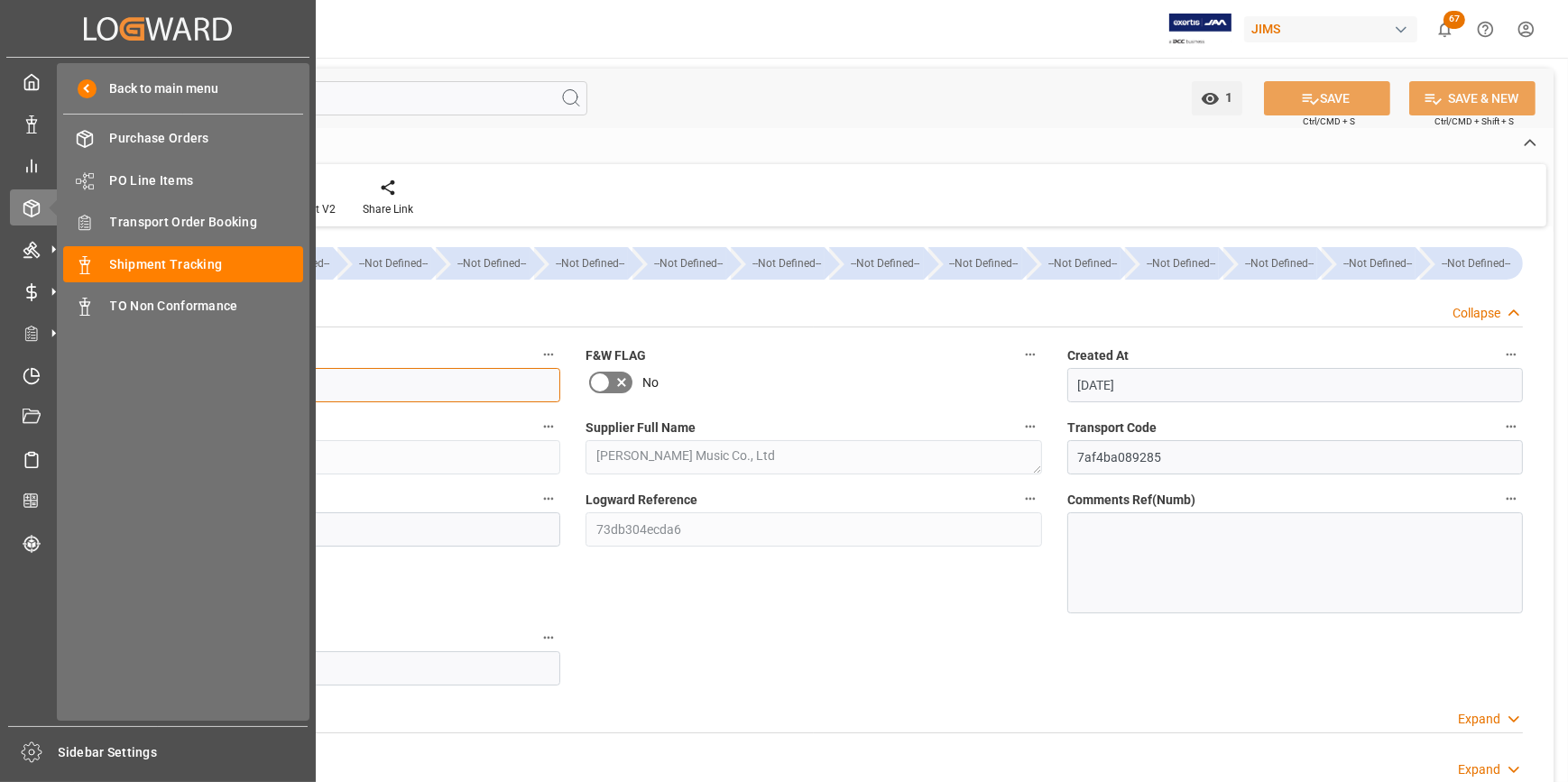
drag, startPoint x: 222, startPoint y: 391, endPoint x: 63, endPoint y: 395, distance: 159.1
click at [63, 395] on div "Created by potrace 1.15, written by Peter Selinger 2001-2017 Created by potrace…" at bounding box center [784, 391] width 1568 height 782
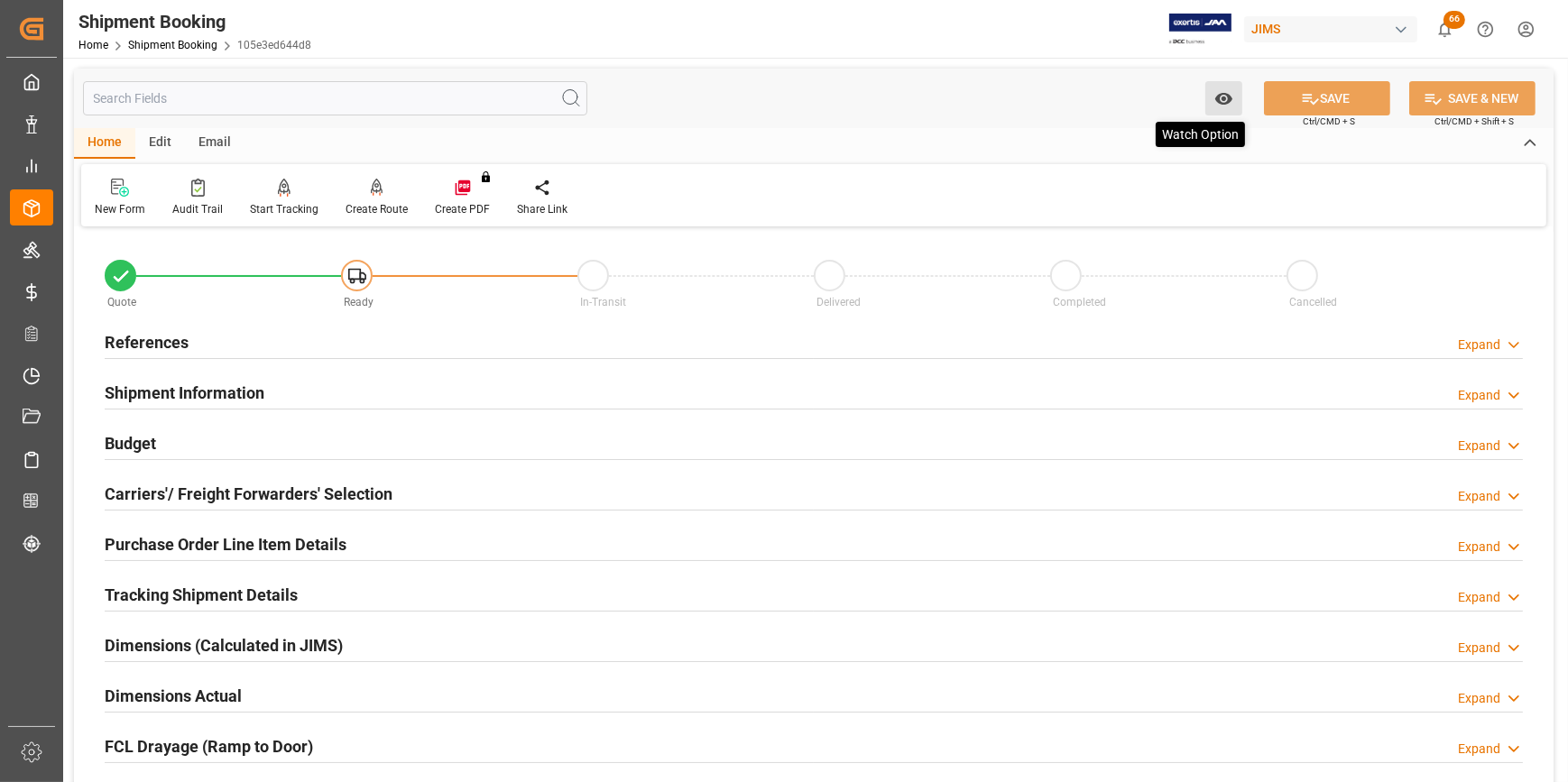
click at [1223, 101] on icon "open menu" at bounding box center [1224, 99] width 19 height 19
click at [1098, 142] on span "Start Watching" at bounding box center [1148, 139] width 165 height 19
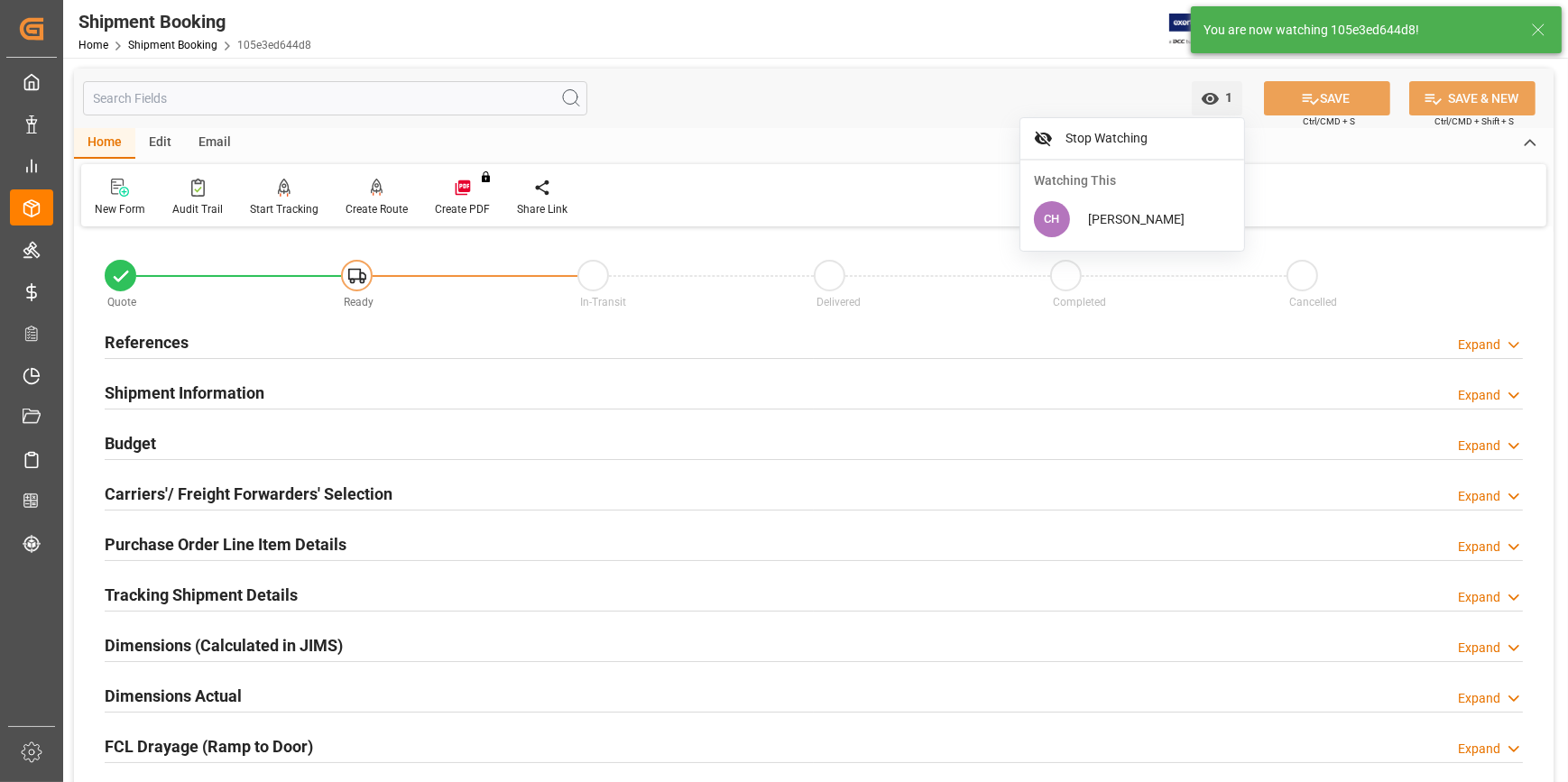
click at [149, 328] on div "References" at bounding box center [146, 341] width 84 height 35
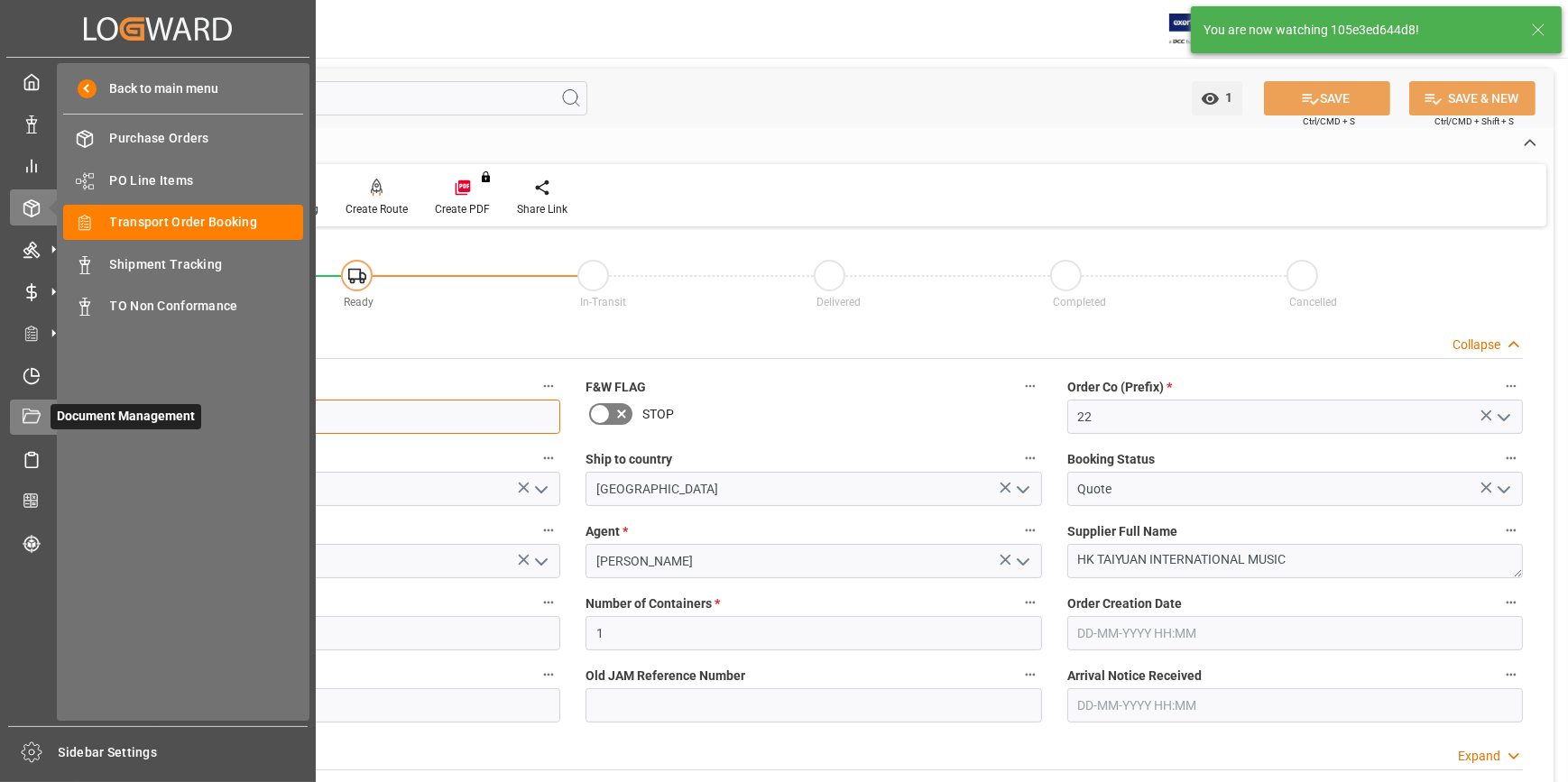
drag, startPoint x: 209, startPoint y: 422, endPoint x: 49, endPoint y: 418, distance: 160.0
click at [49, 418] on div "Created by potrace 1.15, written by [PERSON_NAME] [DATE]-[DATE] Created by potr…" at bounding box center [784, 391] width 1568 height 782
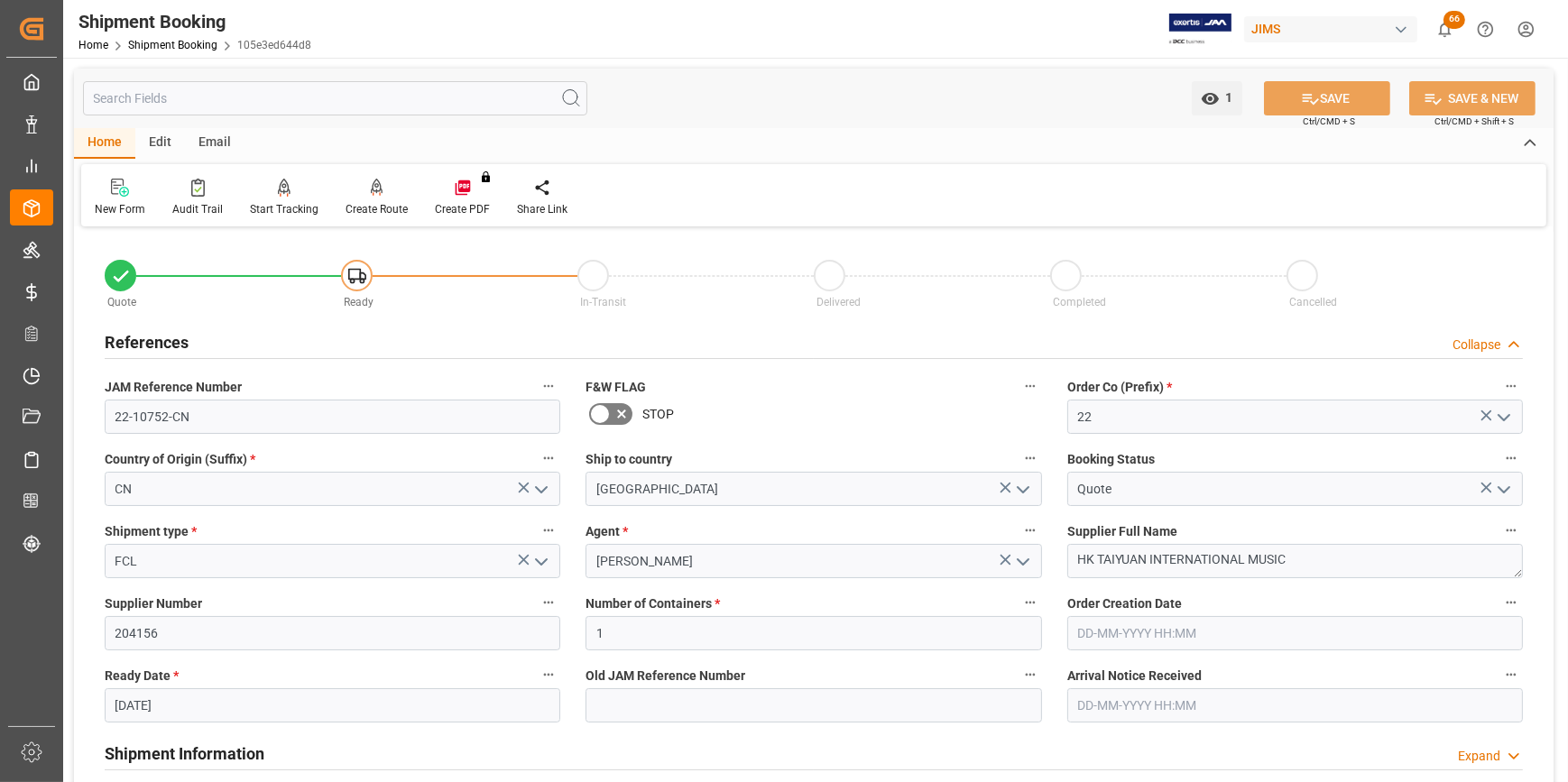
click at [983, 527] on label "Agent *" at bounding box center [813, 532] width 456 height 25
click at [1019, 527] on button "Agent *" at bounding box center [1031, 531] width 23 height 23
click at [38, 213] on div at bounding box center [784, 391] width 1568 height 782
drag, startPoint x: 291, startPoint y: 648, endPoint x: 320, endPoint y: 640, distance: 30.1
click at [293, 648] on input "204156" at bounding box center [332, 634] width 456 height 35
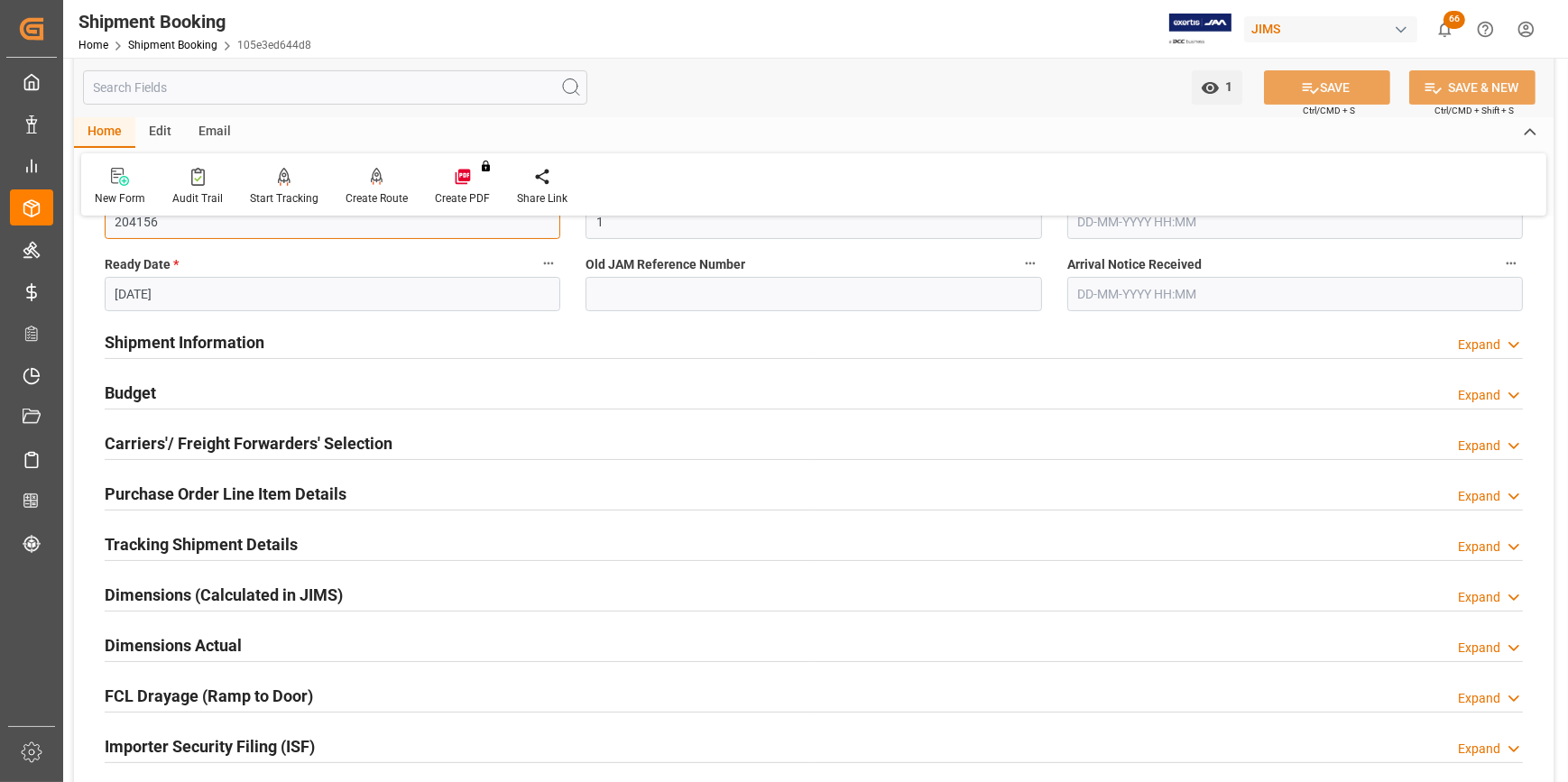
scroll to position [409, 0]
